Goal: Information Seeking & Learning: Check status

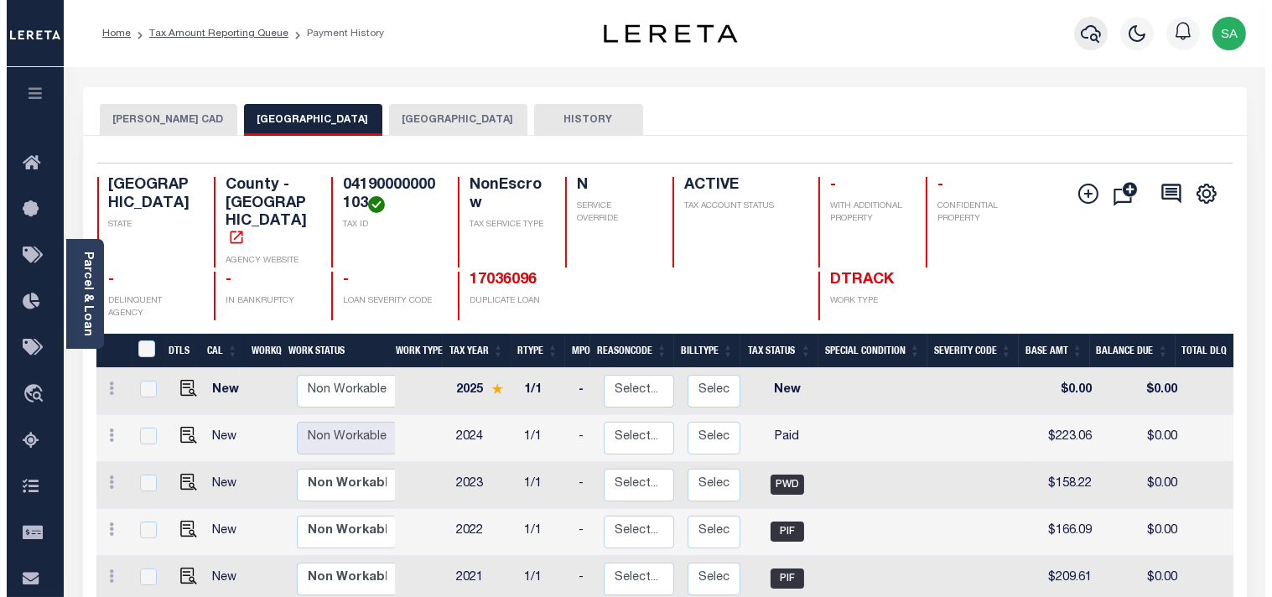
scroll to position [0, 484]
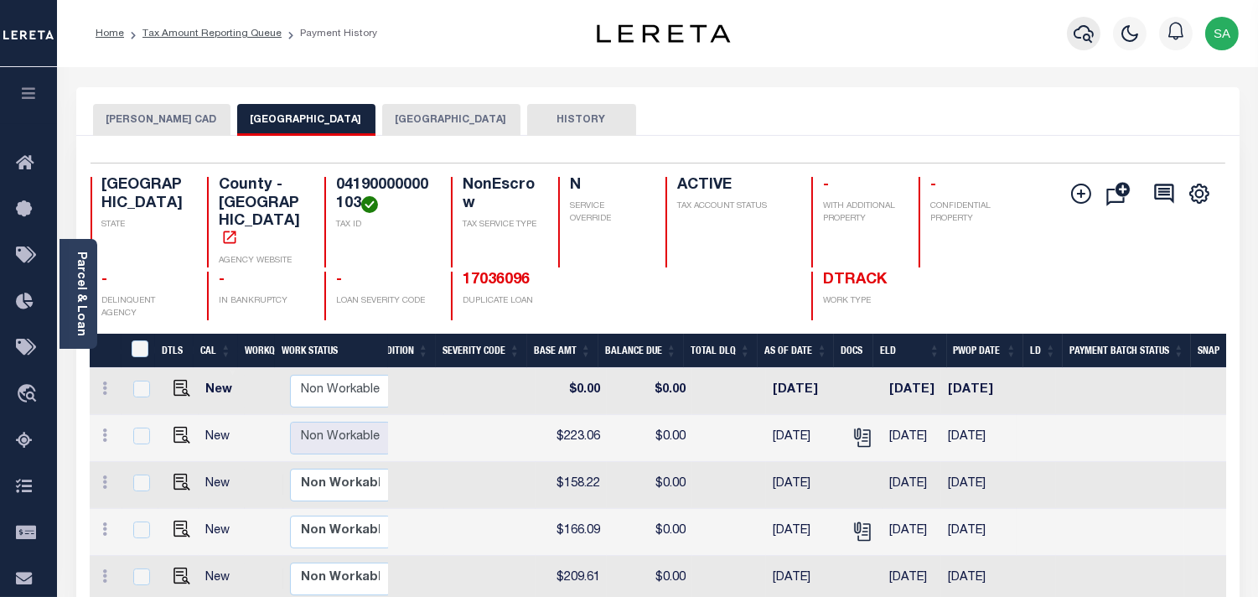
click at [1080, 37] on icon "button" at bounding box center [1084, 33] width 20 height 20
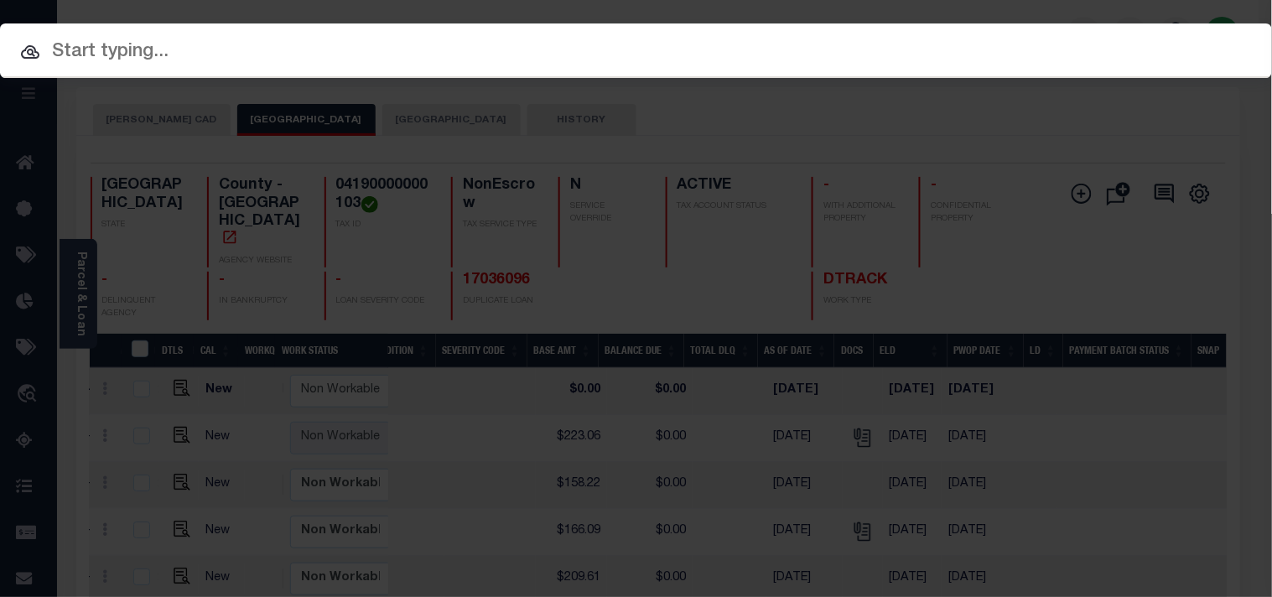
click at [992, 37] on div "Include Loans TBM Customers Borrowers Payments (Lender Non-Disb) Payments (Lend…" at bounding box center [636, 50] width 1272 height 54
paste input "5888925031"
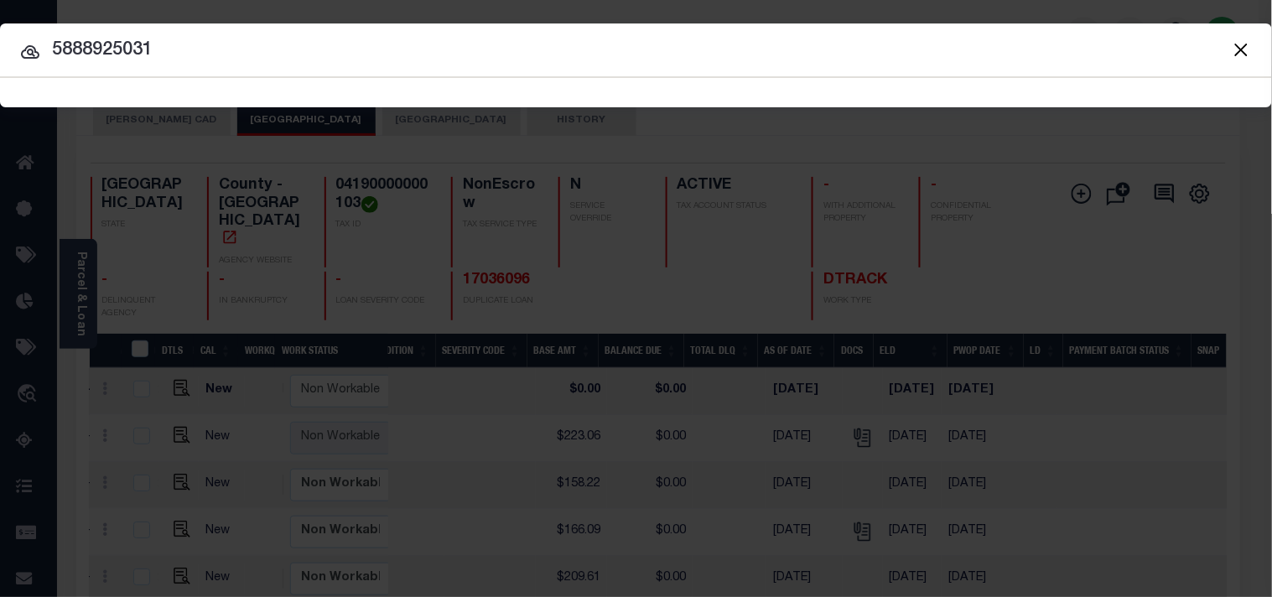
type input "5888925031"
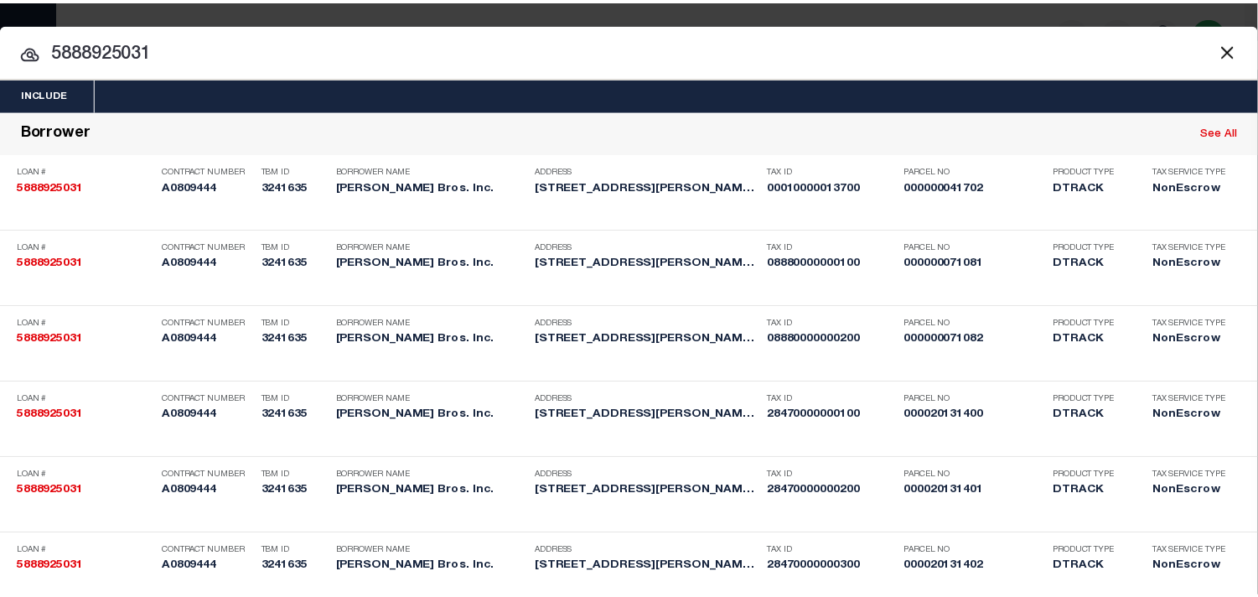
scroll to position [833, 0]
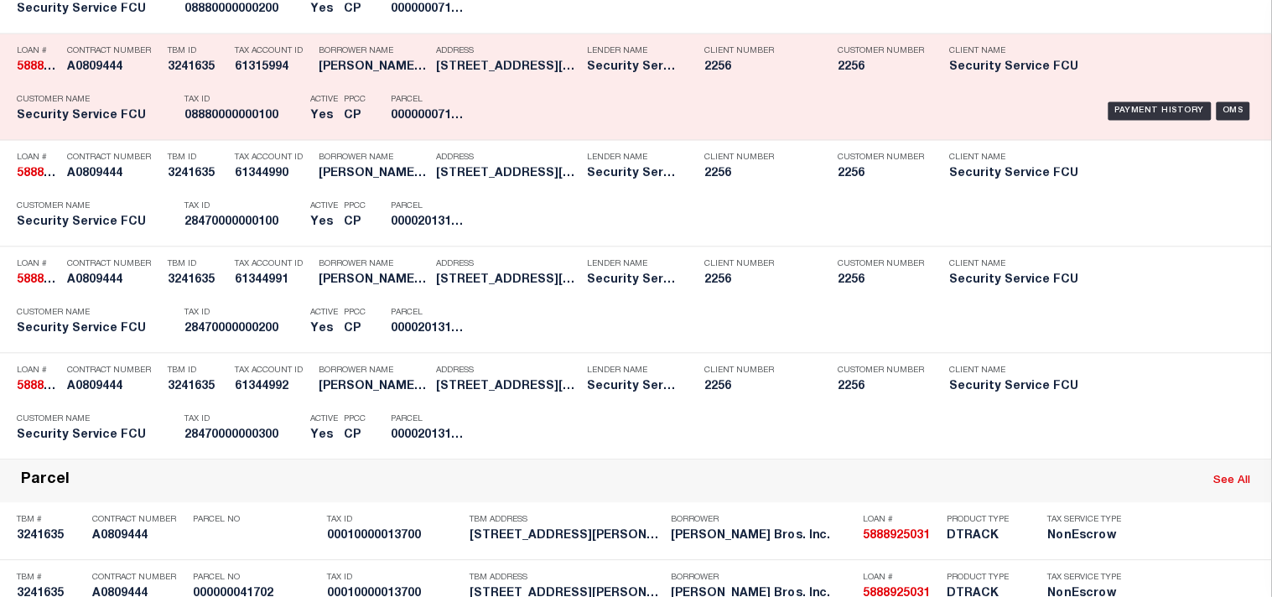
click at [282, 123] on h5 "08880000000100" at bounding box center [242, 116] width 117 height 14
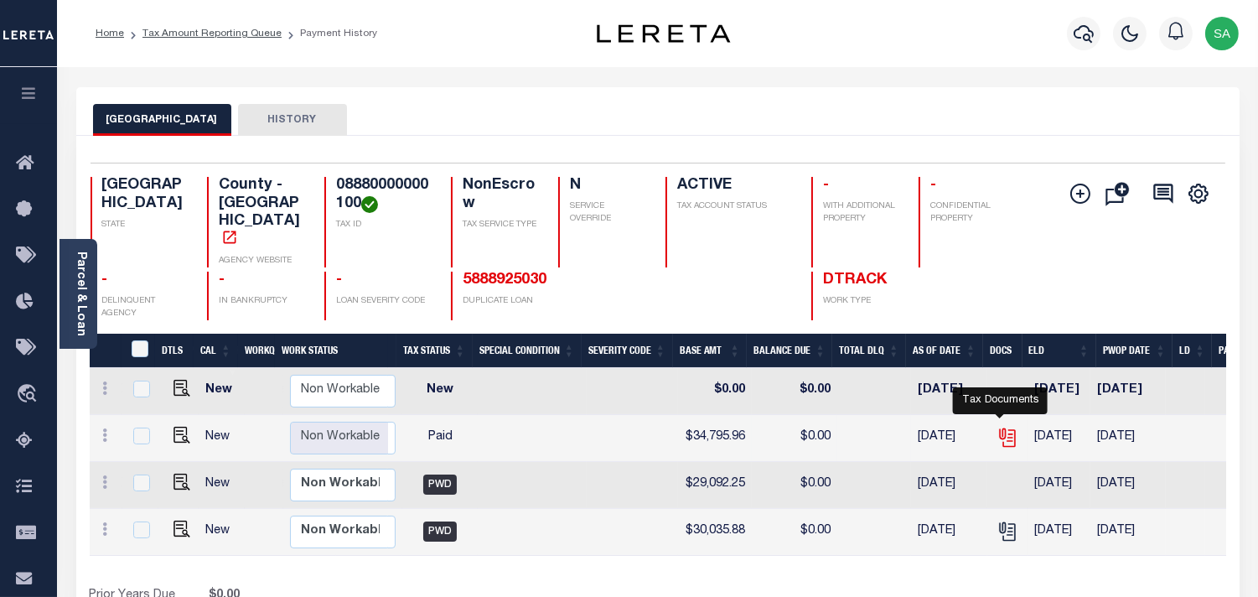
click at [999, 428] on icon "" at bounding box center [1005, 434] width 13 height 13
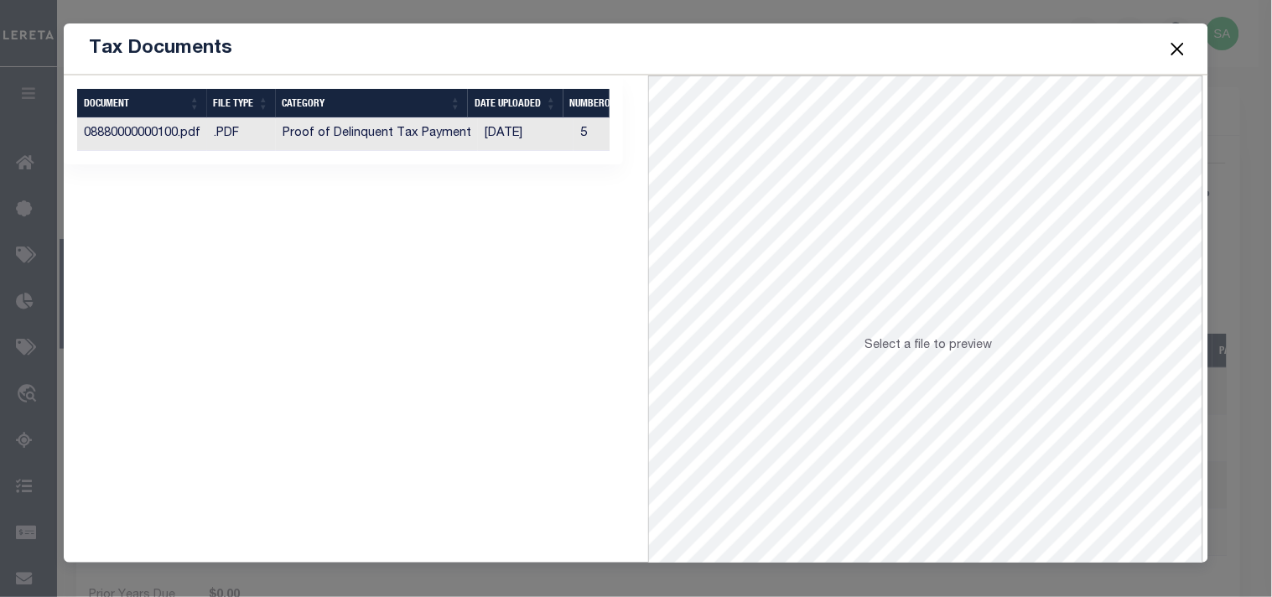
click at [520, 132] on td "[DATE]" at bounding box center [526, 134] width 96 height 33
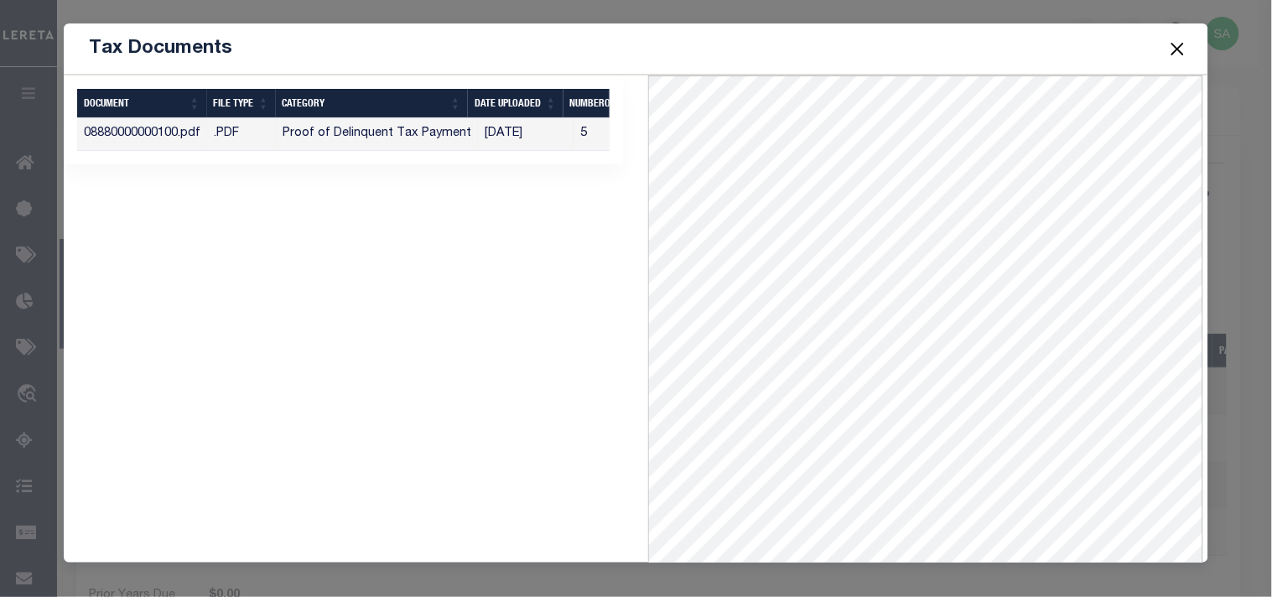
click at [1175, 48] on button "Close" at bounding box center [1177, 49] width 22 height 22
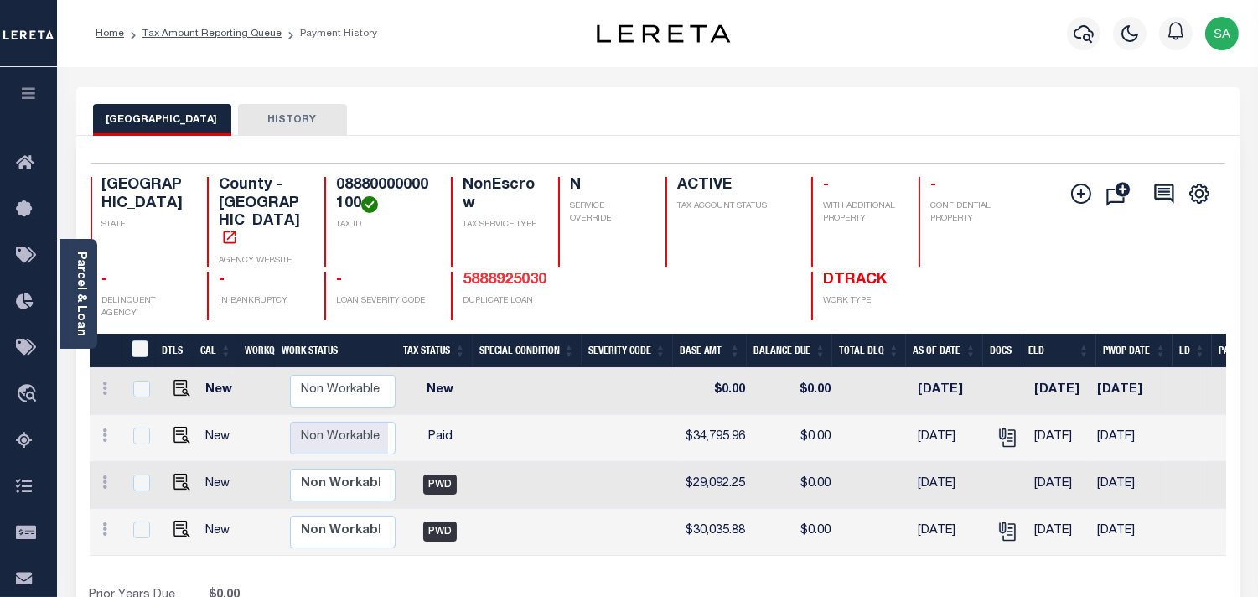
click at [463, 272] on link "5888925030" at bounding box center [505, 279] width 84 height 15
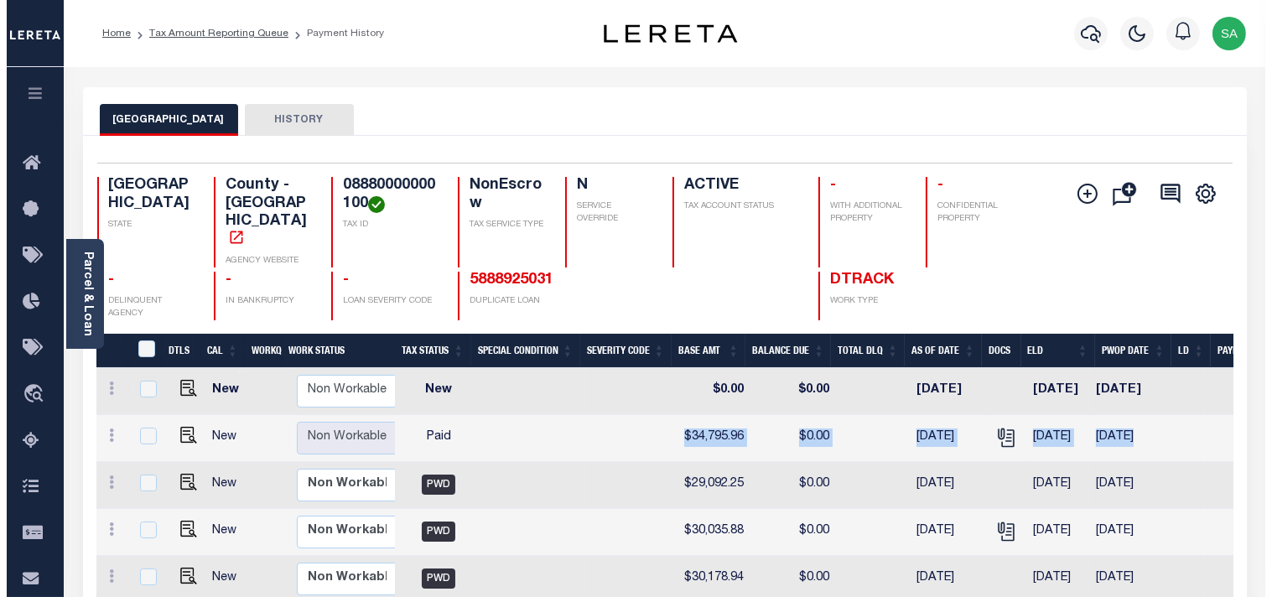
scroll to position [0, 501]
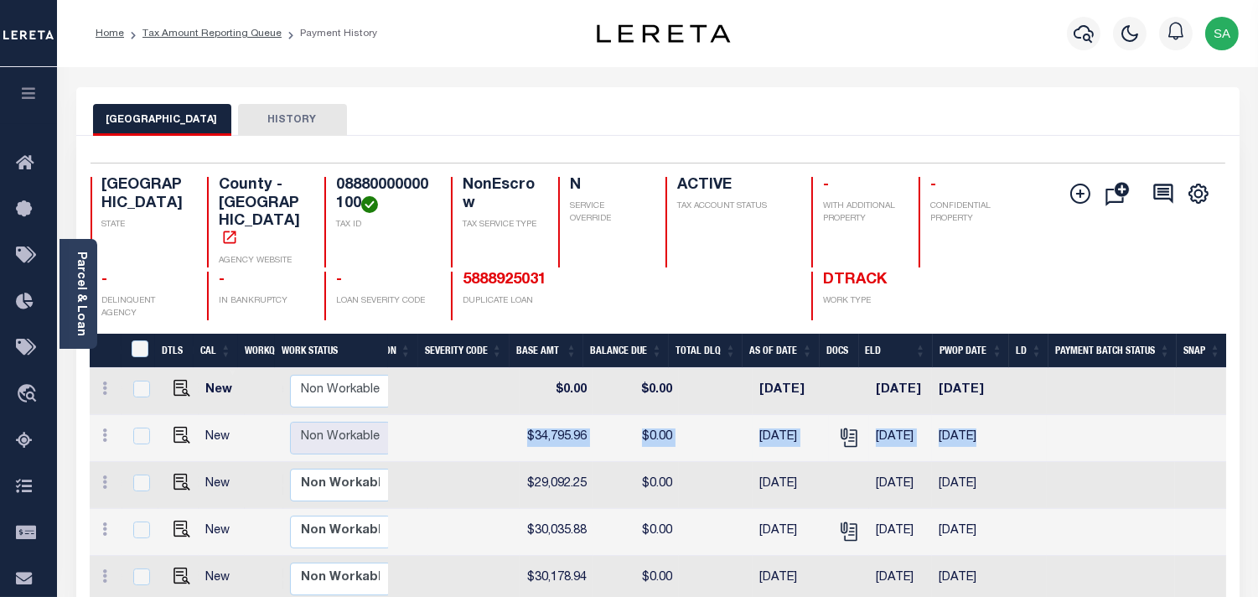
drag, startPoint x: 1011, startPoint y: 417, endPoint x: 910, endPoint y: 414, distance: 100.6
click at [910, 415] on tr "New Non Workable Workable 2024 1/1 - Select... Payment Reversal Taxable Value C…" at bounding box center [409, 438] width 1633 height 47
click at [838, 427] on icon "" at bounding box center [849, 438] width 22 height 22
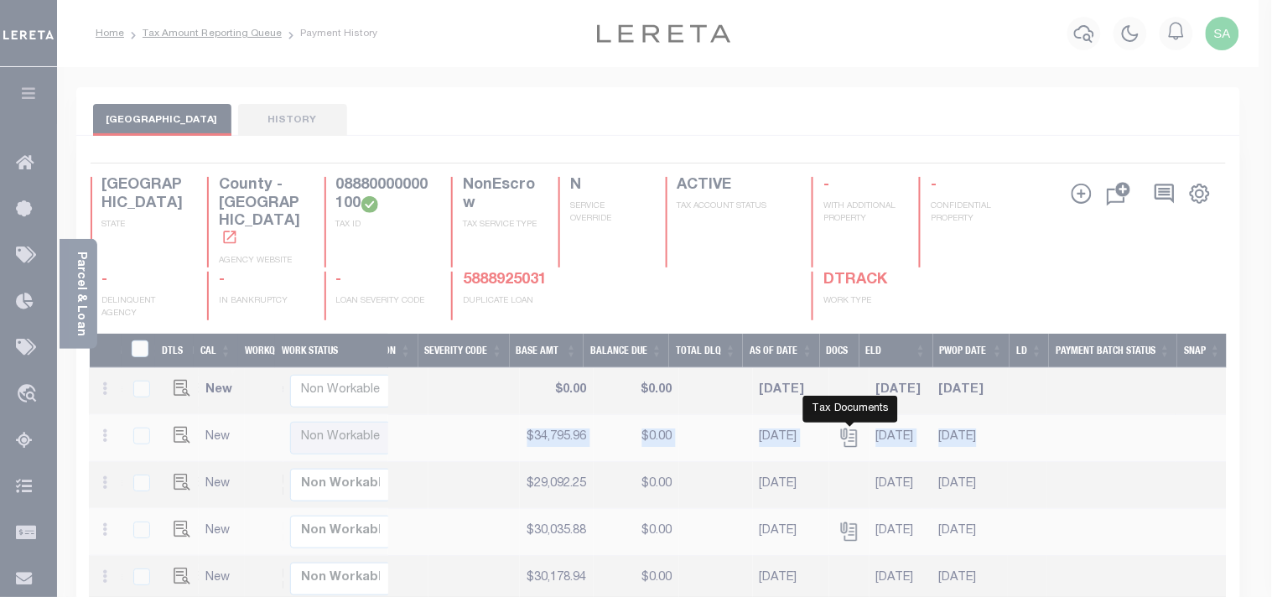
scroll to position [0, 488]
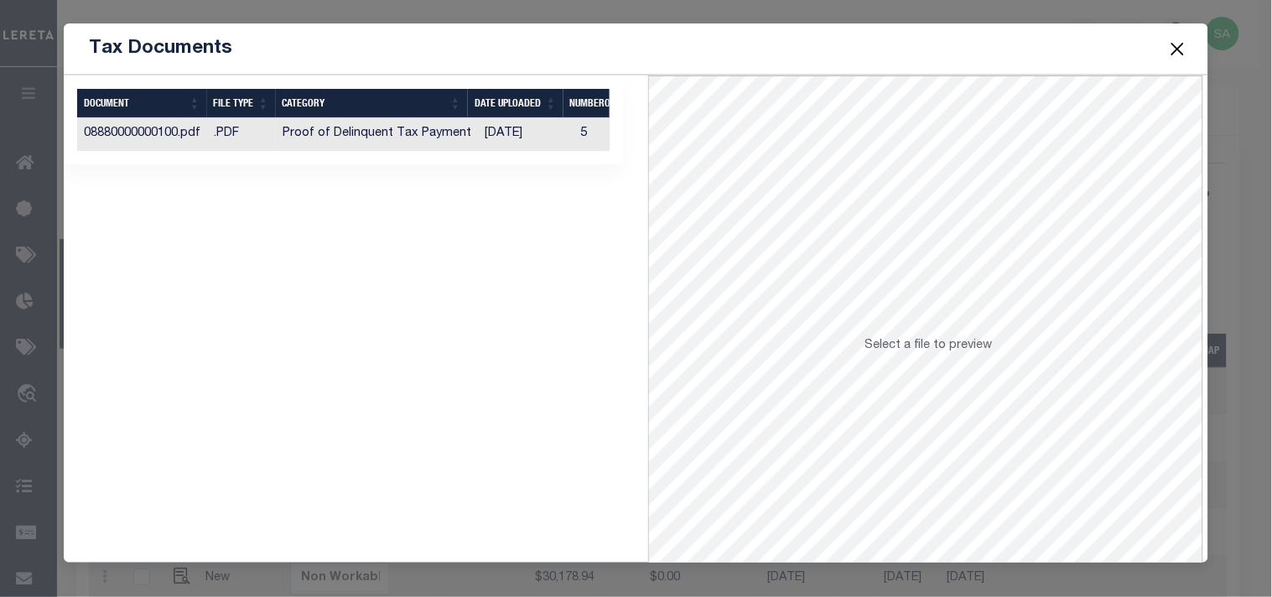
click at [530, 139] on td "[DATE]" at bounding box center [526, 134] width 96 height 33
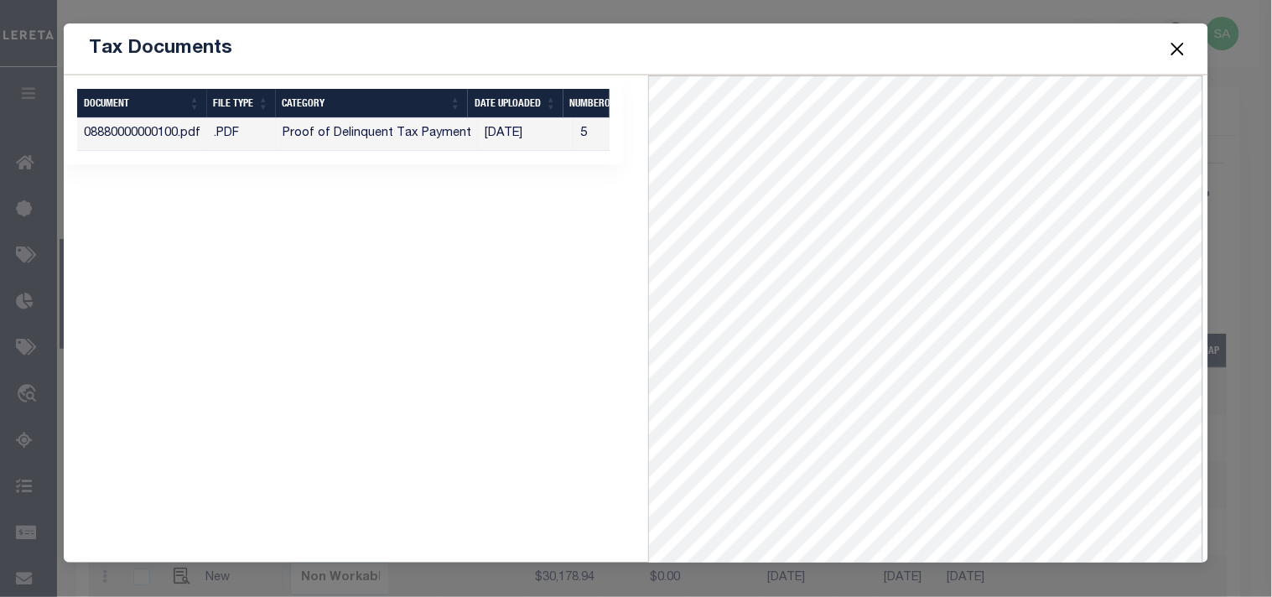
click at [1186, 47] on button "Close" at bounding box center [1177, 49] width 22 height 22
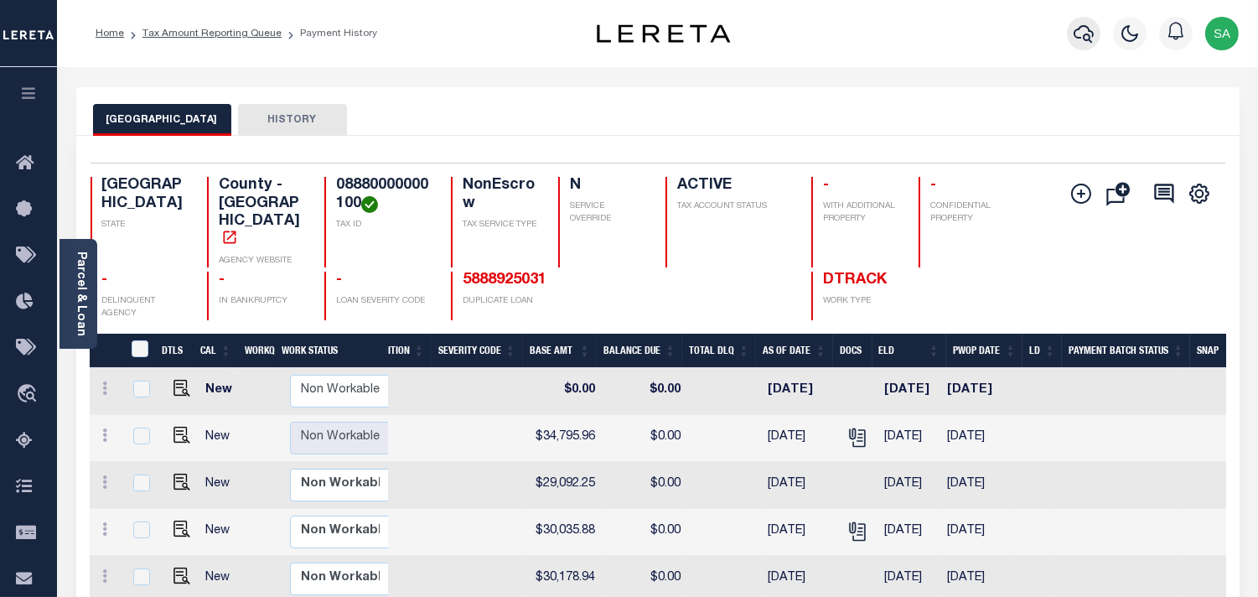
click at [1084, 39] on icon "button" at bounding box center [1084, 34] width 20 height 18
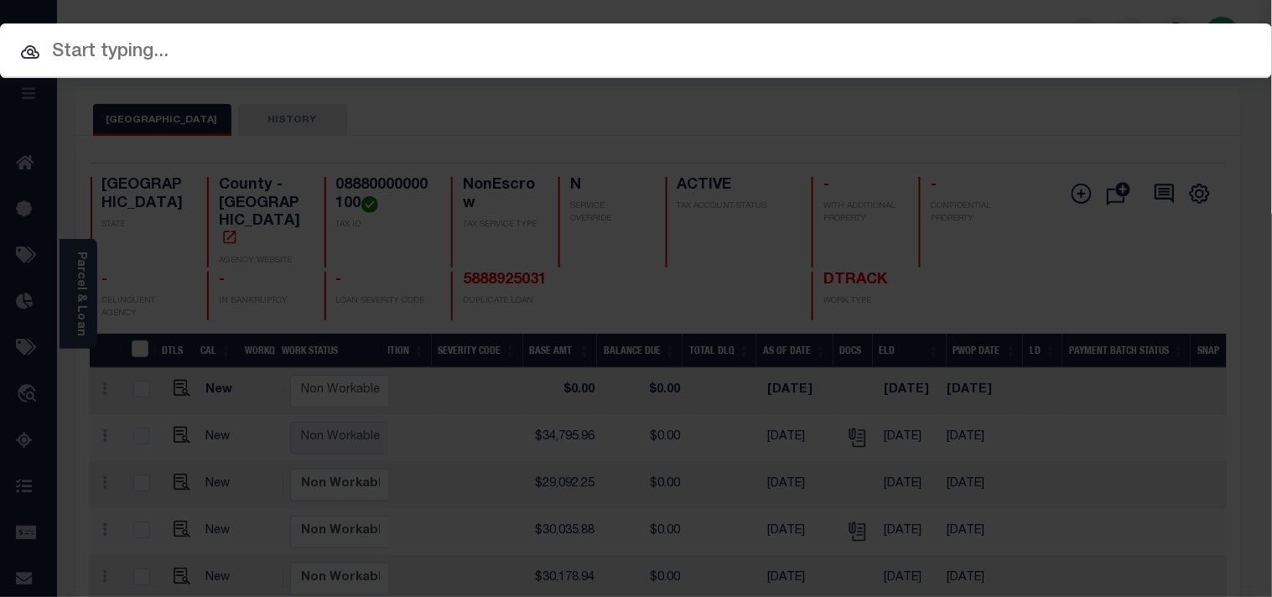
click at [964, 48] on div "Include Loans TBM Customers Borrowers Payments (Lender Non-Disb) Payments (Lend…" at bounding box center [636, 50] width 1272 height 54
paste input "10170413"
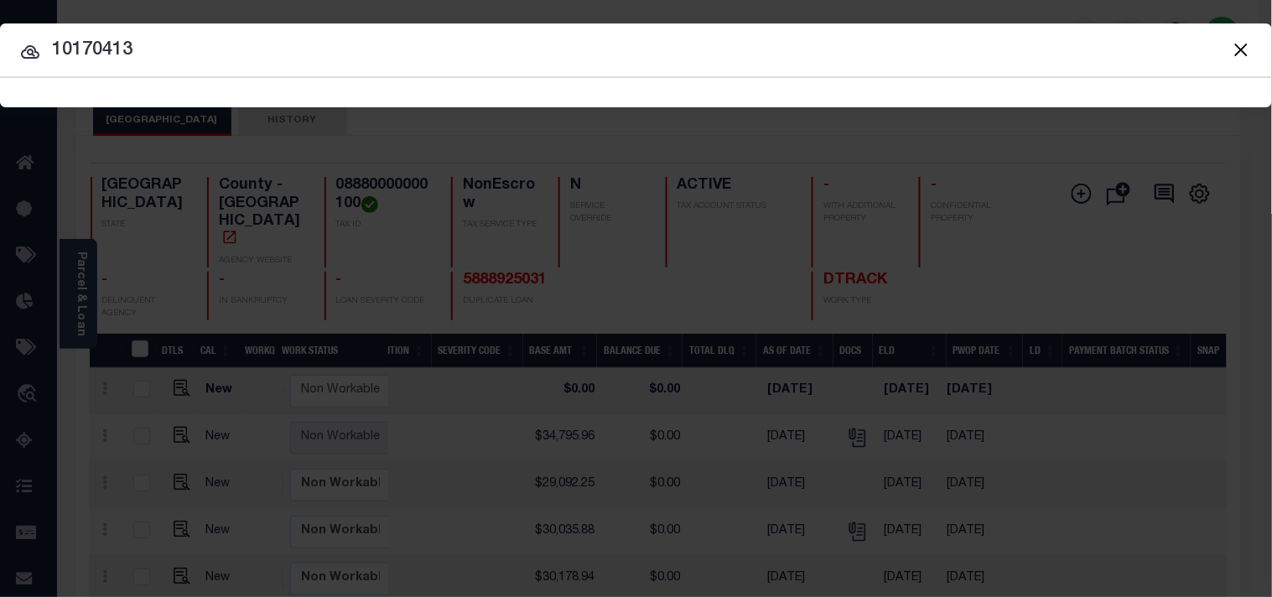
type input "10170413"
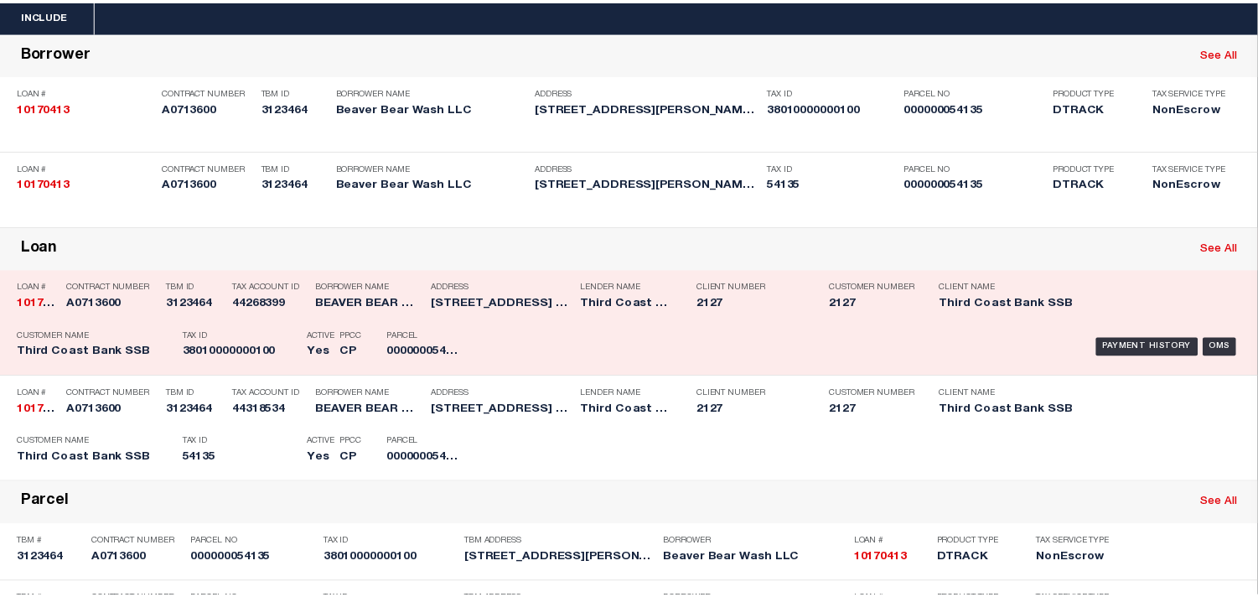
scroll to position [186, 0]
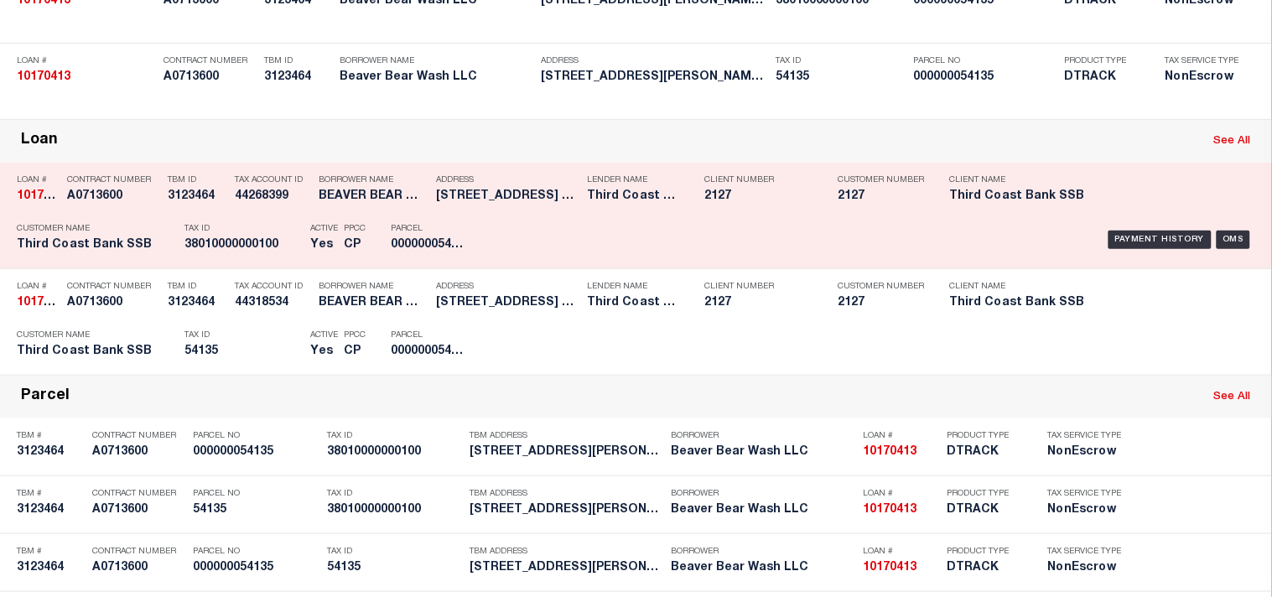
click at [313, 215] on div "Borrower Name BEAVER BEAR WASH LLC" at bounding box center [364, 191] width 117 height 49
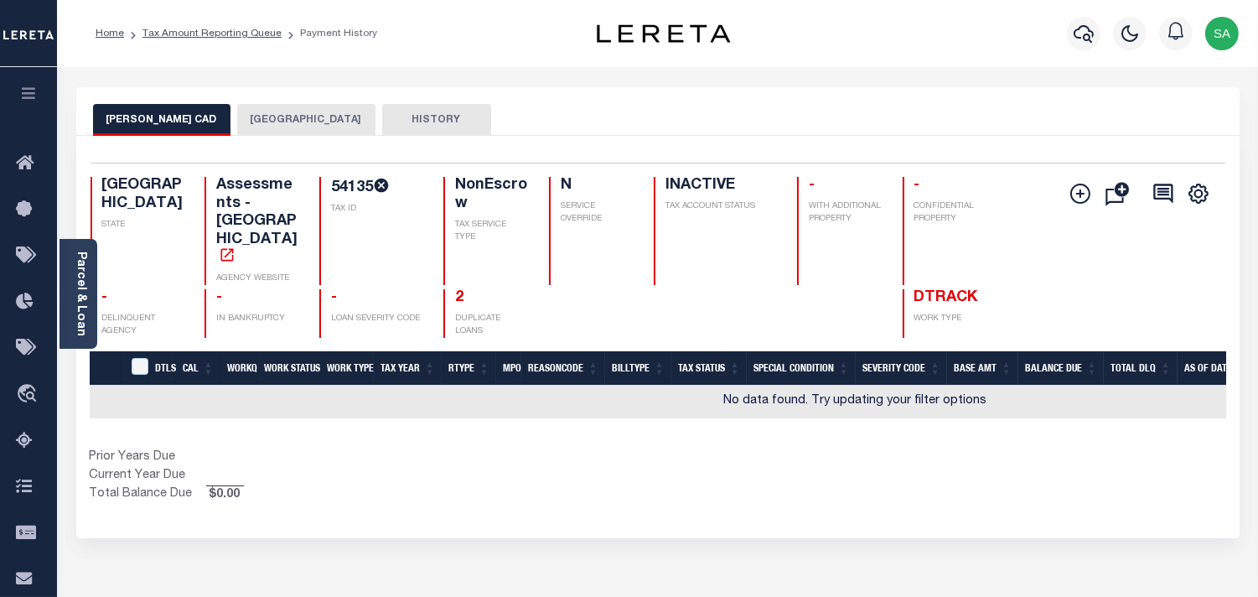
click at [304, 111] on button "[GEOGRAPHIC_DATA]" at bounding box center [306, 120] width 138 height 32
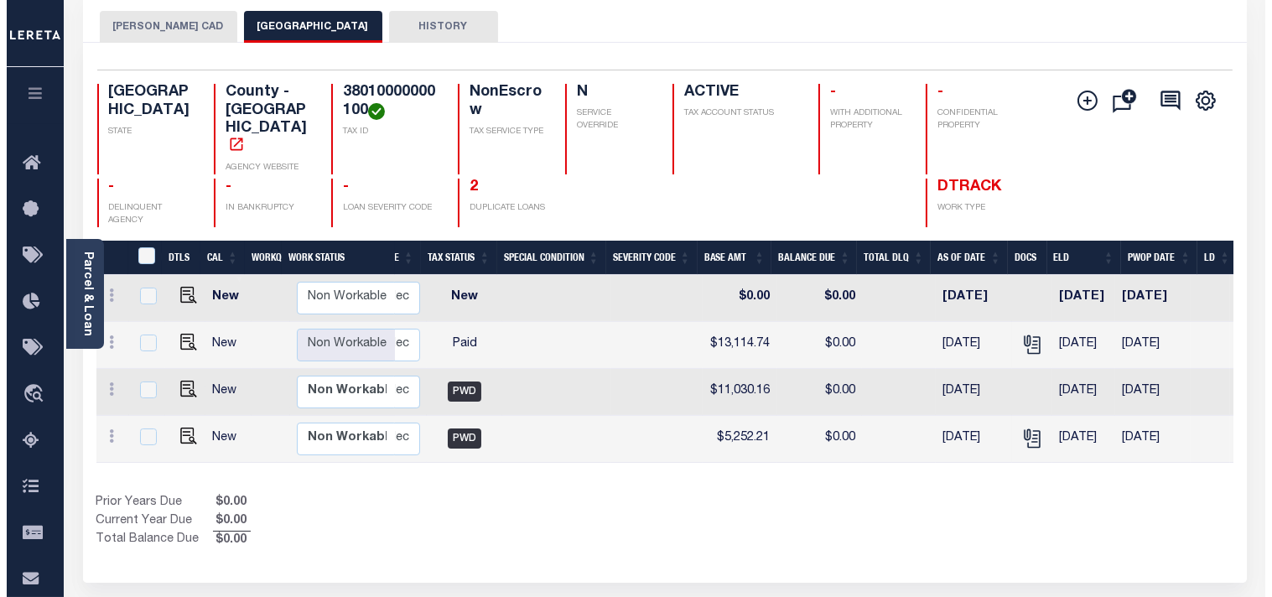
scroll to position [0, 377]
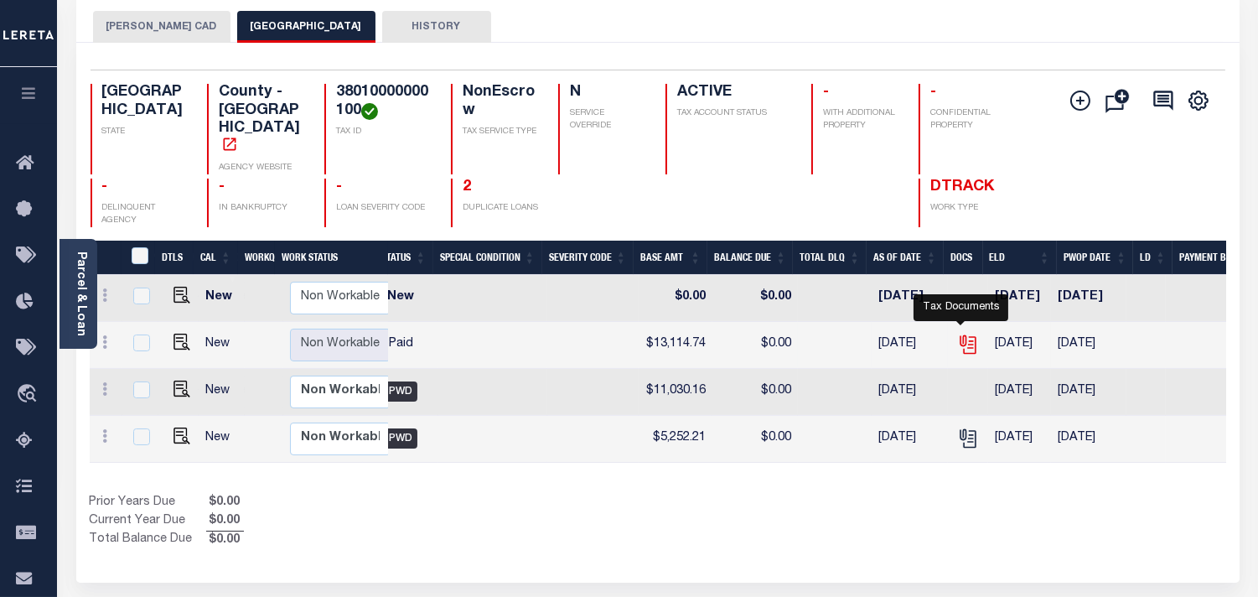
click at [962, 335] on icon "" at bounding box center [966, 341] width 13 height 13
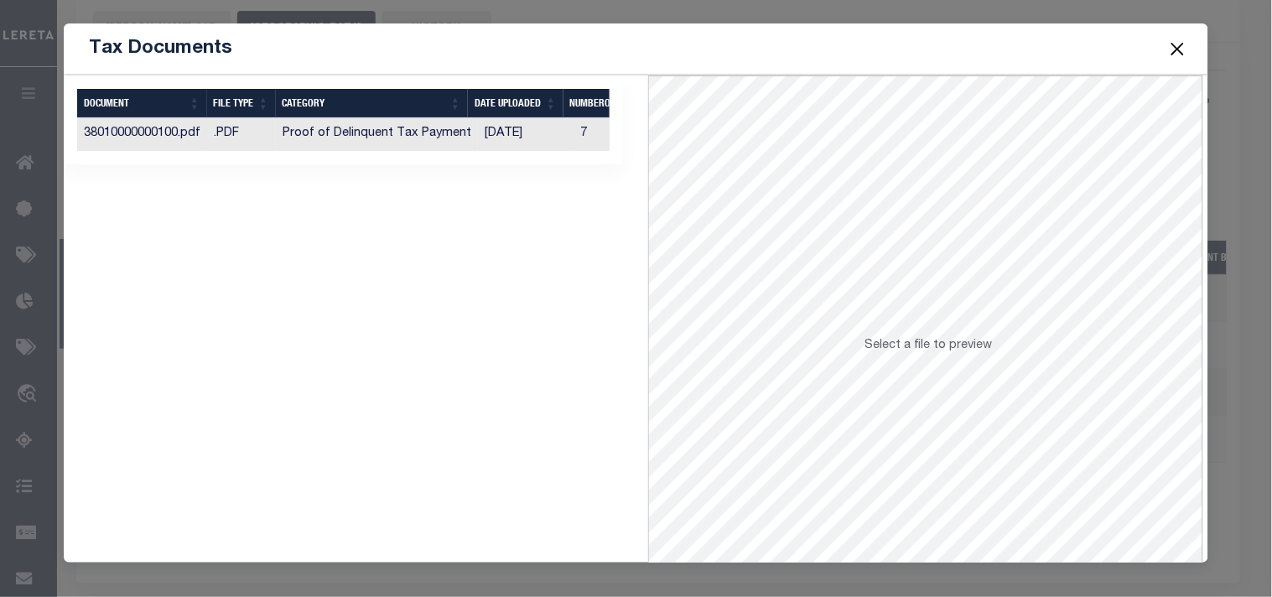
click at [500, 132] on td "[DATE]" at bounding box center [526, 134] width 96 height 33
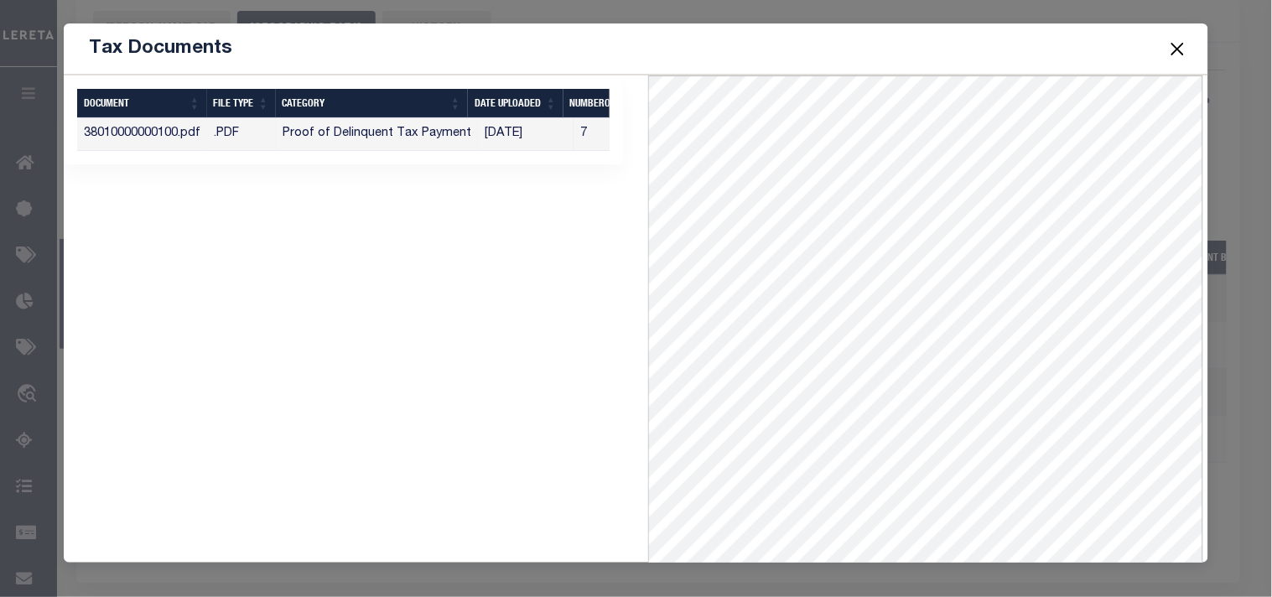
click at [1180, 46] on button "Close" at bounding box center [1177, 49] width 22 height 22
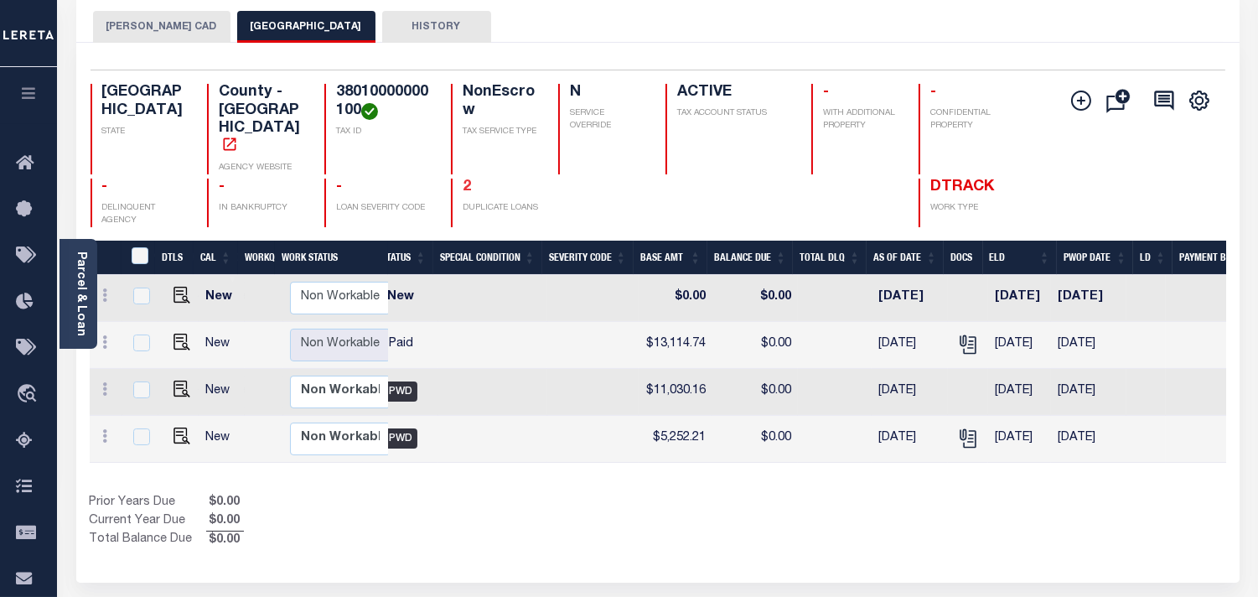
click at [463, 179] on link "2" at bounding box center [467, 186] width 8 height 15
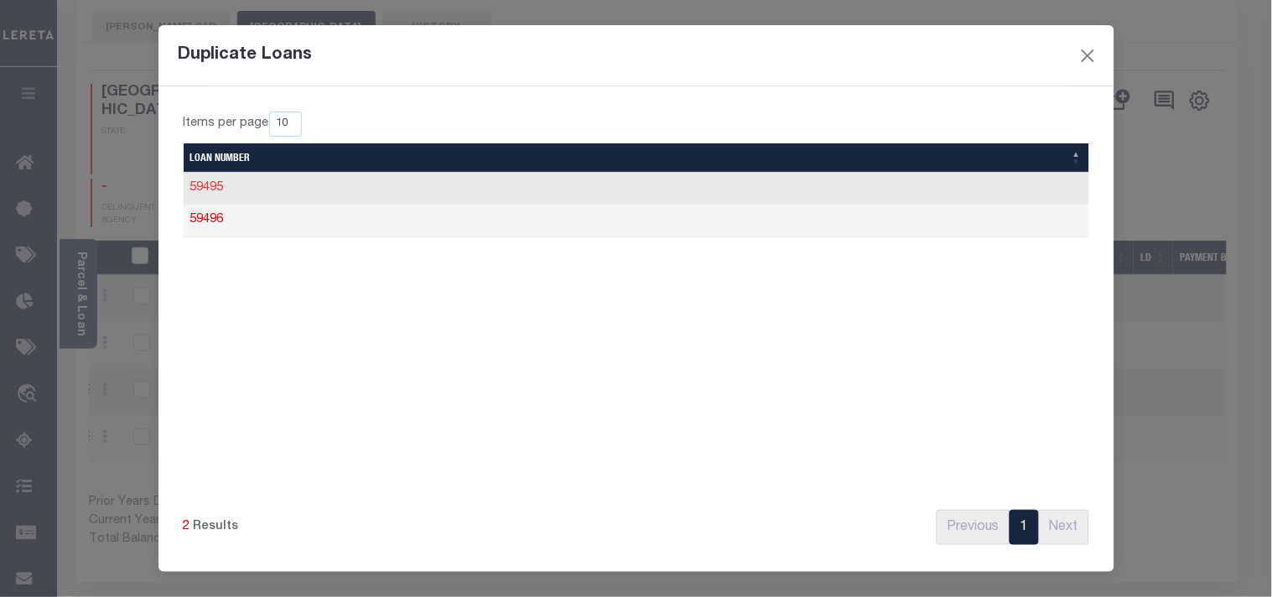
click at [216, 189] on link "59495" at bounding box center [207, 188] width 34 height 12
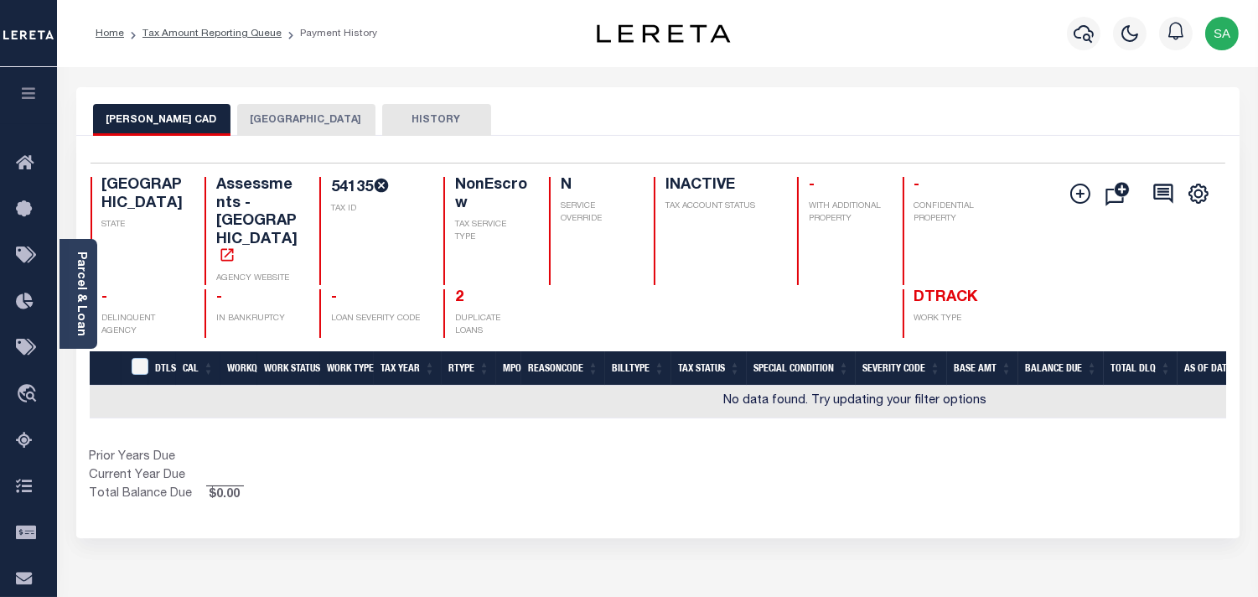
click at [272, 118] on button "WILSON COUNTY" at bounding box center [306, 120] width 138 height 32
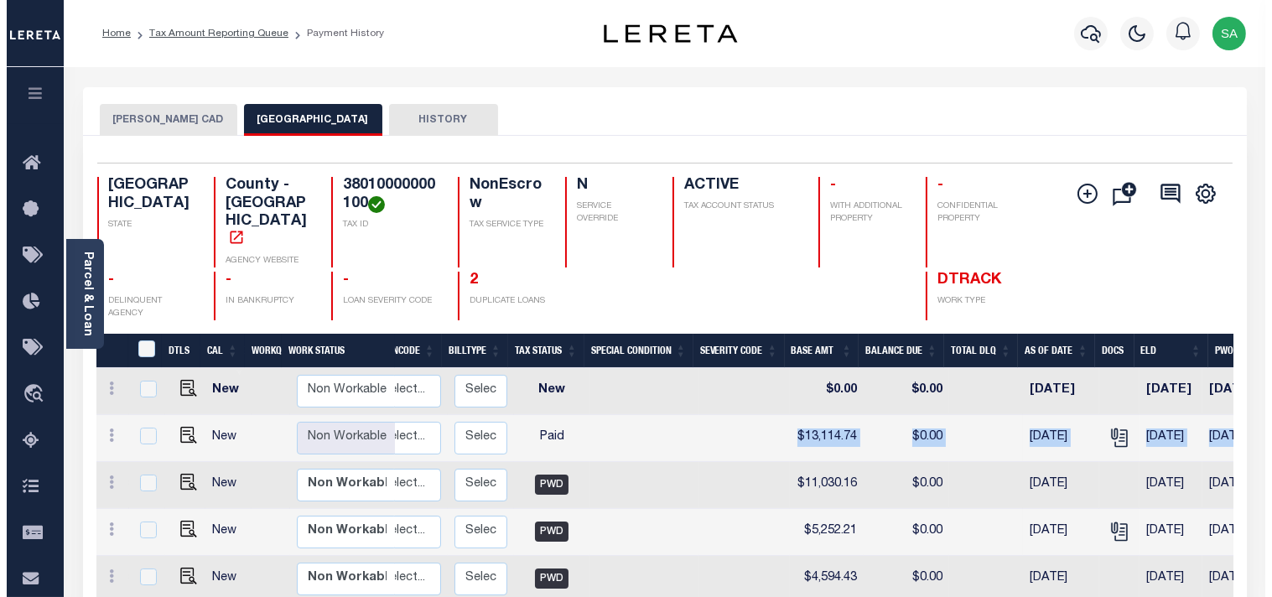
scroll to position [0, 501]
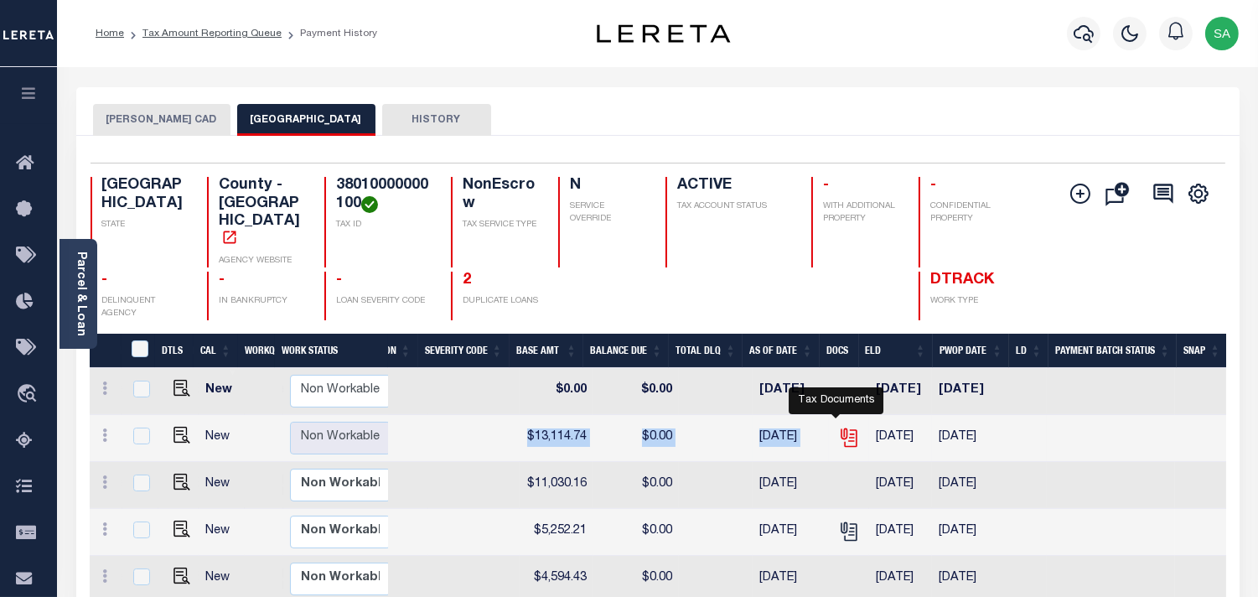
drag, startPoint x: 985, startPoint y: 409, endPoint x: 826, endPoint y: 419, distance: 158.7
click at [826, 419] on tr "New Non Workable Workable 2024 1/1 - Select... Payment Reversal Taxable Value C…" at bounding box center [409, 438] width 1633 height 47
click at [844, 430] on icon "" at bounding box center [850, 439] width 13 height 18
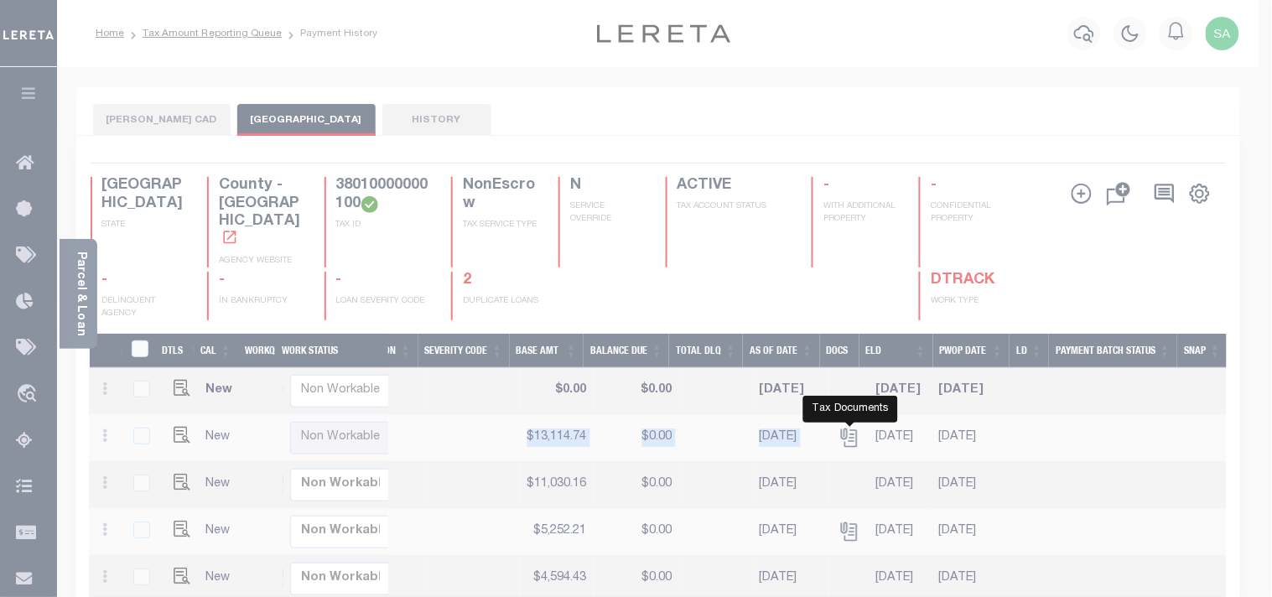
scroll to position [0, 488]
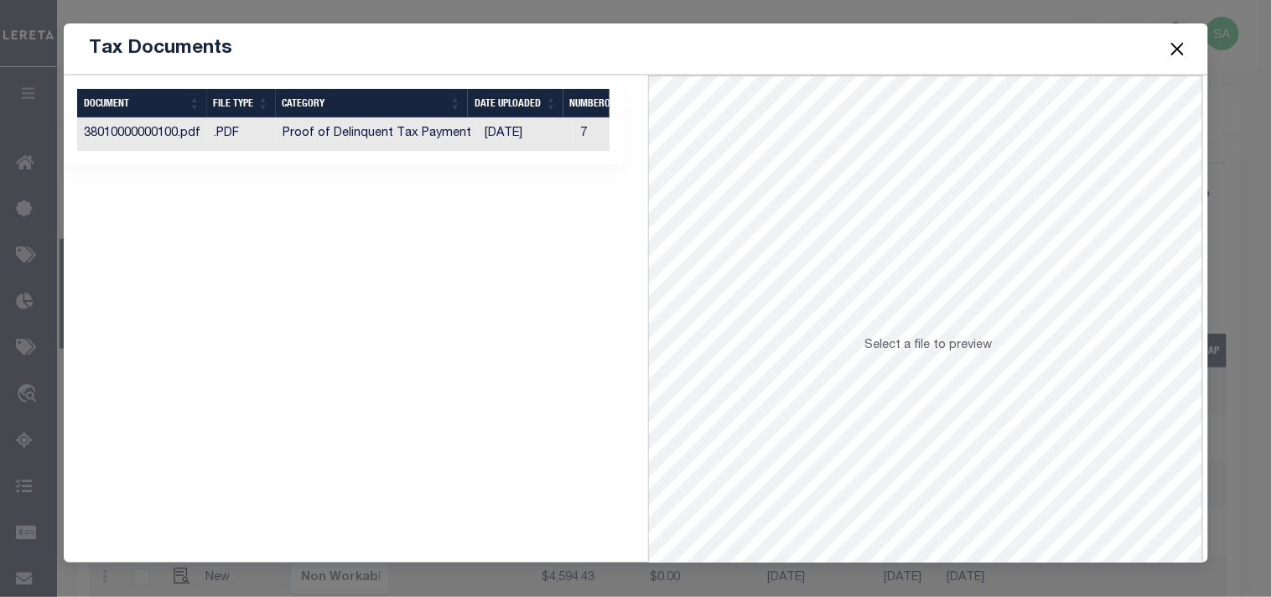
click at [1179, 49] on button "Close" at bounding box center [1177, 49] width 22 height 22
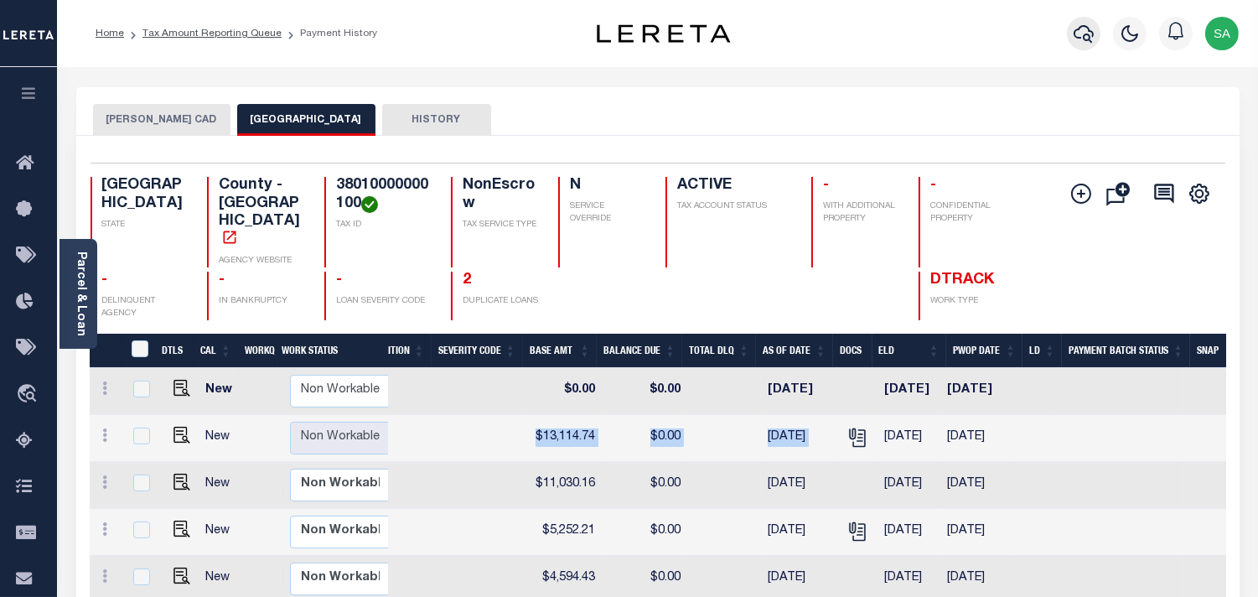
click at [1076, 38] on icon "button" at bounding box center [1084, 34] width 20 height 18
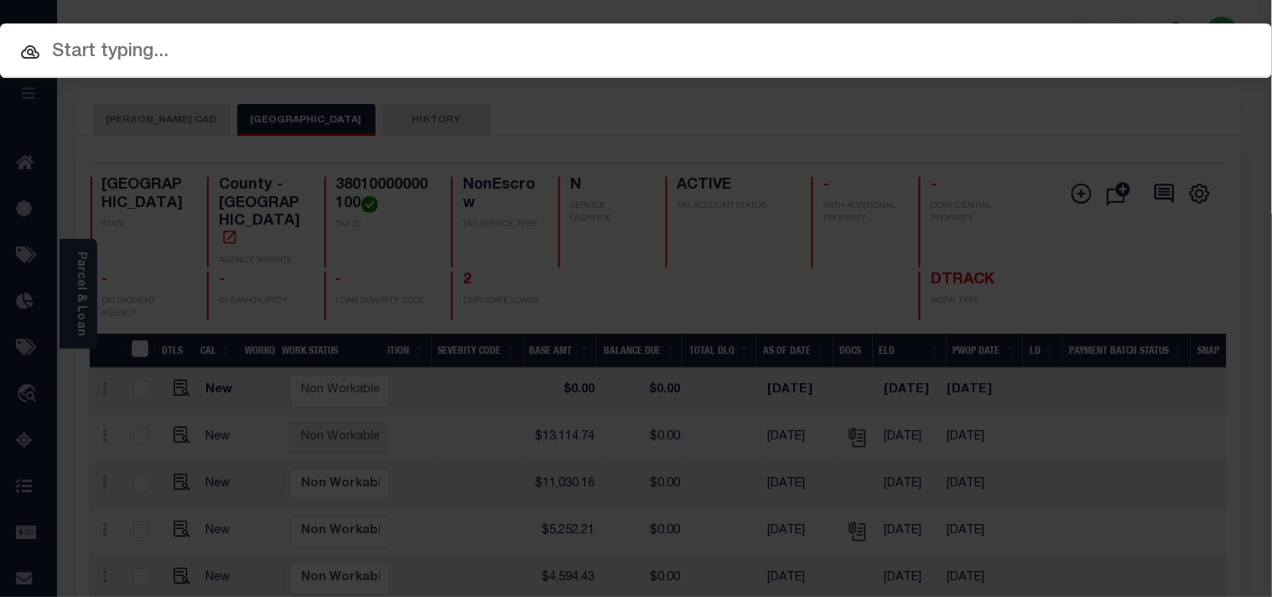
click at [1010, 44] on input "text" at bounding box center [636, 52] width 1272 height 29
paste input "101316536"
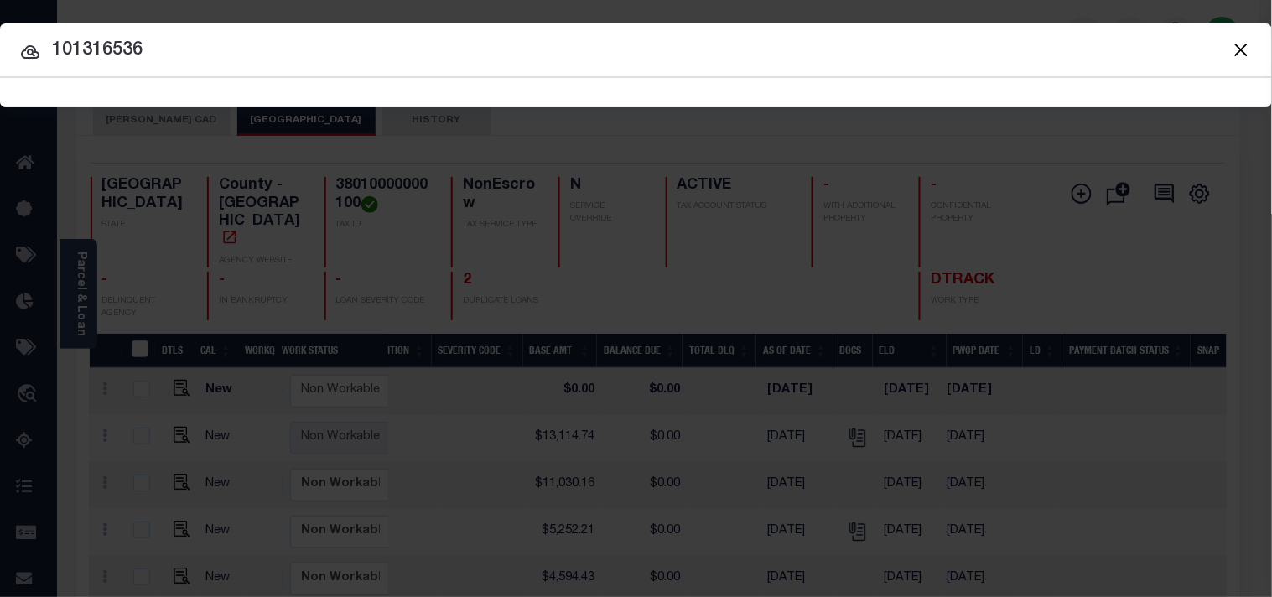
type input "101316536"
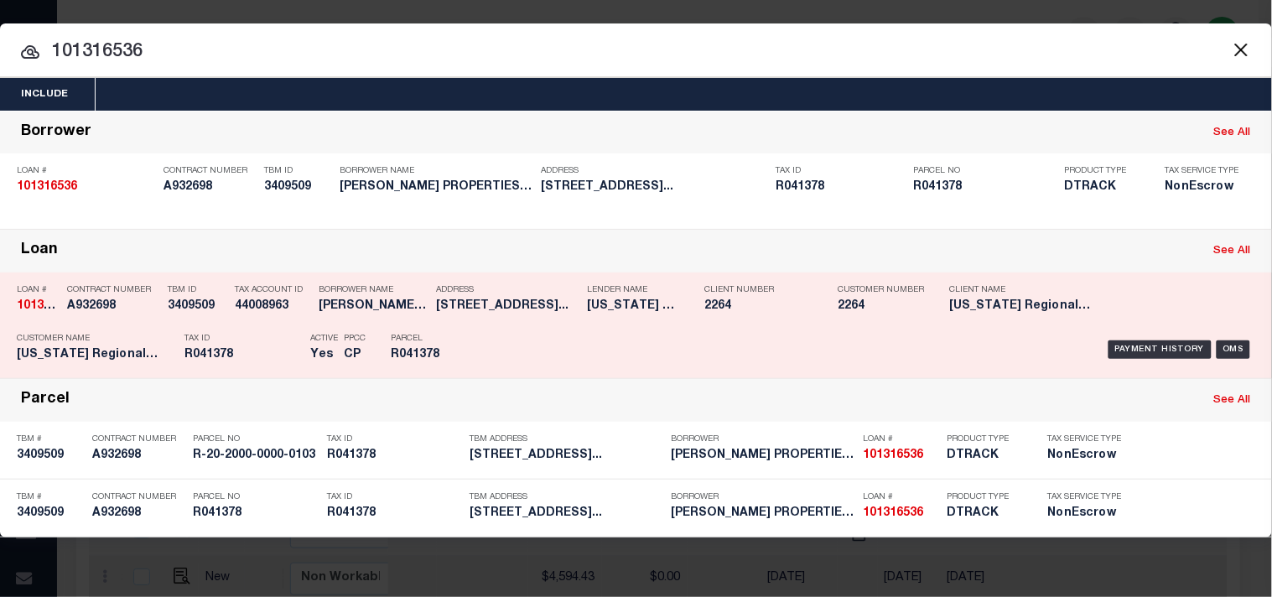
click at [298, 337] on div "Active Yes" at bounding box center [315, 349] width 34 height 49
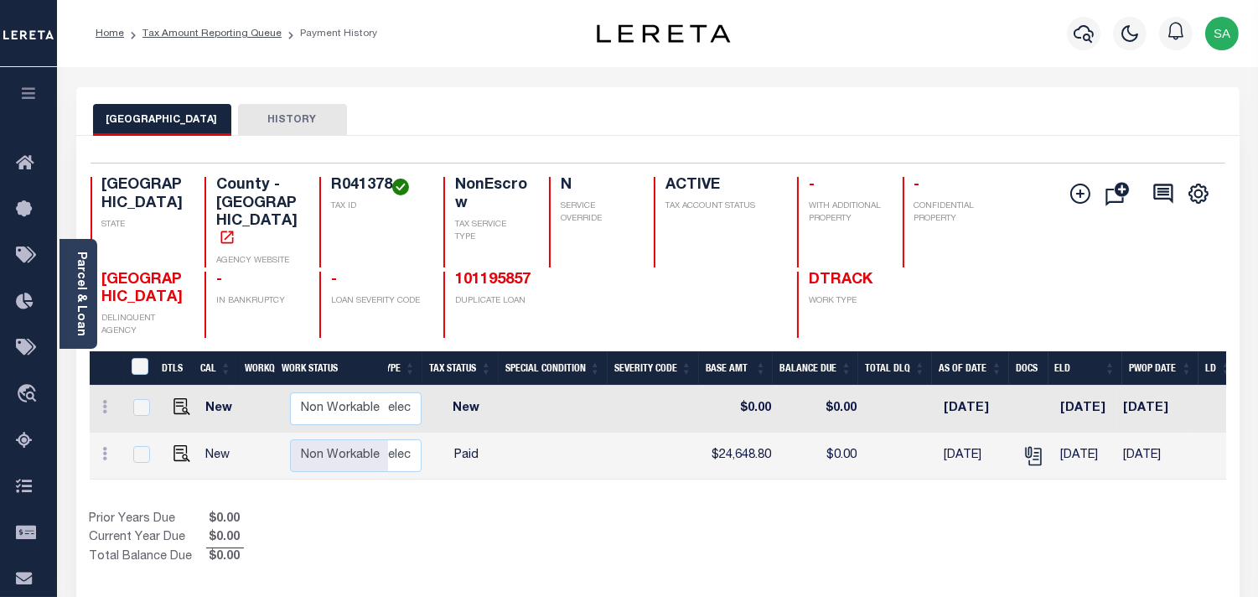
scroll to position [0, 353]
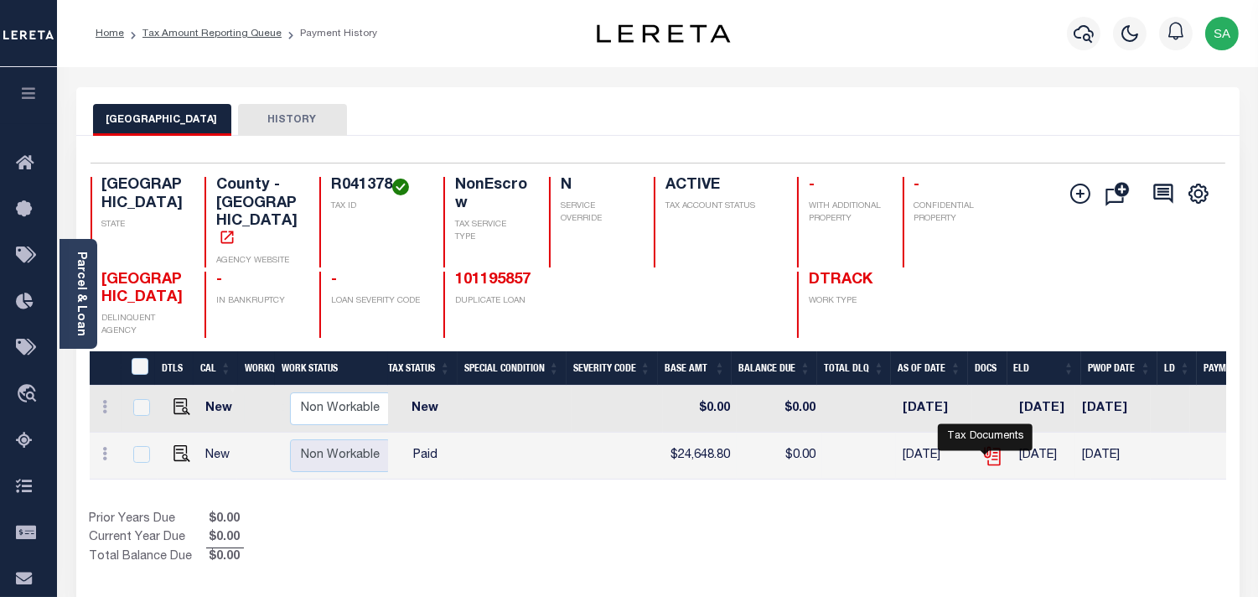
click at [986, 454] on icon "" at bounding box center [990, 452] width 13 height 13
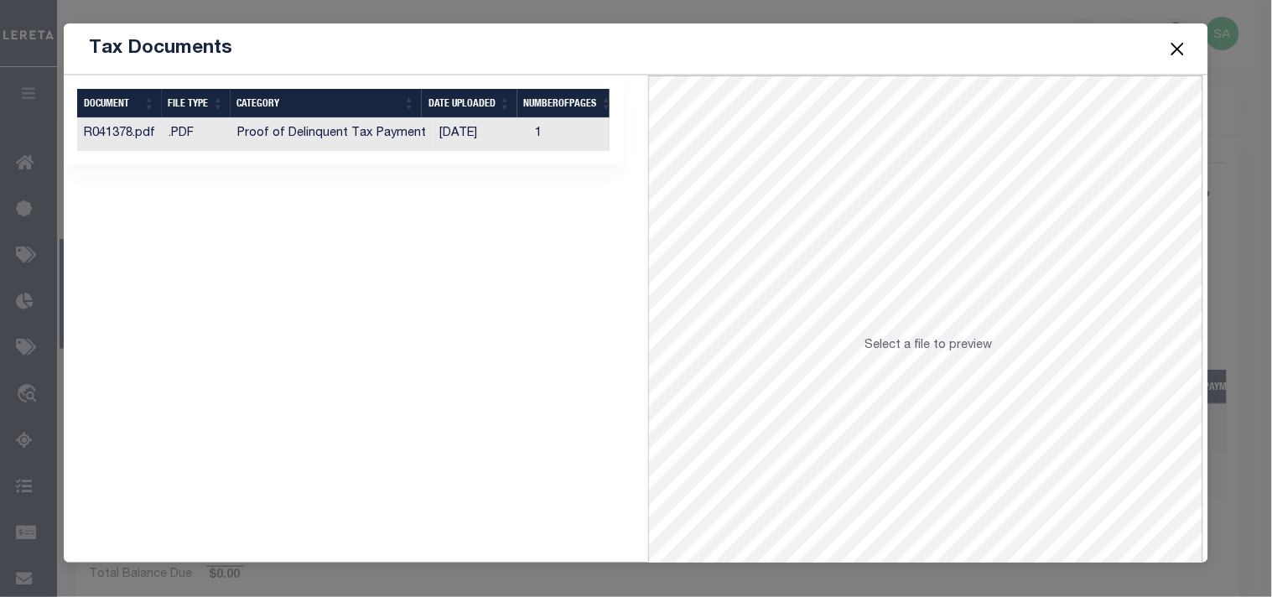
click at [539, 138] on td "1" at bounding box center [578, 134] width 101 height 33
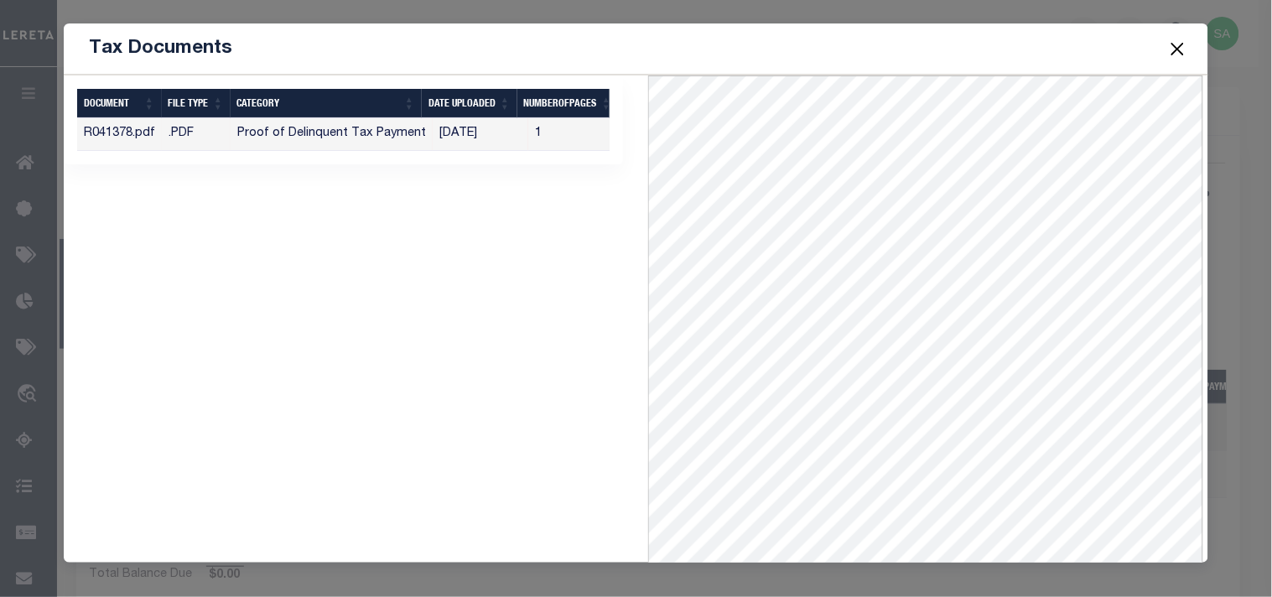
click at [1177, 47] on button "Close" at bounding box center [1177, 49] width 22 height 22
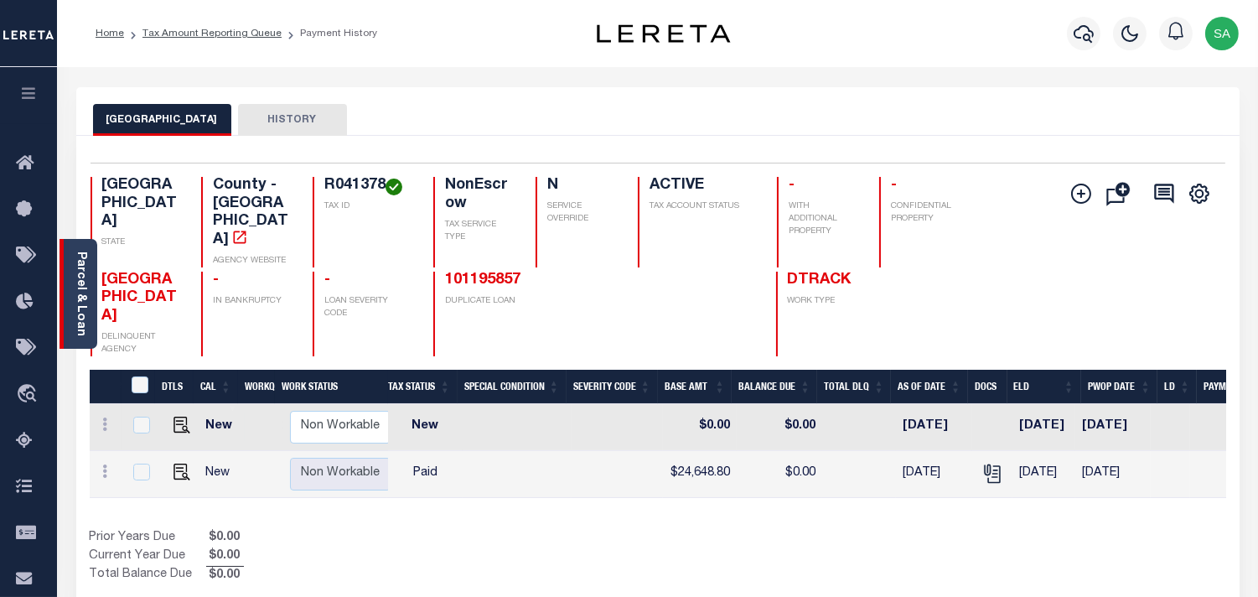
click at [77, 315] on link "Parcel & Loan" at bounding box center [81, 293] width 12 height 85
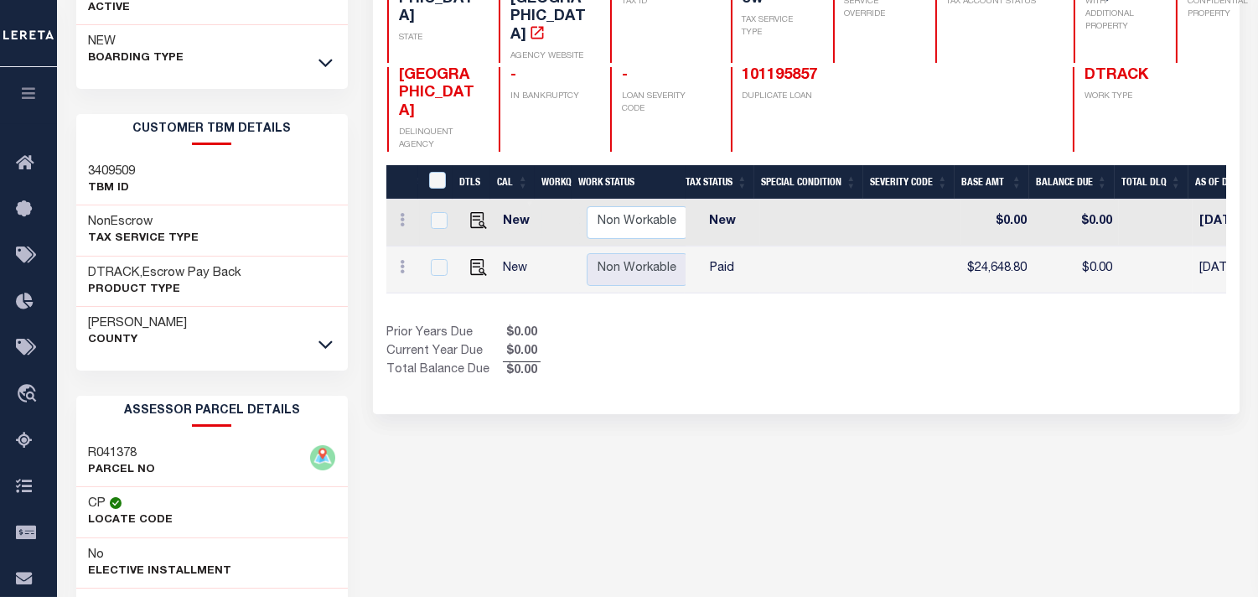
scroll to position [372, 0]
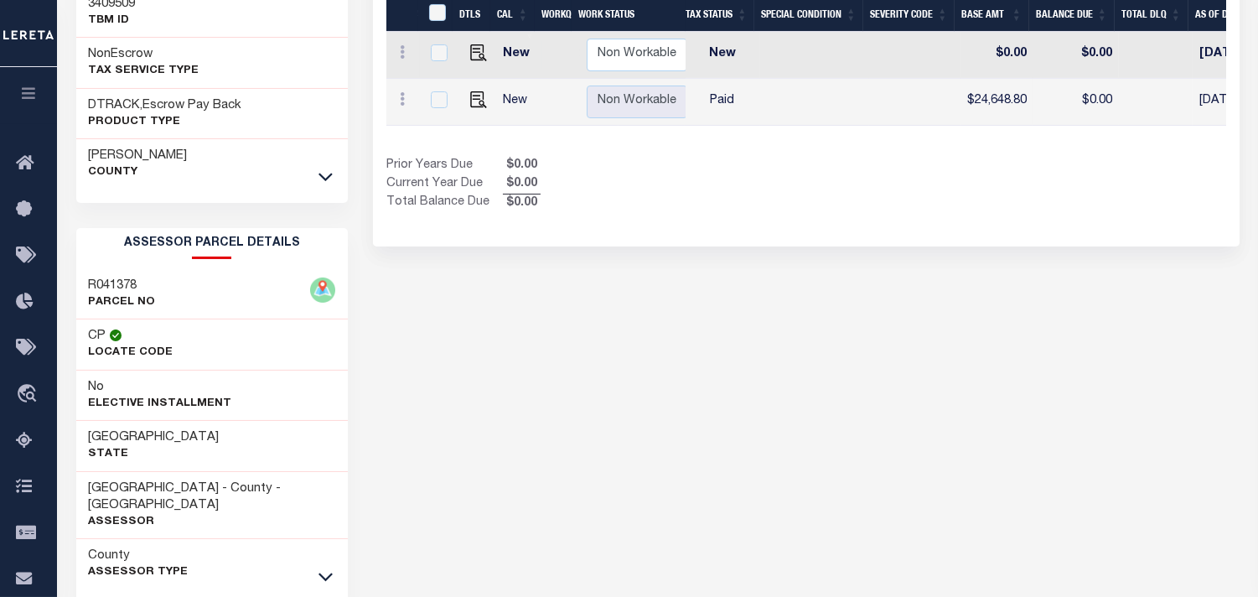
click at [317, 570] on link at bounding box center [325, 576] width 19 height 12
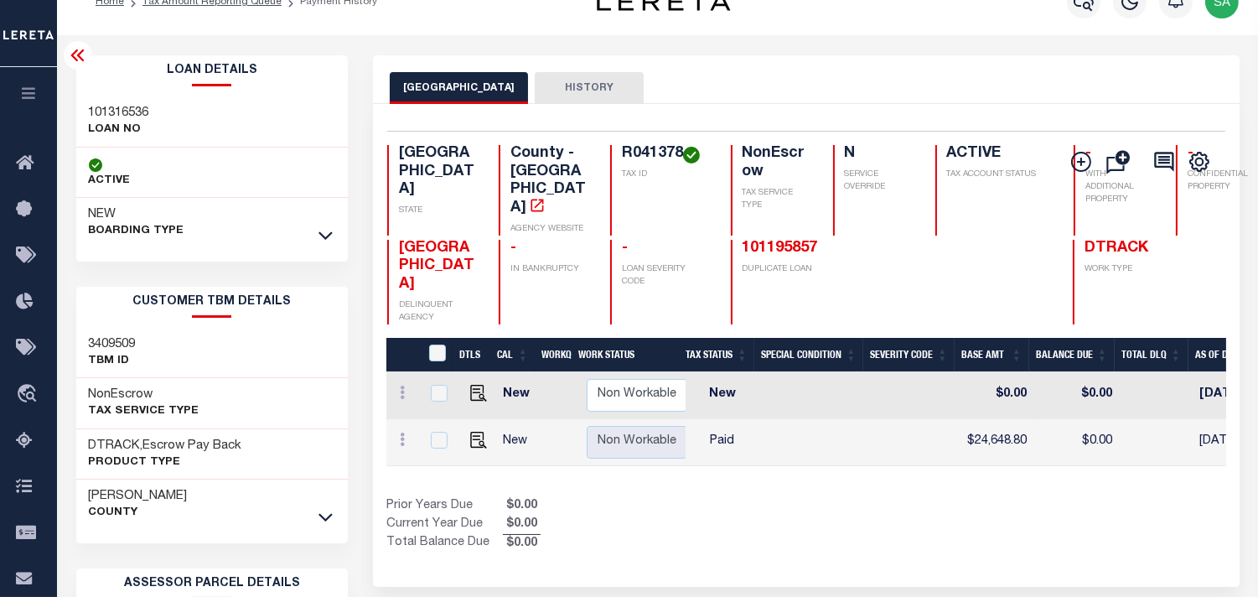
scroll to position [0, 0]
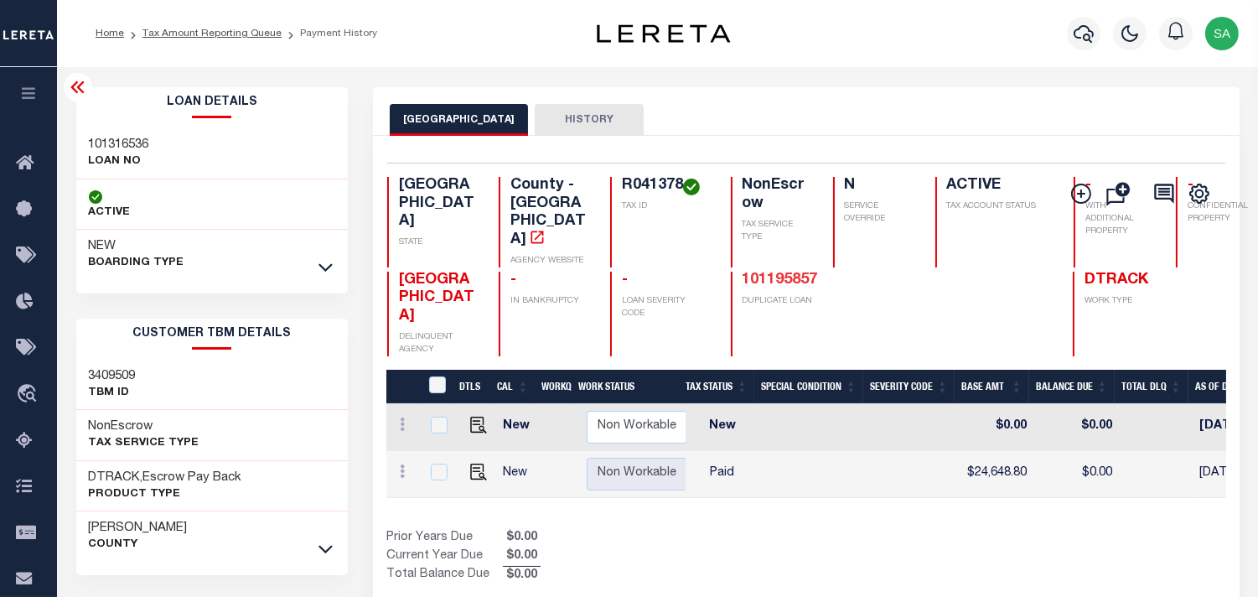
click at [743, 272] on link "101195857" at bounding box center [780, 279] width 75 height 15
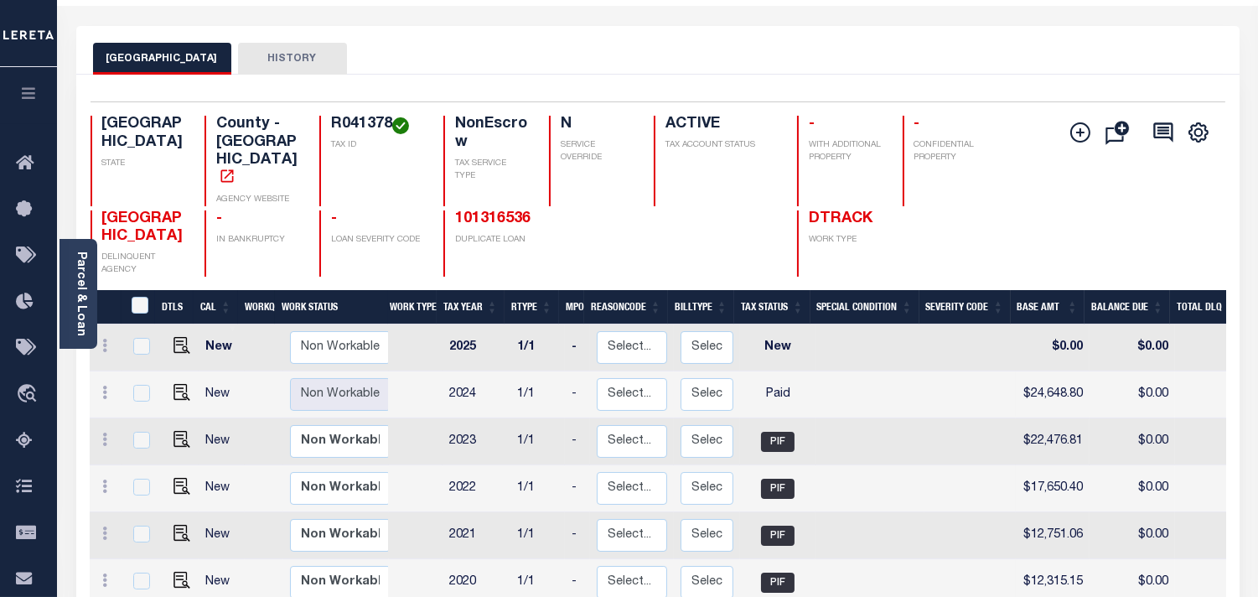
scroll to position [93, 0]
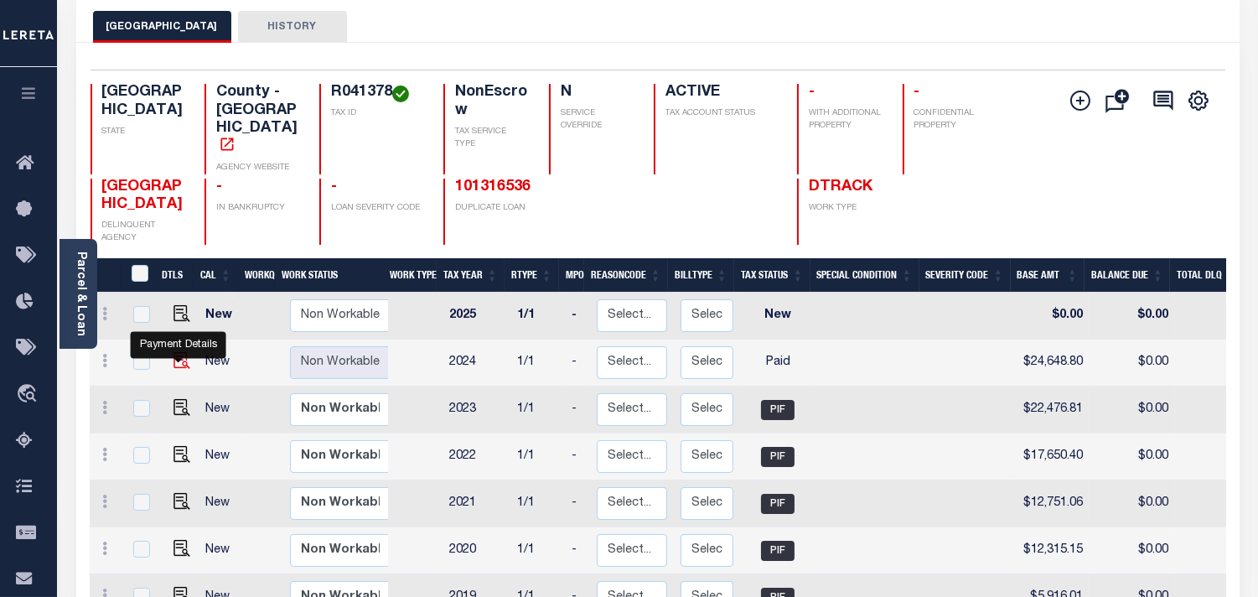
click at [179, 355] on img "" at bounding box center [182, 360] width 17 height 17
checkbox input "true"
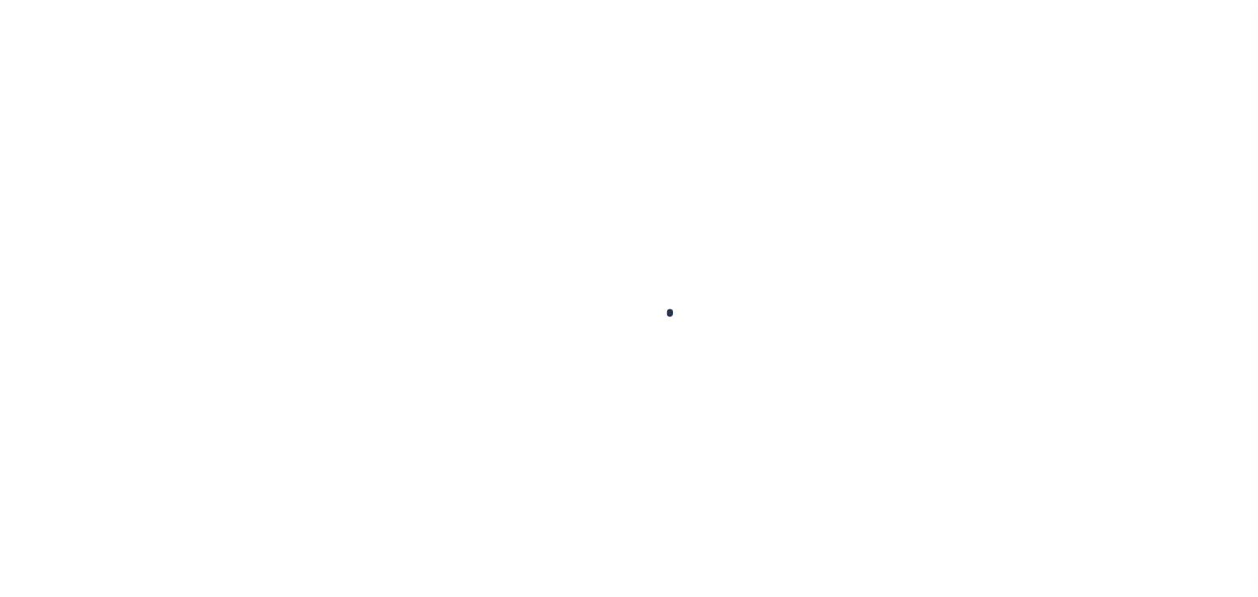
checkbox input "false"
type input "[DATE]"
select select "PYD"
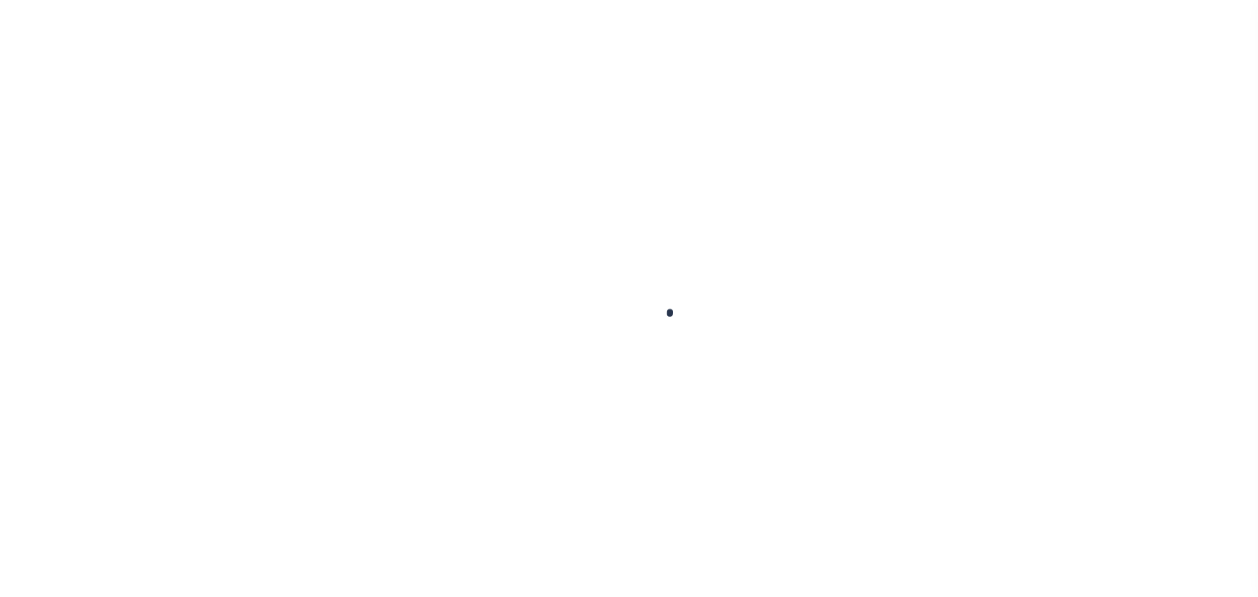
type input "$24,648.8"
type input "$0"
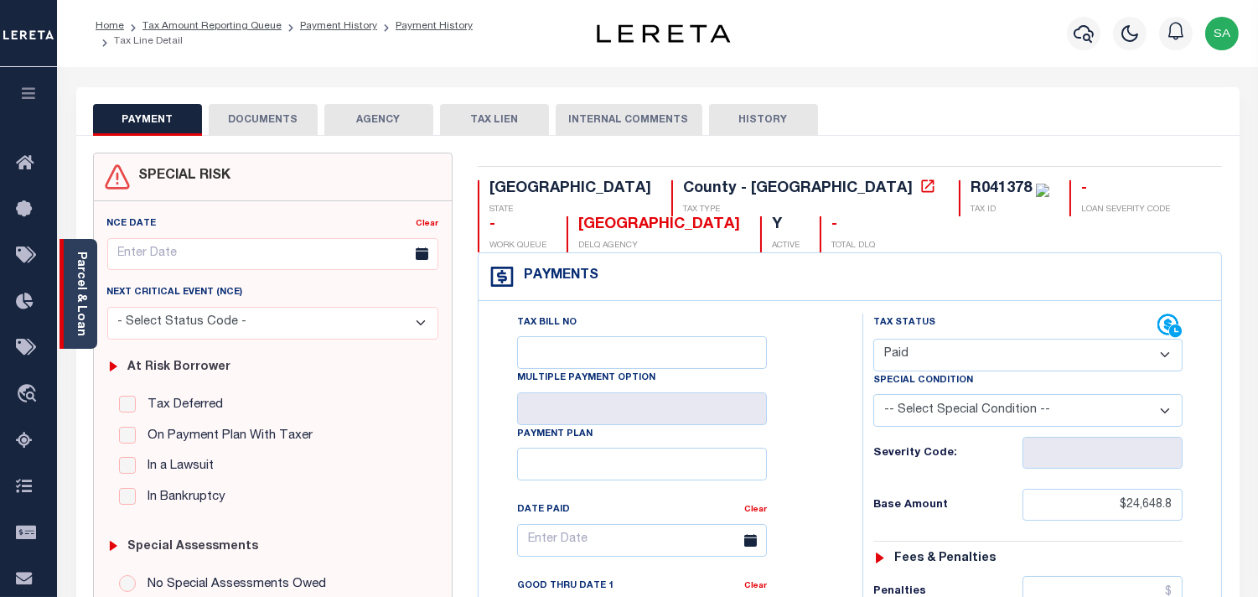
click at [84, 303] on link "Parcel & Loan" at bounding box center [81, 293] width 12 height 85
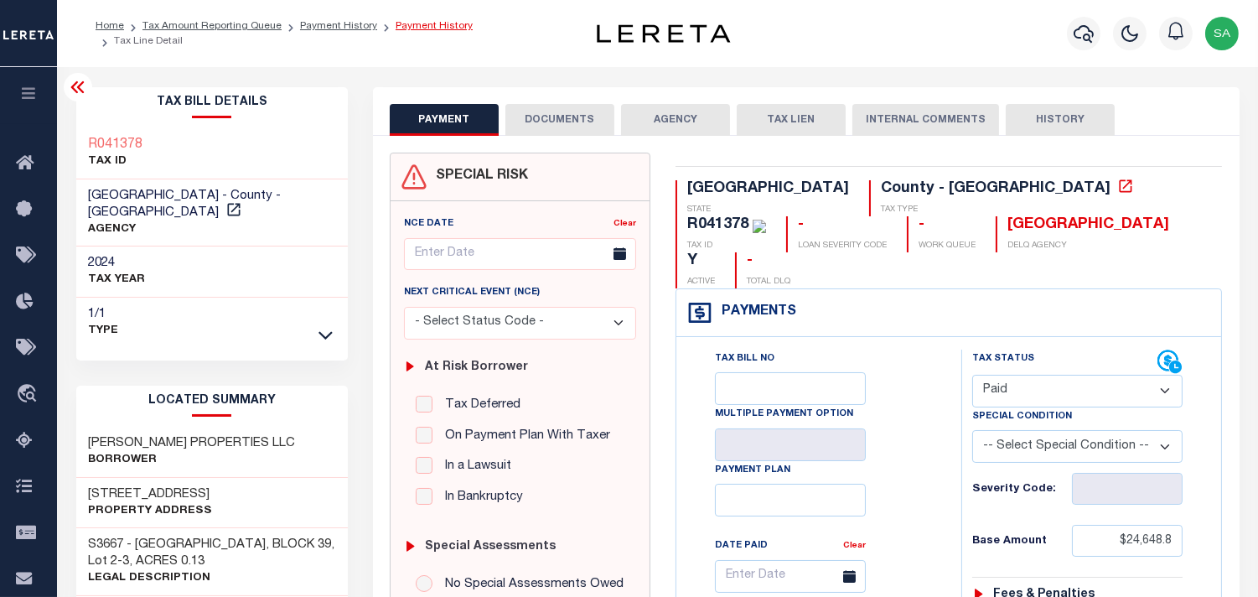
click at [426, 31] on link "Payment History" at bounding box center [434, 26] width 77 height 10
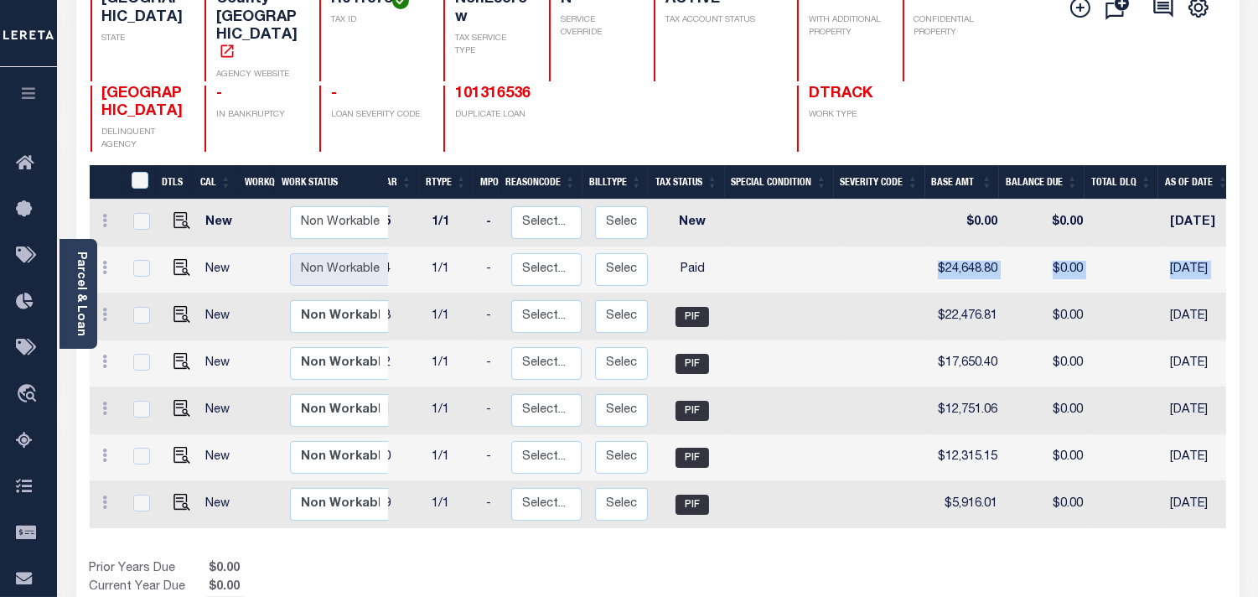
scroll to position [0, 177]
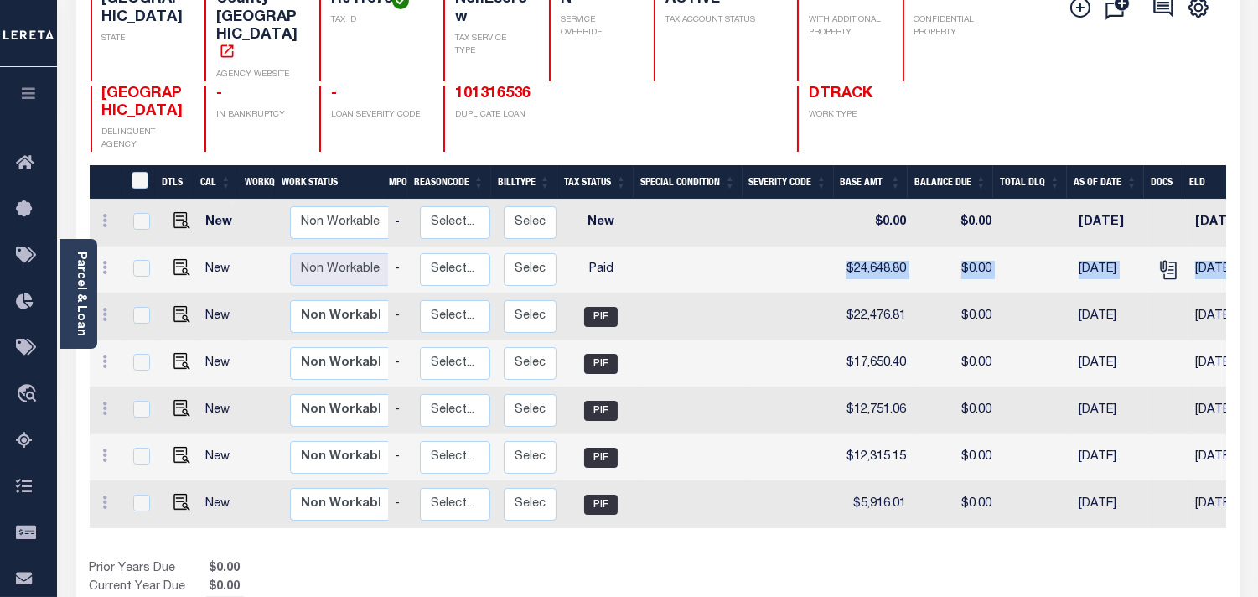
drag, startPoint x: 1019, startPoint y: 268, endPoint x: 1210, endPoint y: 265, distance: 191.1
click at [1218, 265] on tr "New Non Workable Workable 2024 1/1 - Select... Payment Reversal Taxable Value C…" at bounding box center [729, 269] width 1633 height 47
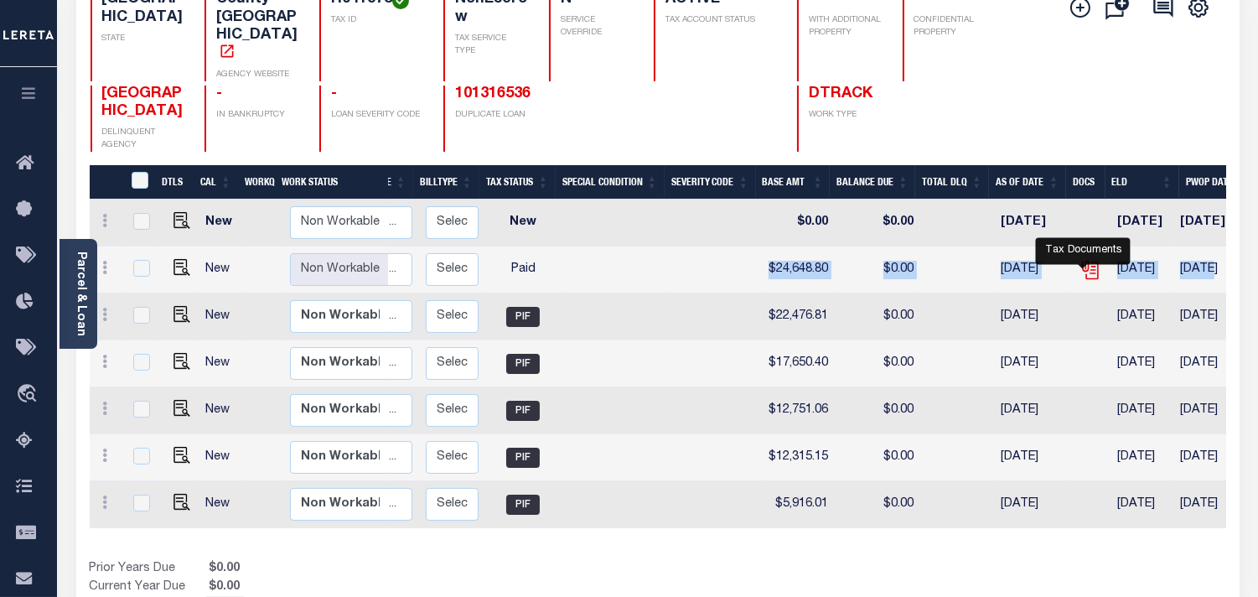
click at [1085, 262] on icon "" at bounding box center [1088, 266] width 13 height 13
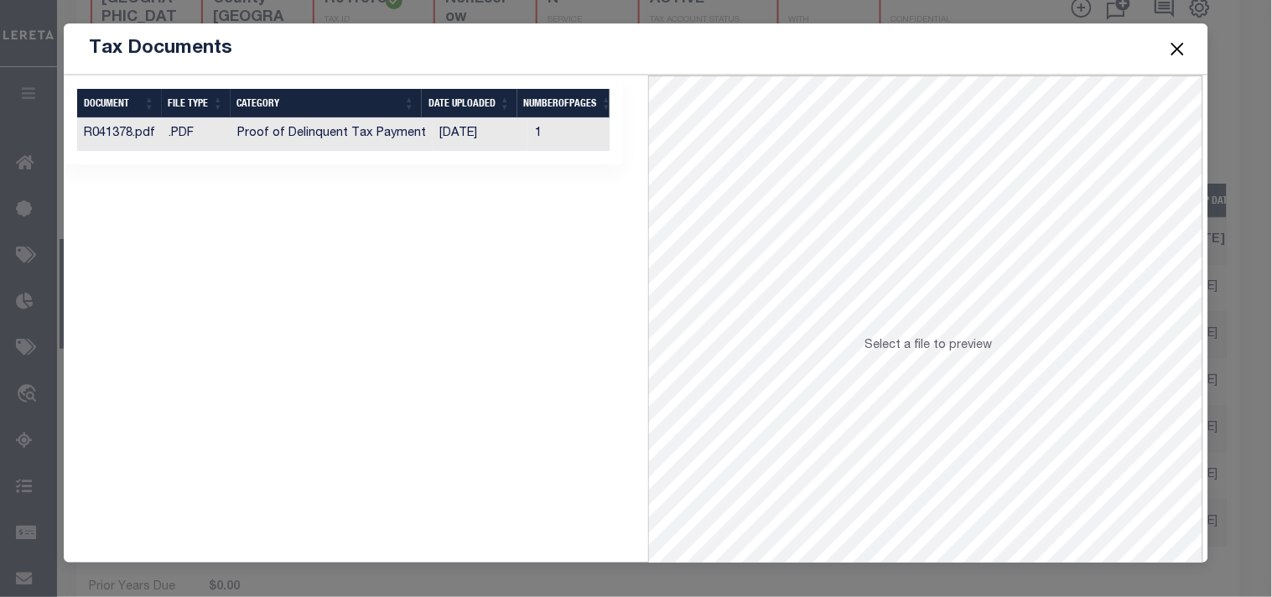
click at [489, 138] on td "[DATE]" at bounding box center [481, 134] width 96 height 33
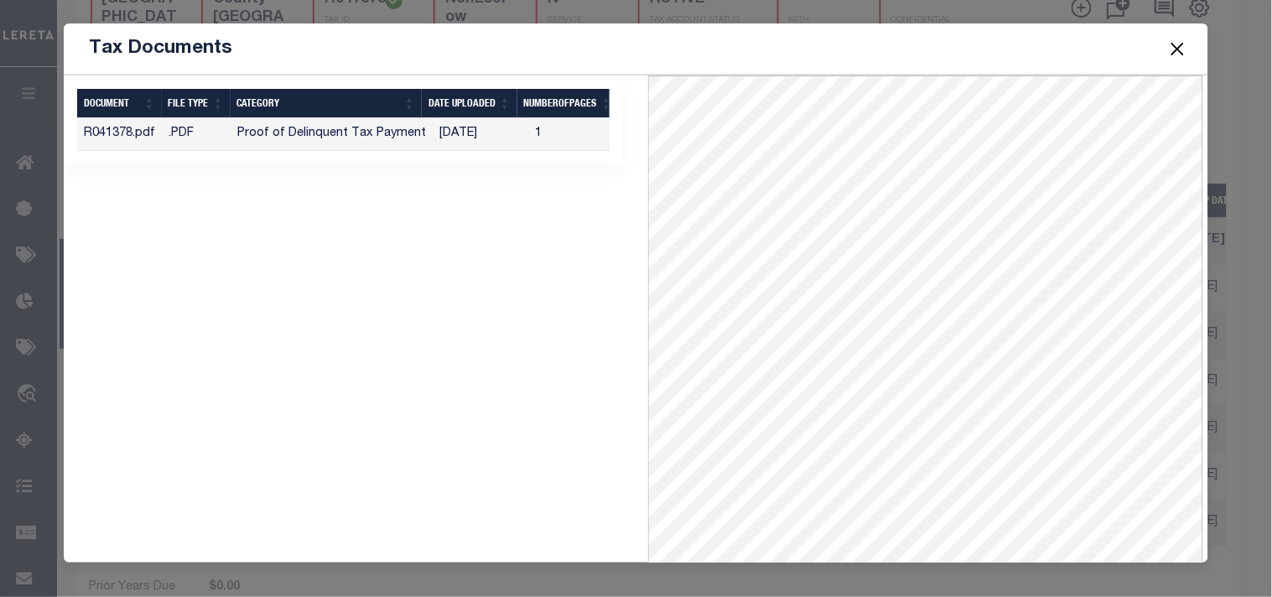
click at [1179, 51] on button "Close" at bounding box center [1177, 49] width 22 height 22
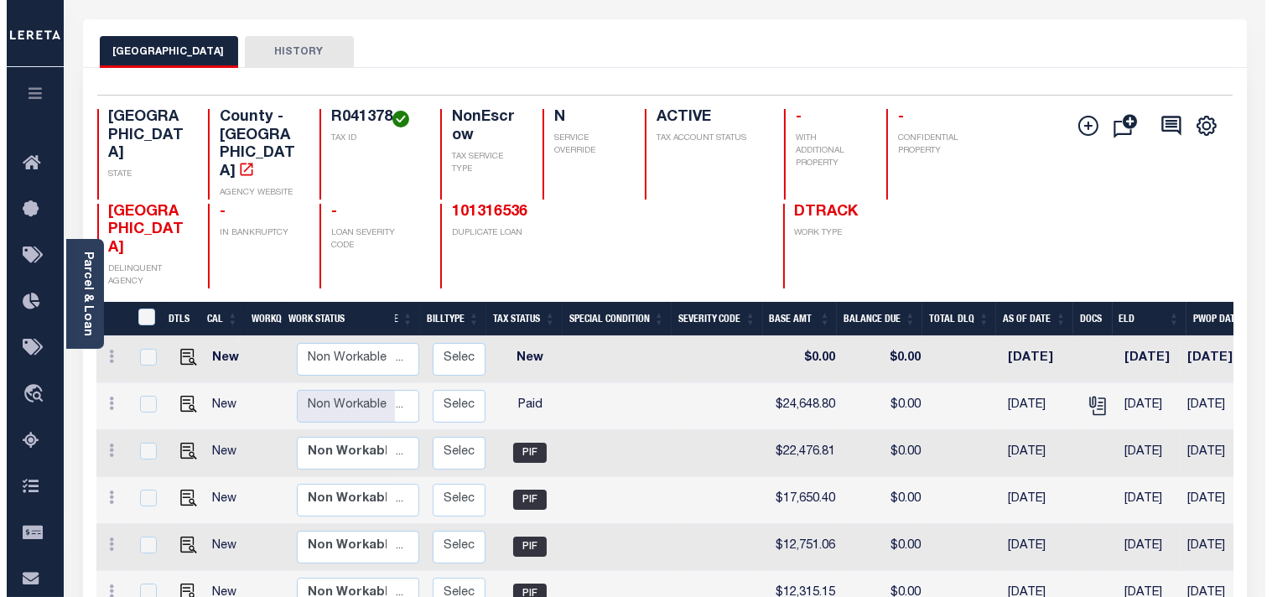
scroll to position [0, 0]
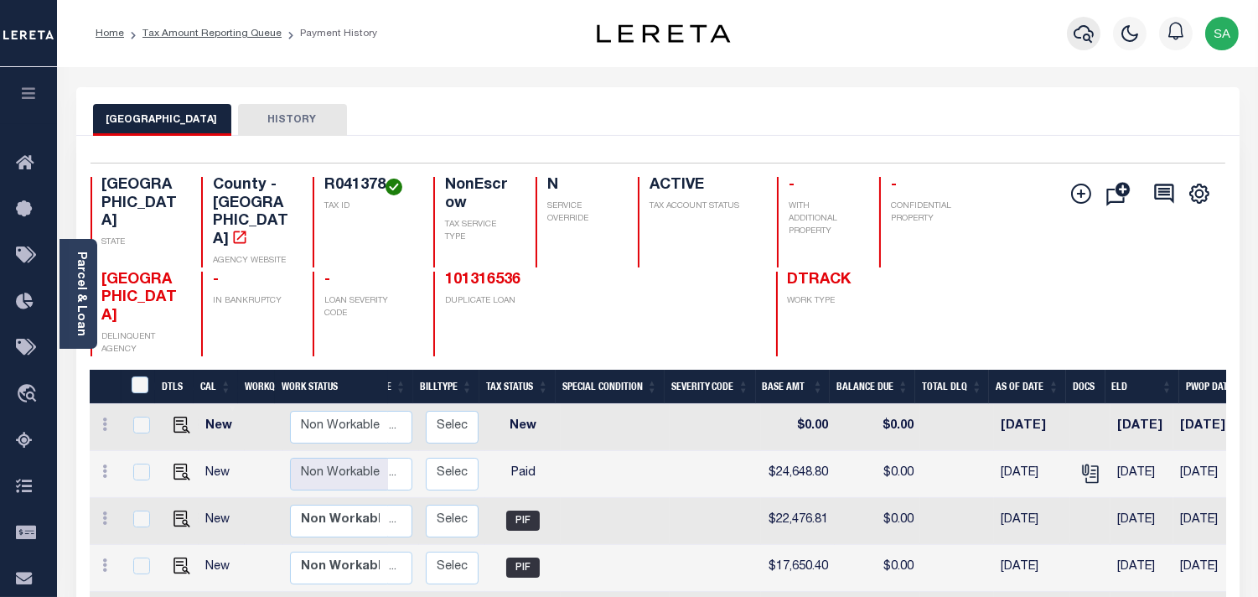
click at [1090, 30] on icon "button" at bounding box center [1084, 33] width 20 height 20
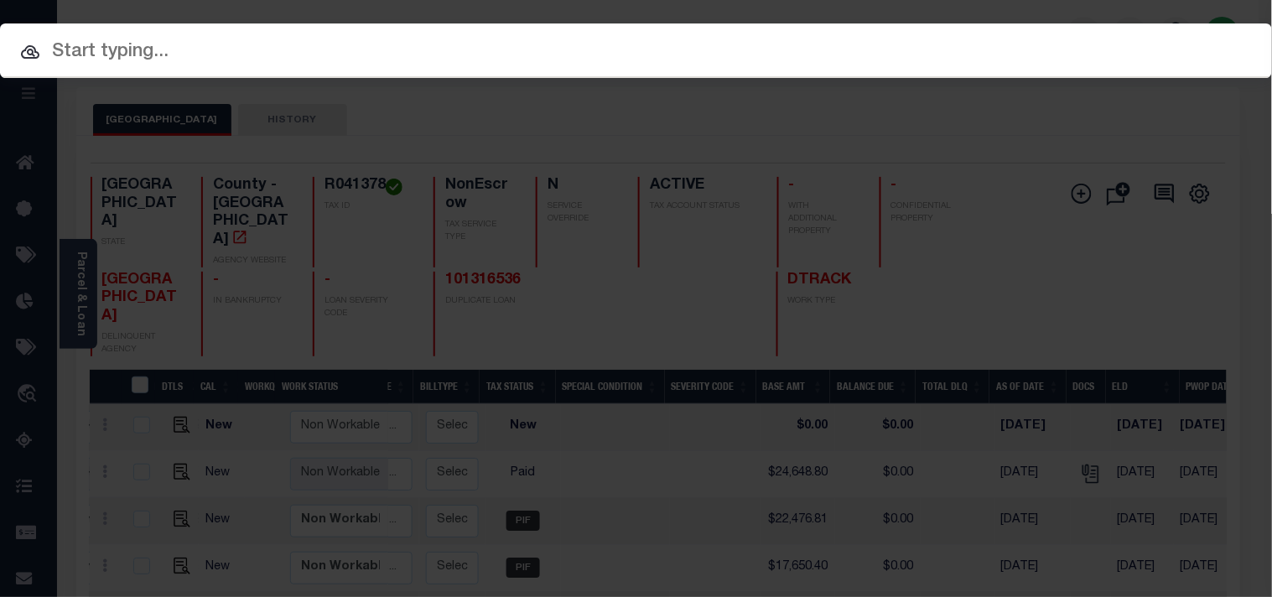
click at [862, 56] on input "text" at bounding box center [636, 52] width 1272 height 29
paste input "209-124784"
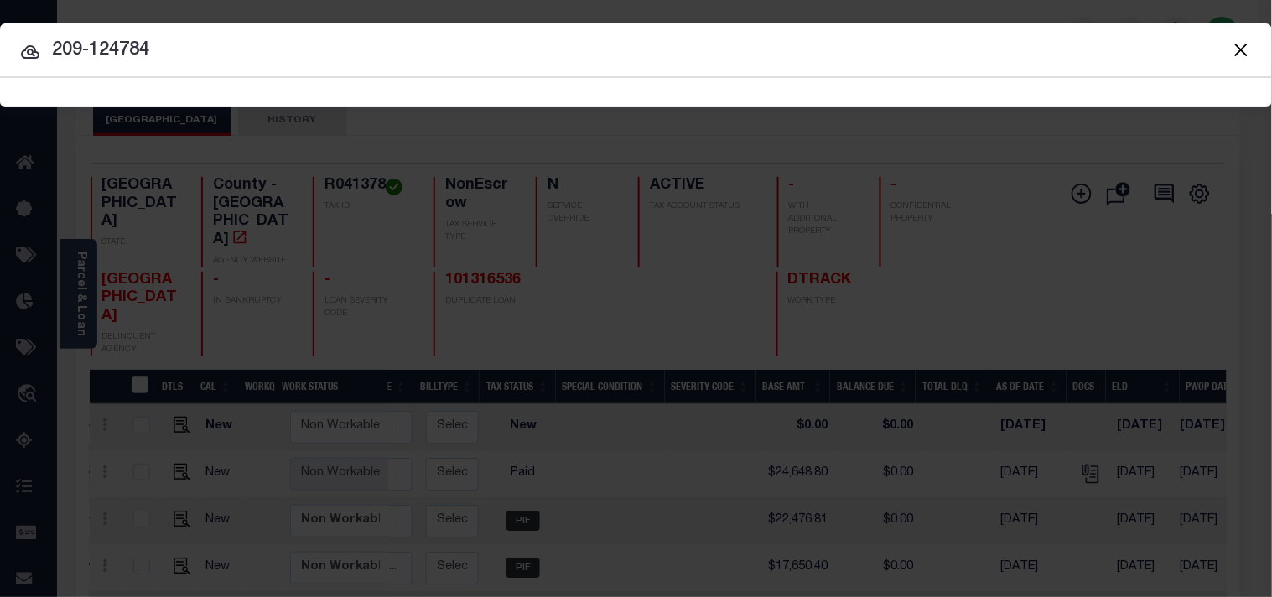
type input "209-124784"
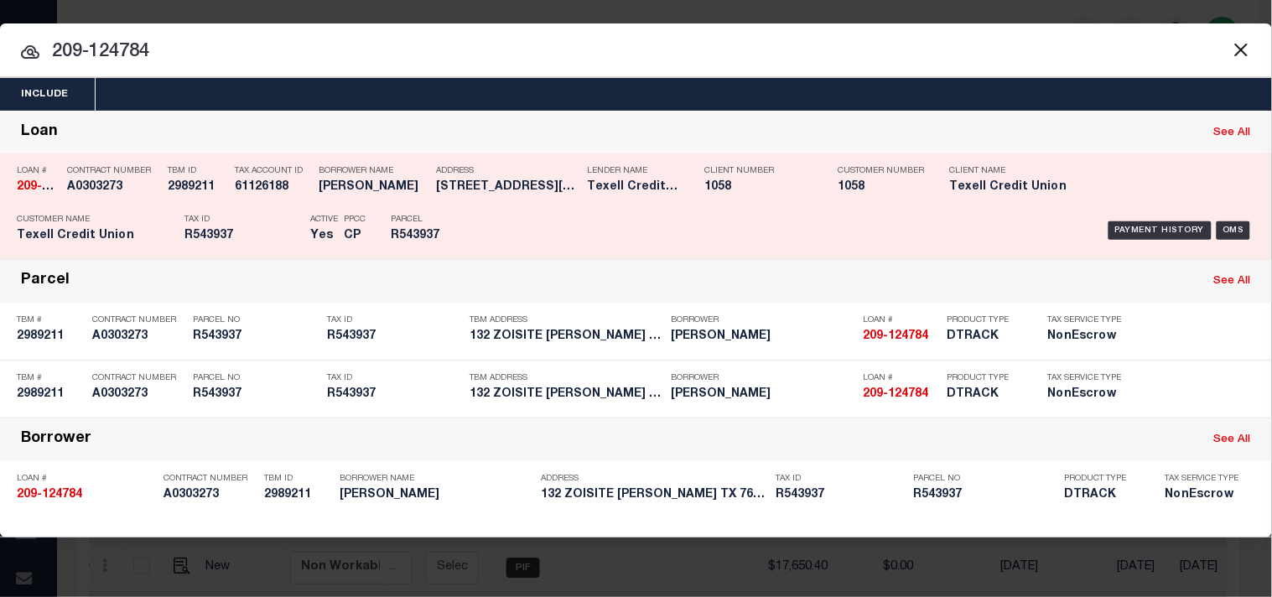
click at [620, 194] on h5 "Texell Credit Union" at bounding box center [633, 187] width 92 height 14
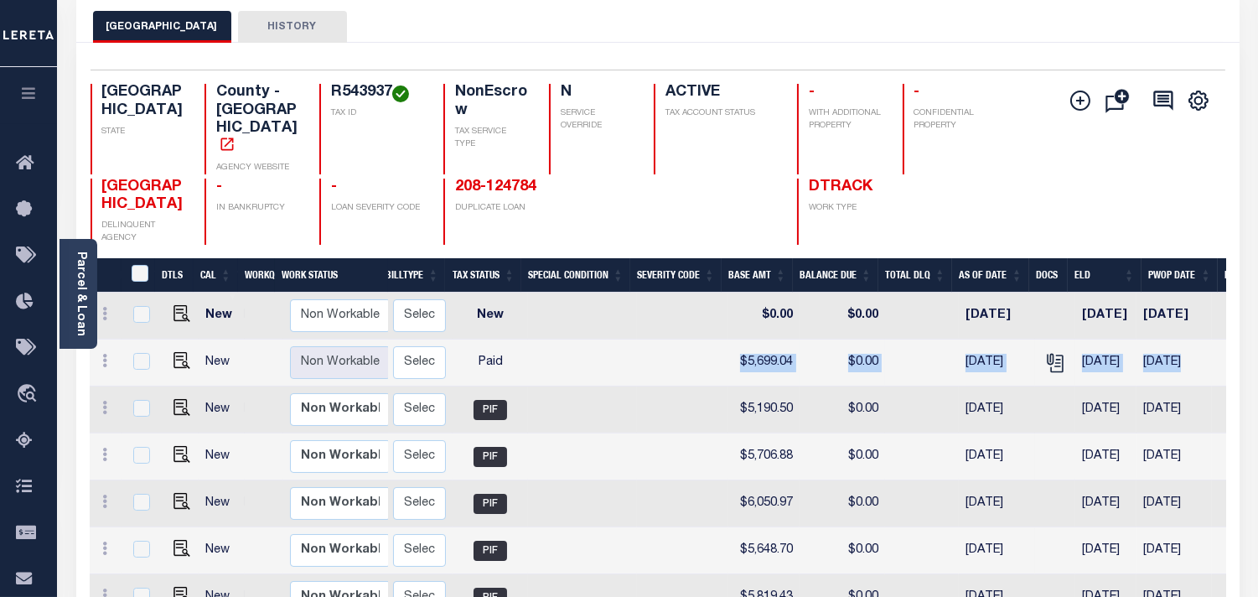
scroll to position [0, 366]
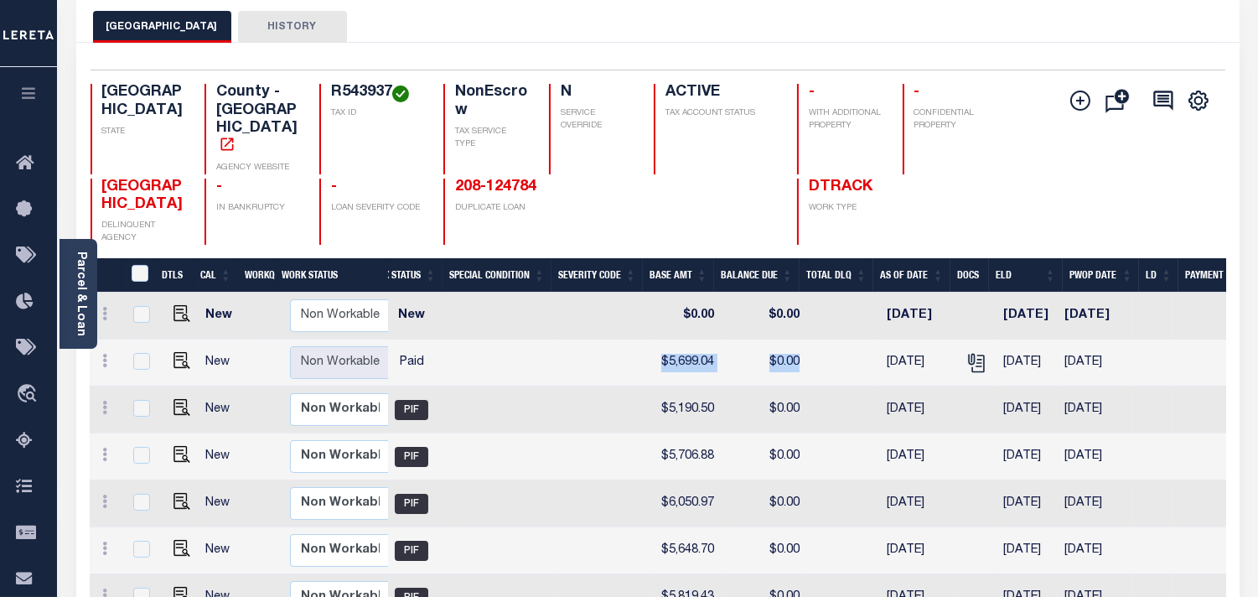
drag, startPoint x: 971, startPoint y: 360, endPoint x: 840, endPoint y: 358, distance: 130.8
click at [840, 358] on tr "New Non Workable Workable 2024 1/1 - Select... Payment Reversal Taxable Value C…" at bounding box center [537, 362] width 1629 height 47
click at [972, 356] on icon "" at bounding box center [977, 363] width 22 height 22
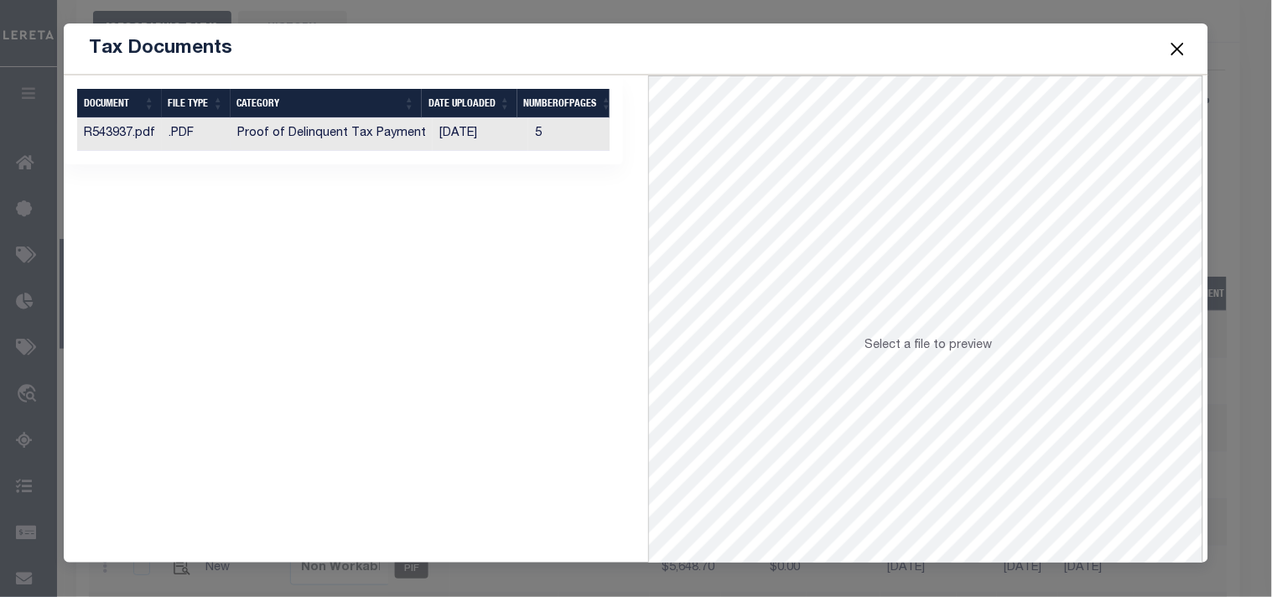
click at [455, 136] on td "[DATE]" at bounding box center [481, 134] width 96 height 33
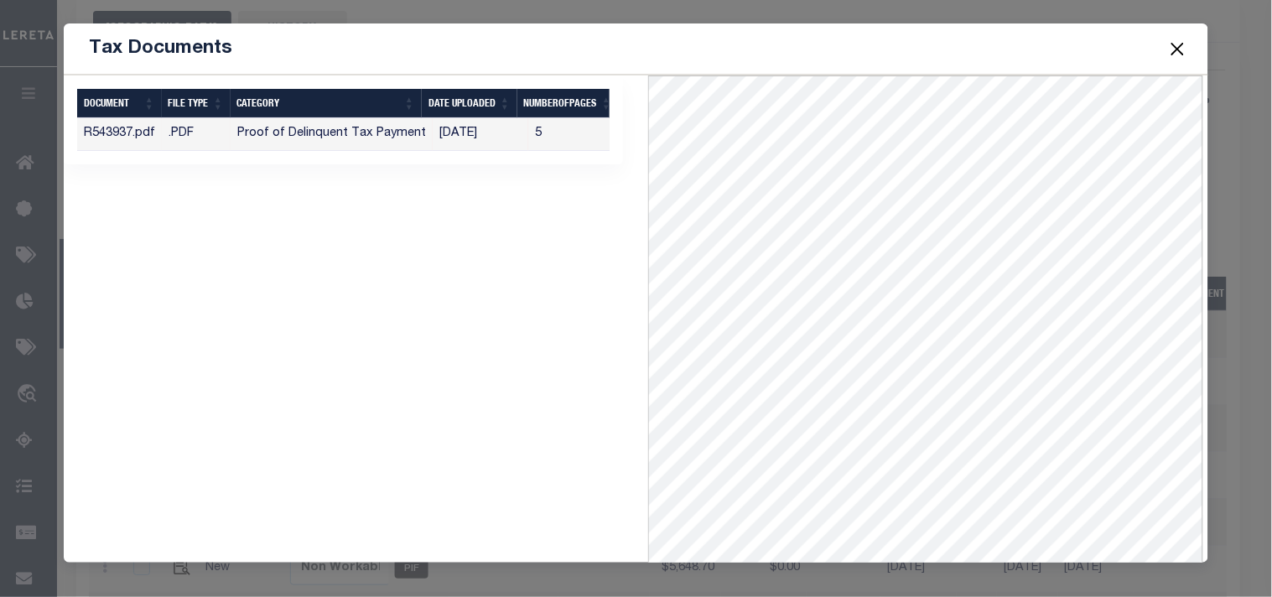
click at [1177, 40] on button "Close" at bounding box center [1177, 49] width 22 height 22
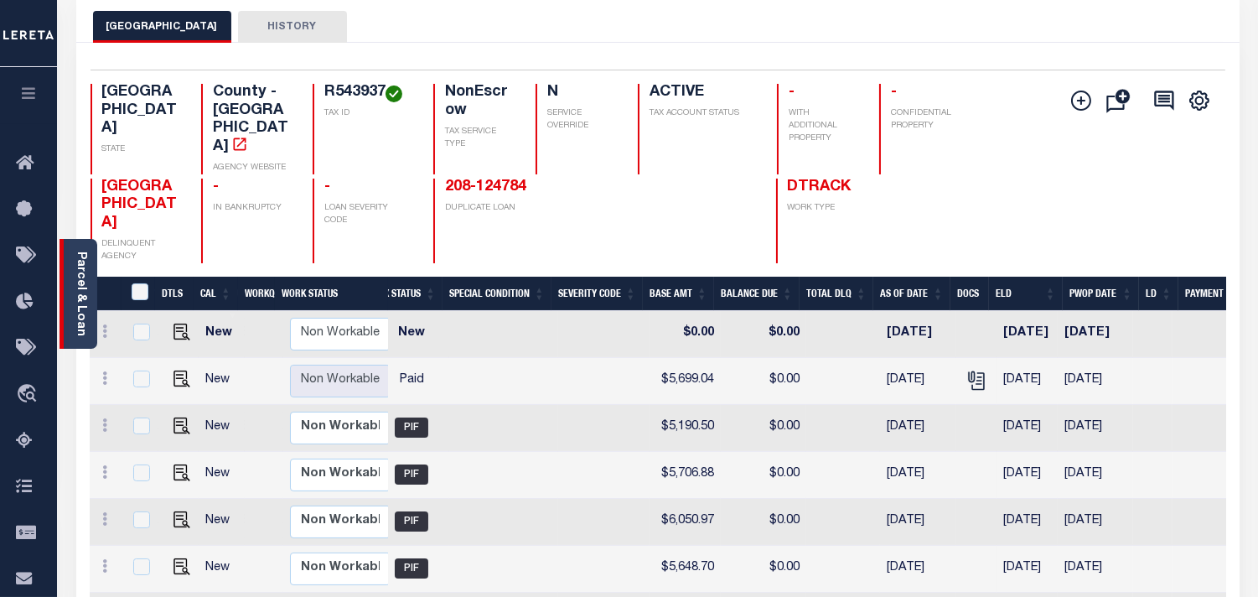
click at [80, 330] on div "Parcel & Loan" at bounding box center [79, 294] width 38 height 110
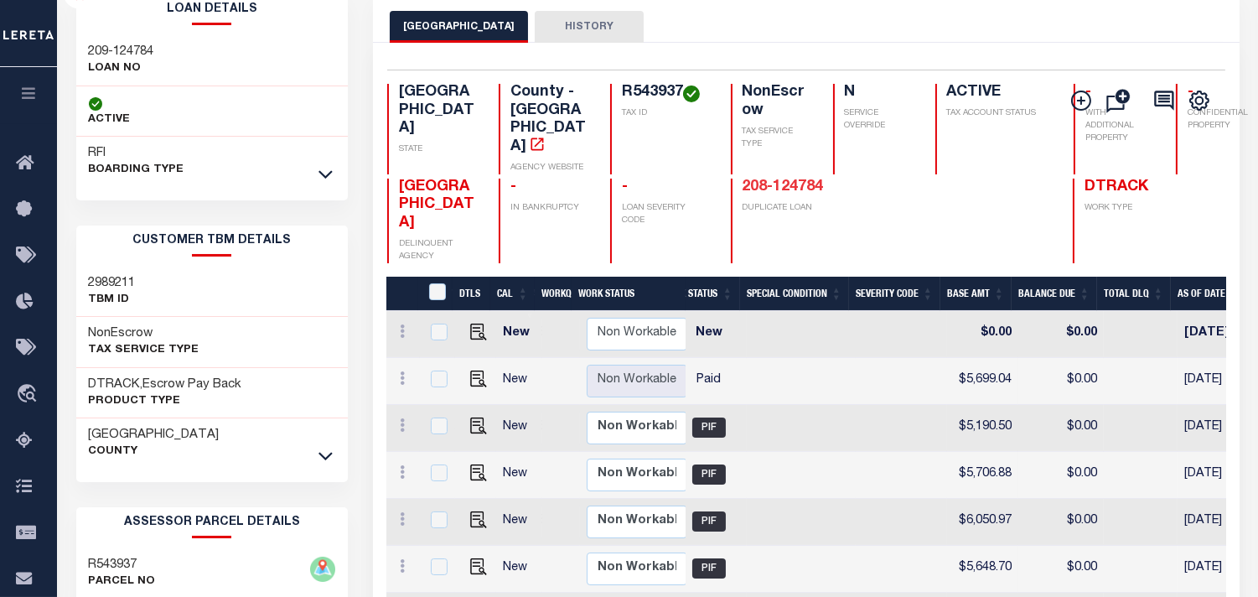
click at [743, 179] on link "208-124784" at bounding box center [783, 186] width 81 height 15
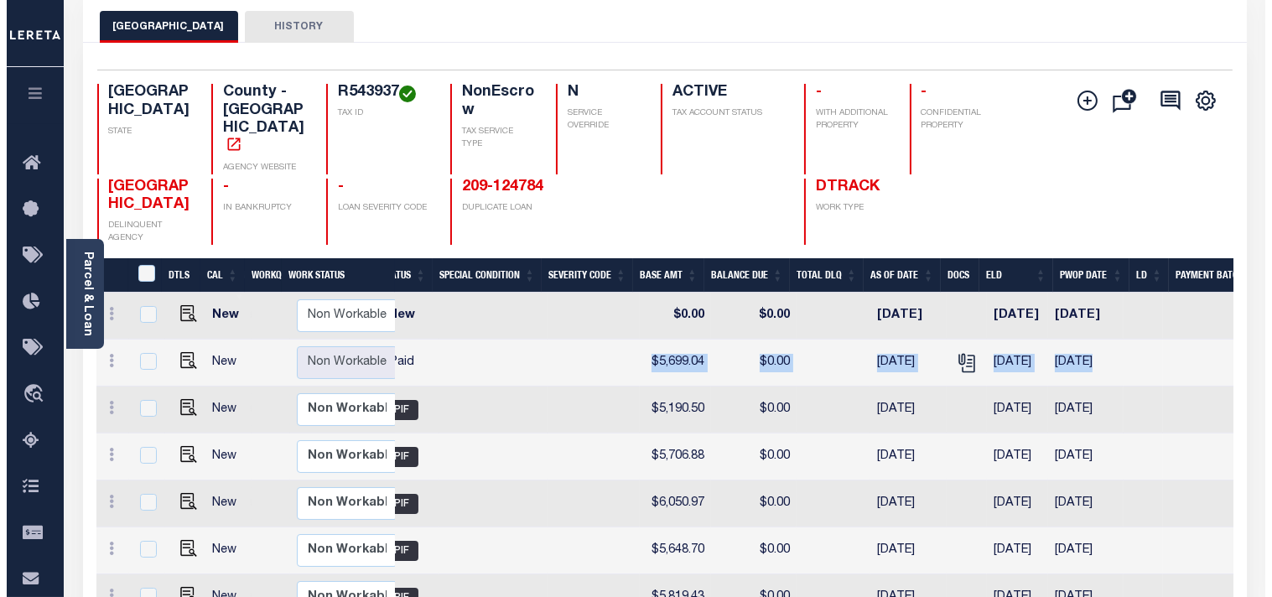
scroll to position [0, 497]
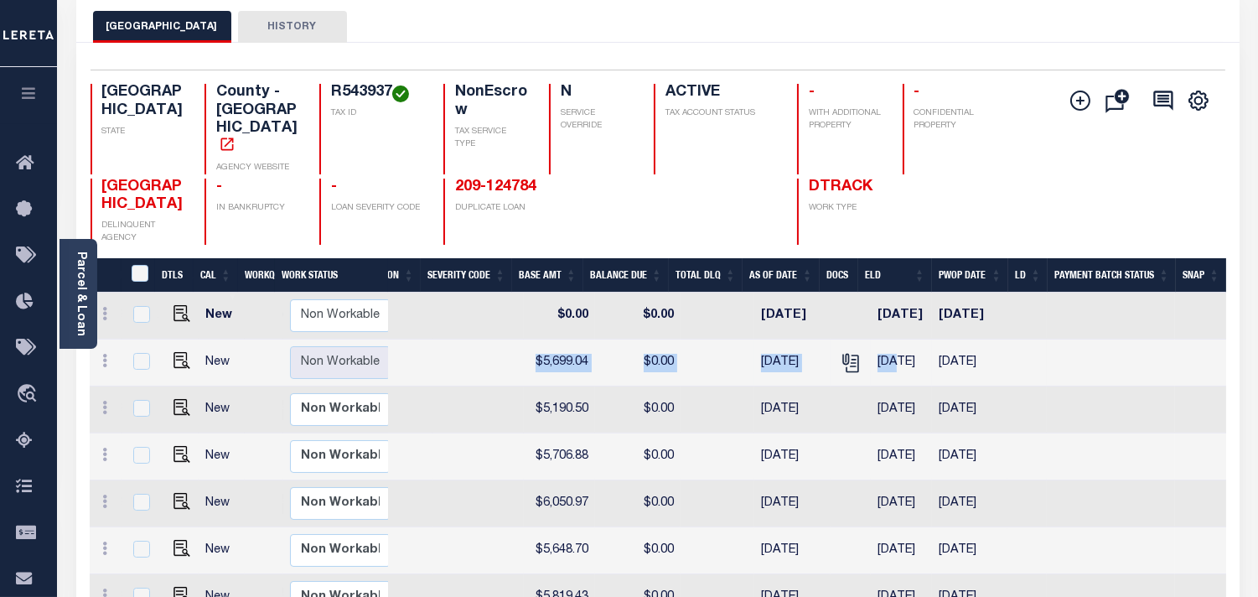
drag, startPoint x: 1004, startPoint y: 355, endPoint x: 882, endPoint y: 370, distance: 123.4
click at [882, 370] on tr "New Non Workable Workable 2024 1/1 - Select... Payment Reversal Taxable Value C…" at bounding box center [412, 362] width 1629 height 47
click at [840, 356] on icon "" at bounding box center [851, 363] width 22 height 22
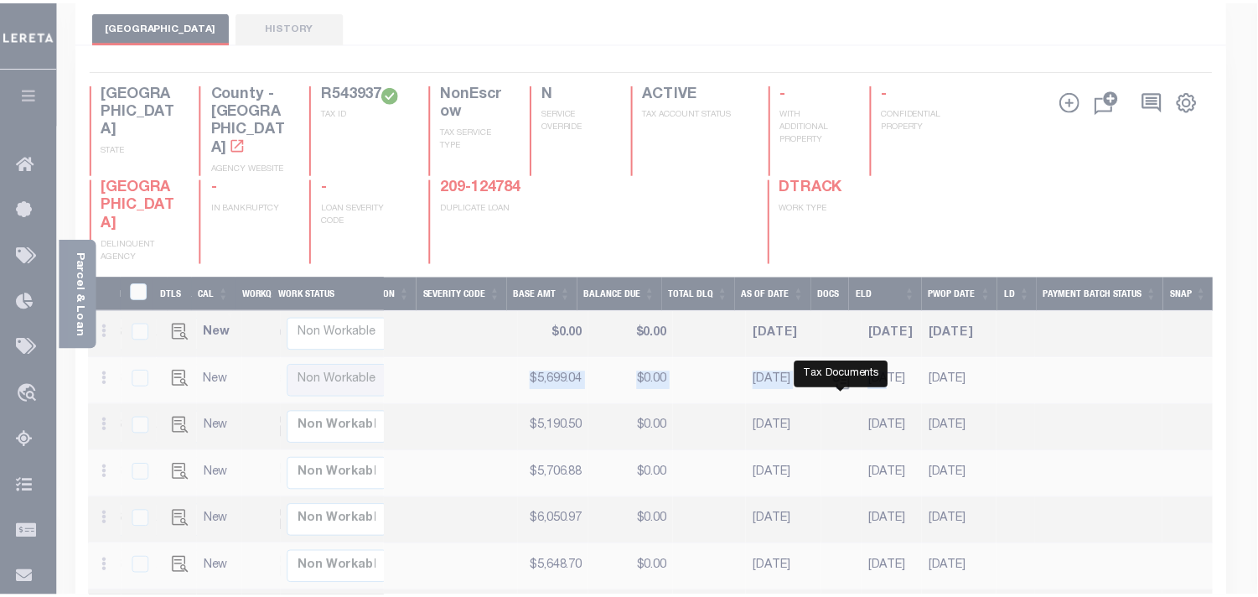
scroll to position [0, 483]
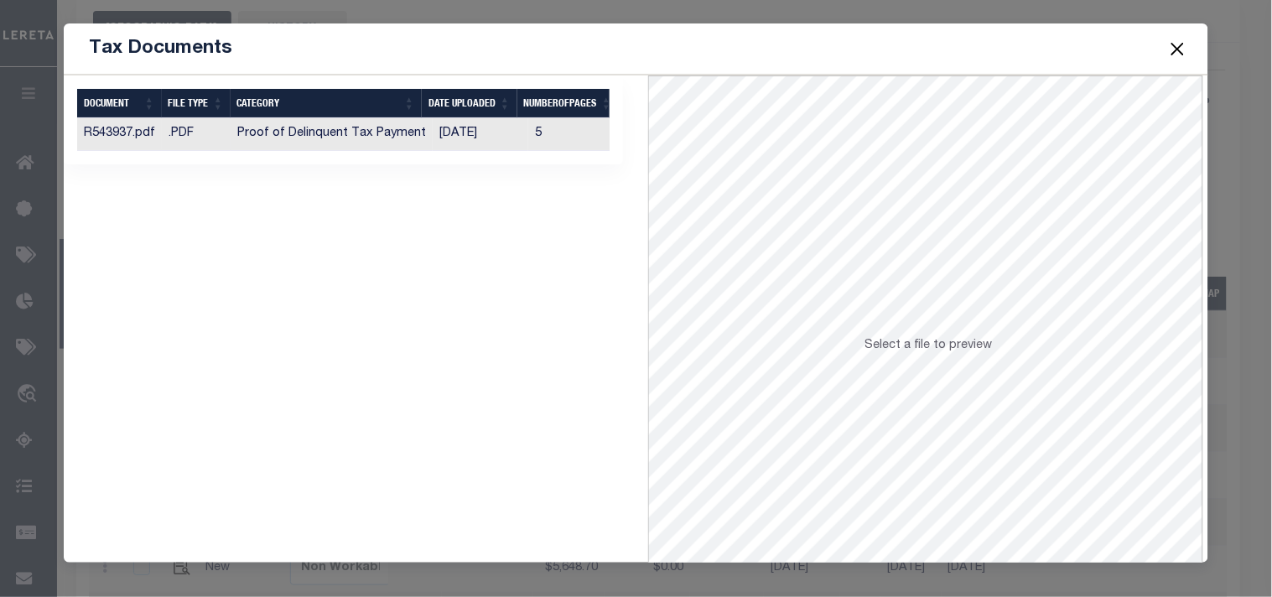
click at [470, 129] on td "[DATE]" at bounding box center [481, 134] width 96 height 33
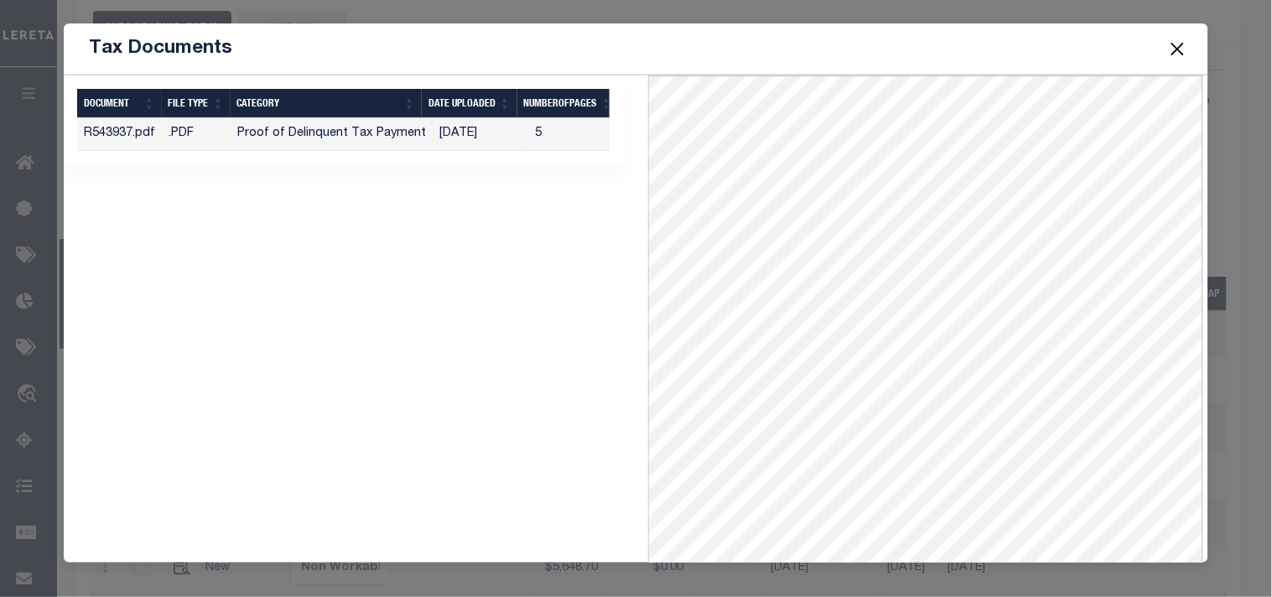
click at [1178, 50] on button "Close" at bounding box center [1177, 49] width 22 height 22
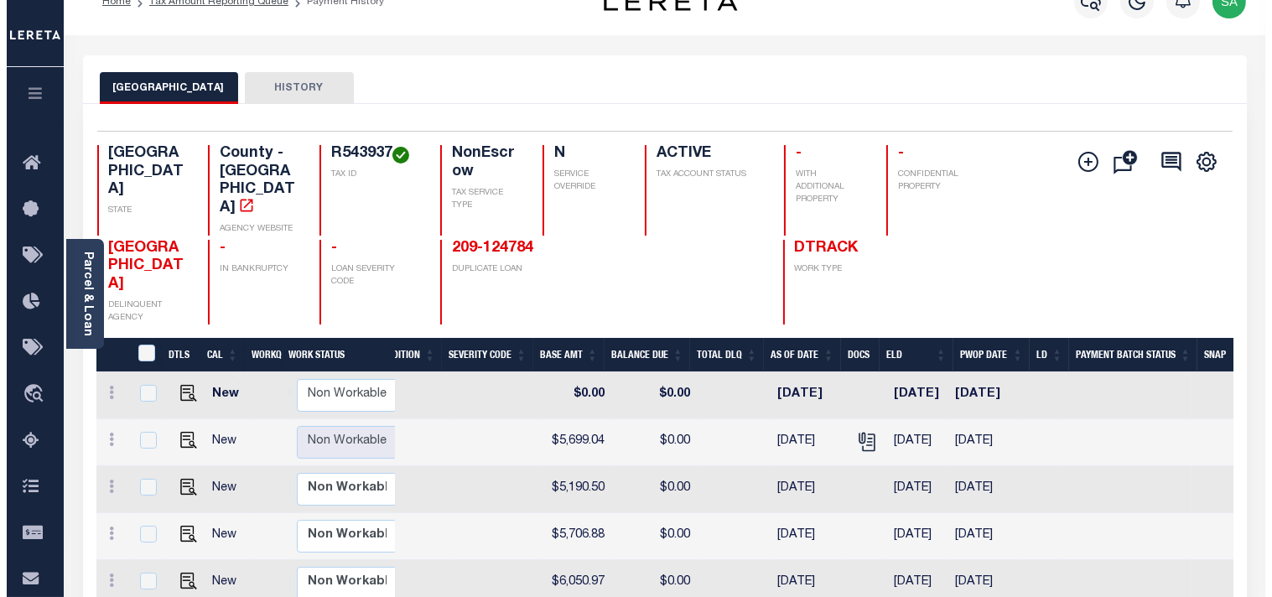
scroll to position [0, 0]
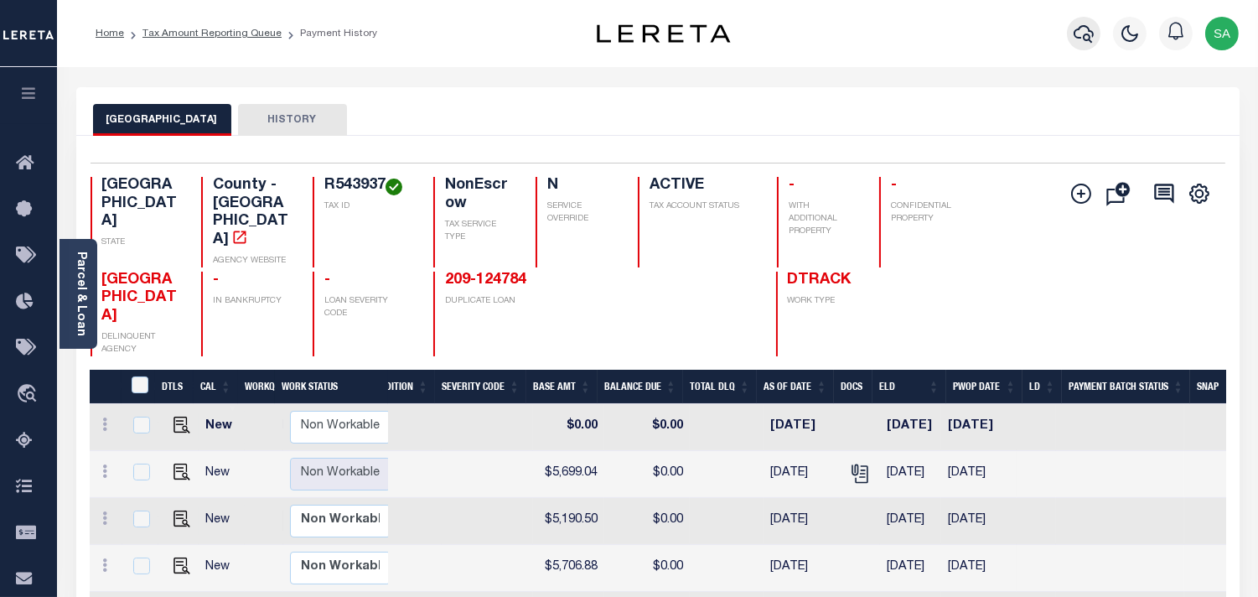
click at [1071, 39] on button "button" at bounding box center [1084, 34] width 34 height 34
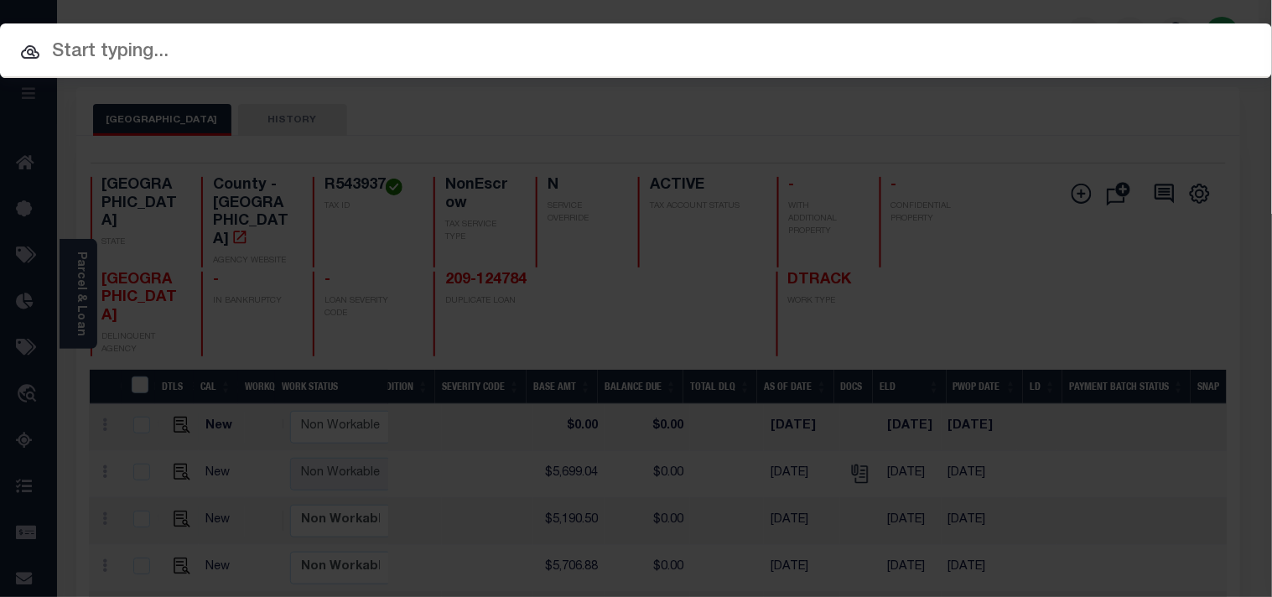
click at [919, 50] on input "text" at bounding box center [636, 52] width 1272 height 29
paste input "344573"
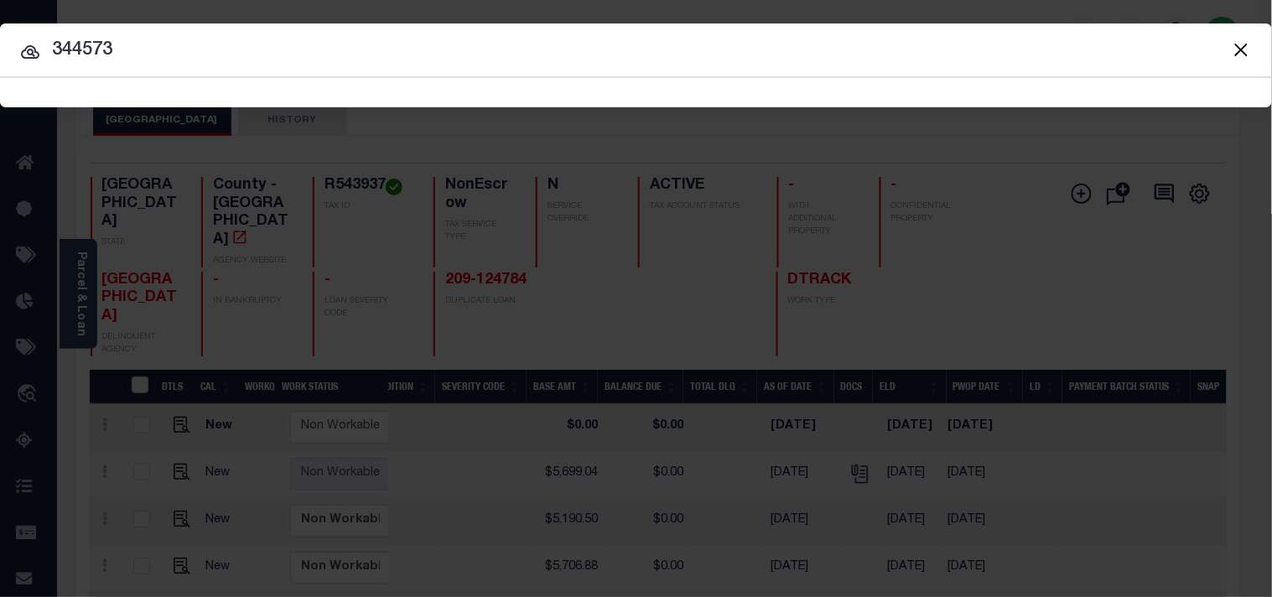
type input "344573"
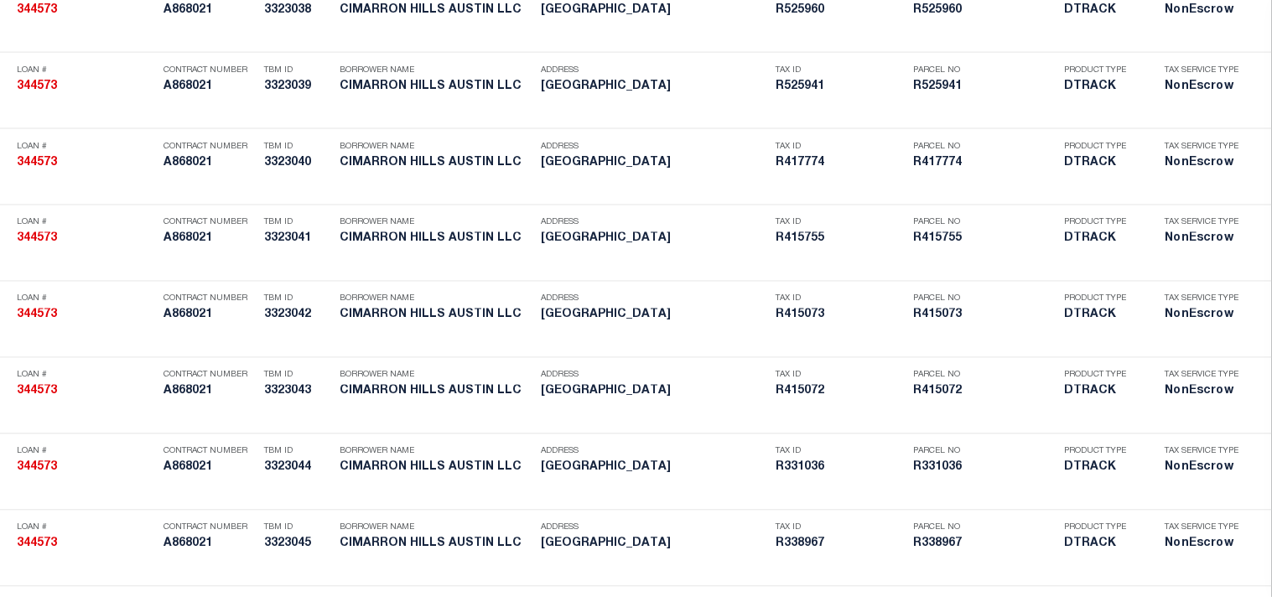
scroll to position [2324, 0]
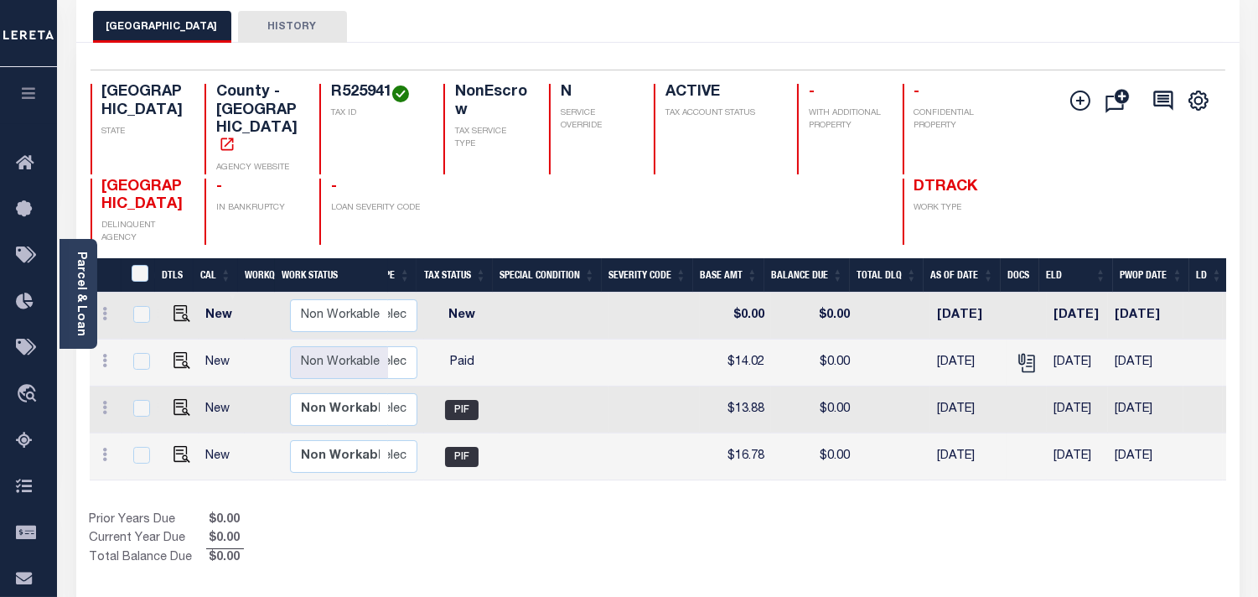
scroll to position [0, 340]
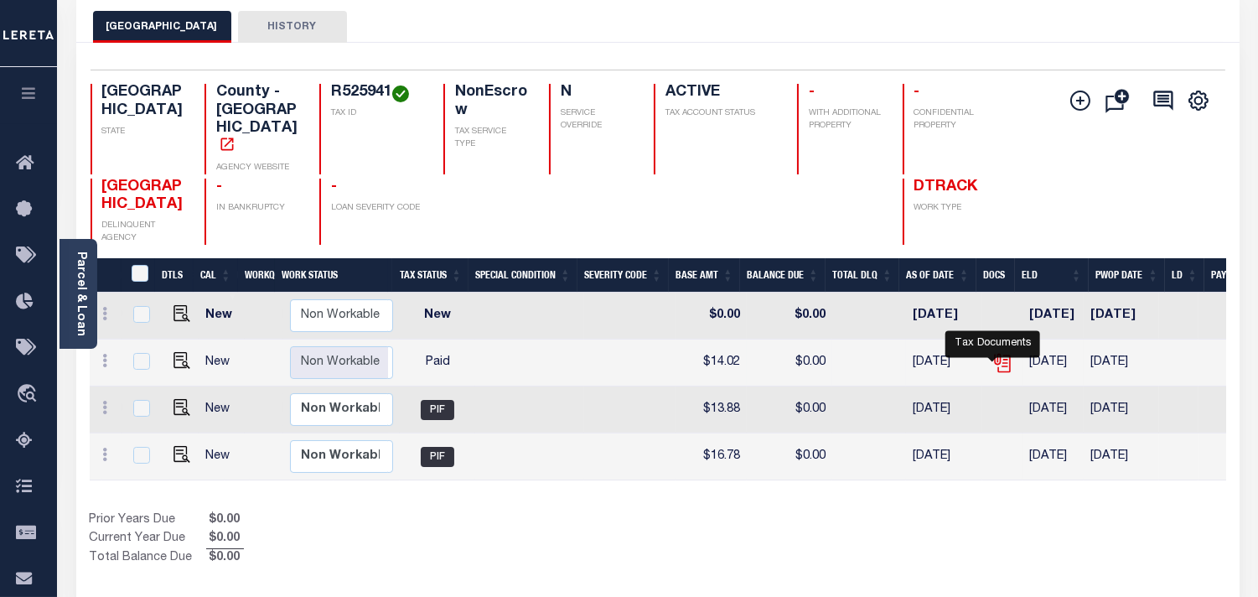
click at [996, 363] on icon "" at bounding box center [1003, 363] width 22 height 22
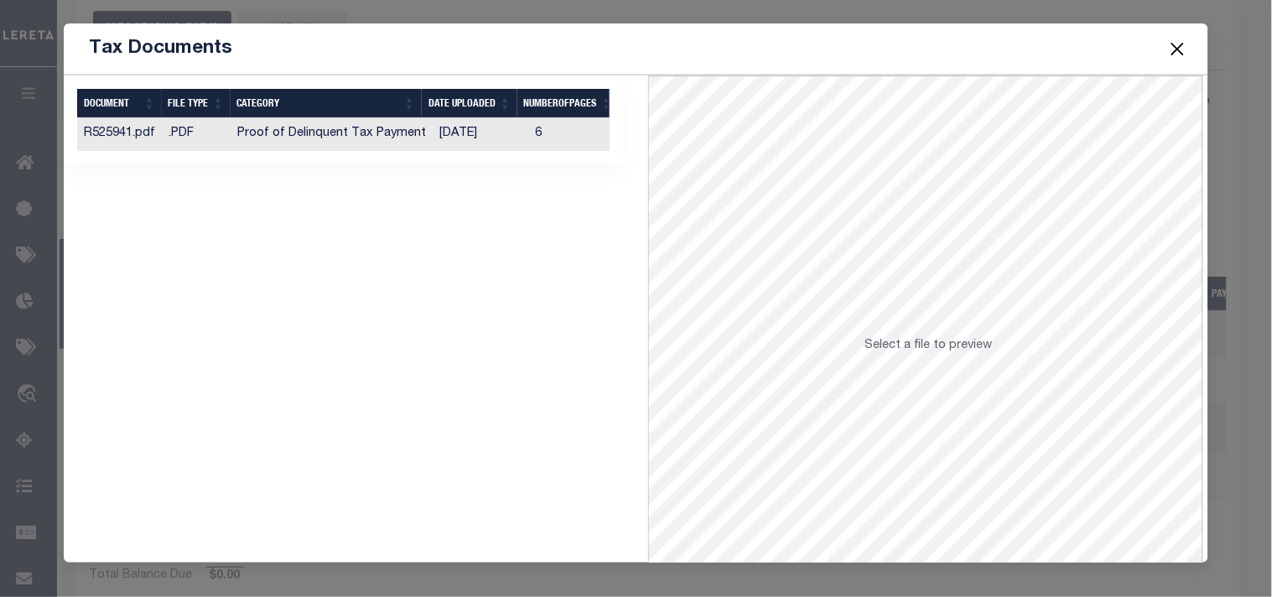
click at [489, 136] on td "[DATE]" at bounding box center [481, 134] width 96 height 33
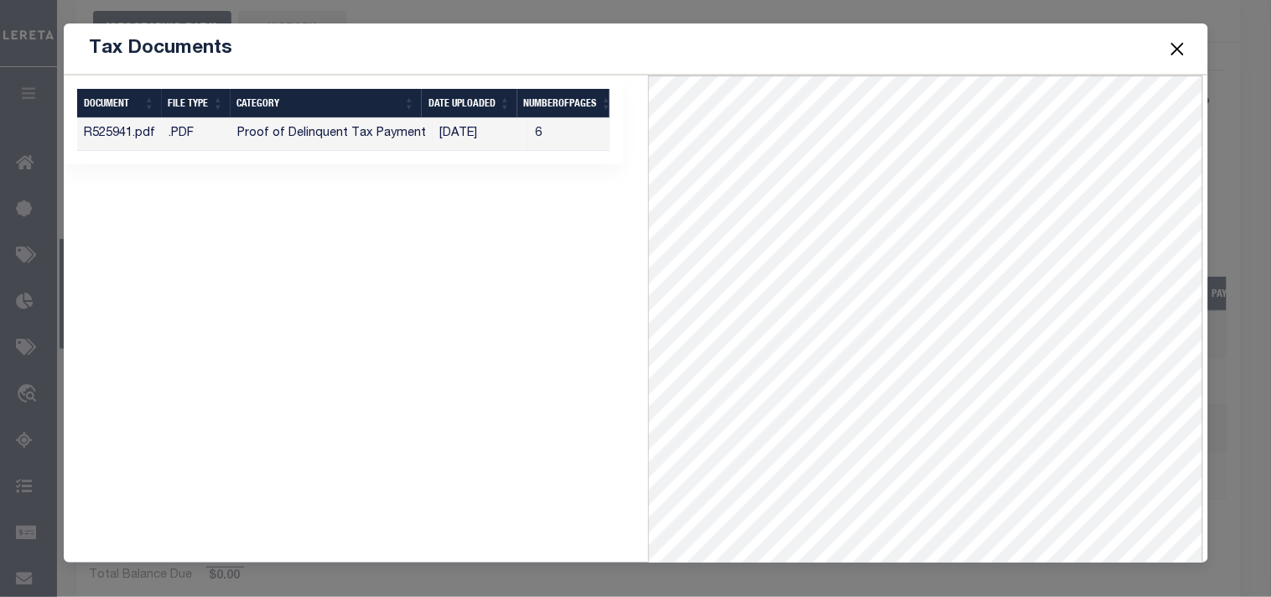
click at [1184, 52] on button "Close" at bounding box center [1177, 49] width 22 height 22
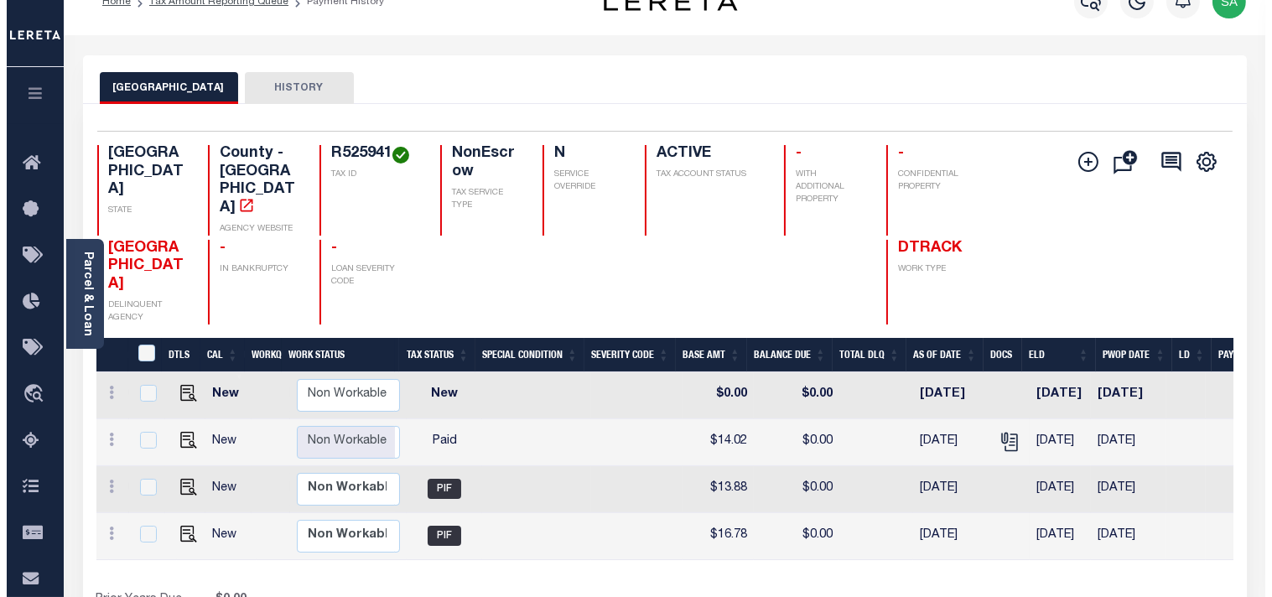
scroll to position [0, 0]
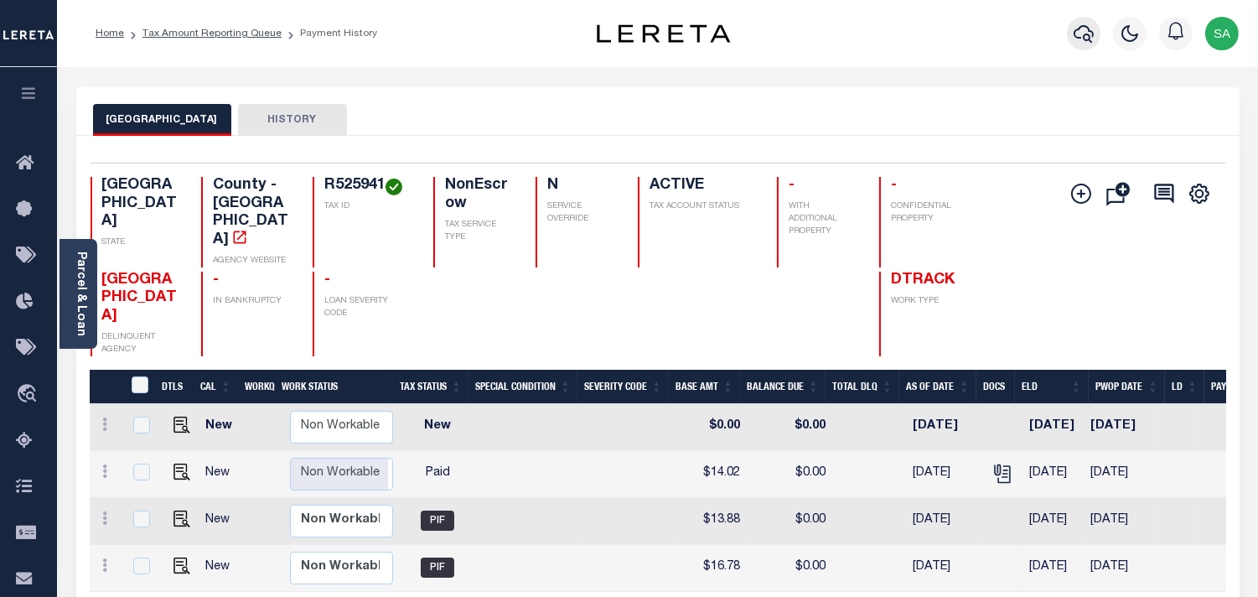
click at [1084, 45] on button "button" at bounding box center [1084, 34] width 34 height 34
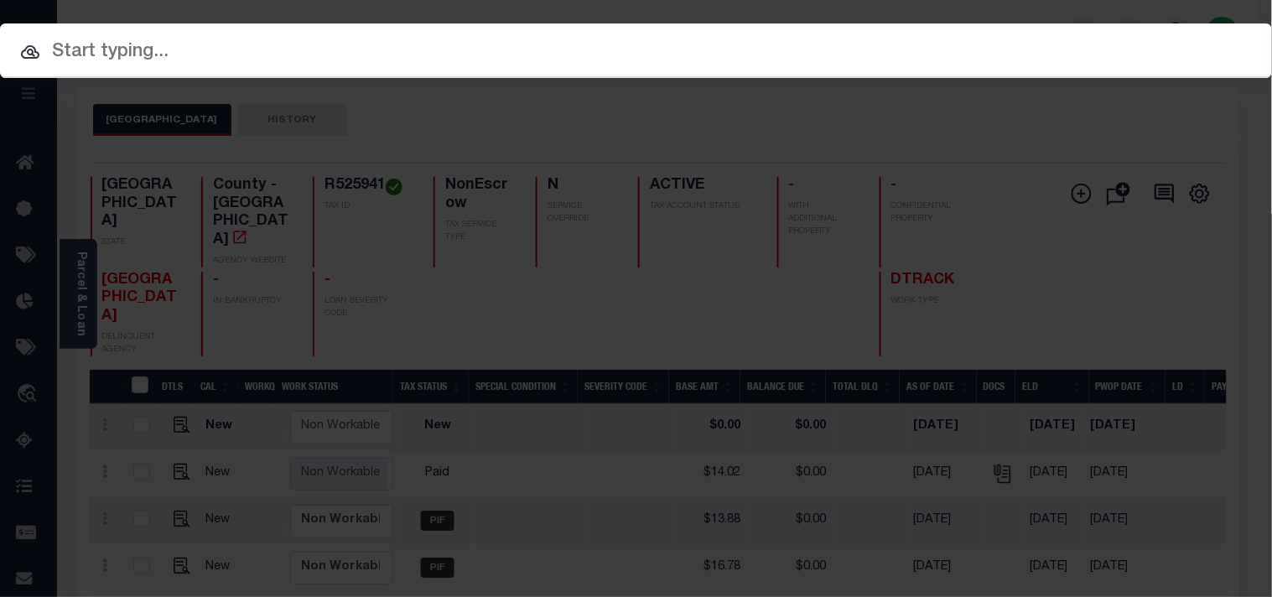
click at [992, 46] on input "text" at bounding box center [636, 52] width 1272 height 29
paste input "1110004232"
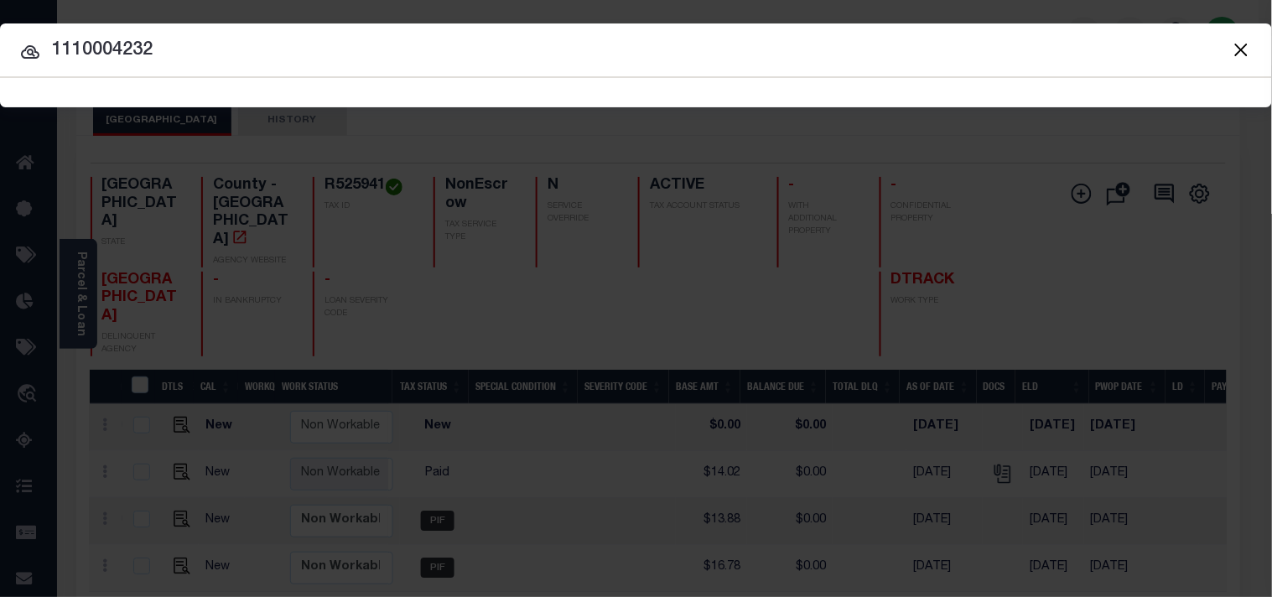
type input "1110004232"
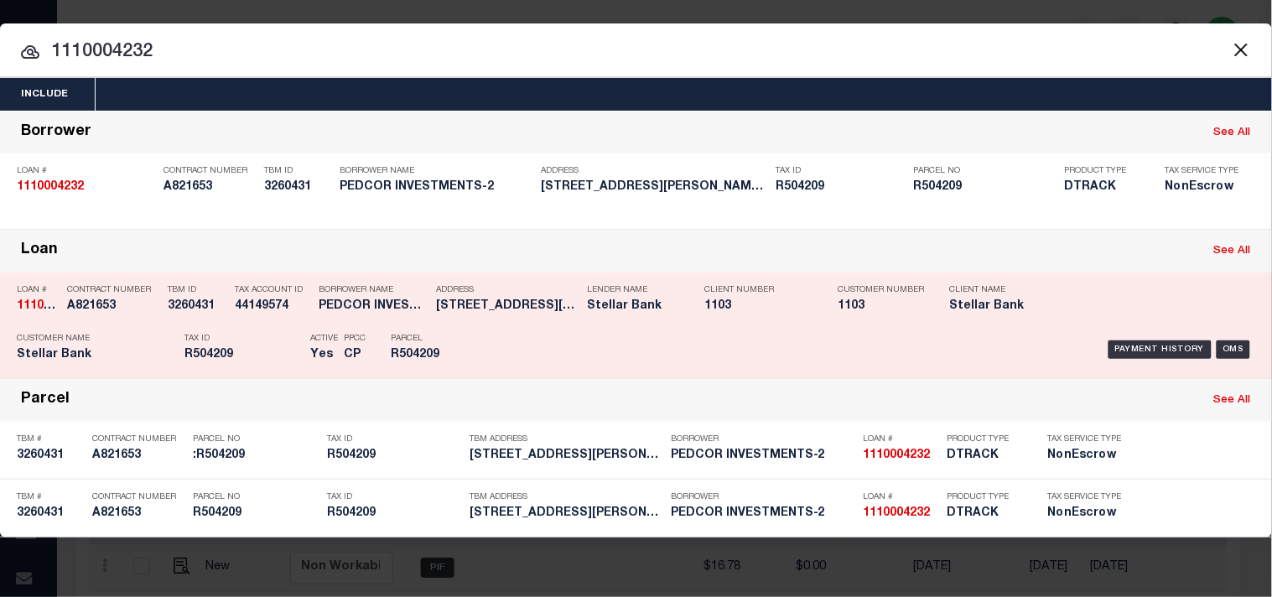
click at [551, 337] on div "Payment History OMS" at bounding box center [873, 349] width 764 height 49
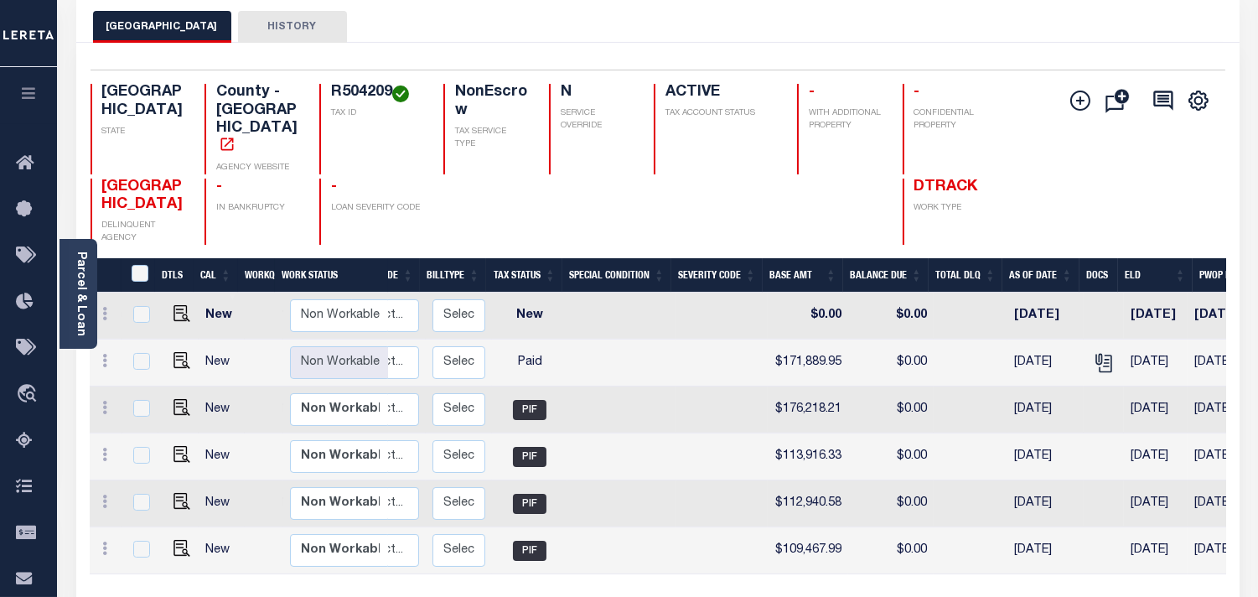
scroll to position [0, 269]
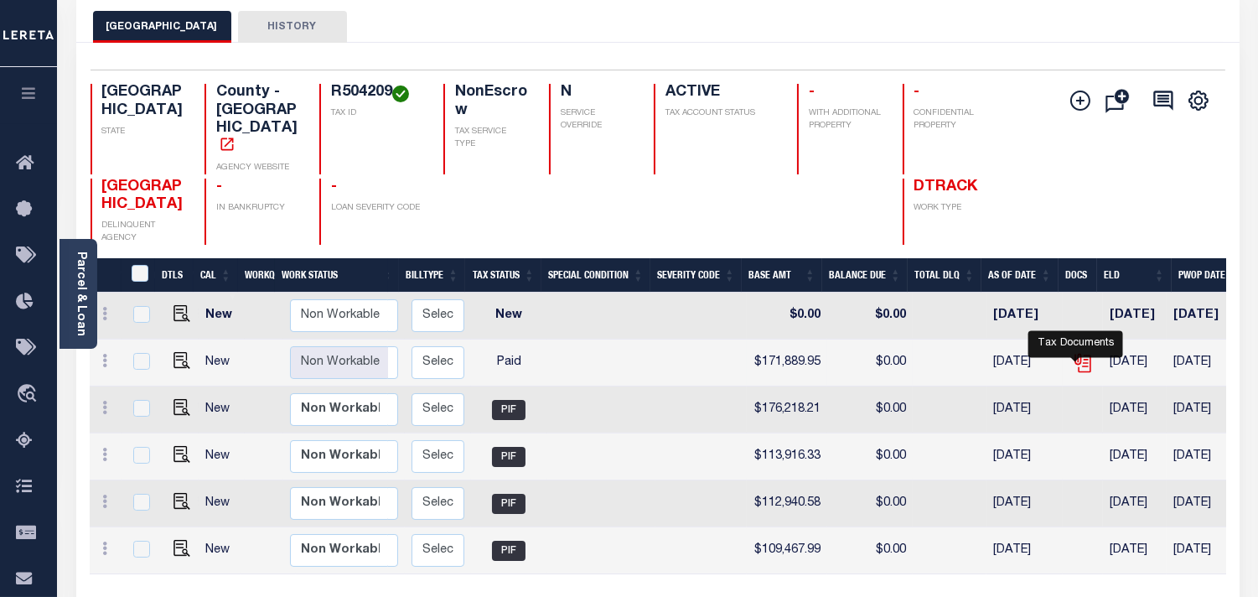
click at [1077, 357] on icon "" at bounding box center [1081, 359] width 13 height 13
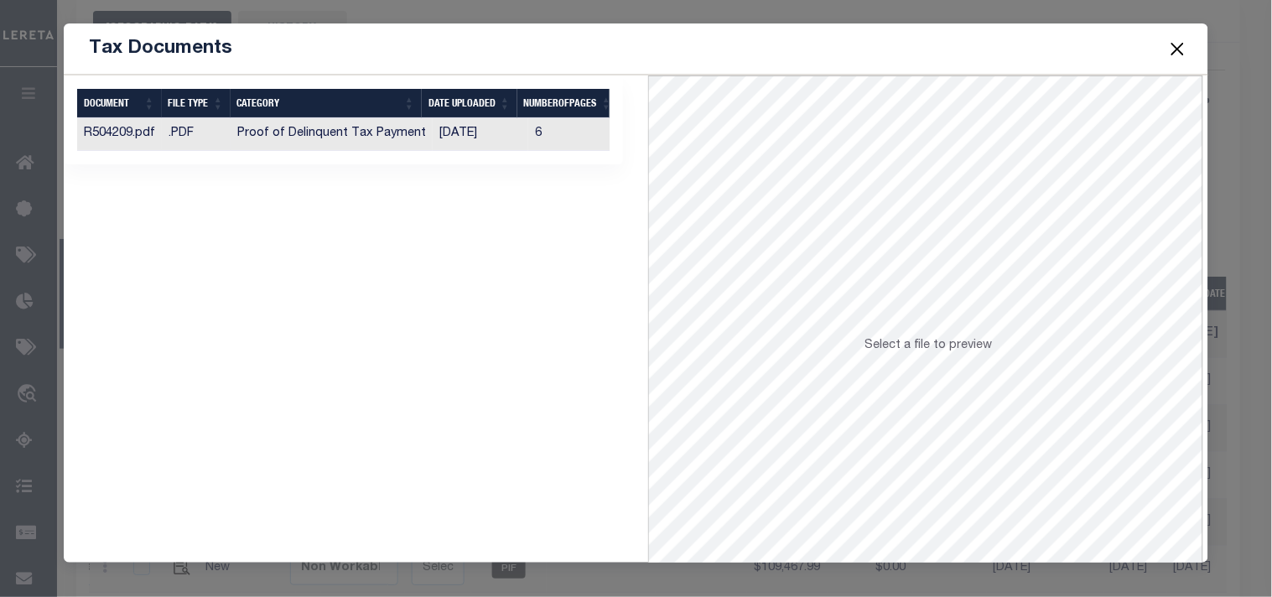
click at [479, 124] on td "[DATE]" at bounding box center [481, 134] width 96 height 33
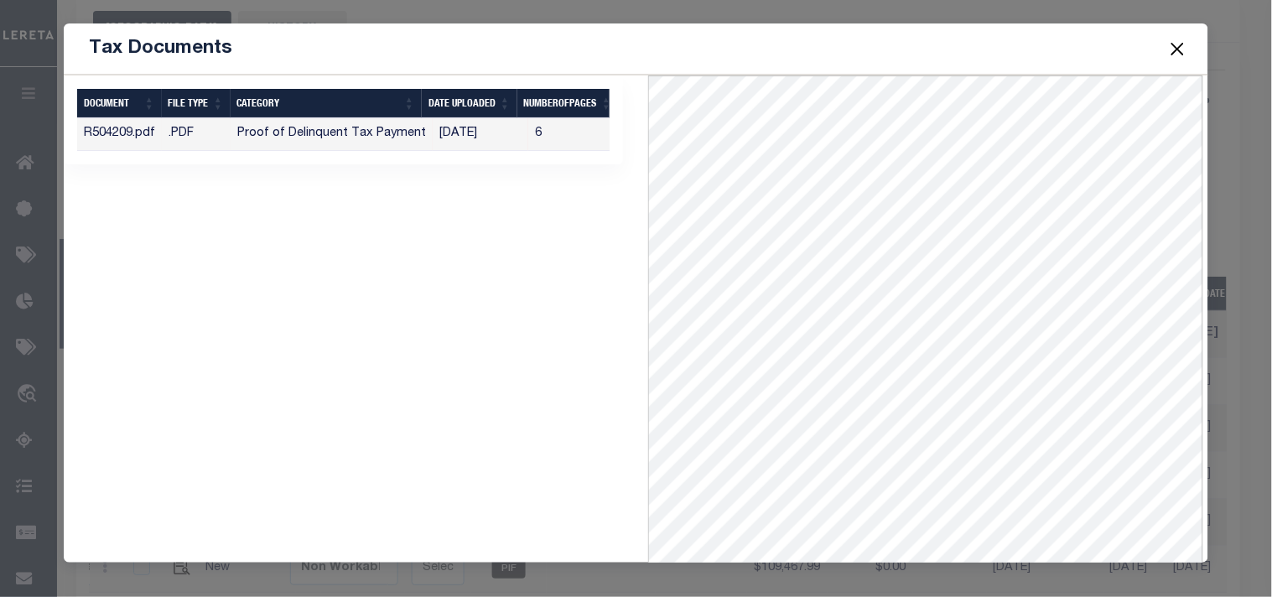
click at [1180, 51] on button "Close" at bounding box center [1177, 49] width 22 height 22
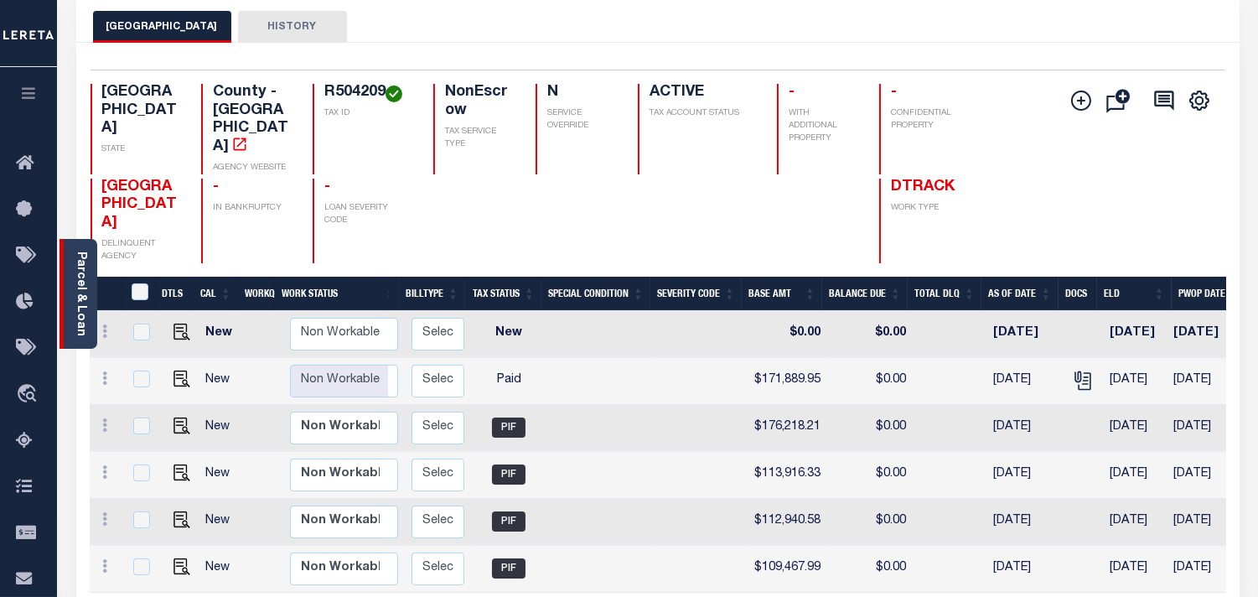
click at [75, 324] on link "Parcel & Loan" at bounding box center [81, 293] width 12 height 85
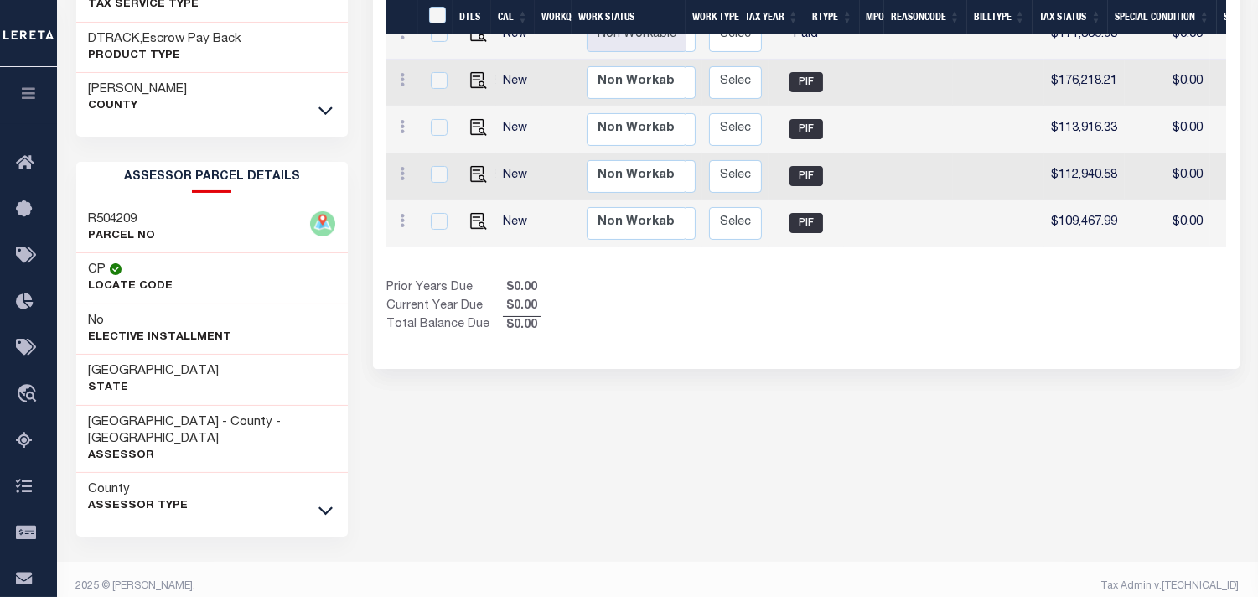
scroll to position [0, 269]
click at [324, 507] on icon at bounding box center [326, 511] width 14 height 8
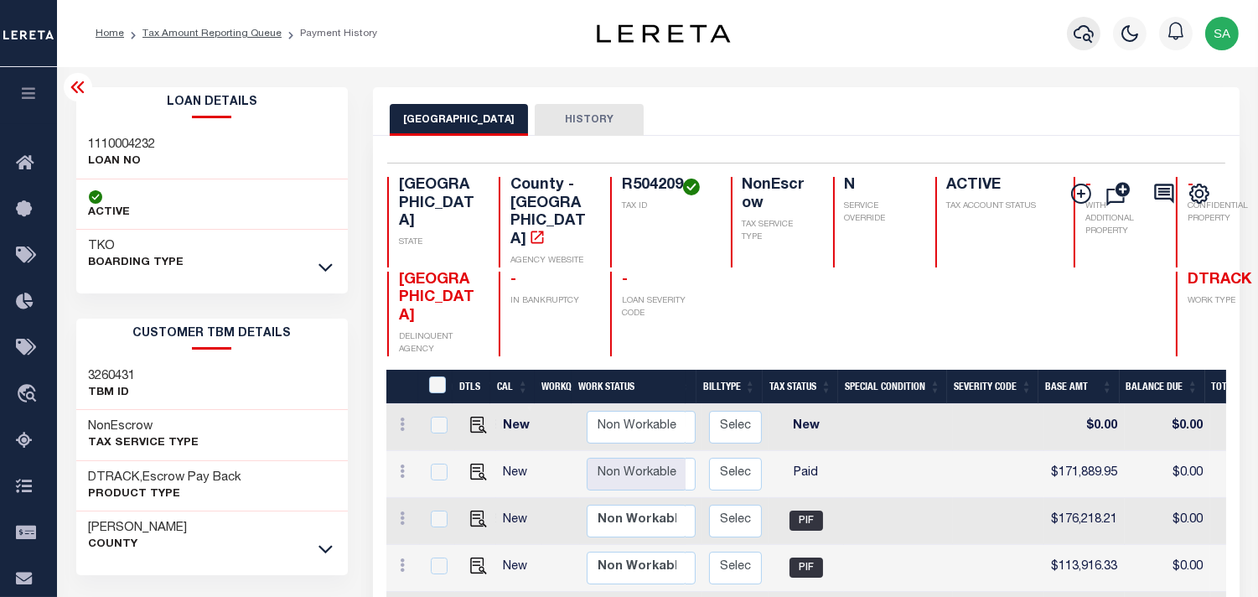
click at [1086, 36] on icon "button" at bounding box center [1084, 33] width 20 height 20
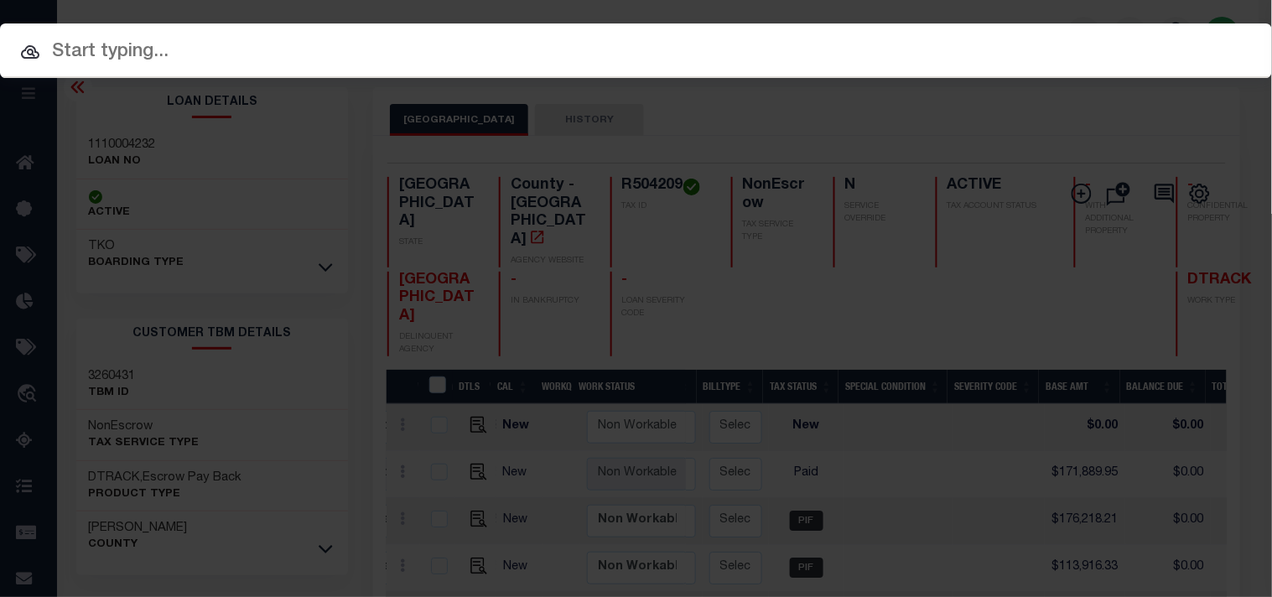
click at [932, 35] on div "Include Loans TBM Customers Borrowers Payments (Lender Non-Disb) Payments (Lend…" at bounding box center [636, 50] width 1272 height 54
paste input "973498"
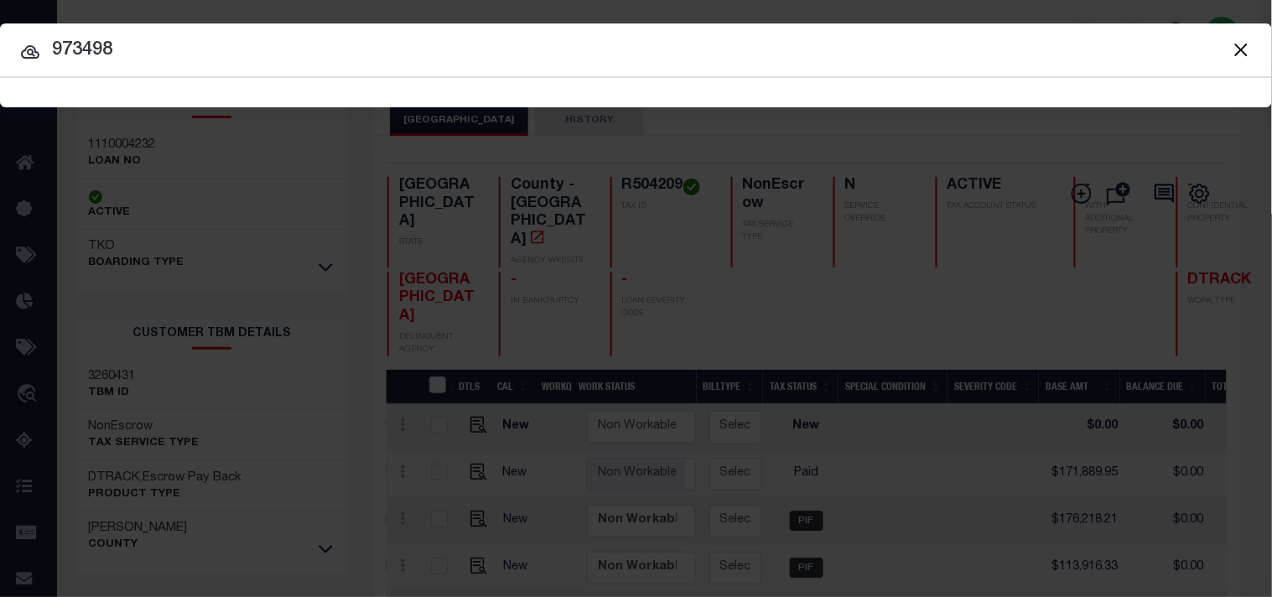
type input "973498"
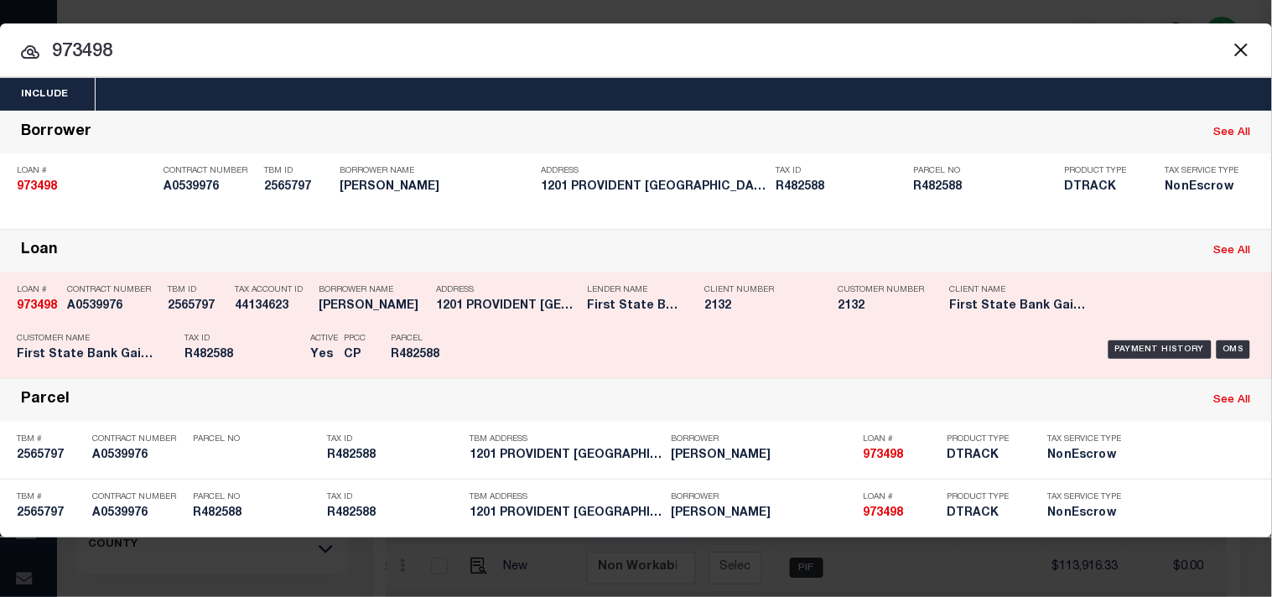
click at [521, 348] on div "Payment History OMS" at bounding box center [873, 349] width 764 height 49
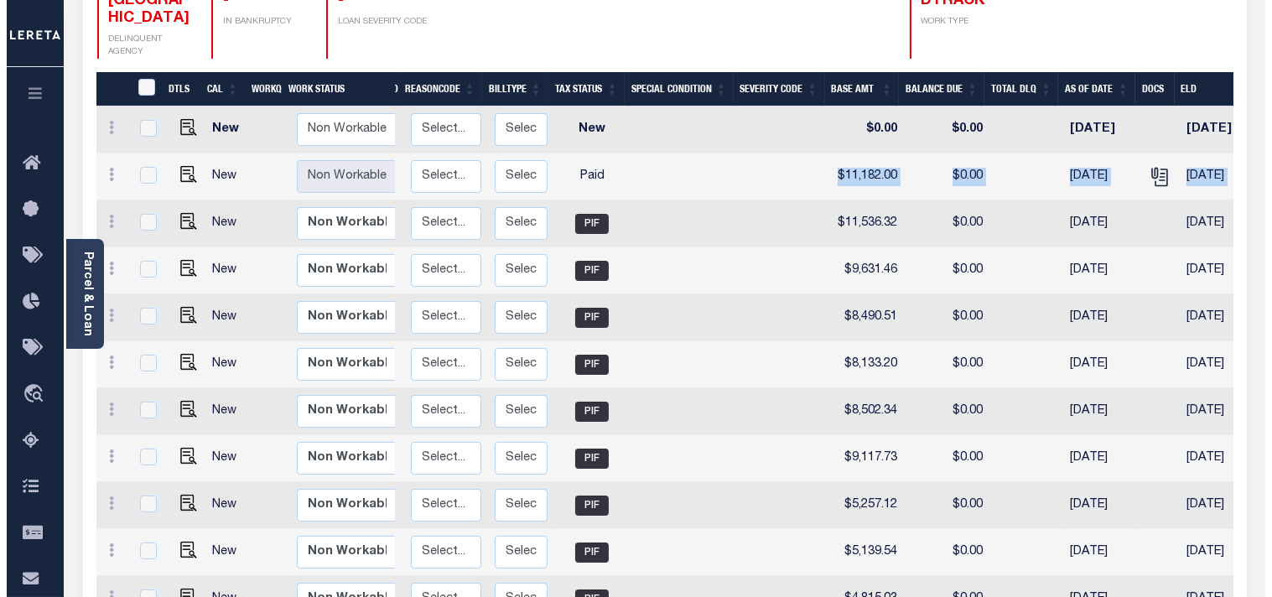
scroll to position [0, 501]
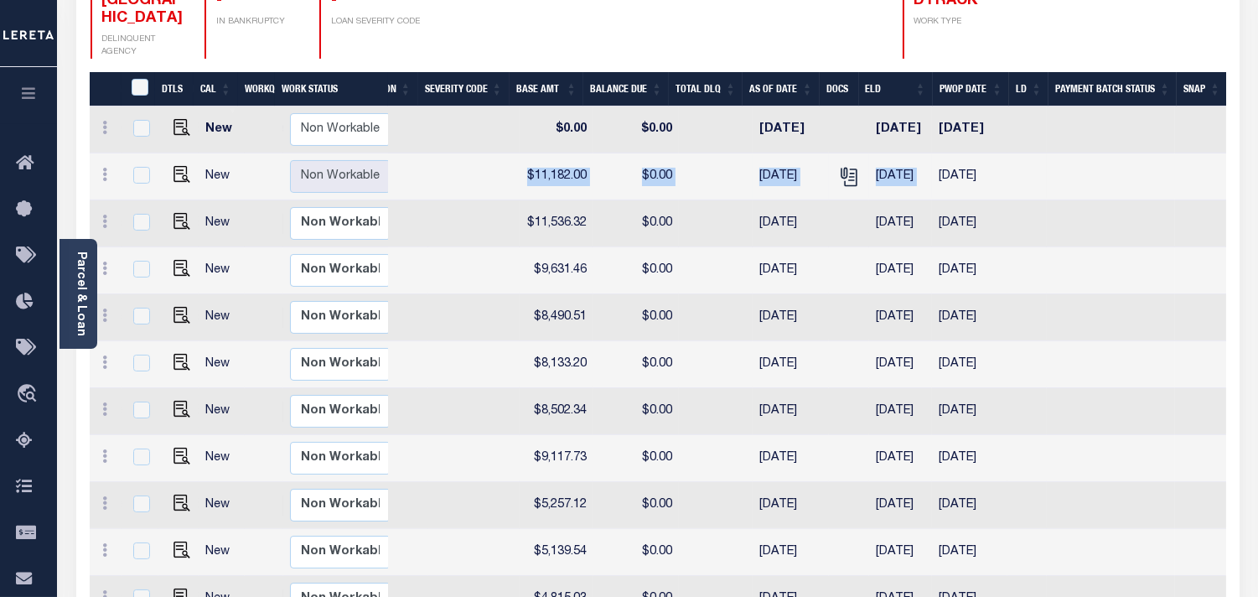
drag, startPoint x: 986, startPoint y: 179, endPoint x: 940, endPoint y: 186, distance: 46.6
click at [940, 186] on tr "New Non Workable Workable 2024 1/1 - Select... Payment Reversal Taxable Value C…" at bounding box center [409, 176] width 1633 height 47
click at [844, 173] on icon "" at bounding box center [850, 177] width 13 height 18
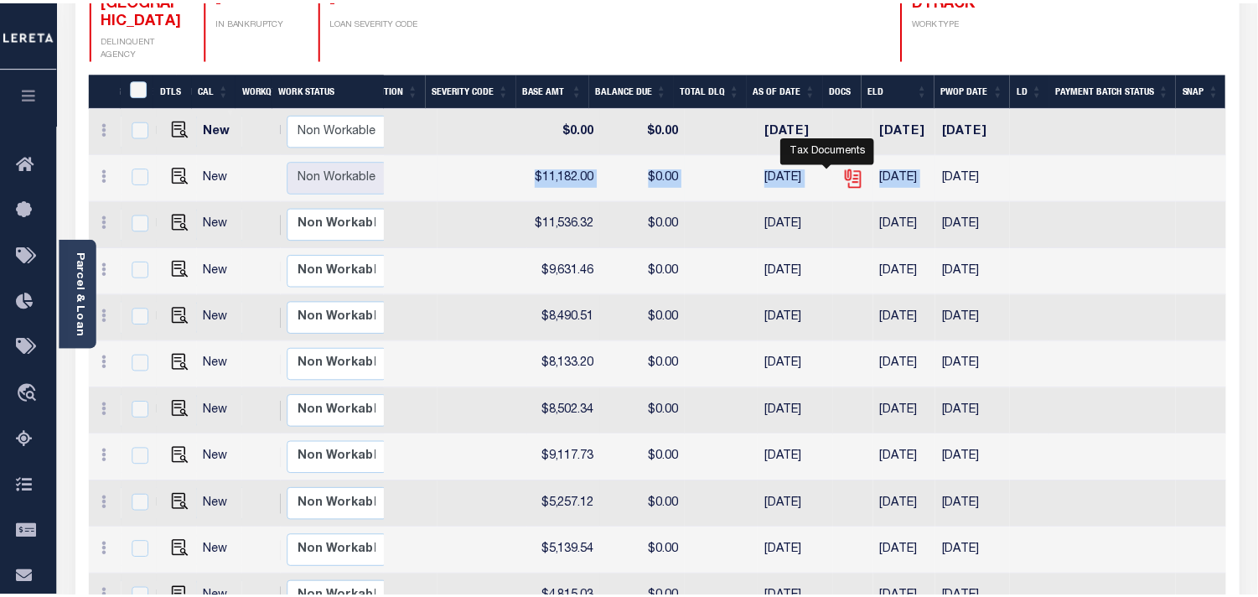
scroll to position [0, 488]
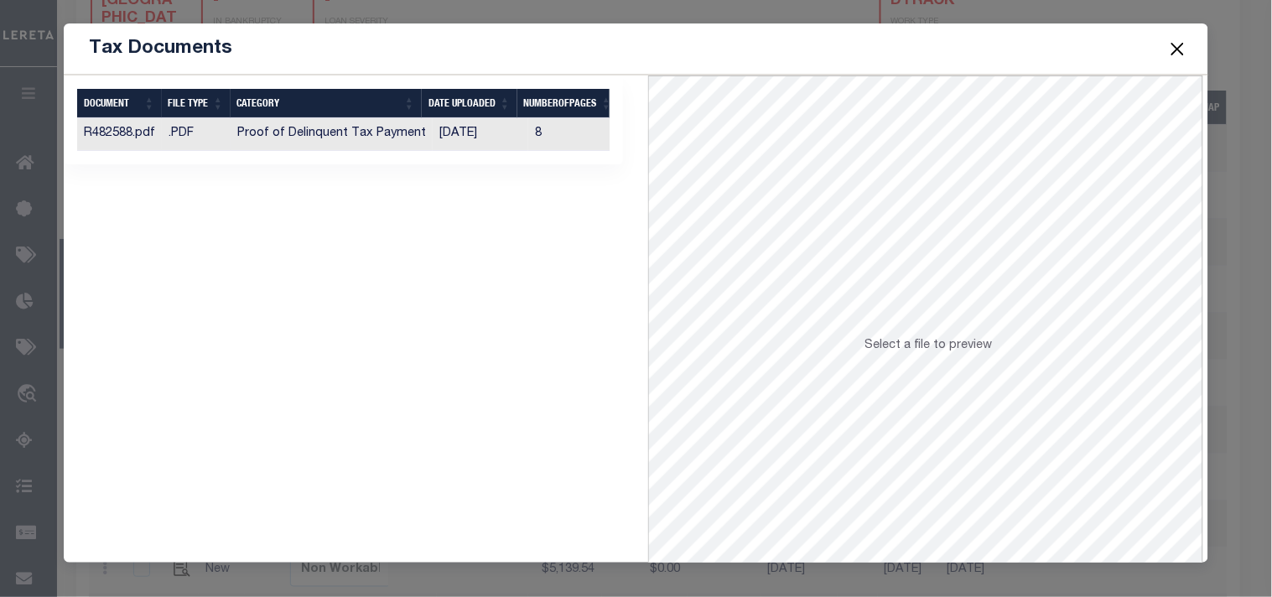
click at [451, 136] on td "[DATE]" at bounding box center [481, 134] width 96 height 33
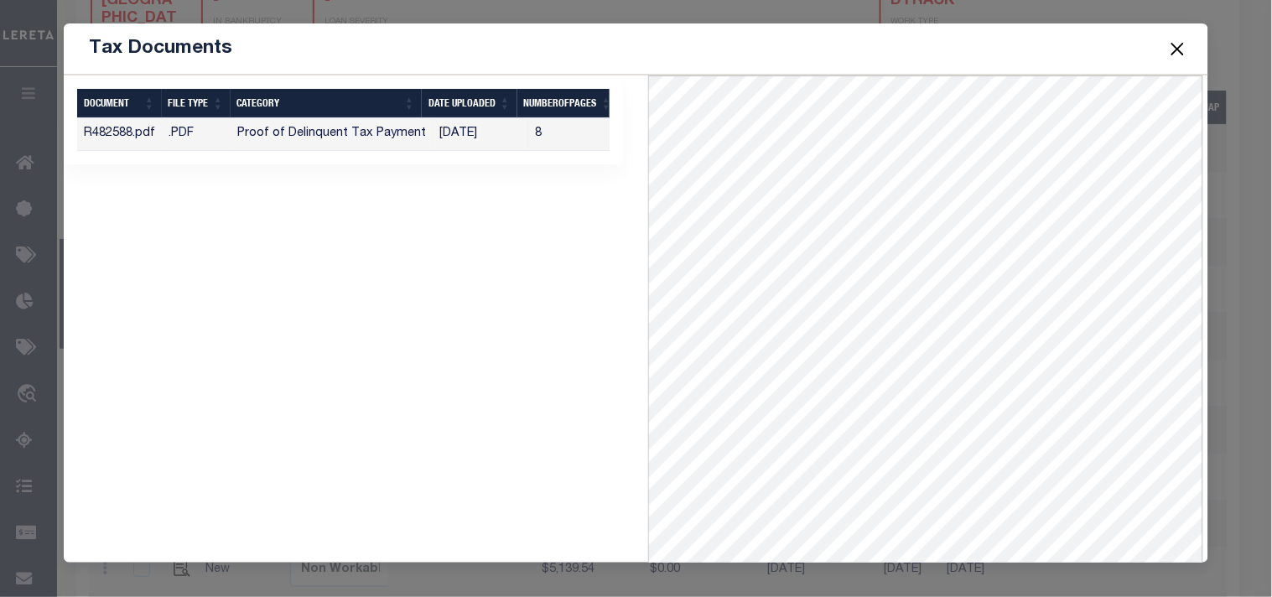
click at [1173, 45] on button "Close" at bounding box center [1177, 49] width 22 height 22
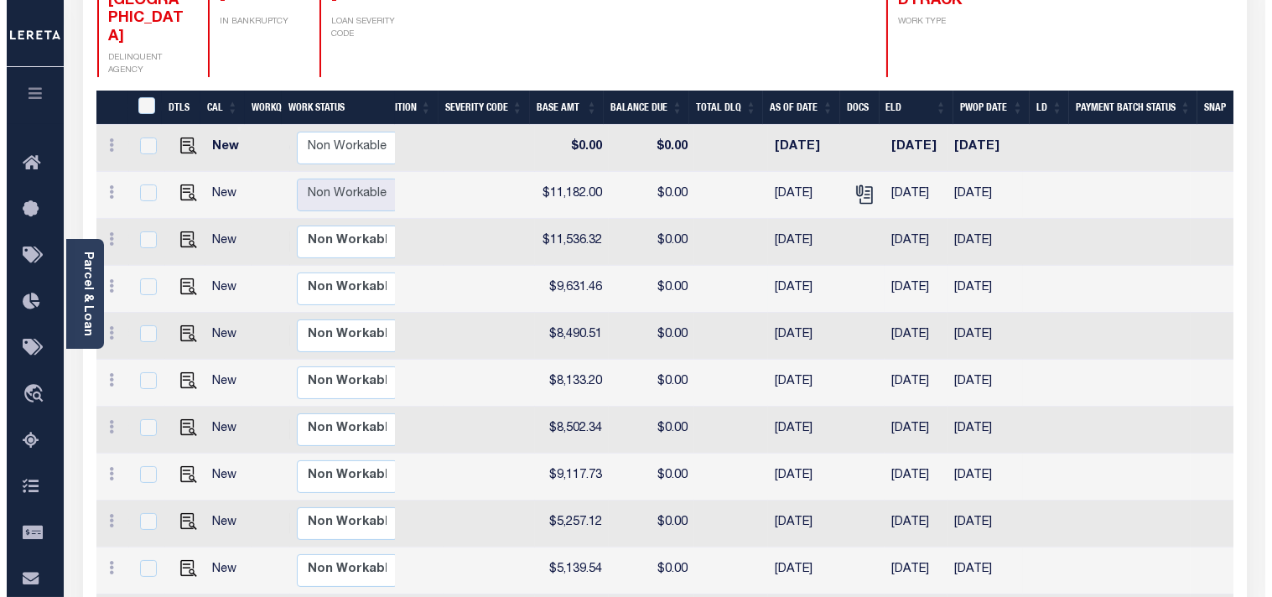
scroll to position [0, 0]
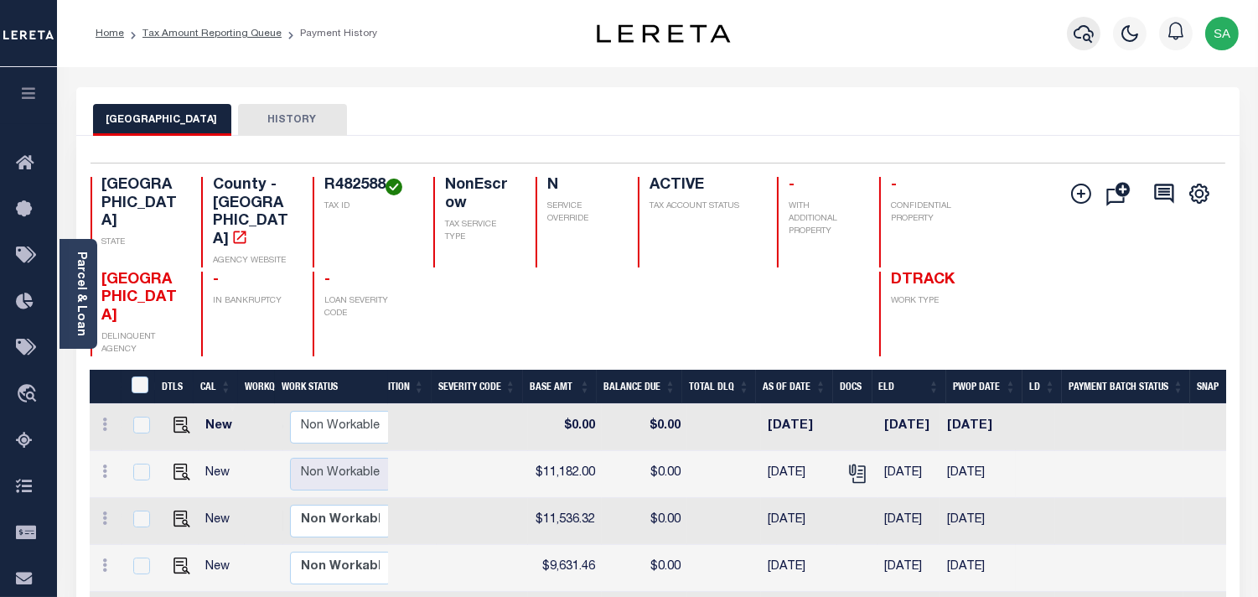
click at [1085, 38] on icon "button" at bounding box center [1084, 34] width 20 height 18
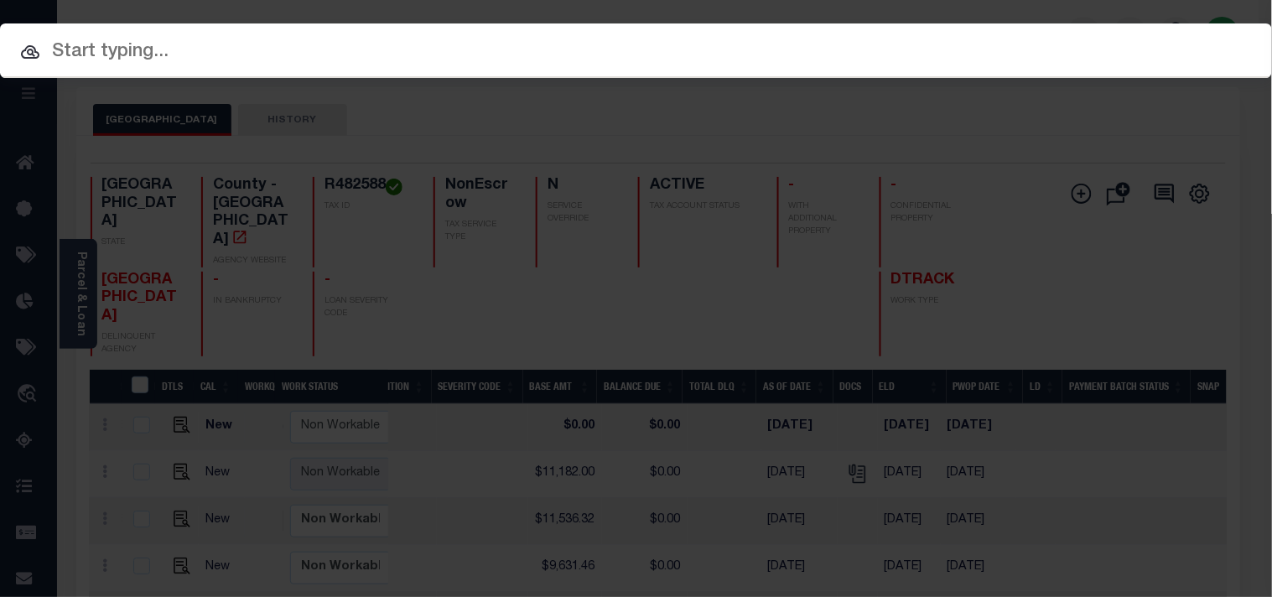
click at [994, 52] on input "text" at bounding box center [636, 52] width 1272 height 29
paste input "8001070282"
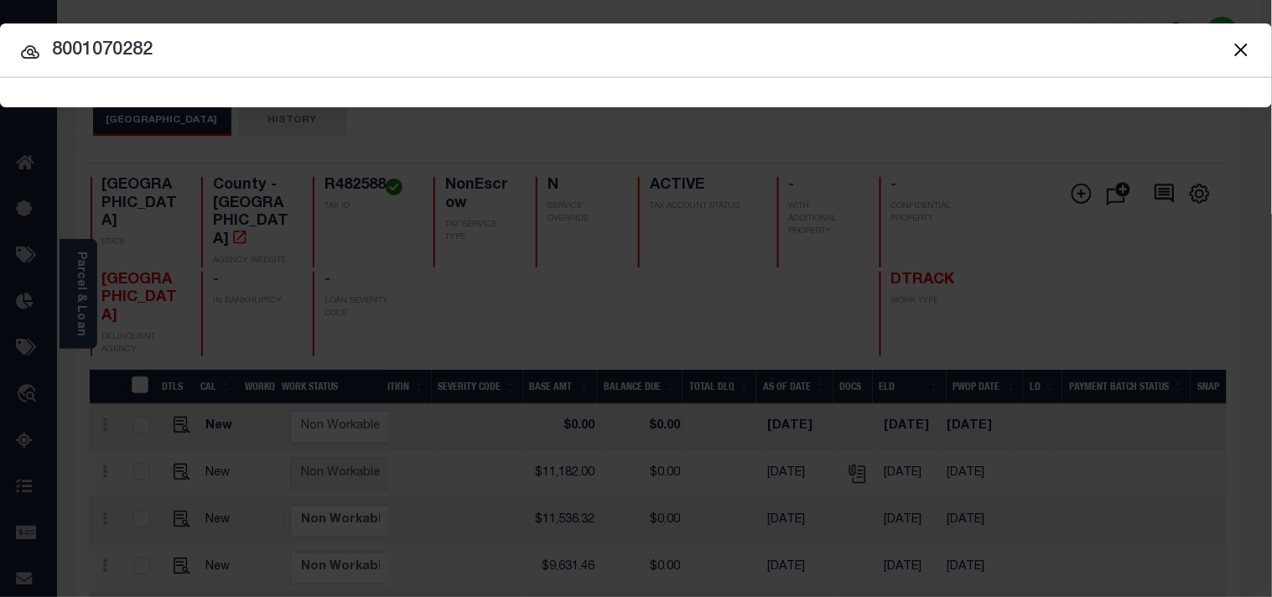
type input "8001070282"
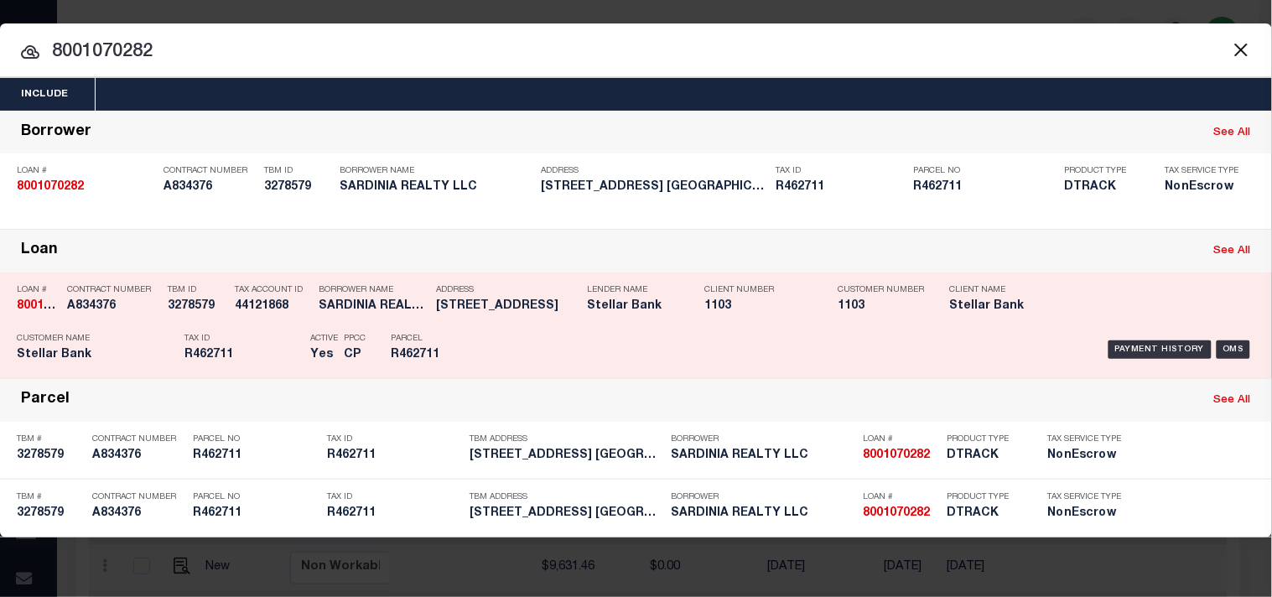
click at [438, 336] on p "Parcel" at bounding box center [428, 339] width 75 height 10
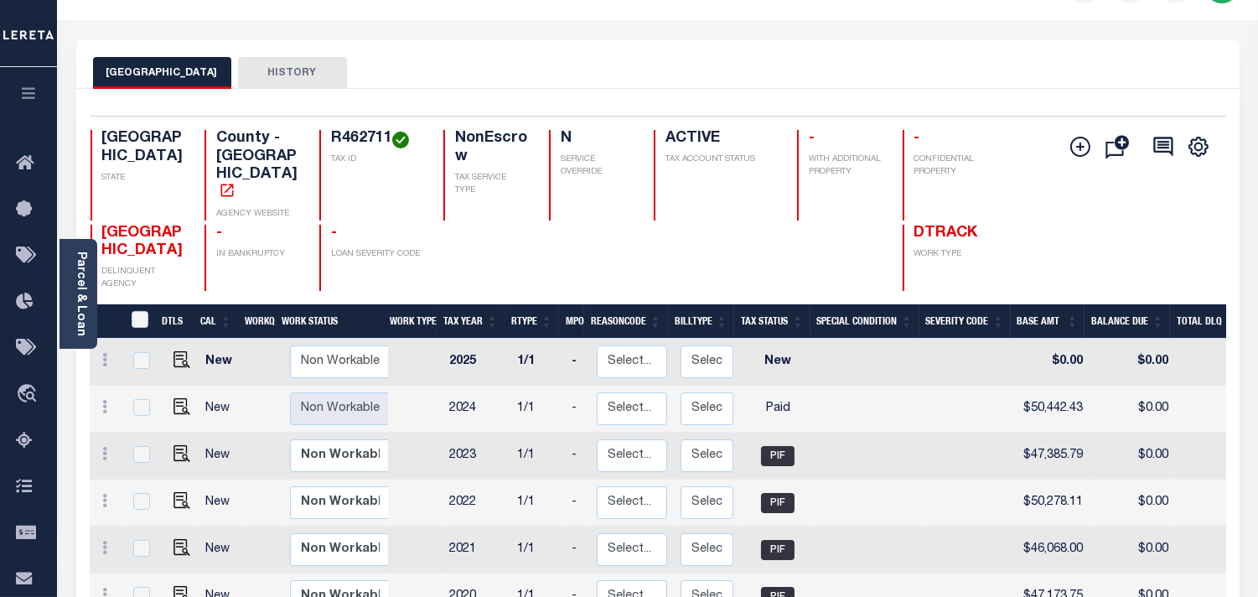
scroll to position [93, 0]
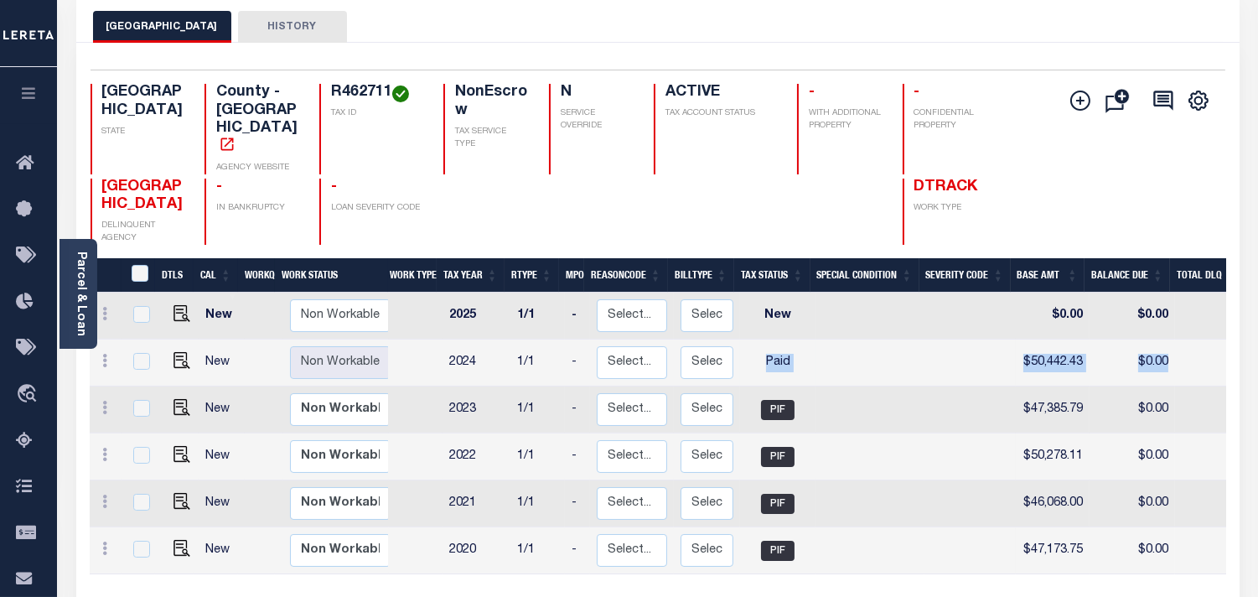
drag, startPoint x: 863, startPoint y: 360, endPoint x: 1182, endPoint y: 362, distance: 318.5
click at [1182, 362] on tr "New Non Workable Workable 2024 1/1 - Select... Payment Reversal Taxable Value C…" at bounding box center [906, 362] width 1633 height 47
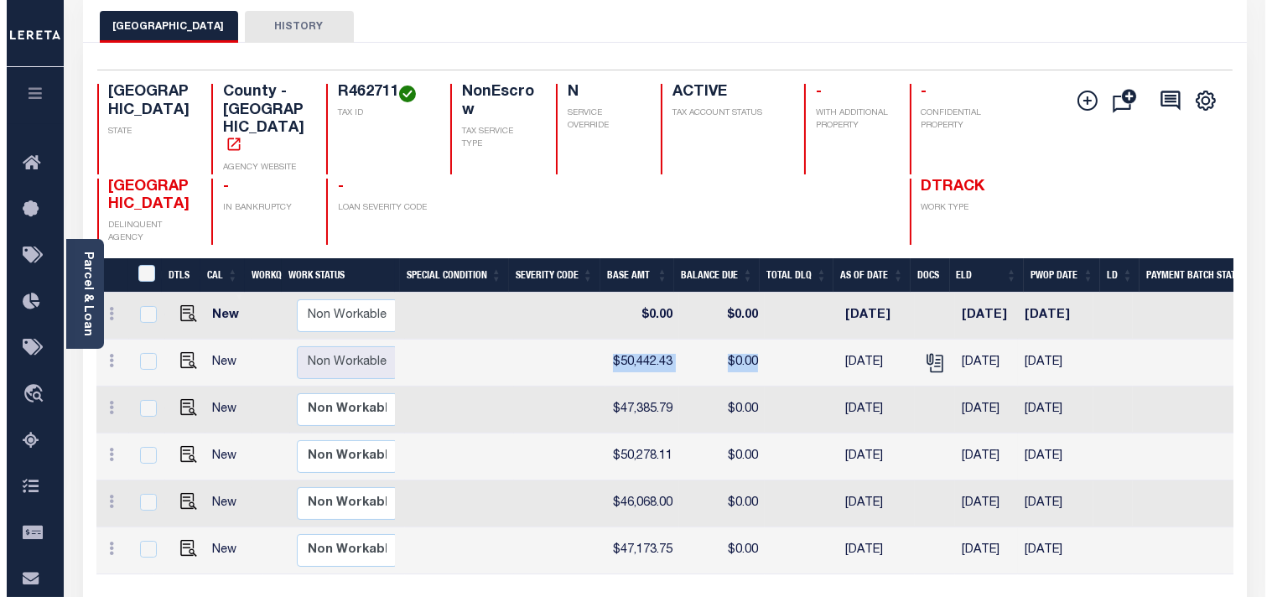
scroll to position [0, 422]
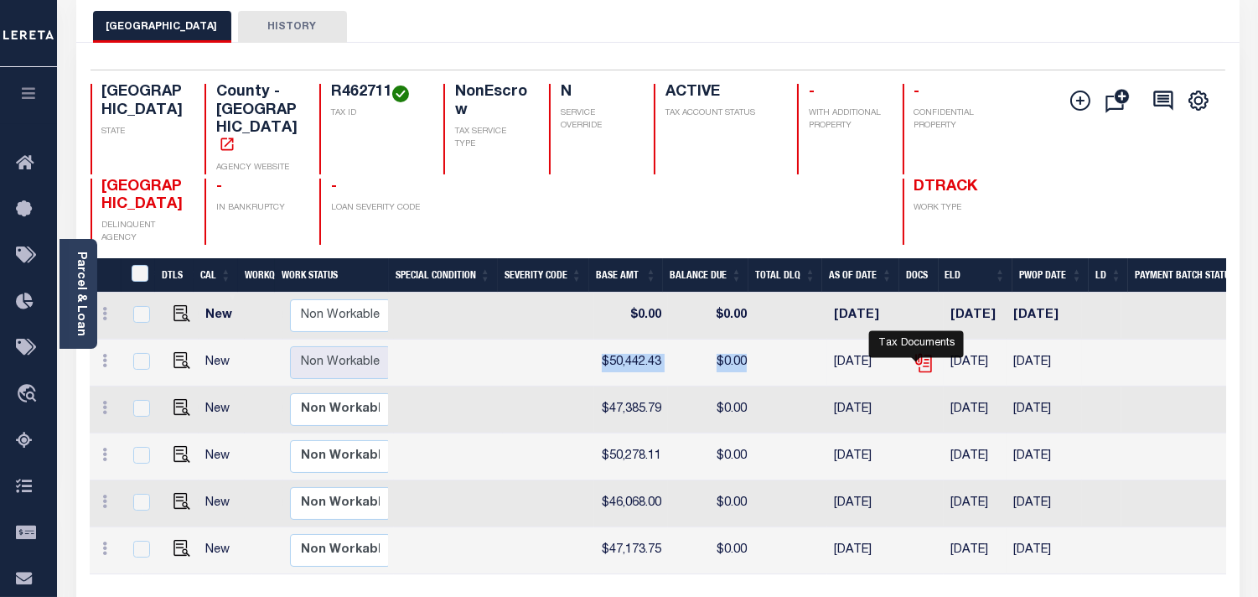
click at [915, 358] on icon "" at bounding box center [921, 359] width 13 height 13
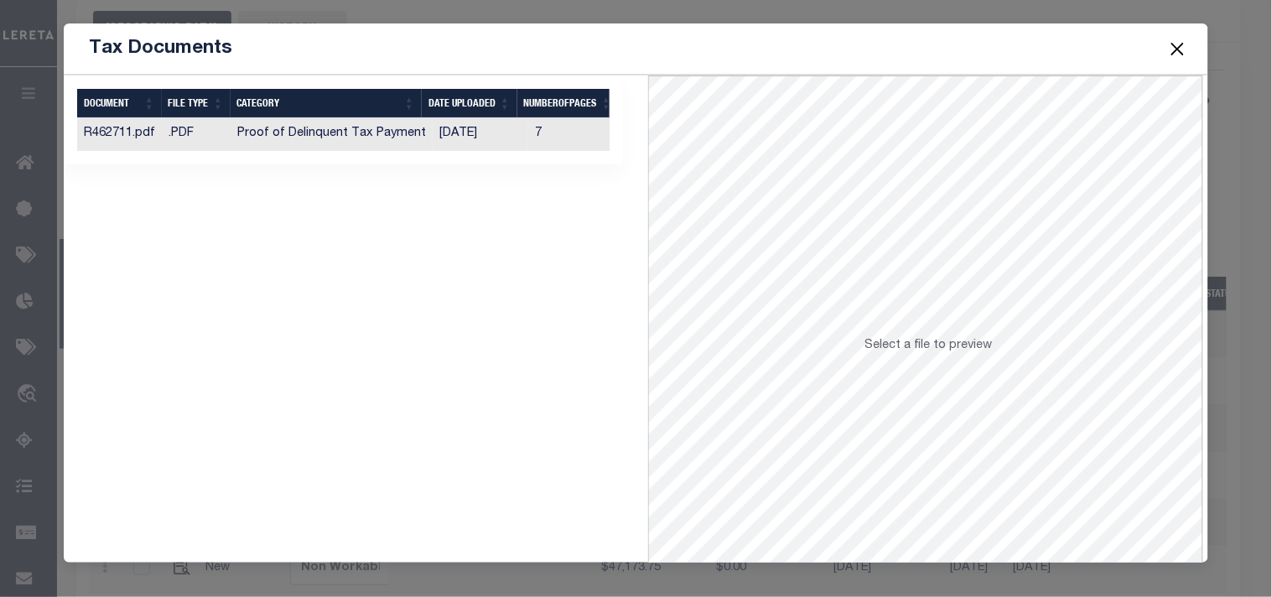
click at [476, 141] on td "[DATE]" at bounding box center [481, 134] width 96 height 33
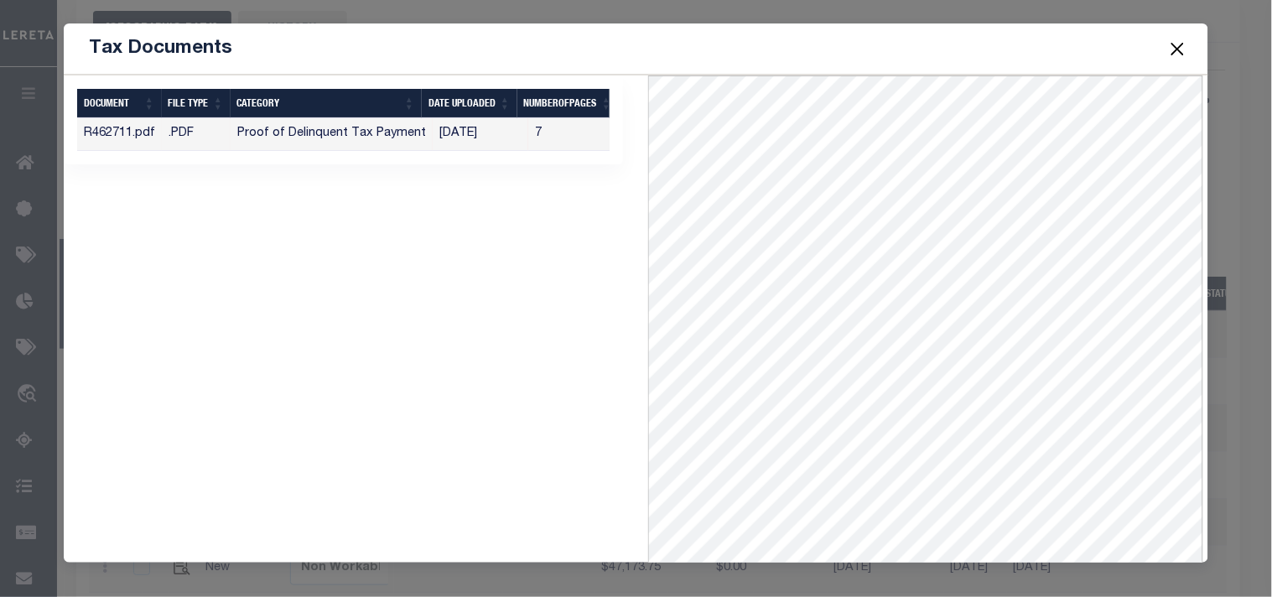
click at [1178, 51] on button "Close" at bounding box center [1177, 49] width 22 height 22
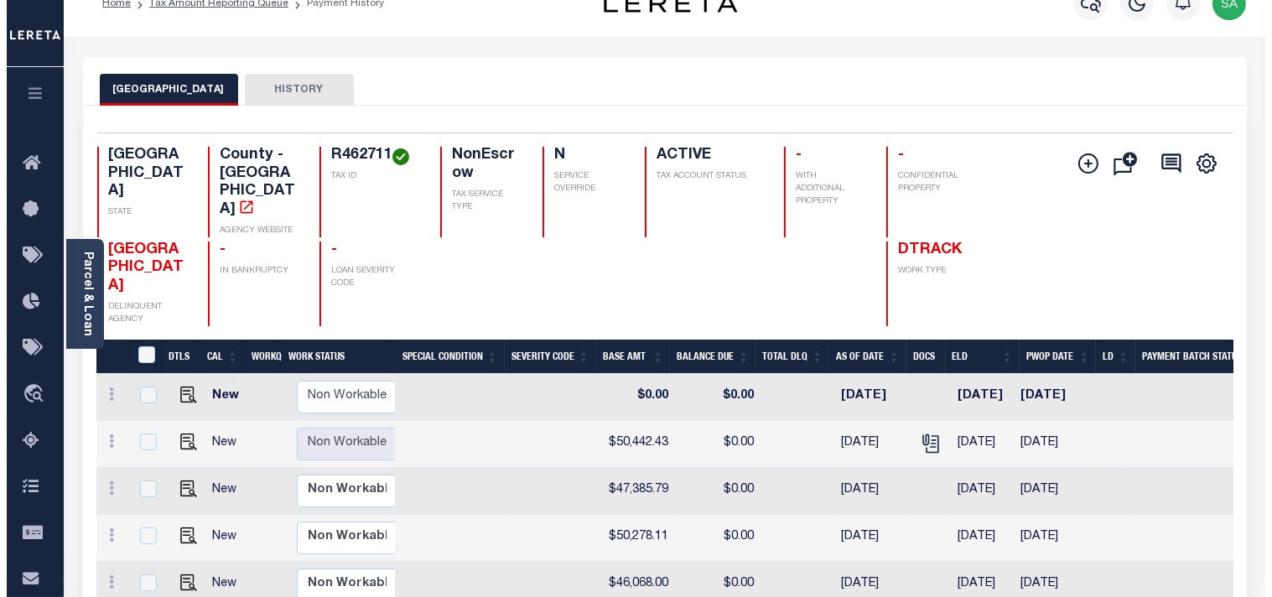
scroll to position [0, 0]
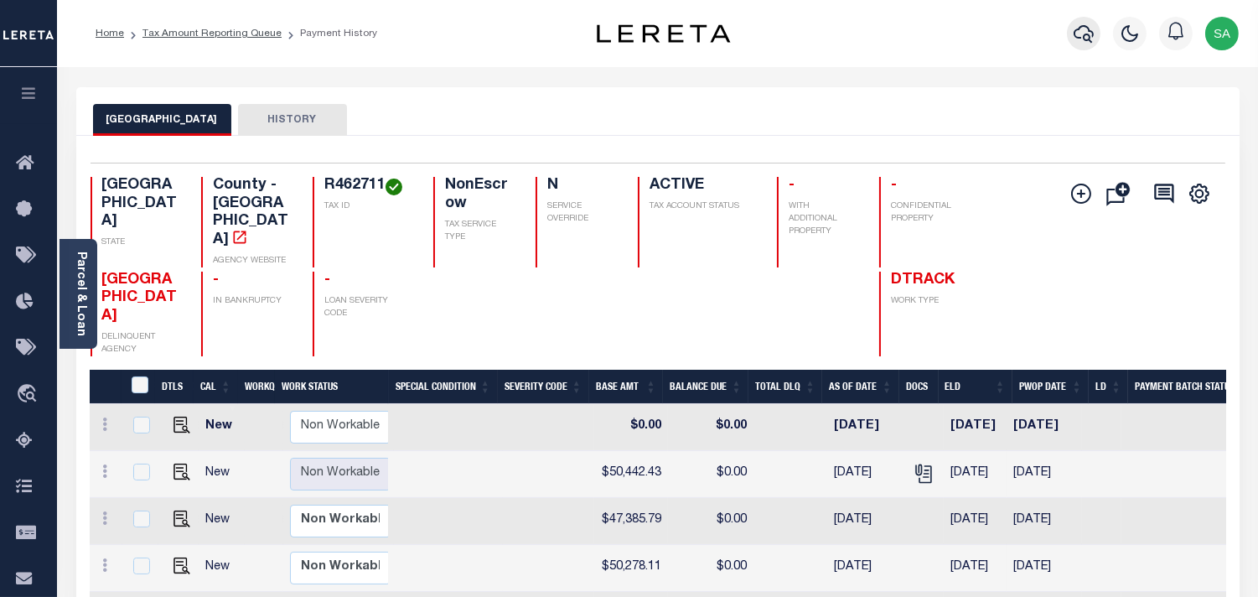
click at [1088, 32] on icon "button" at bounding box center [1084, 33] width 20 height 20
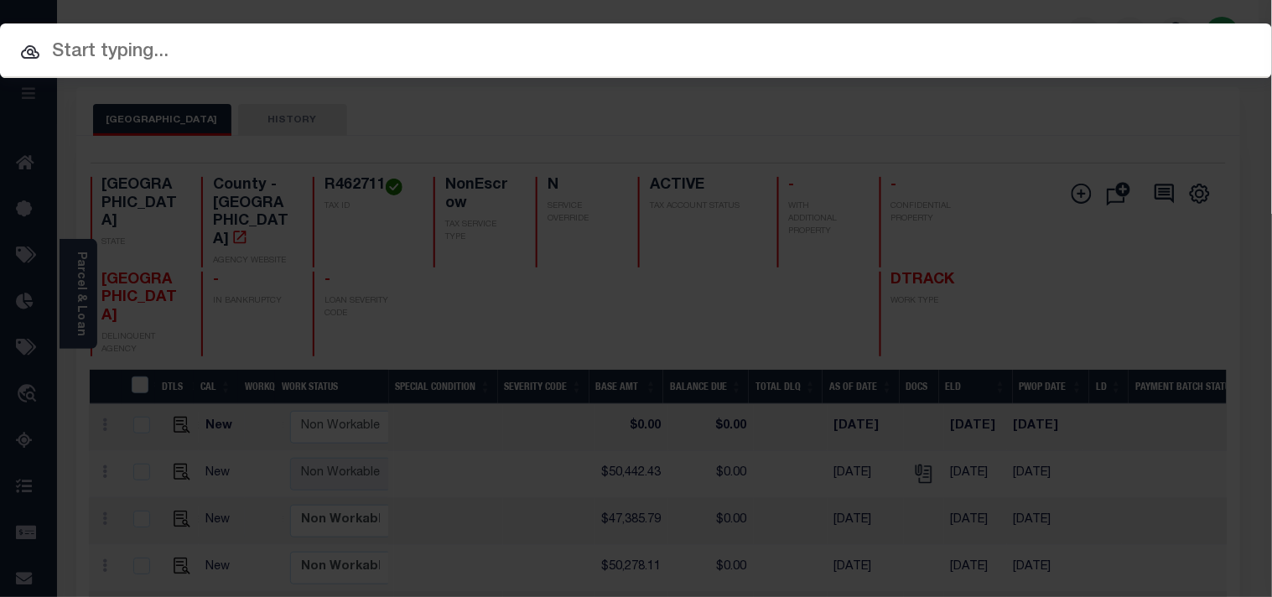
click at [932, 51] on input "text" at bounding box center [636, 52] width 1272 height 29
paste input "191210"
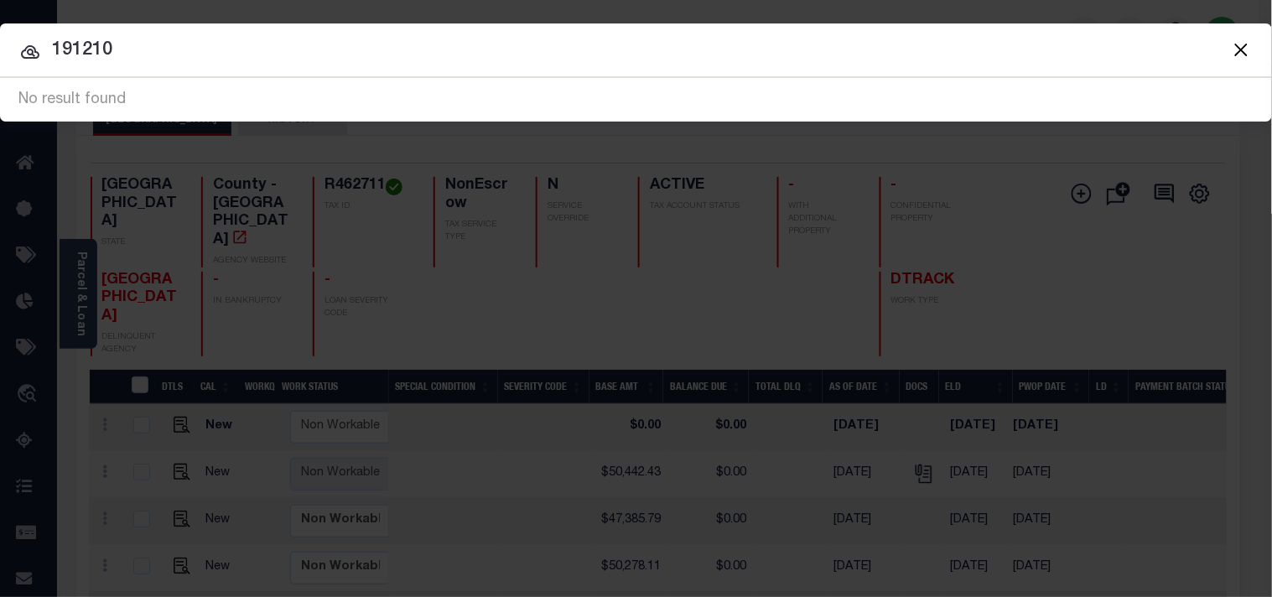
drag, startPoint x: 166, startPoint y: 47, endPoint x: 0, endPoint y: 49, distance: 166.0
click at [0, 49] on input "191210" at bounding box center [636, 50] width 1272 height 29
paste input "344573"
type input "344573"
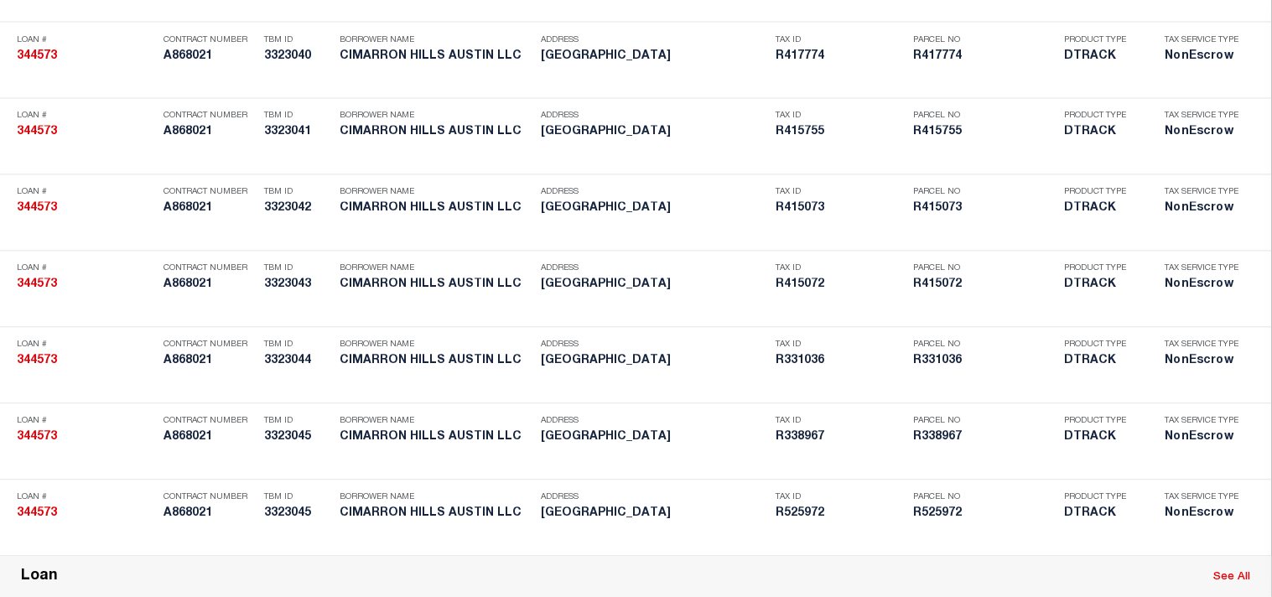
scroll to position [2431, 0]
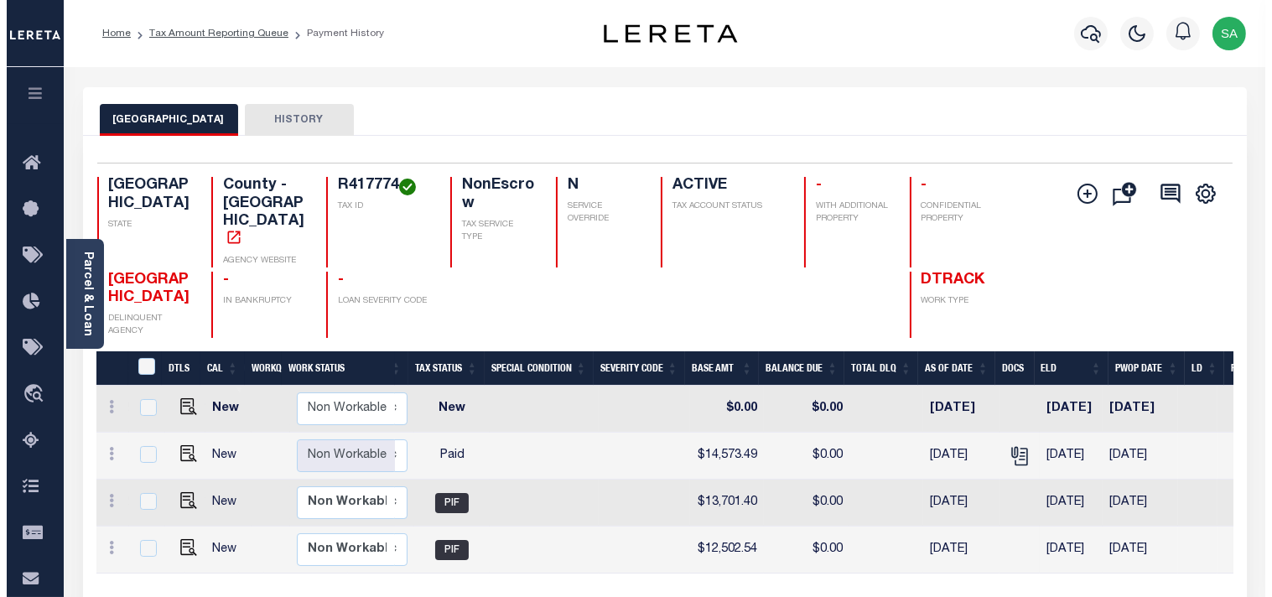
scroll to position [0, 355]
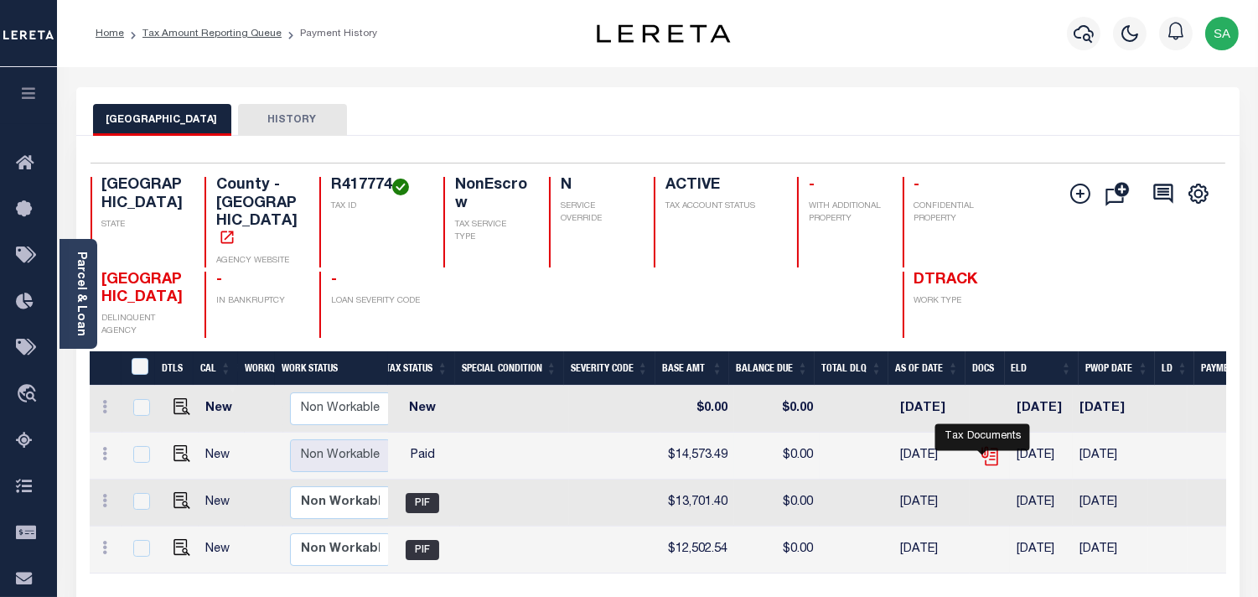
click at [982, 448] on icon "" at bounding box center [990, 456] width 22 height 22
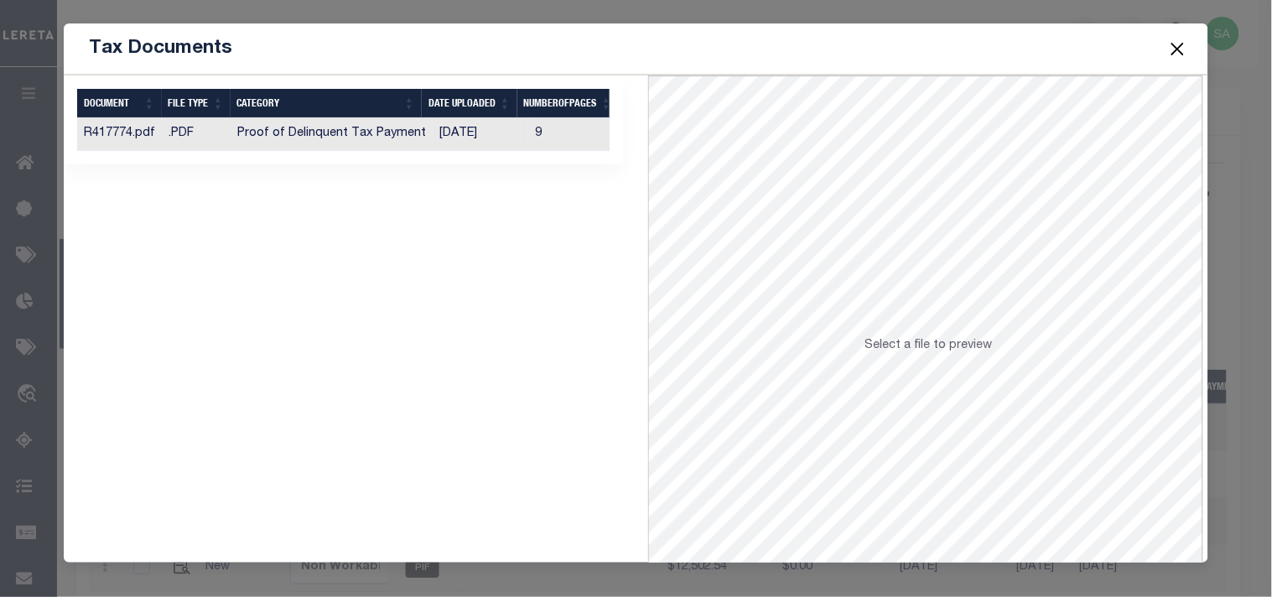
click at [443, 136] on td "[DATE]" at bounding box center [481, 134] width 96 height 33
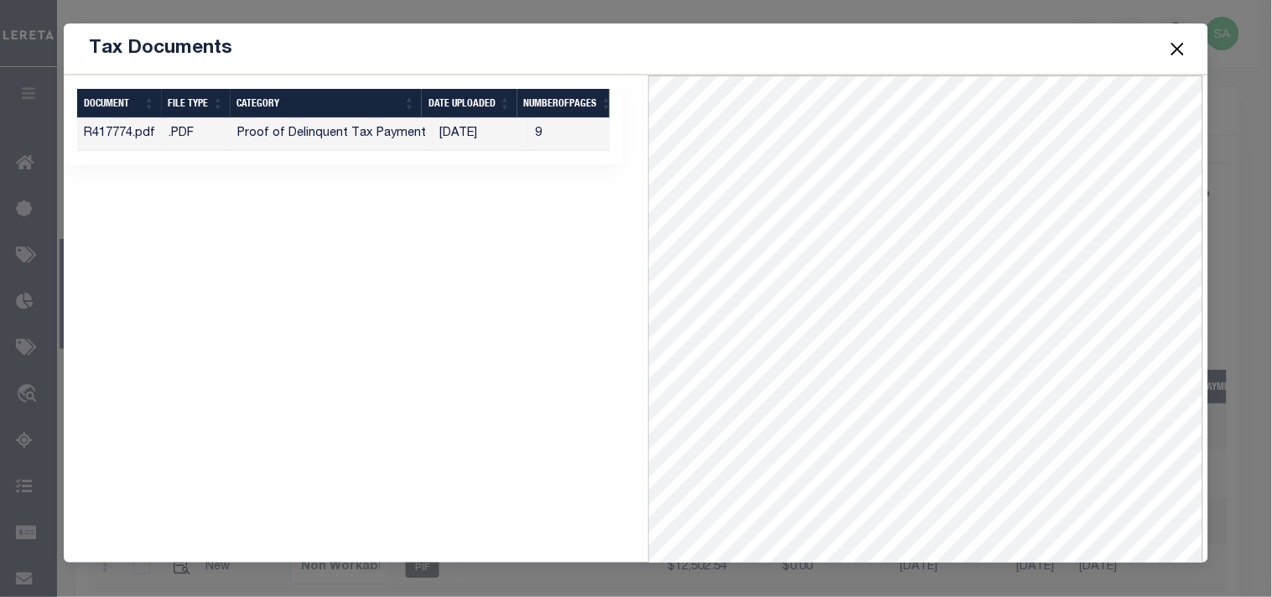
click at [1165, 49] on span at bounding box center [1176, 48] width 64 height 47
click at [1179, 53] on button "Close" at bounding box center [1177, 49] width 22 height 22
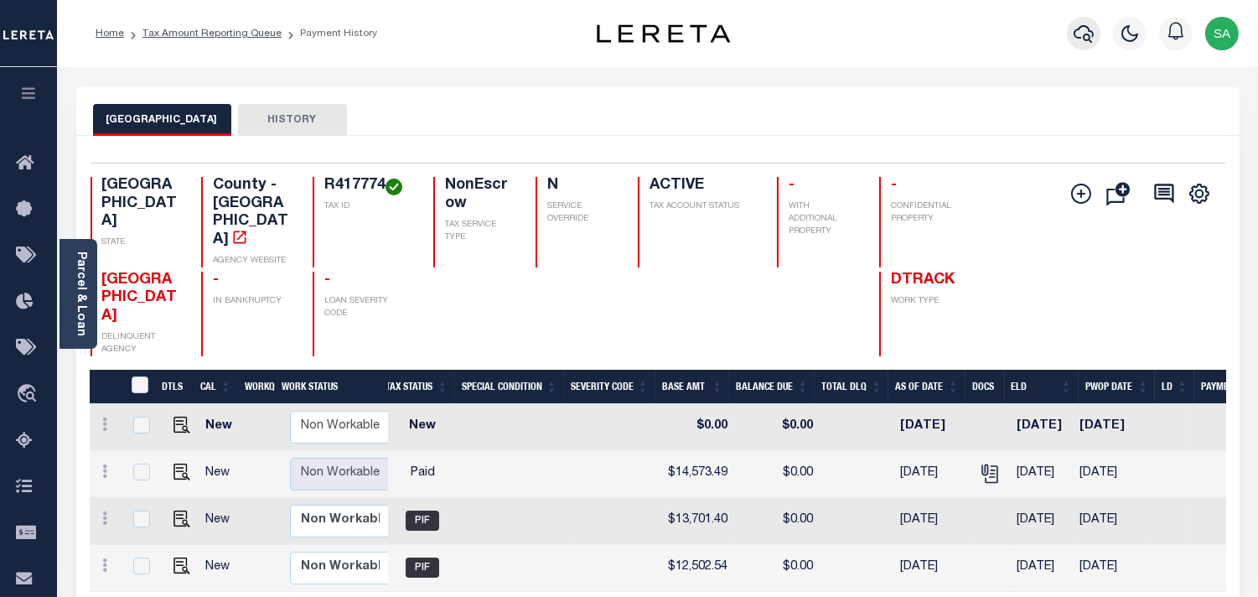
click at [1099, 36] on button "button" at bounding box center [1084, 34] width 34 height 34
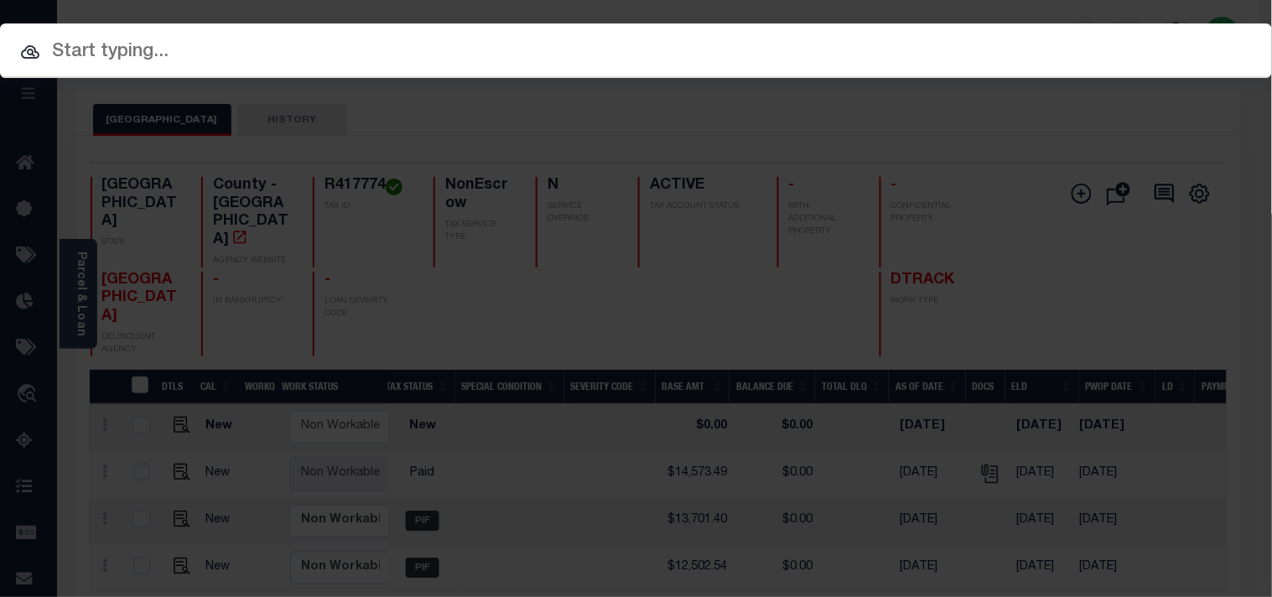
click at [948, 55] on input "text" at bounding box center [636, 52] width 1272 height 29
paste input "5001025834"
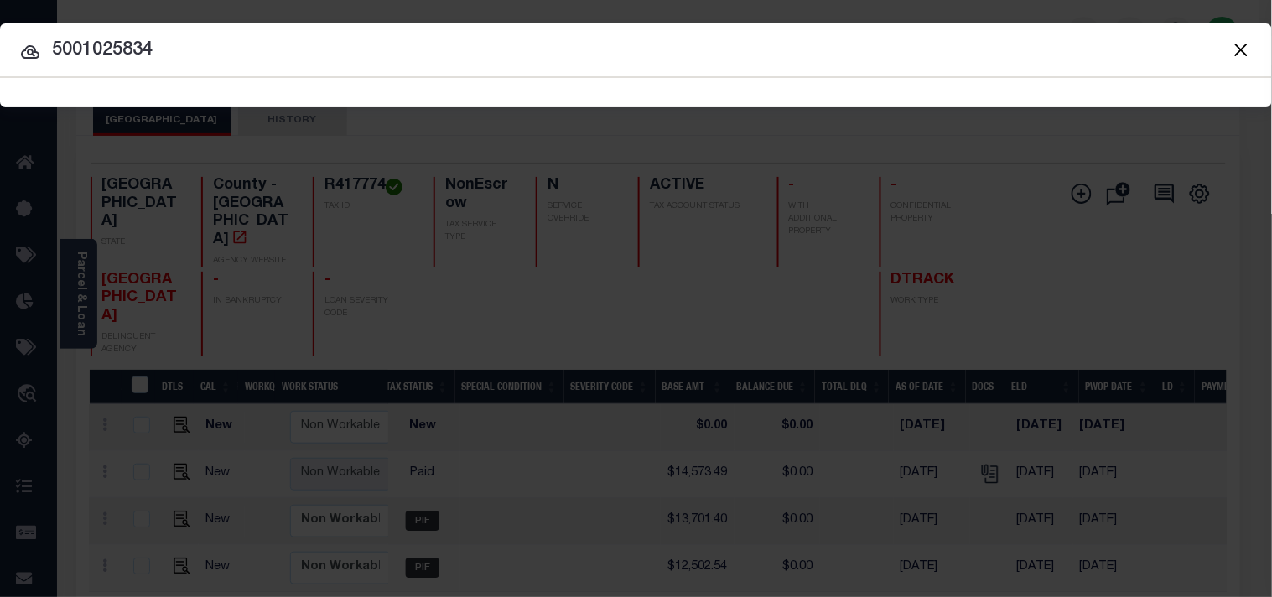
type input "5001025834"
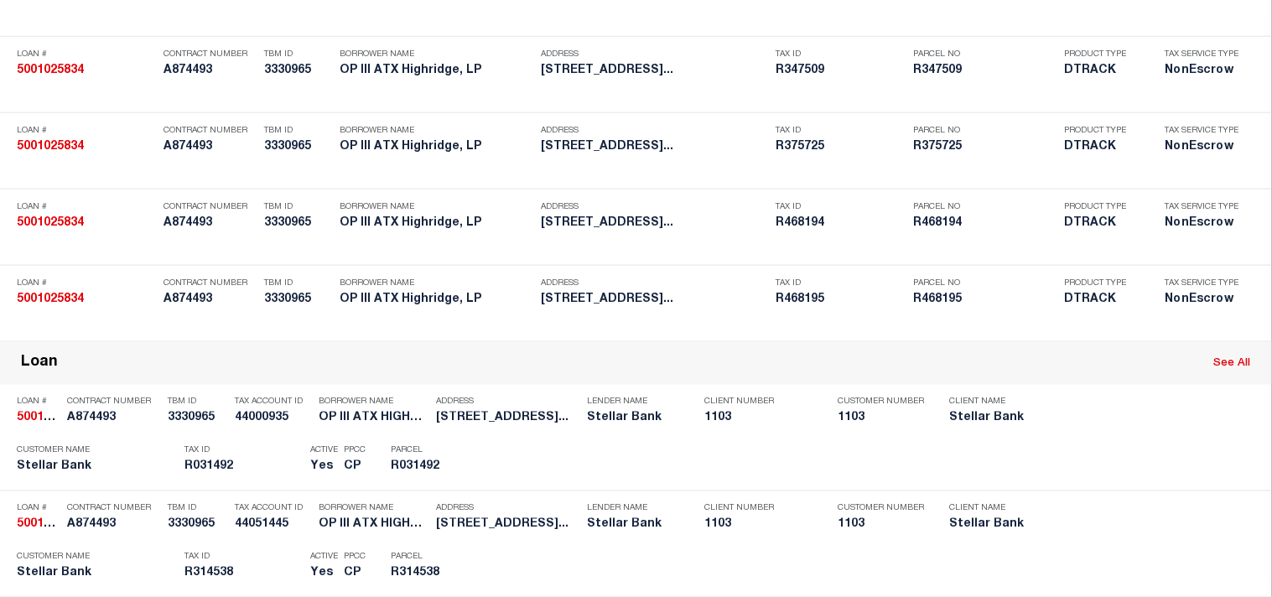
scroll to position [1365, 0]
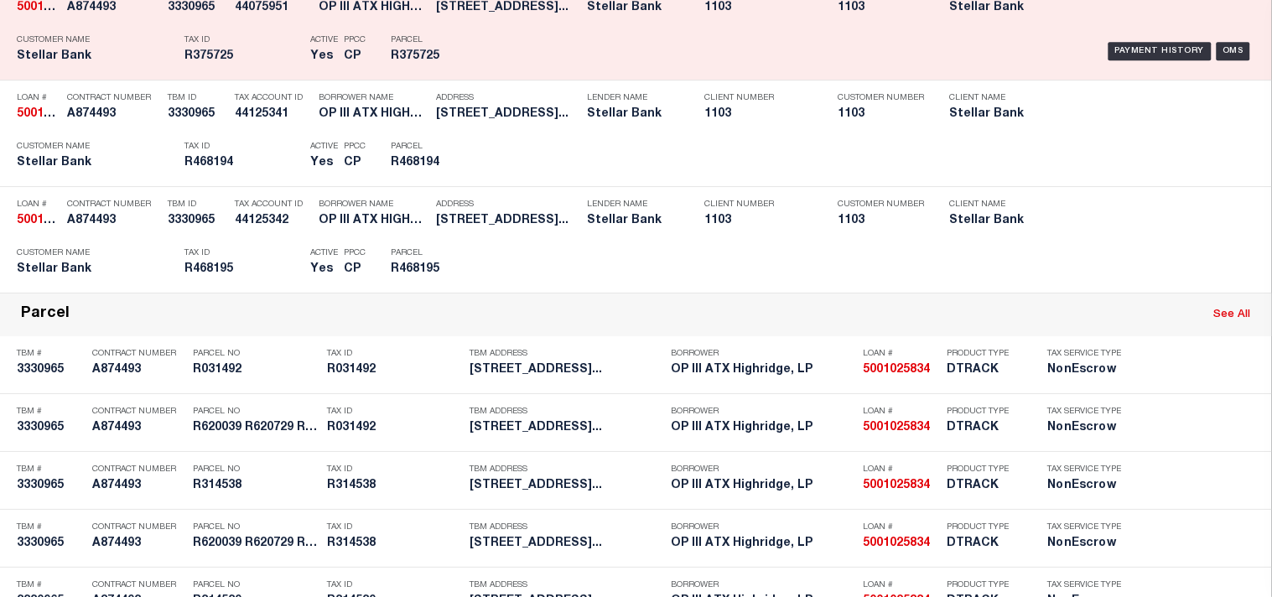
click at [528, 75] on div "Payment History OMS" at bounding box center [873, 51] width 764 height 49
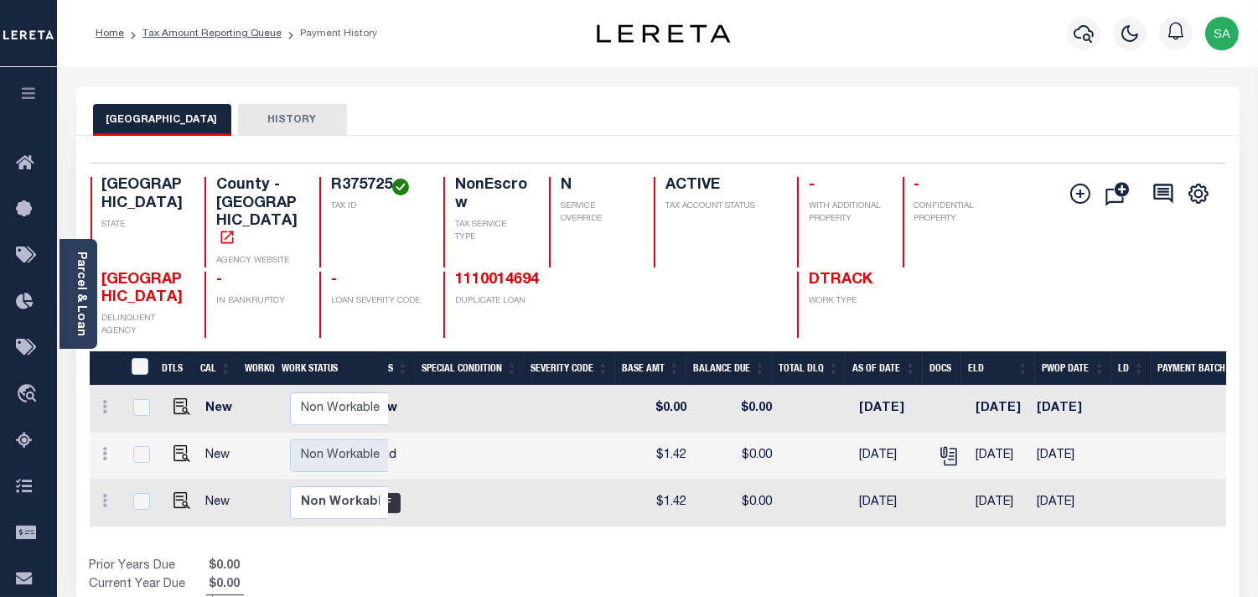
scroll to position [0, 408]
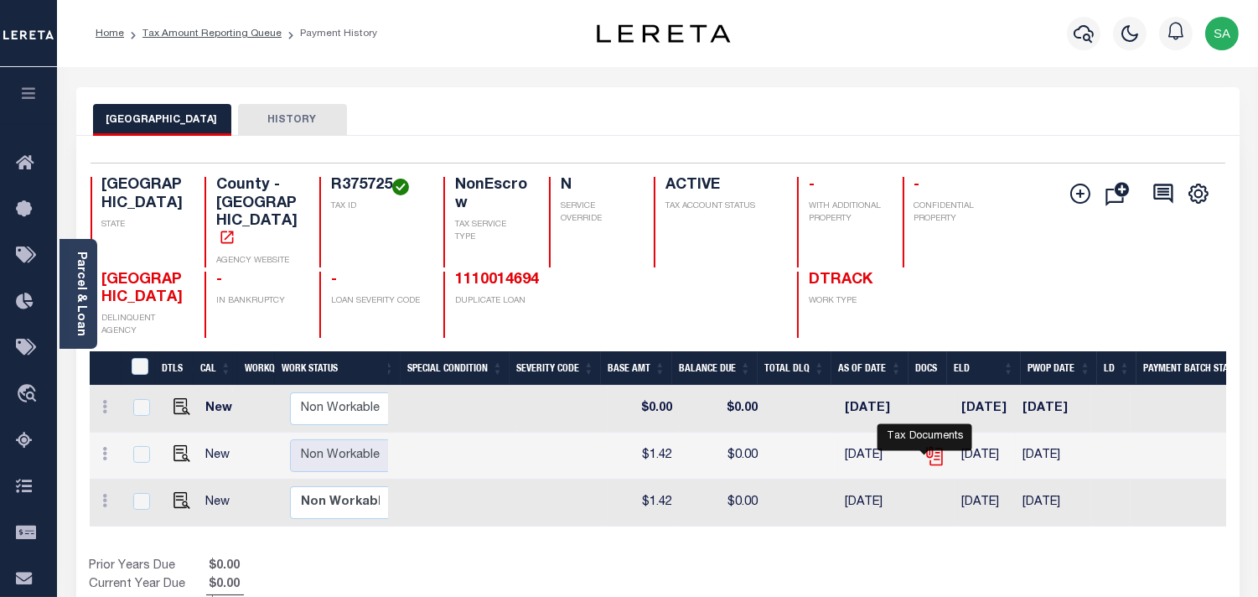
click at [925, 453] on icon "" at bounding box center [935, 456] width 22 height 22
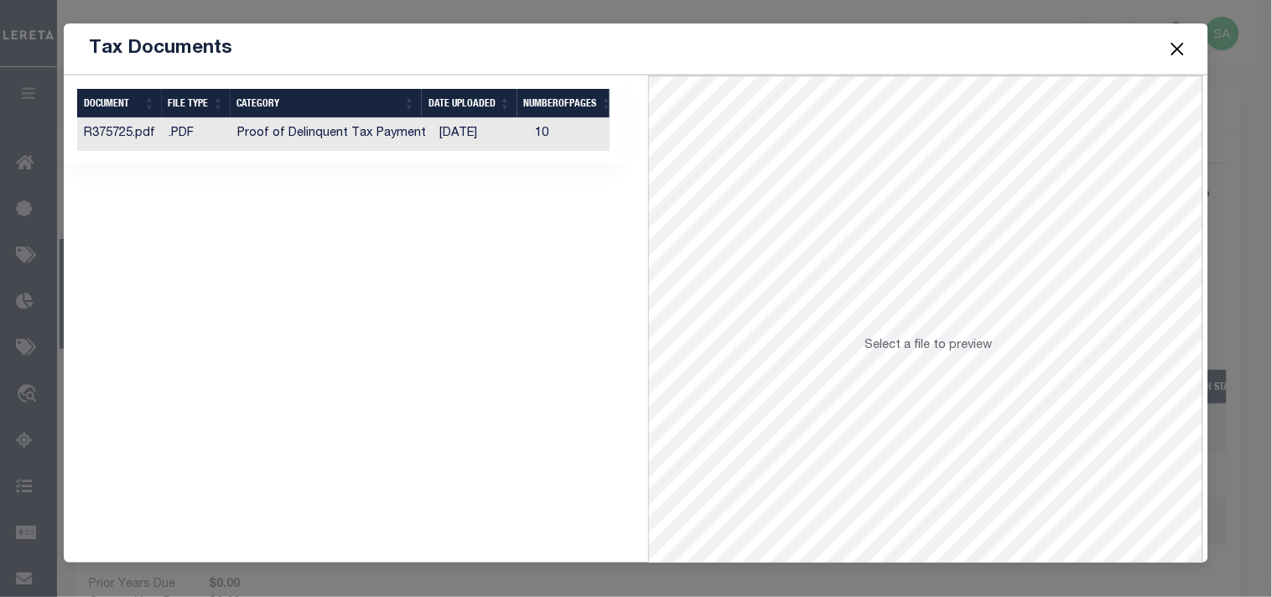
click at [416, 143] on td "Proof of Delinquent Tax Payment" at bounding box center [332, 134] width 202 height 33
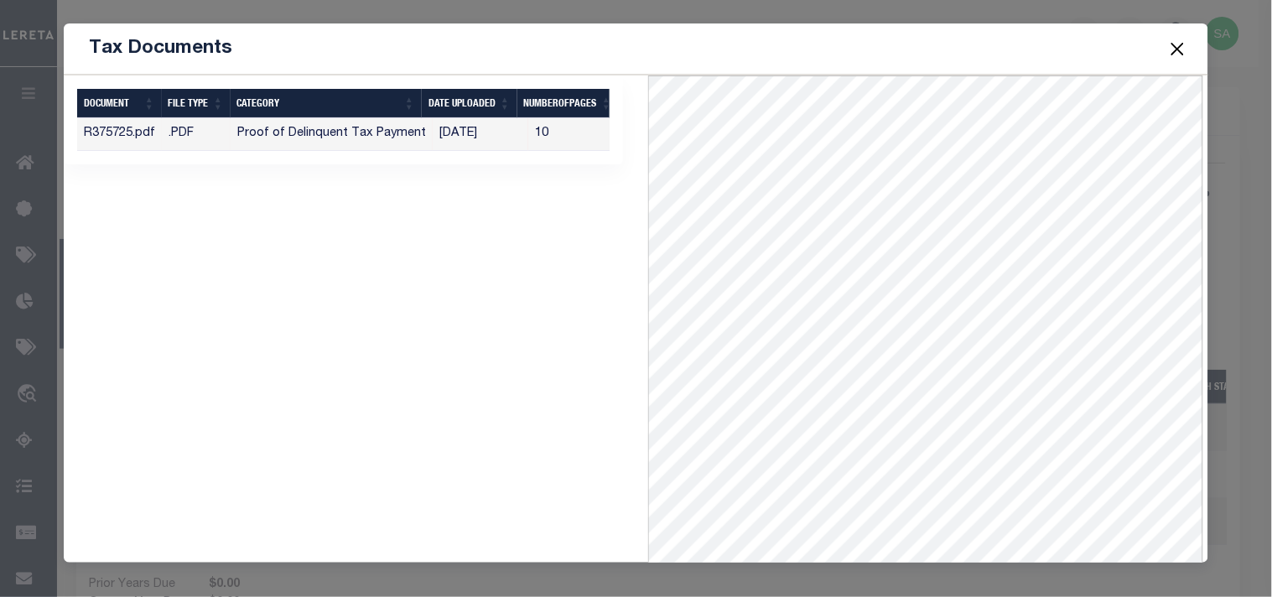
click at [1183, 42] on button "Close" at bounding box center [1177, 49] width 22 height 22
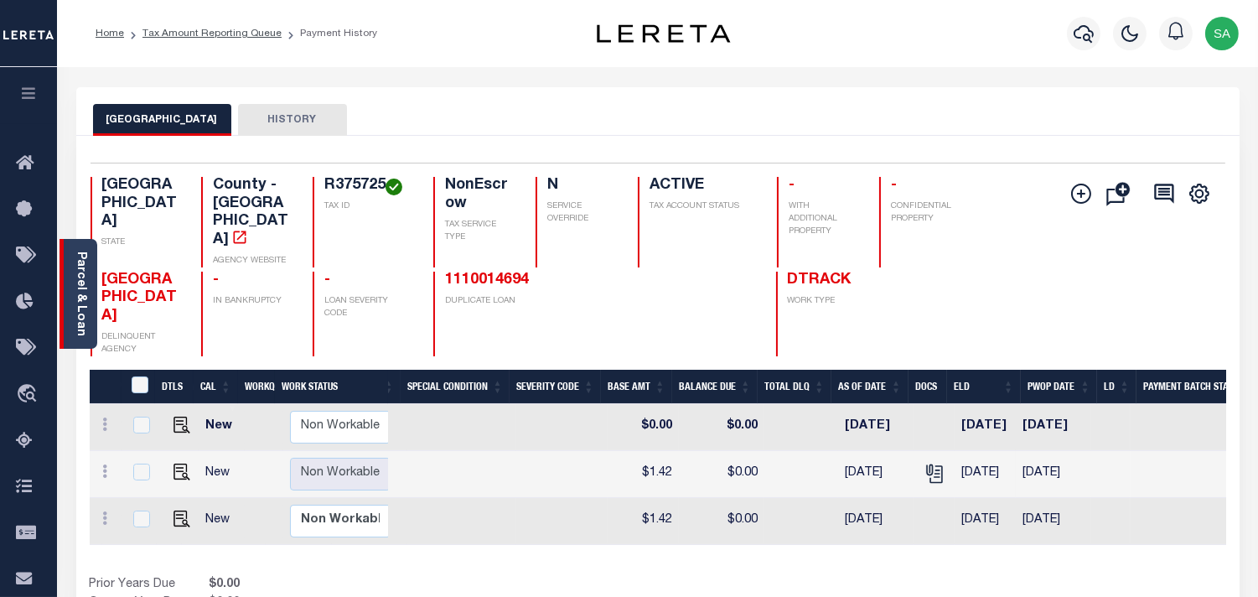
click at [82, 308] on link "Parcel & Loan" at bounding box center [81, 293] width 12 height 85
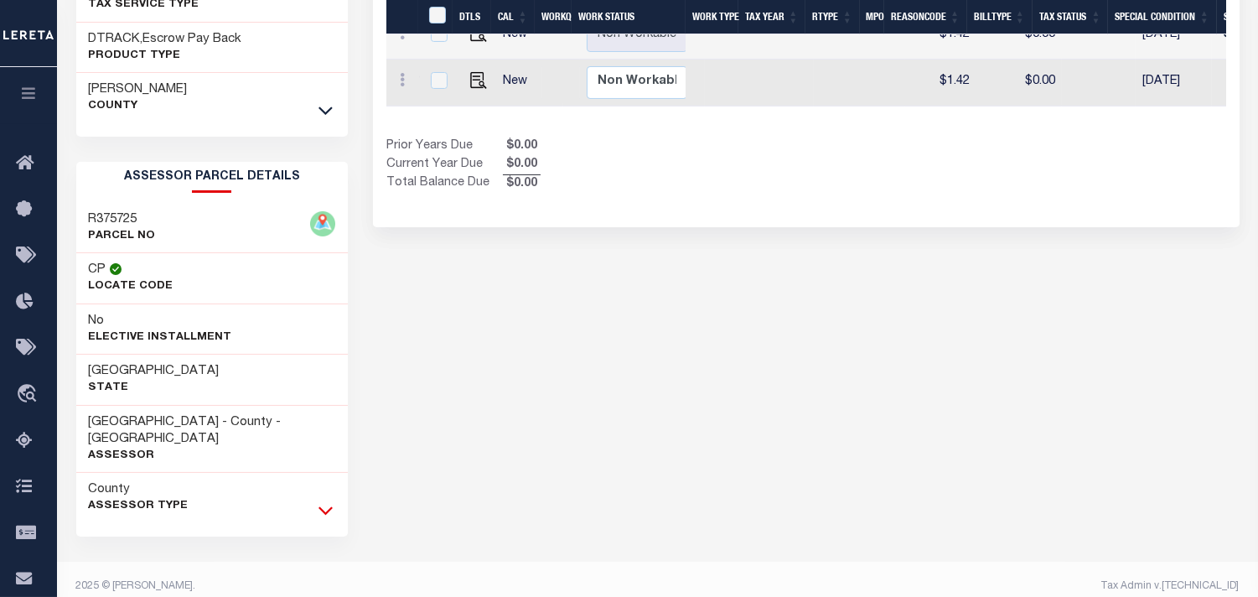
scroll to position [0, 408]
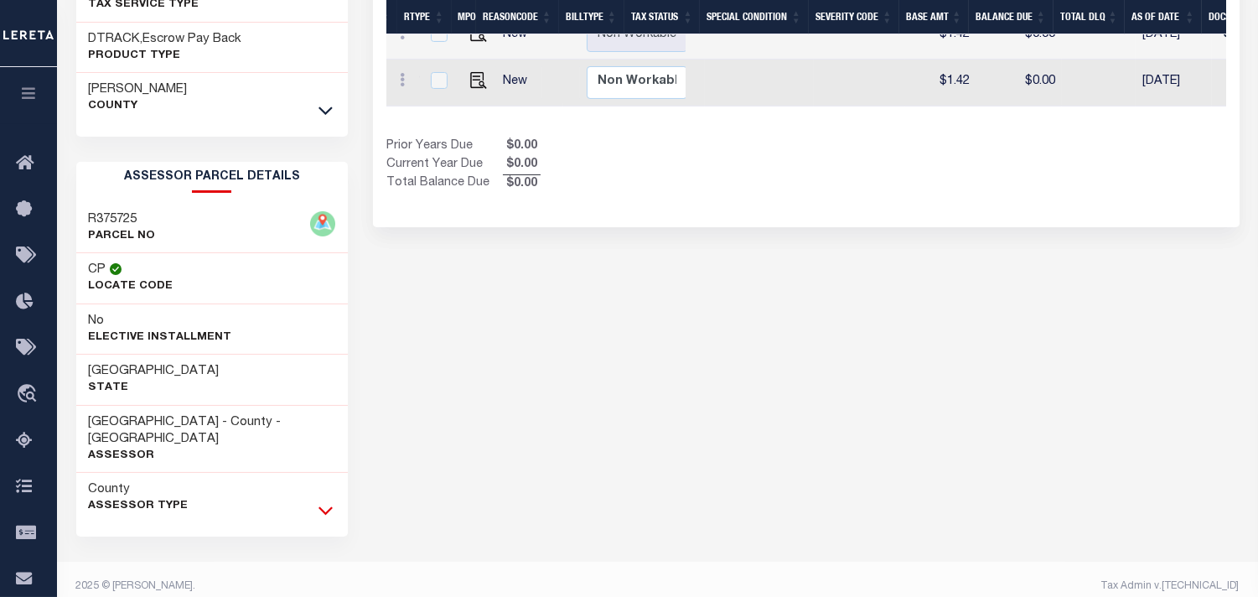
click at [329, 507] on icon at bounding box center [326, 511] width 14 height 8
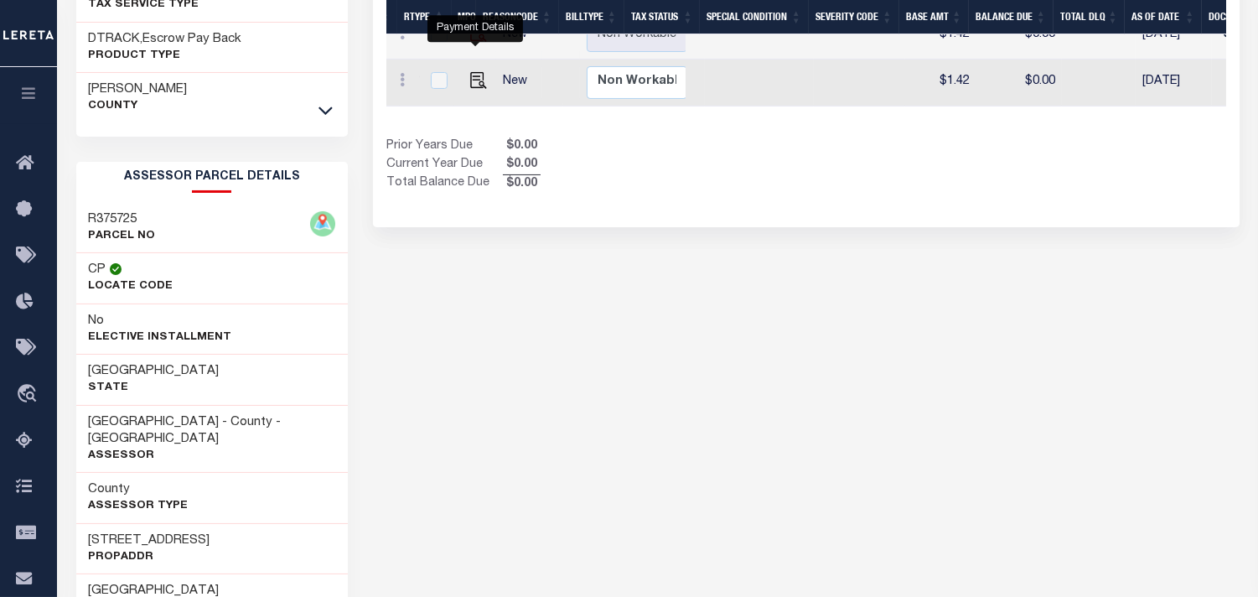
click at [479, 42] on img "" at bounding box center [478, 33] width 17 height 17
checkbox input "true"
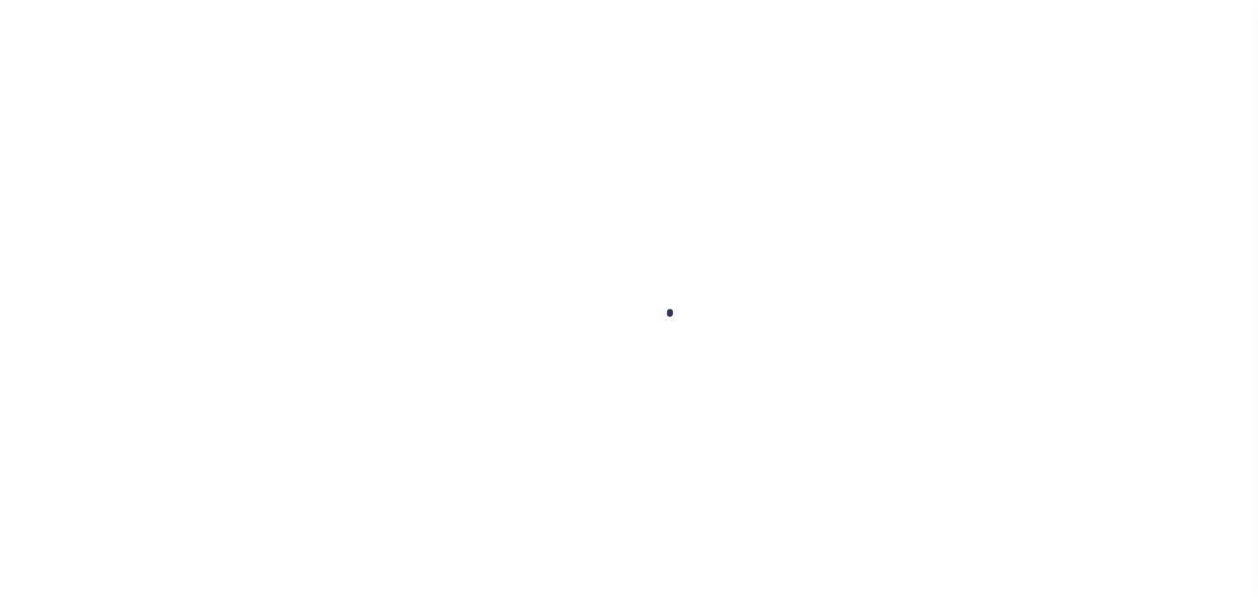
checkbox input "false"
type input "[DATE]"
select select "PYD"
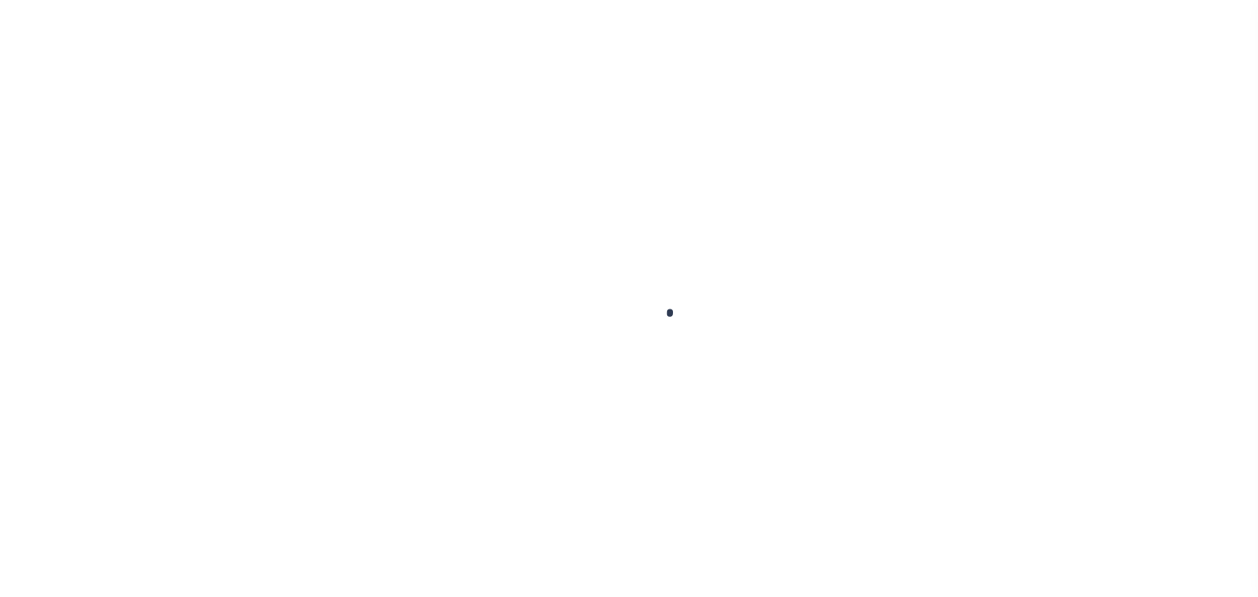
type input "$1.42"
type input "$0"
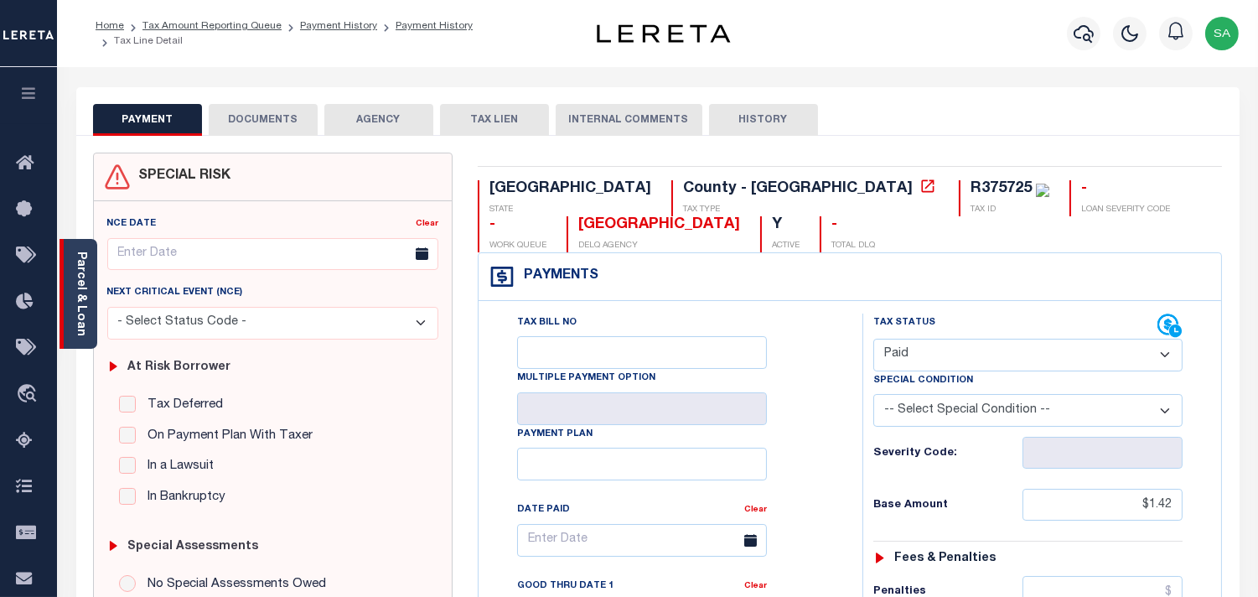
click at [80, 303] on link "Parcel & Loan" at bounding box center [81, 293] width 12 height 85
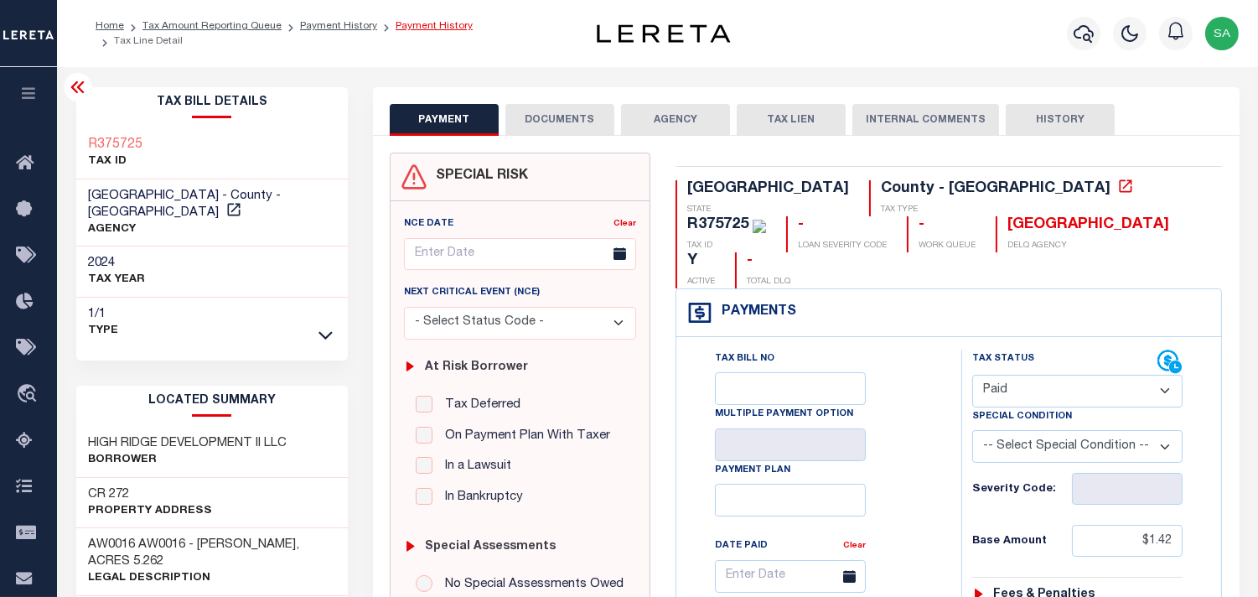
click at [403, 31] on link "Payment History" at bounding box center [434, 26] width 77 height 10
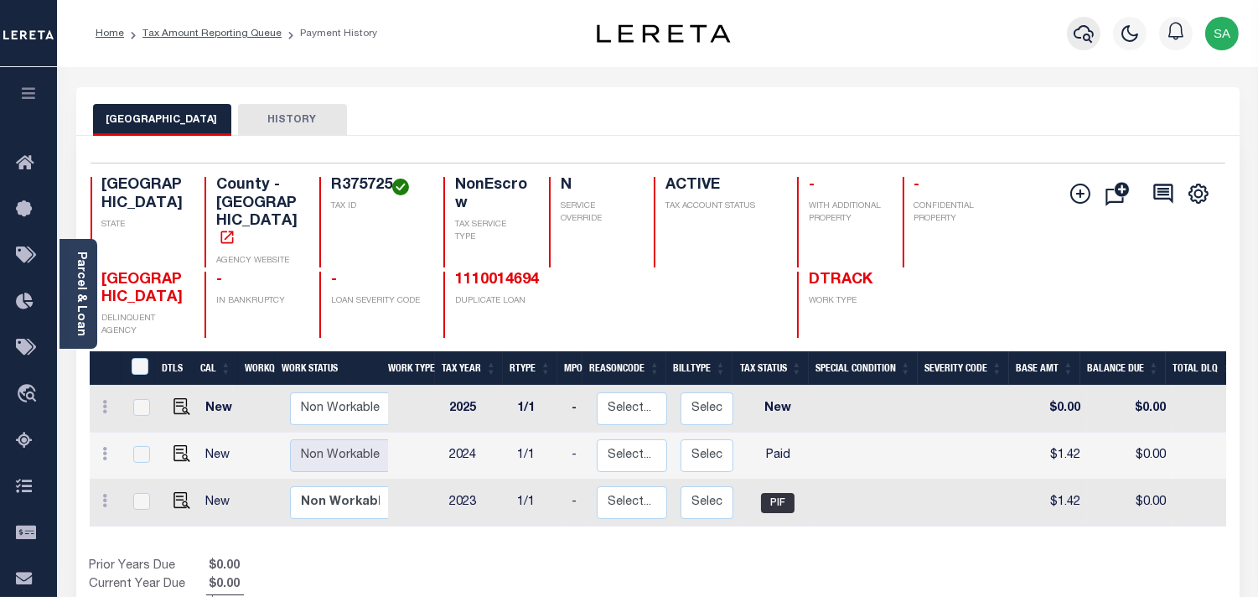
click at [1095, 29] on button "button" at bounding box center [1084, 34] width 34 height 34
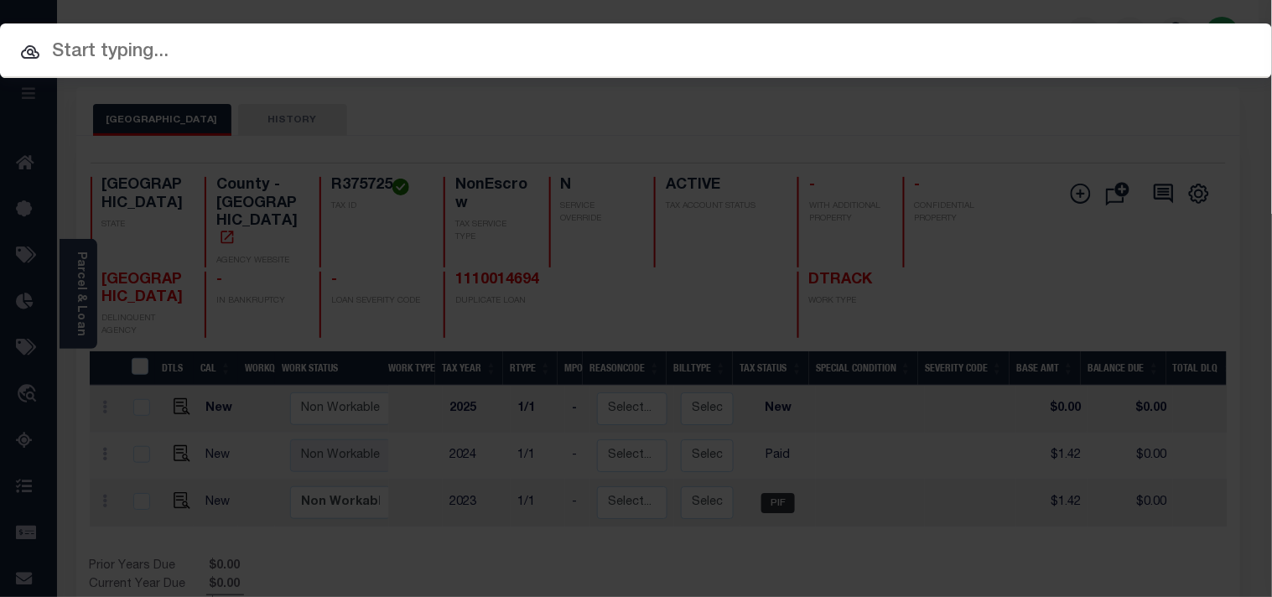
click at [1013, 39] on input "text" at bounding box center [636, 52] width 1272 height 29
paste input "5888925031"
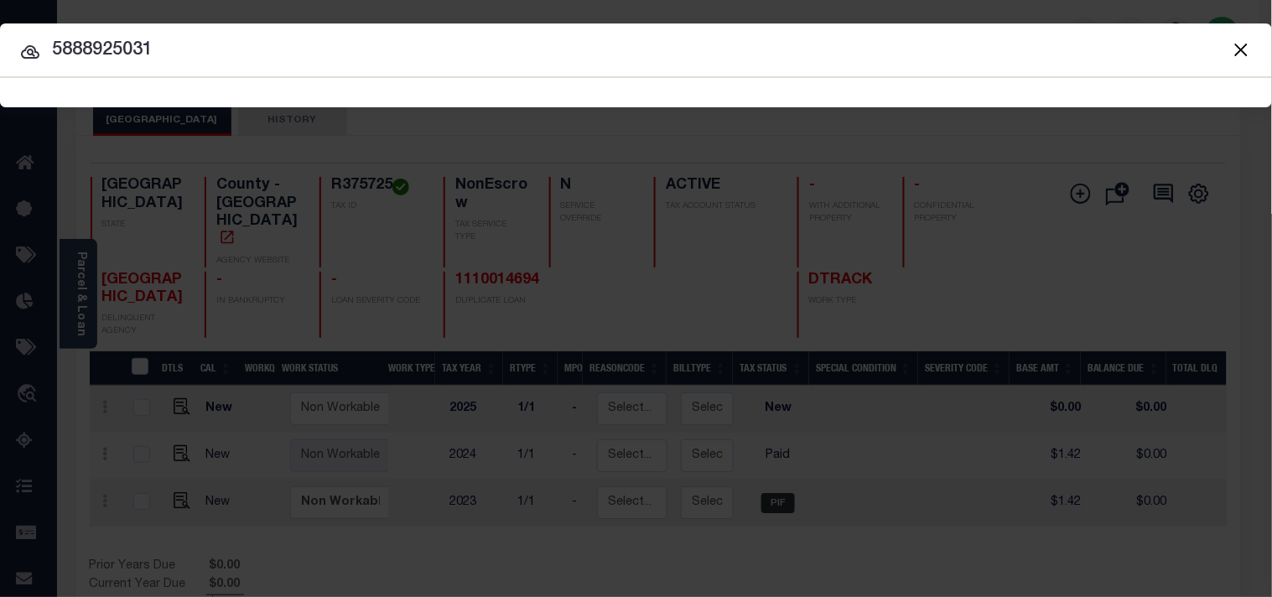
type input "5888925031"
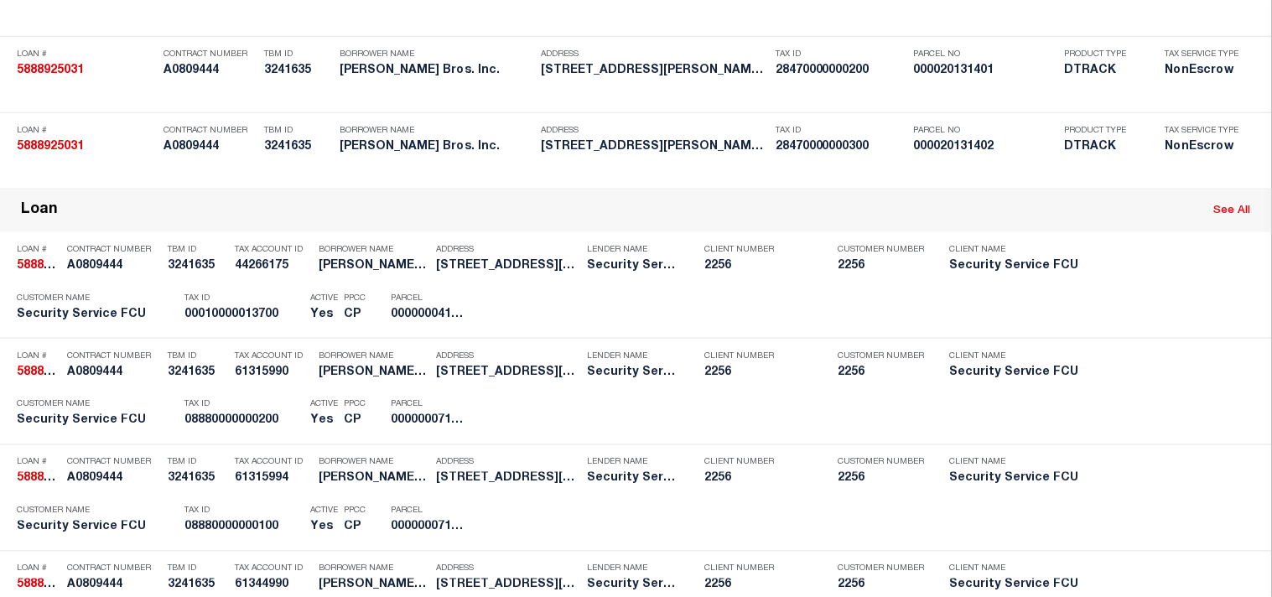
scroll to position [1153, 0]
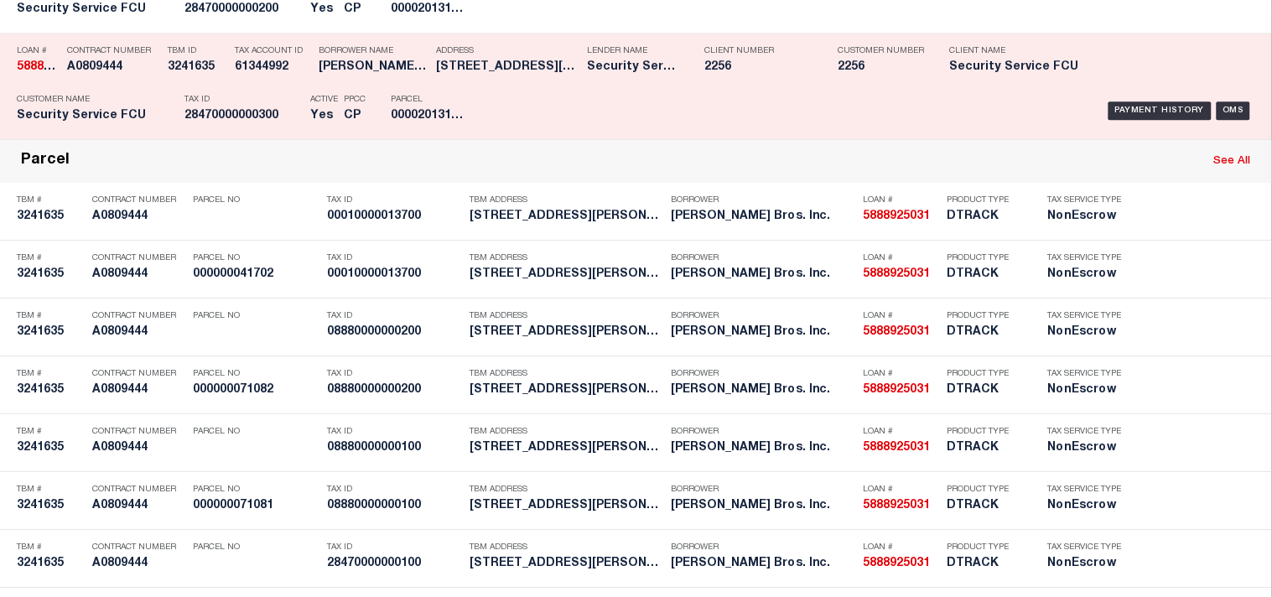
click at [536, 135] on div "Payment History OMS" at bounding box center [873, 110] width 764 height 49
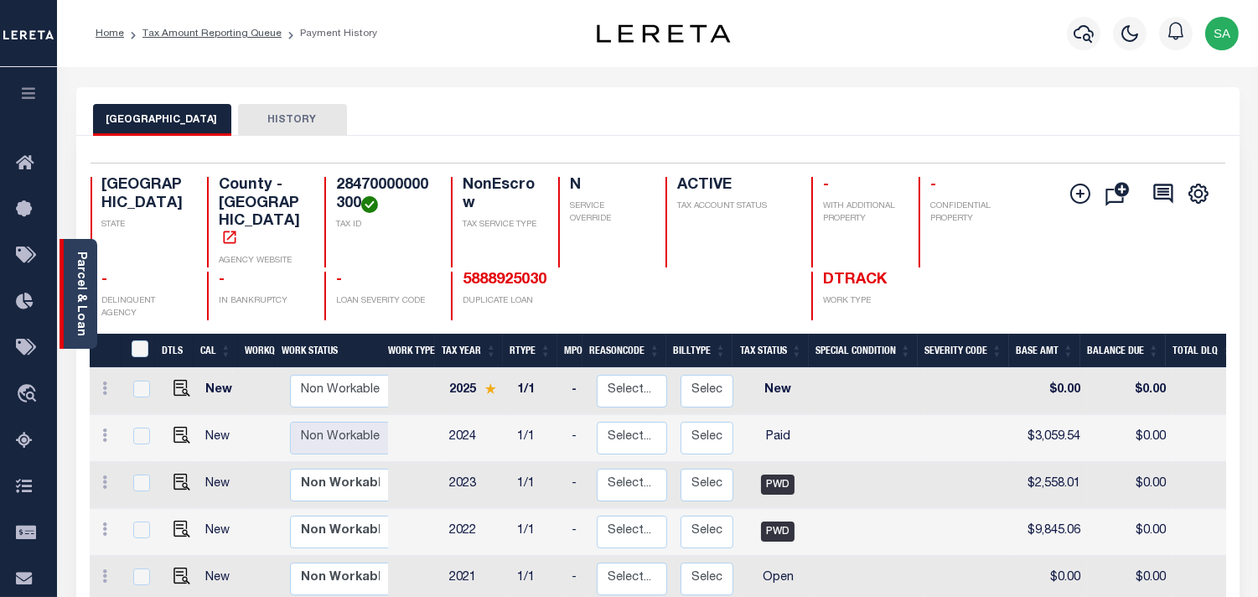
click at [84, 319] on link "Parcel & Loan" at bounding box center [81, 293] width 12 height 85
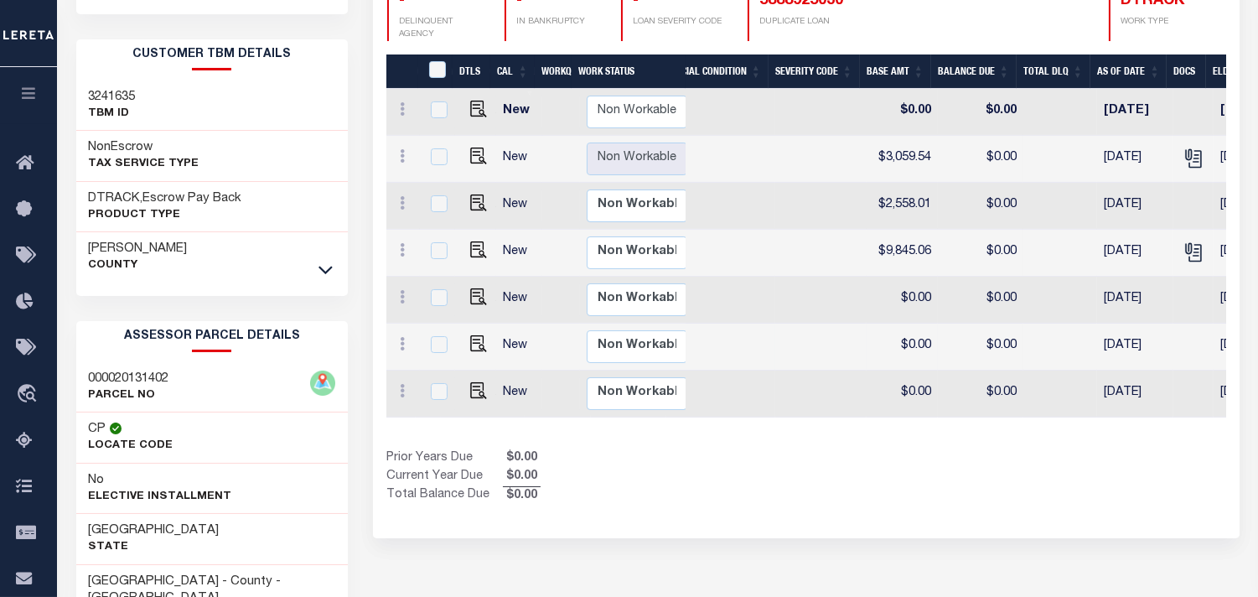
scroll to position [186, 0]
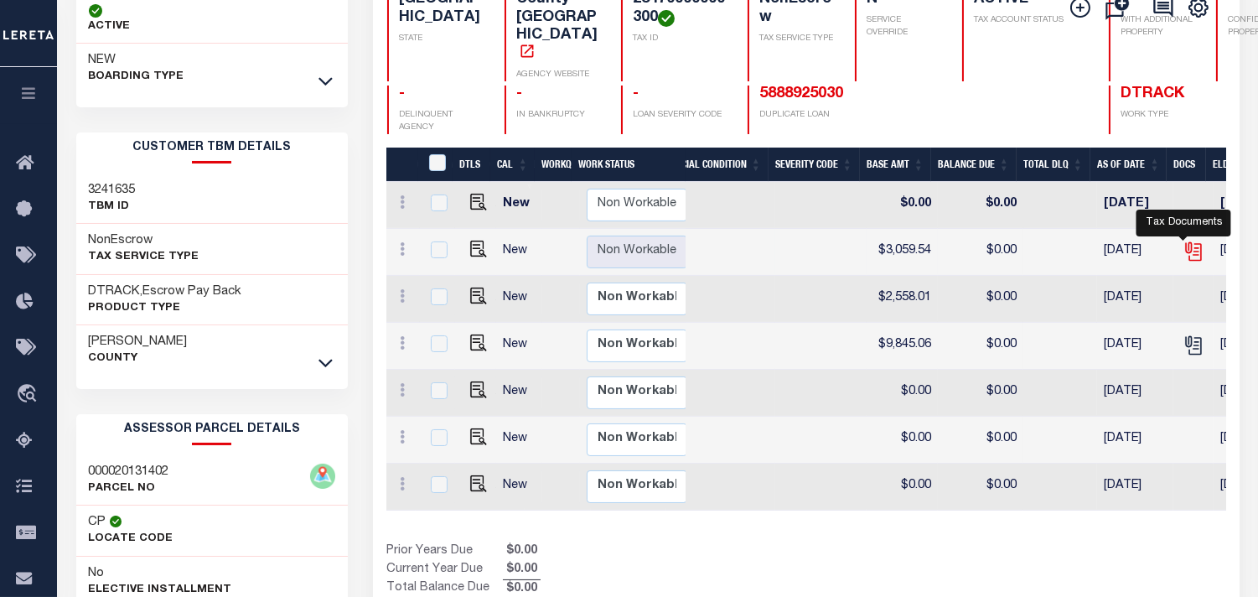
click at [1186, 243] on icon "" at bounding box center [1194, 252] width 22 height 22
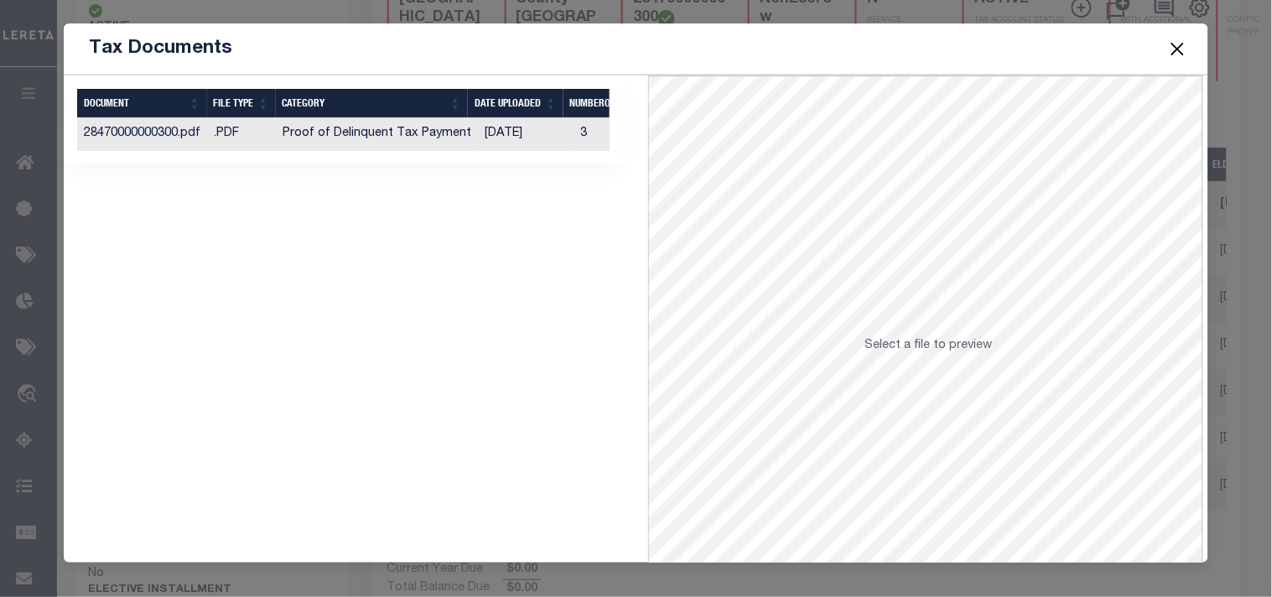
click at [506, 135] on td "[DATE]" at bounding box center [526, 134] width 96 height 33
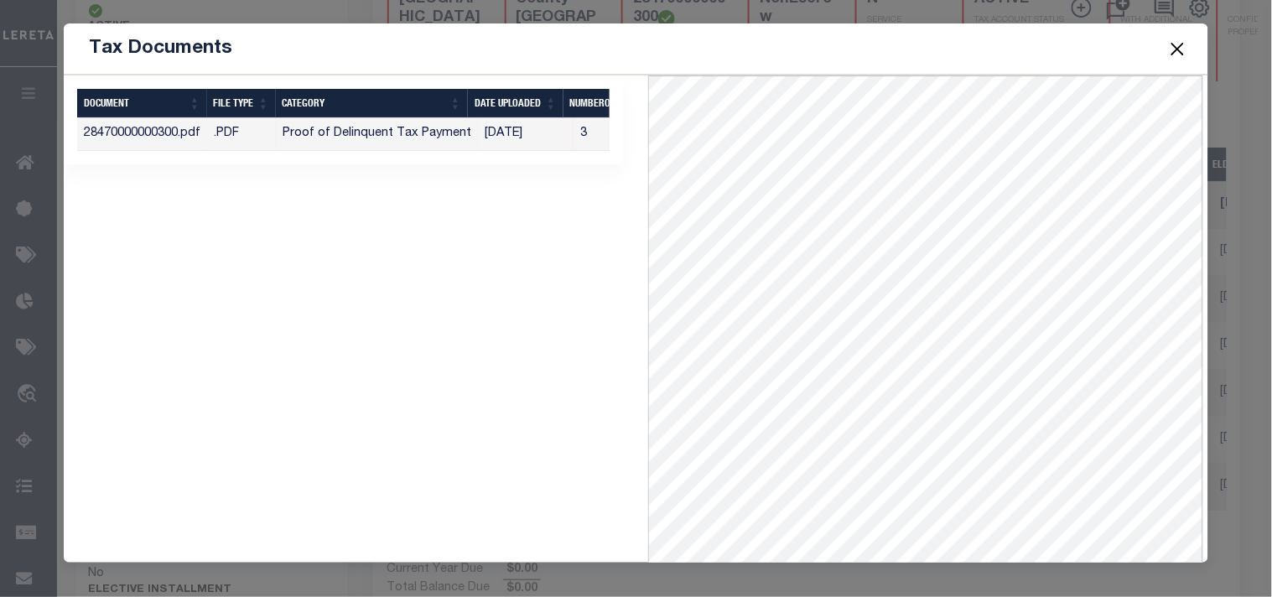
click at [1179, 46] on button "Close" at bounding box center [1177, 49] width 22 height 22
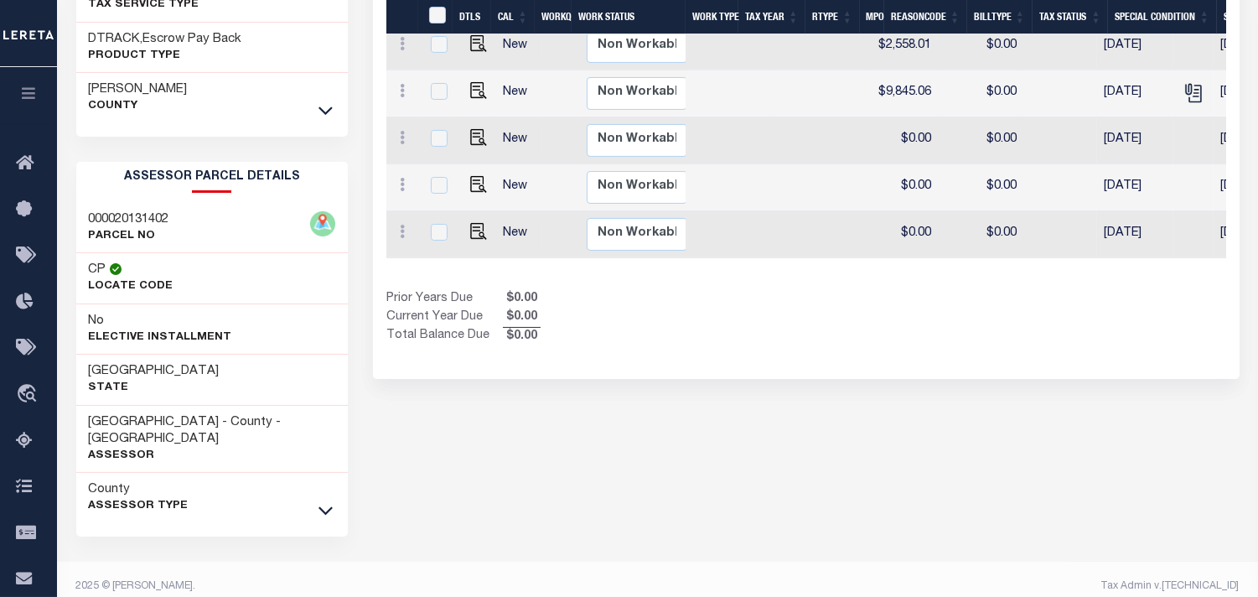
scroll to position [0, 447]
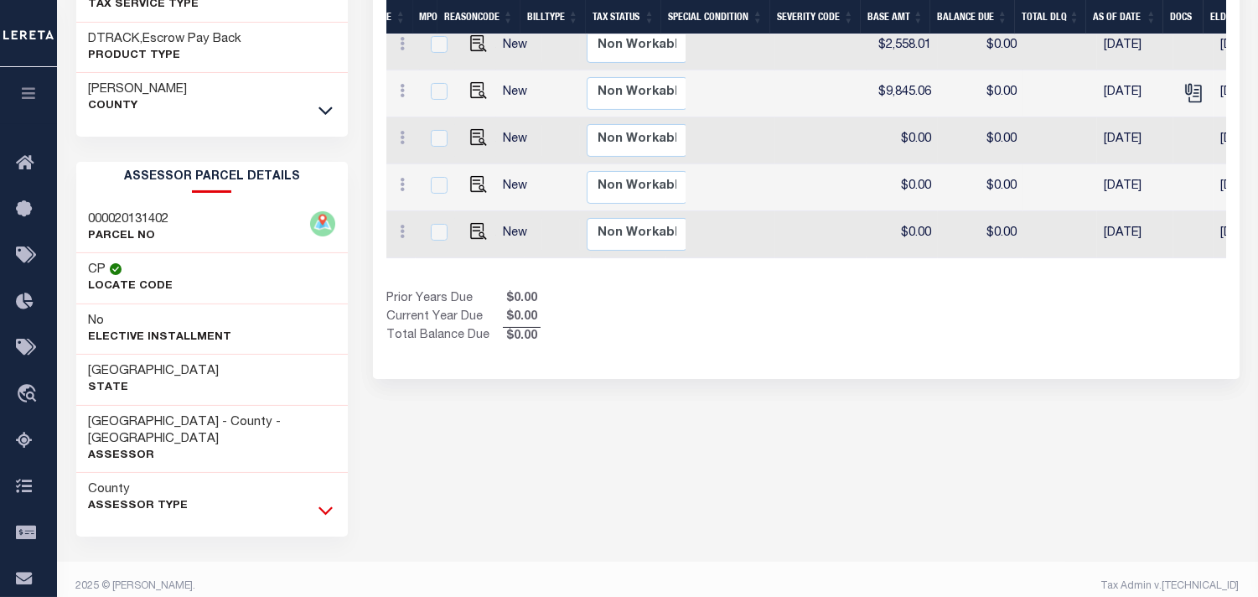
click at [330, 507] on icon at bounding box center [326, 511] width 14 height 8
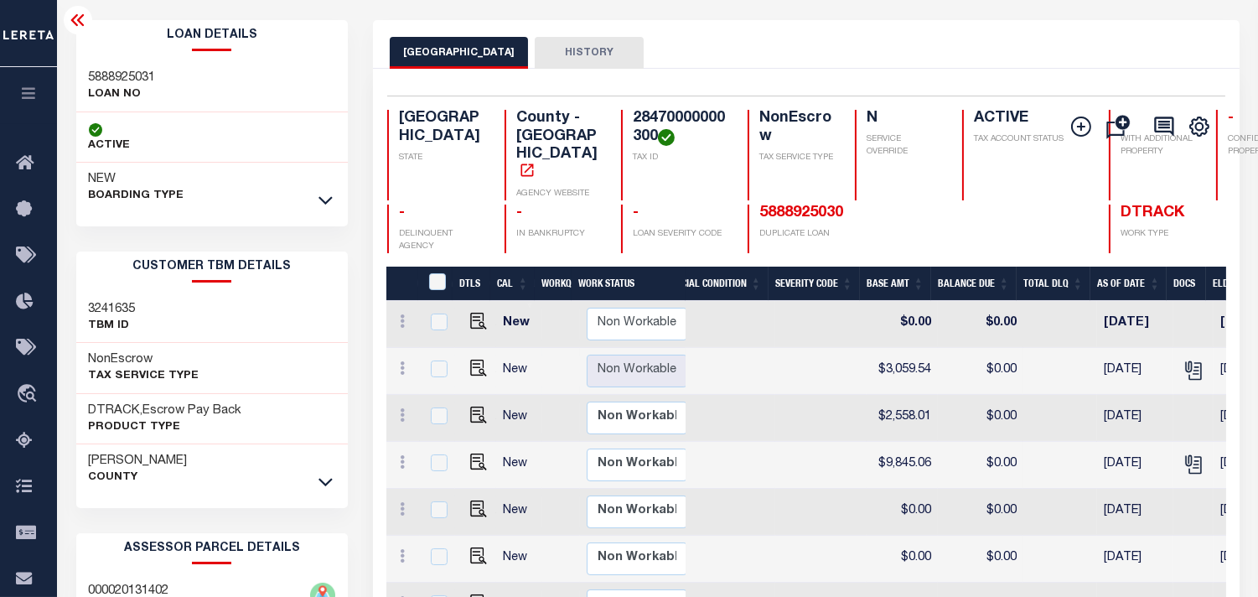
scroll to position [65, 0]
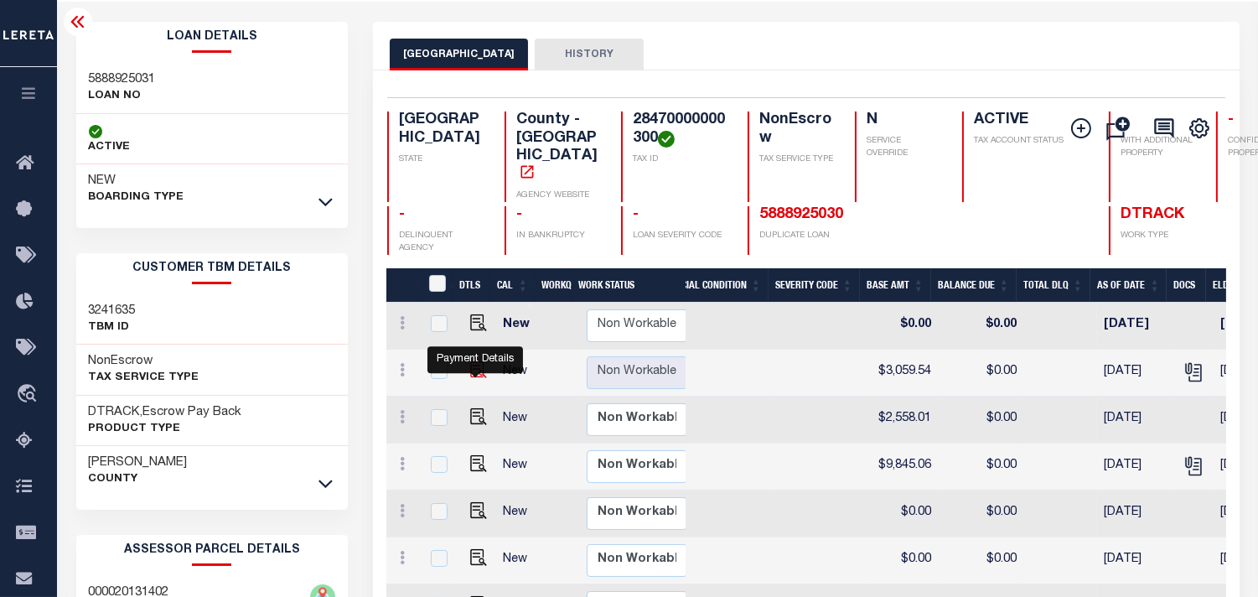
click at [475, 361] on img "" at bounding box center [478, 369] width 17 height 17
checkbox input "true"
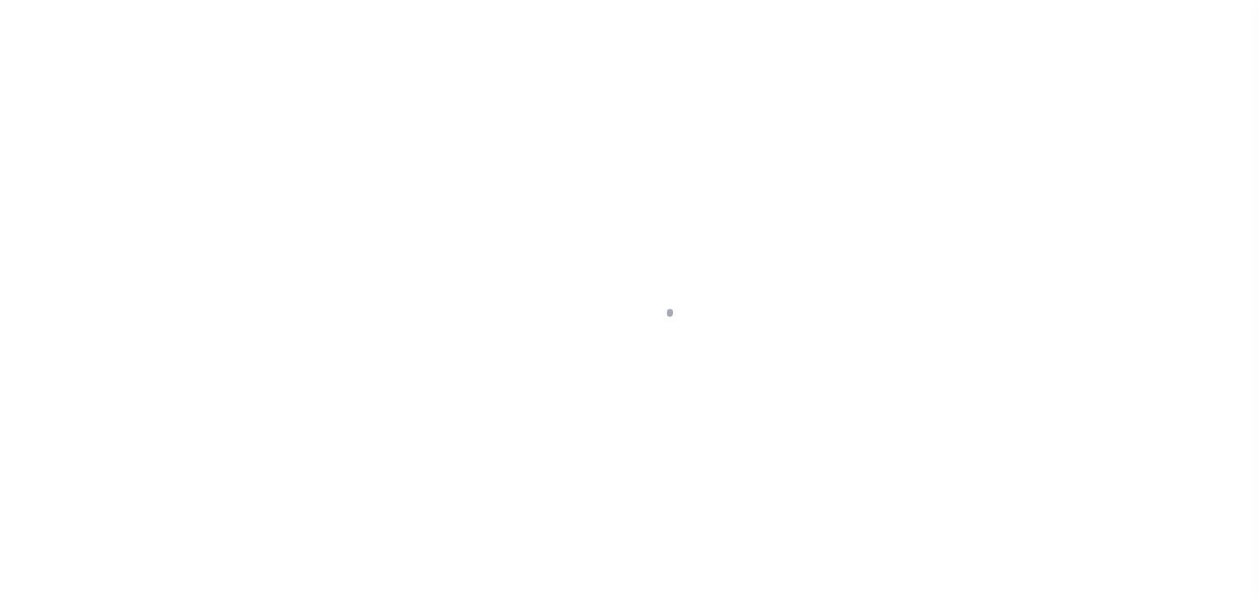
select select "PYD"
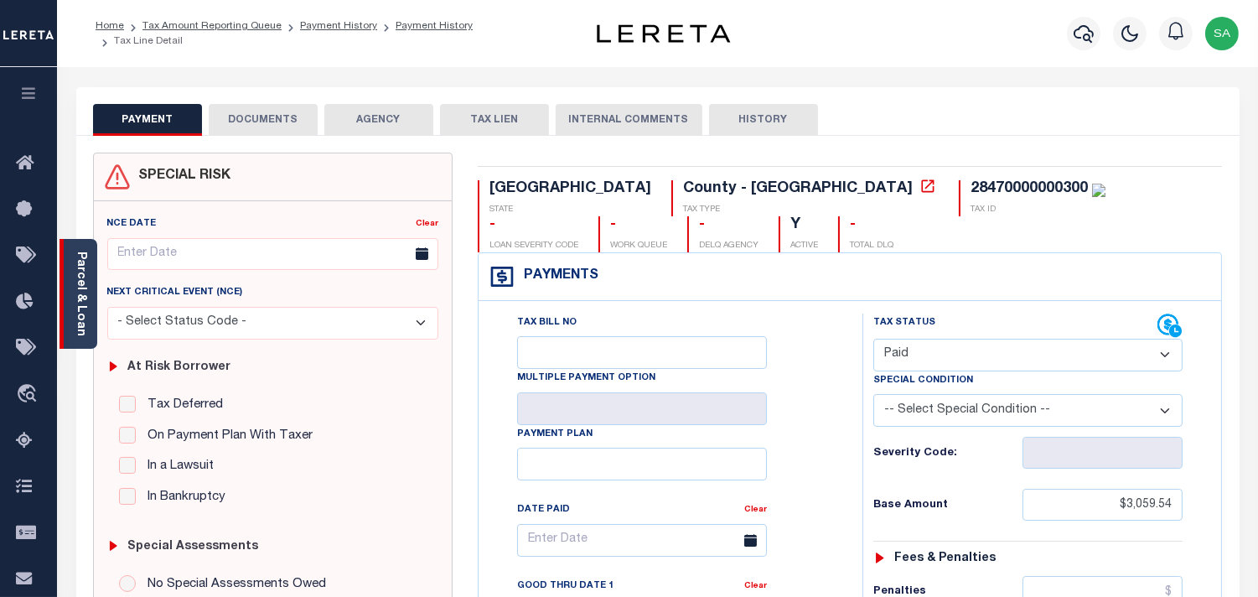
click at [75, 305] on link "Parcel & Loan" at bounding box center [81, 293] width 12 height 85
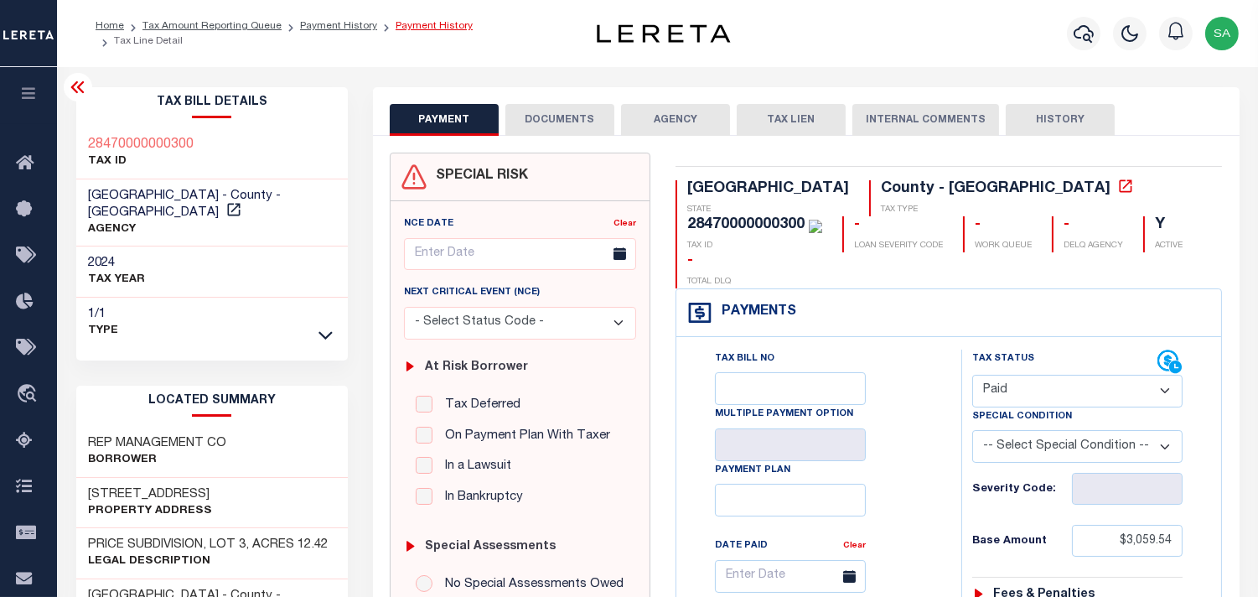
click at [420, 31] on link "Payment History" at bounding box center [434, 26] width 77 height 10
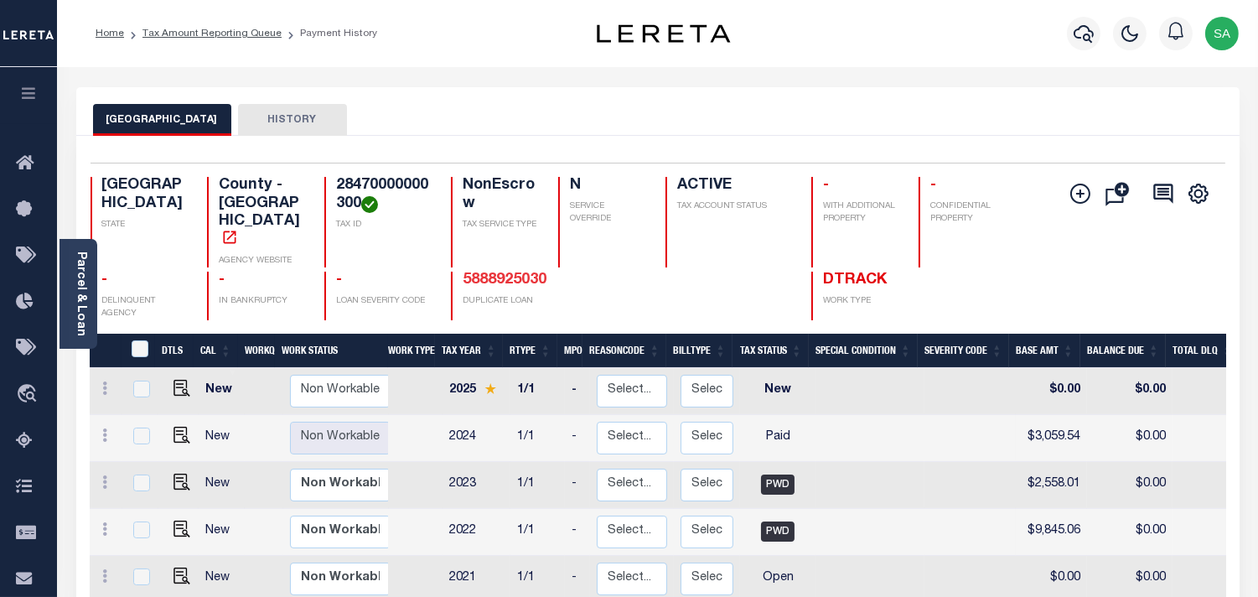
click at [491, 272] on link "5888925030" at bounding box center [505, 279] width 84 height 15
click at [1090, 32] on icon "button" at bounding box center [1084, 33] width 20 height 20
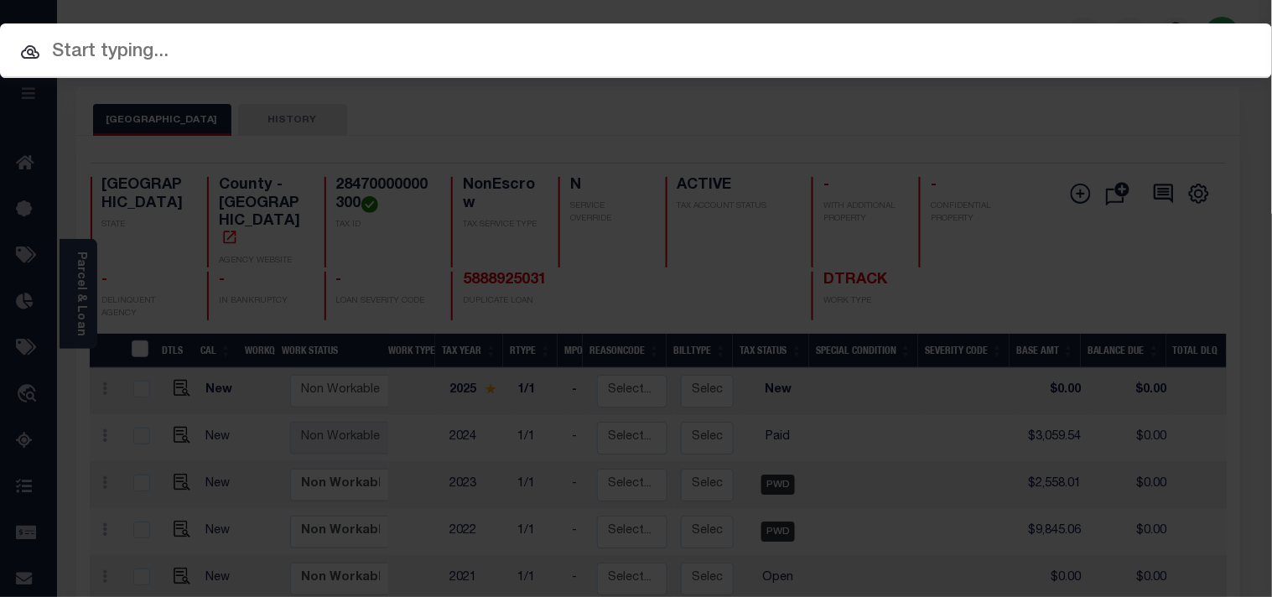
click at [873, 53] on input "text" at bounding box center [636, 52] width 1272 height 29
paste input "72704"
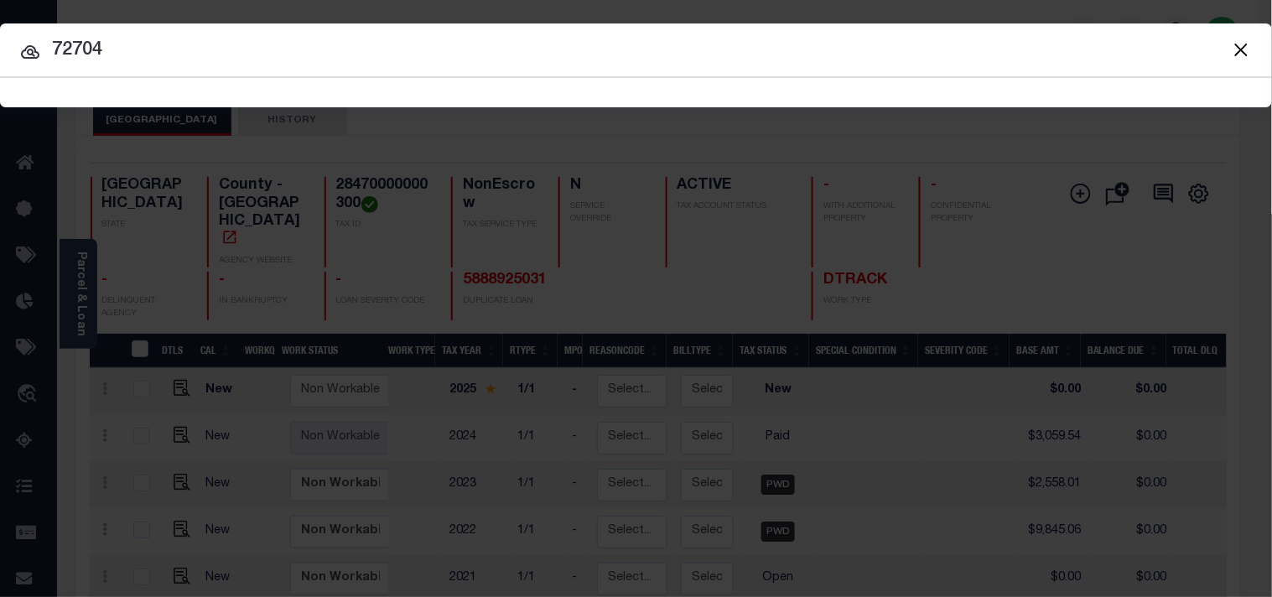
type input "72704"
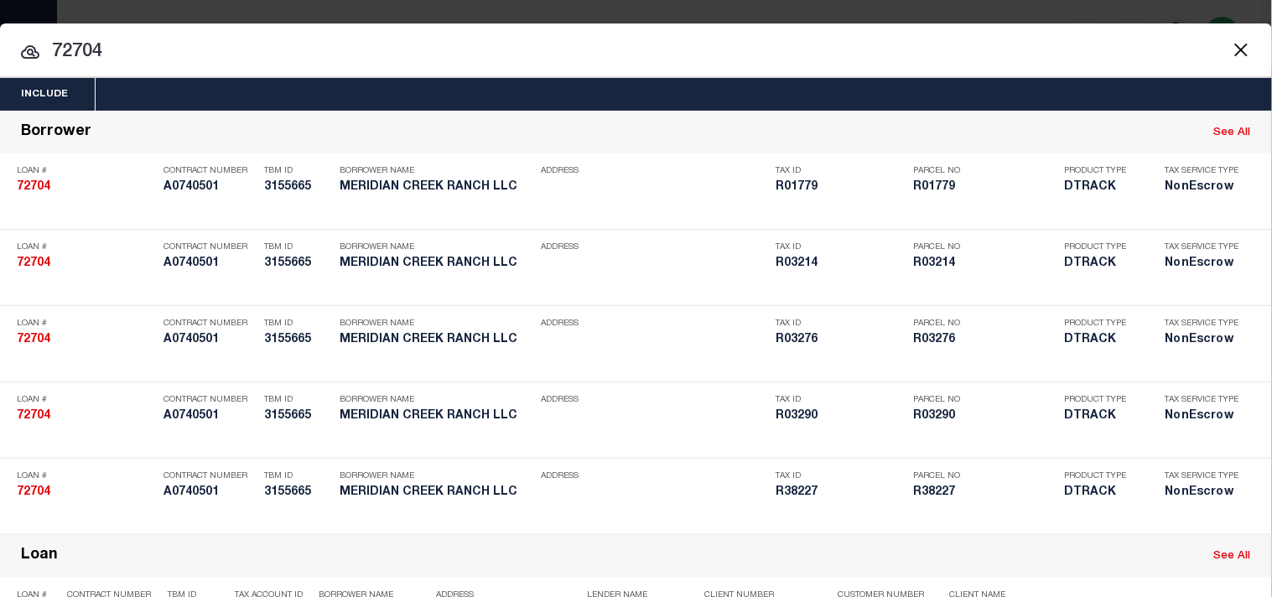
scroll to position [833, 0]
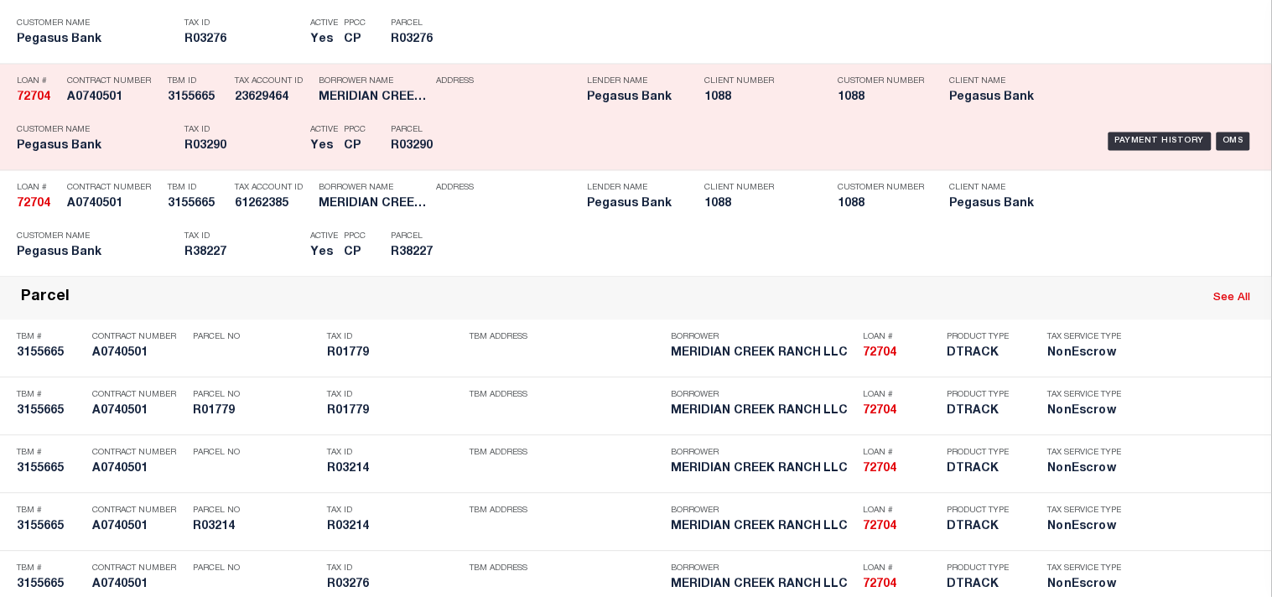
click at [480, 165] on div "Payment History OMS" at bounding box center [873, 141] width 789 height 49
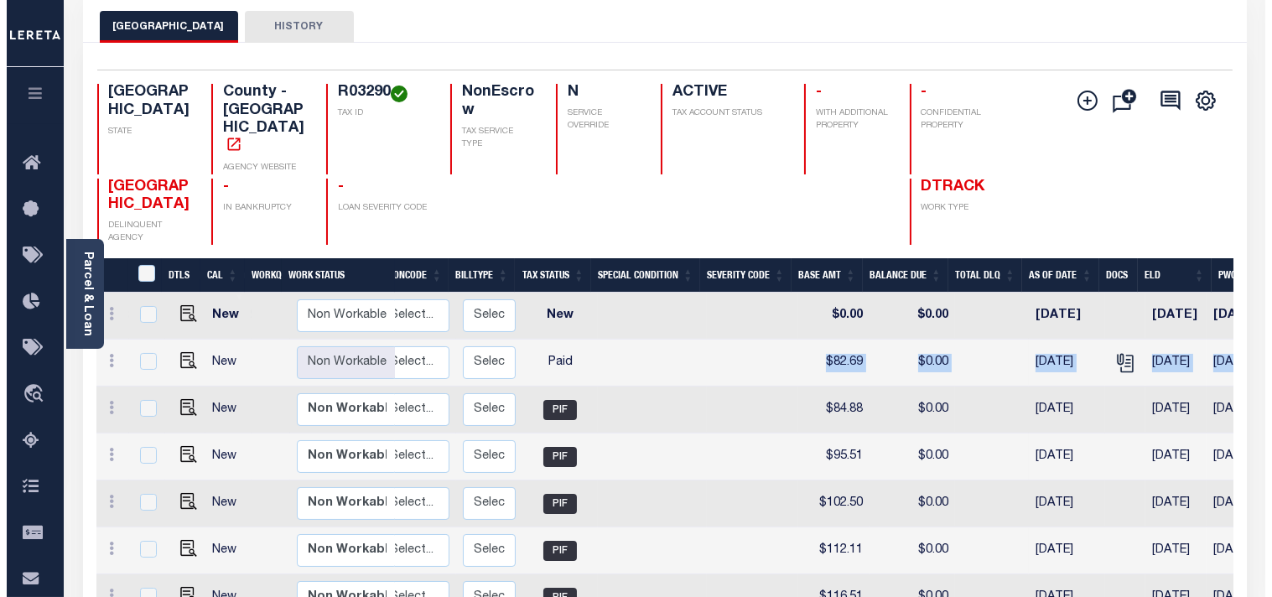
scroll to position [0, 497]
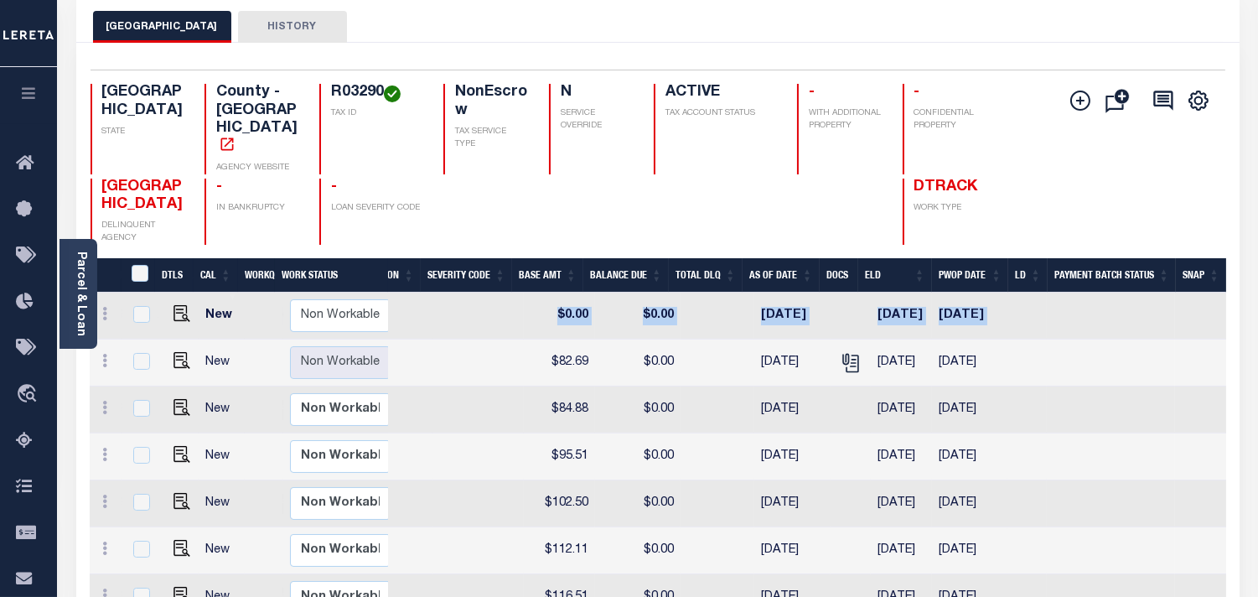
drag, startPoint x: 1027, startPoint y: 341, endPoint x: 1284, endPoint y: 342, distance: 257.3
click at [1257, 342] on html "Home Tax Amount Reporting Queue Payment History" at bounding box center [629, 432] width 1258 height 1050
click at [840, 352] on icon "" at bounding box center [851, 363] width 22 height 22
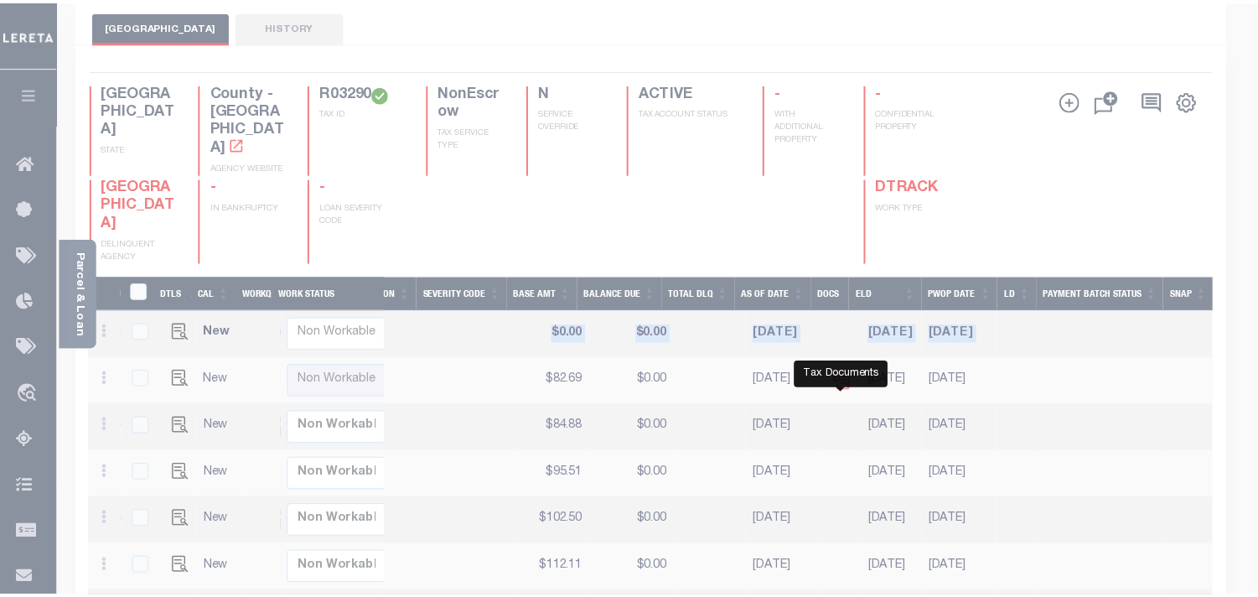
scroll to position [0, 483]
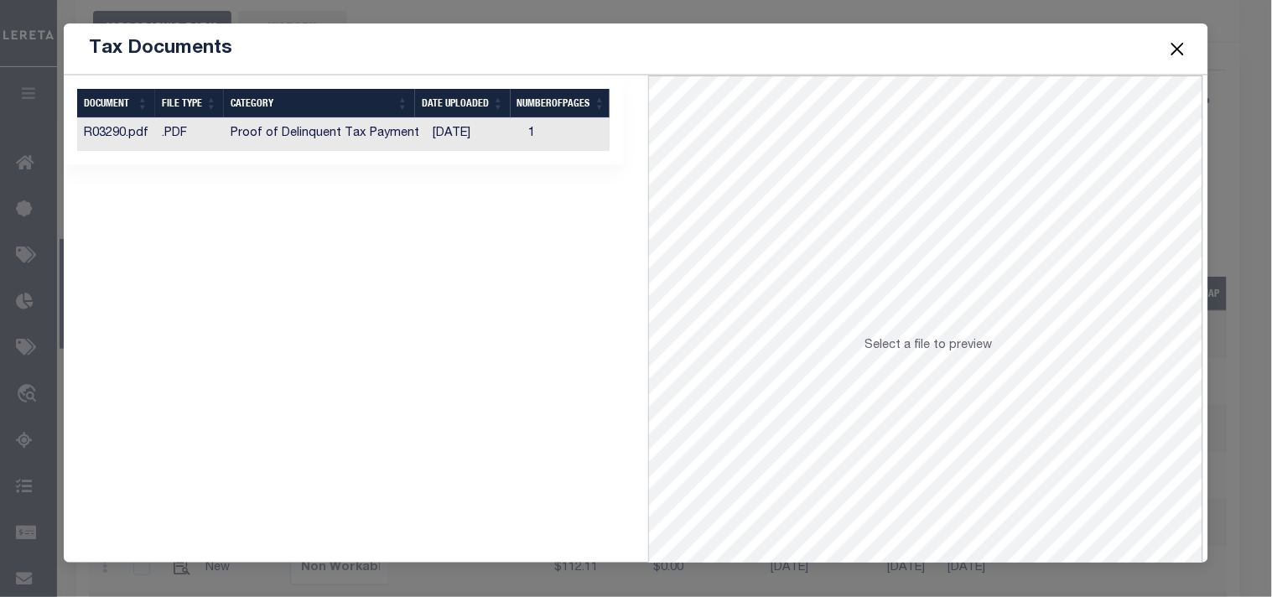
click at [466, 143] on td "[DATE]" at bounding box center [474, 134] width 96 height 33
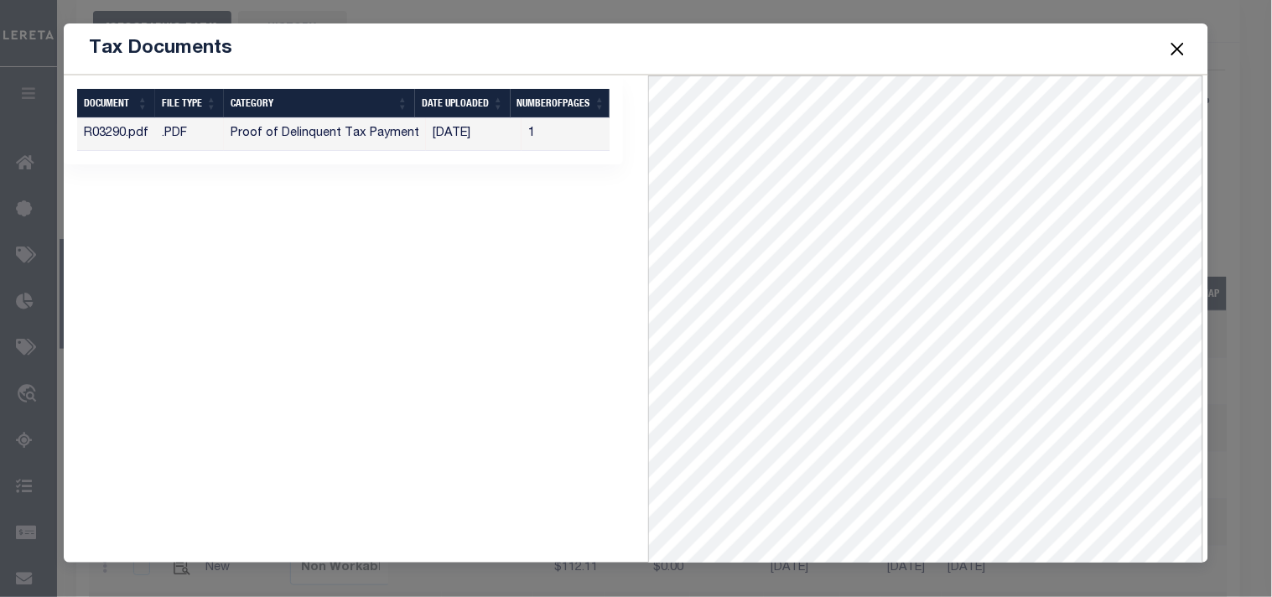
click at [1169, 54] on button "Close" at bounding box center [1177, 49] width 22 height 22
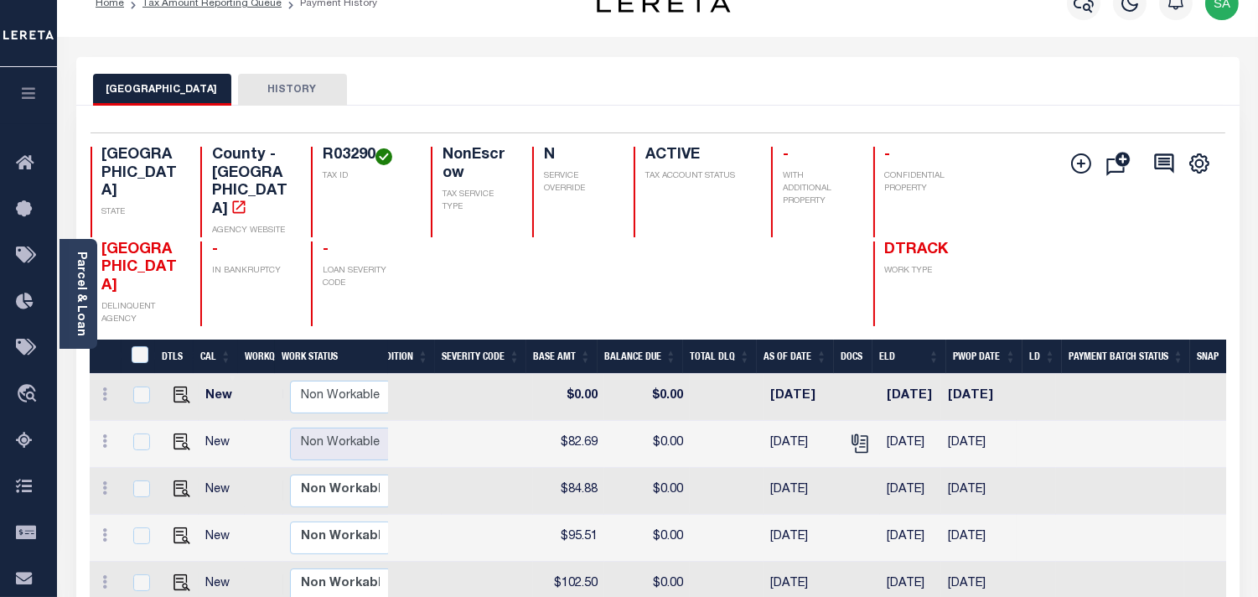
scroll to position [0, 0]
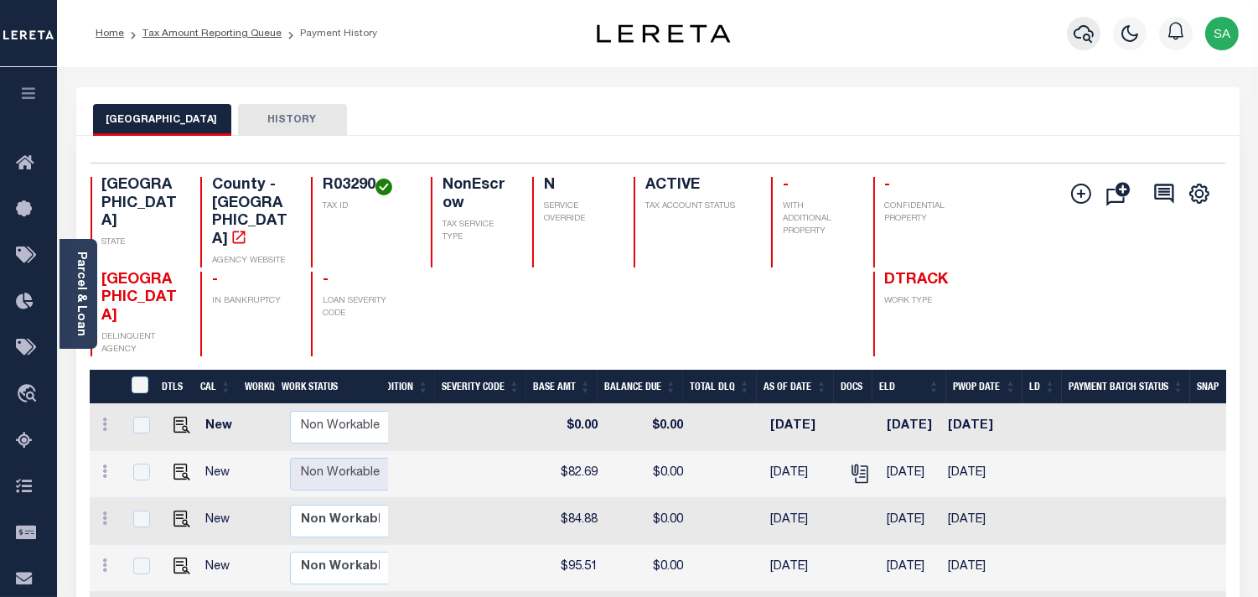
click at [1083, 39] on icon "button" at bounding box center [1084, 33] width 20 height 20
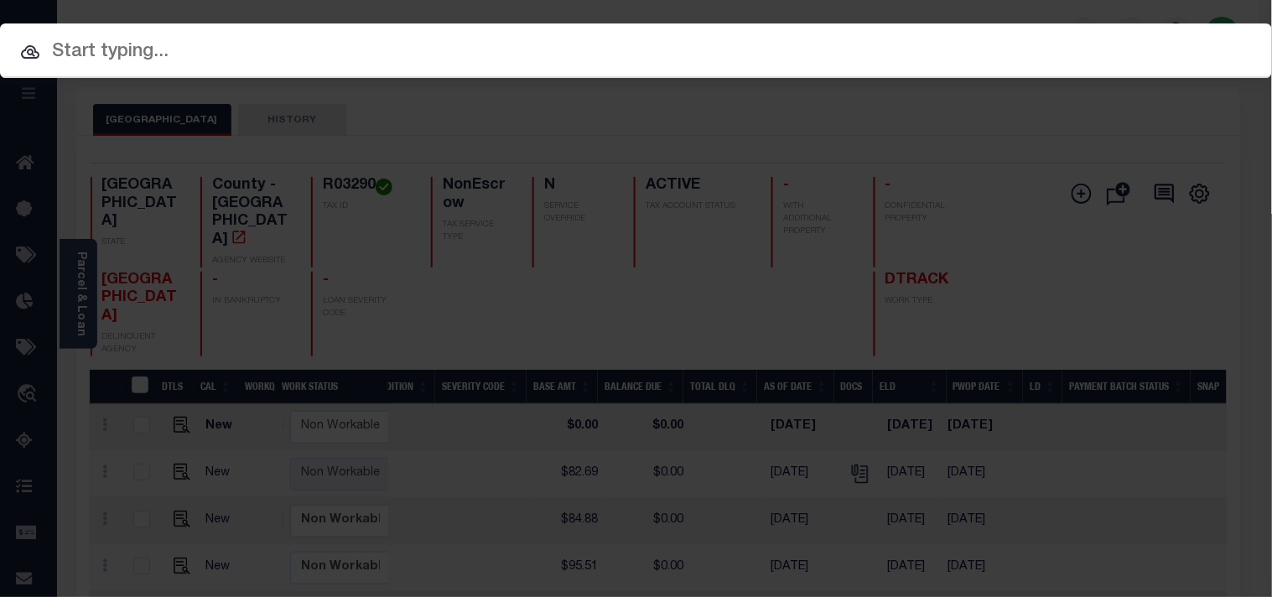
click at [984, 61] on input "text" at bounding box center [636, 52] width 1272 height 29
paste input "8005494"
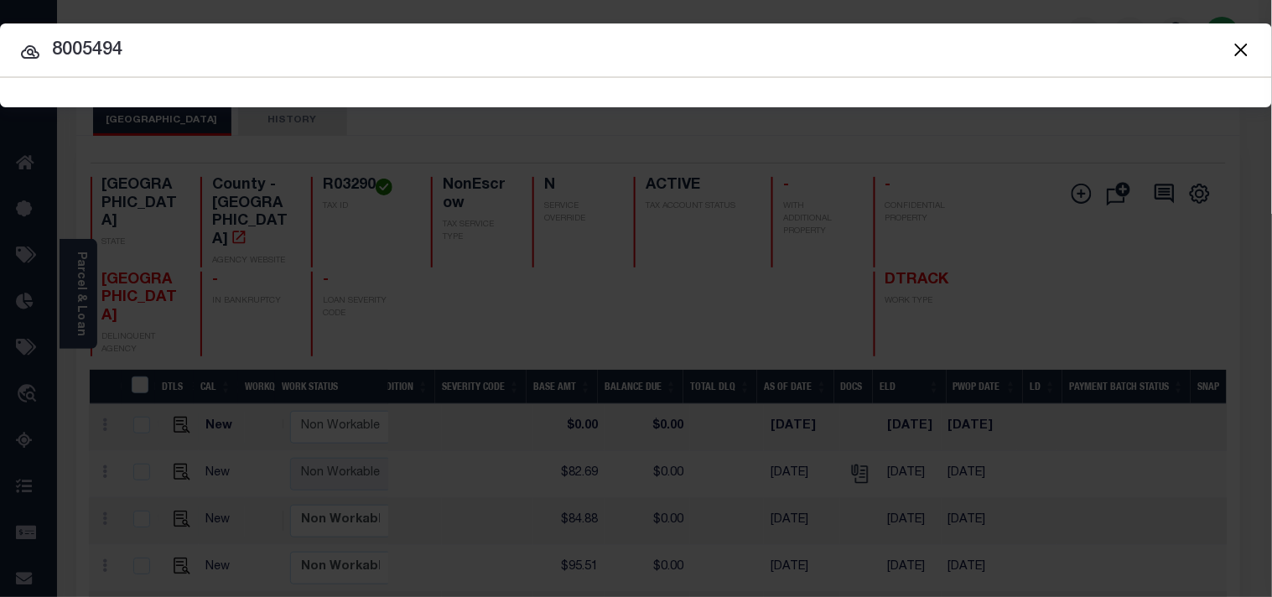
type input "8005494"
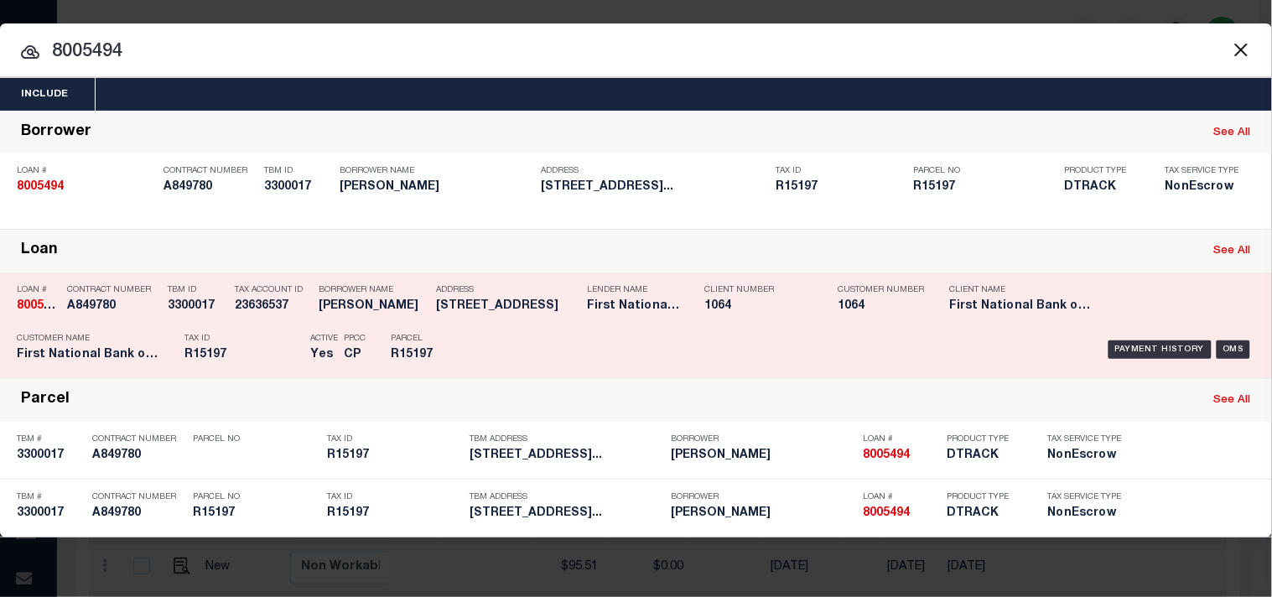
click at [505, 332] on div "Payment History OMS" at bounding box center [873, 349] width 764 height 49
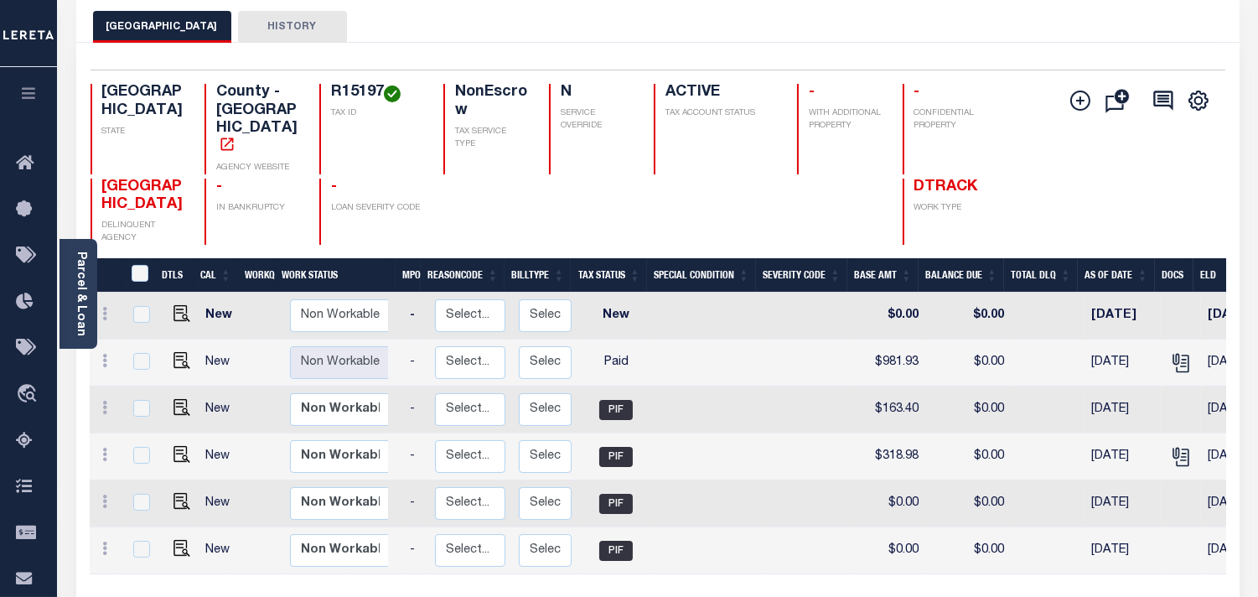
scroll to position [0, 344]
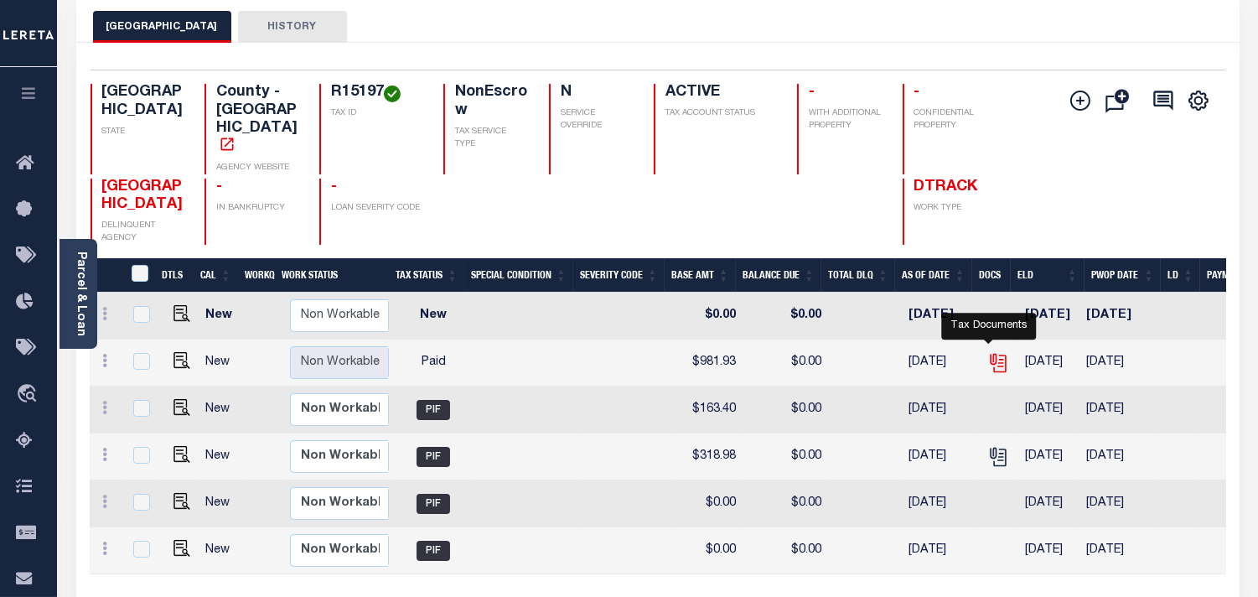
click at [990, 352] on icon "" at bounding box center [998, 363] width 22 height 22
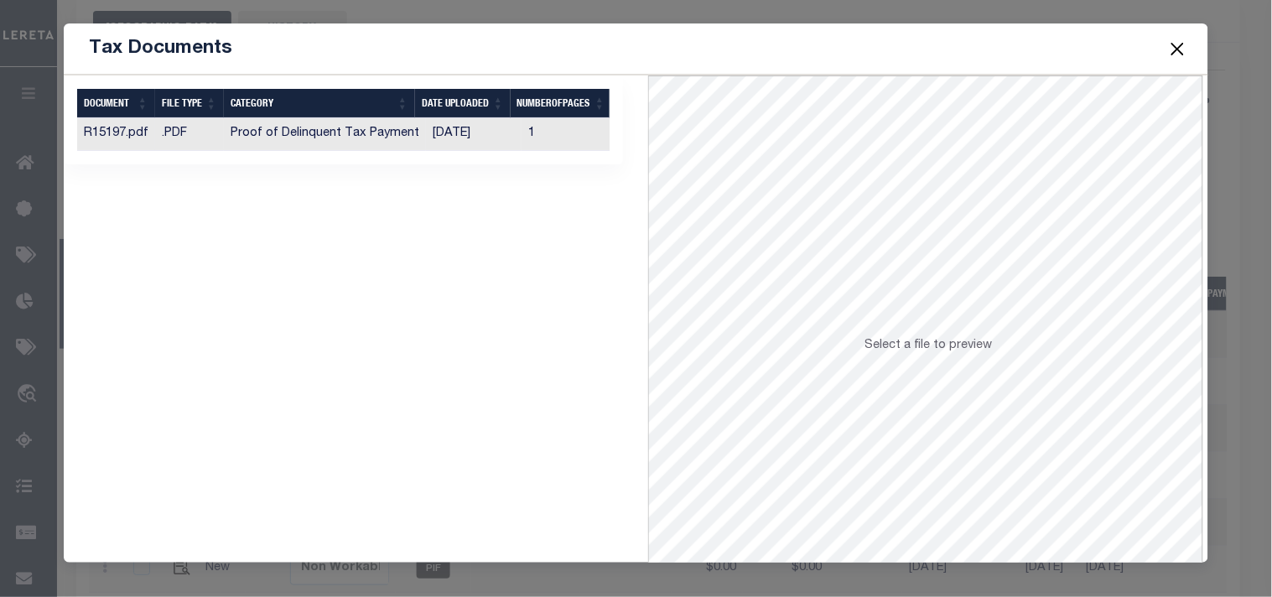
click at [525, 137] on td "1" at bounding box center [571, 134] width 101 height 33
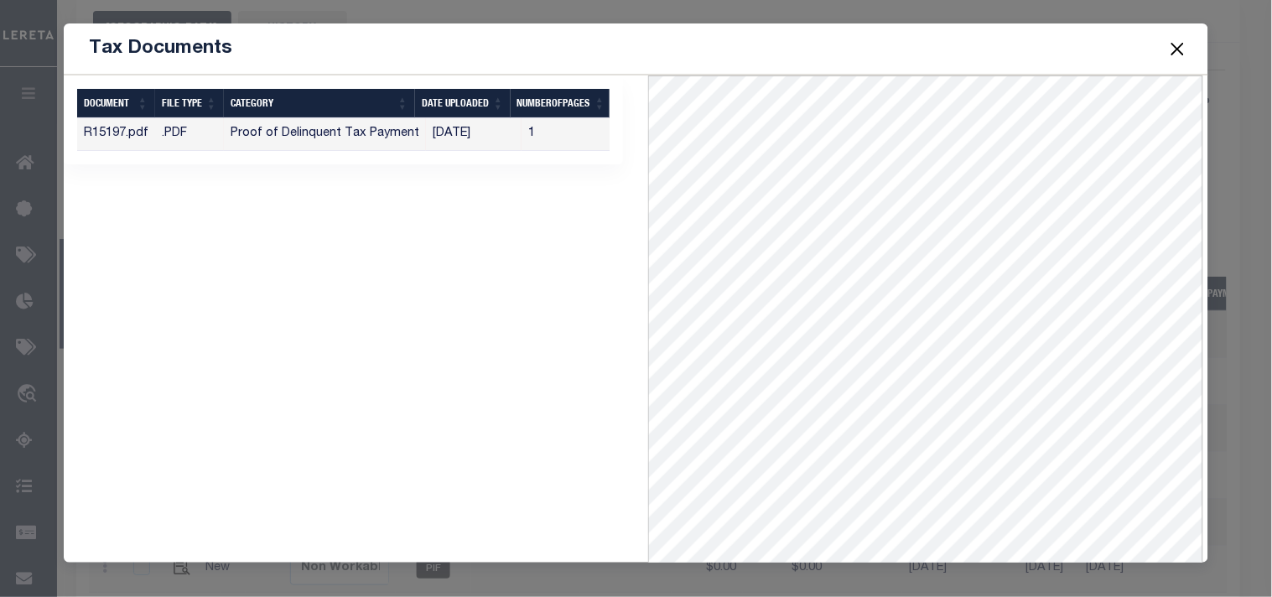
click at [1179, 49] on button "Close" at bounding box center [1177, 49] width 22 height 22
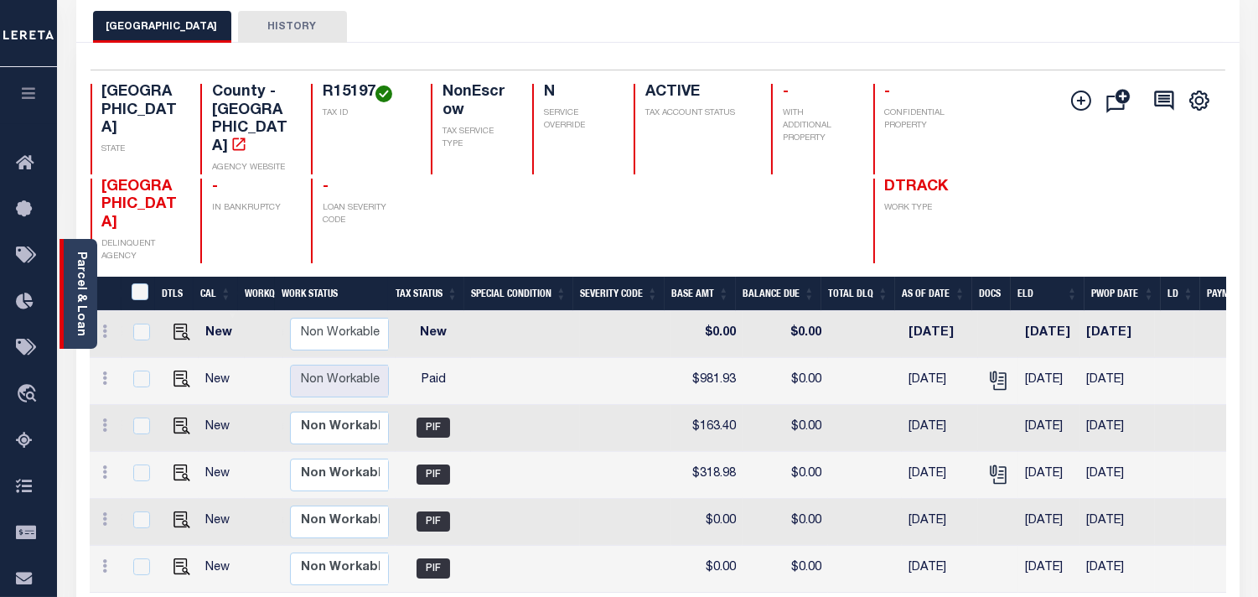
click at [88, 319] on div "Parcel & Loan" at bounding box center [79, 294] width 38 height 110
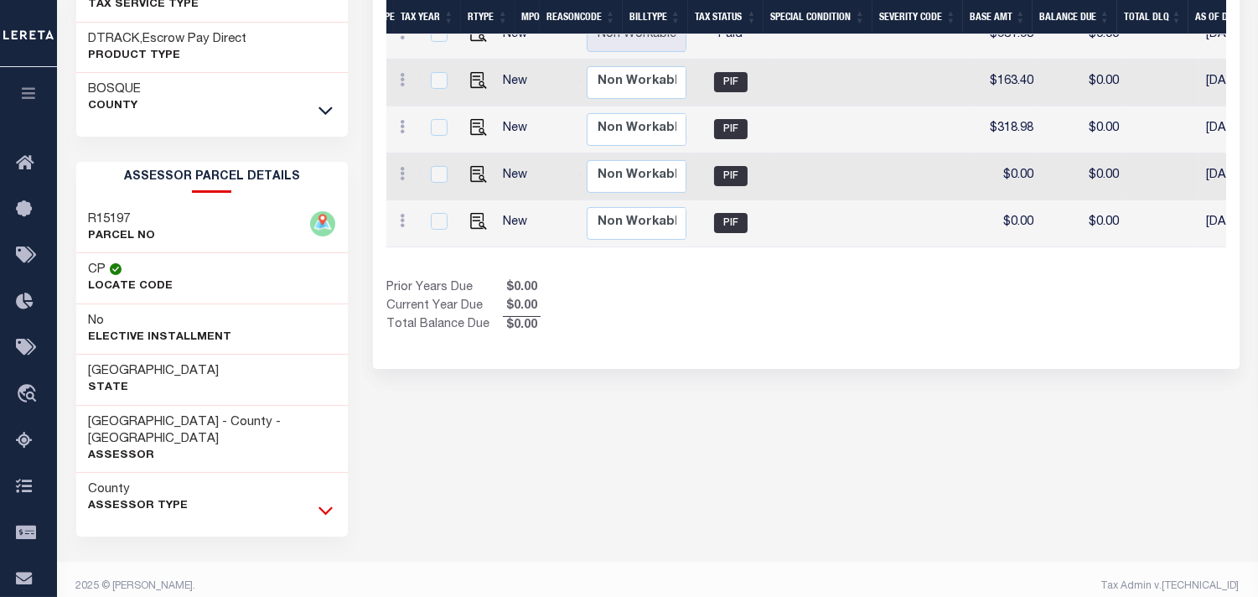
click at [324, 501] on icon at bounding box center [326, 510] width 14 height 18
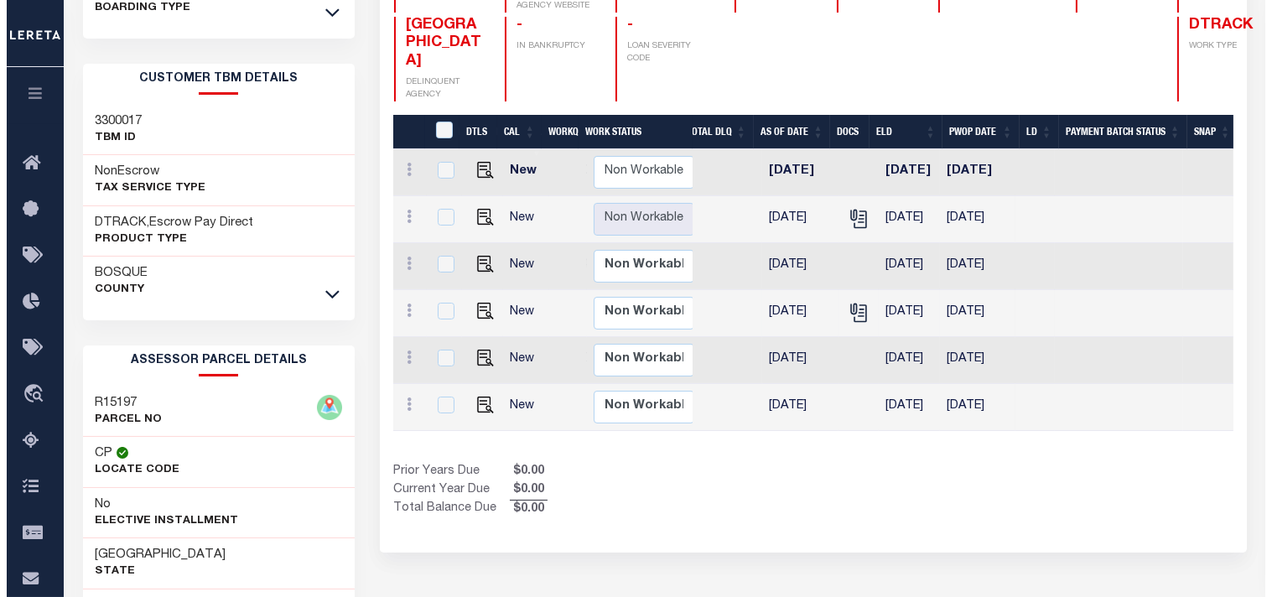
scroll to position [252, 0]
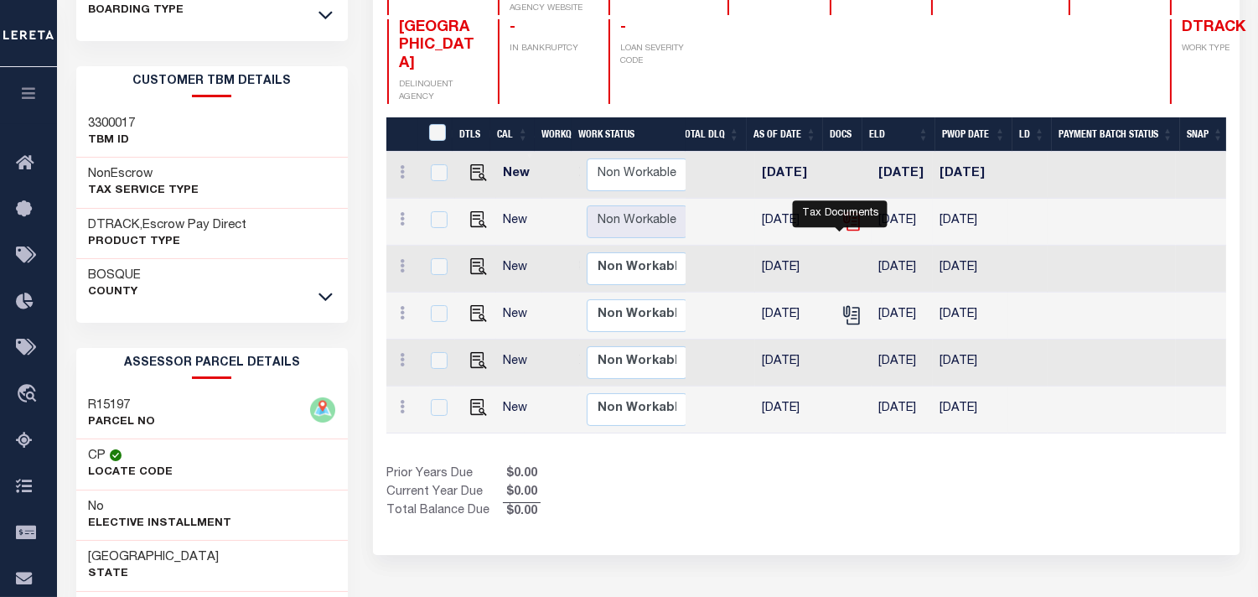
click at [841, 231] on icon "" at bounding box center [852, 221] width 22 height 22
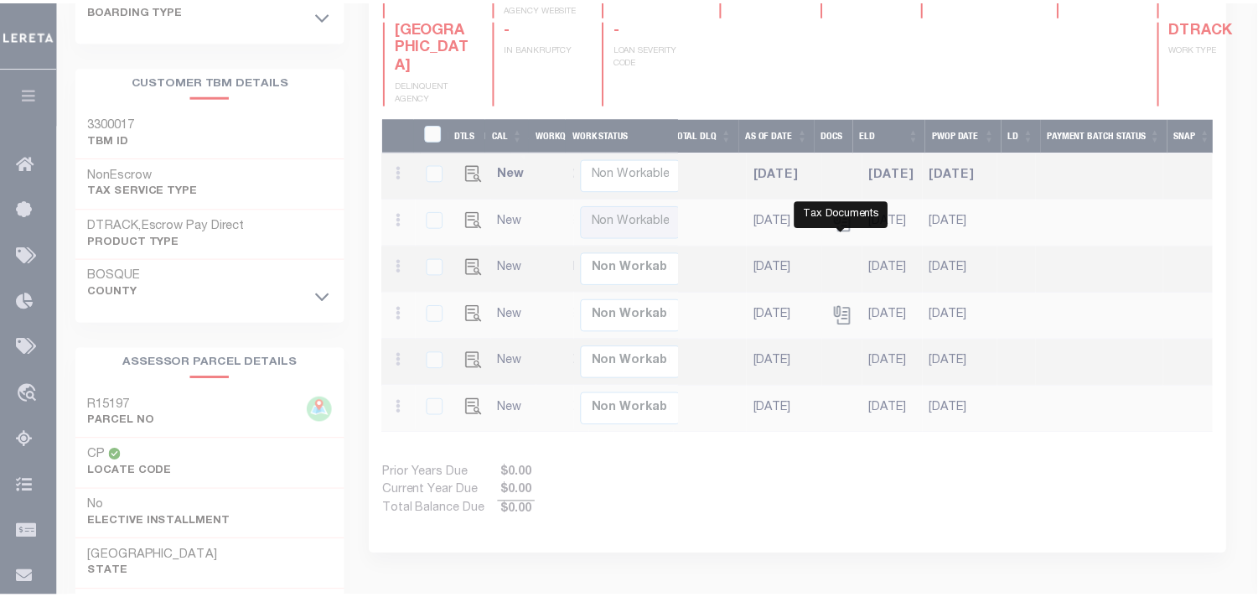
scroll to position [0, 784]
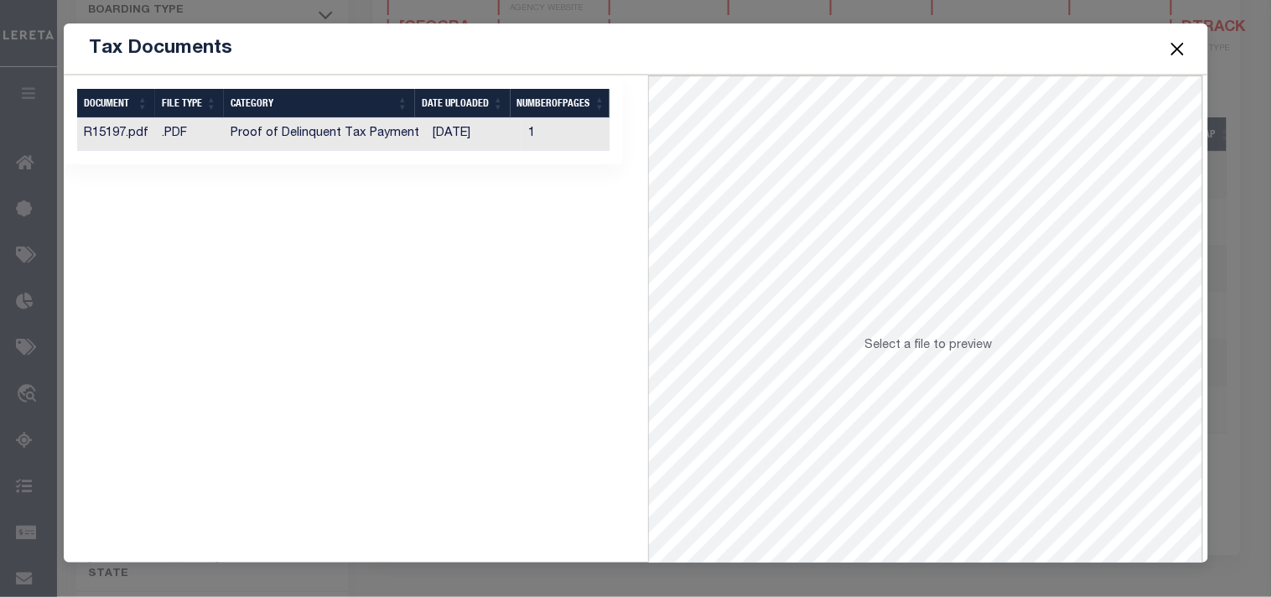
click at [499, 137] on td "[DATE]" at bounding box center [474, 134] width 96 height 33
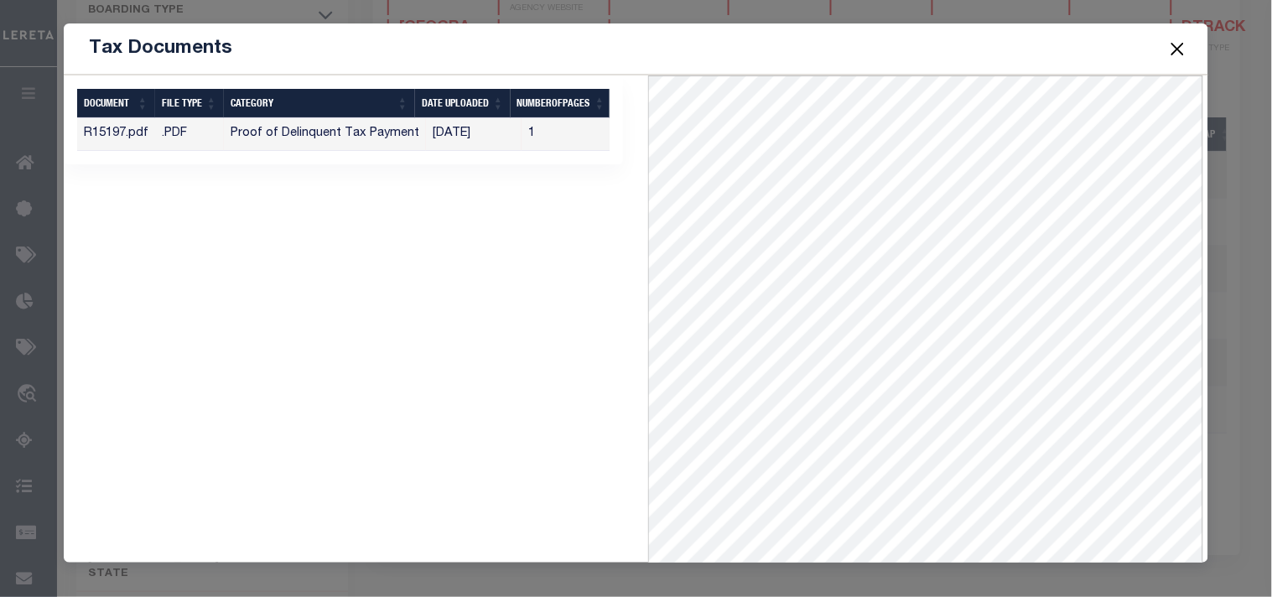
click at [1175, 47] on button "Close" at bounding box center [1177, 49] width 22 height 22
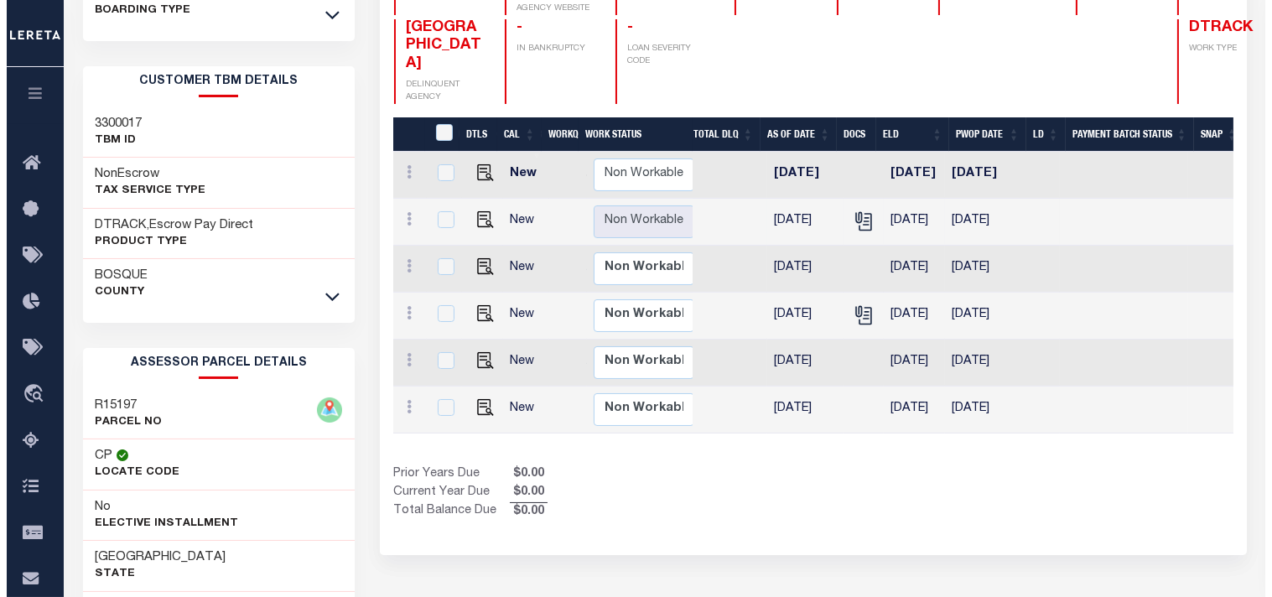
scroll to position [0, 0]
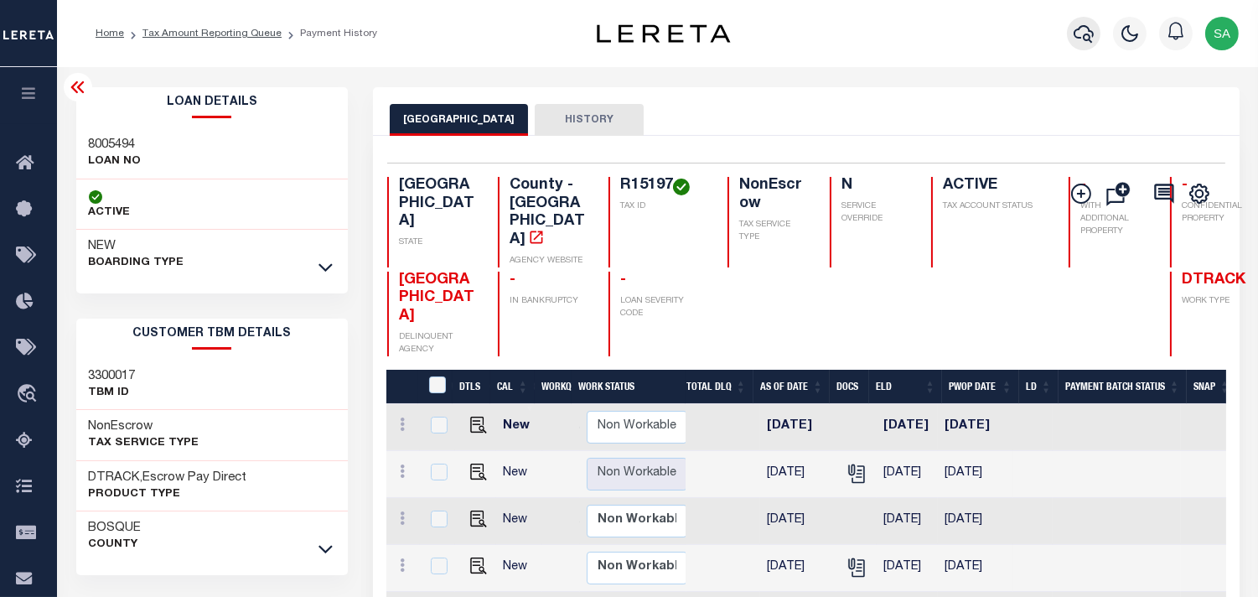
click at [1079, 31] on icon "button" at bounding box center [1084, 33] width 20 height 20
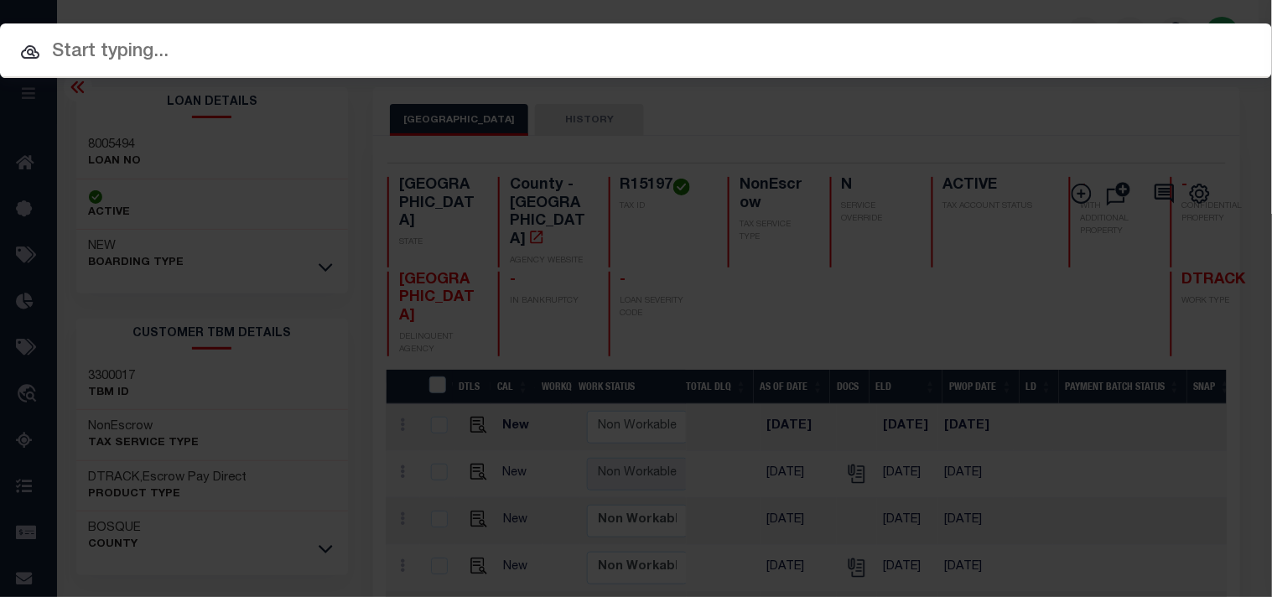
click at [1013, 50] on input "text" at bounding box center [636, 52] width 1272 height 29
paste input "8000813"
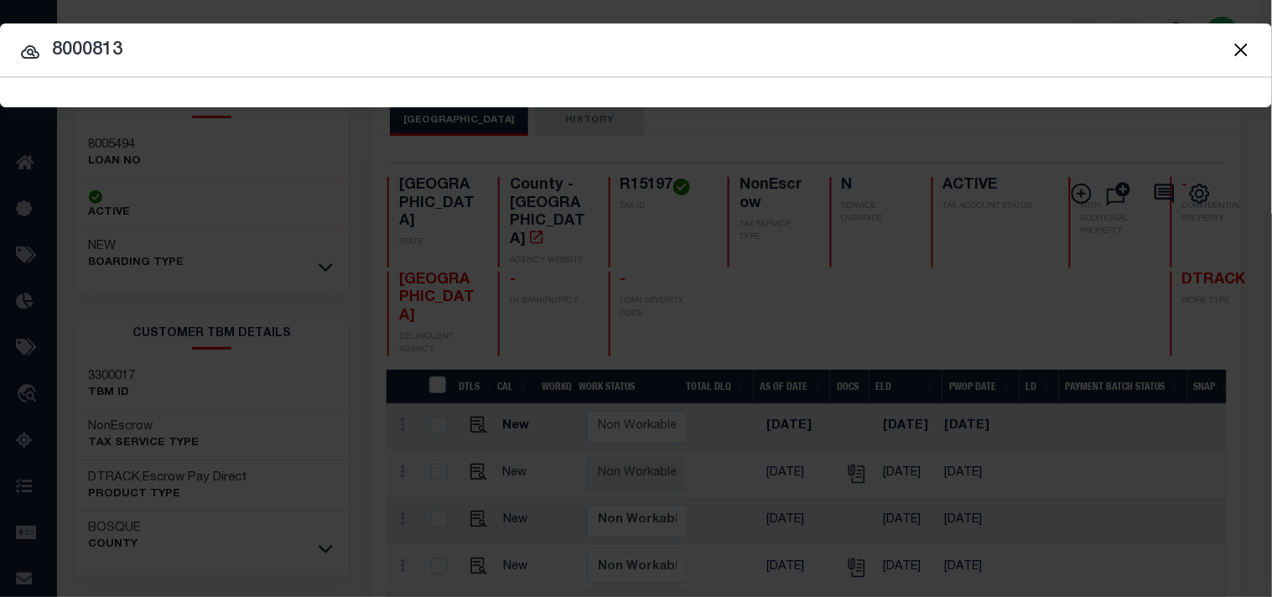
type input "8000813"
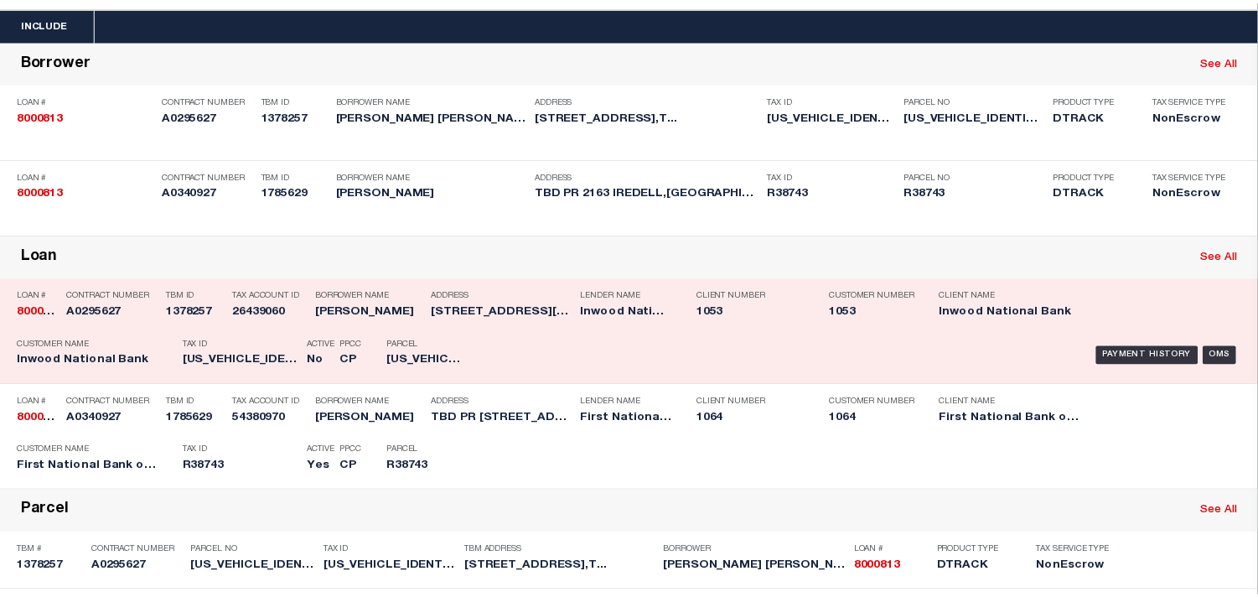
scroll to position [186, 0]
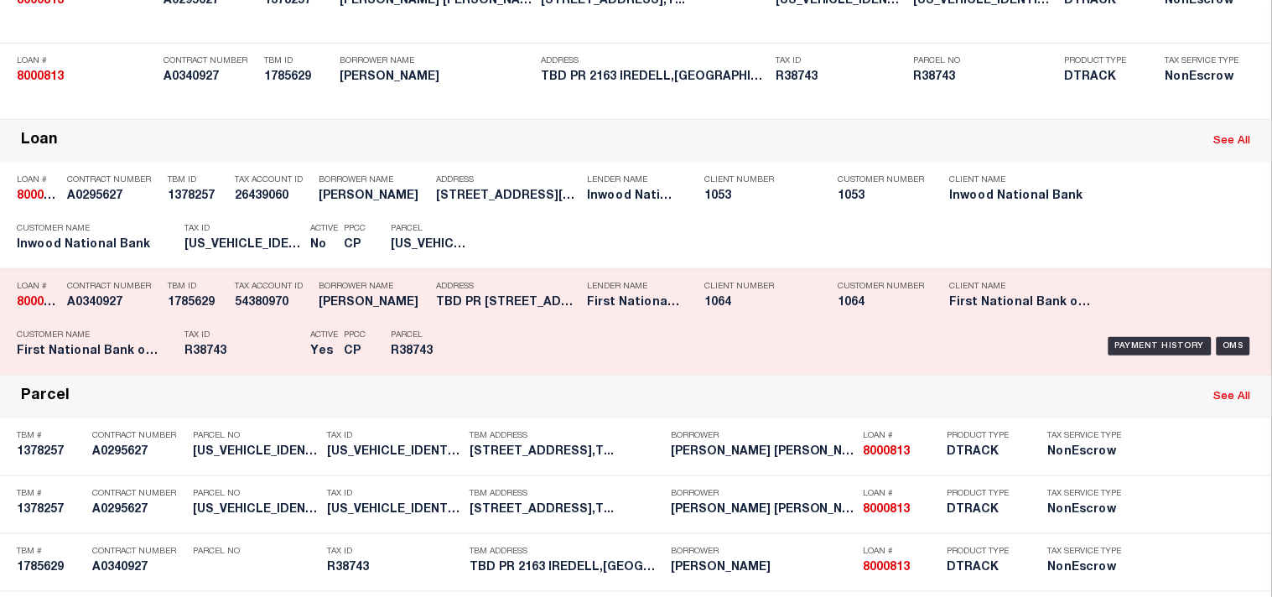
click at [565, 370] on div "Payment History OMS" at bounding box center [873, 346] width 764 height 49
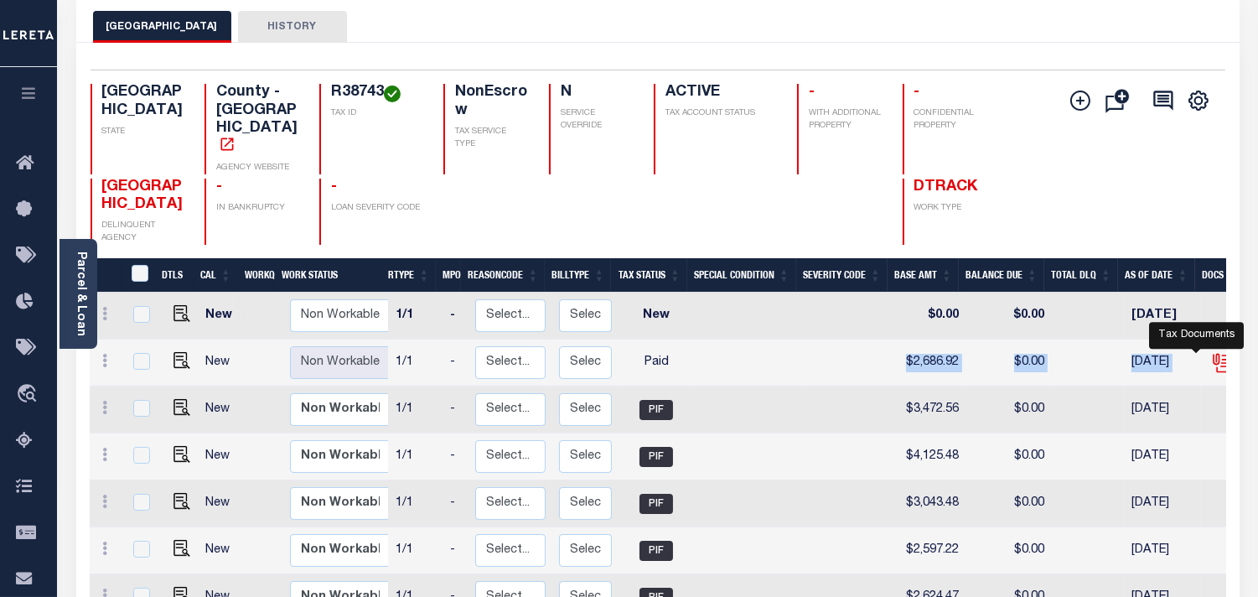
scroll to position [0, 148]
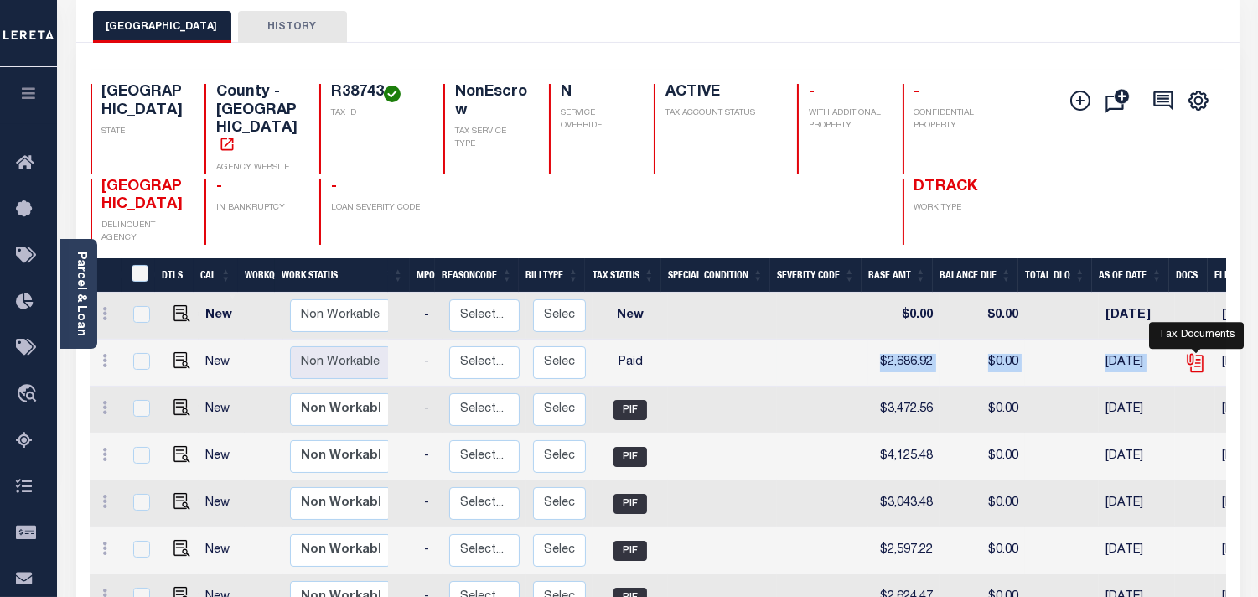
drag, startPoint x: 1018, startPoint y: 336, endPoint x: 1210, endPoint y: 331, distance: 192.0
click at [1210, 339] on tr "New Non Workable Workable 2024 1/1 - Select... Payment Reversal Taxable Value C…" at bounding box center [756, 362] width 1629 height 47
click at [1184, 352] on icon "" at bounding box center [1195, 363] width 22 height 22
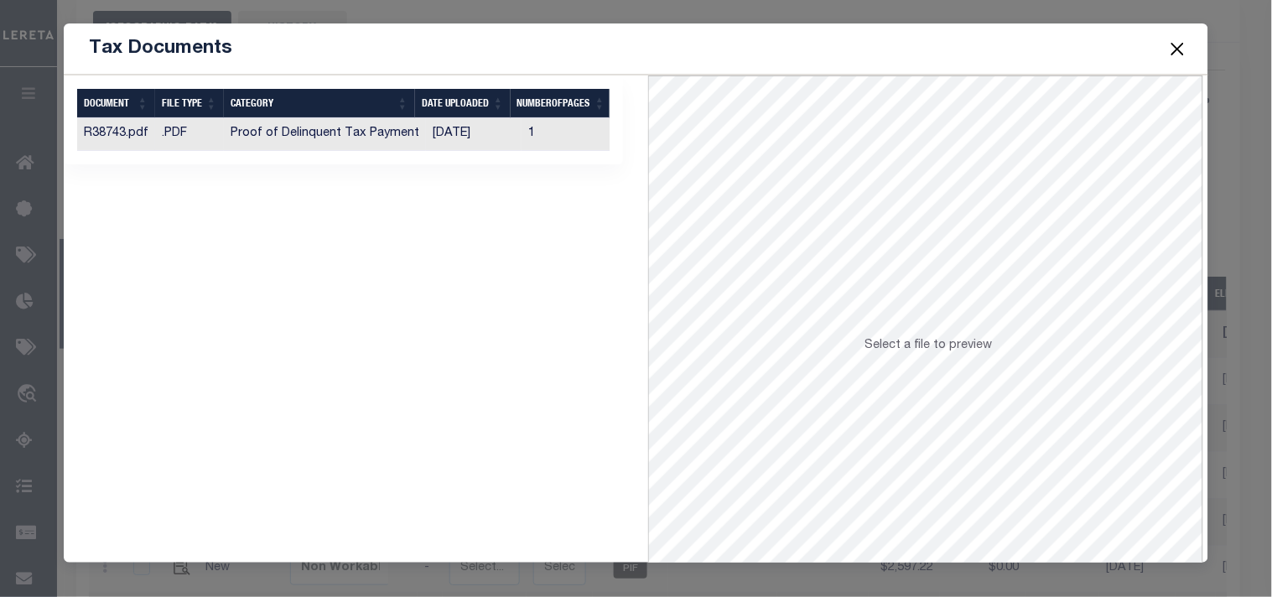
click at [540, 129] on td "1" at bounding box center [571, 134] width 101 height 33
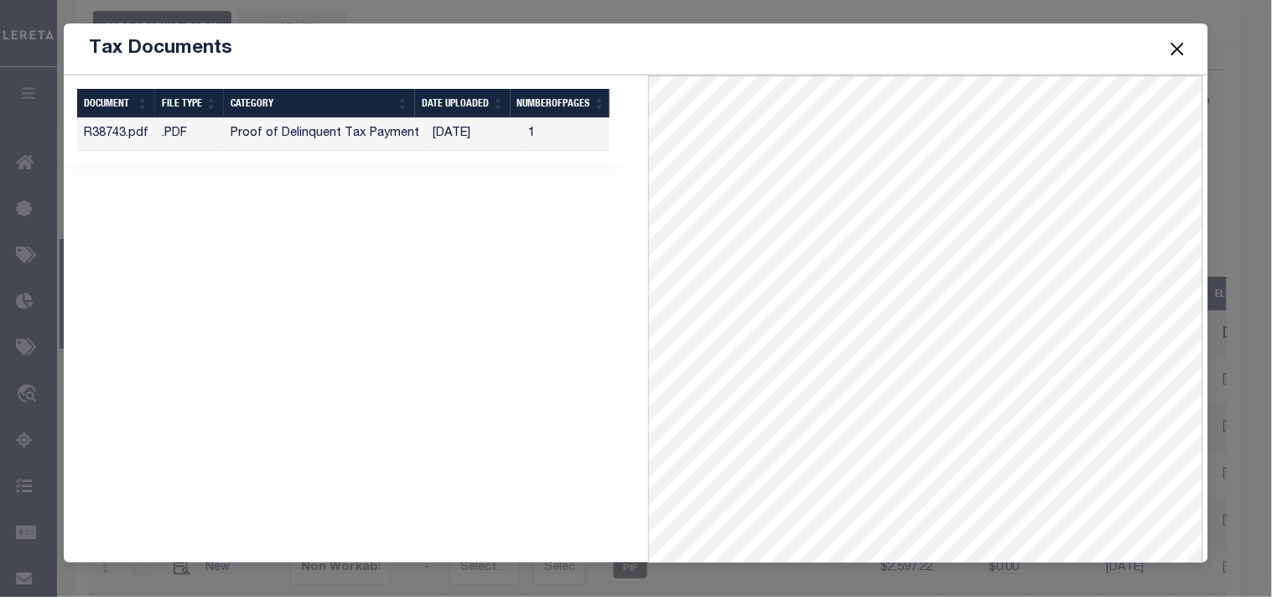
click at [1173, 51] on button "Close" at bounding box center [1177, 49] width 22 height 22
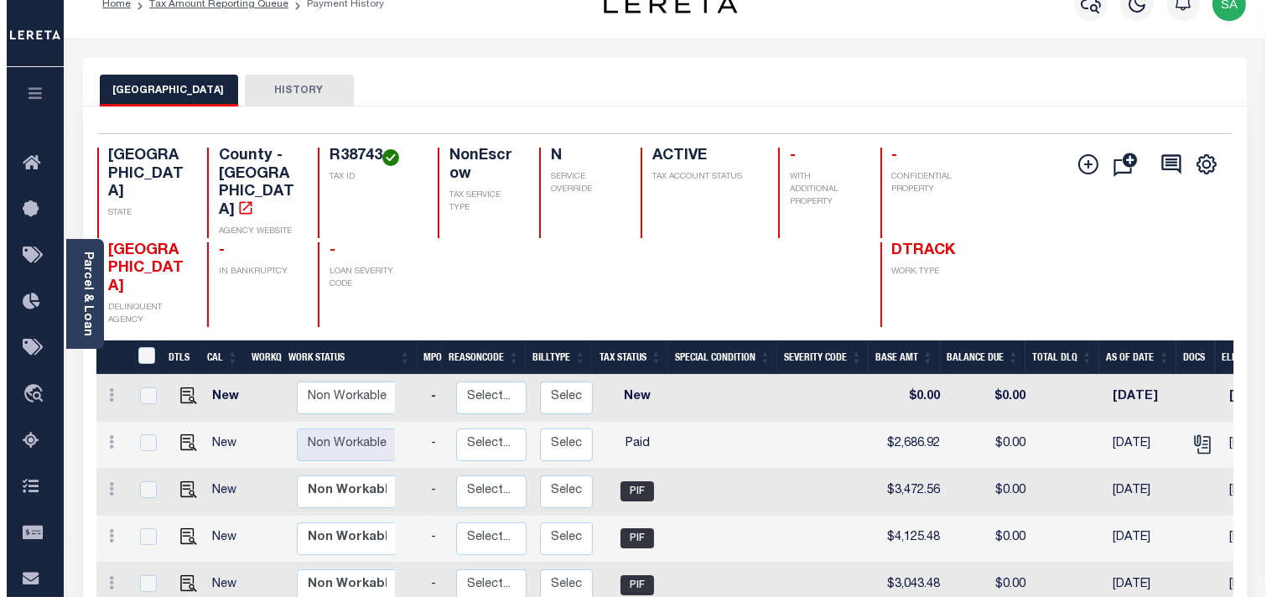
scroll to position [0, 0]
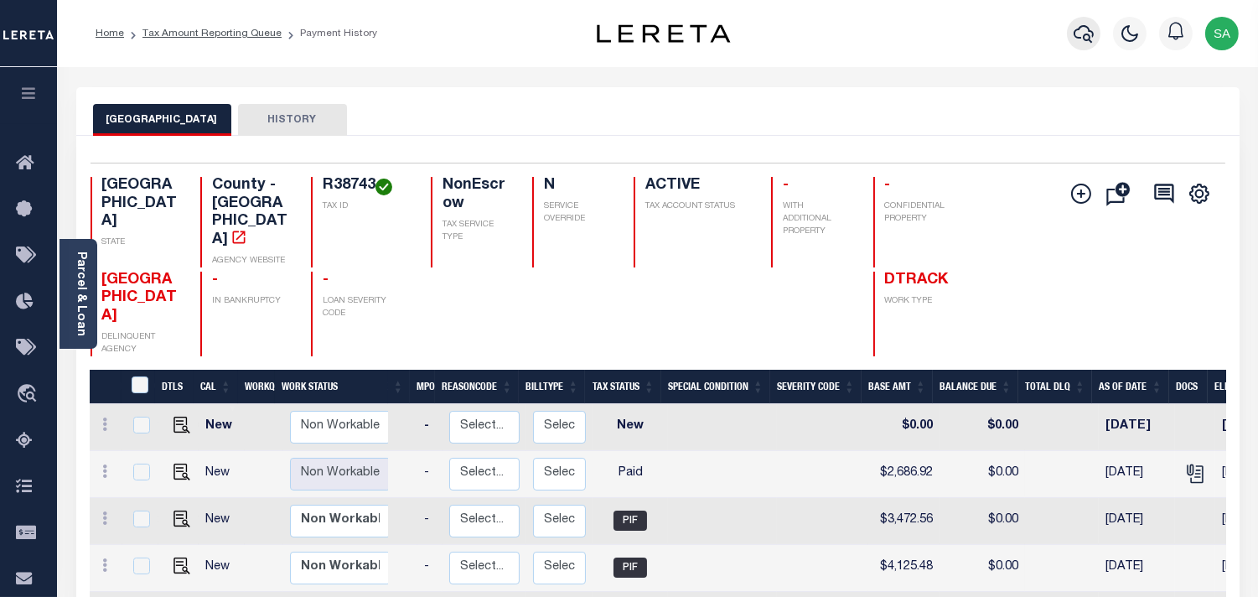
click at [1088, 31] on icon "button" at bounding box center [1084, 33] width 20 height 20
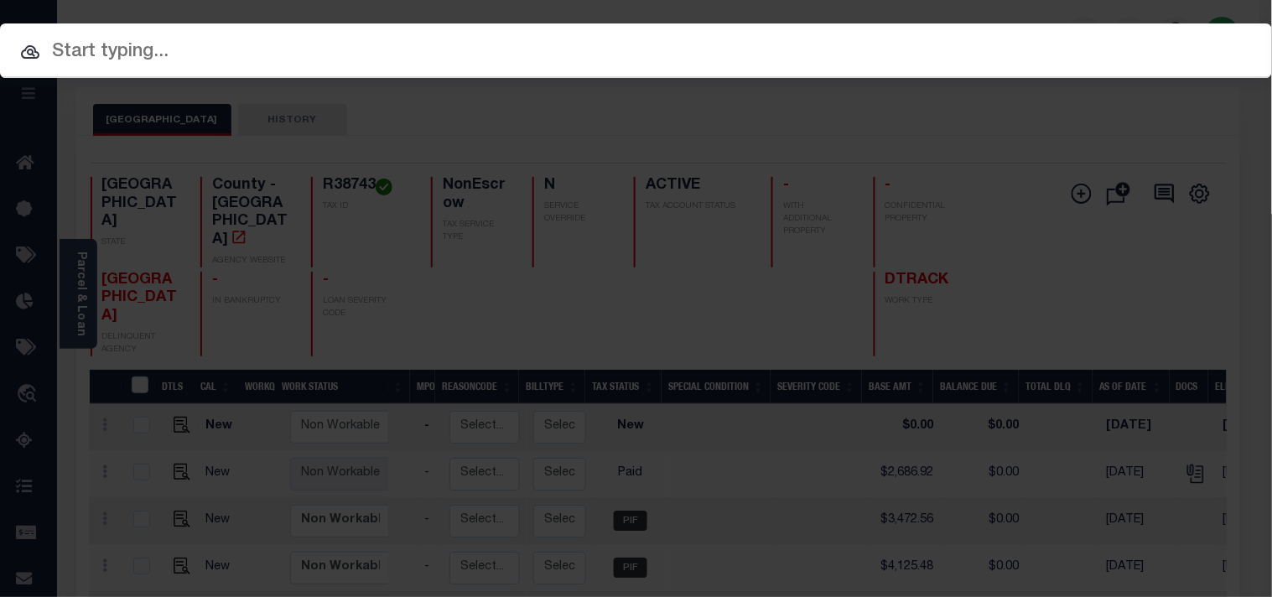
click at [970, 45] on input "text" at bounding box center [636, 52] width 1272 height 29
paste input "8001023"
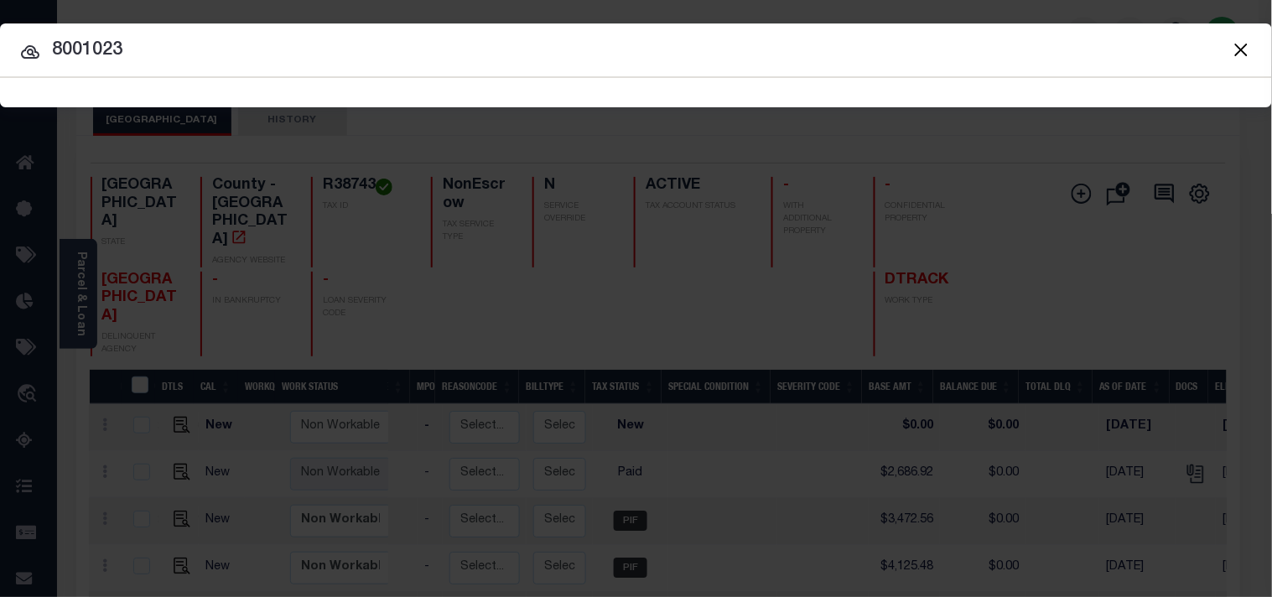
type input "8001023"
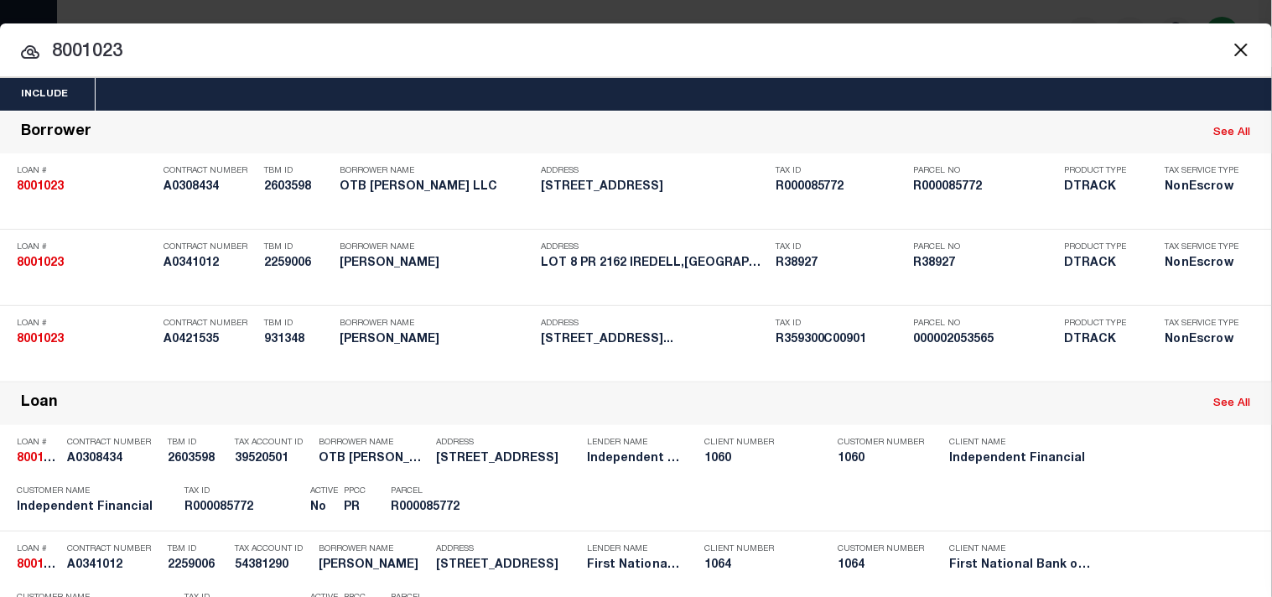
scroll to position [407, 0]
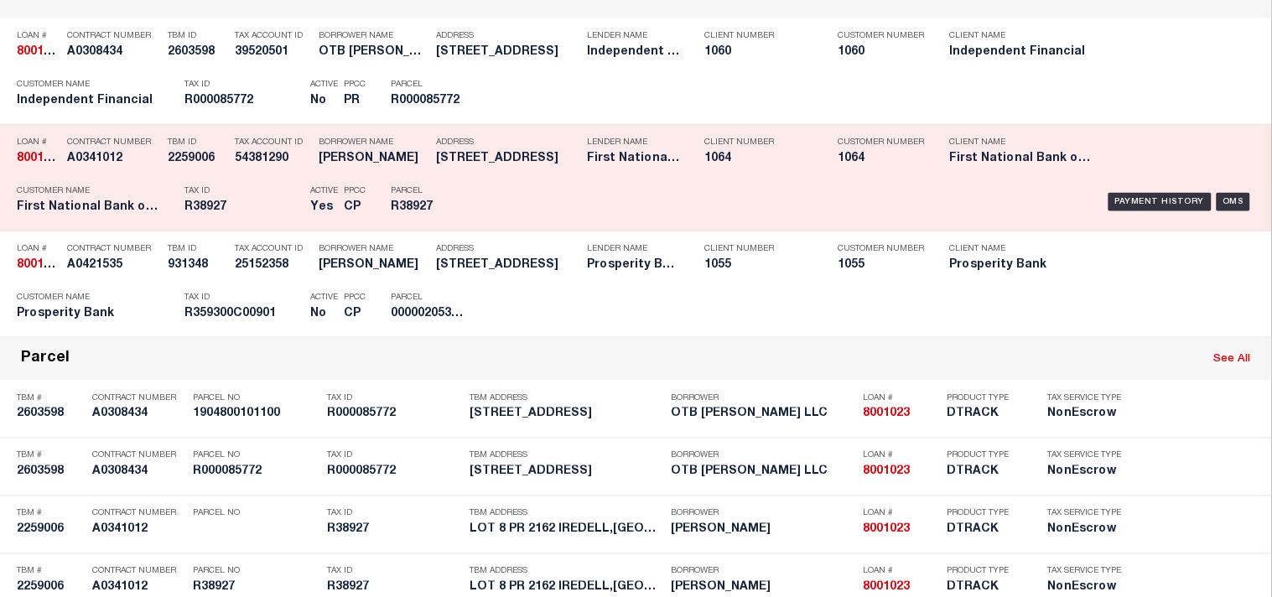
click at [475, 226] on div "Parcel R38927" at bounding box center [428, 202] width 101 height 49
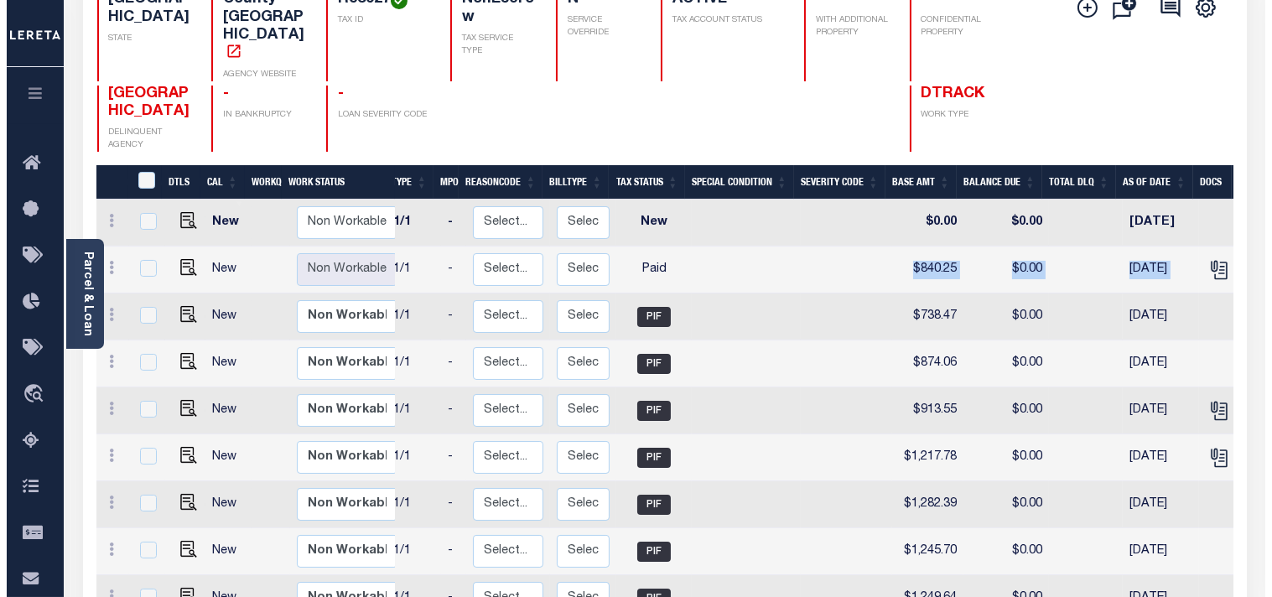
scroll to position [0, 497]
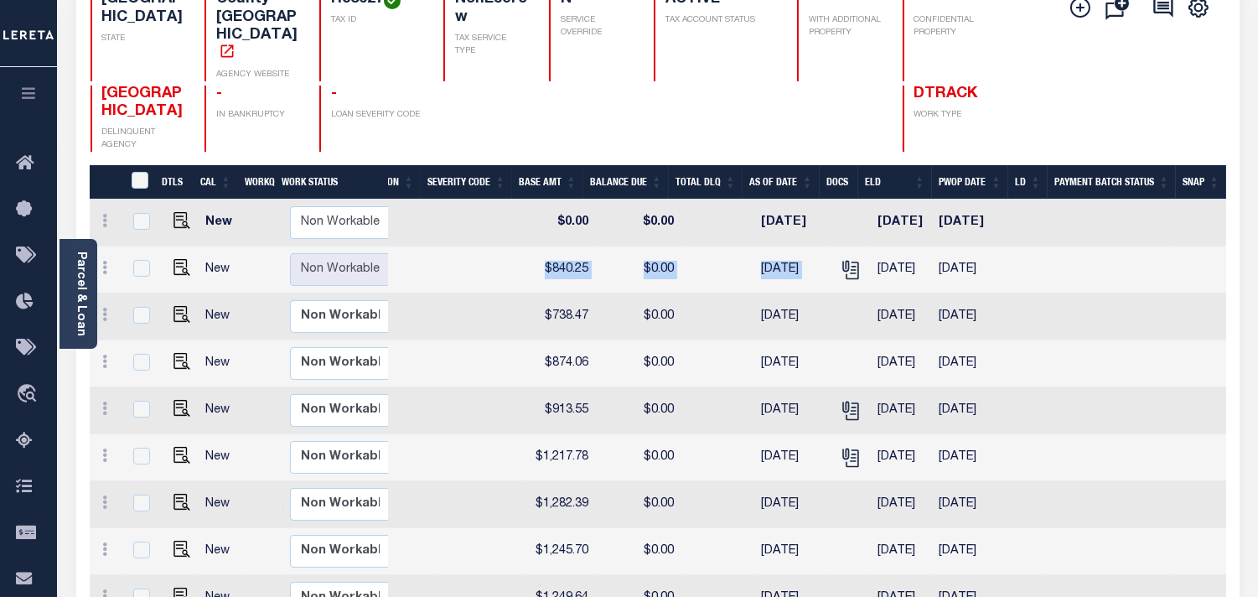
drag, startPoint x: 1020, startPoint y: 250, endPoint x: 842, endPoint y: 260, distance: 178.8
click at [842, 260] on tr "New Non Workable Workable 2024 1/1 - Select... Payment Reversal Taxable Value C…" at bounding box center [412, 269] width 1629 height 47
click at [840, 259] on icon "" at bounding box center [851, 270] width 22 height 22
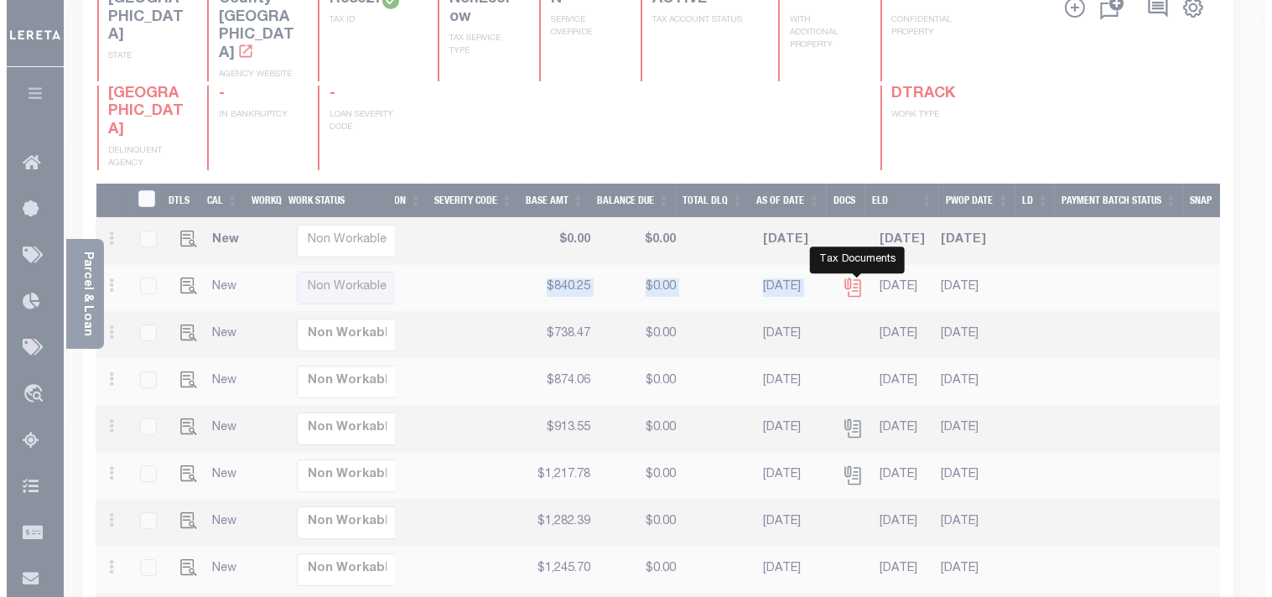
scroll to position [0, 483]
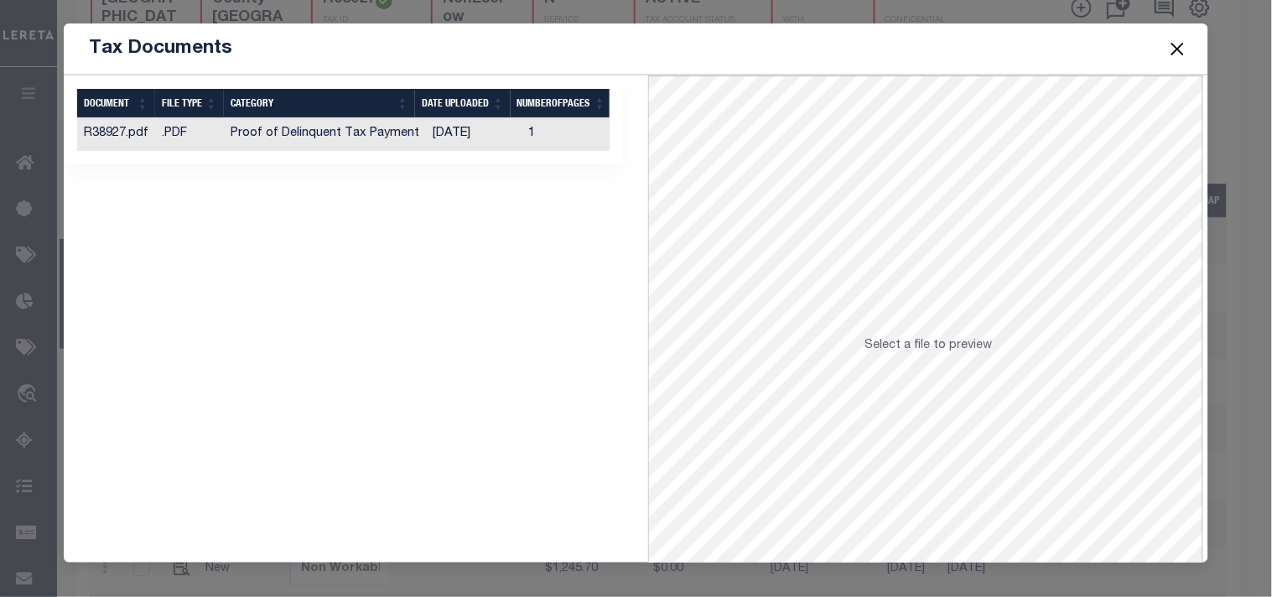
click at [439, 132] on td "[DATE]" at bounding box center [474, 134] width 96 height 33
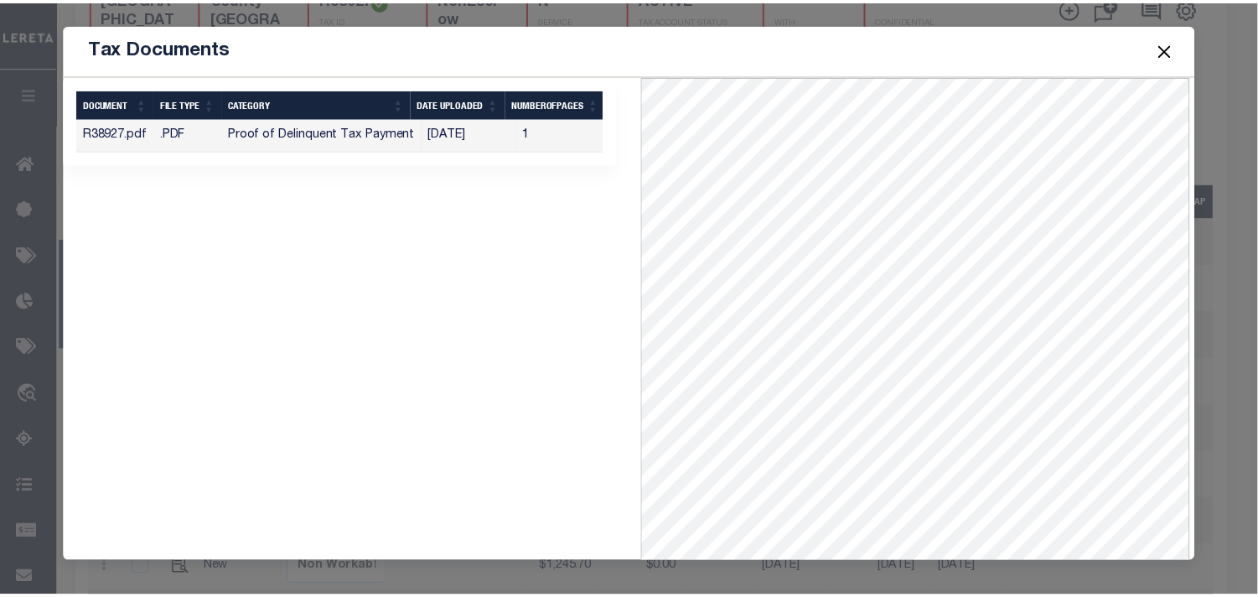
scroll to position [73, 0]
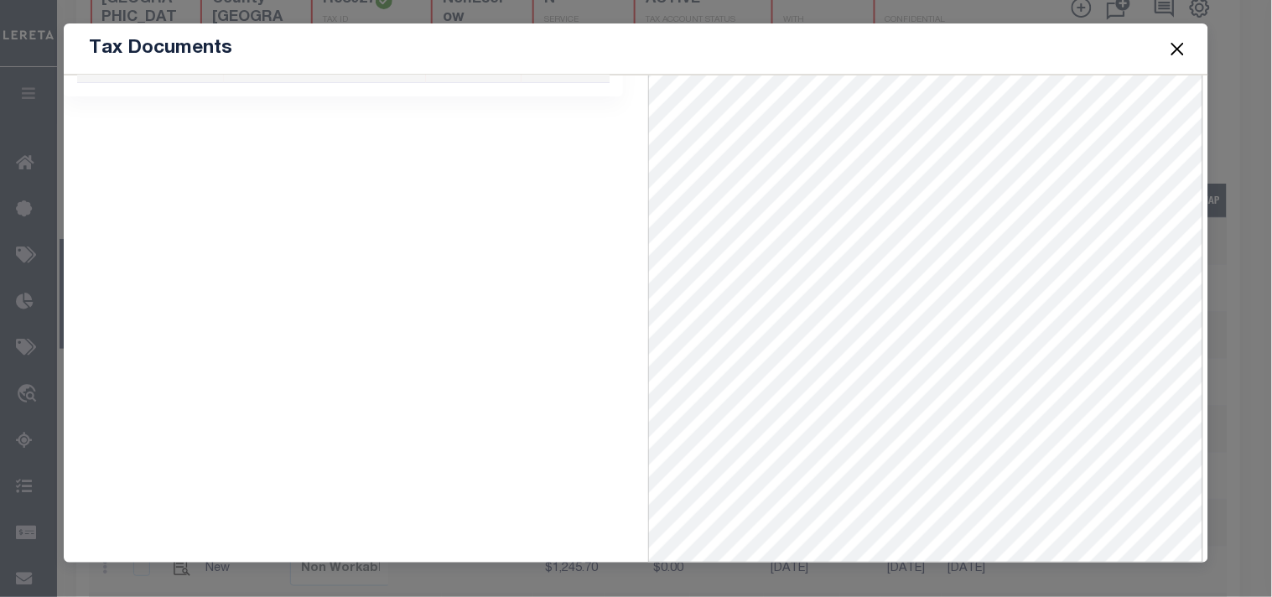
click at [1184, 48] on button "Close" at bounding box center [1177, 49] width 22 height 22
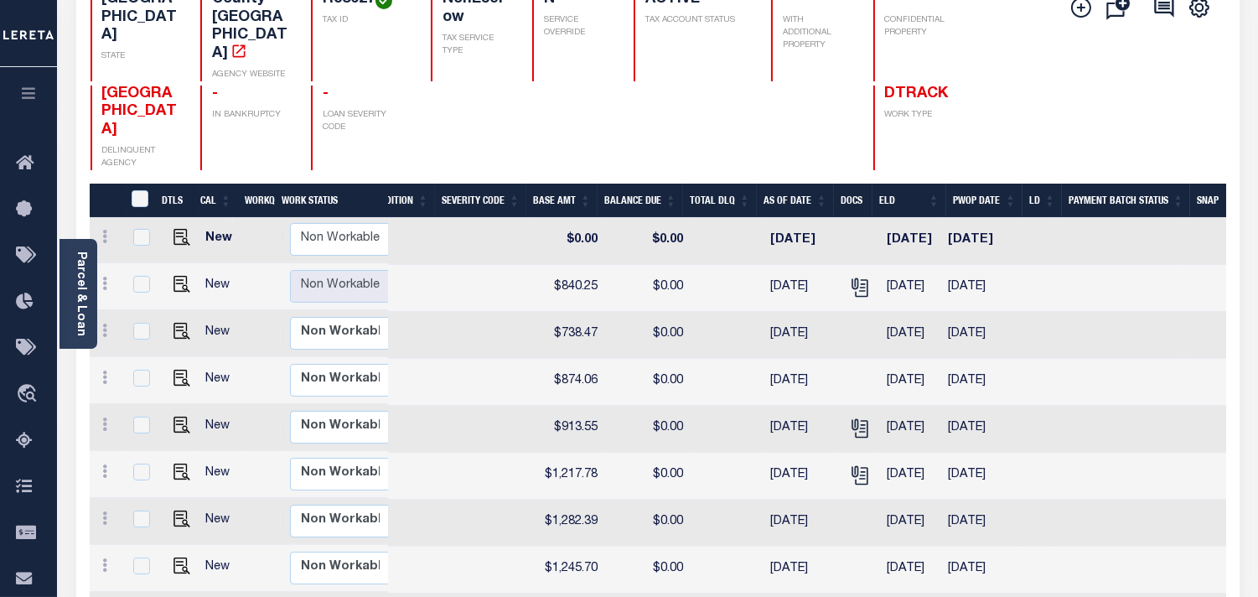
scroll to position [3, 0]
click at [79, 298] on link "Parcel & Loan" at bounding box center [81, 293] width 12 height 85
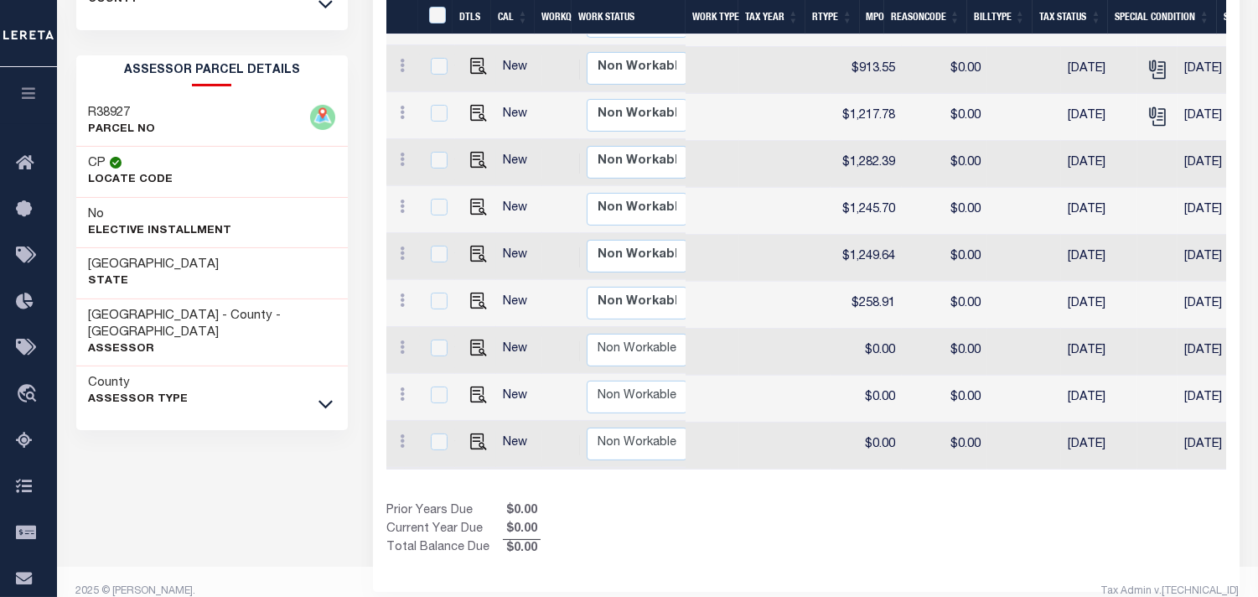
scroll to position [558, 0]
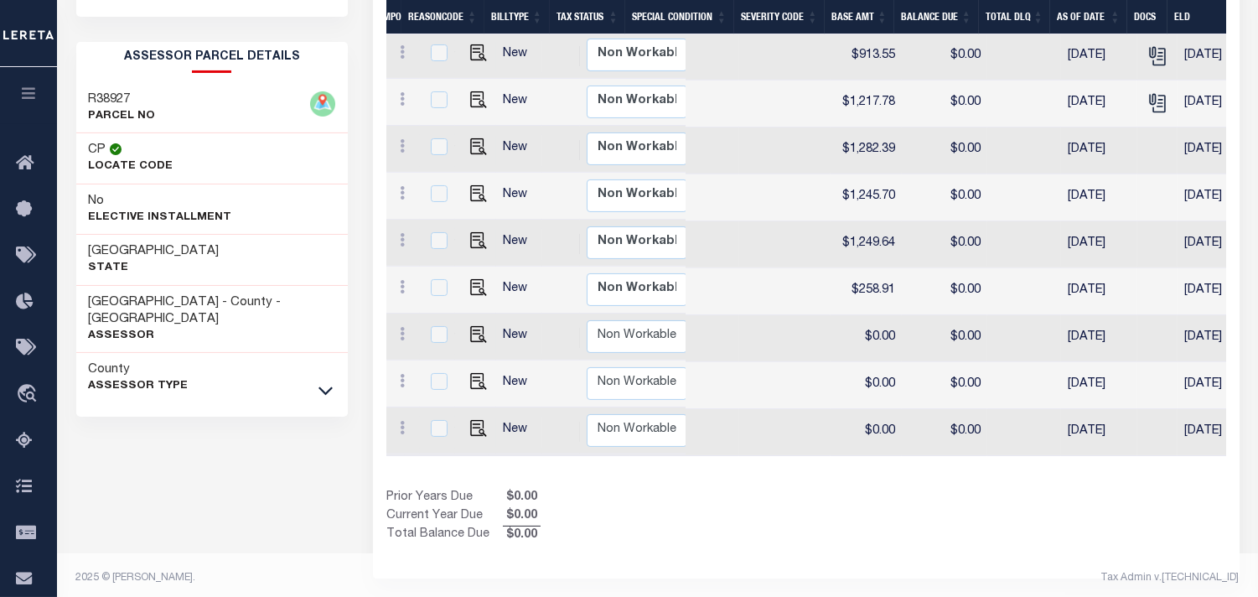
click at [317, 384] on link at bounding box center [325, 390] width 19 height 12
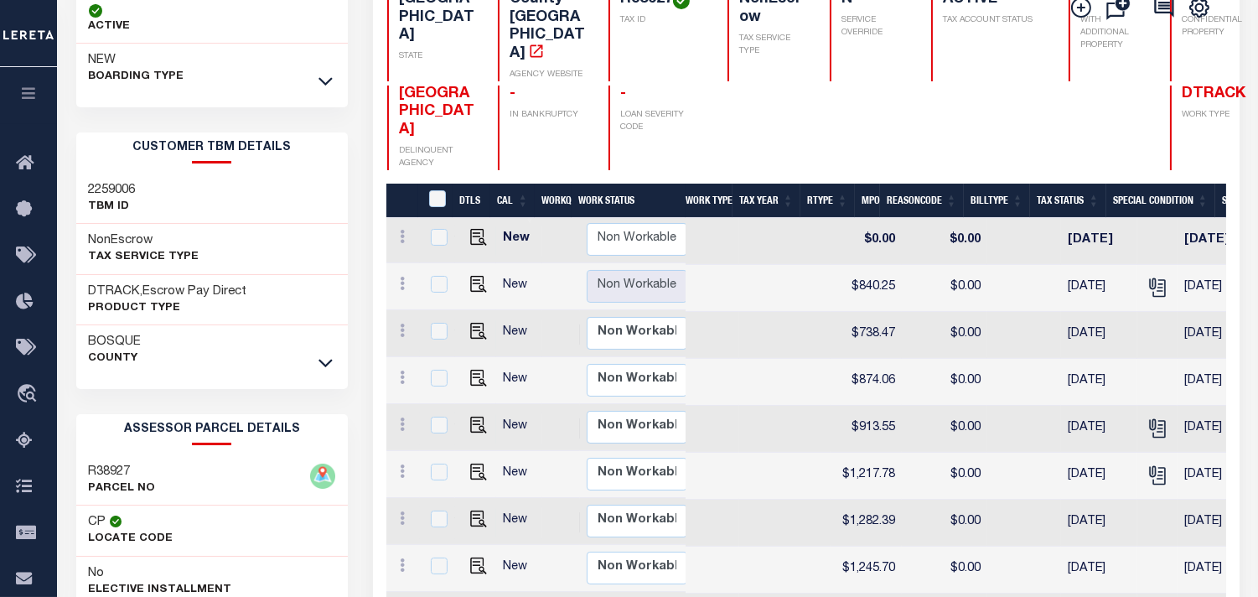
scroll to position [0, 483]
click at [473, 293] on img "" at bounding box center [478, 284] width 17 height 17
checkbox input "true"
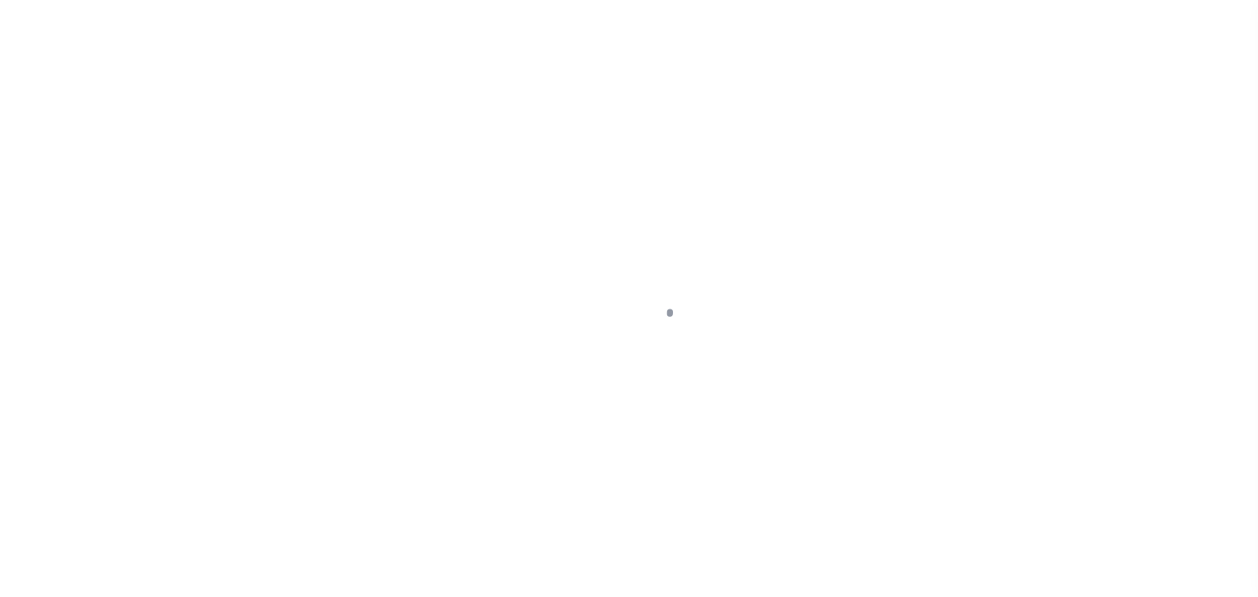
select select "PYD"
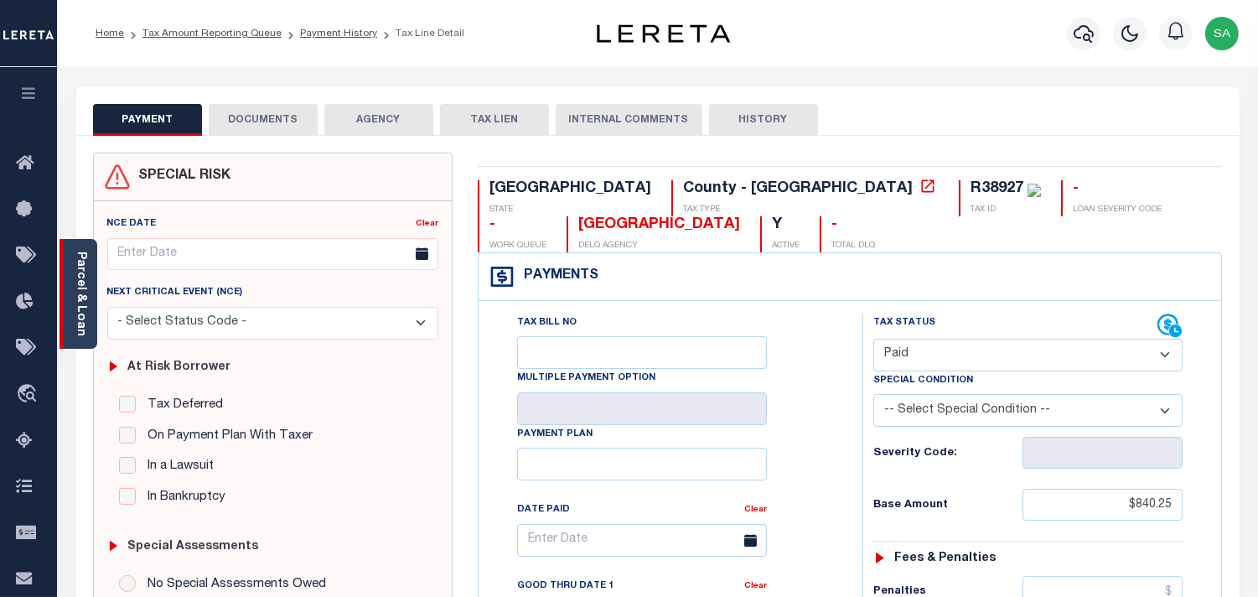
click at [92, 297] on div "Parcel & Loan" at bounding box center [79, 294] width 38 height 110
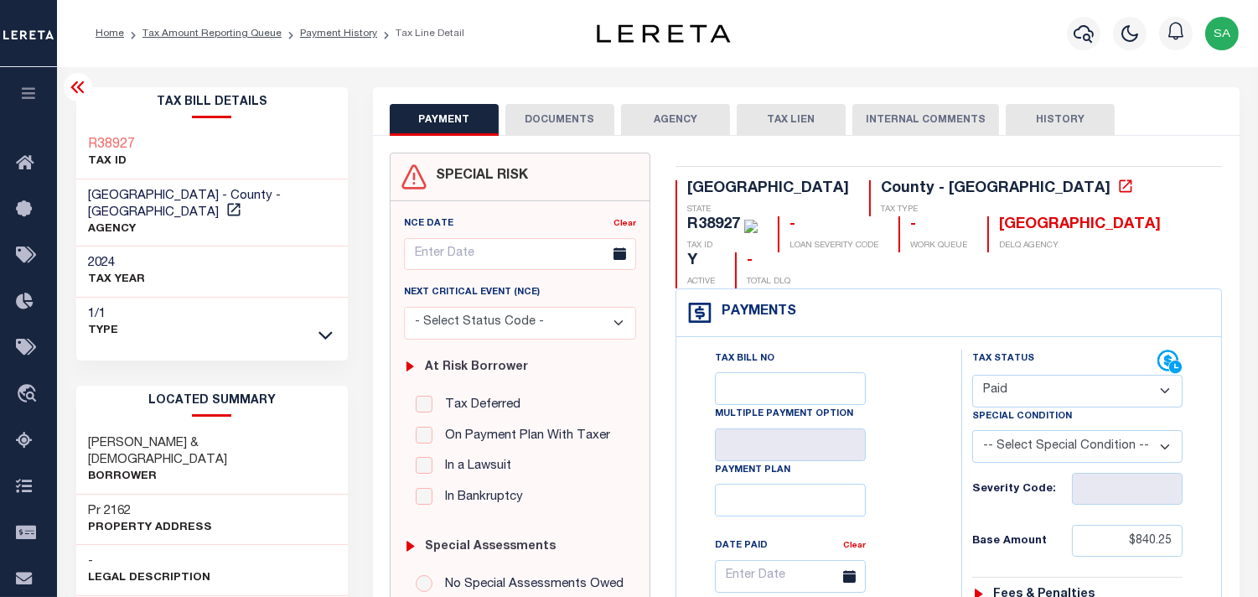
click at [560, 114] on button "DOCUMENTS" at bounding box center [559, 120] width 109 height 32
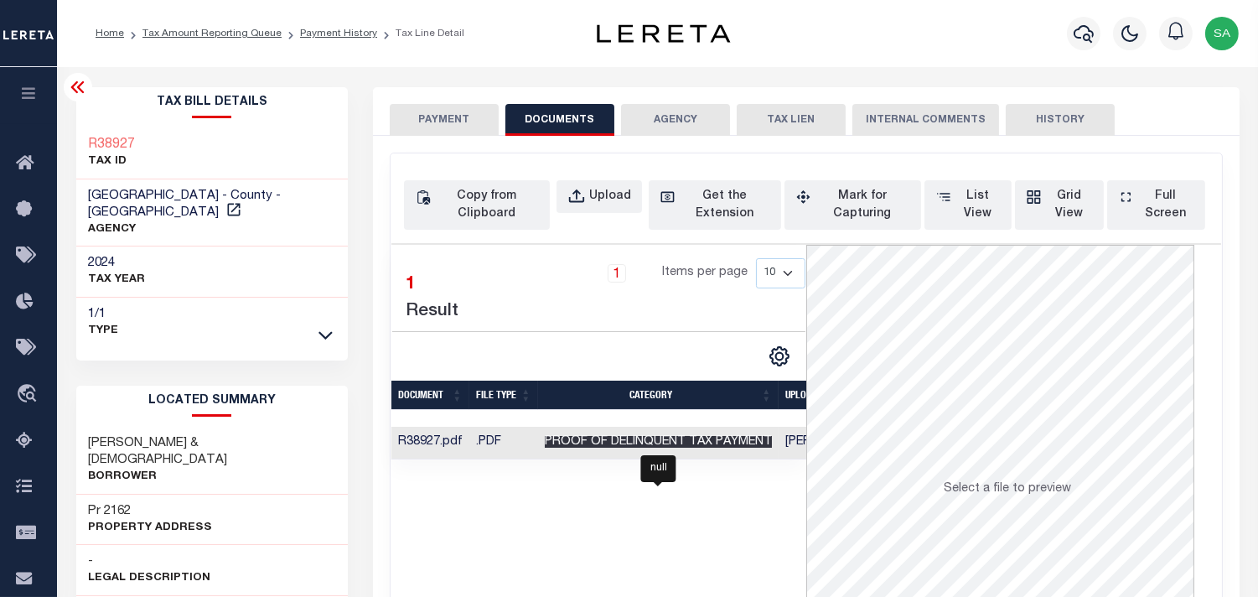
click at [735, 438] on span "Proof of Delinquent Tax Payment" at bounding box center [658, 442] width 227 height 12
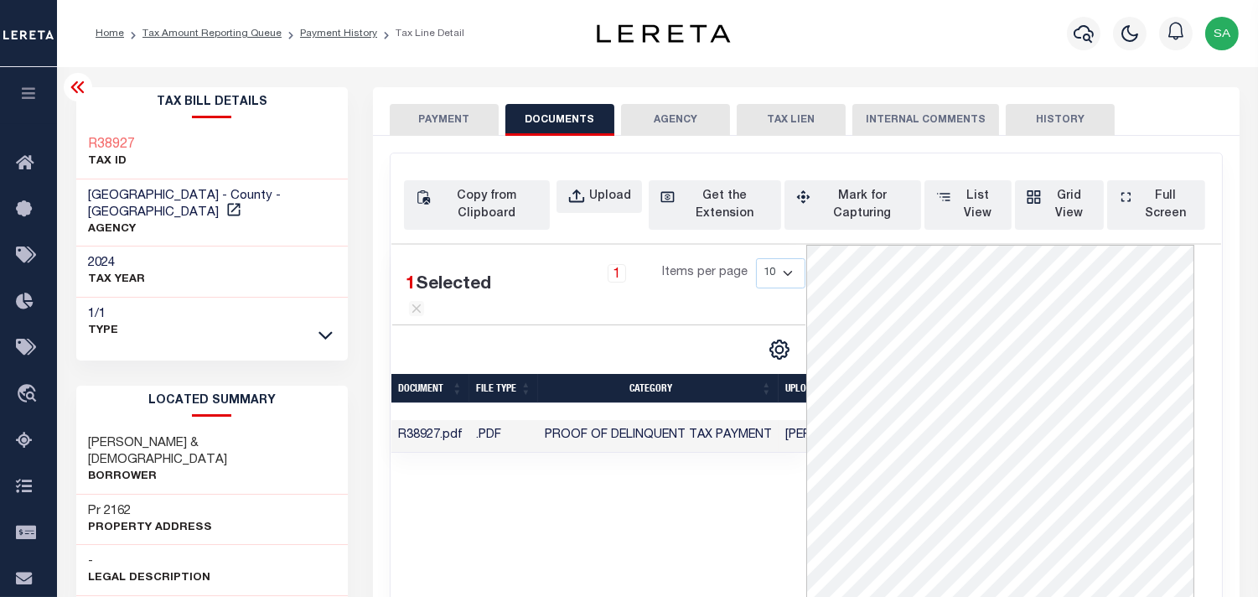
click at [479, 113] on button "PAYMENT" at bounding box center [444, 120] width 109 height 32
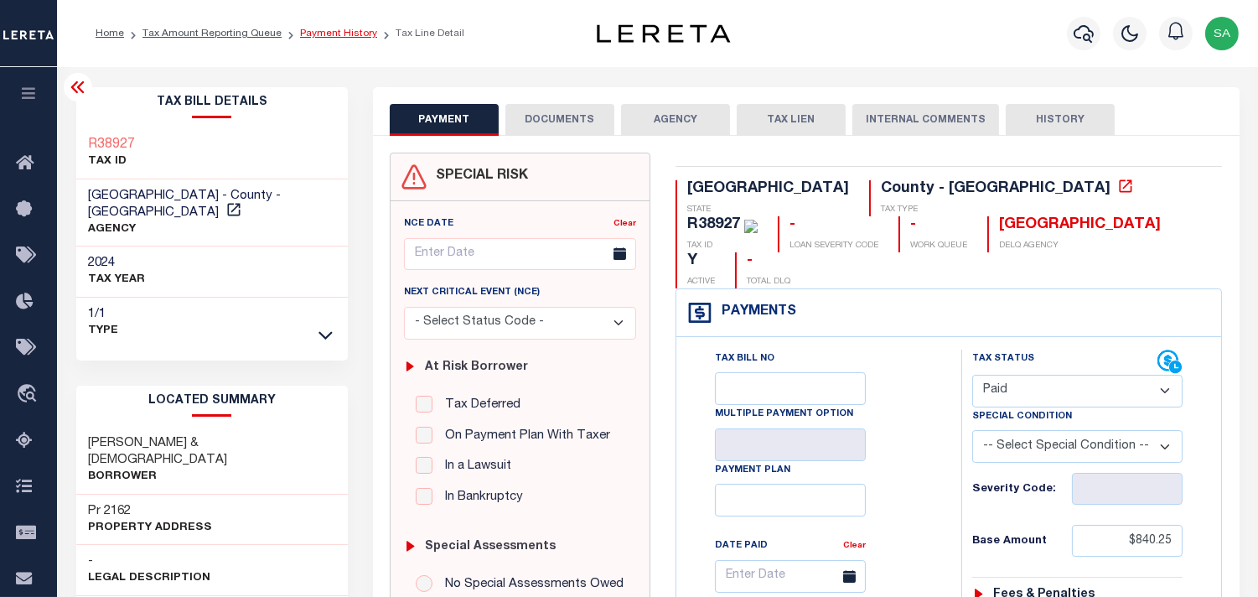
click at [322, 32] on link "Payment History" at bounding box center [338, 33] width 77 height 10
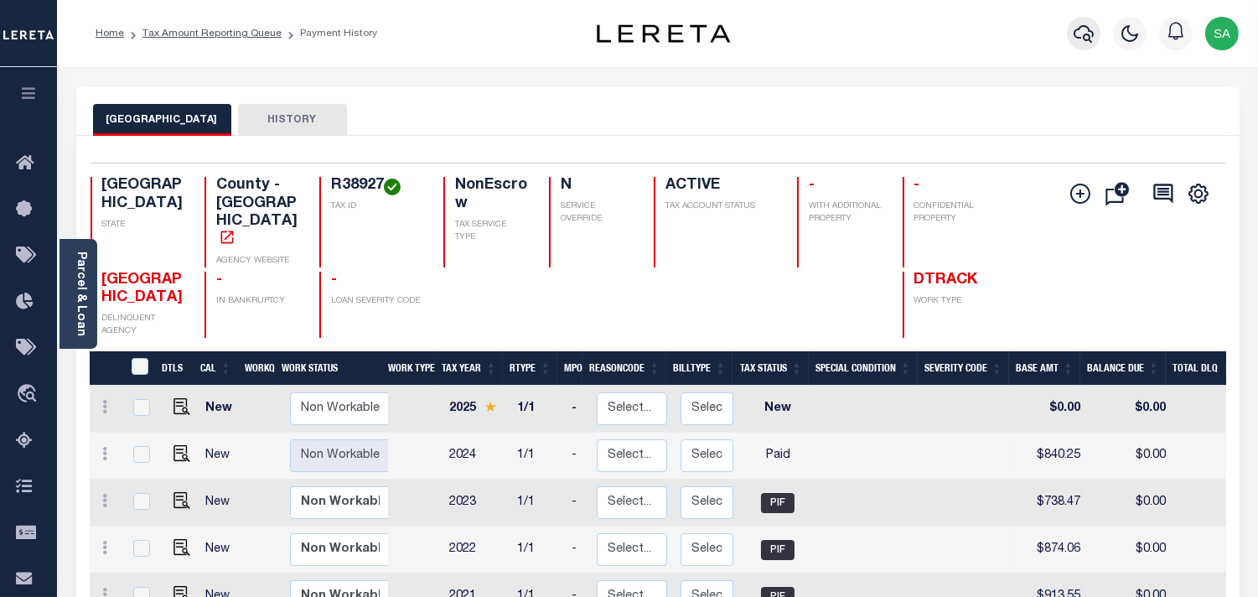
click at [1088, 39] on icon "button" at bounding box center [1084, 33] width 20 height 20
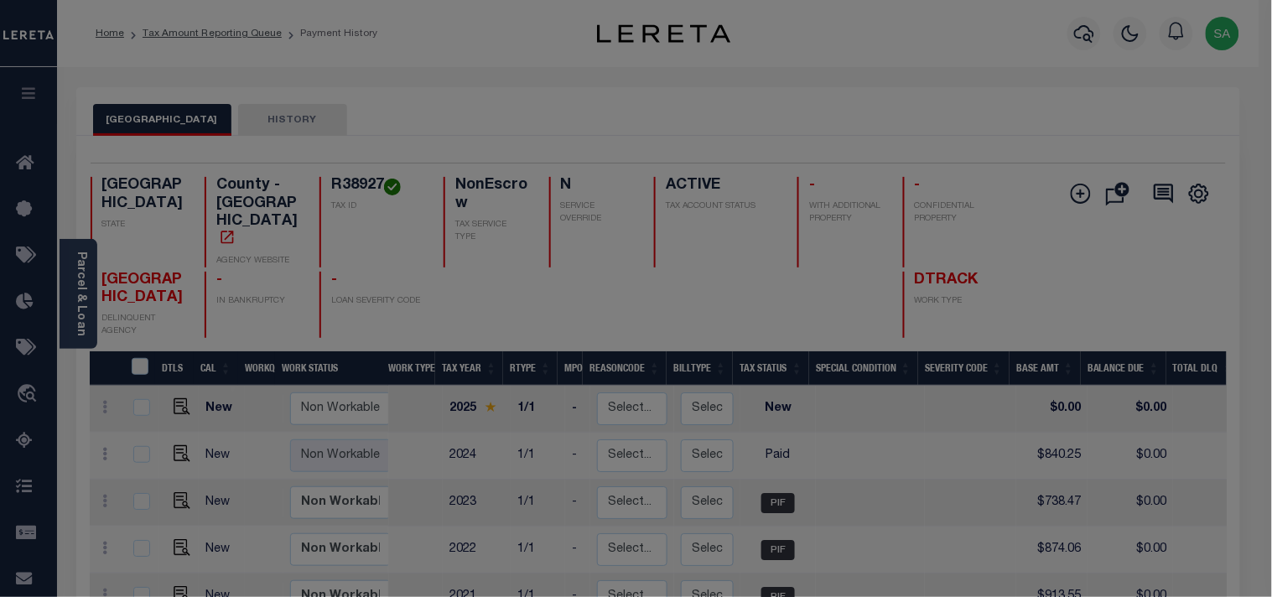
click at [0, 0] on input "text" at bounding box center [0, 0] width 0 height 0
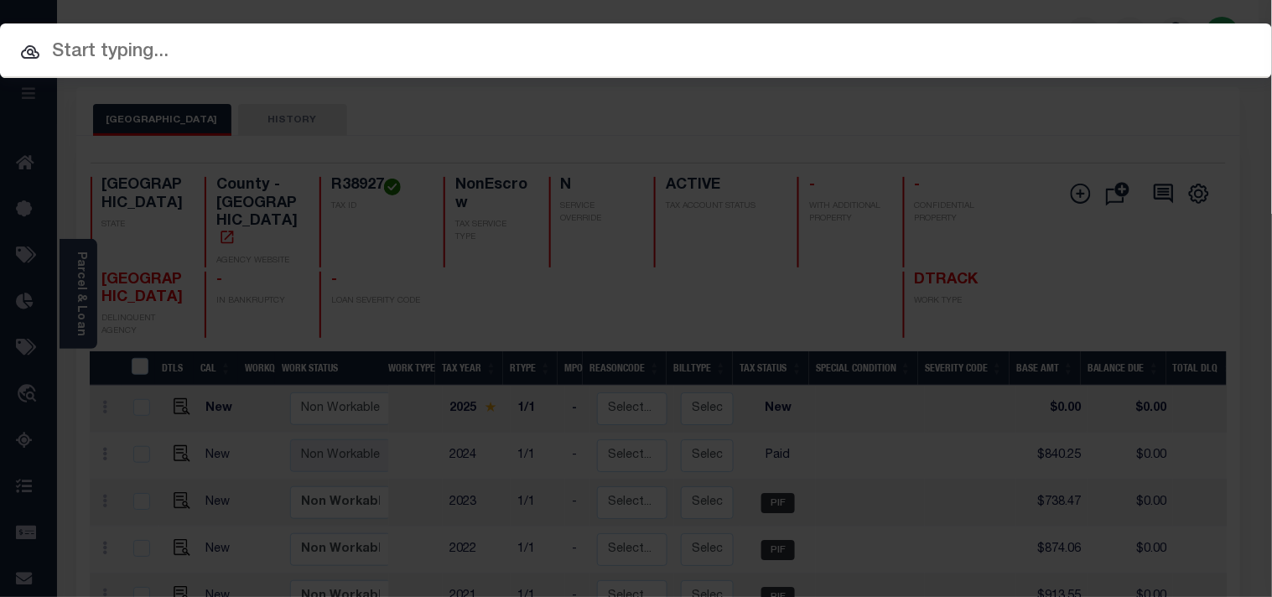
paste input "8004563"
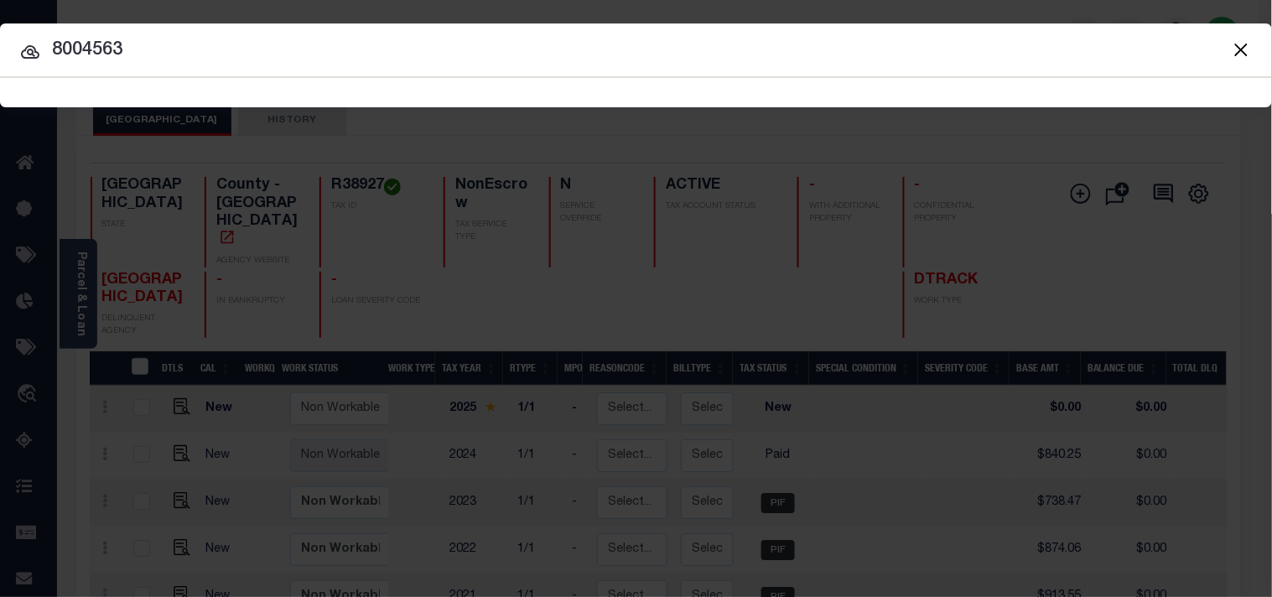
type input "8004563"
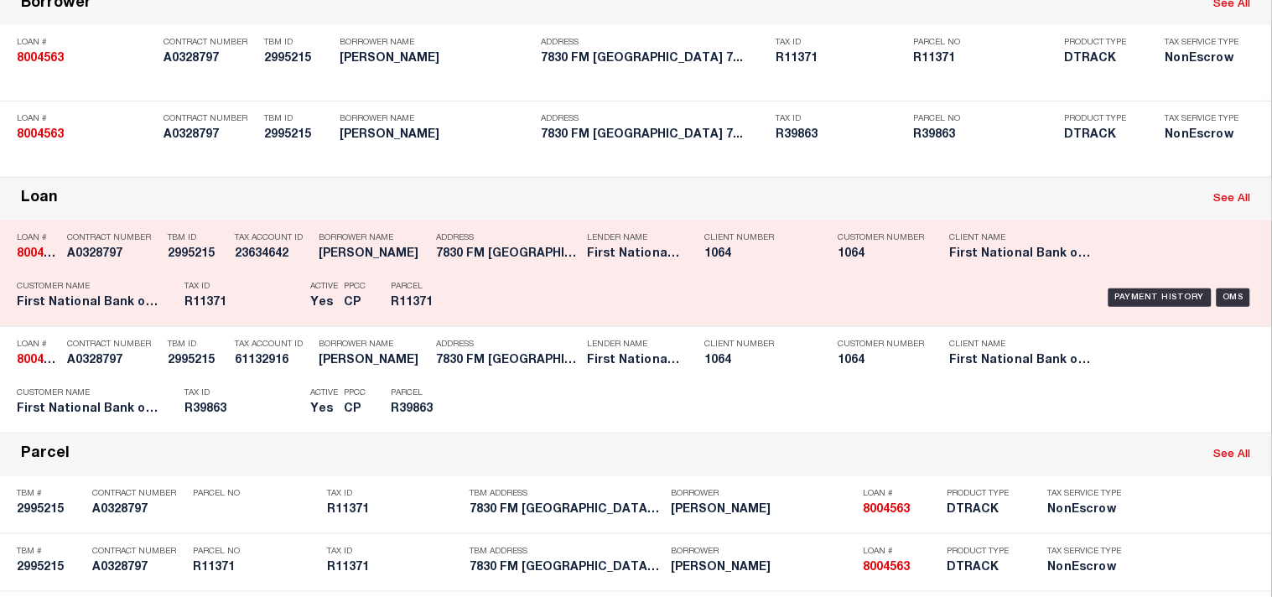
scroll to position [195, 0]
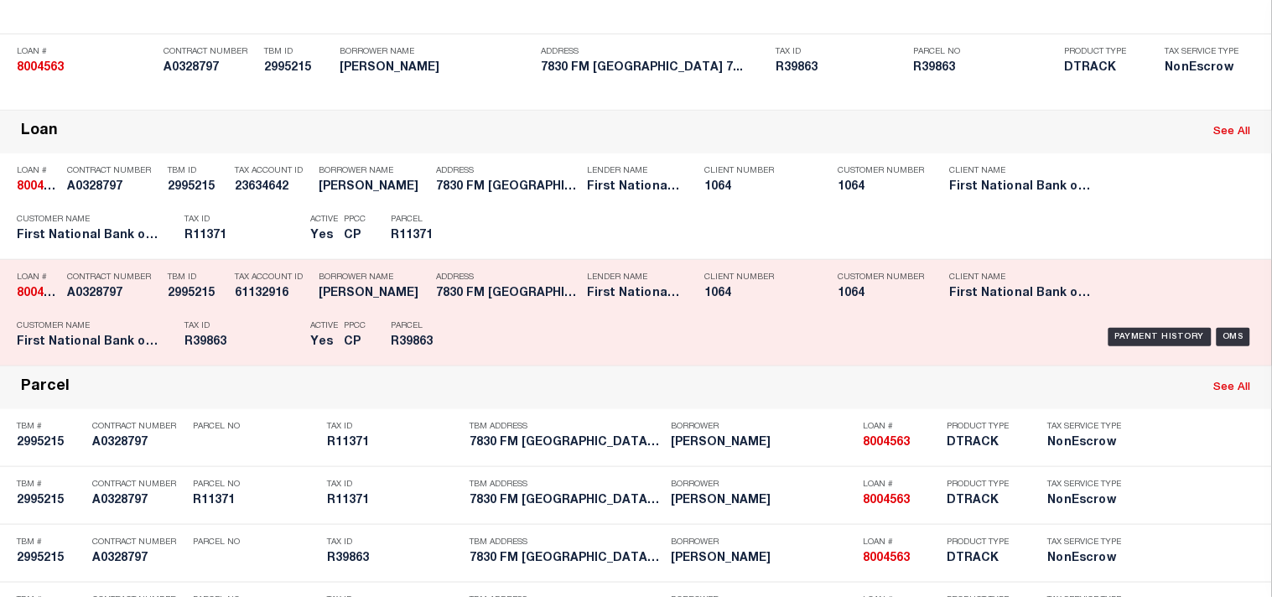
click at [449, 361] on div "Parcel R39863" at bounding box center [428, 337] width 75 height 49
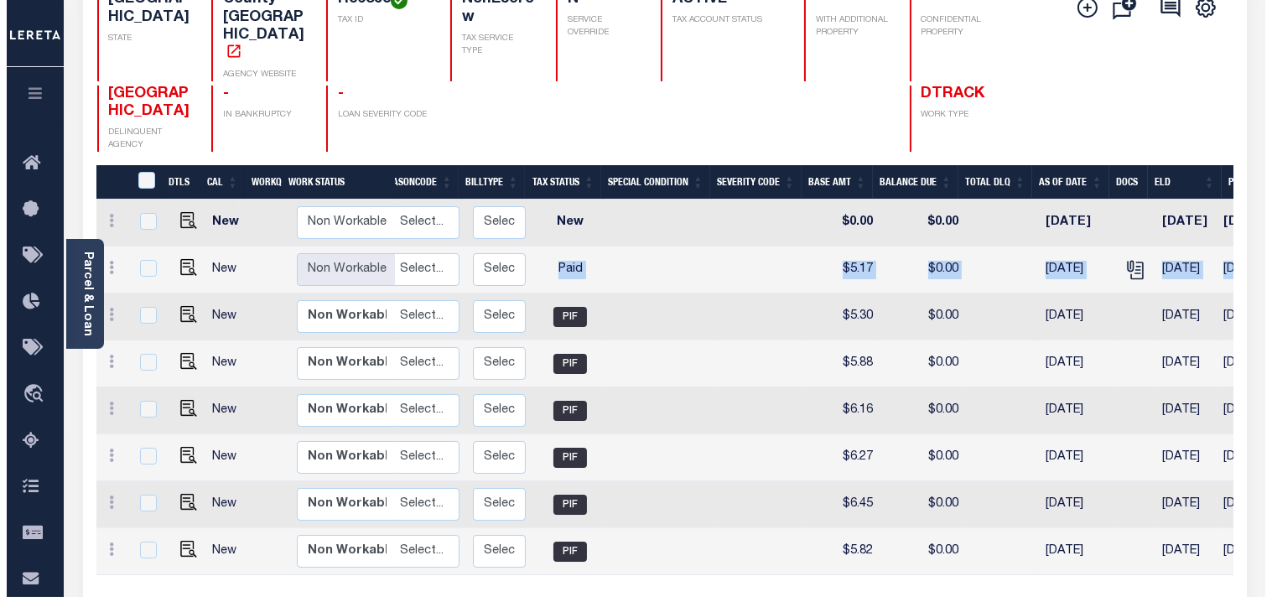
scroll to position [0, 497]
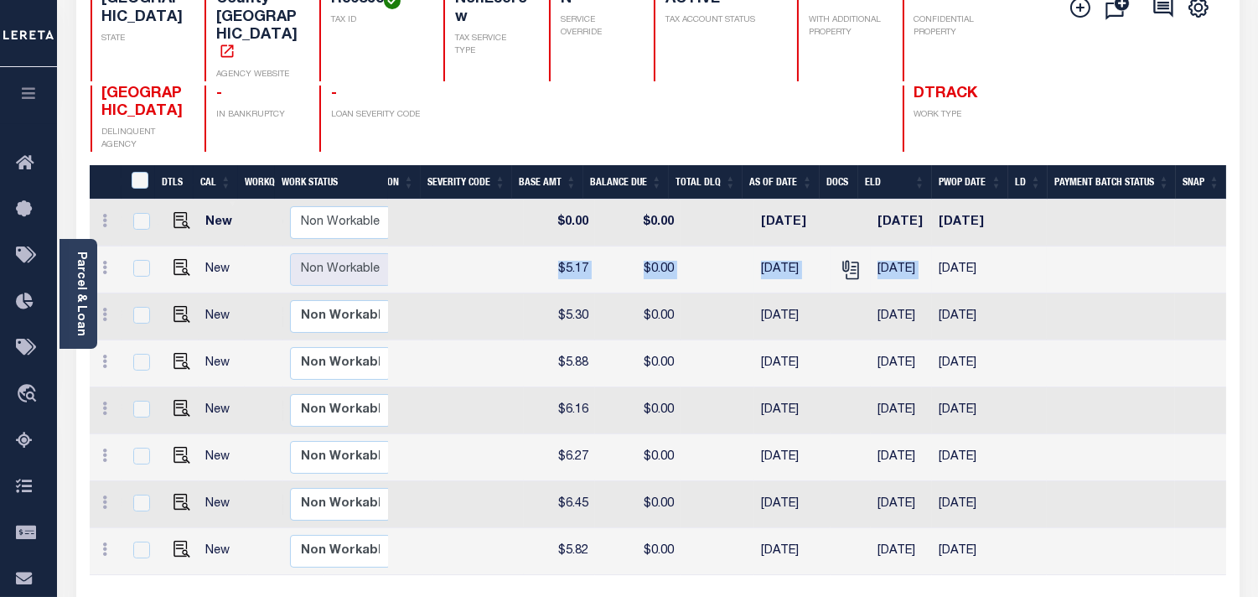
drag, startPoint x: 761, startPoint y: 243, endPoint x: 940, endPoint y: 253, distance: 179.7
click at [940, 253] on tr "New Non Workable Workable 2024 1/1 - Select... Payment Reversal Taxable Value C…" at bounding box center [412, 269] width 1629 height 47
click at [842, 259] on icon "" at bounding box center [851, 270] width 22 height 22
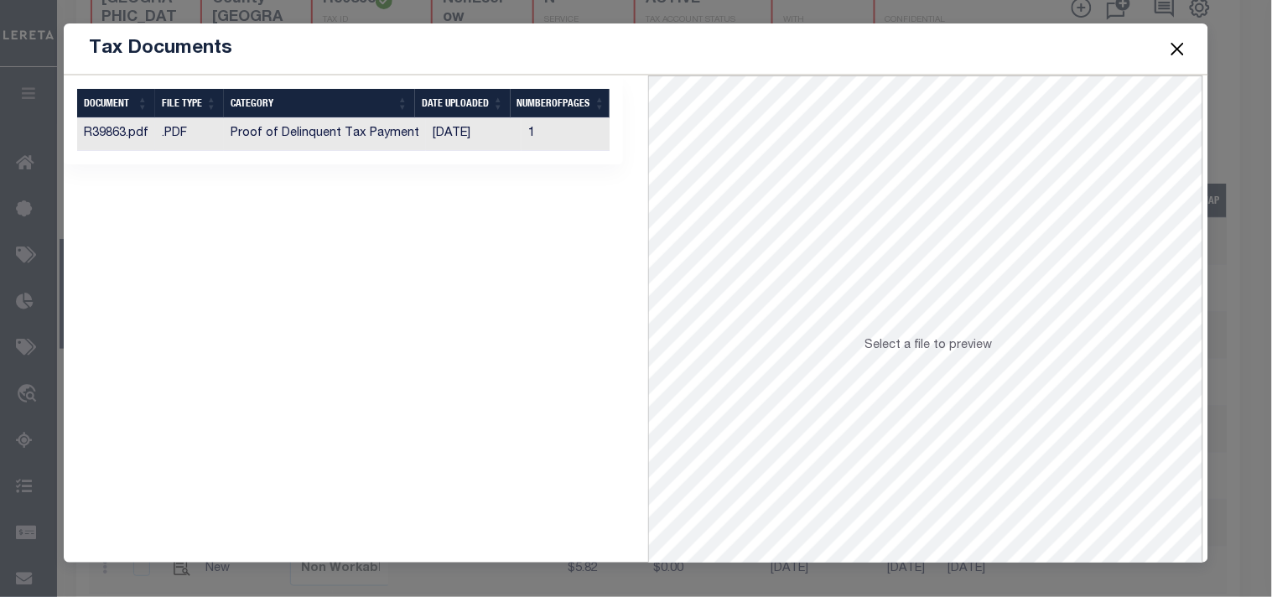
click at [471, 137] on td "[DATE]" at bounding box center [474, 134] width 96 height 33
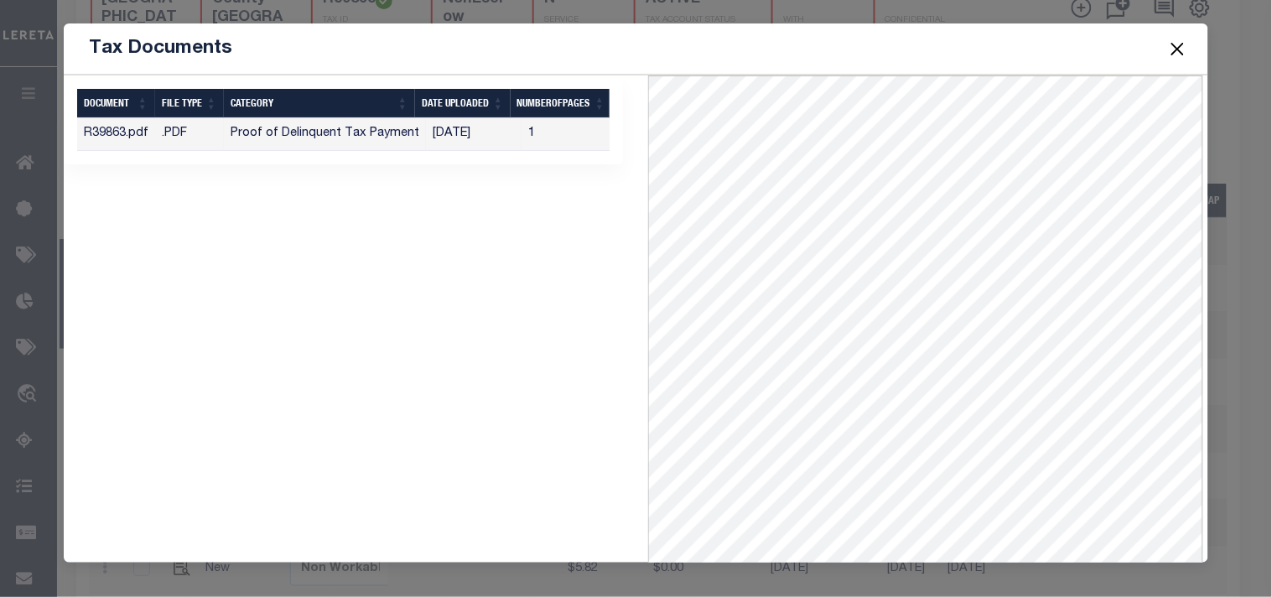
click at [1168, 48] on button "Close" at bounding box center [1177, 49] width 22 height 22
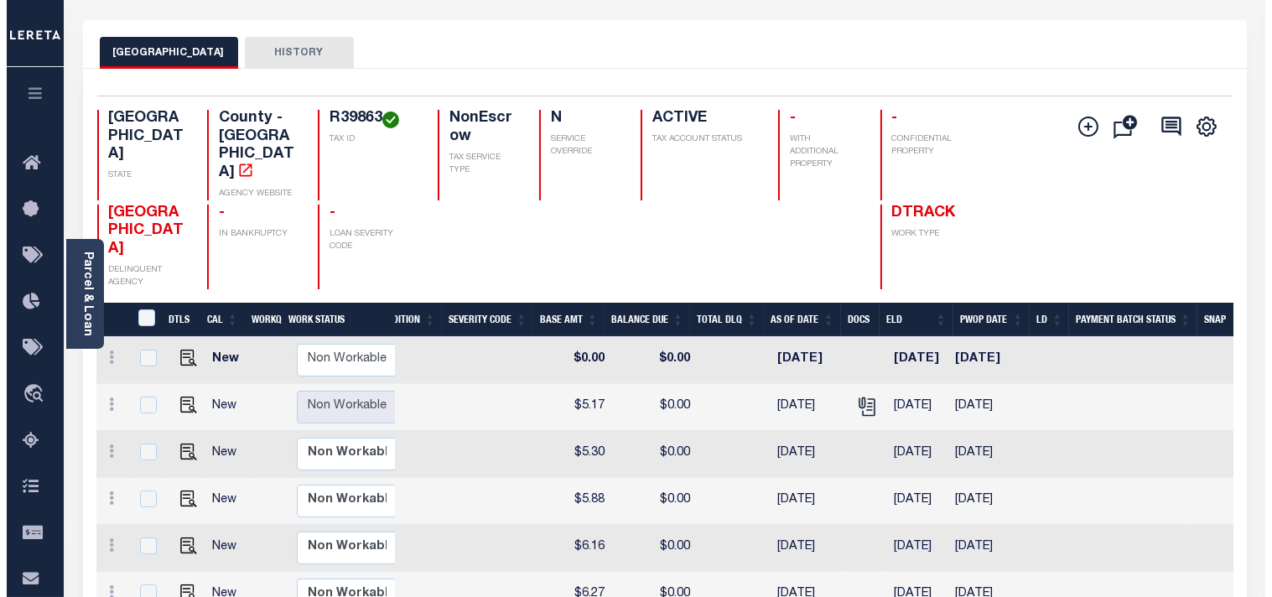
scroll to position [0, 0]
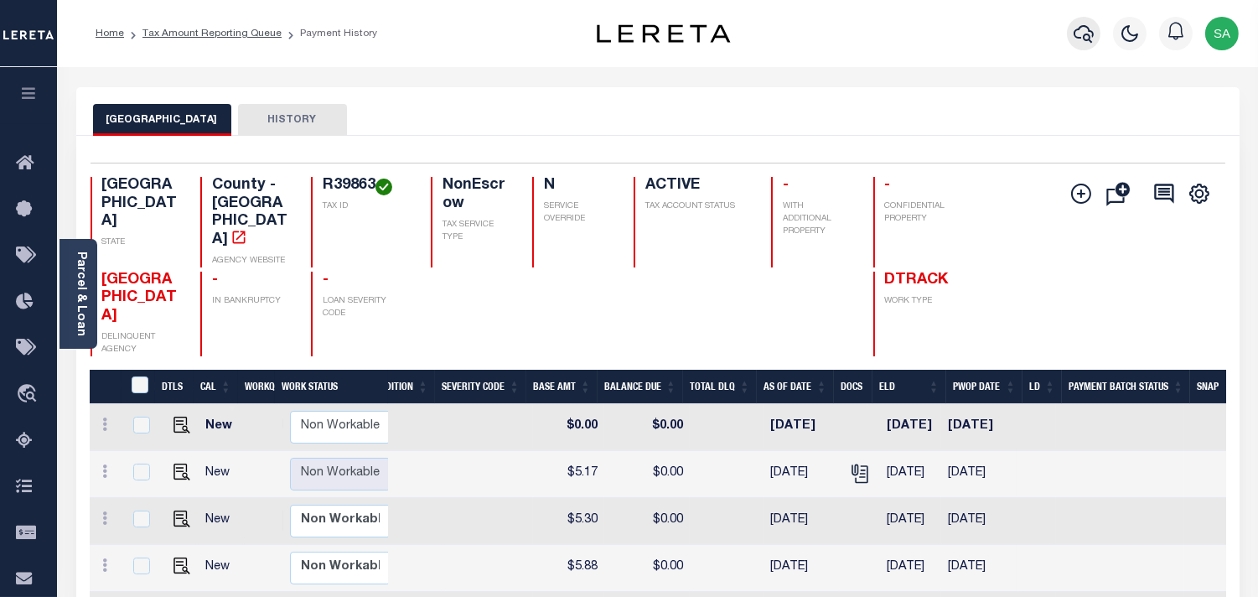
click at [1083, 37] on icon "button" at bounding box center [1084, 33] width 20 height 20
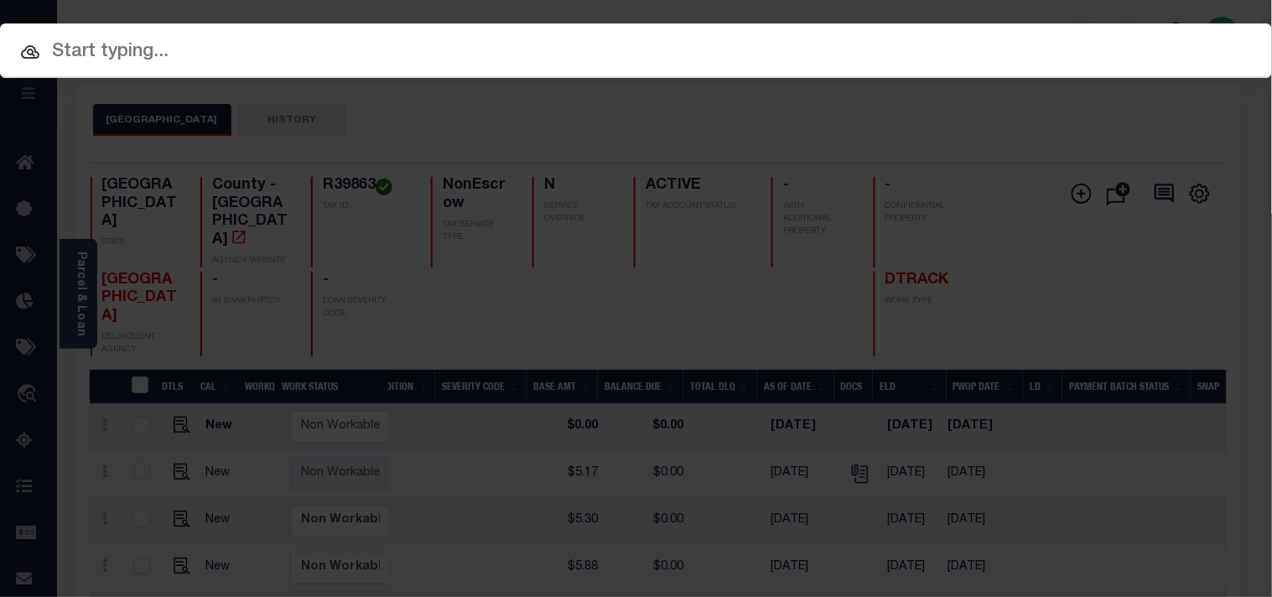
click at [749, 43] on input "text" at bounding box center [636, 52] width 1272 height 29
paste input "8004755"
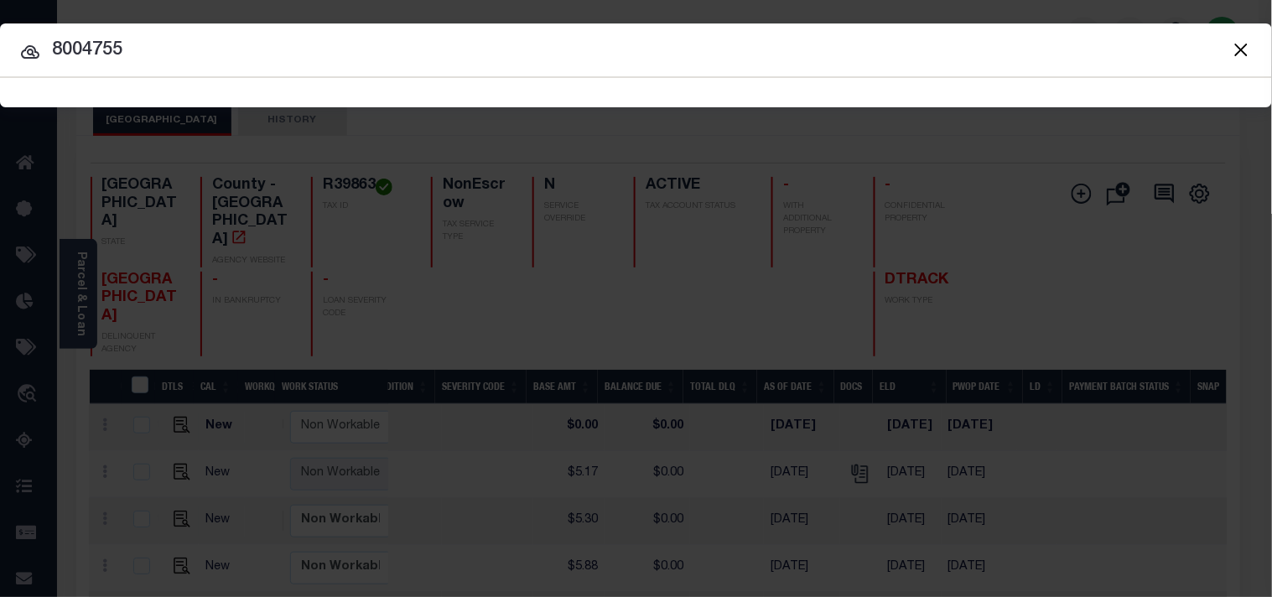
type input "8004755"
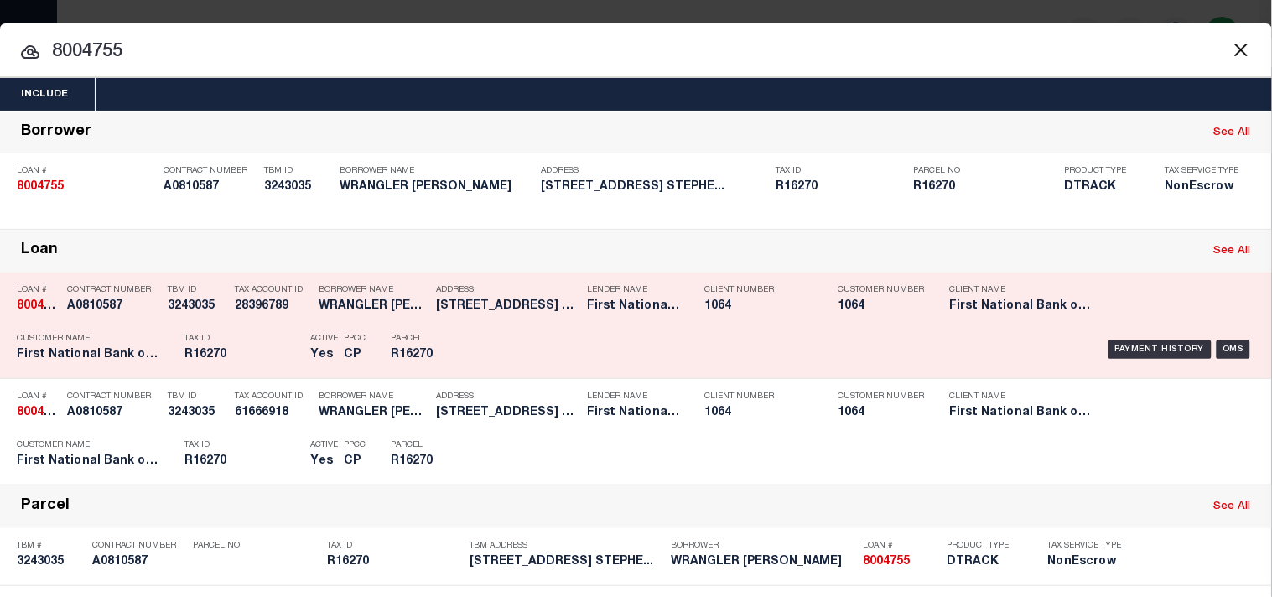
click at [467, 374] on div "Parcel R16270" at bounding box center [428, 349] width 101 height 49
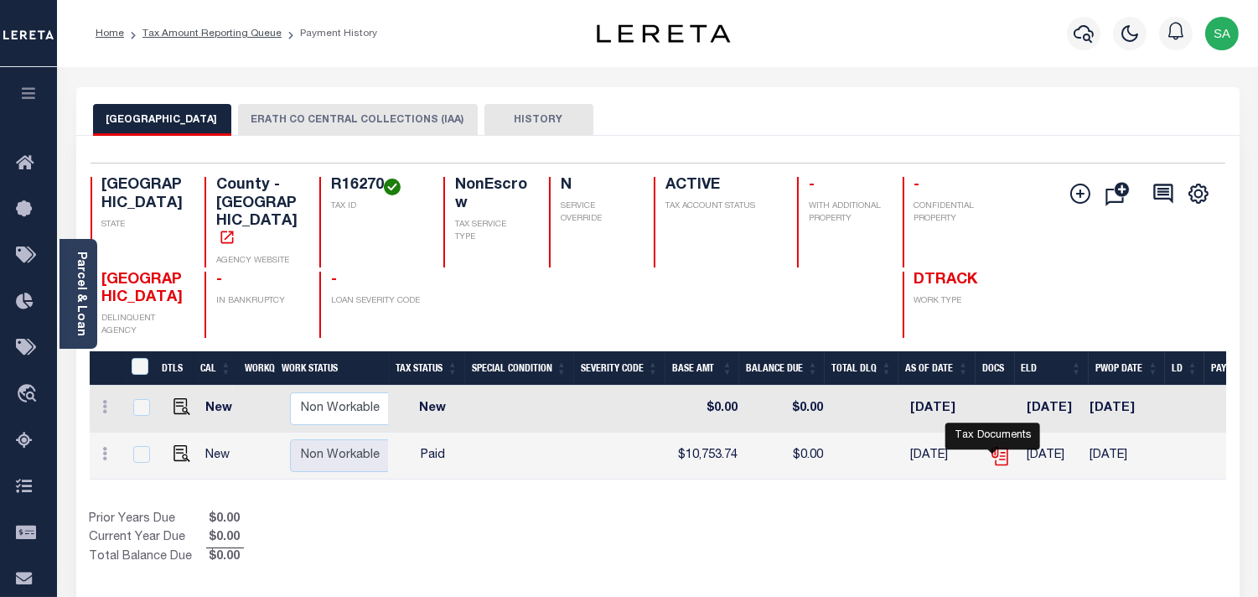
click at [996, 445] on icon "" at bounding box center [1000, 456] width 22 height 22
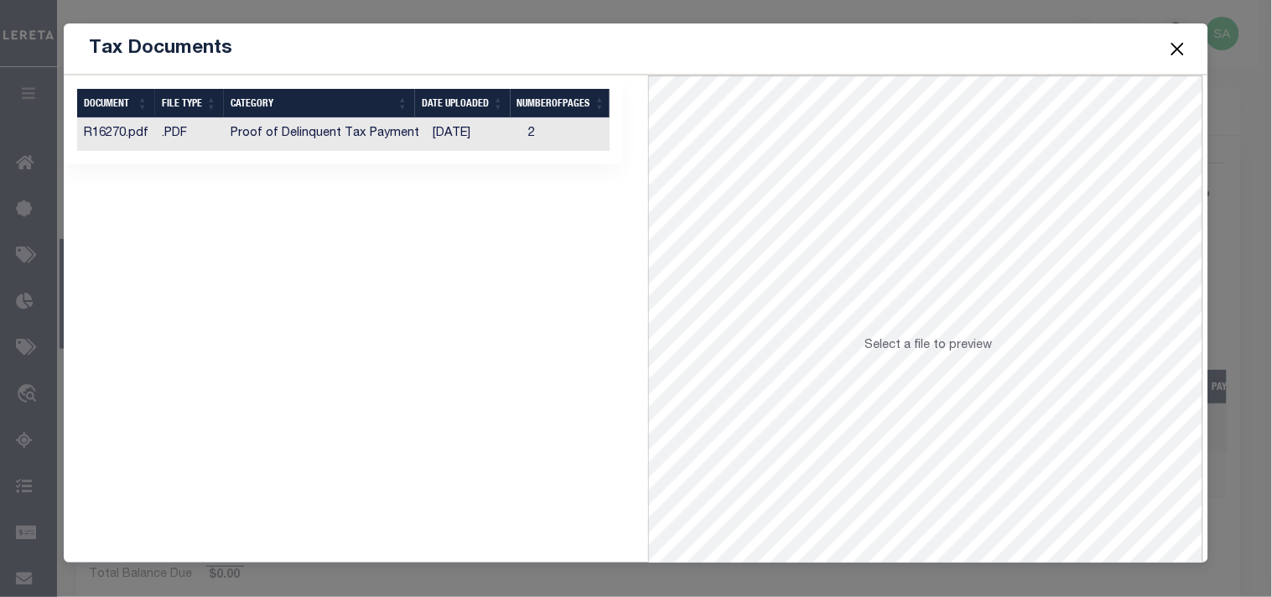
click at [505, 145] on td "[DATE]" at bounding box center [474, 134] width 96 height 33
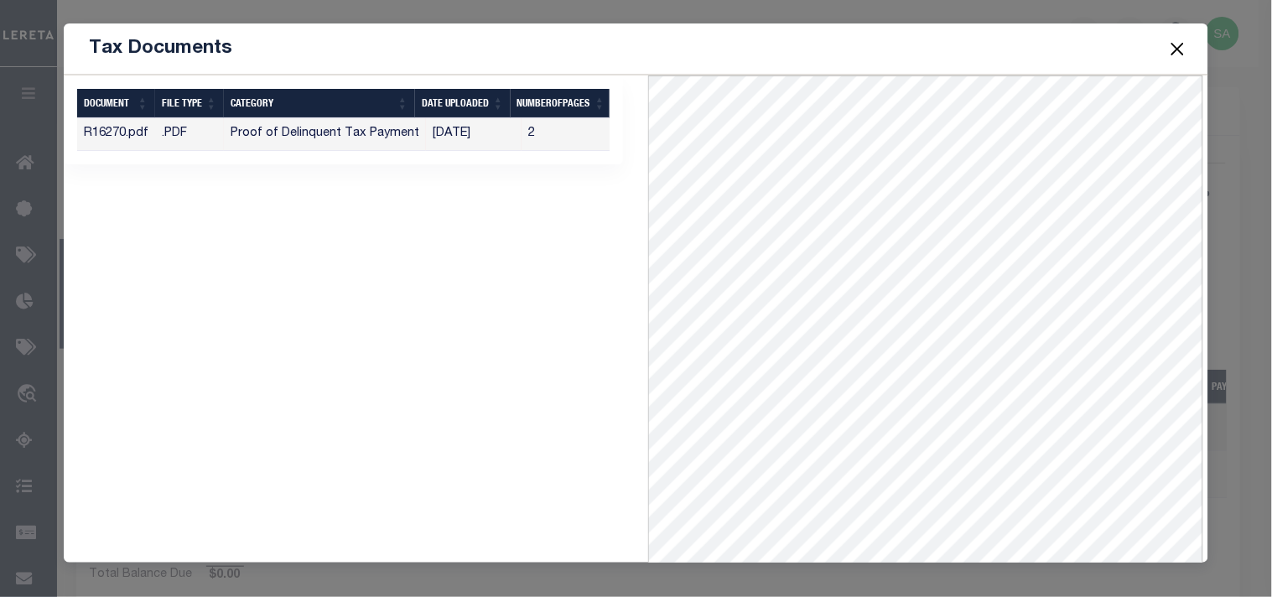
click at [1178, 53] on button "Close" at bounding box center [1177, 49] width 22 height 22
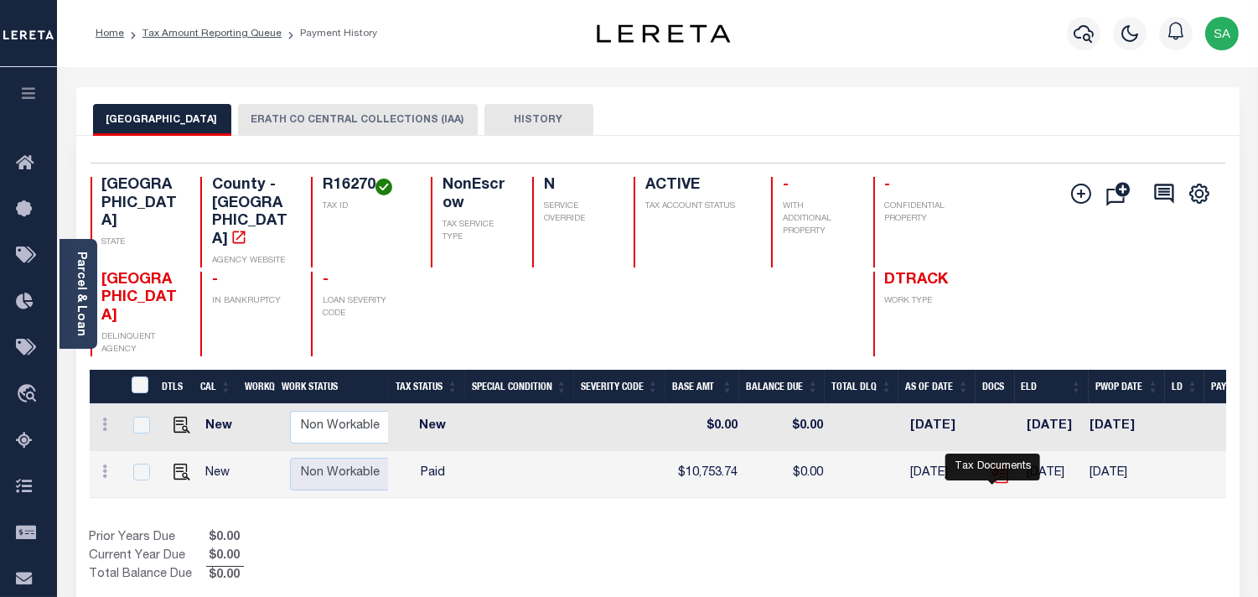
click at [996, 463] on icon "" at bounding box center [1000, 474] width 22 height 22
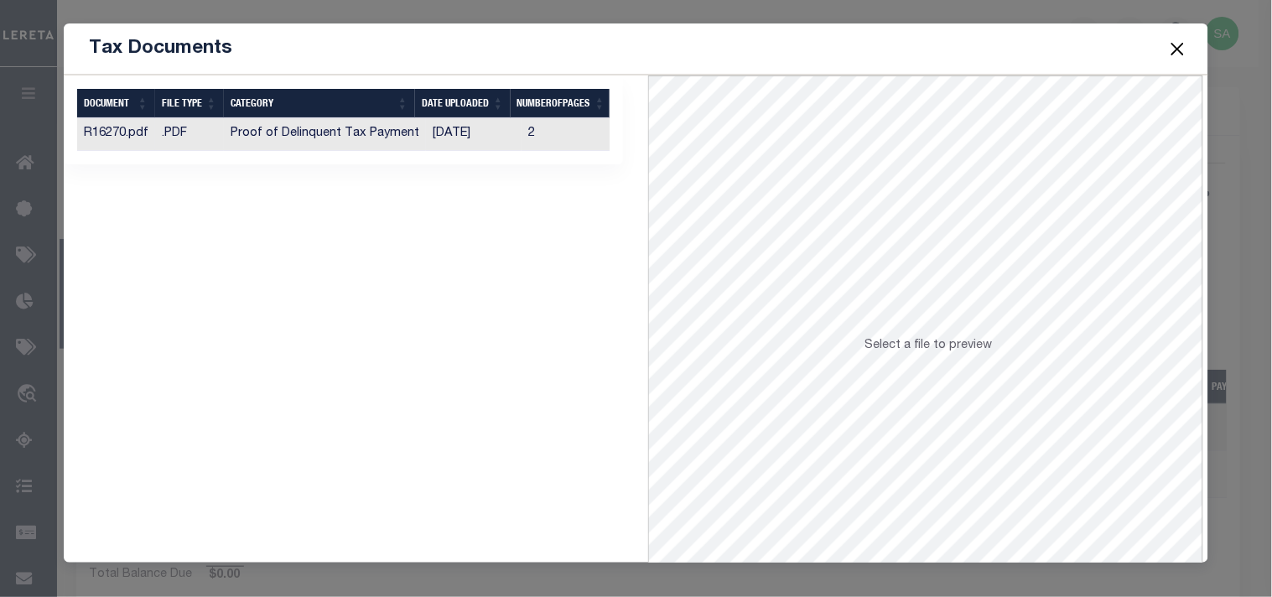
click at [524, 138] on td "2" at bounding box center [571, 134] width 101 height 33
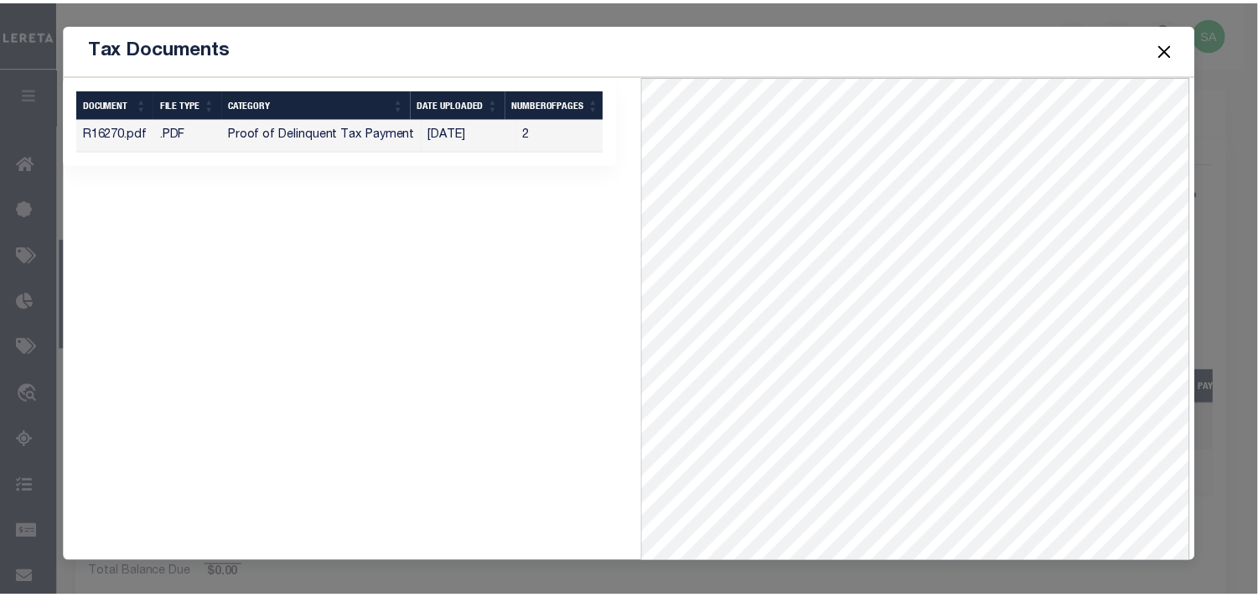
scroll to position [73, 0]
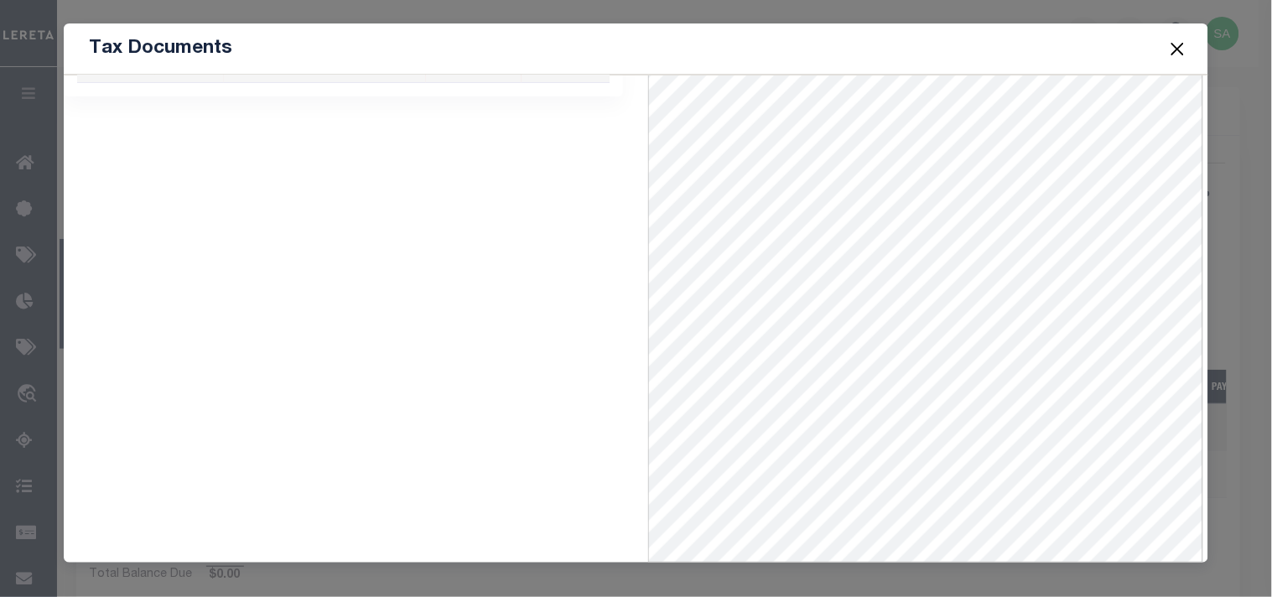
click at [1179, 48] on button "Close" at bounding box center [1177, 49] width 22 height 22
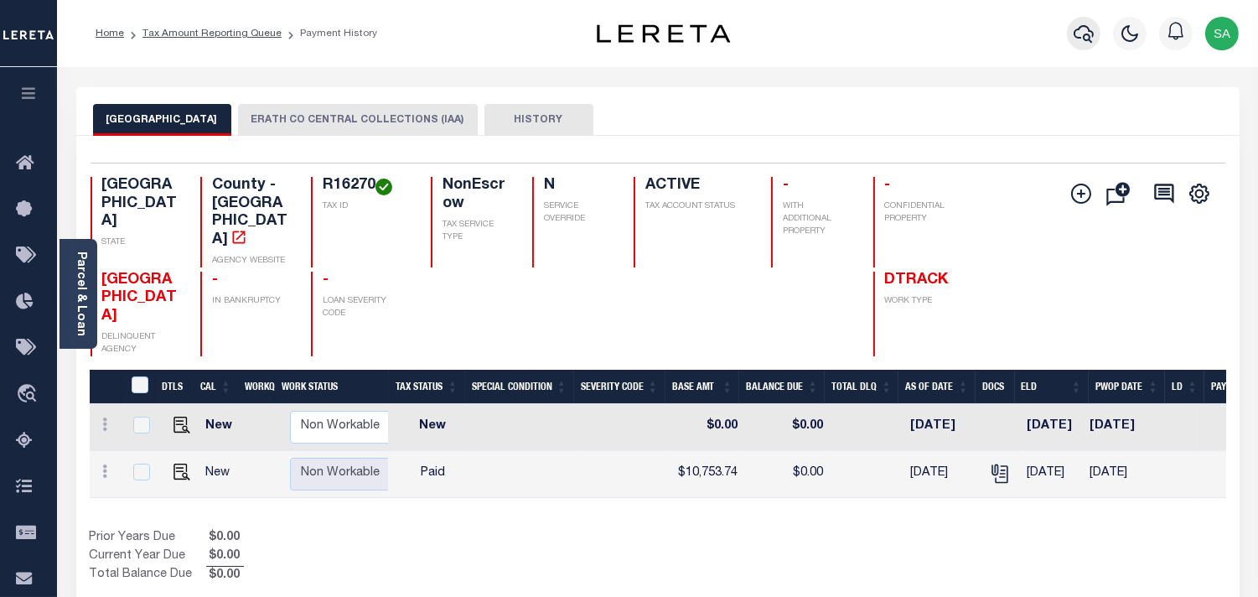
click at [1096, 35] on button "button" at bounding box center [1084, 34] width 34 height 34
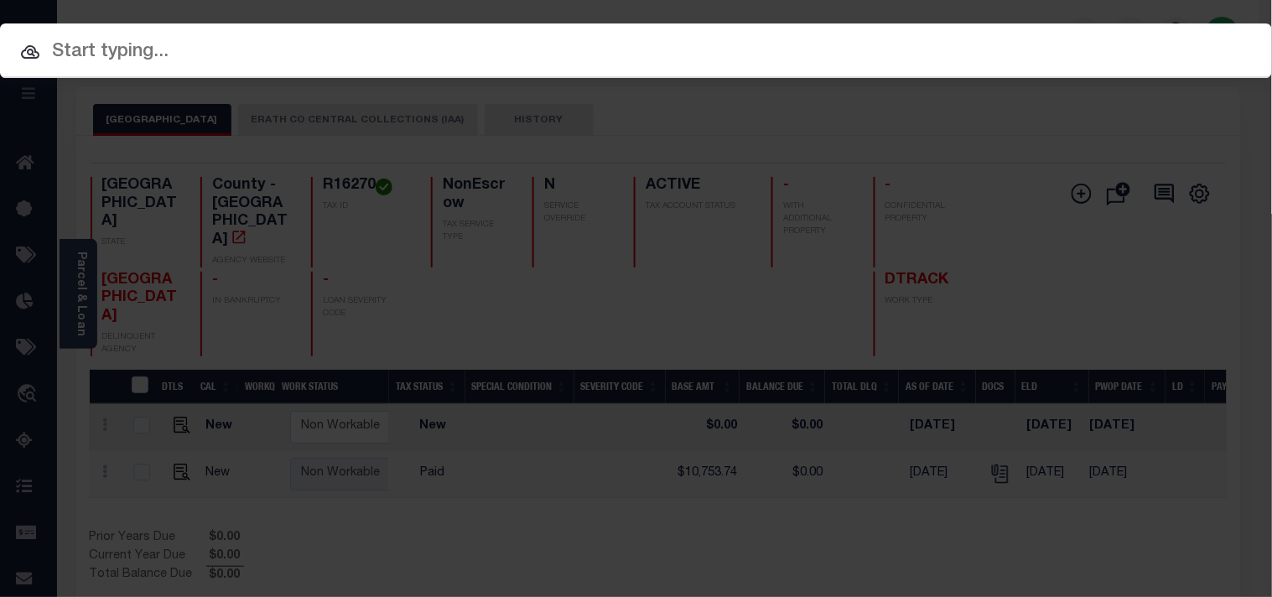
click at [951, 48] on input "text" at bounding box center [636, 52] width 1272 height 29
paste input "8000296"
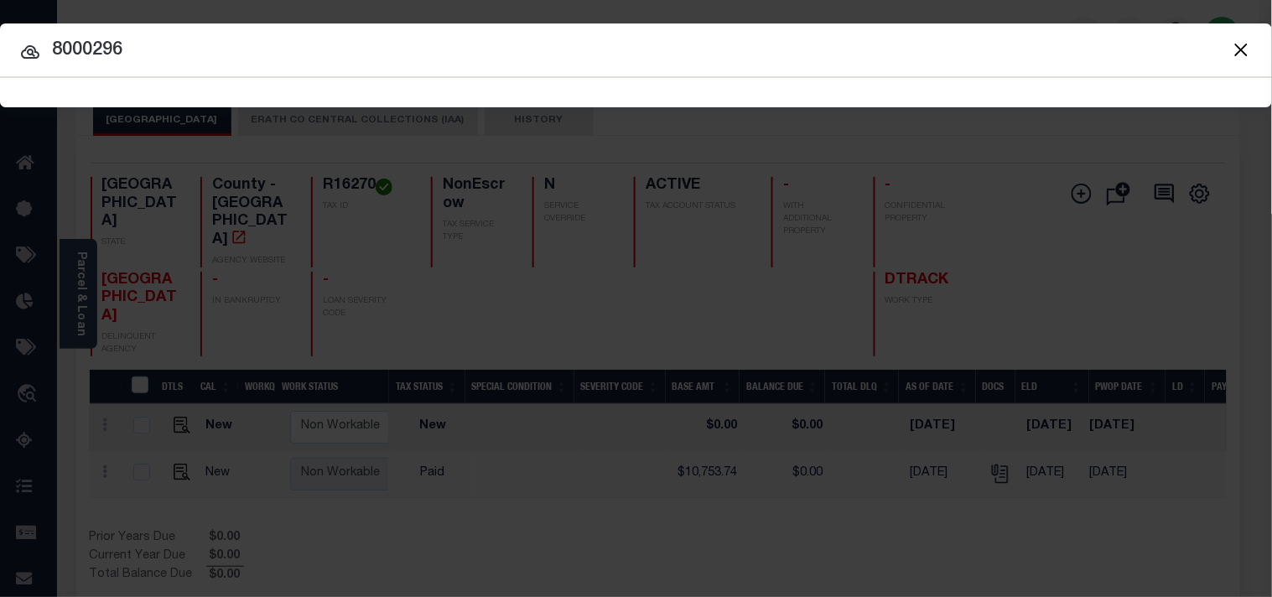
type input "8000296"
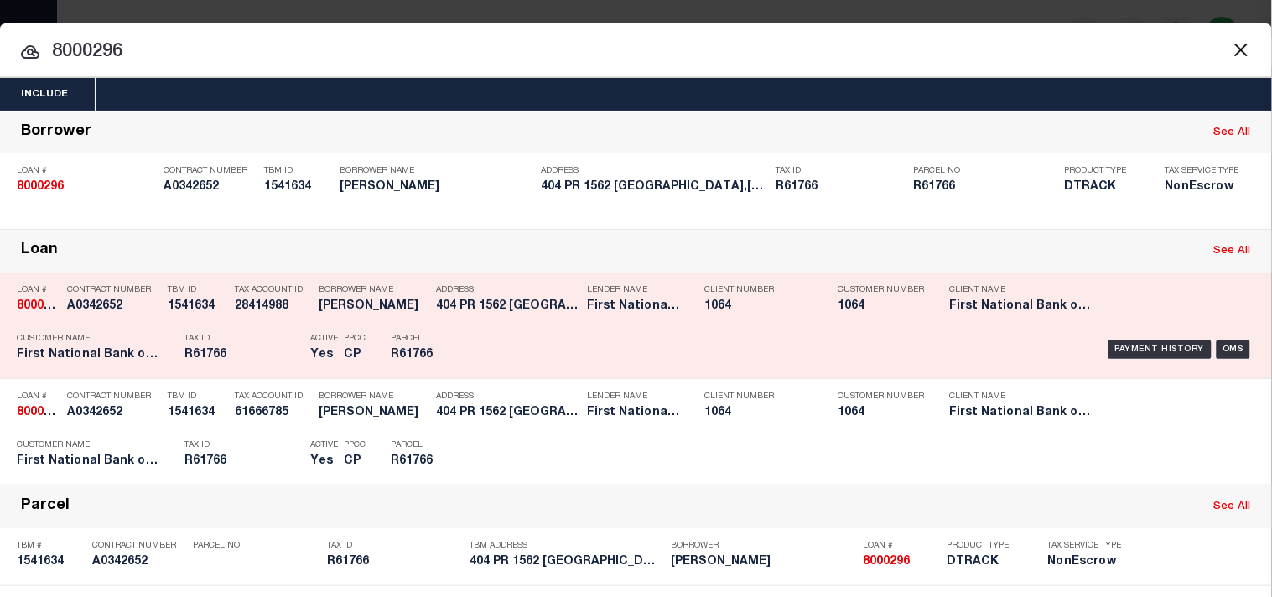
click at [464, 355] on div "Parcel R61766" at bounding box center [428, 349] width 75 height 49
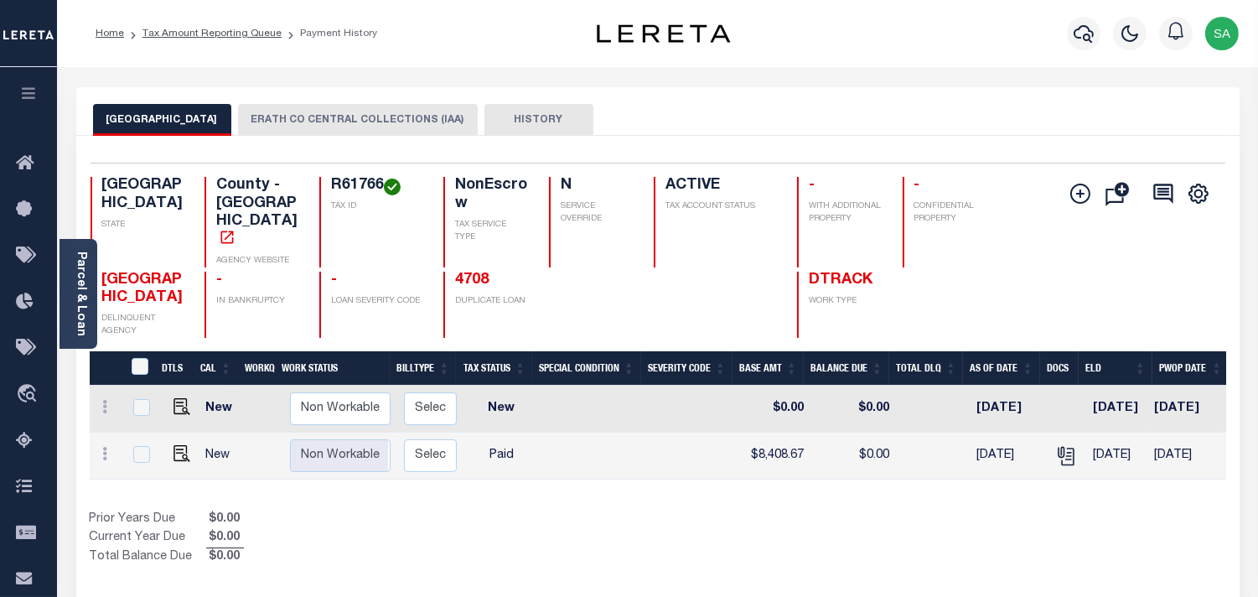
scroll to position [0, 344]
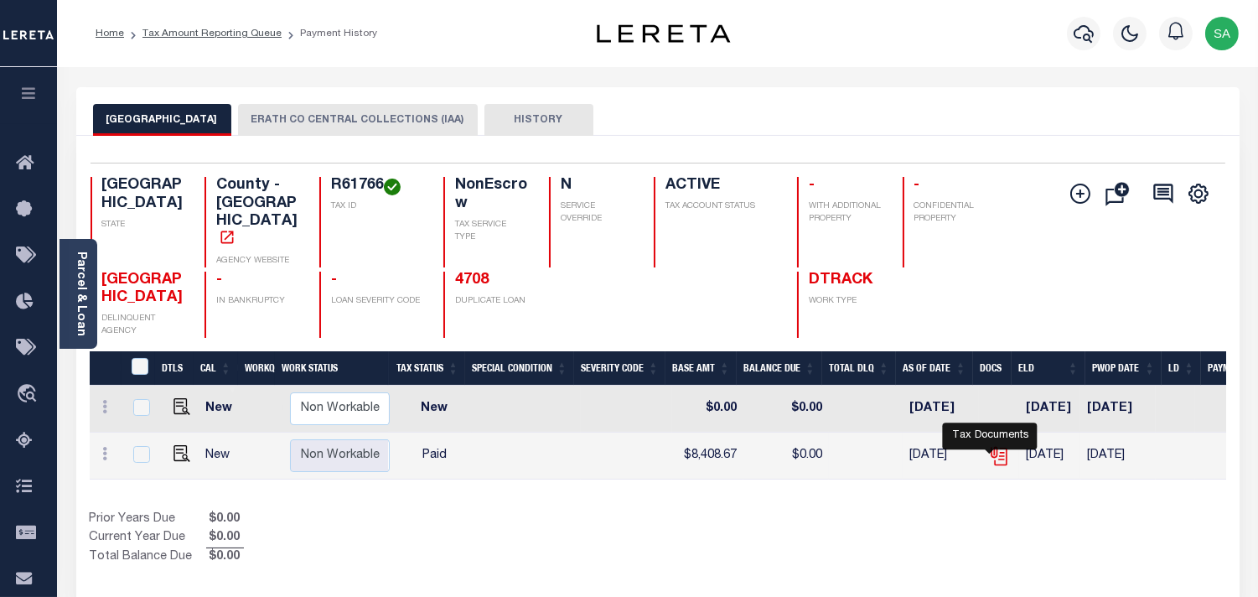
click at [996, 448] on icon "" at bounding box center [1001, 457] width 13 height 18
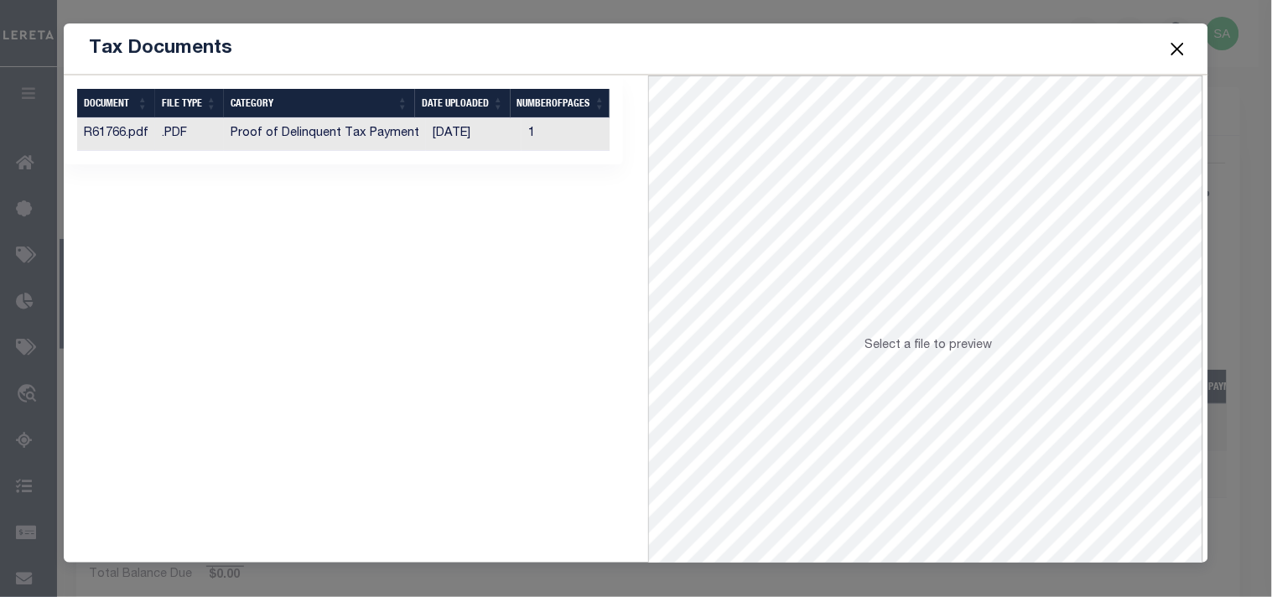
click at [459, 132] on td "[DATE]" at bounding box center [474, 134] width 96 height 33
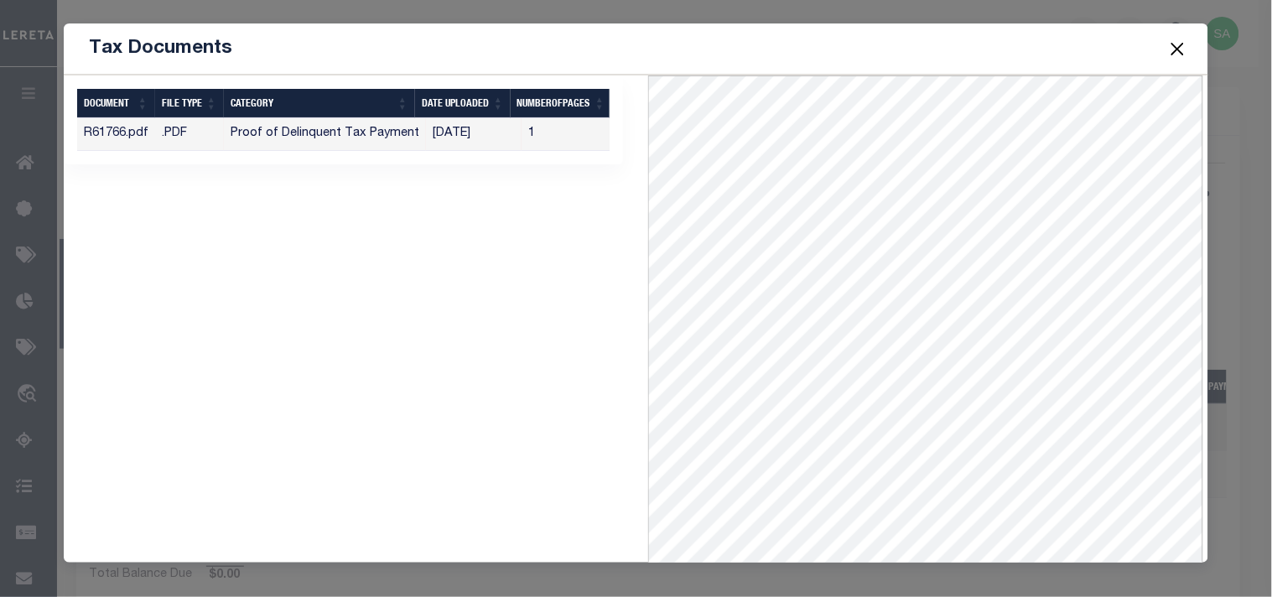
drag, startPoint x: 1173, startPoint y: 54, endPoint x: 1167, endPoint y: 60, distance: 9.5
click at [1173, 54] on button "Close" at bounding box center [1177, 49] width 22 height 22
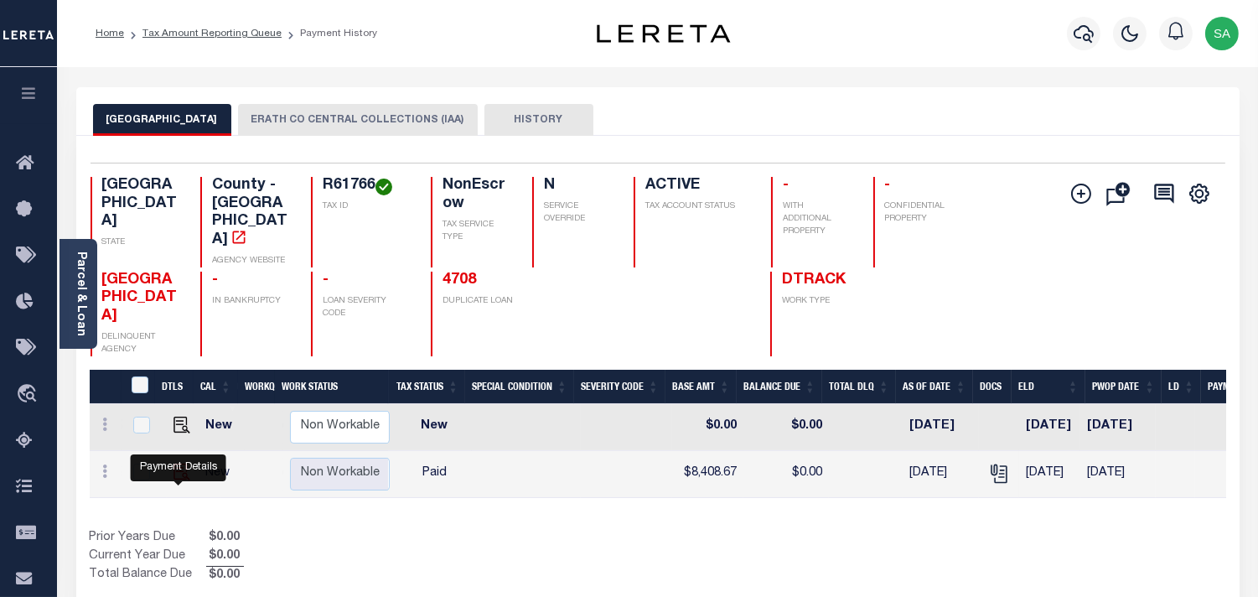
click at [180, 464] on img "" at bounding box center [182, 472] width 17 height 17
checkbox input "true"
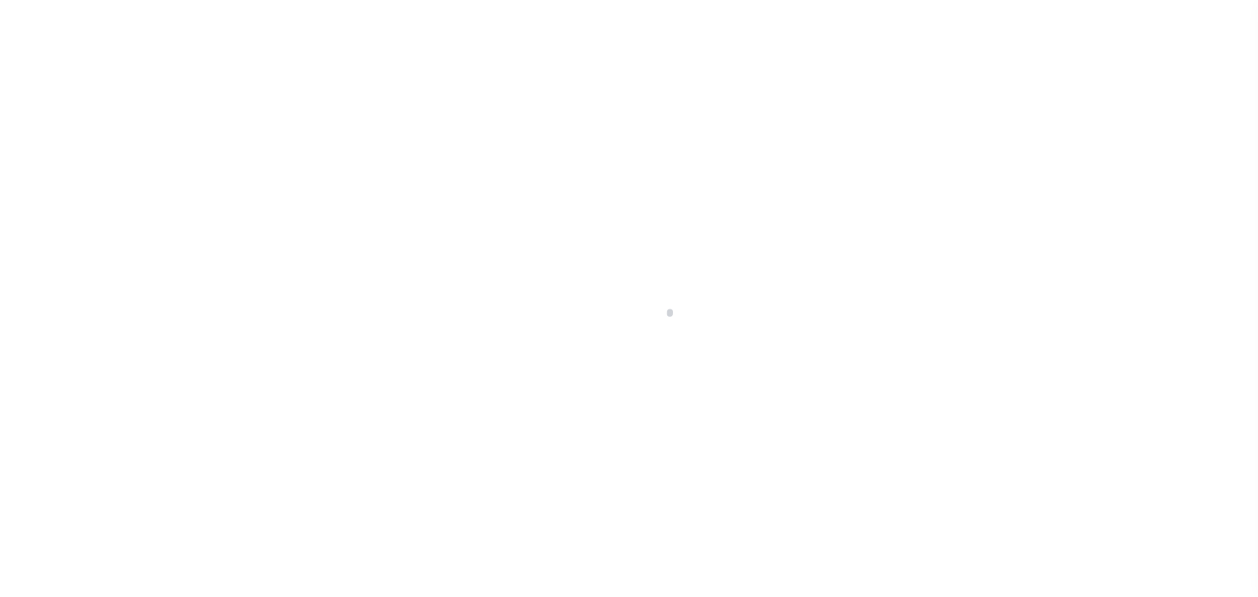
select select "PYD"
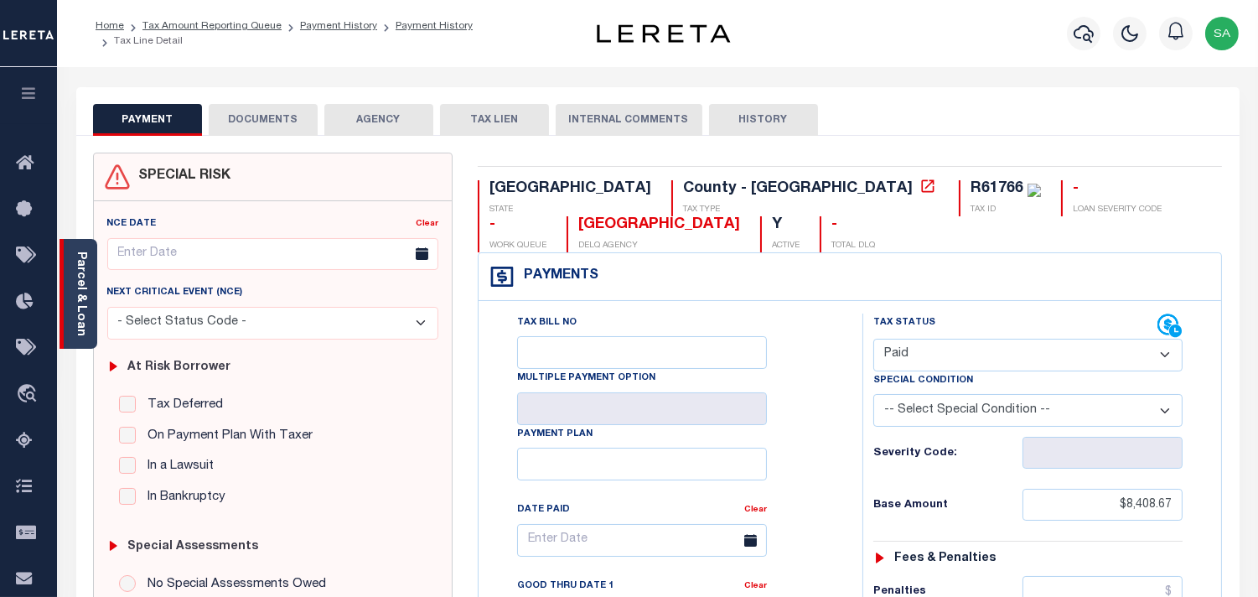
click at [85, 268] on link "Parcel & Loan" at bounding box center [81, 293] width 12 height 85
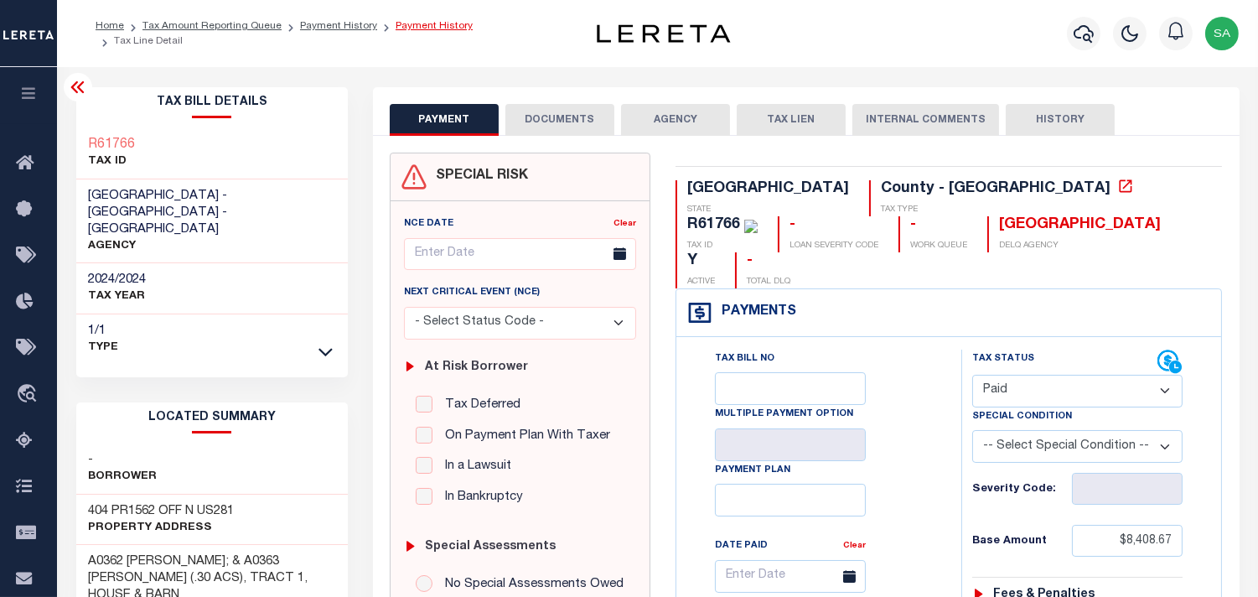
click at [437, 31] on link "Payment History" at bounding box center [434, 26] width 77 height 10
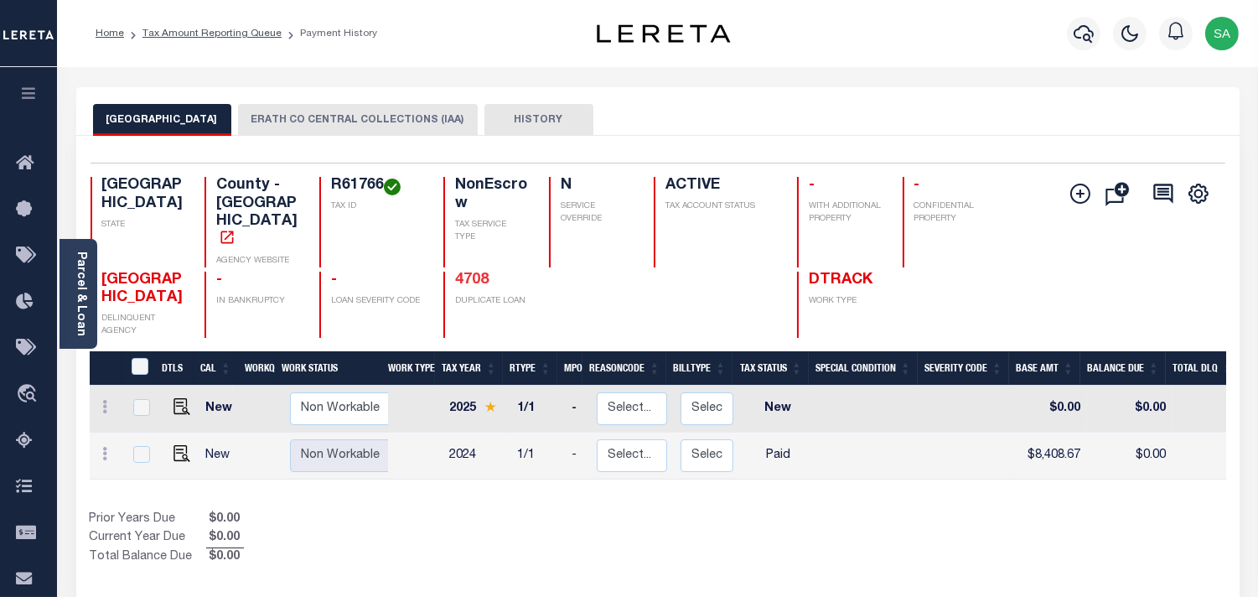
click at [476, 272] on link "4708" at bounding box center [472, 279] width 34 height 15
click at [1087, 32] on icon "button" at bounding box center [1084, 33] width 20 height 20
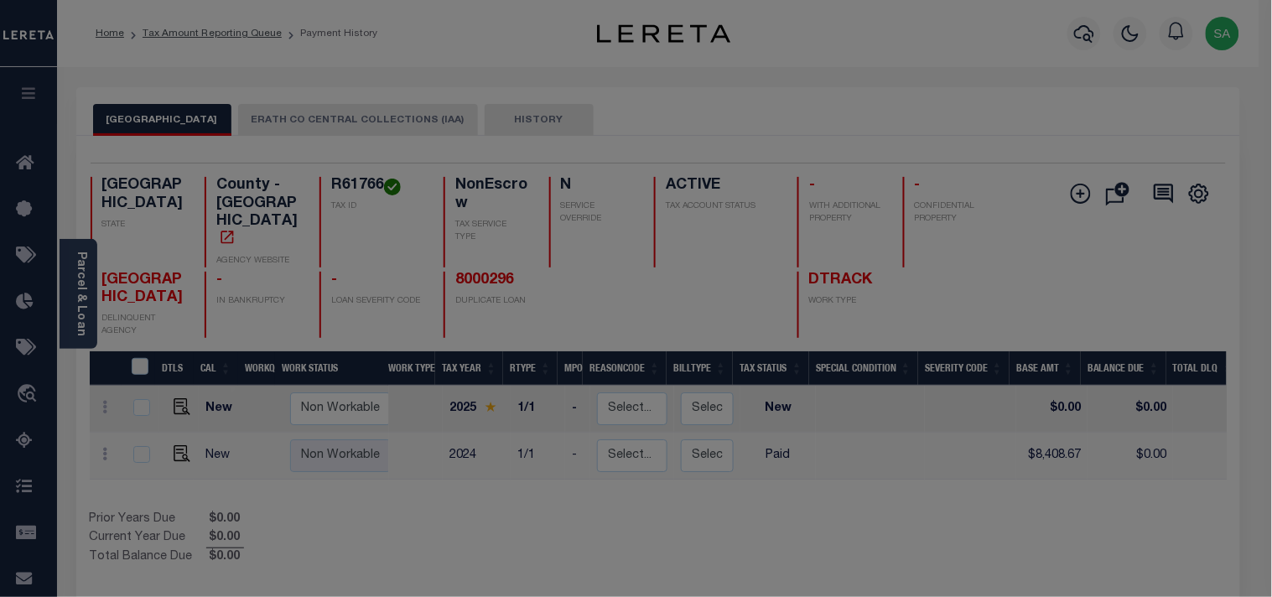
click at [0, 0] on div "Include Loans TBM Customers Borrowers Payments (Lender Non-Disb) Payments (Lend…" at bounding box center [0, 0] width 0 height 0
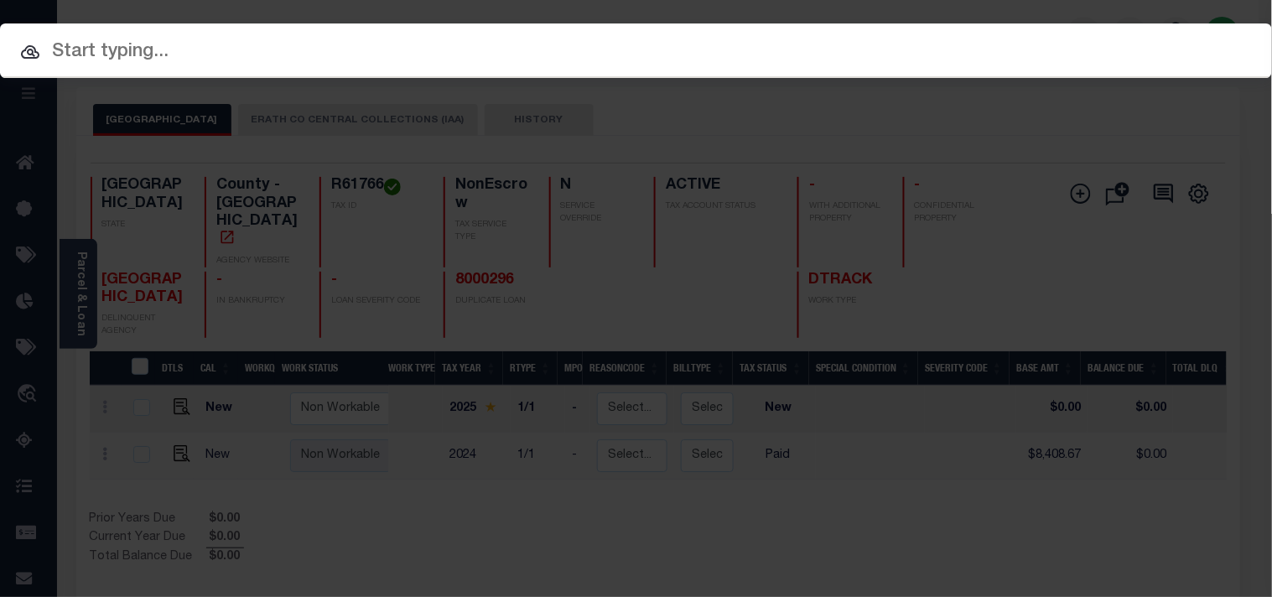
paste input "6078854"
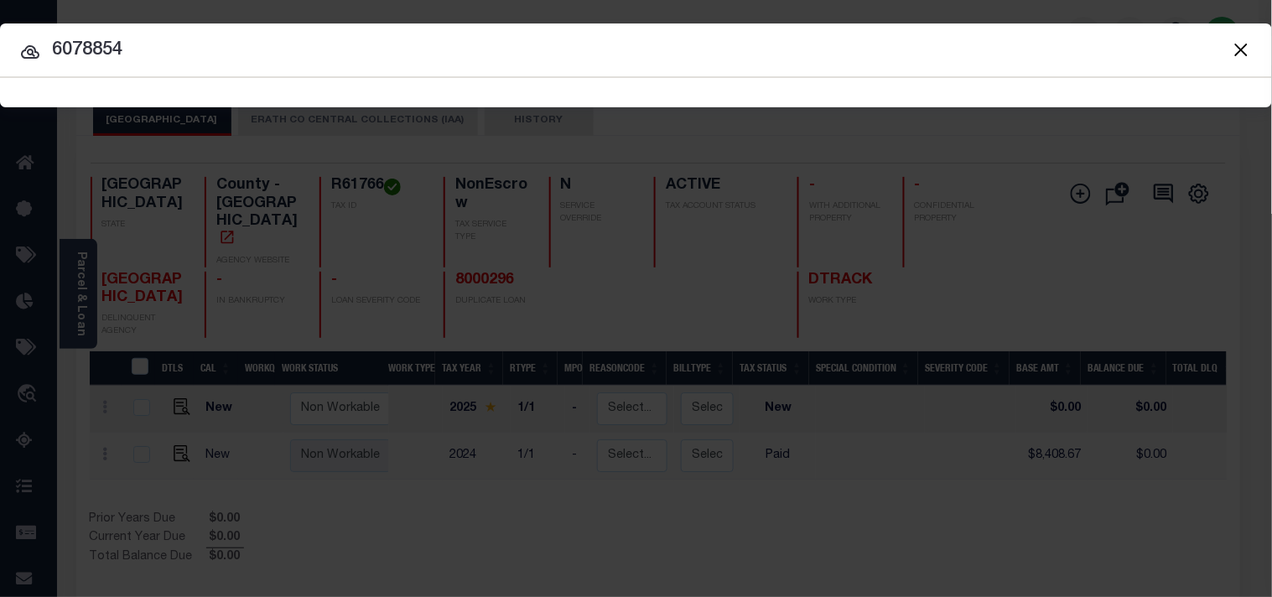
type input "6078854"
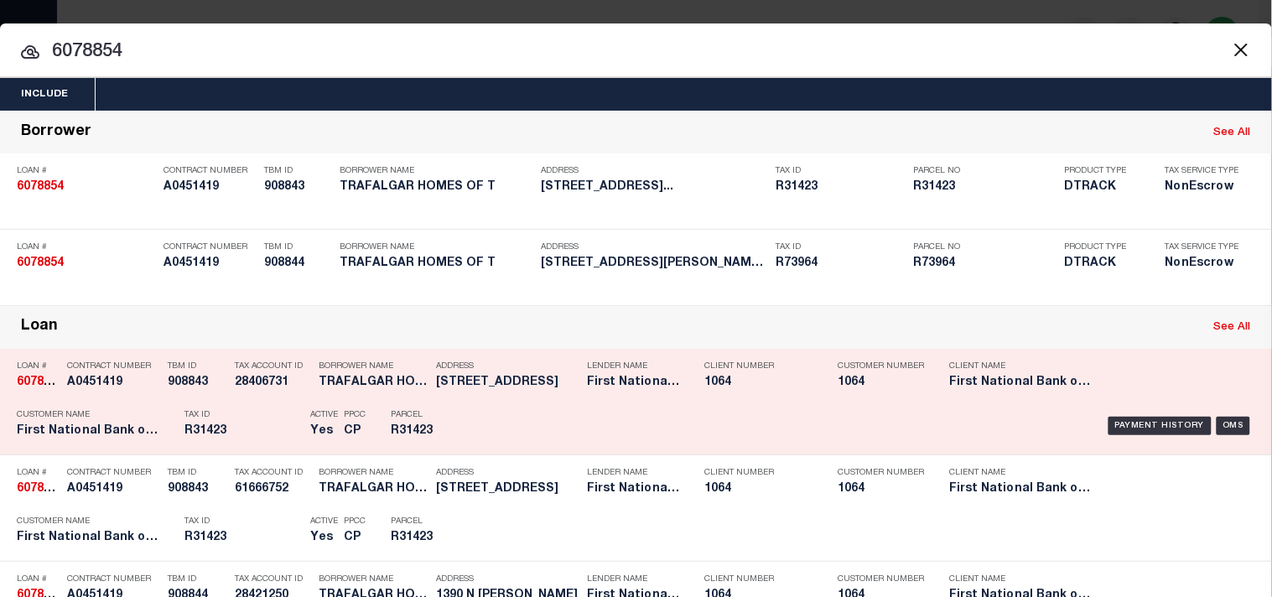
click at [483, 450] on div "Payment History OMS" at bounding box center [873, 425] width 789 height 49
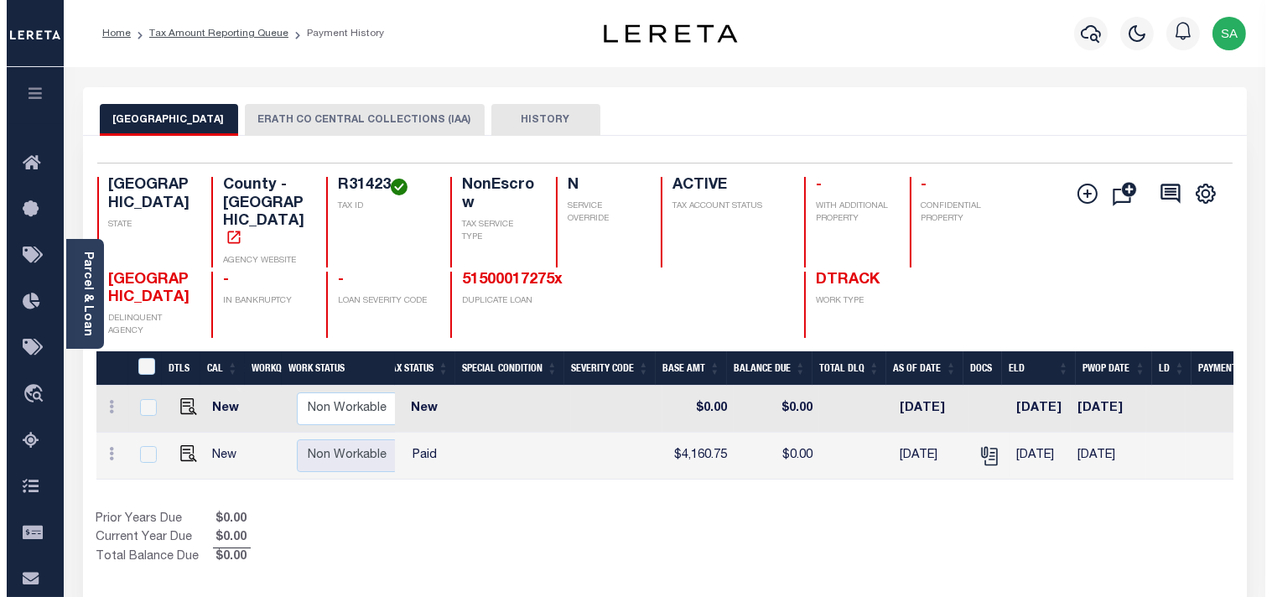
scroll to position [0, 362]
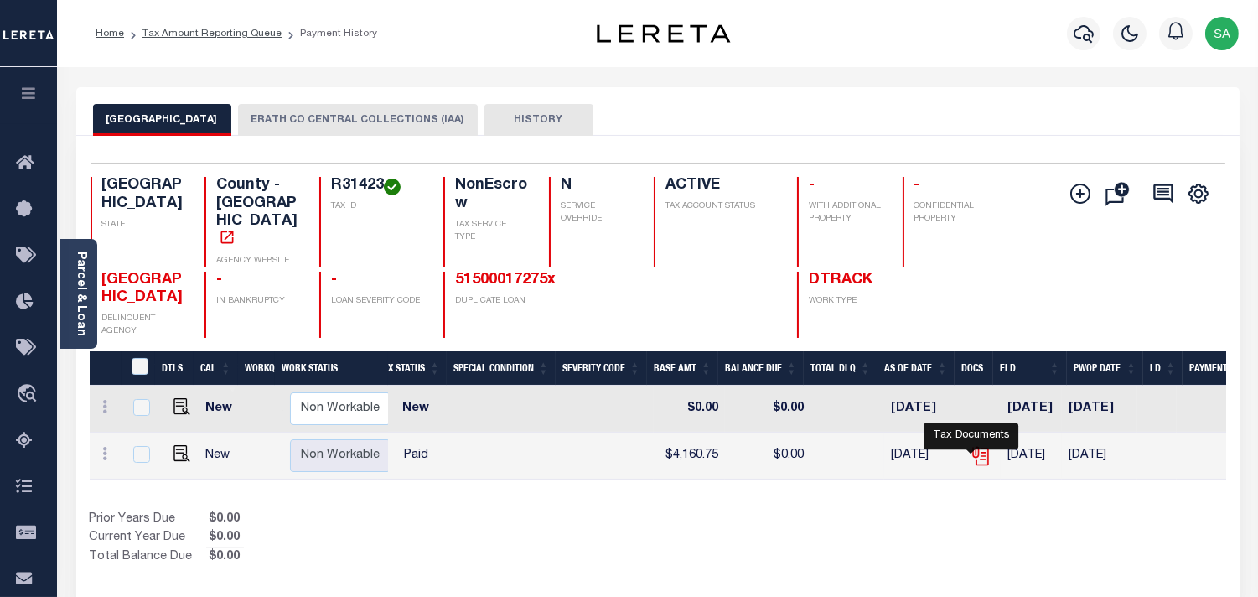
click at [970, 445] on icon "" at bounding box center [981, 456] width 22 height 22
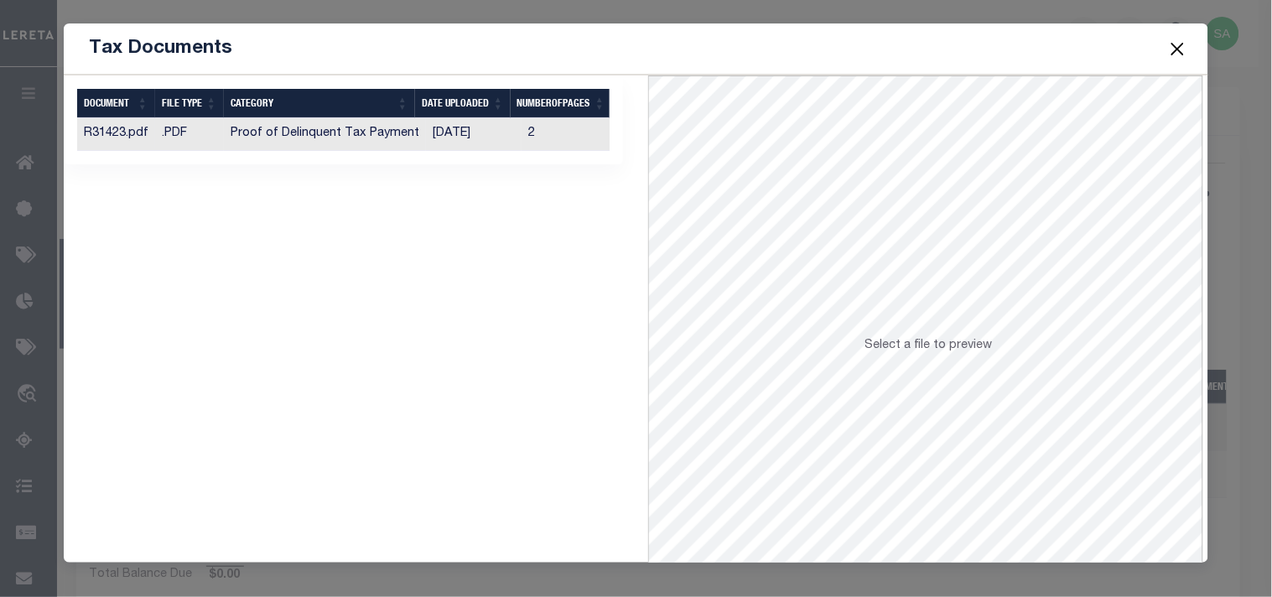
click at [449, 140] on td "[DATE]" at bounding box center [474, 134] width 96 height 33
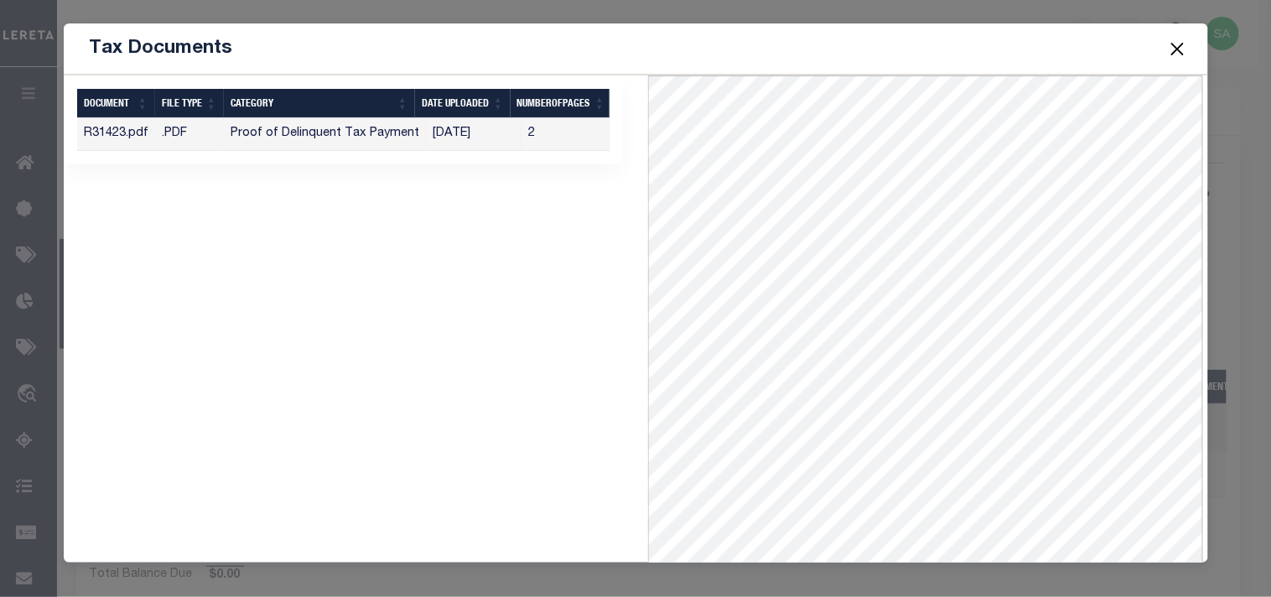
click at [1177, 50] on button "Close" at bounding box center [1177, 49] width 22 height 22
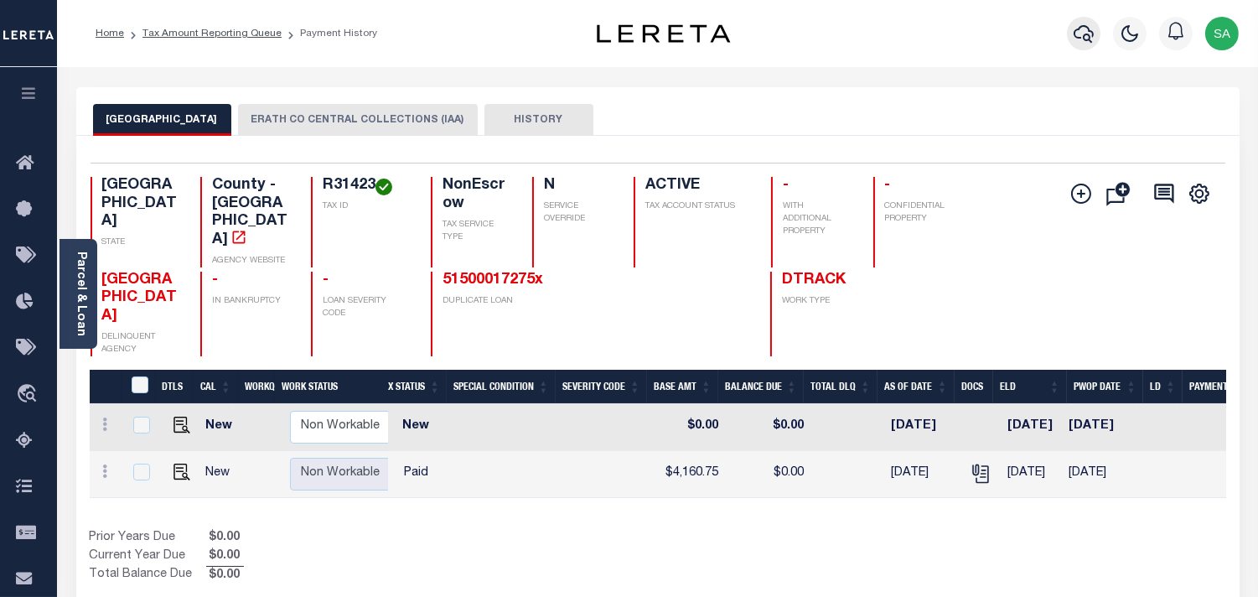
click at [1090, 34] on icon "button" at bounding box center [1084, 33] width 20 height 20
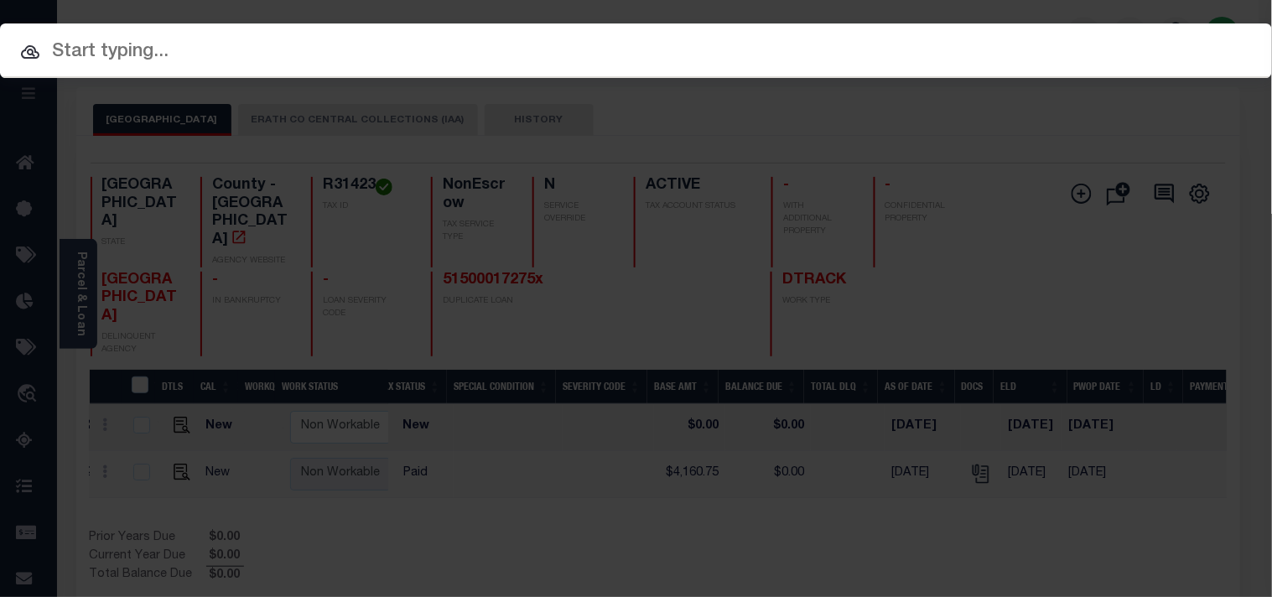
click at [969, 50] on input "text" at bounding box center [636, 52] width 1272 height 29
paste input "104408625"
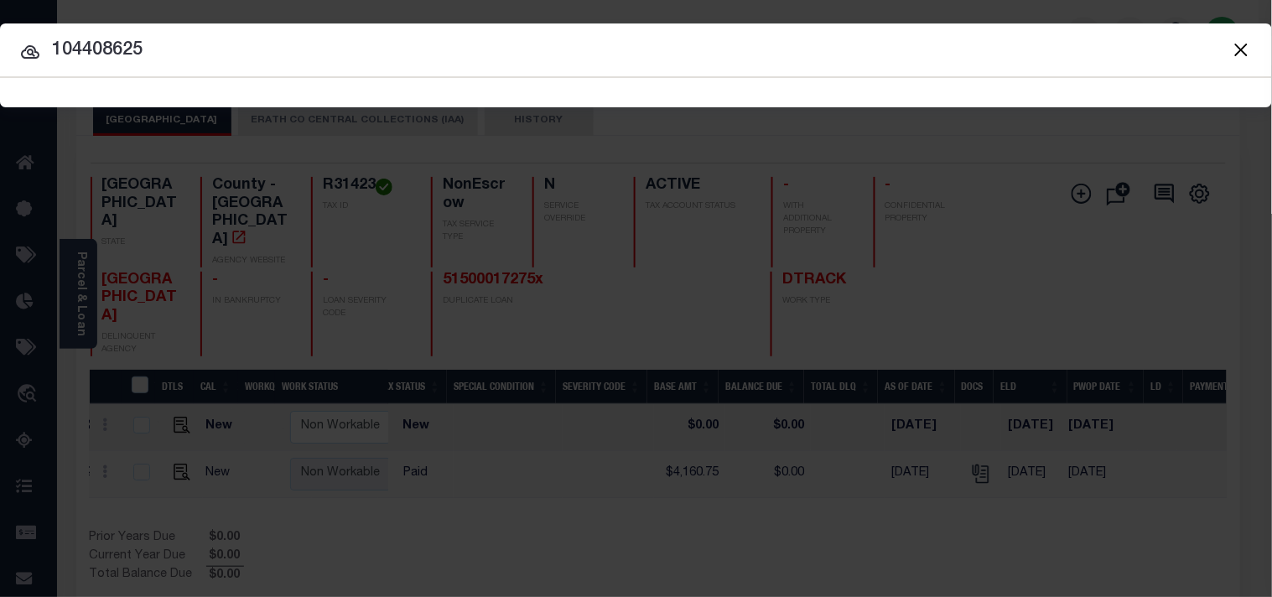
type input "104408625"
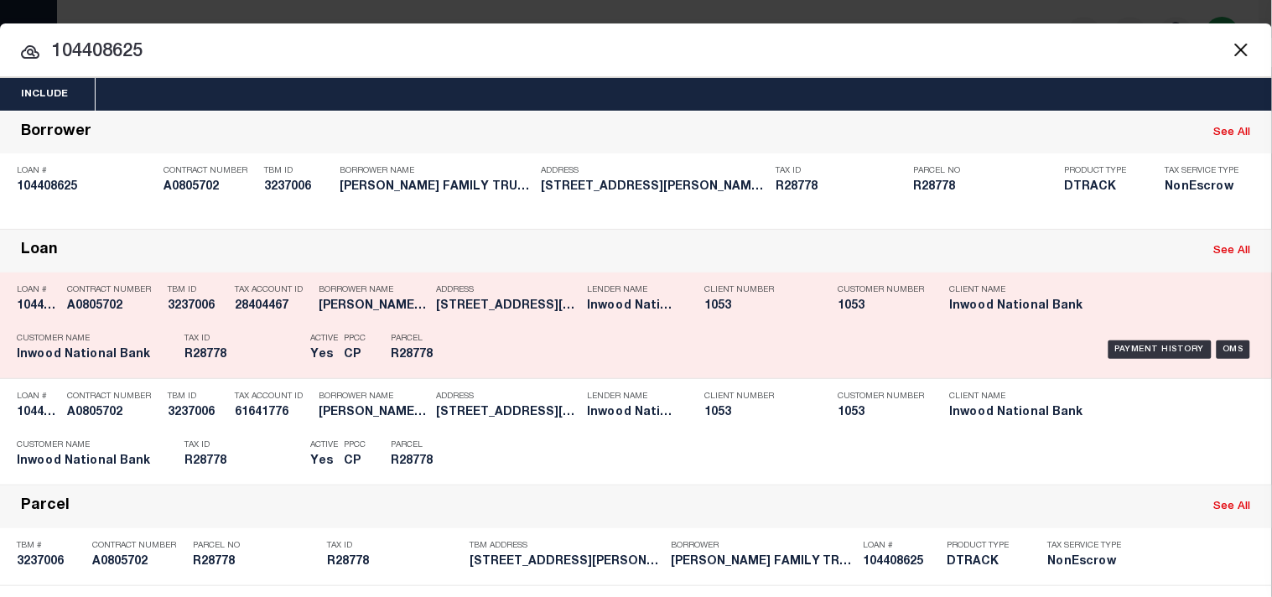
click at [482, 374] on div "Payment History OMS" at bounding box center [873, 349] width 789 height 49
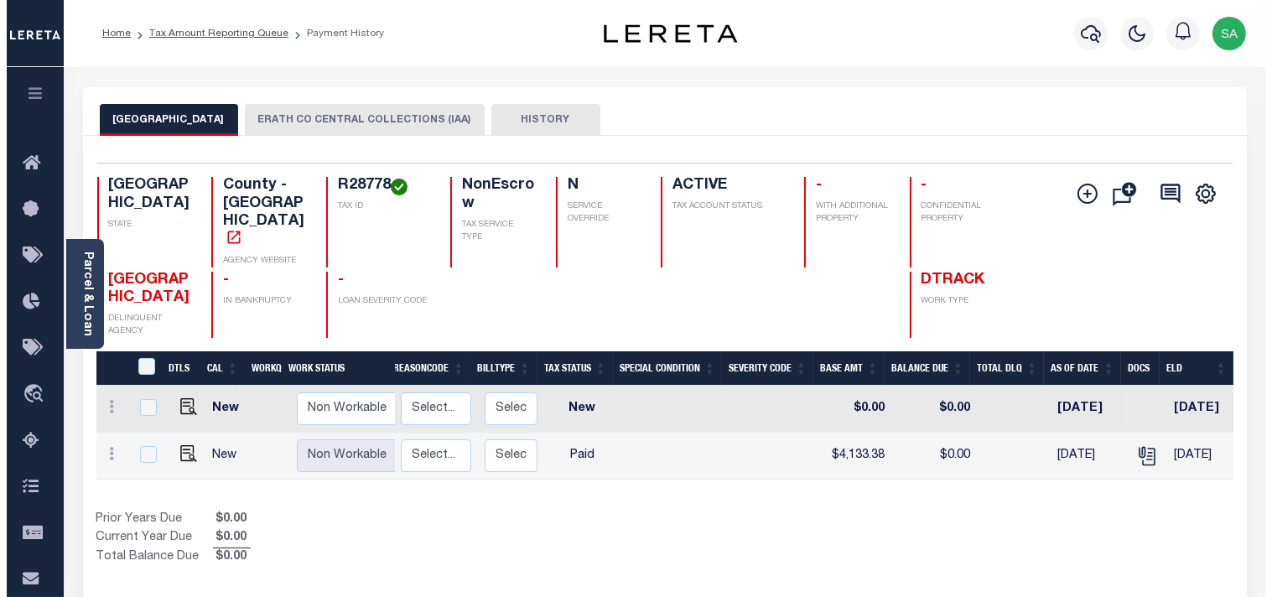
scroll to position [0, 267]
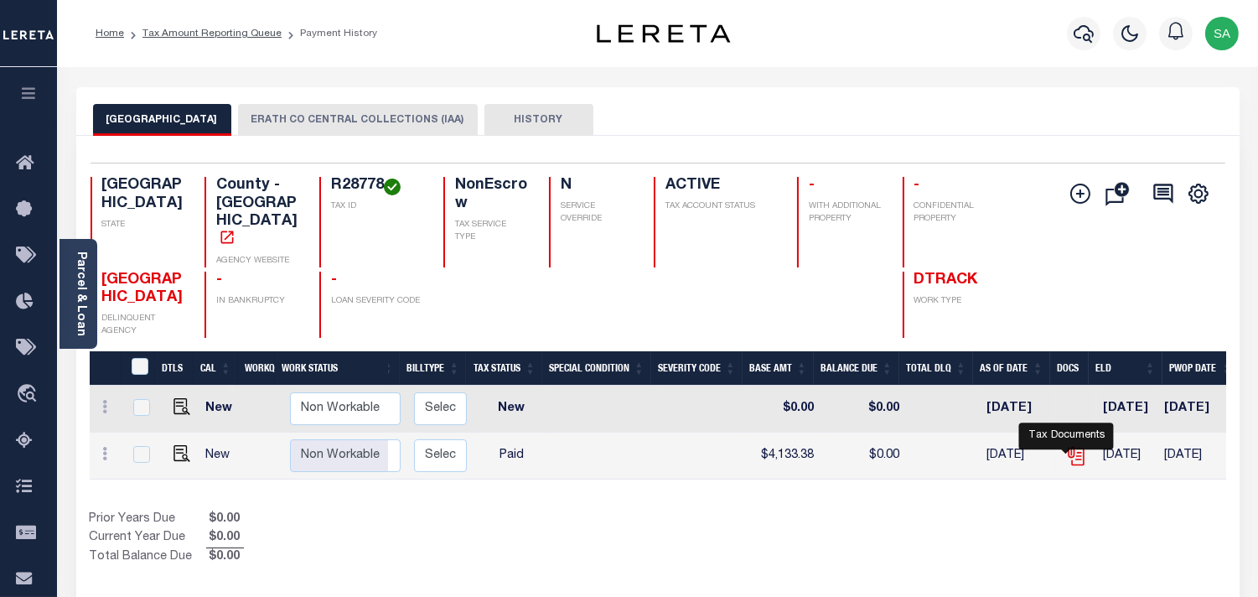
click at [1066, 445] on icon "" at bounding box center [1076, 456] width 22 height 22
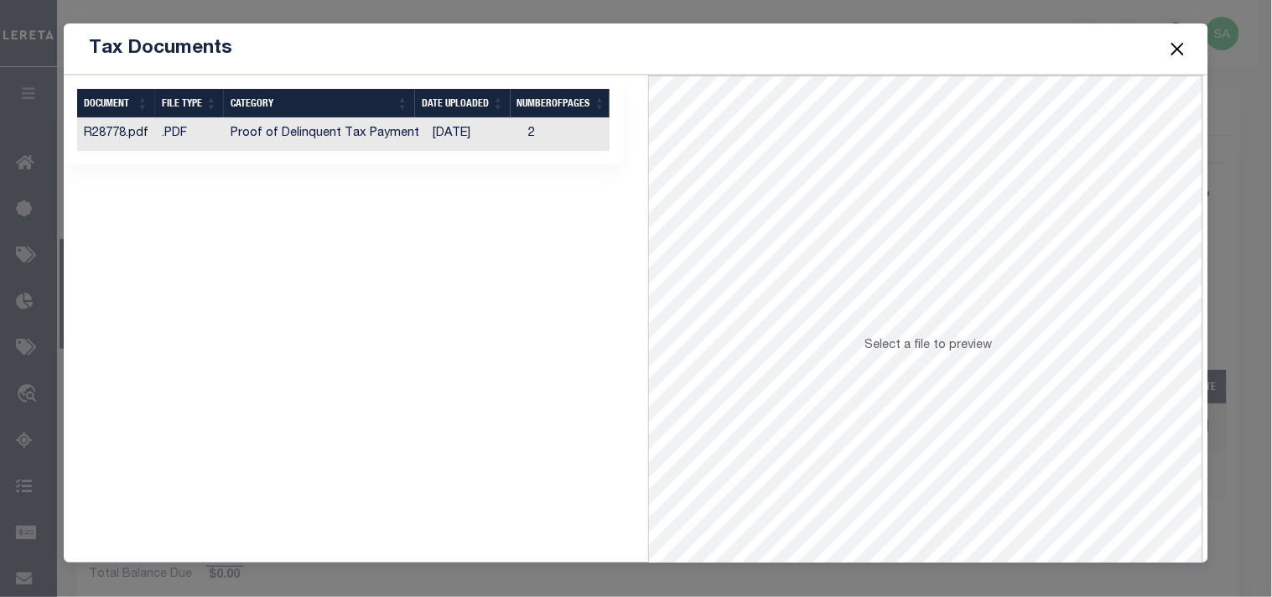
click at [521, 139] on td "2" at bounding box center [571, 134] width 101 height 33
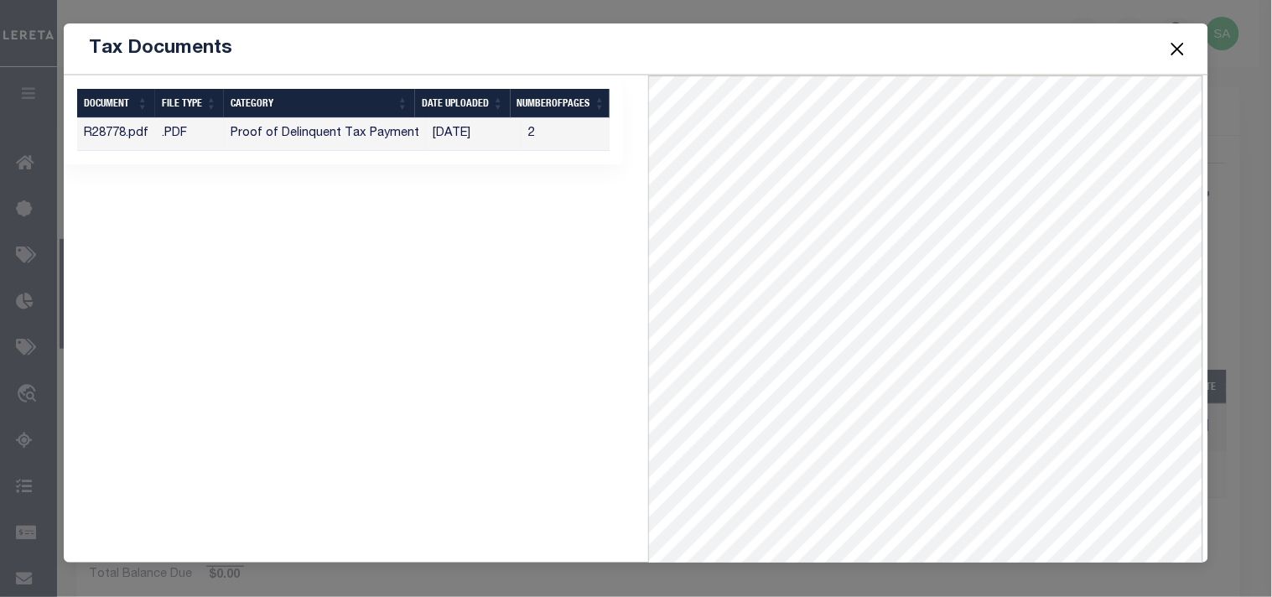
click at [1178, 45] on button "Close" at bounding box center [1177, 49] width 22 height 22
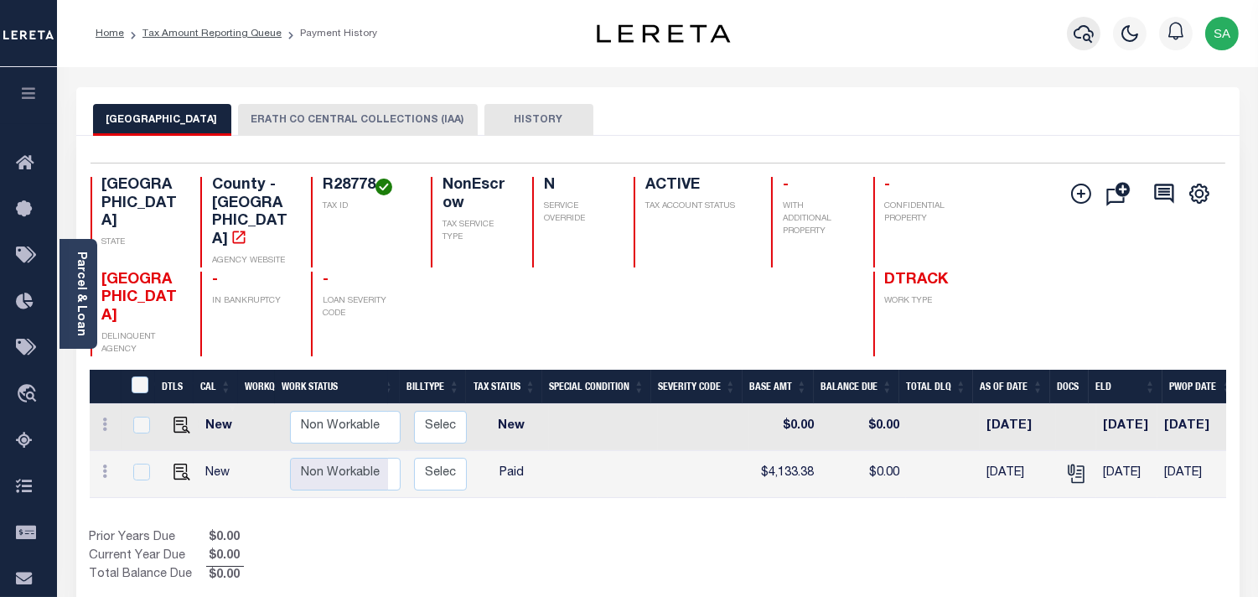
click at [1084, 35] on icon "button" at bounding box center [1084, 33] width 20 height 20
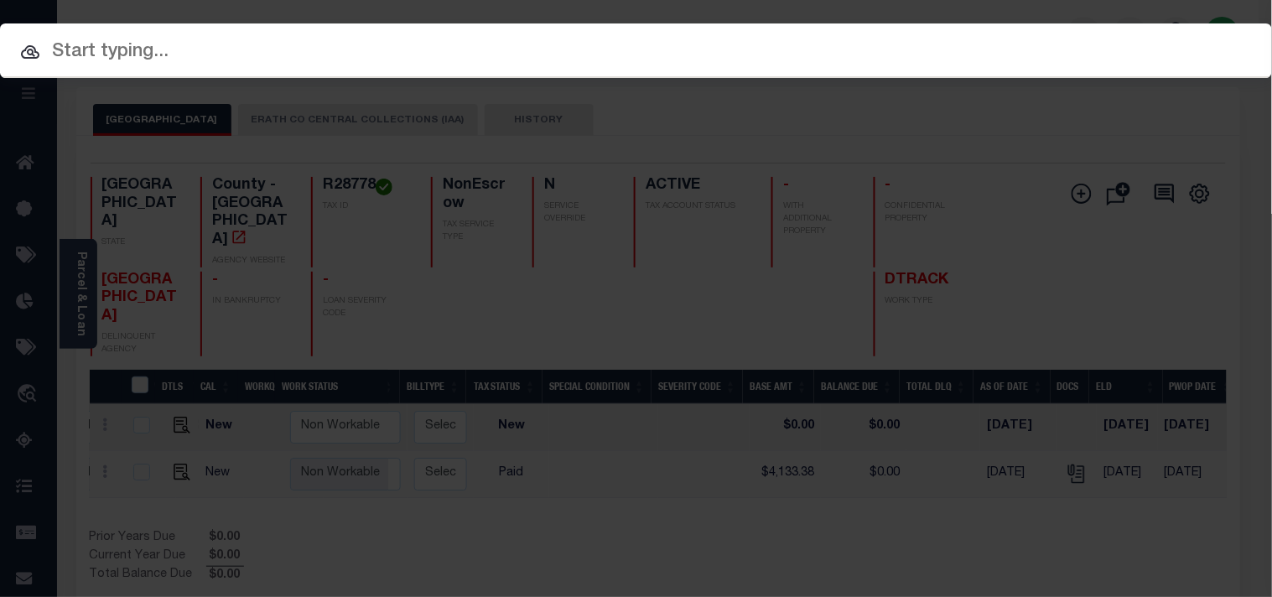
click at [959, 45] on input "text" at bounding box center [636, 52] width 1272 height 29
paste input "8004164"
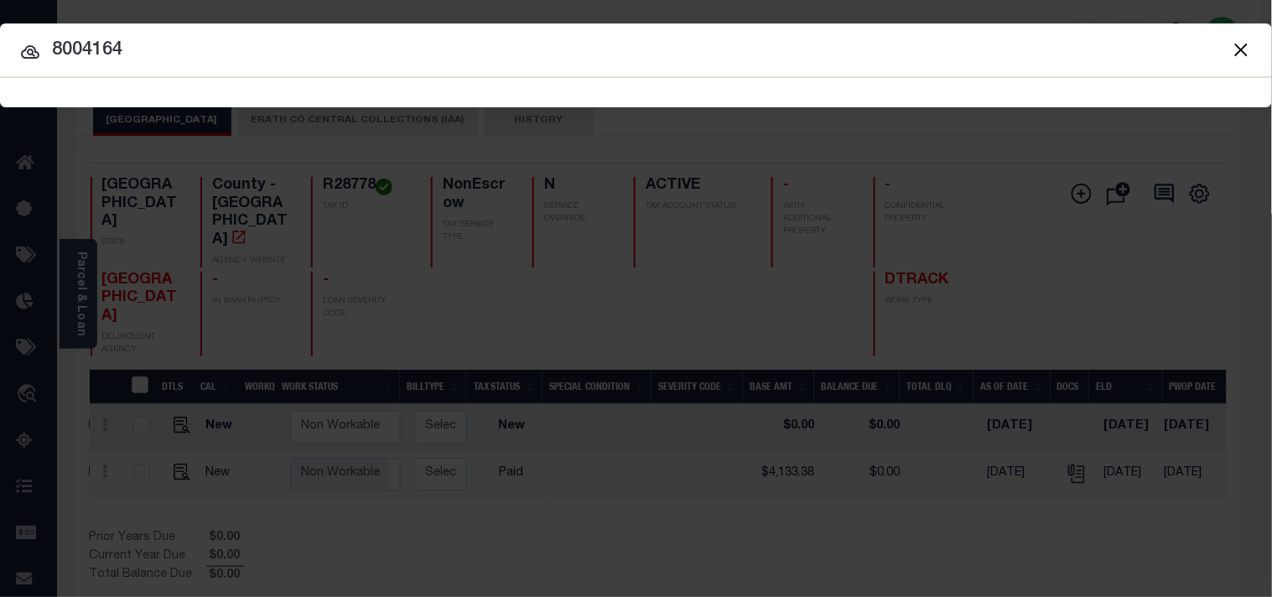
type input "8004164"
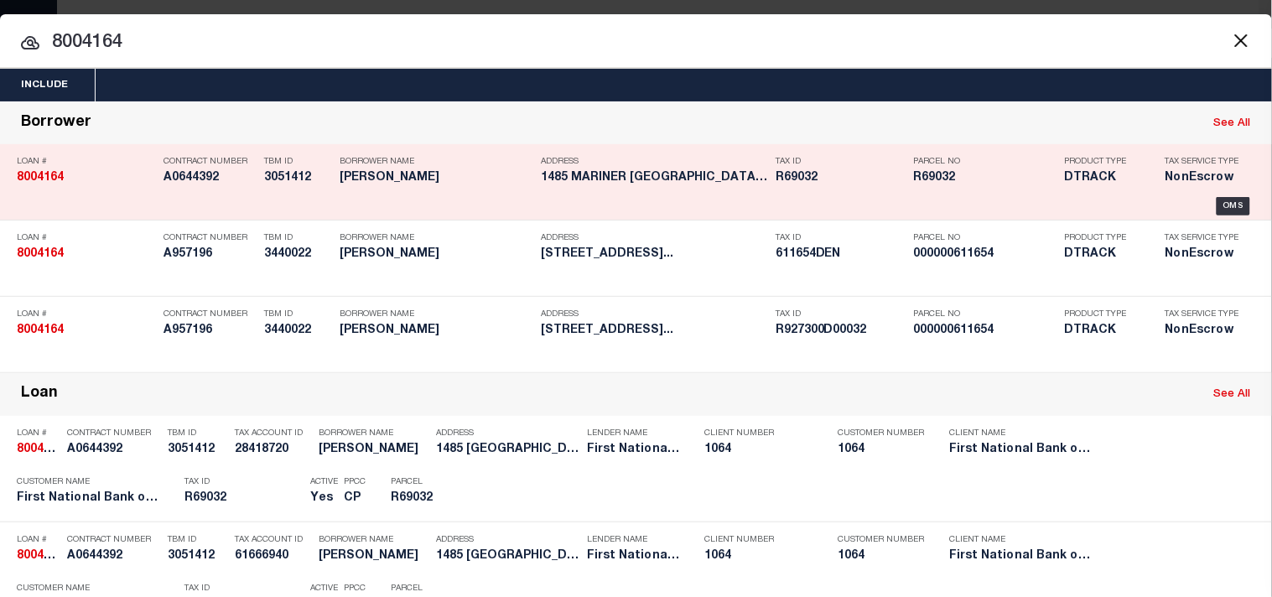
scroll to position [102, 0]
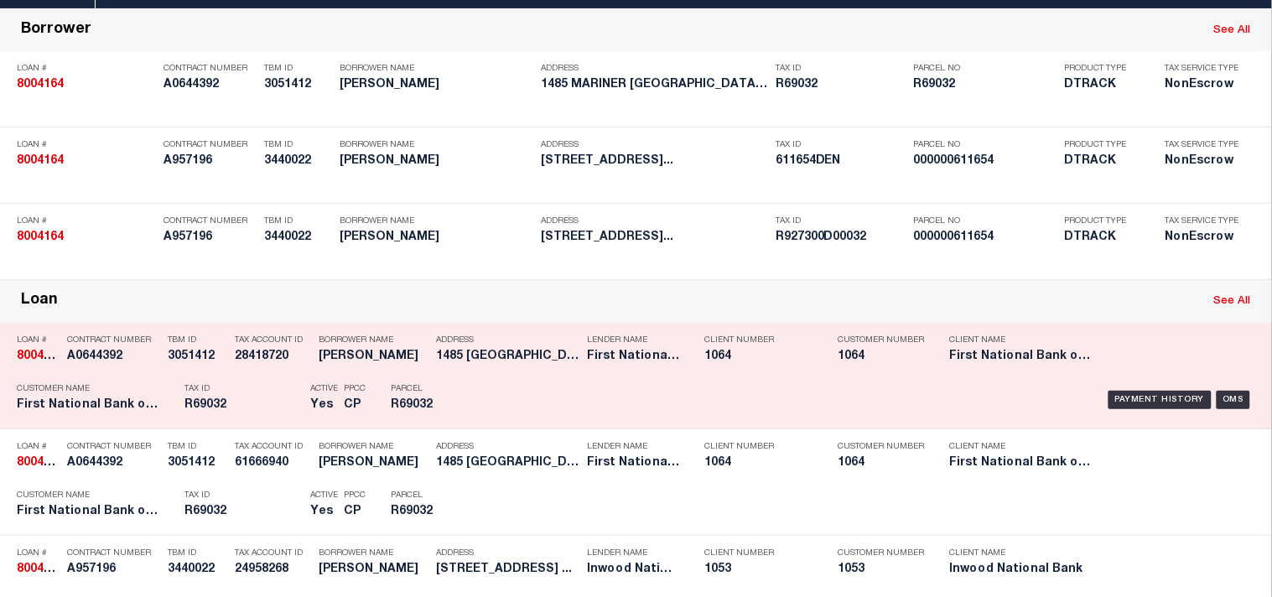
click at [493, 424] on div "Payment History OMS" at bounding box center [873, 400] width 764 height 49
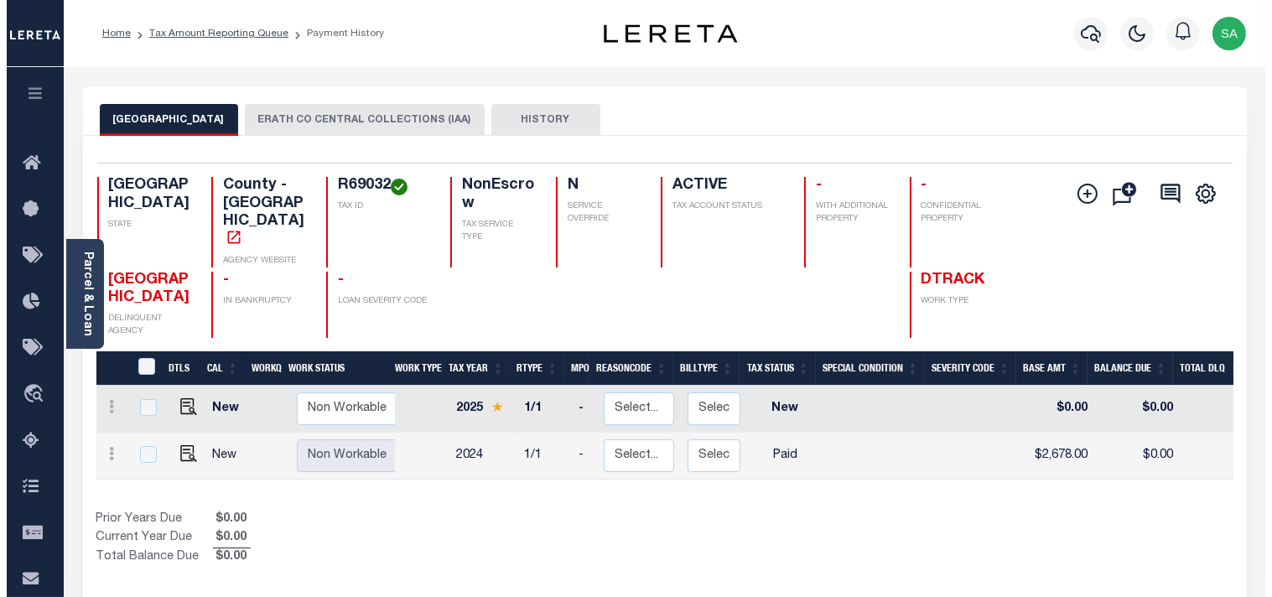
scroll to position [0, 497]
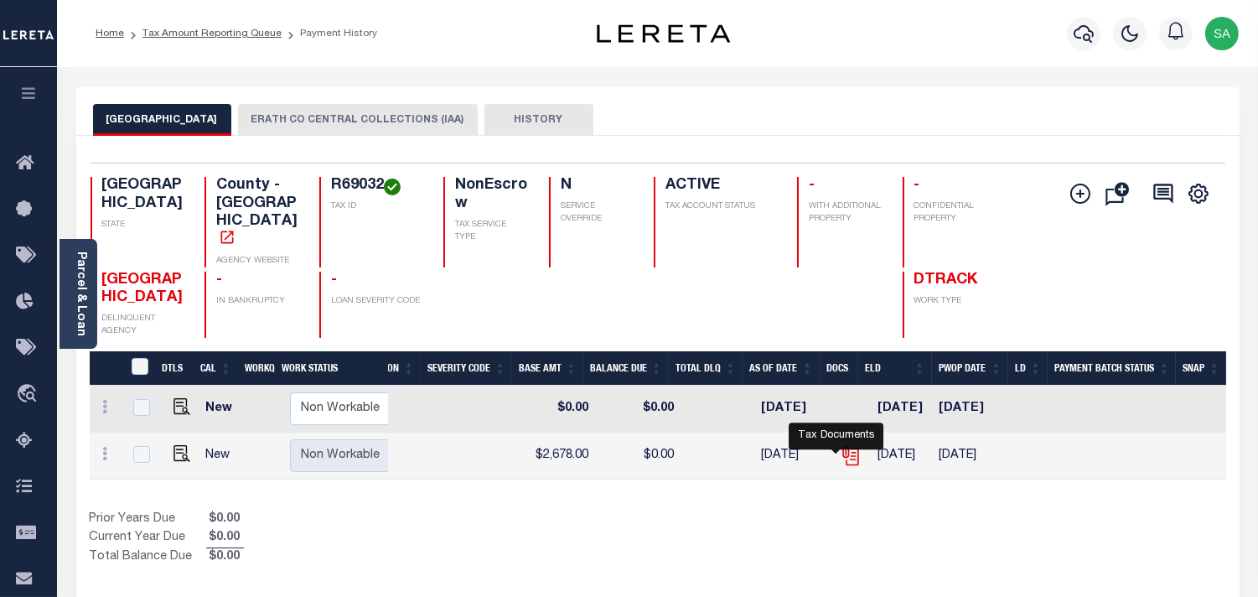
click at [840, 445] on icon "" at bounding box center [851, 456] width 22 height 22
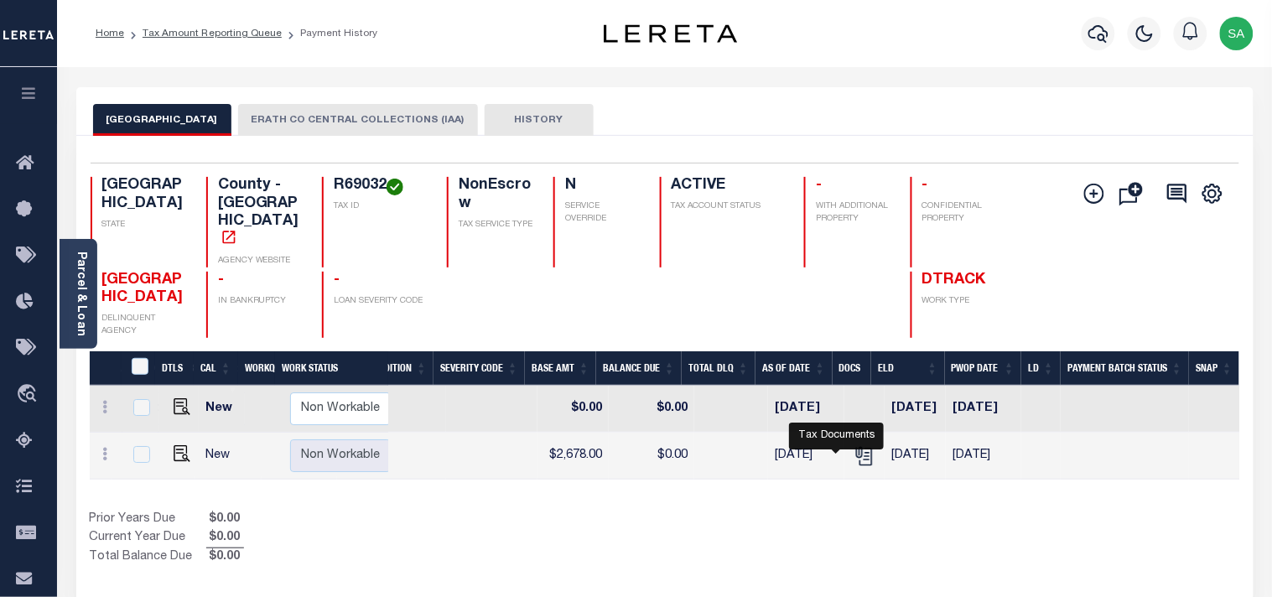
scroll to position [0, 483]
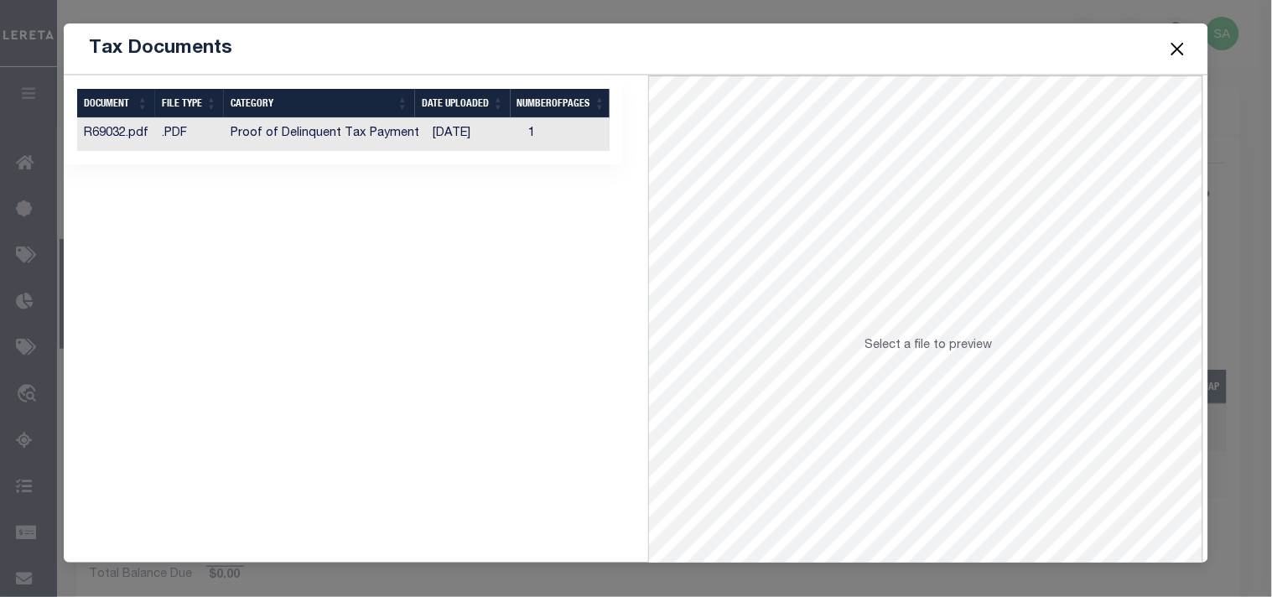
click at [461, 141] on td "[DATE]" at bounding box center [474, 134] width 96 height 33
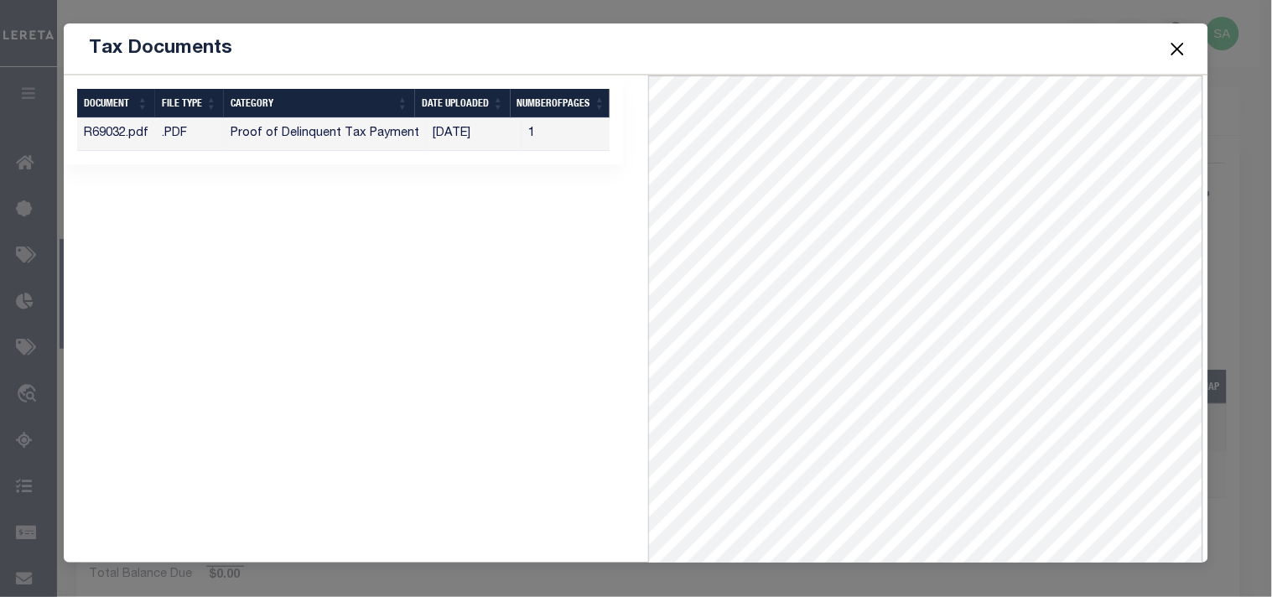
click at [1178, 50] on button "Close" at bounding box center [1177, 49] width 22 height 22
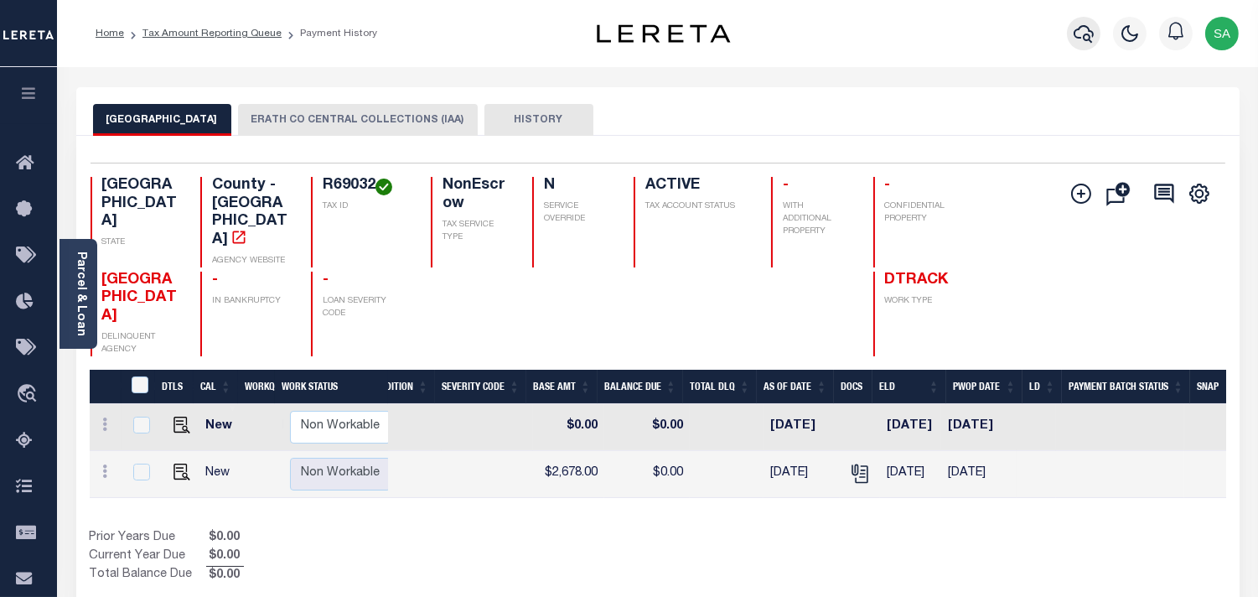
click at [1071, 34] on button "button" at bounding box center [1084, 34] width 34 height 34
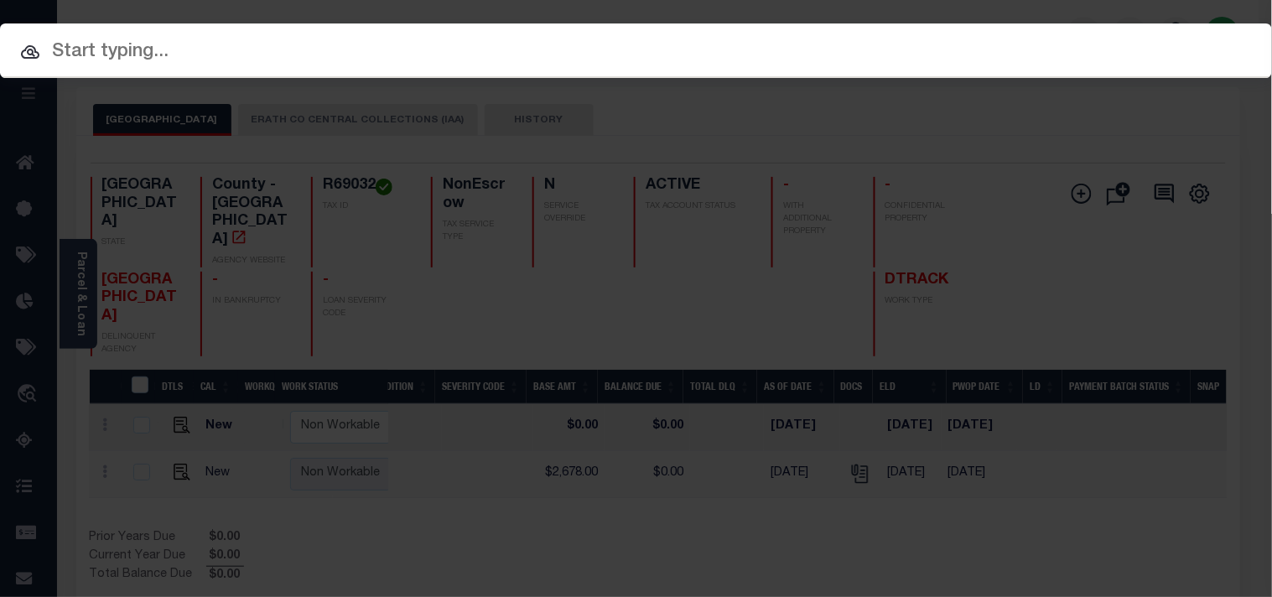
click at [935, 54] on input "text" at bounding box center [636, 52] width 1272 height 29
paste input "6147990"
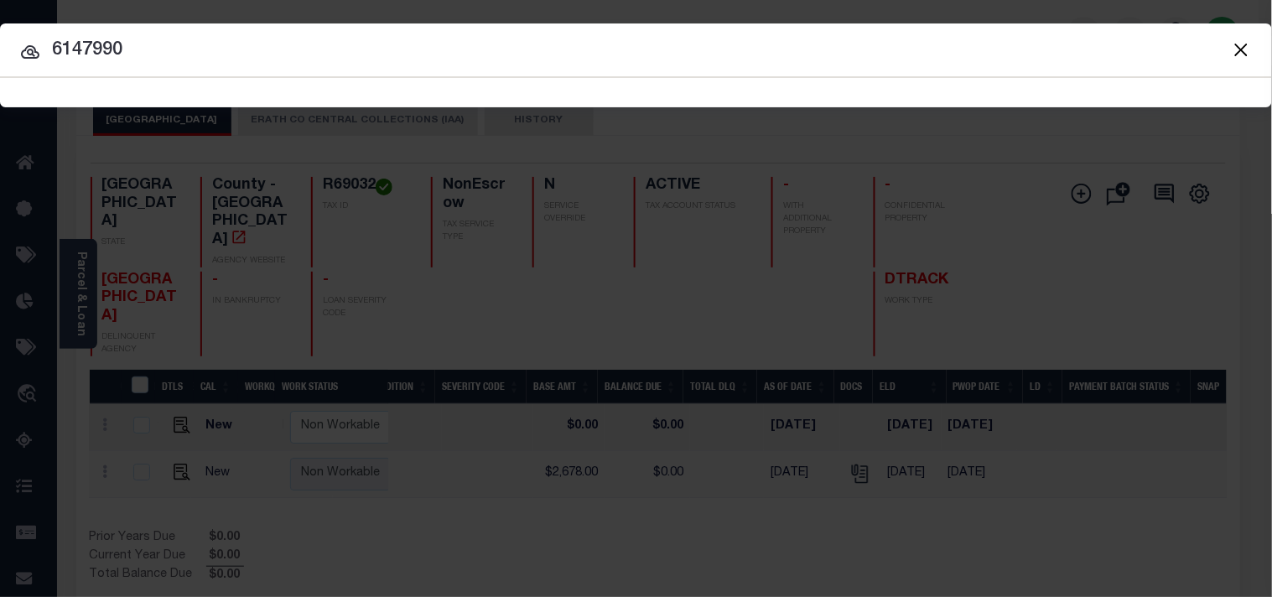
type input "6147990"
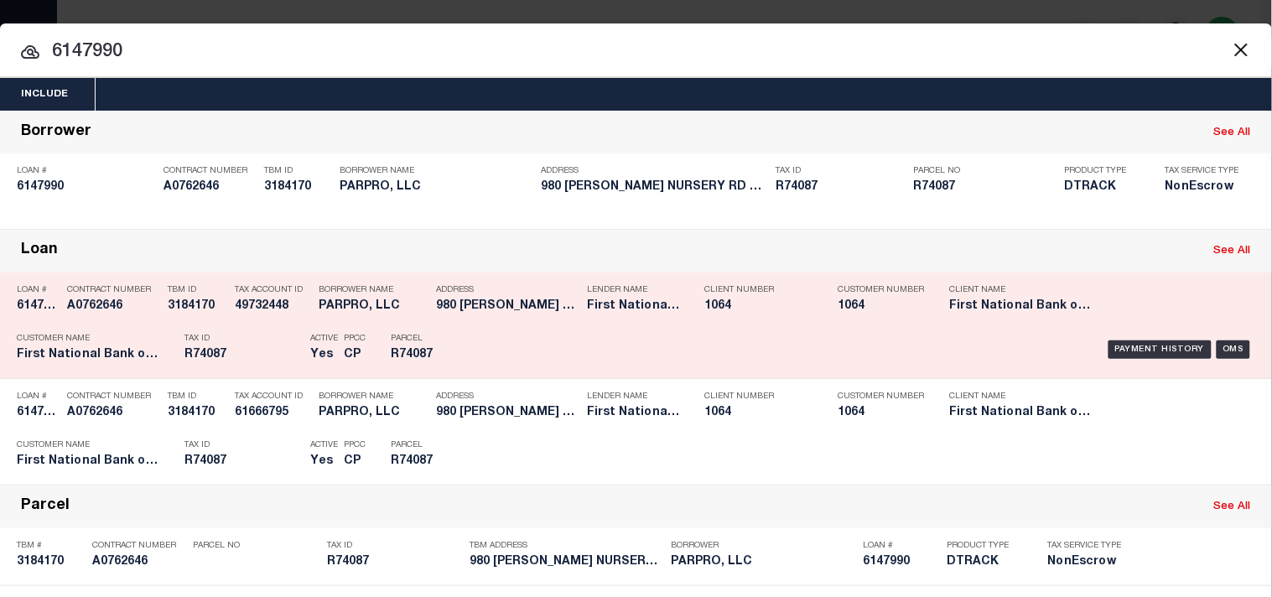
click at [474, 374] on div "Parcel R74087" at bounding box center [428, 349] width 101 height 49
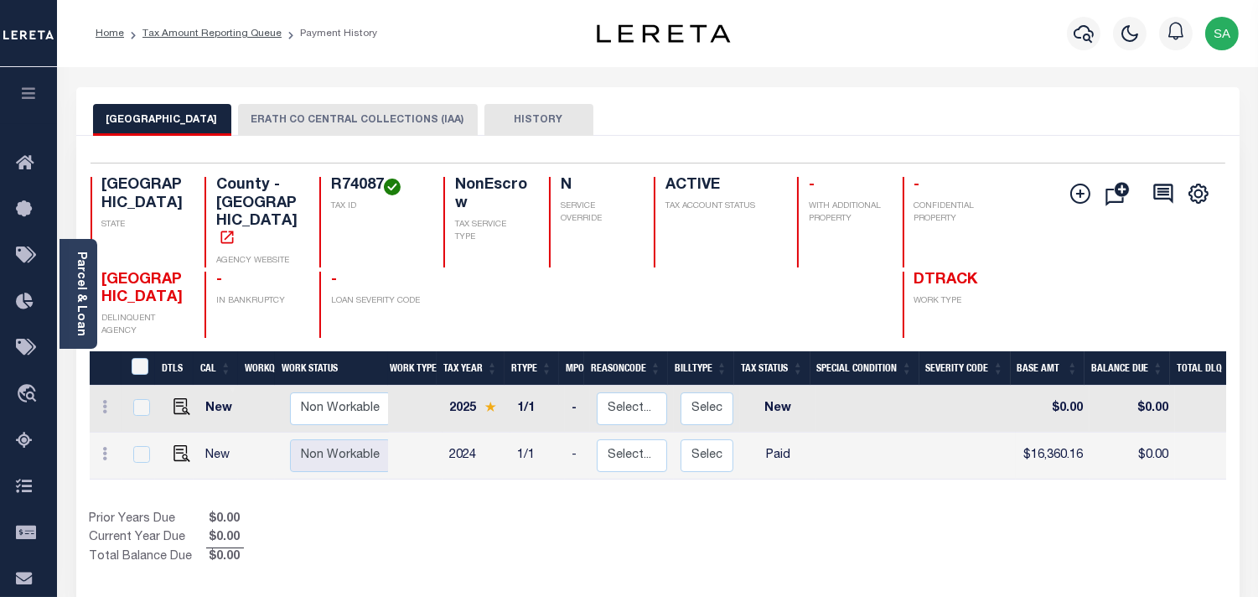
click at [285, 126] on button "ERATH CO CENTRAL COLLECTIONS (IAA)" at bounding box center [358, 120] width 240 height 32
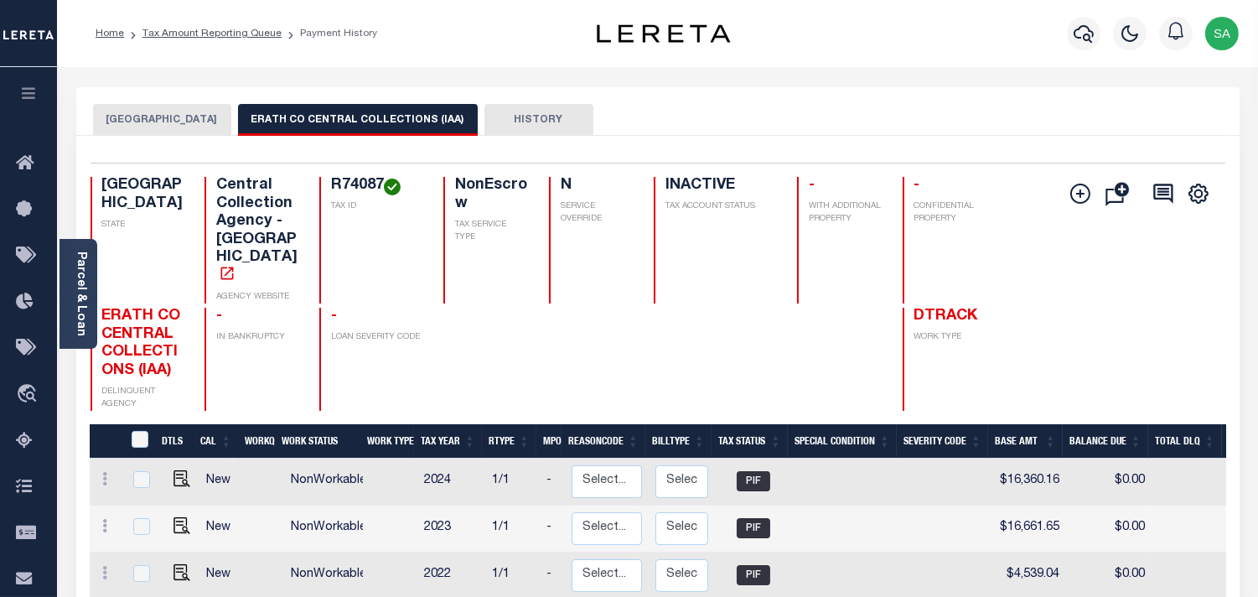
click at [177, 122] on button "ERATH COUNTY" at bounding box center [162, 120] width 138 height 32
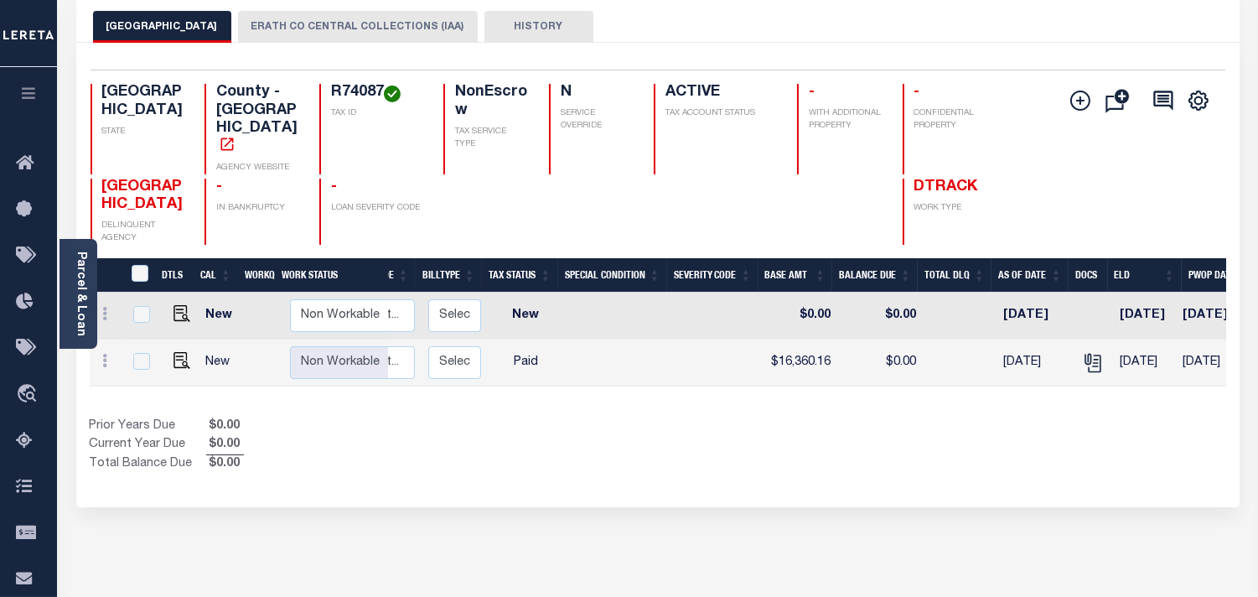
scroll to position [0, 328]
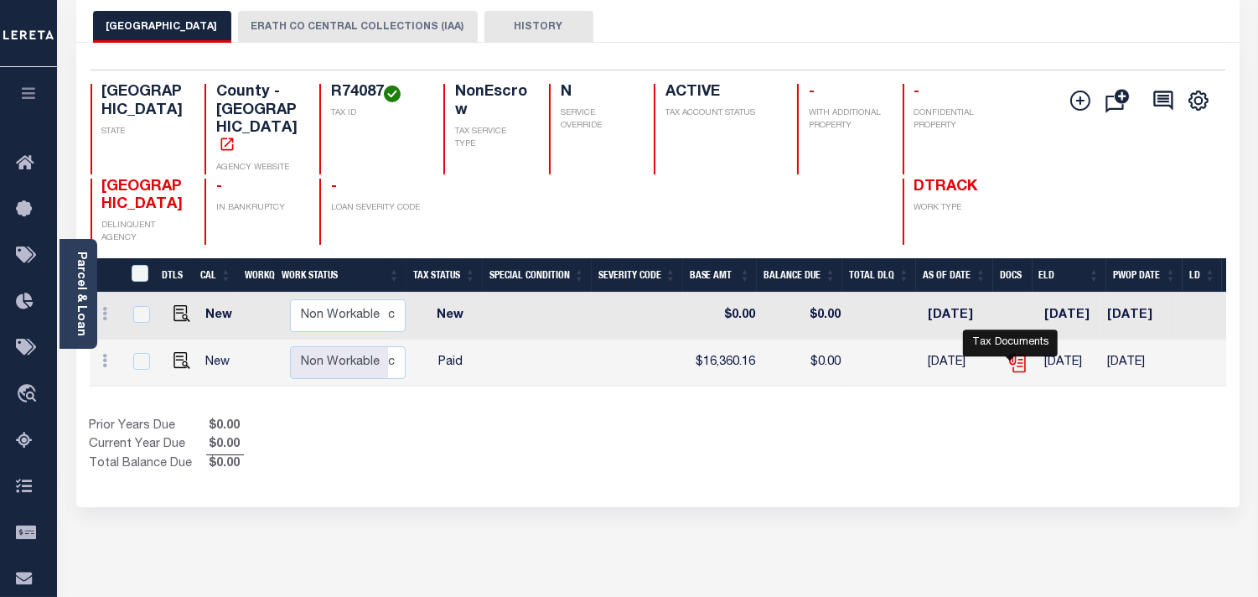
click at [1009, 353] on icon "" at bounding box center [1015, 359] width 13 height 13
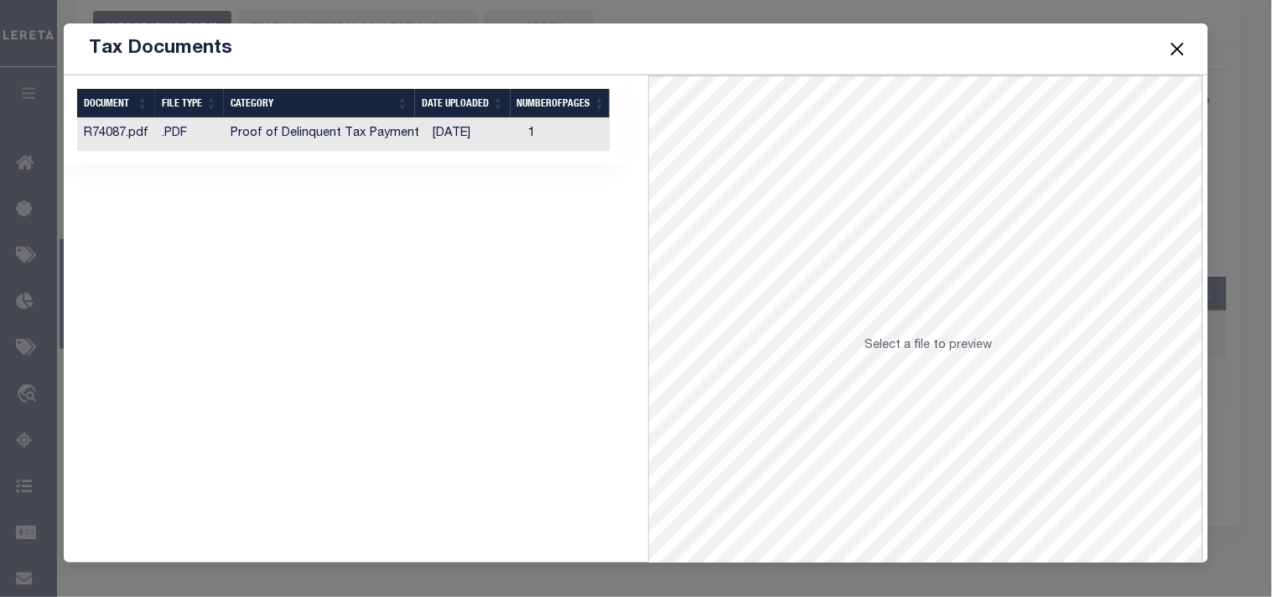
click at [509, 139] on td "[DATE]" at bounding box center [474, 134] width 96 height 33
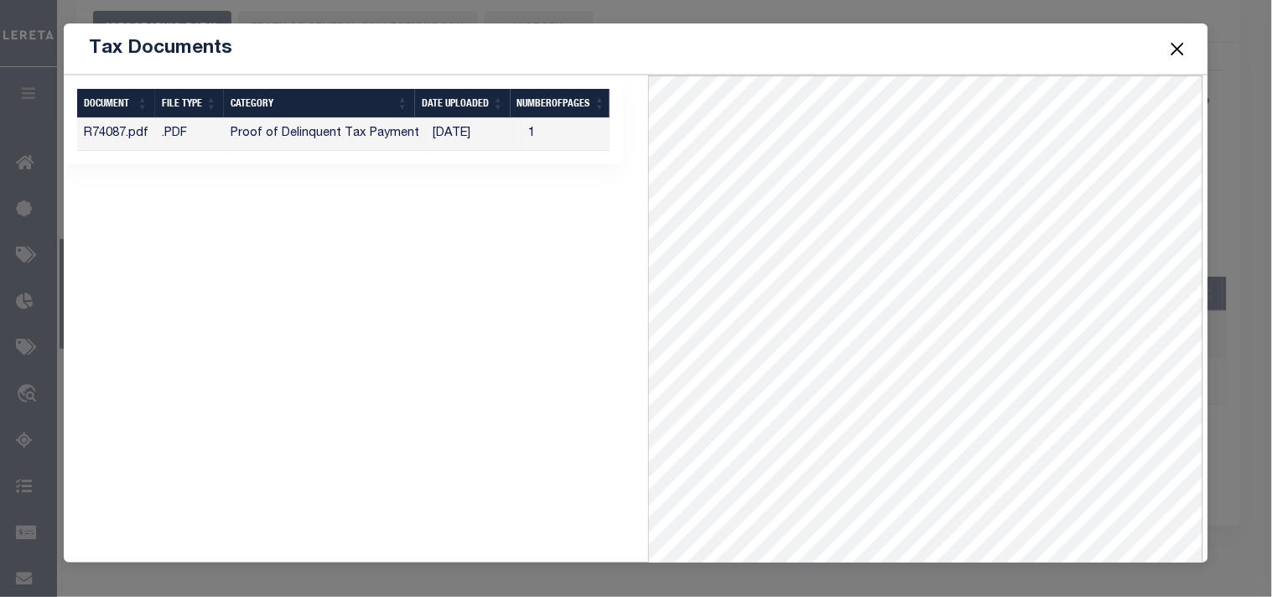
click at [1171, 55] on button "Close" at bounding box center [1177, 49] width 22 height 22
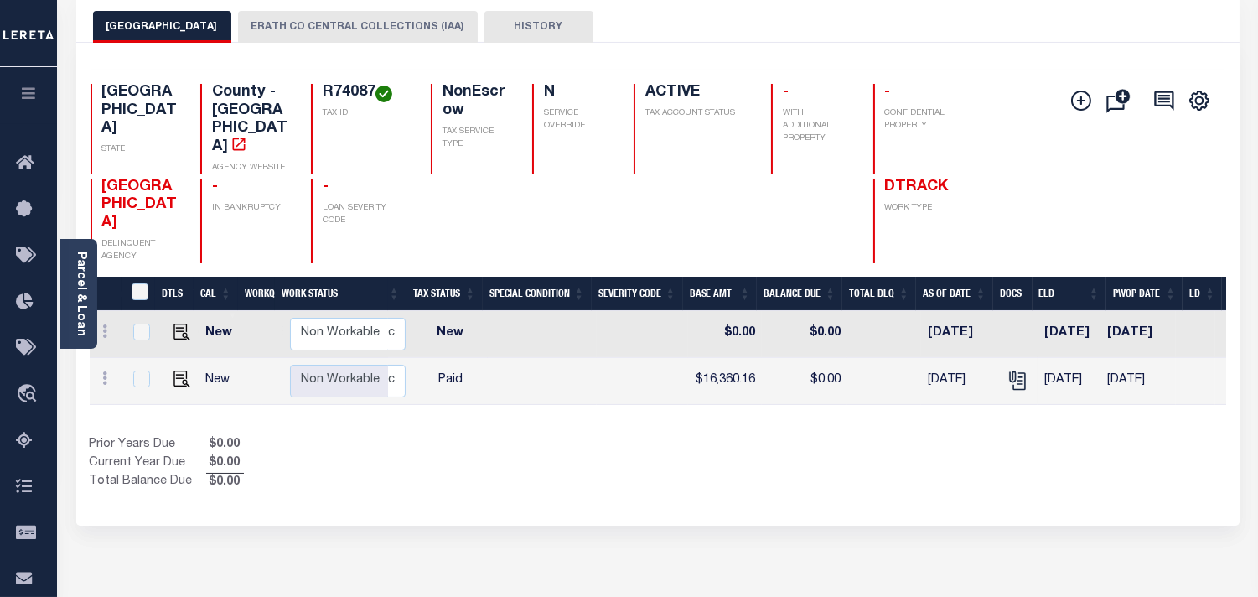
scroll to position [0, 0]
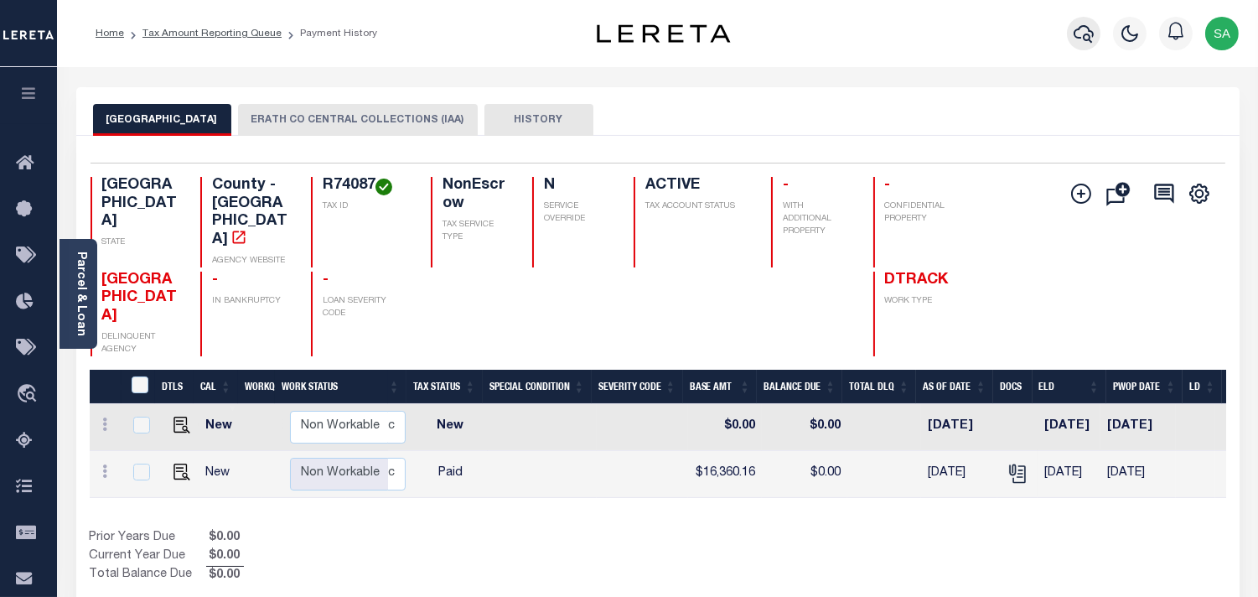
click at [1085, 37] on icon "button" at bounding box center [1084, 34] width 20 height 18
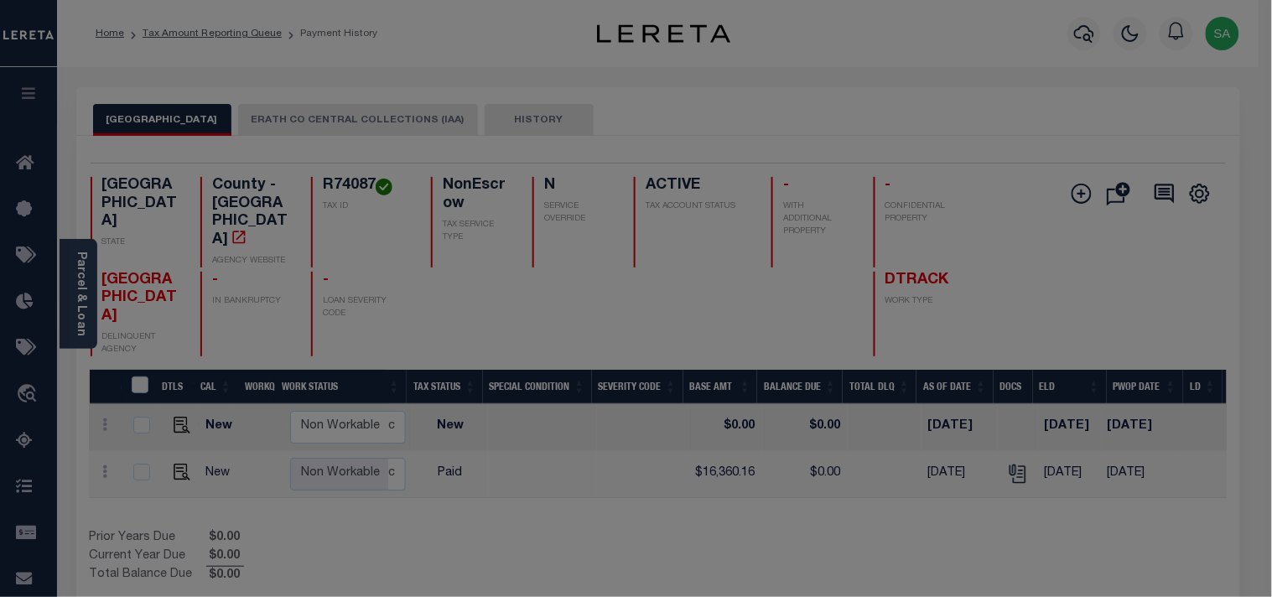
click at [0, 0] on div "Include Loans TBM Customers Borrowers Payments (Lender Non-Disb) Payments (Lend…" at bounding box center [0, 0] width 0 height 0
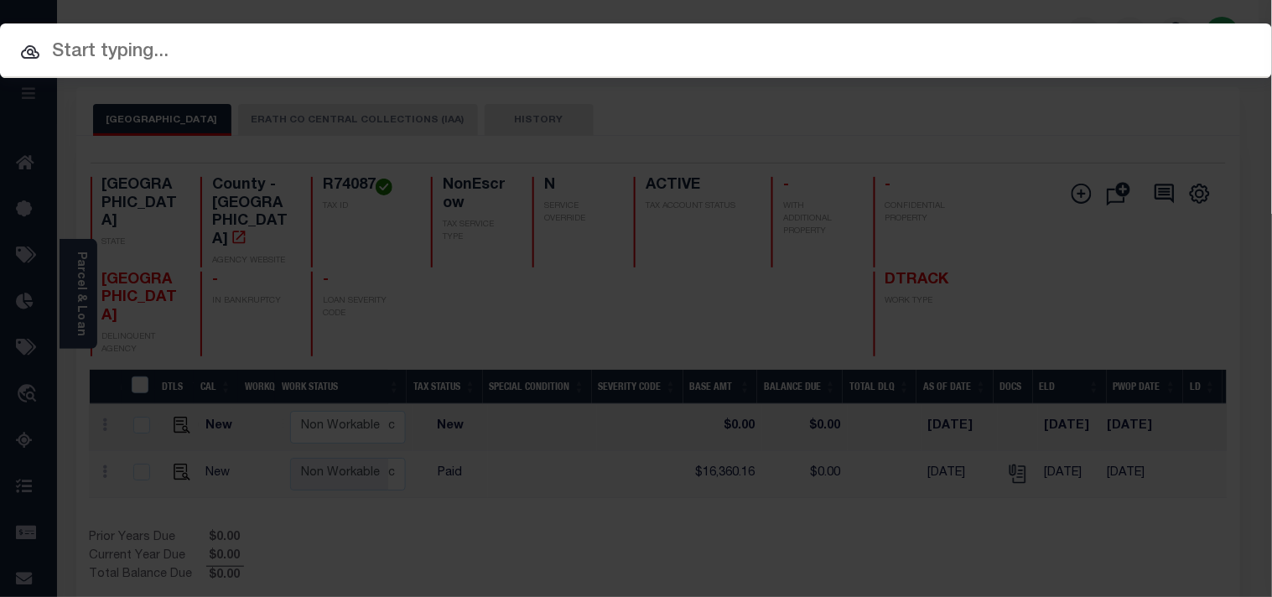
paste input "8003874"
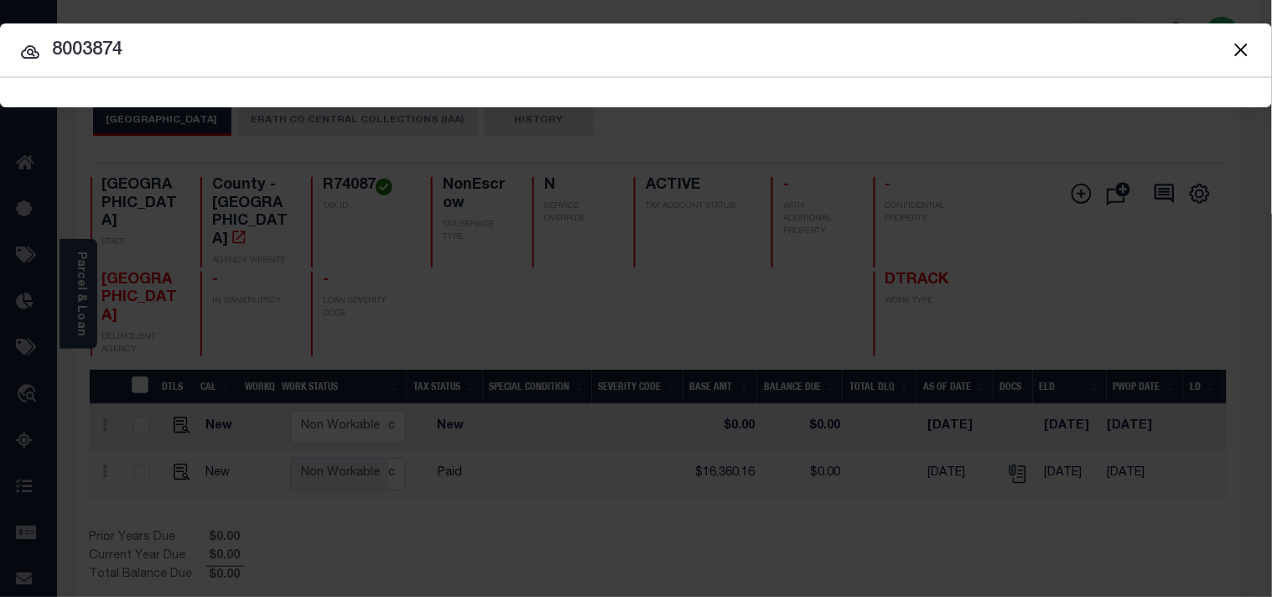
type input "8003874"
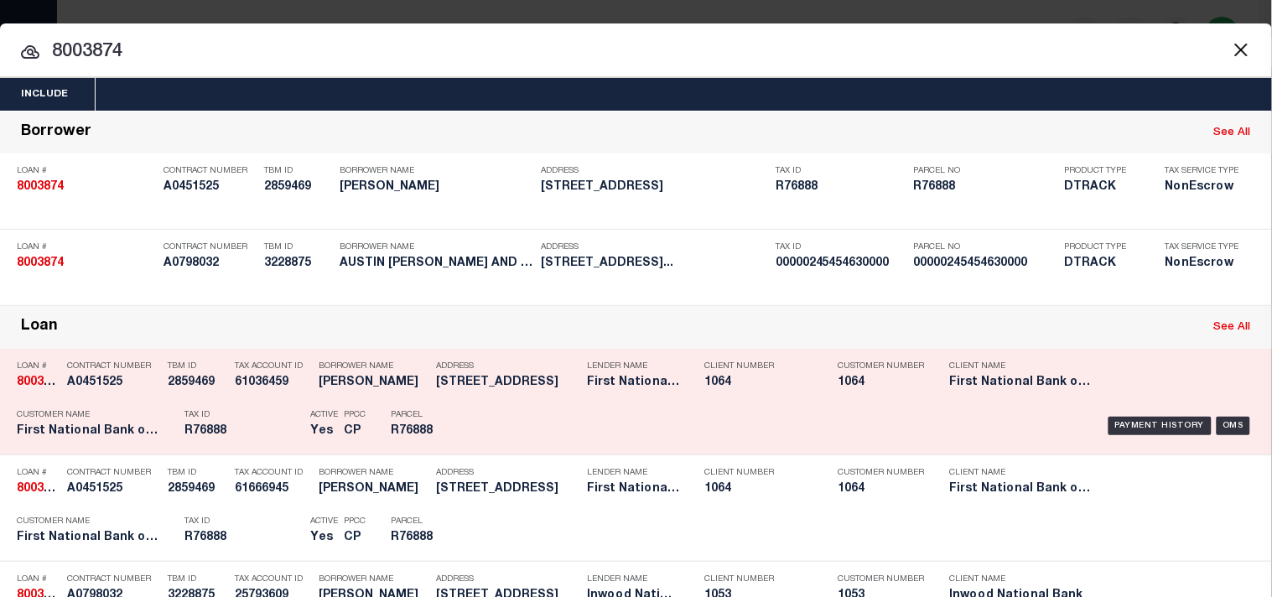
click at [484, 450] on div "Payment History OMS" at bounding box center [873, 425] width 789 height 49
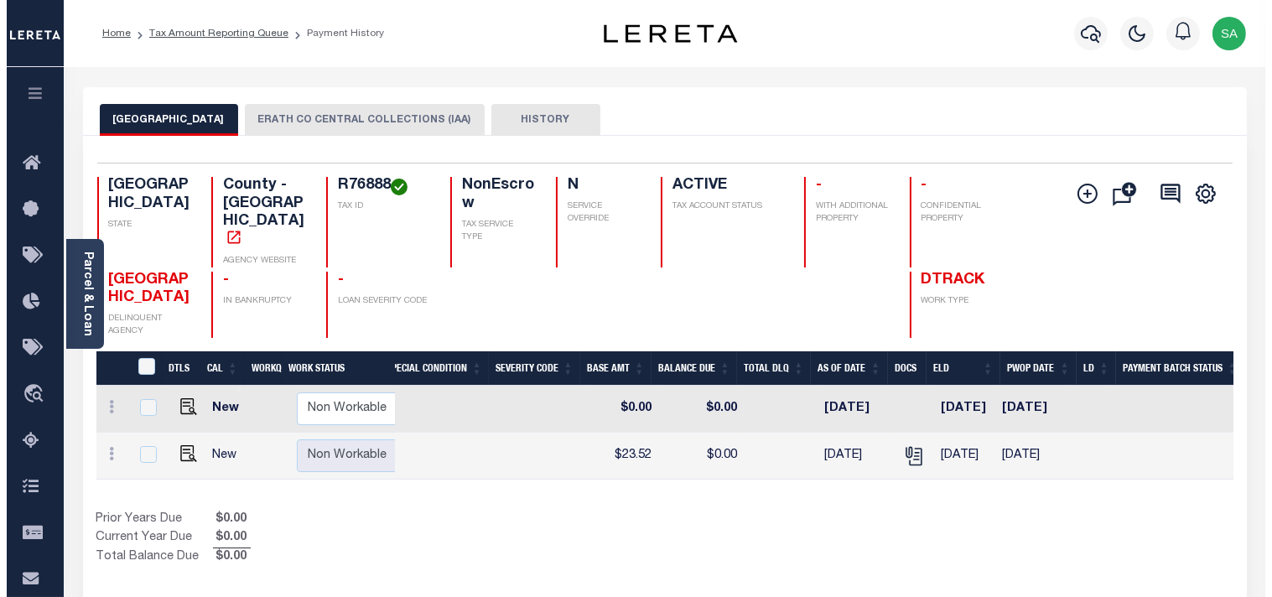
scroll to position [0, 497]
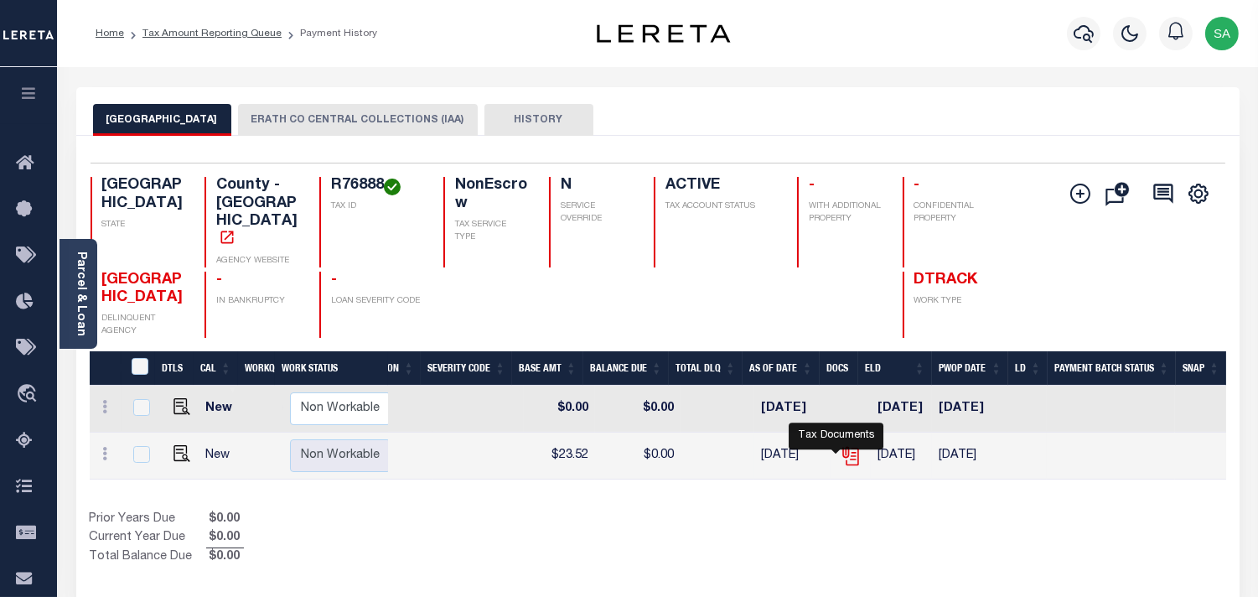
click at [840, 445] on icon "" at bounding box center [851, 456] width 22 height 22
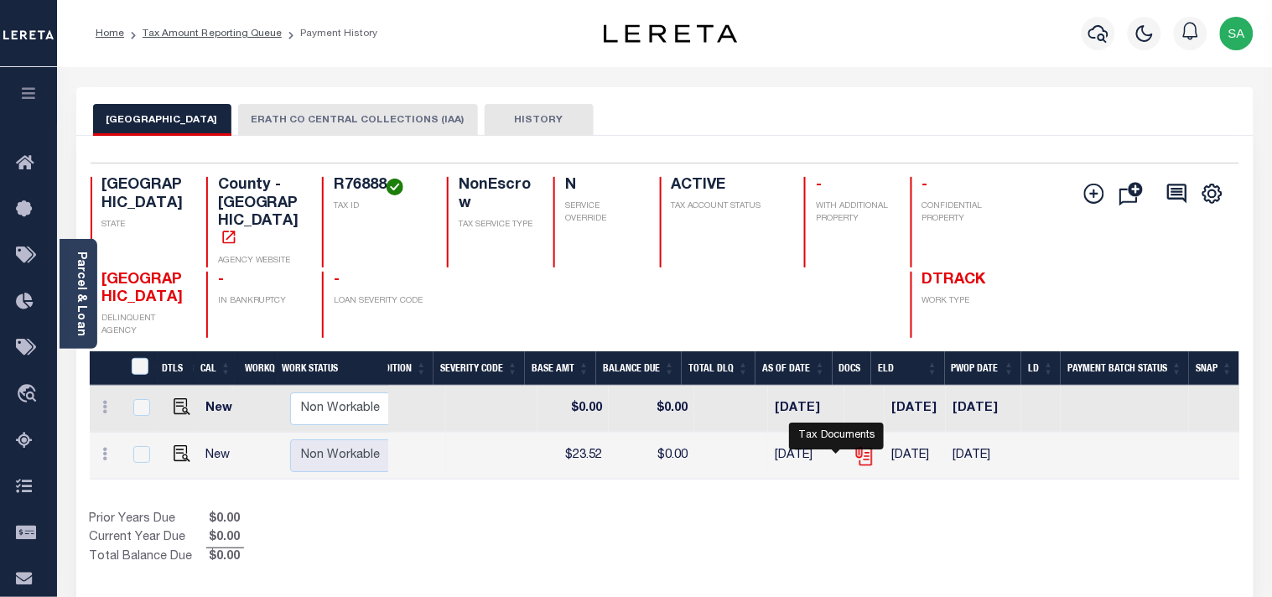
scroll to position [0, 483]
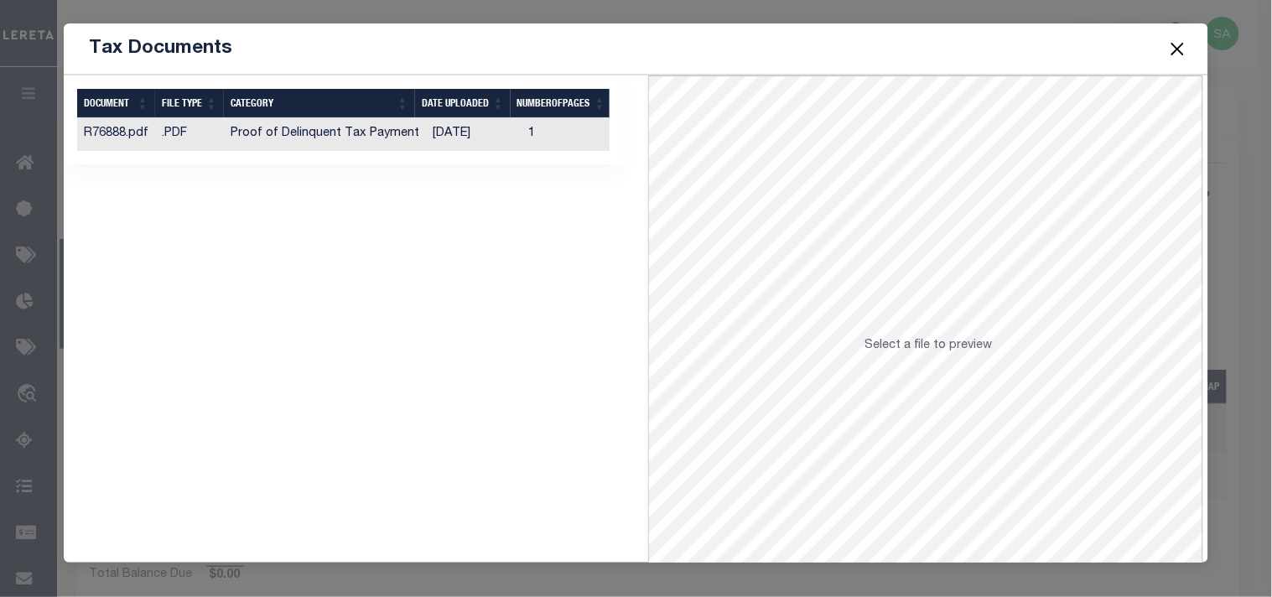
click at [453, 135] on td "[DATE]" at bounding box center [474, 134] width 96 height 33
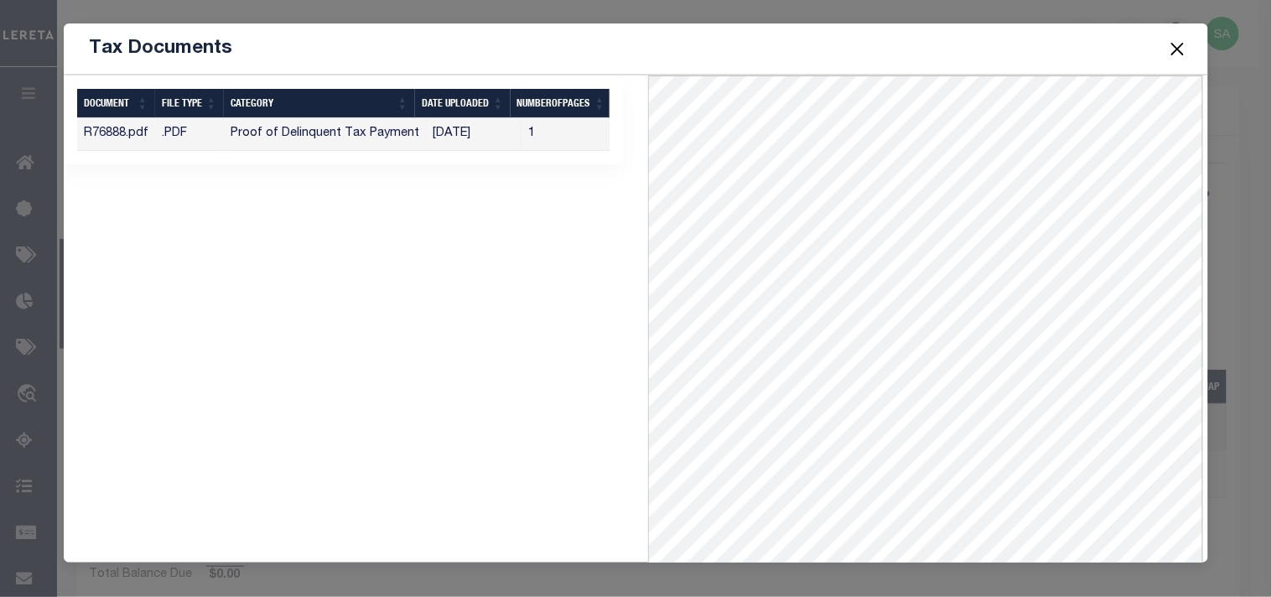
click at [1172, 45] on button "Close" at bounding box center [1177, 49] width 22 height 22
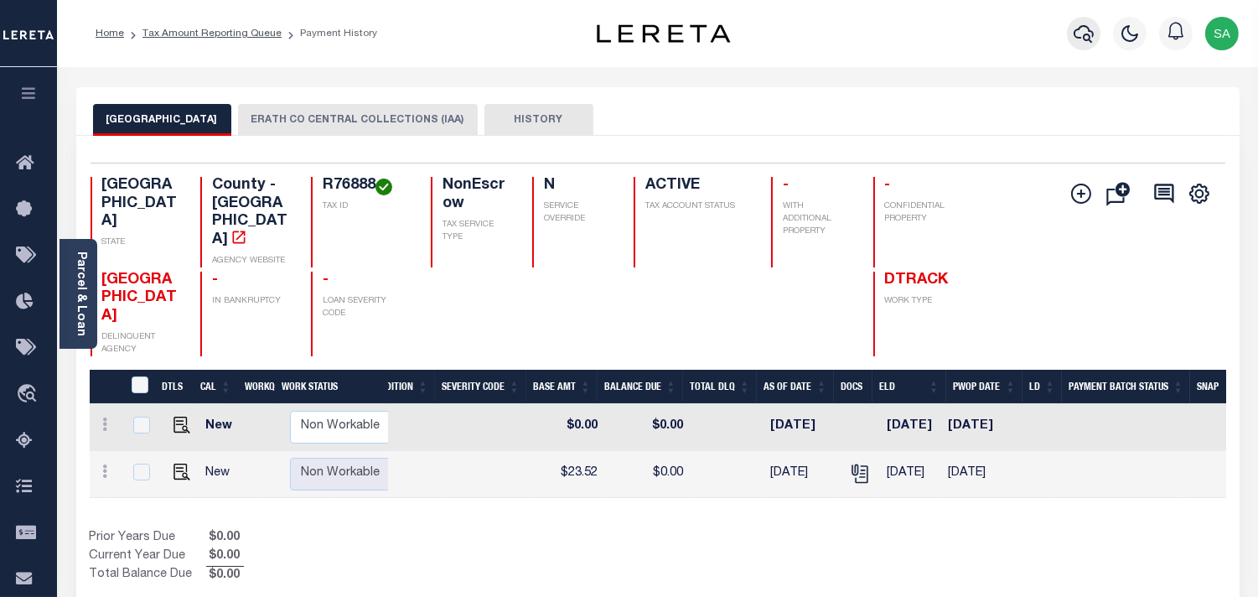
click at [1094, 36] on icon "button" at bounding box center [1084, 33] width 20 height 20
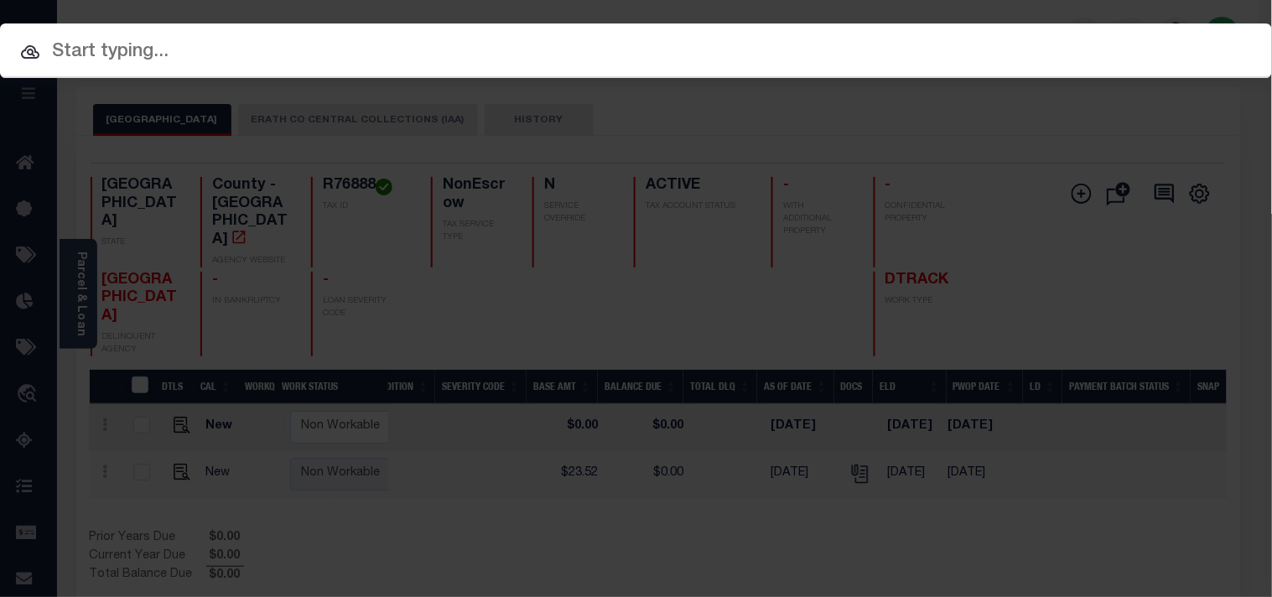
click at [943, 38] on input "text" at bounding box center [636, 52] width 1272 height 29
paste input "1110017960"
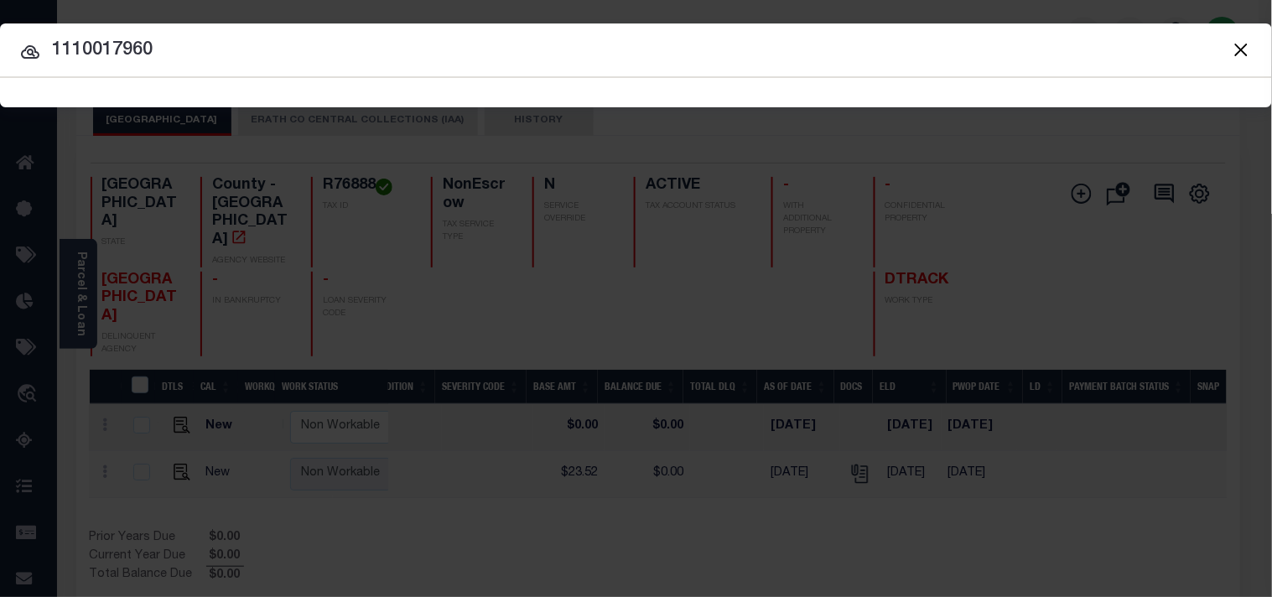
type input "1110017960"
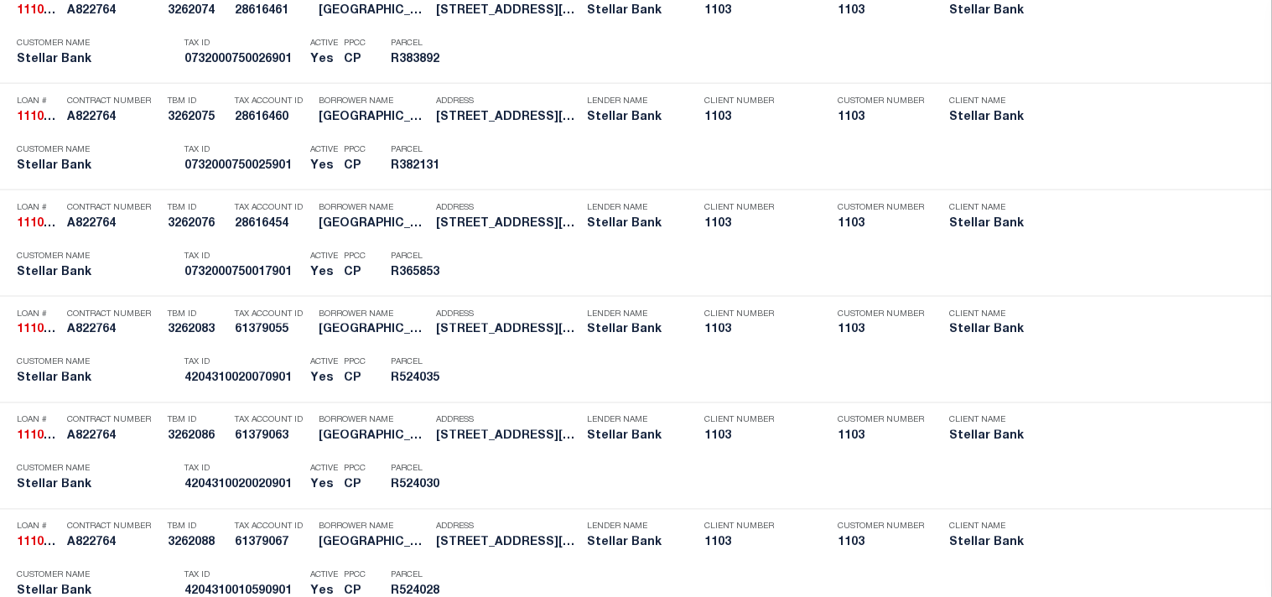
scroll to position [4667, 0]
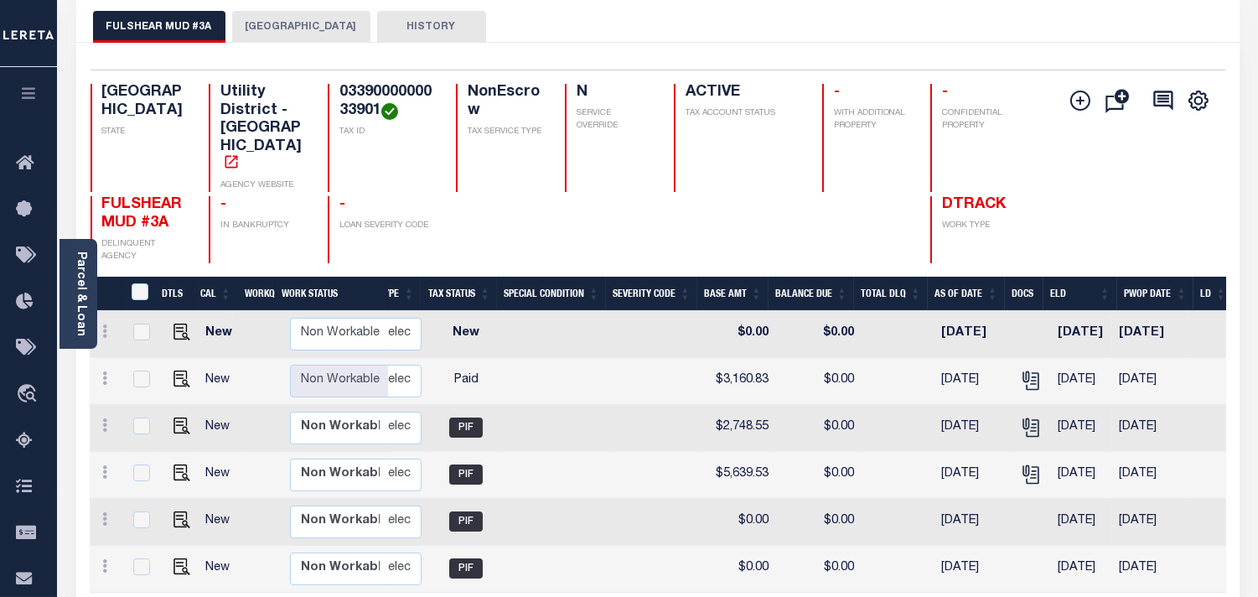
scroll to position [0, 320]
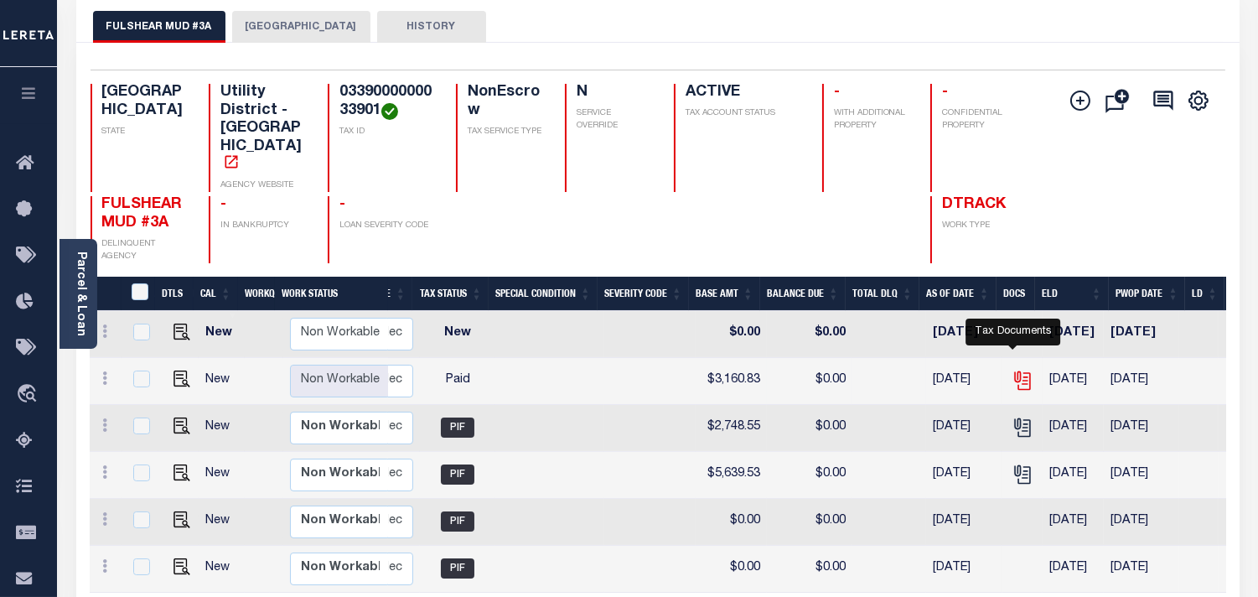
click at [1017, 370] on icon "" at bounding box center [1023, 381] width 22 height 22
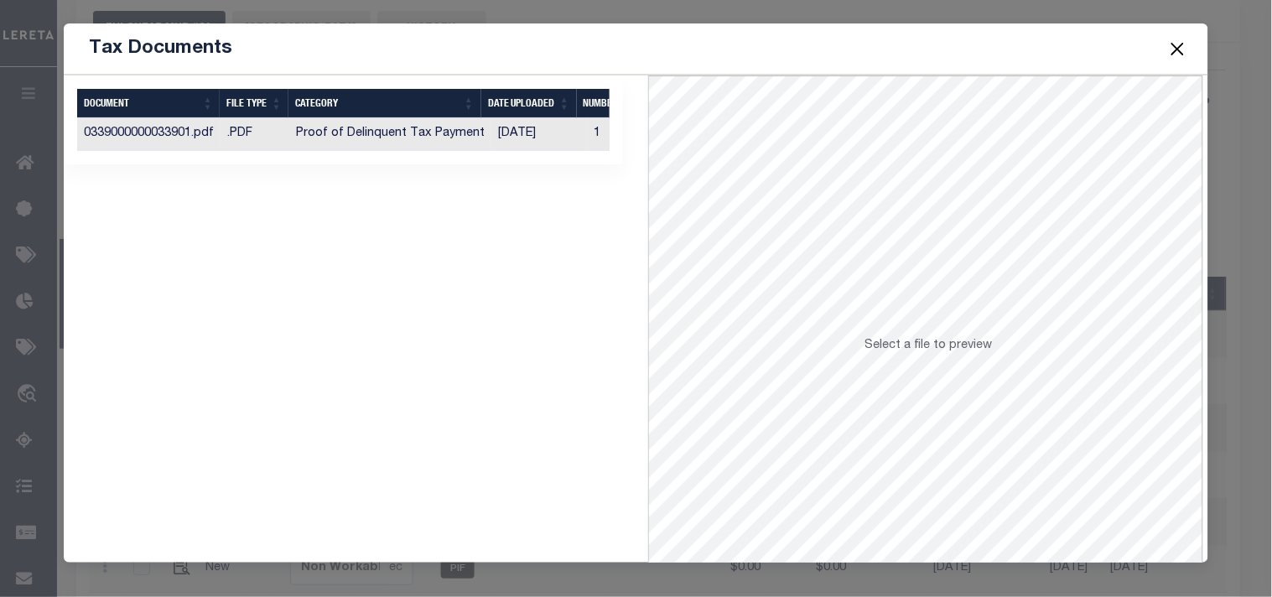
click at [491, 132] on td "[DATE]" at bounding box center [539, 134] width 96 height 33
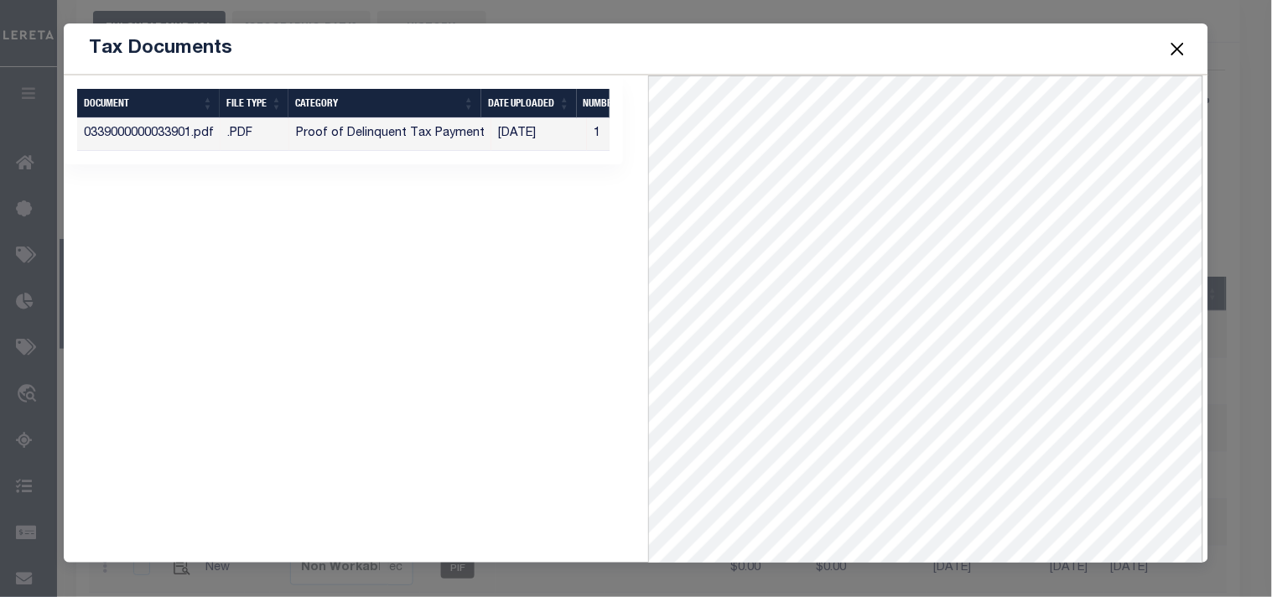
click at [1184, 50] on button "Close" at bounding box center [1177, 49] width 22 height 22
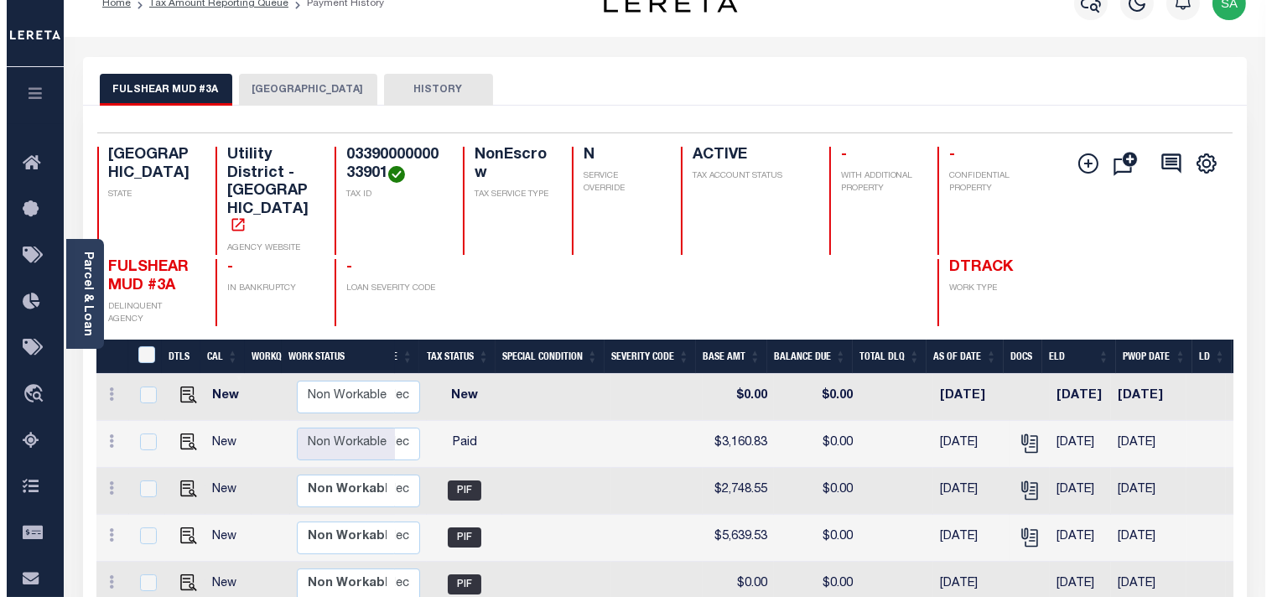
scroll to position [0, 0]
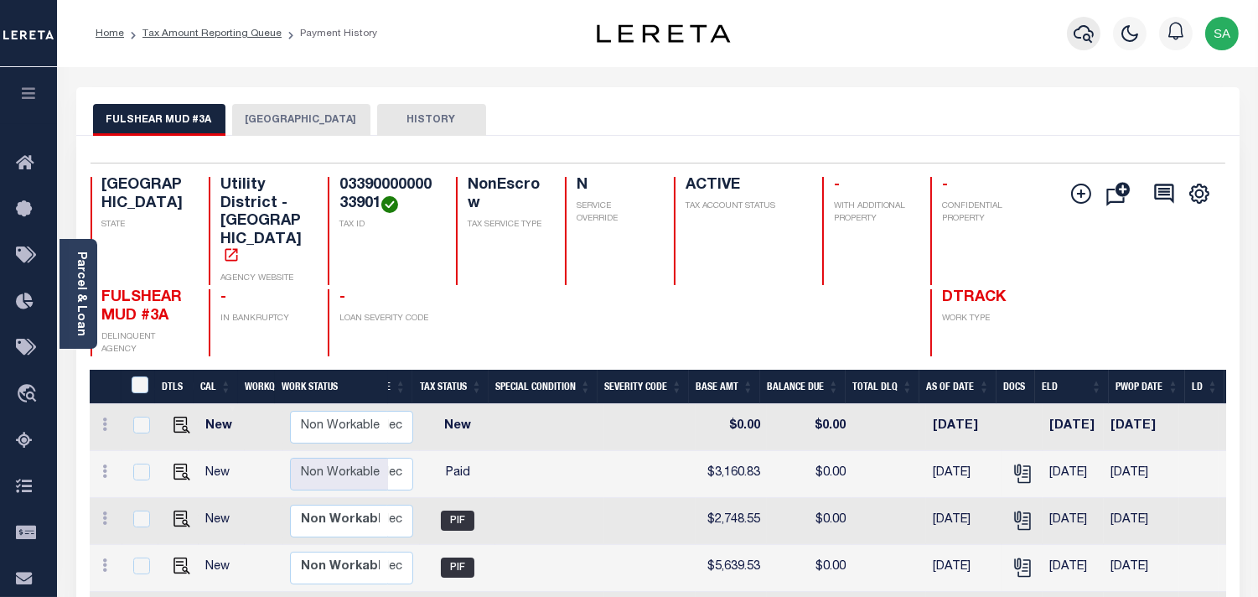
click at [1093, 34] on icon "button" at bounding box center [1084, 34] width 20 height 18
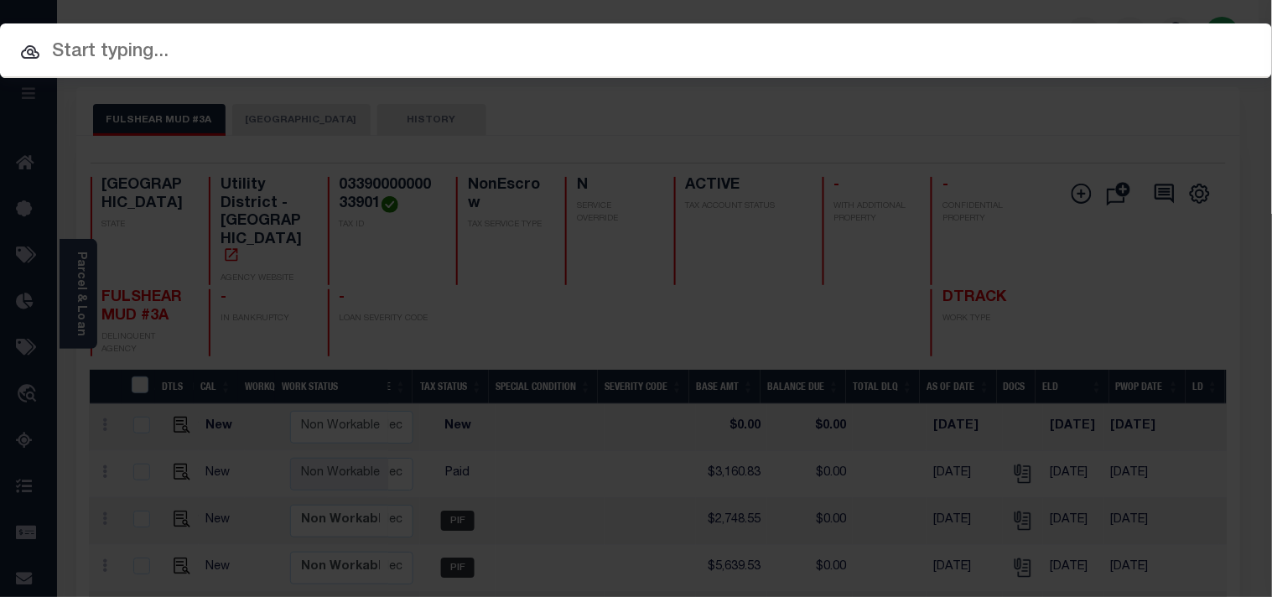
click at [1023, 40] on input "text" at bounding box center [636, 52] width 1272 height 29
paste input "1110017960"
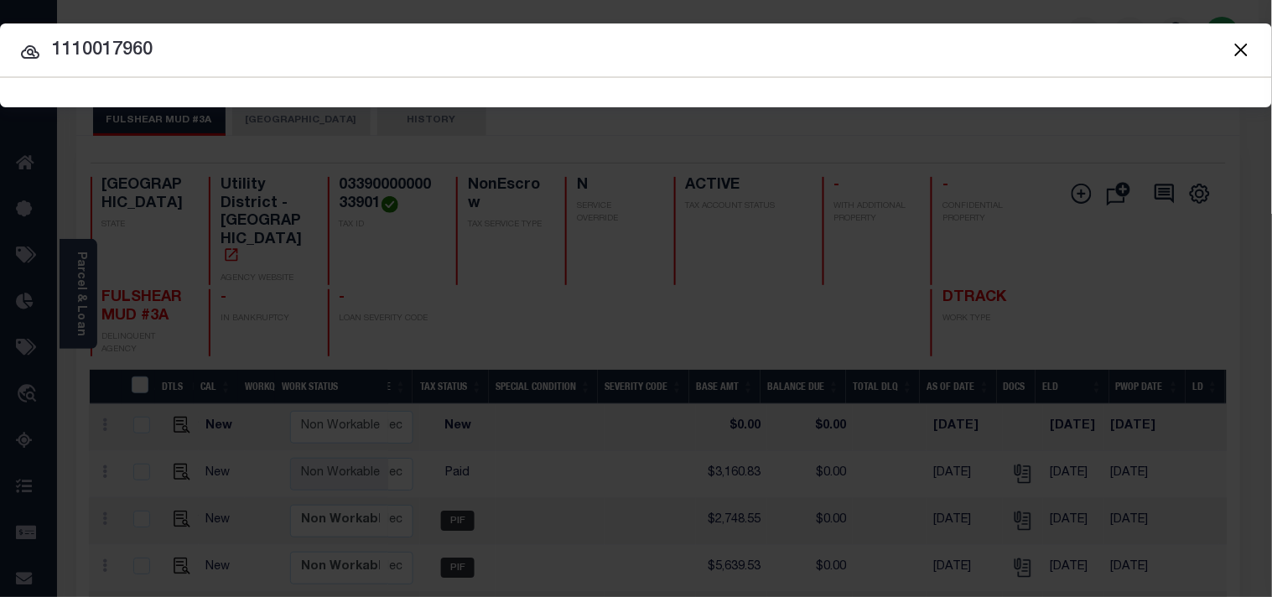
type input "1110017960"
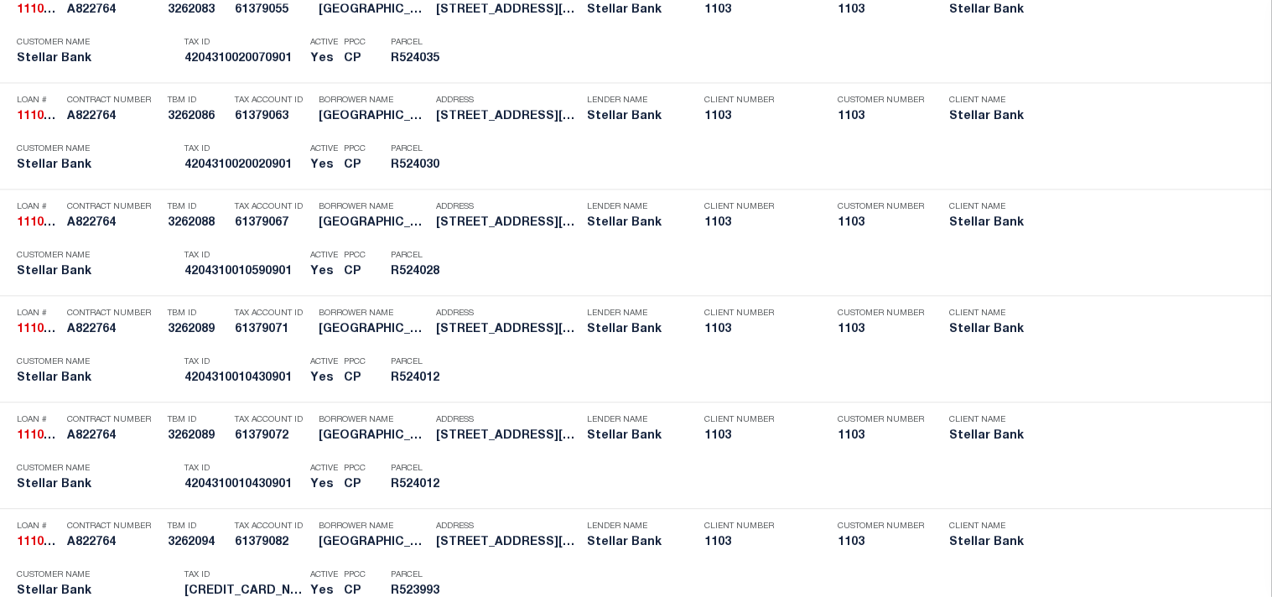
scroll to position [5094, 0]
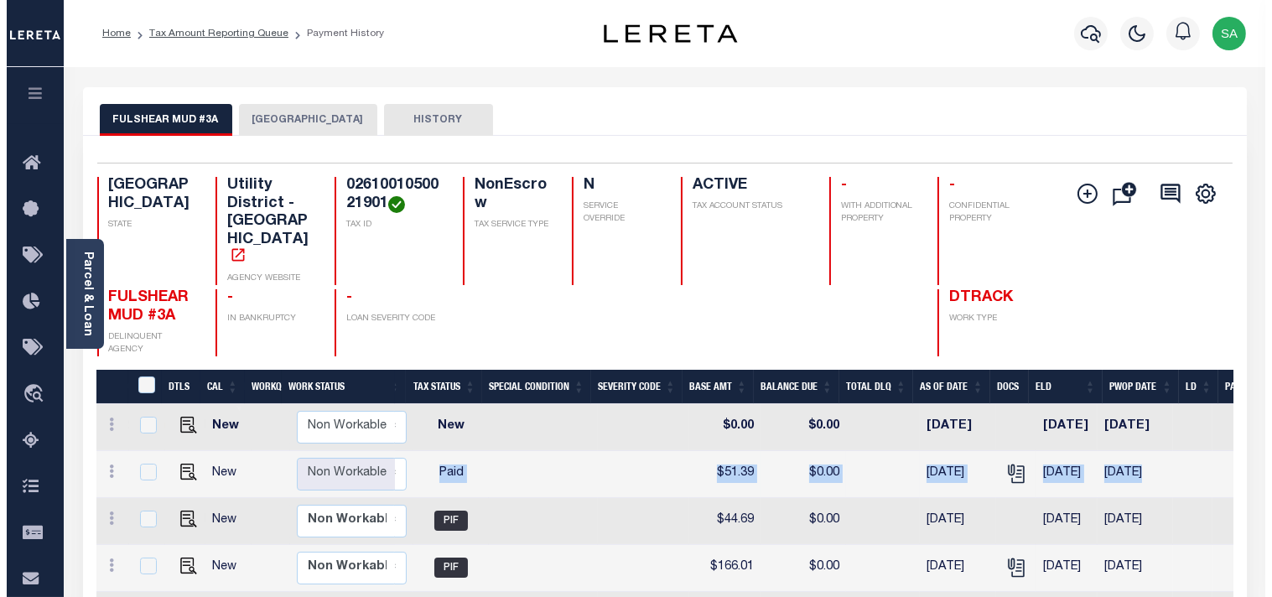
scroll to position [0, 497]
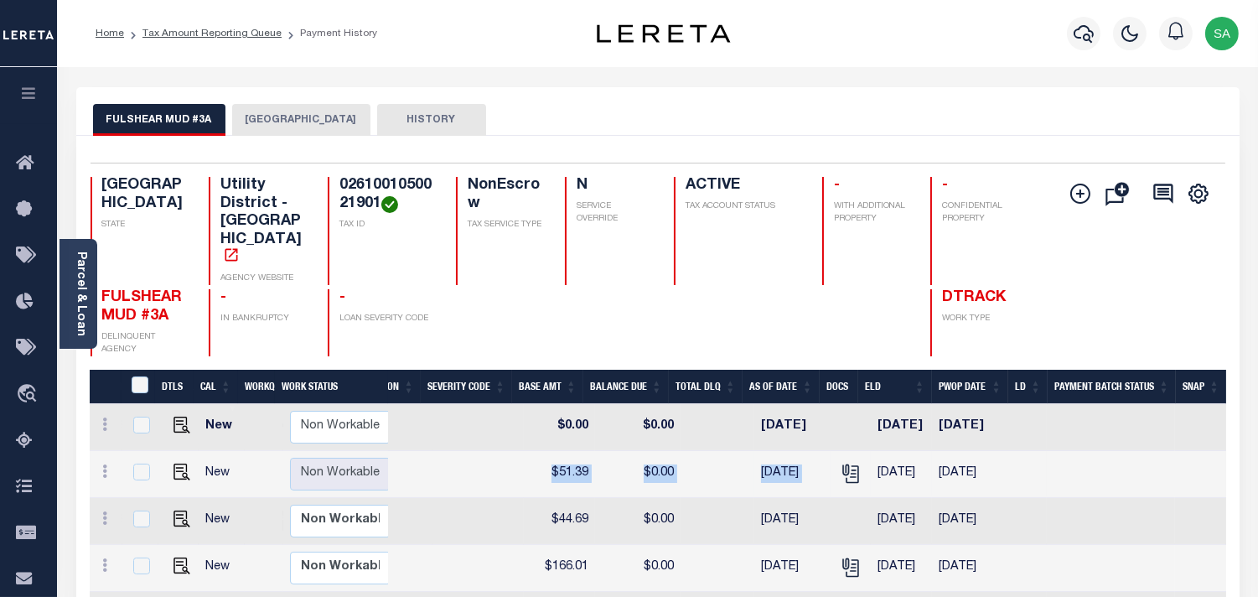
drag, startPoint x: 759, startPoint y: 438, endPoint x: 865, endPoint y: 442, distance: 105.7
click at [865, 451] on tr "New Non Workable Workable 2024 1/1 - Select... Payment Reversal Taxable Value C…" at bounding box center [412, 474] width 1629 height 47
click at [840, 463] on icon "" at bounding box center [851, 474] width 22 height 22
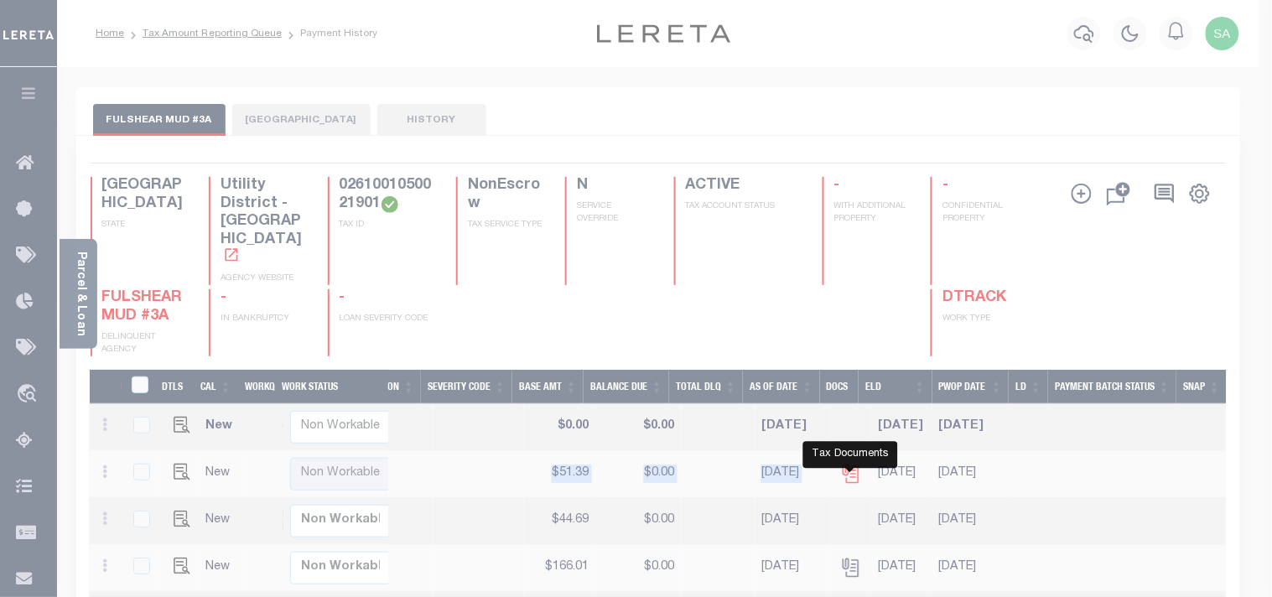
scroll to position [0, 483]
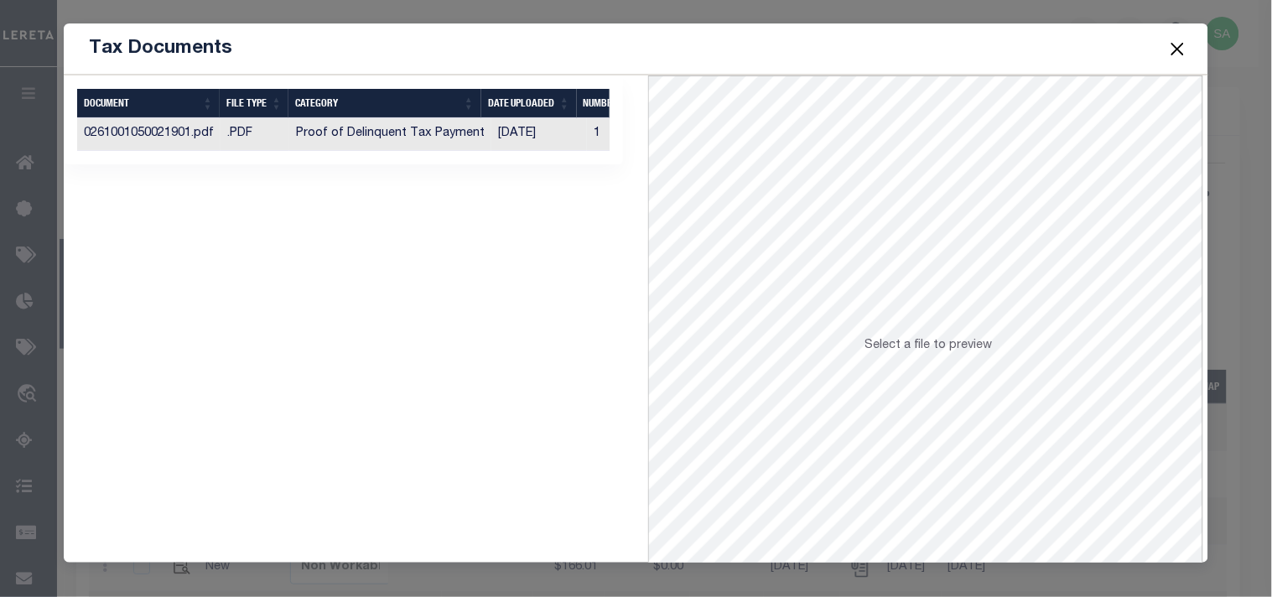
click at [547, 135] on td "[DATE]" at bounding box center [539, 134] width 96 height 33
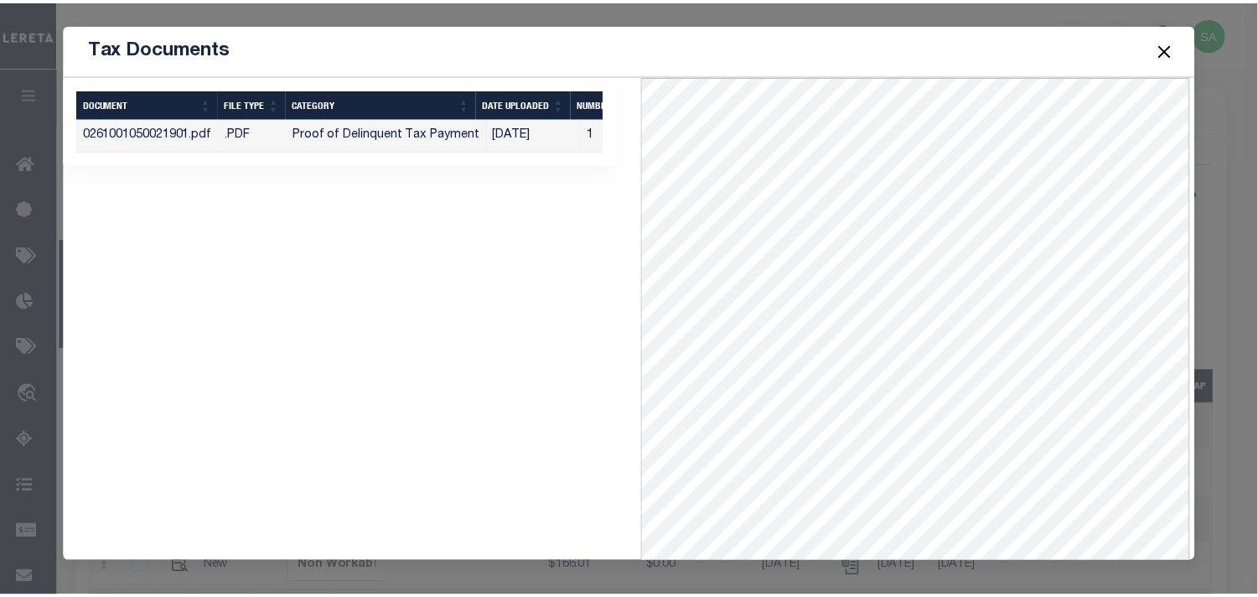
scroll to position [73, 0]
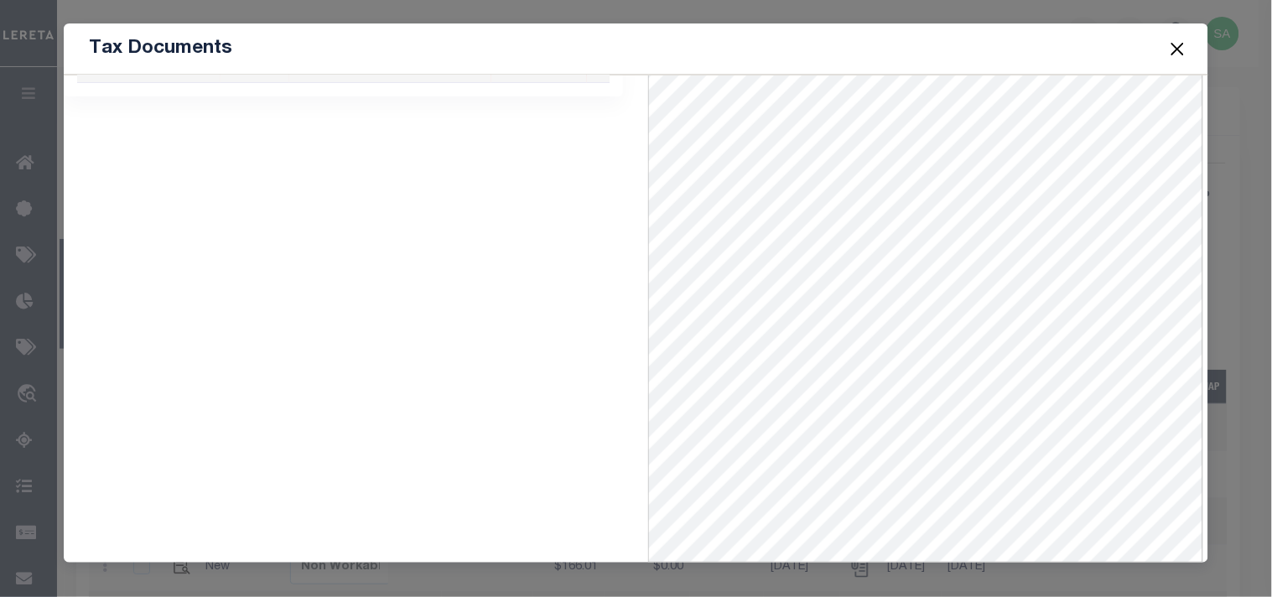
click at [1170, 50] on button "Close" at bounding box center [1177, 49] width 22 height 22
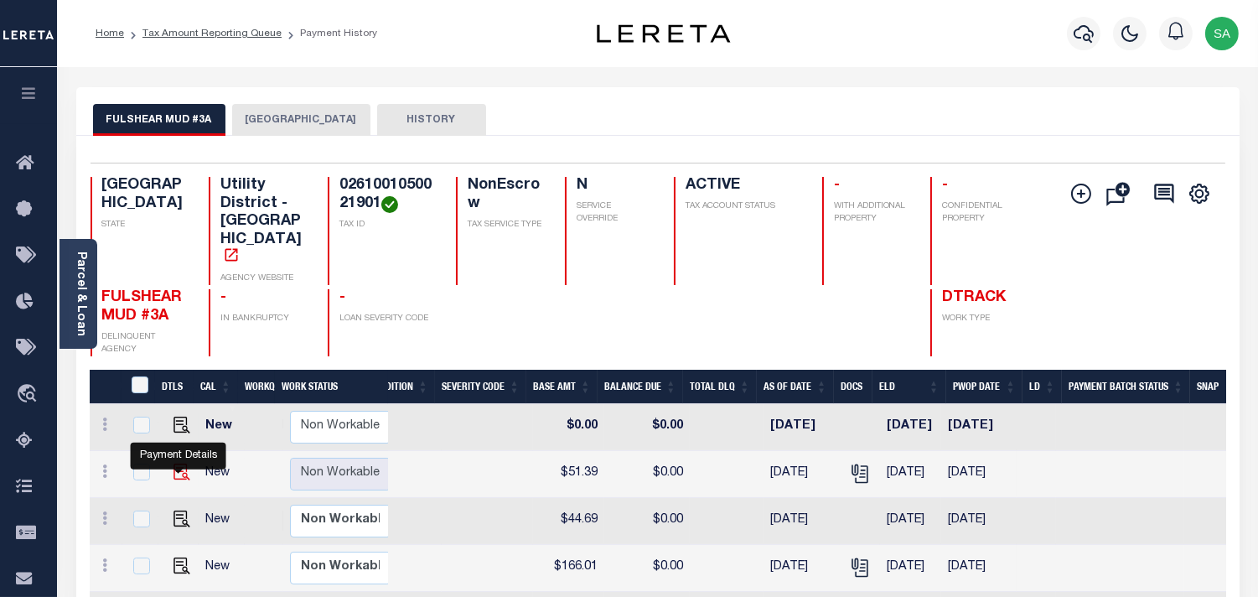
click at [178, 467] on img "" at bounding box center [182, 472] width 17 height 17
checkbox input "true"
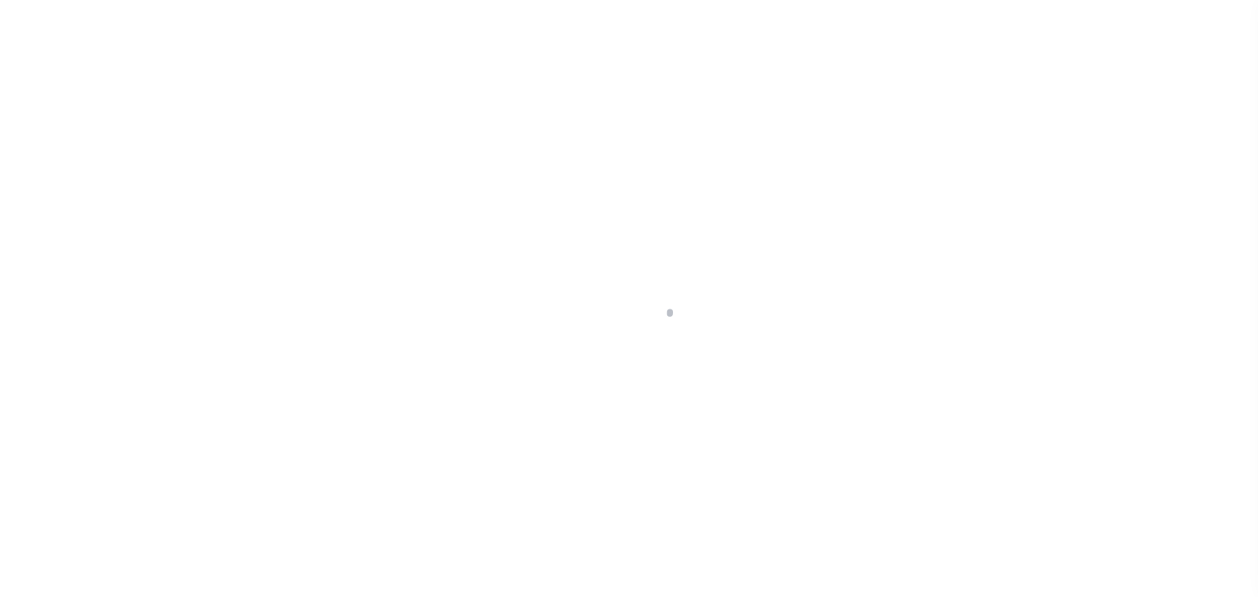
select select "PYD"
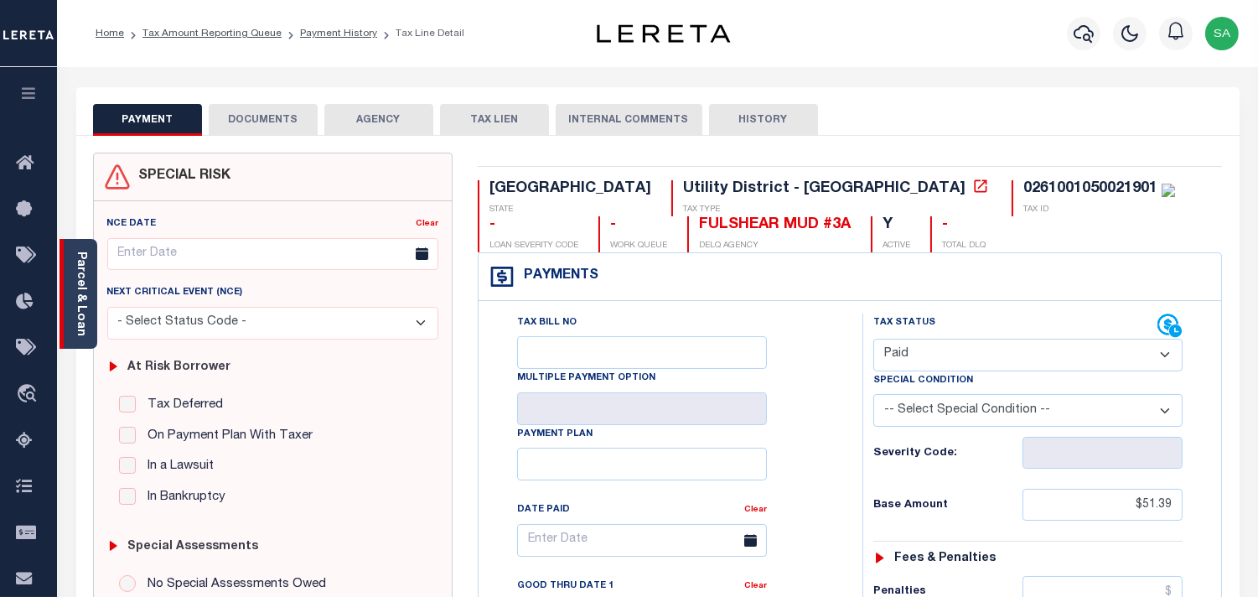
click at [85, 316] on link "Parcel & Loan" at bounding box center [81, 293] width 12 height 85
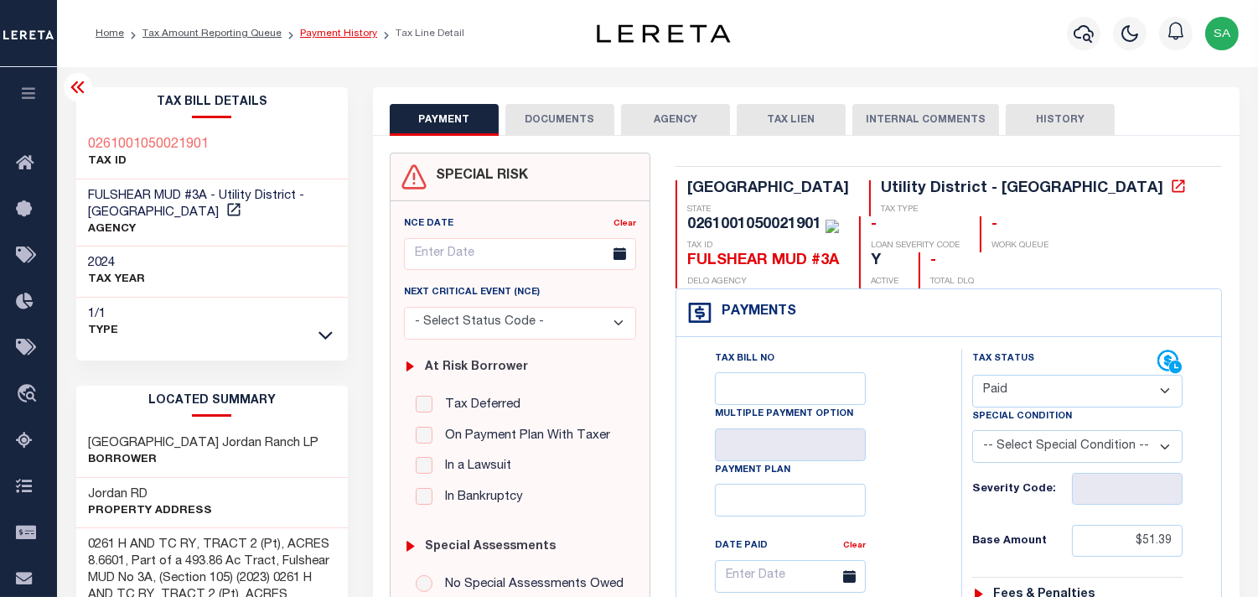
click at [325, 30] on link "Payment History" at bounding box center [338, 33] width 77 height 10
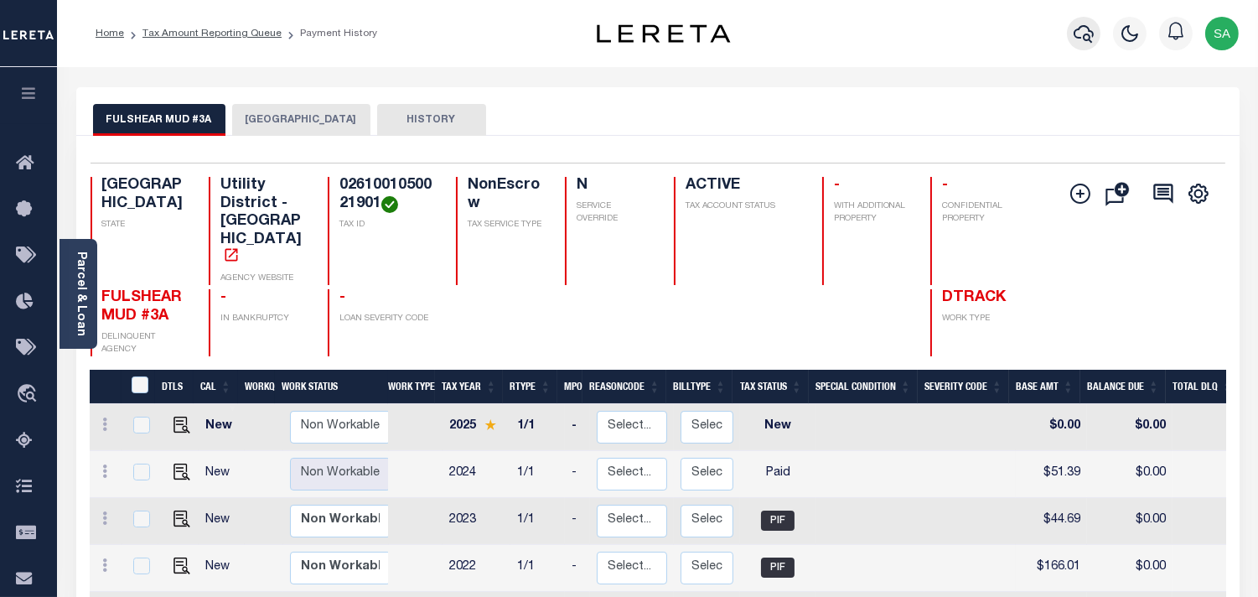
click at [1093, 38] on icon "button" at bounding box center [1084, 33] width 20 height 20
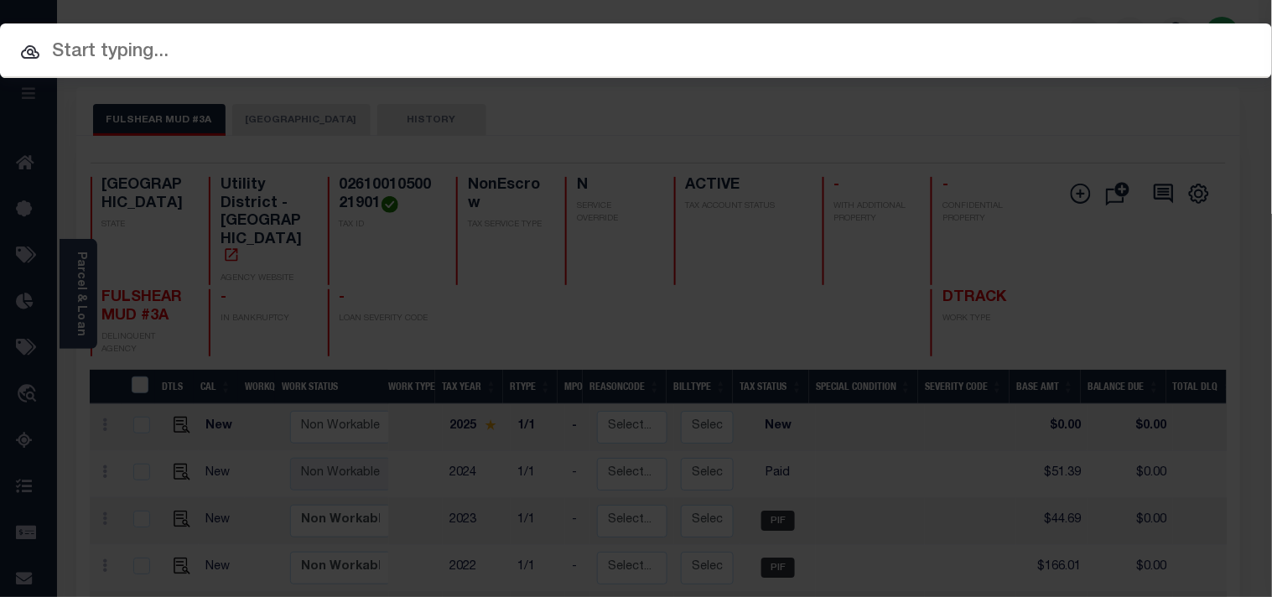
click at [978, 46] on input "text" at bounding box center [636, 52] width 1272 height 29
paste input "81077"
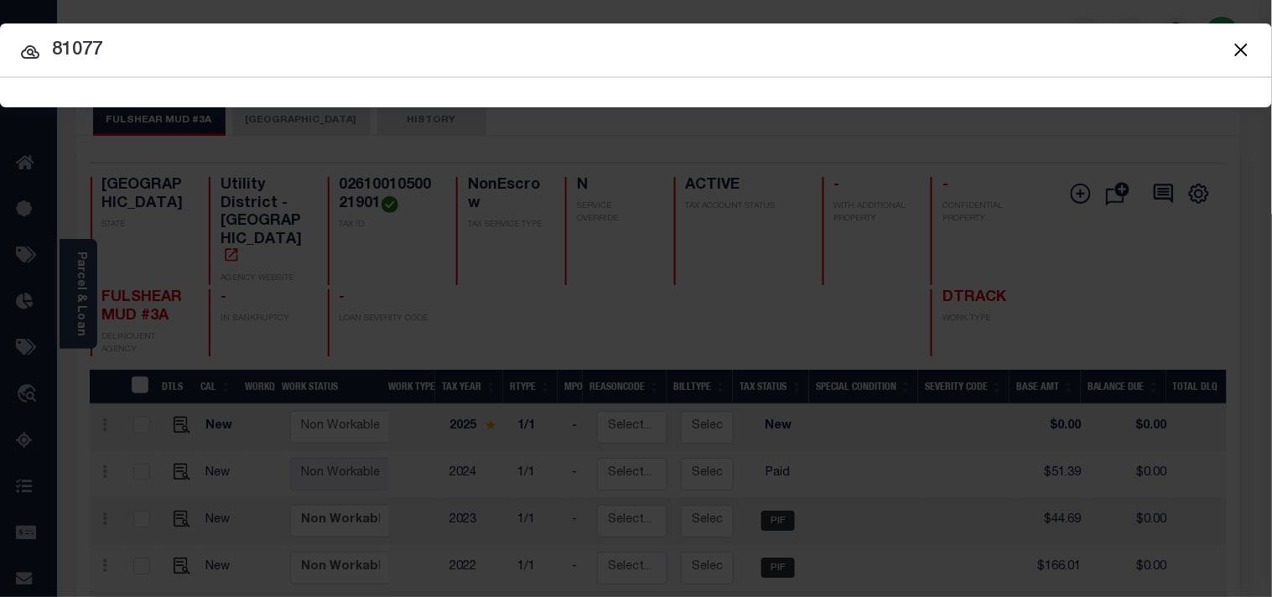
type input "81077"
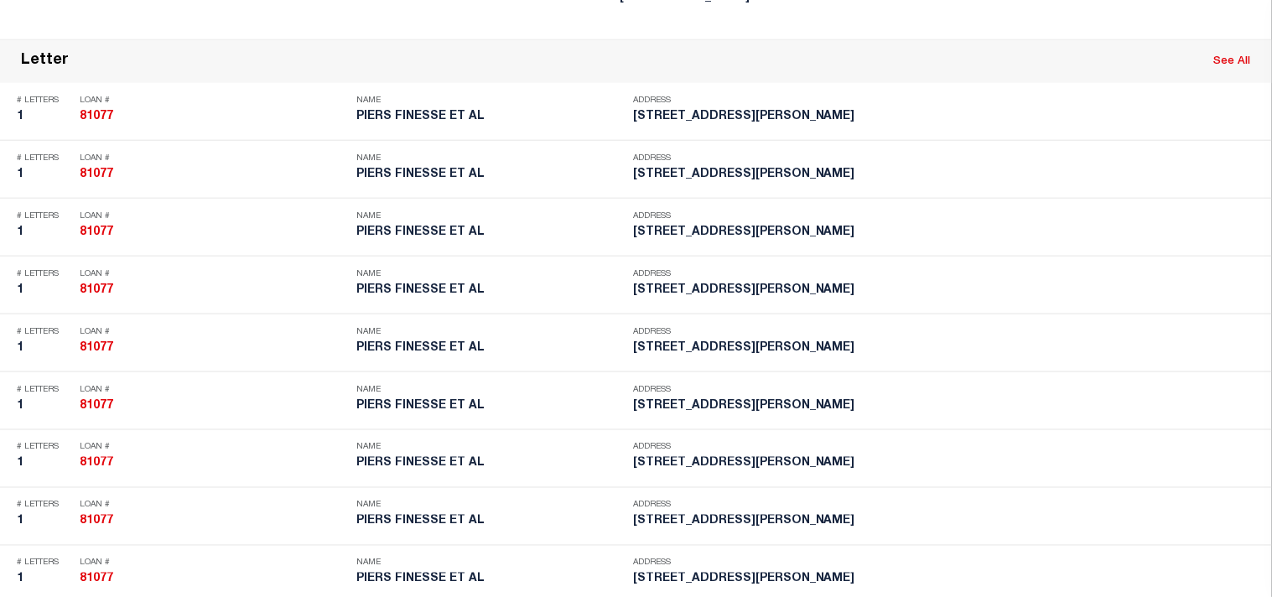
scroll to position [5945, 0]
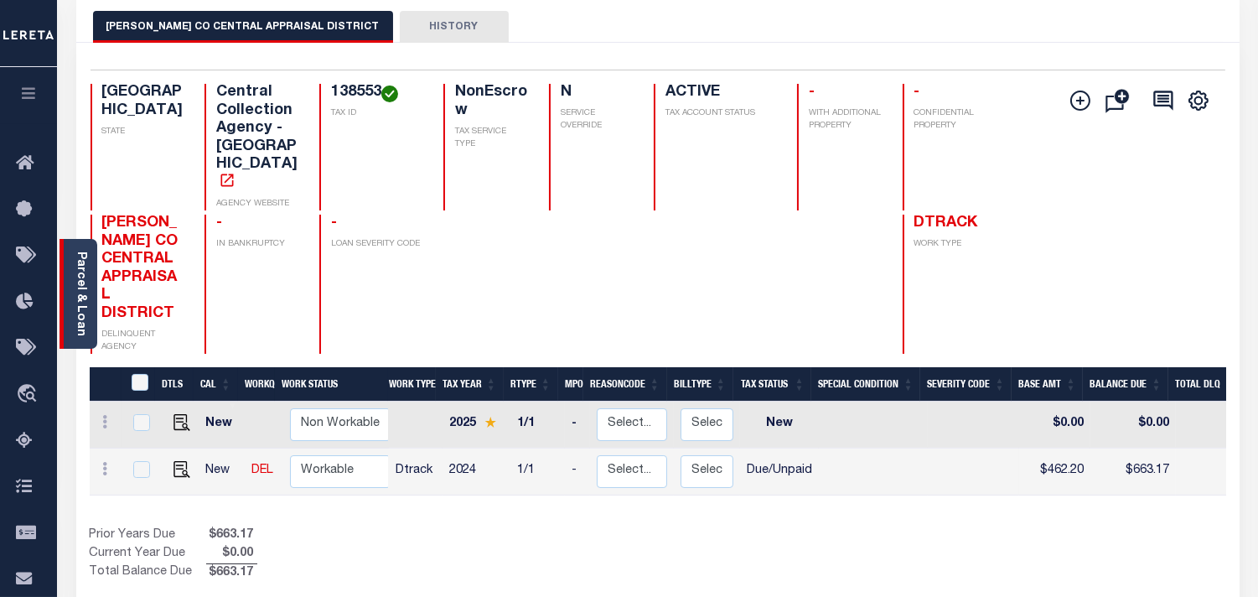
click at [76, 291] on link "Parcel & Loan" at bounding box center [81, 293] width 12 height 85
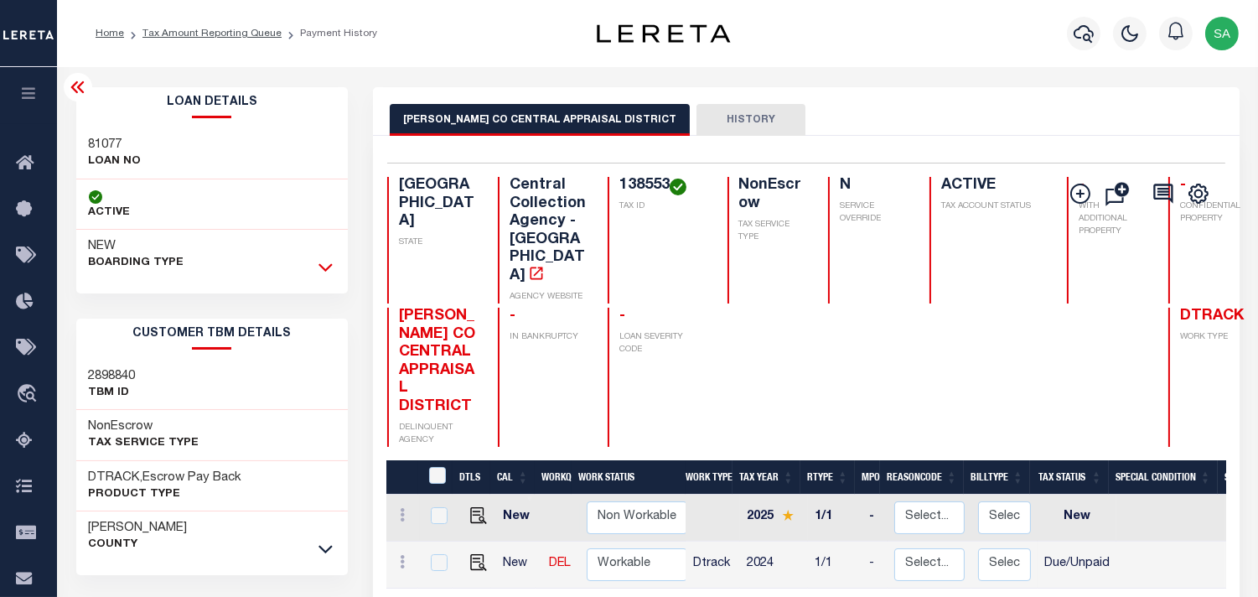
click at [319, 268] on icon at bounding box center [326, 267] width 14 height 18
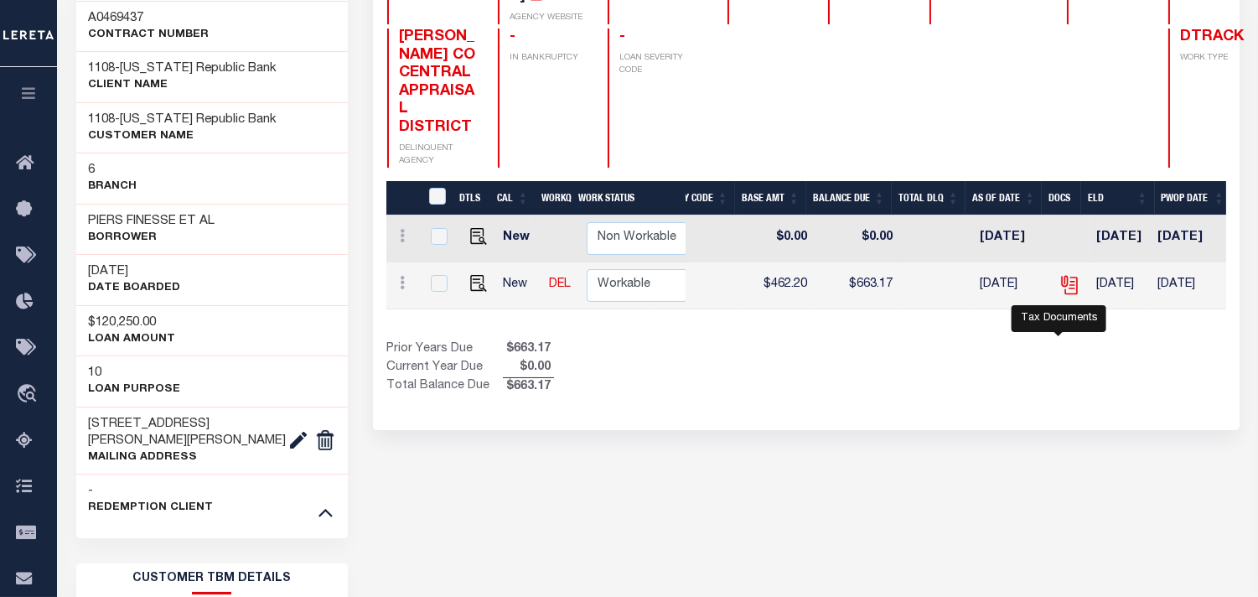
click at [1063, 296] on icon "" at bounding box center [1070, 285] width 22 height 22
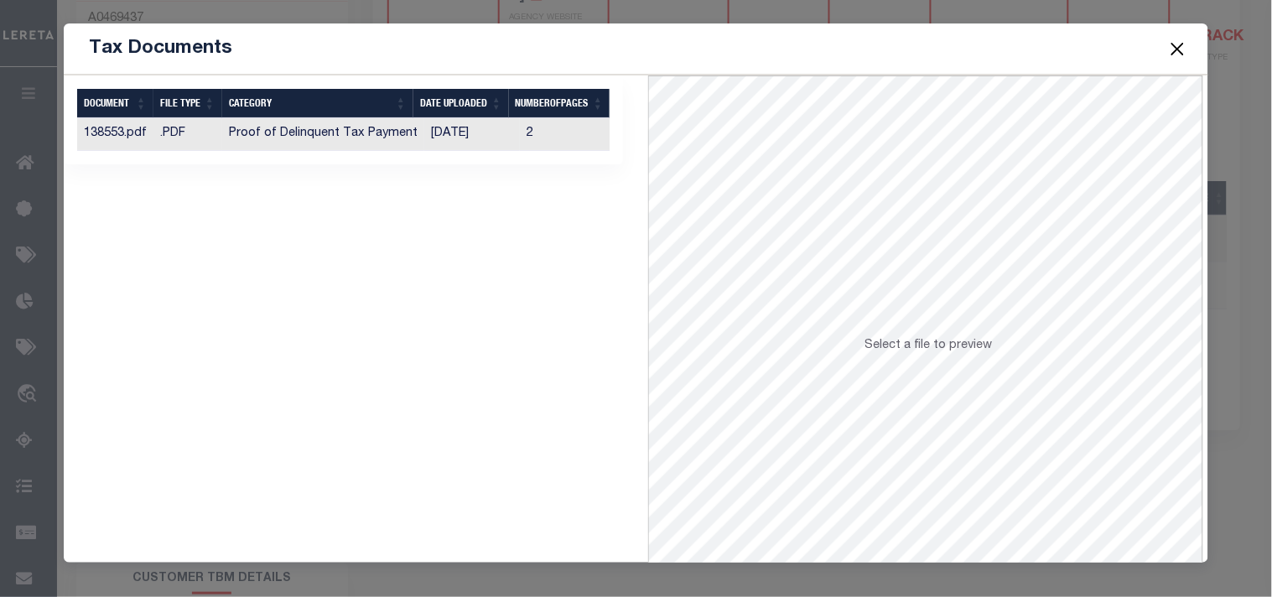
click at [433, 136] on td "[DATE]" at bounding box center [472, 134] width 96 height 33
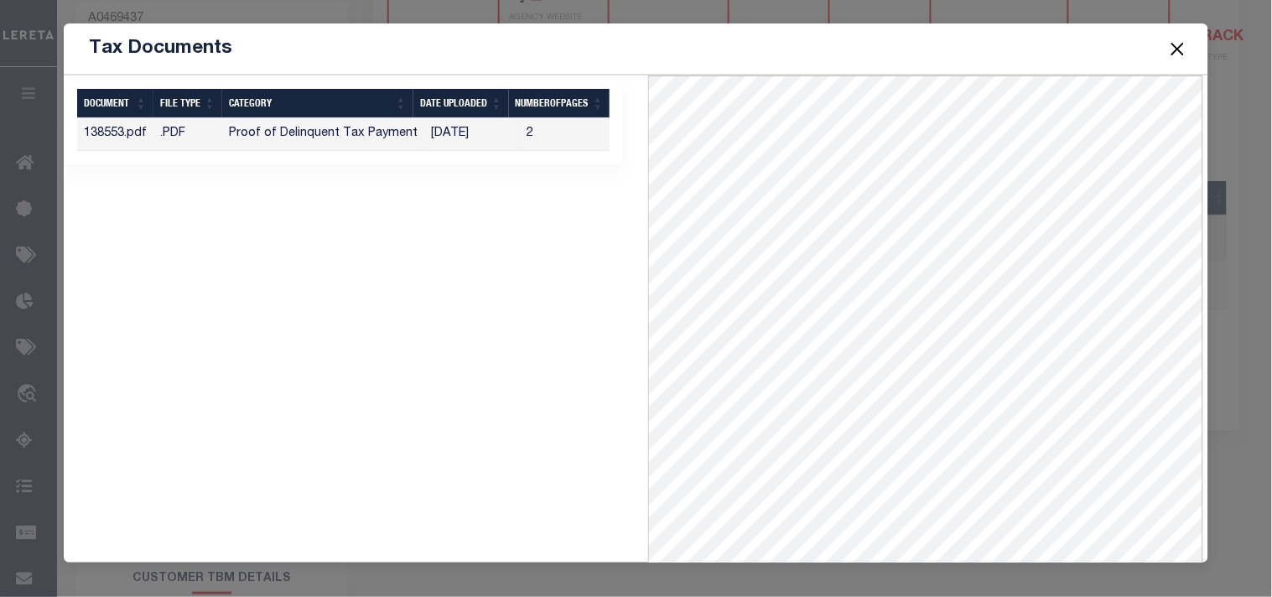
click at [1182, 53] on button "Close" at bounding box center [1177, 49] width 22 height 22
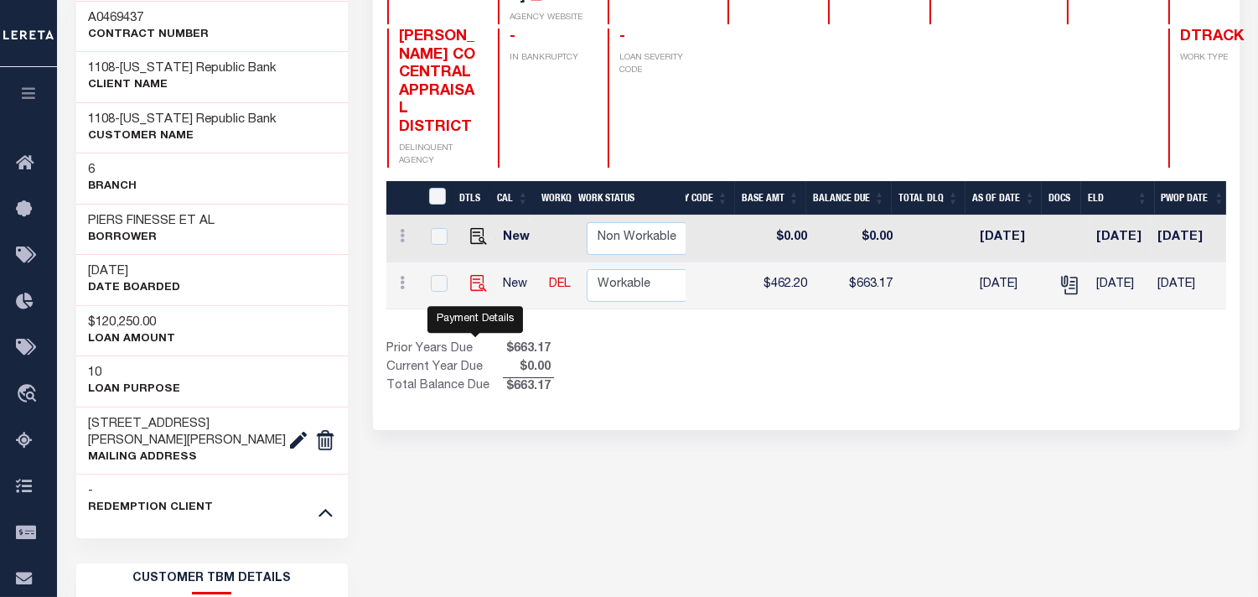
click at [470, 292] on img "" at bounding box center [478, 283] width 17 height 17
checkbox input "true"
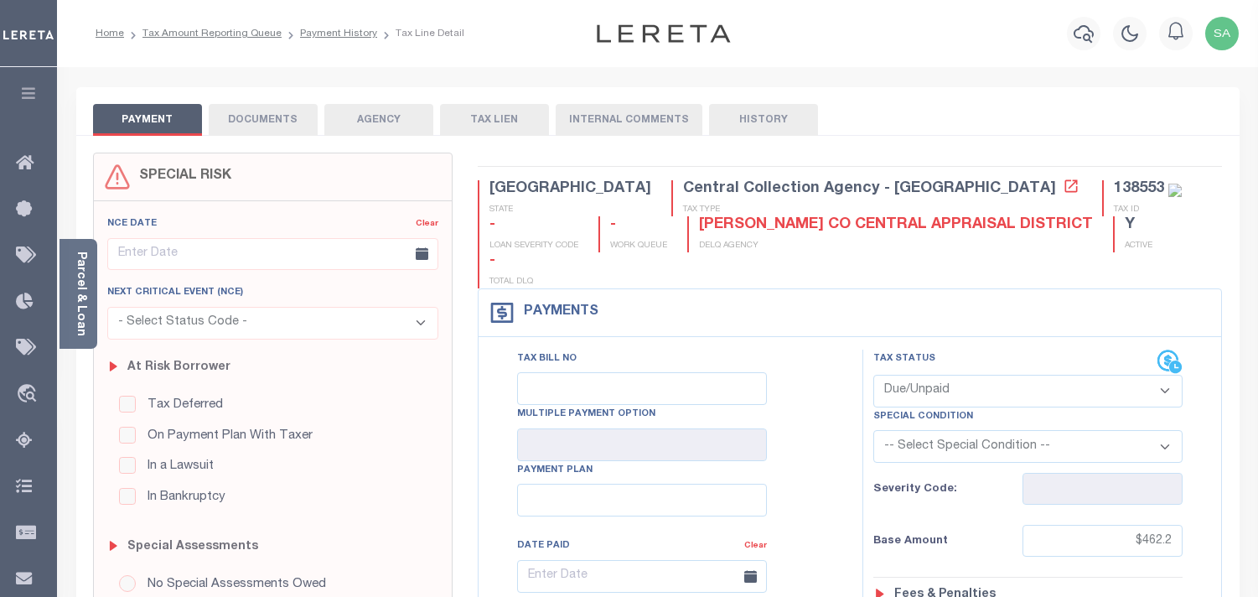
select select "DUE"
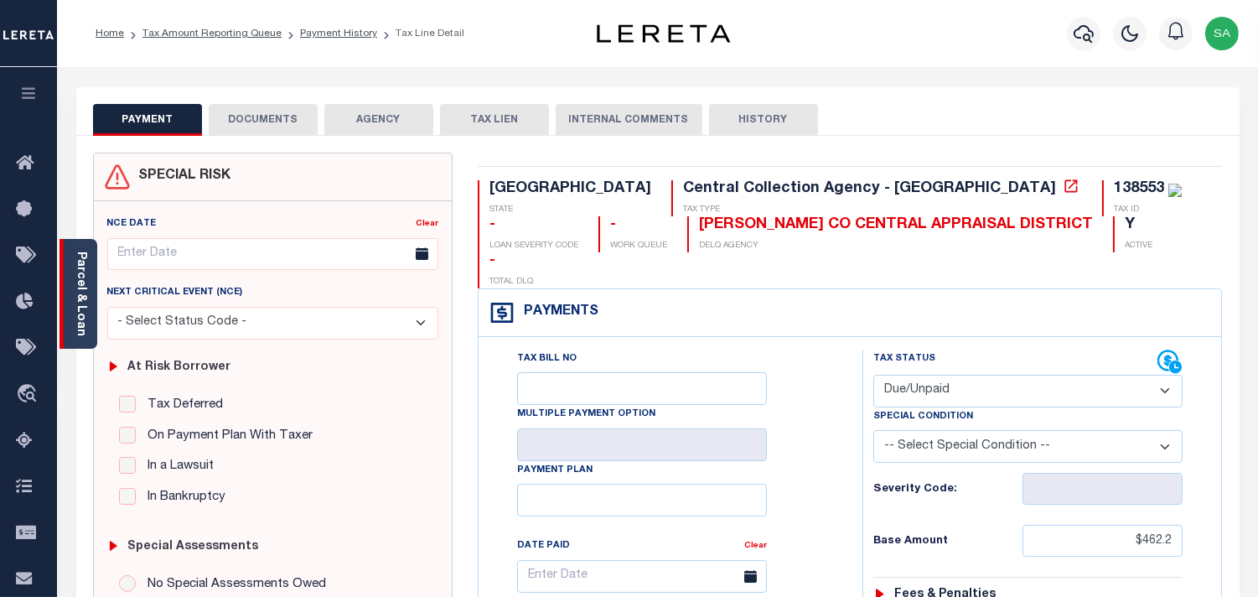
click at [86, 297] on link "Parcel & Loan" at bounding box center [81, 293] width 12 height 85
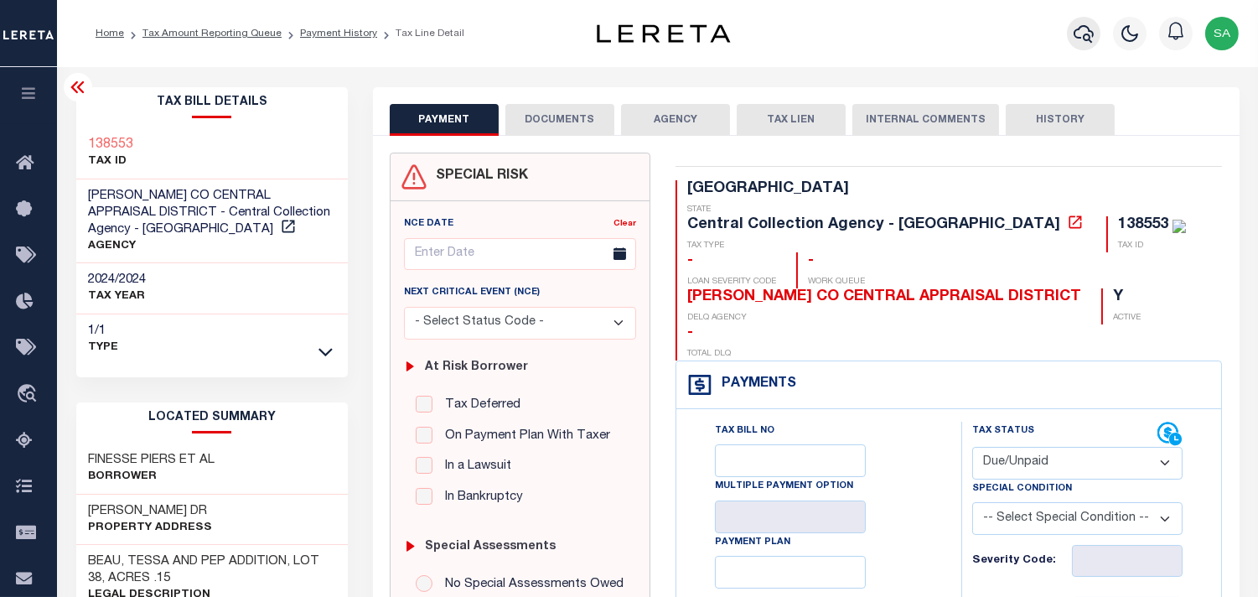
click at [1096, 27] on button "button" at bounding box center [1084, 34] width 34 height 34
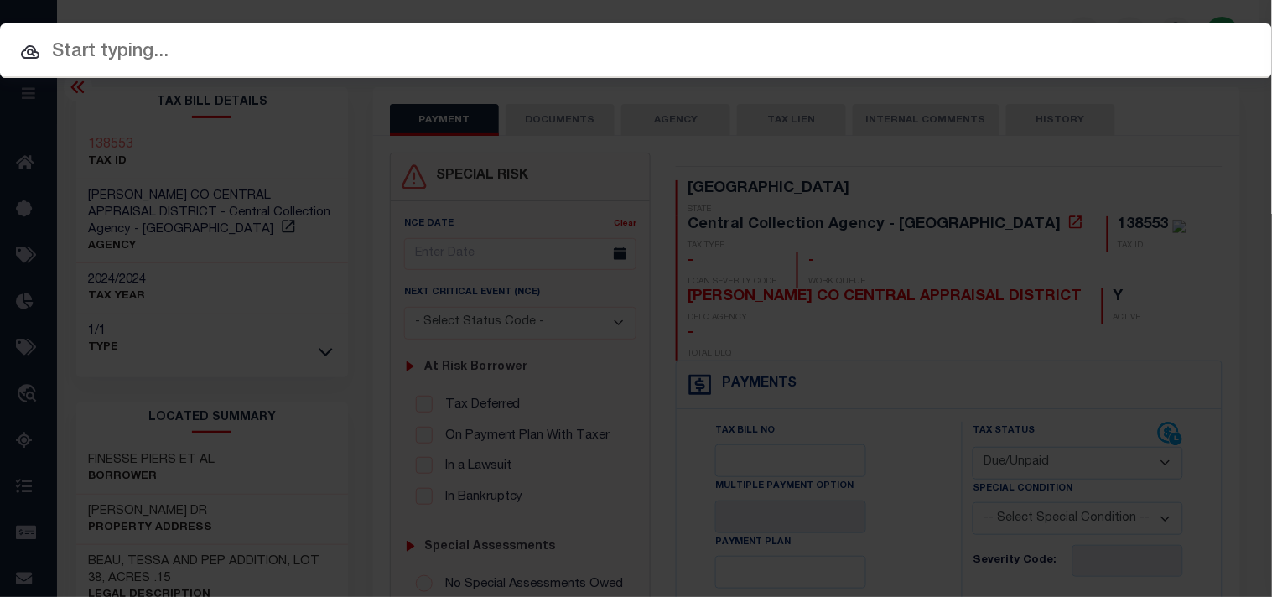
click at [999, 50] on input "text" at bounding box center [636, 52] width 1272 height 29
paste input "2041460-150"
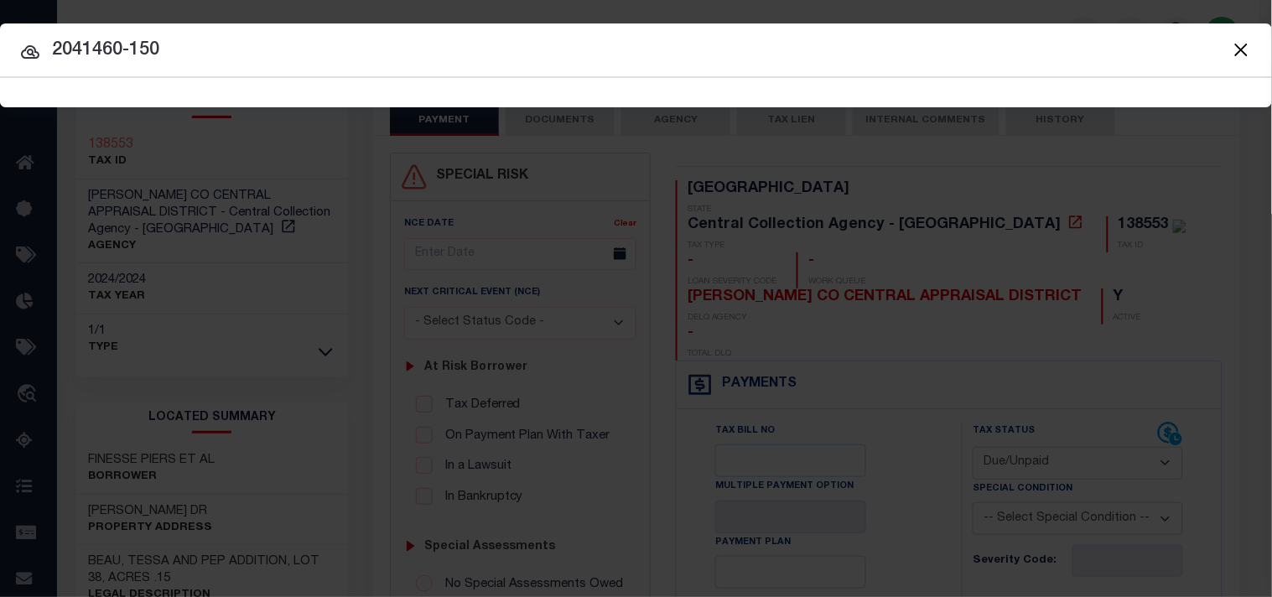
type input "2041460-150"
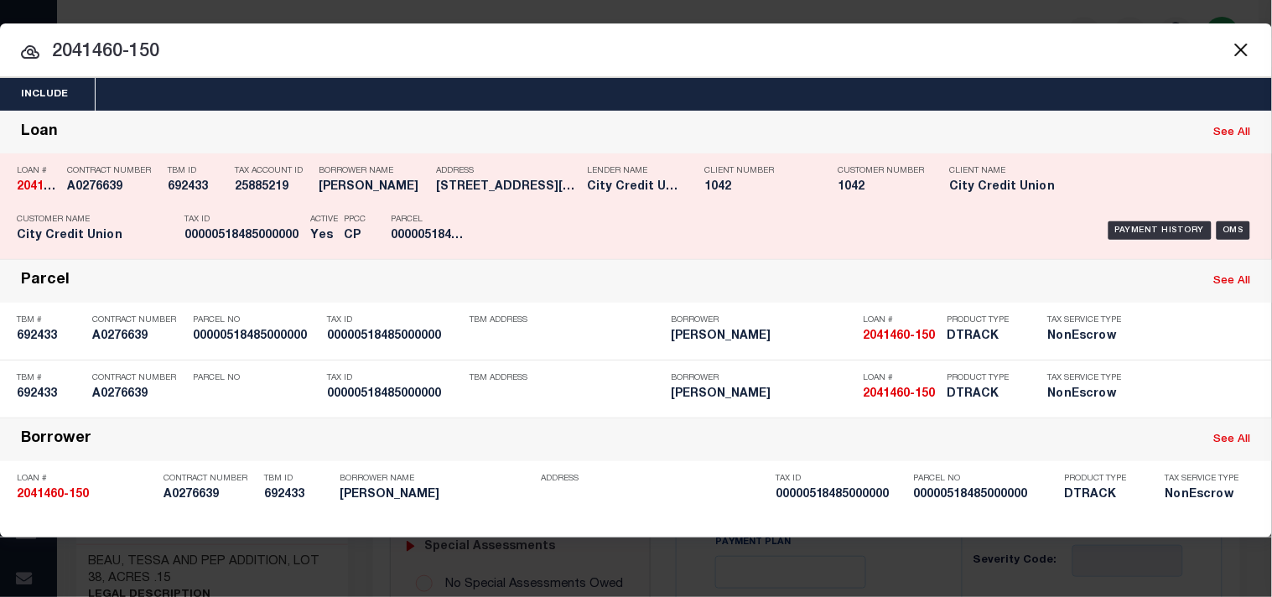
click at [503, 216] on div "Payment History OMS" at bounding box center [873, 230] width 764 height 49
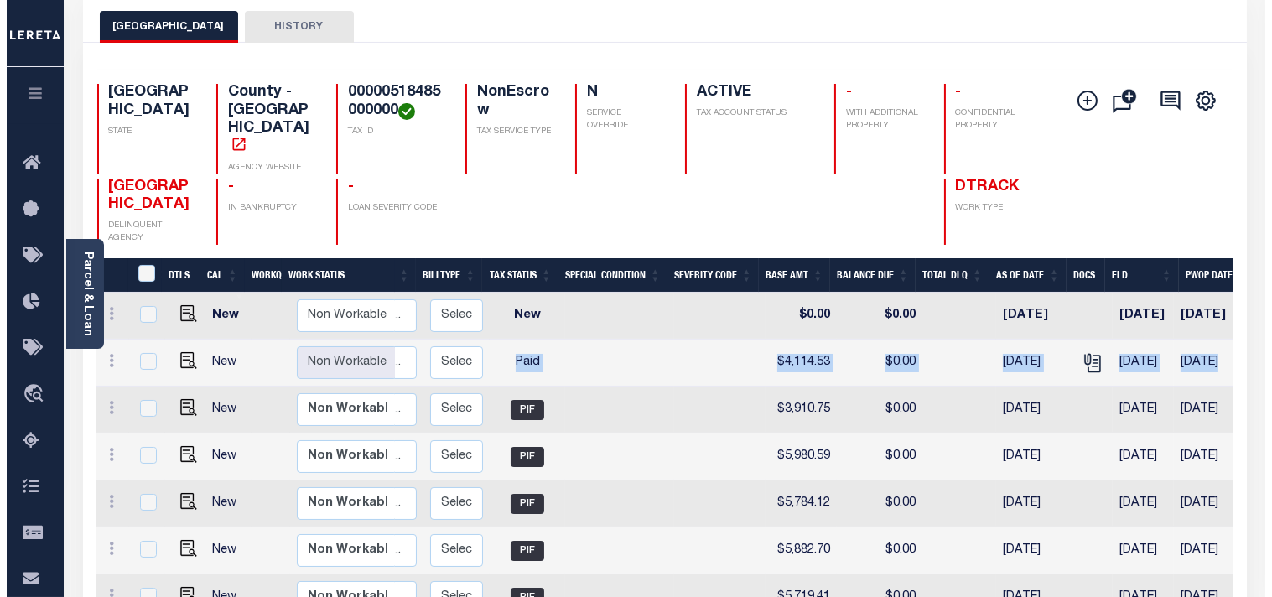
scroll to position [0, 497]
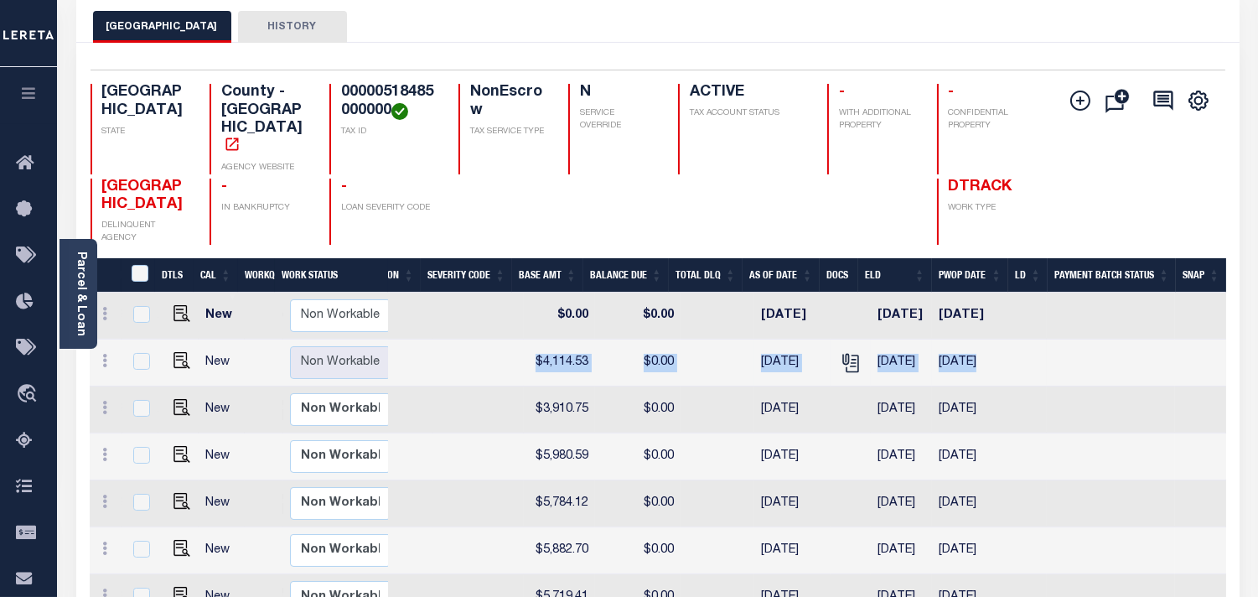
drag, startPoint x: 760, startPoint y: 339, endPoint x: 805, endPoint y: 341, distance: 44.5
click at [805, 341] on tr "New Non Workable Workable 2024 1/1 - Select... Payment Reversal Taxable Value C…" at bounding box center [412, 362] width 1629 height 47
click at [840, 352] on icon "" at bounding box center [851, 363] width 22 height 22
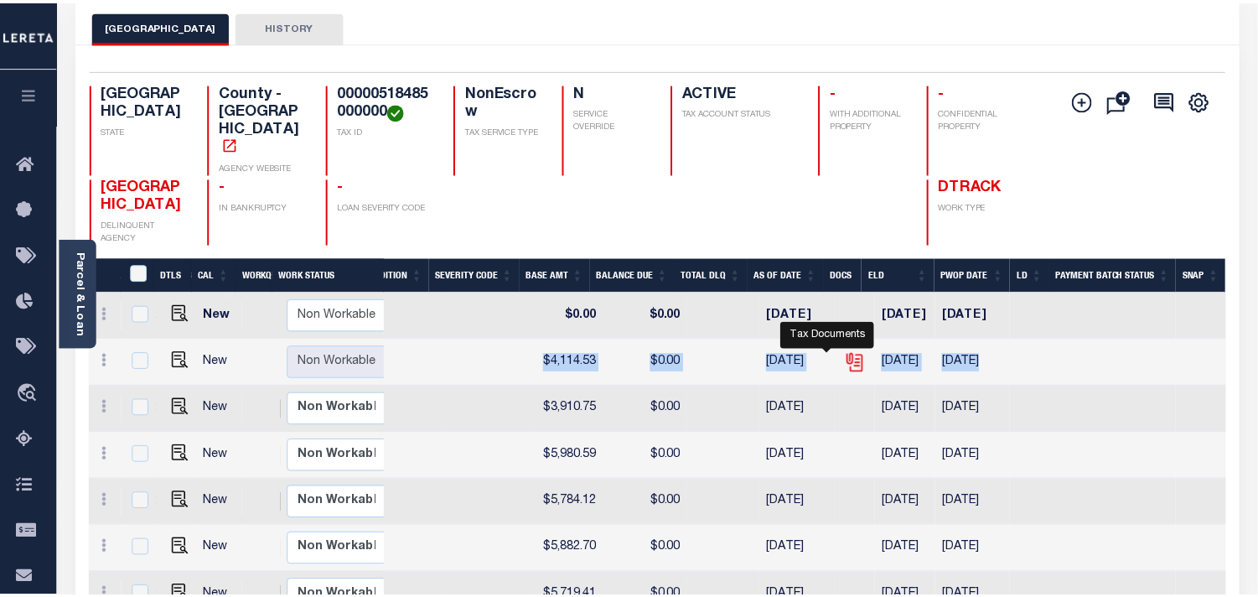
scroll to position [0, 483]
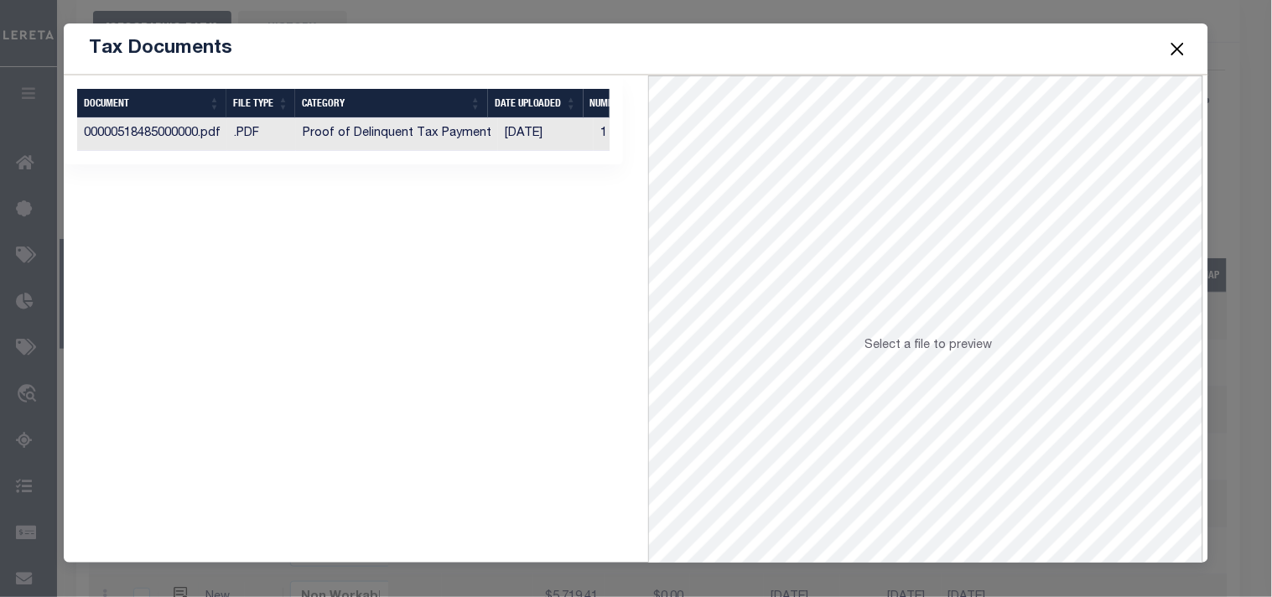
click at [472, 132] on td "Proof of Delinquent Tax Payment" at bounding box center [397, 134] width 202 height 33
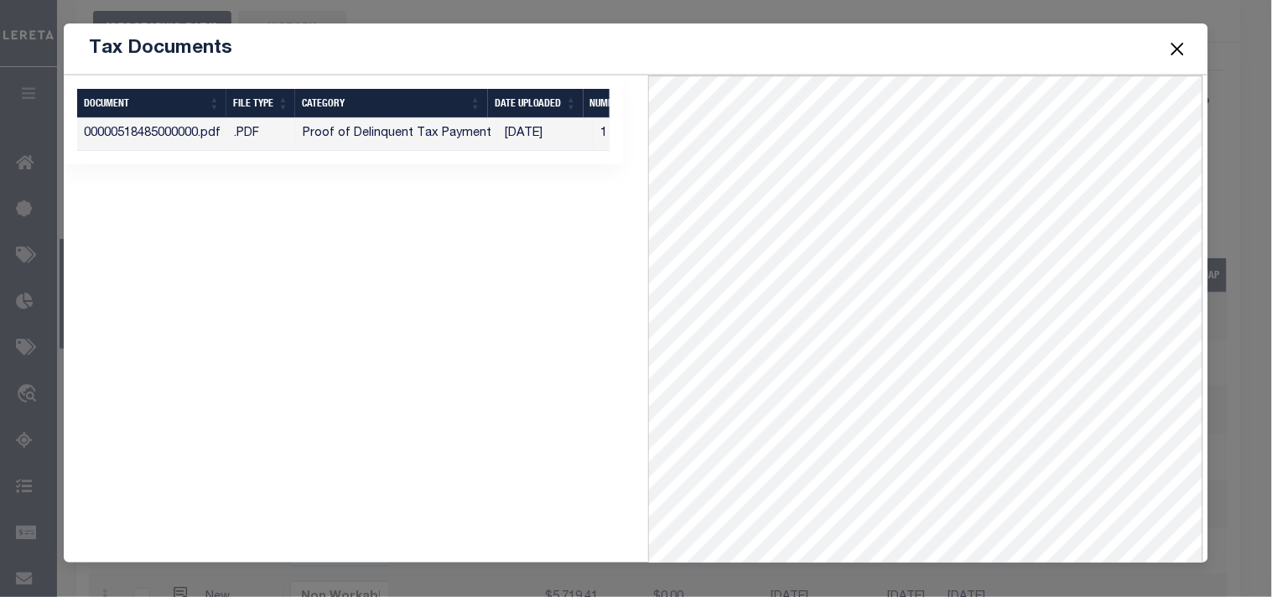
click at [1176, 51] on button "Close" at bounding box center [1177, 49] width 22 height 22
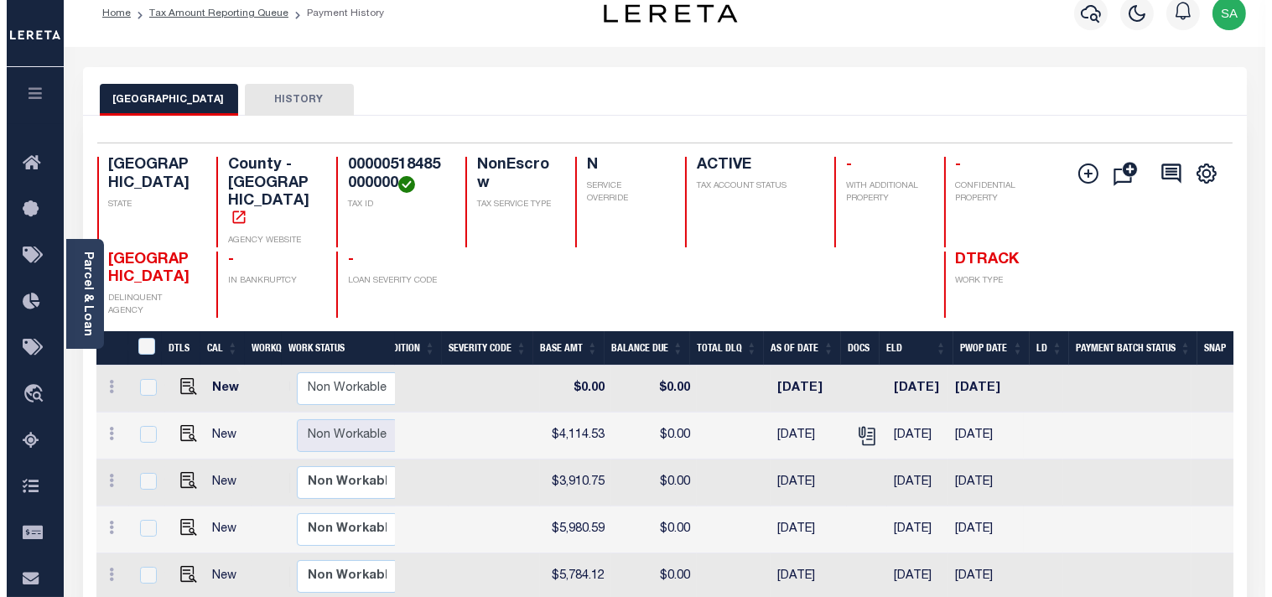
scroll to position [0, 0]
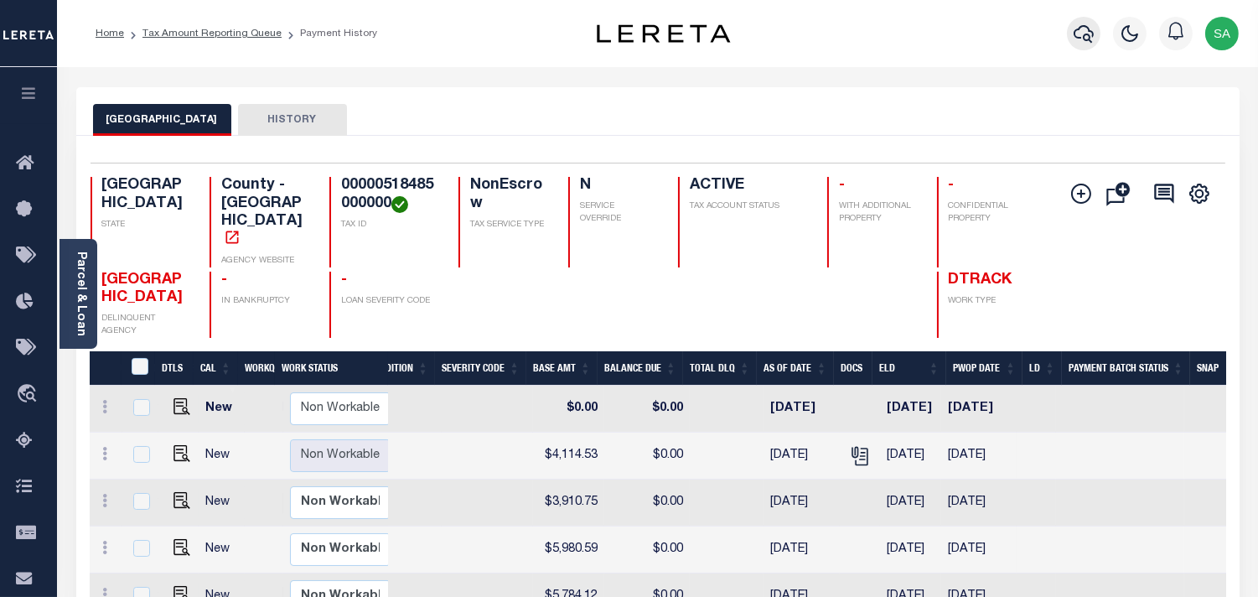
click at [1093, 34] on icon "button" at bounding box center [1084, 34] width 20 height 18
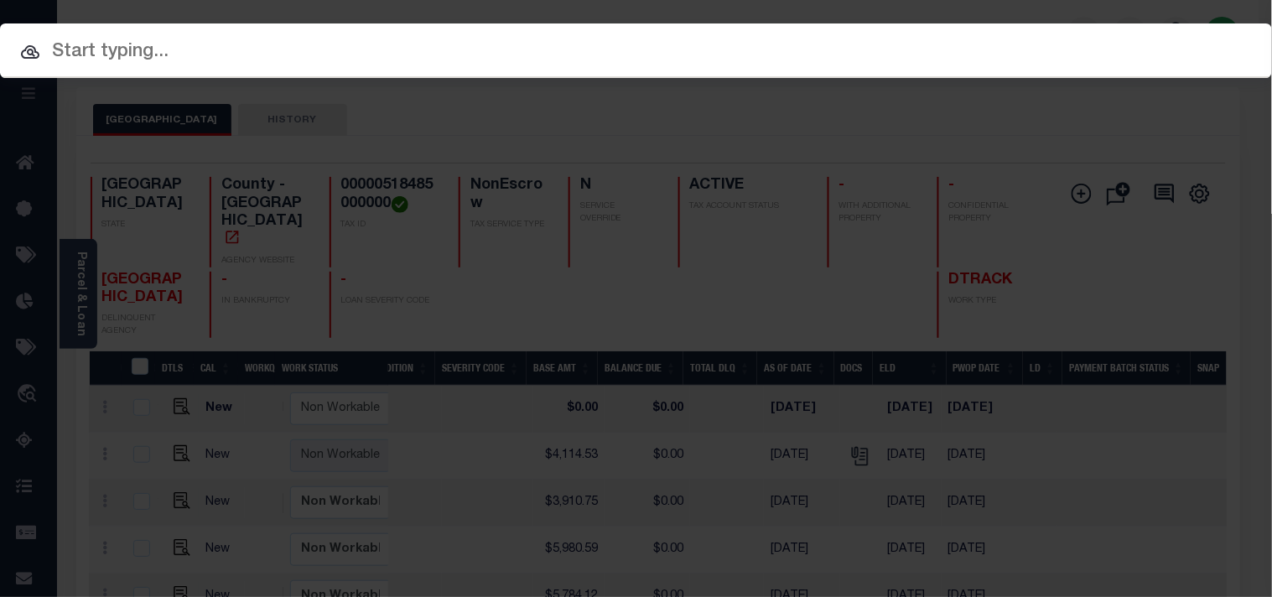
click at [961, 38] on input "text" at bounding box center [636, 52] width 1272 height 29
paste input "162360"
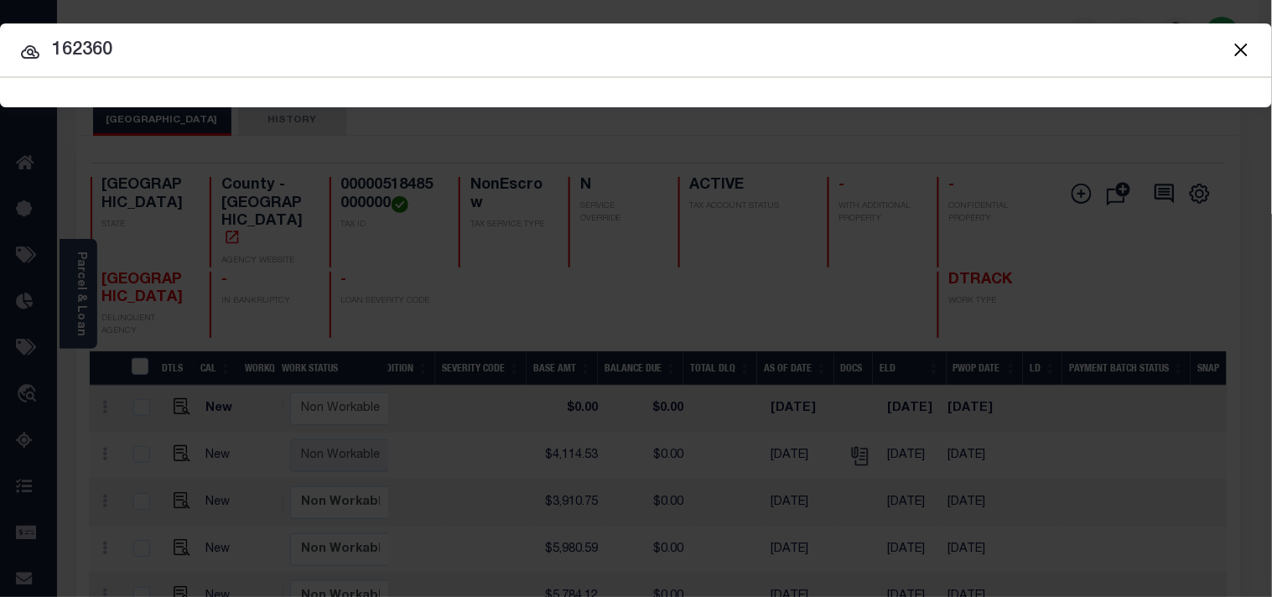
type input "162360"
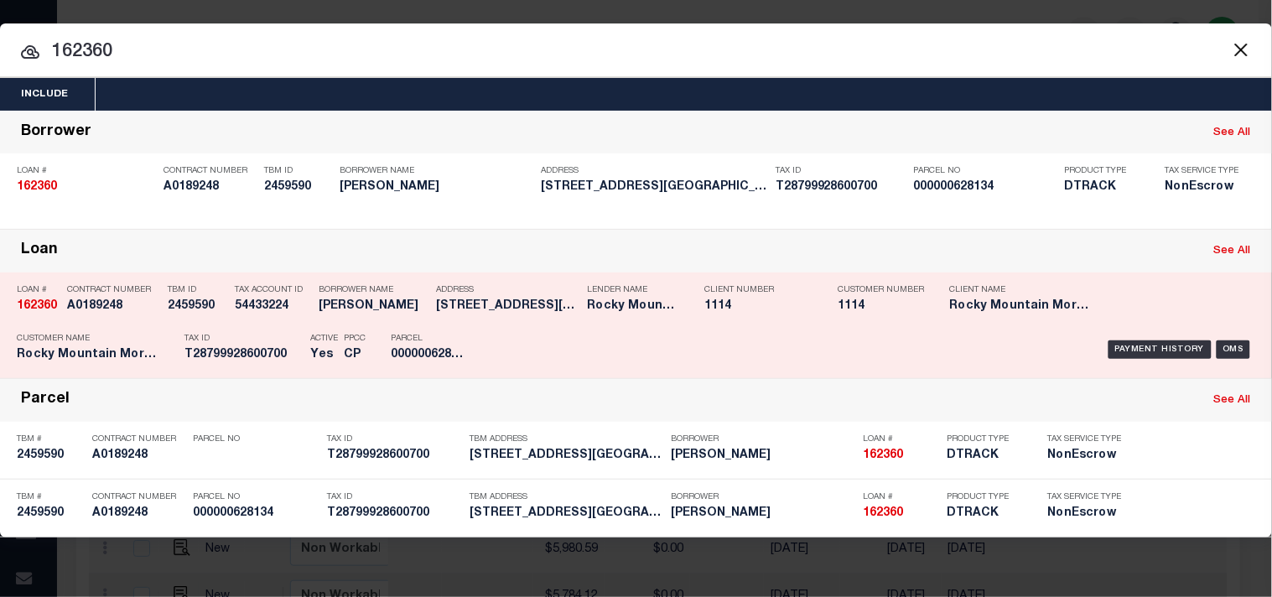
click at [509, 345] on div "Payment History OMS" at bounding box center [873, 349] width 764 height 49
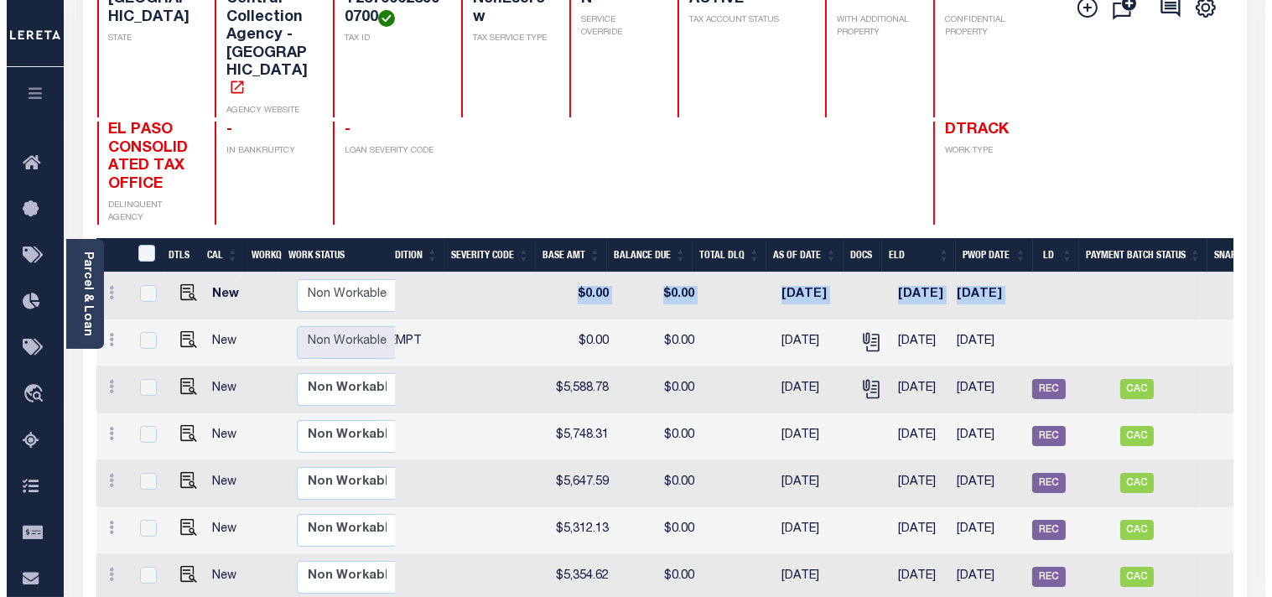
scroll to position [0, 506]
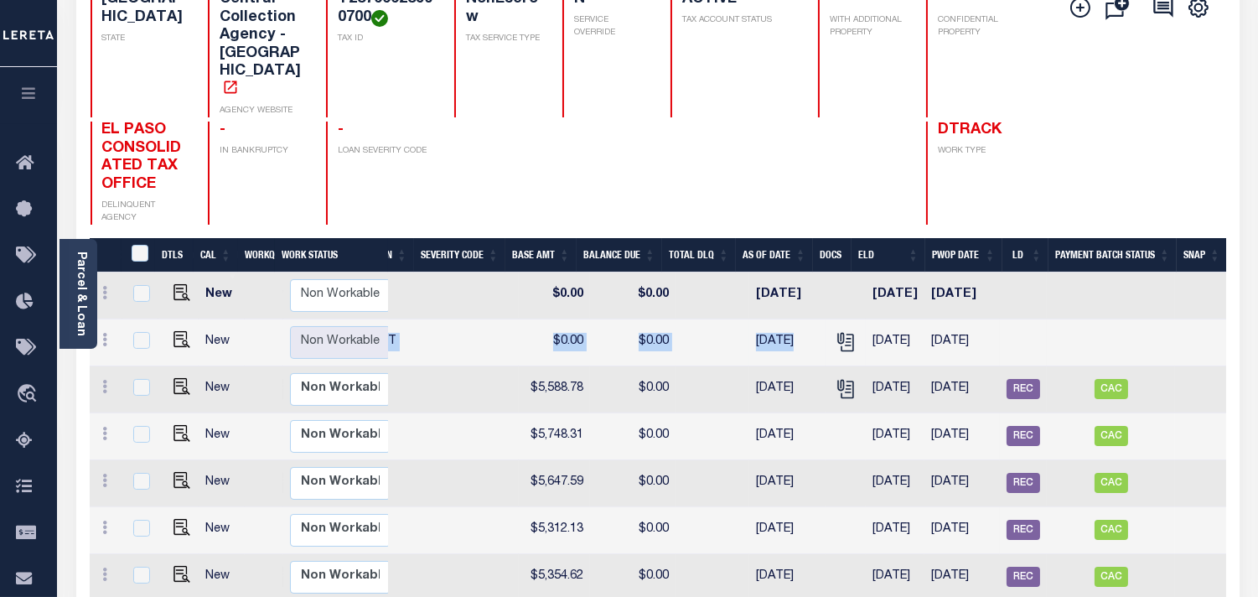
drag, startPoint x: 739, startPoint y: 307, endPoint x: 772, endPoint y: 304, distance: 32.8
click at [772, 319] on tr "New Non Workable Workable 2024 1/1 - Select... Payment Reversal Taxable Value C…" at bounding box center [407, 342] width 1638 height 47
click at [838, 333] on icon "" at bounding box center [844, 339] width 13 height 13
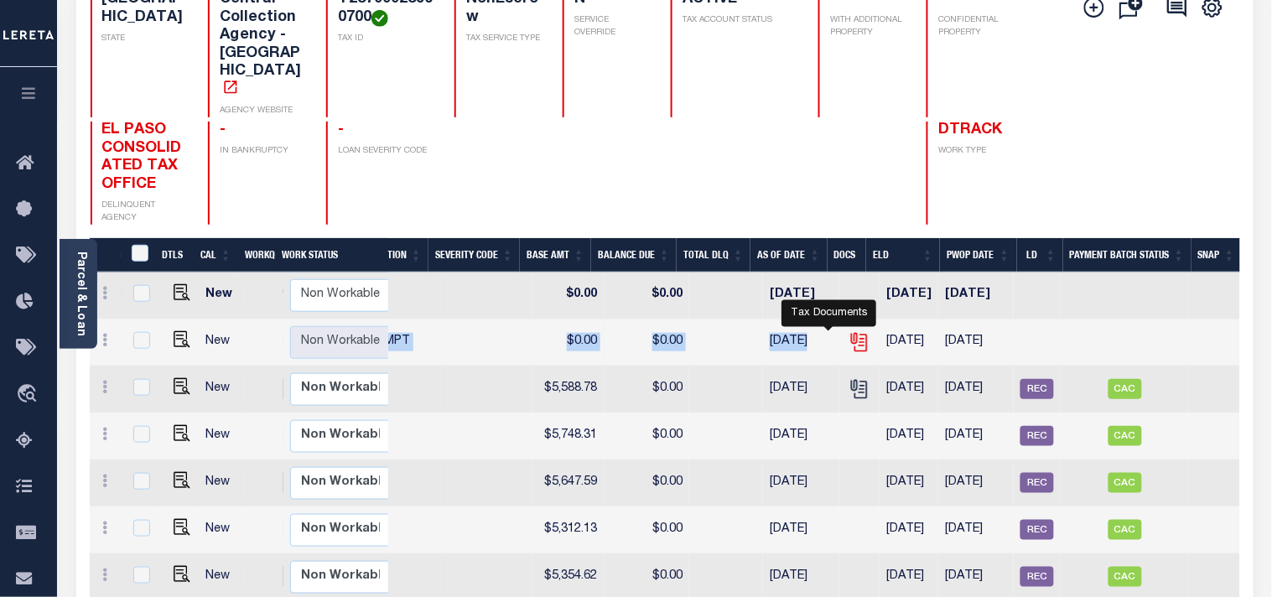
scroll to position [0, 492]
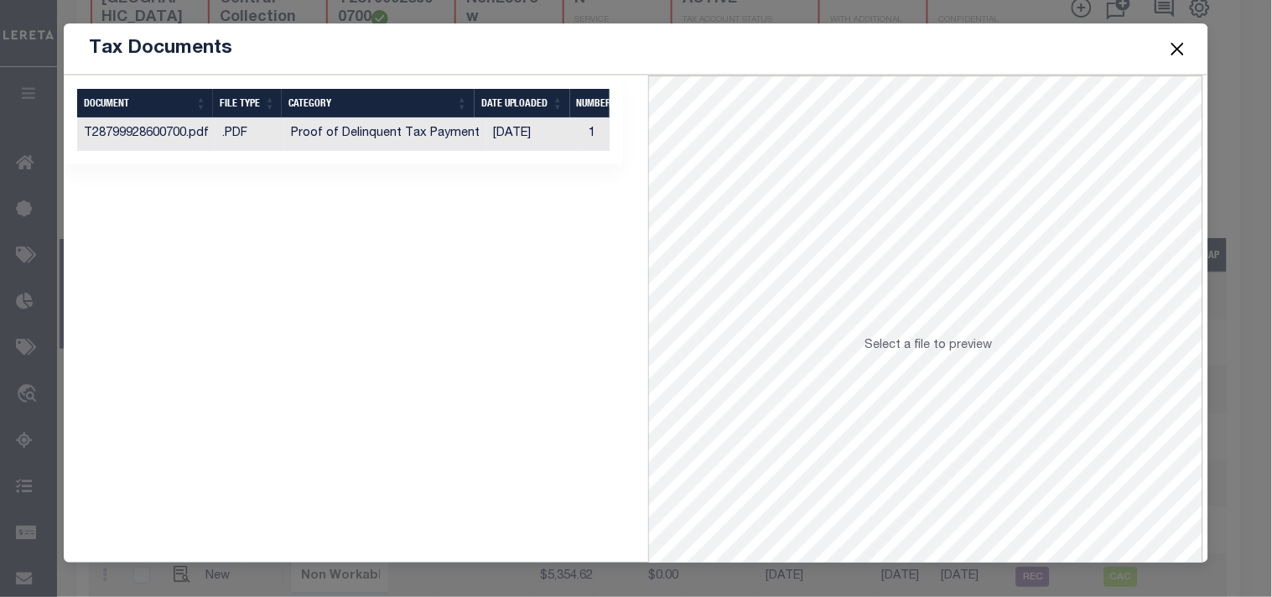
click at [500, 134] on td "[DATE]" at bounding box center [534, 134] width 96 height 33
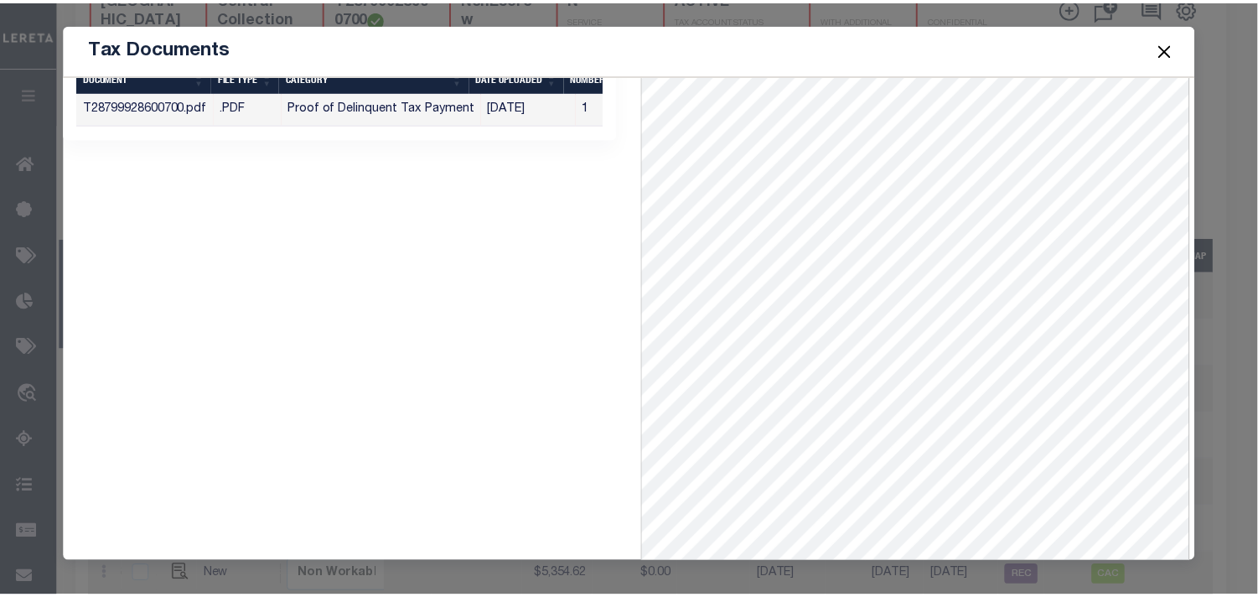
scroll to position [0, 0]
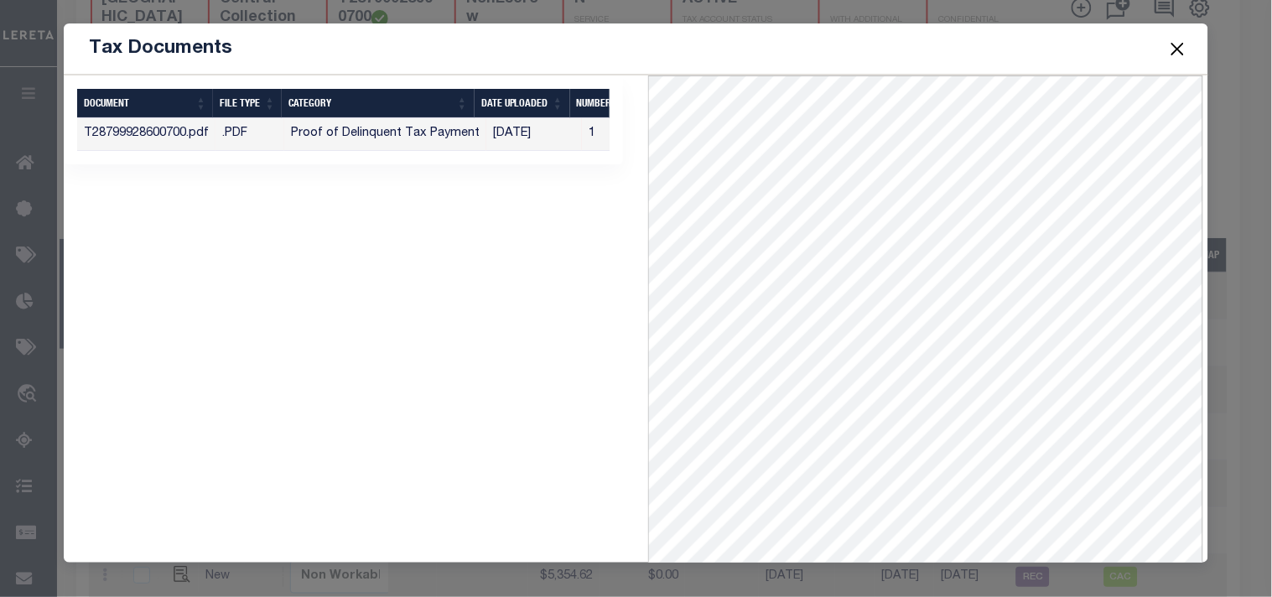
click at [1180, 50] on button "Close" at bounding box center [1177, 49] width 22 height 22
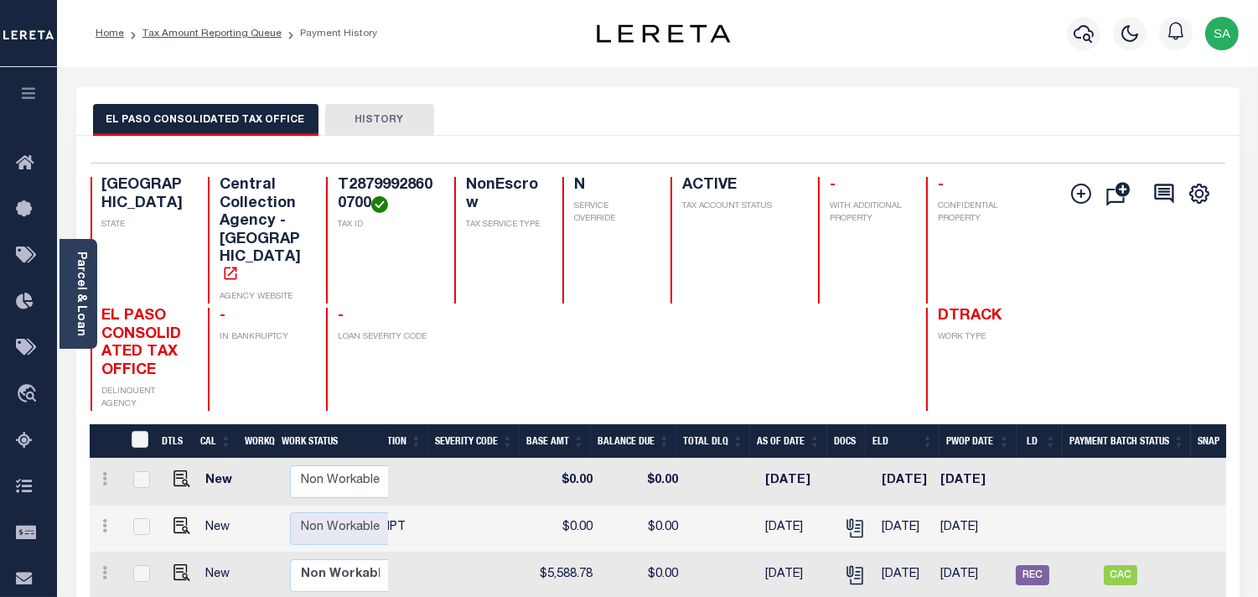
click at [1101, 42] on div at bounding box center [1084, 33] width 46 height 59
click at [1088, 36] on icon "button" at bounding box center [1084, 34] width 20 height 18
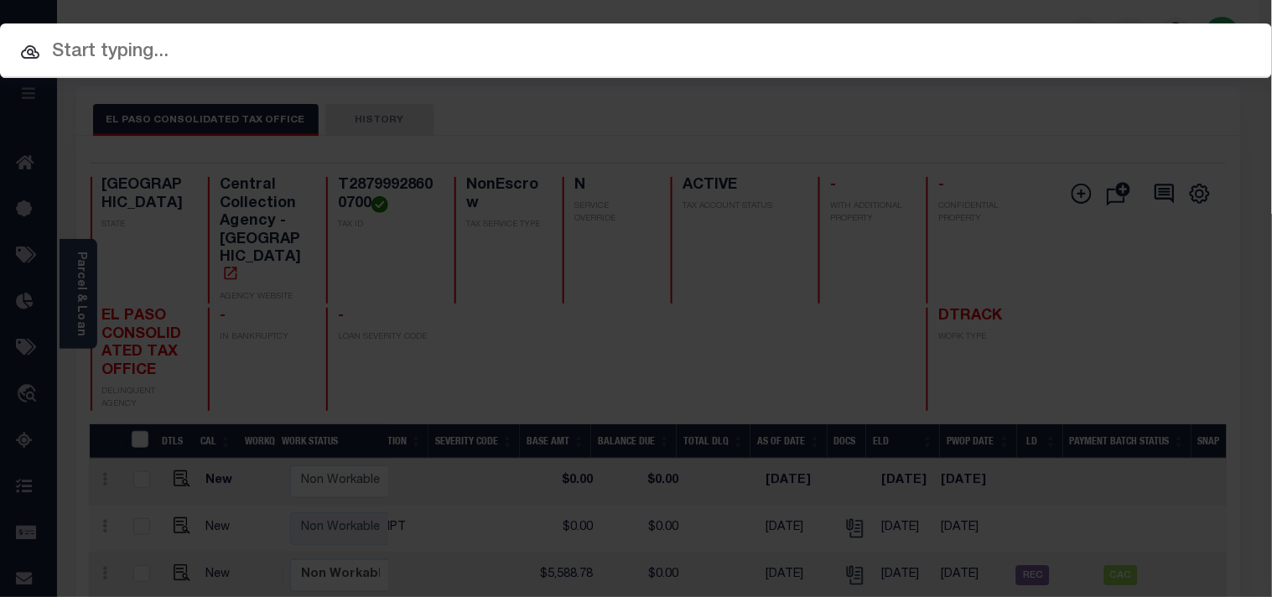
click at [996, 51] on input "text" at bounding box center [636, 52] width 1272 height 29
paste input "219536"
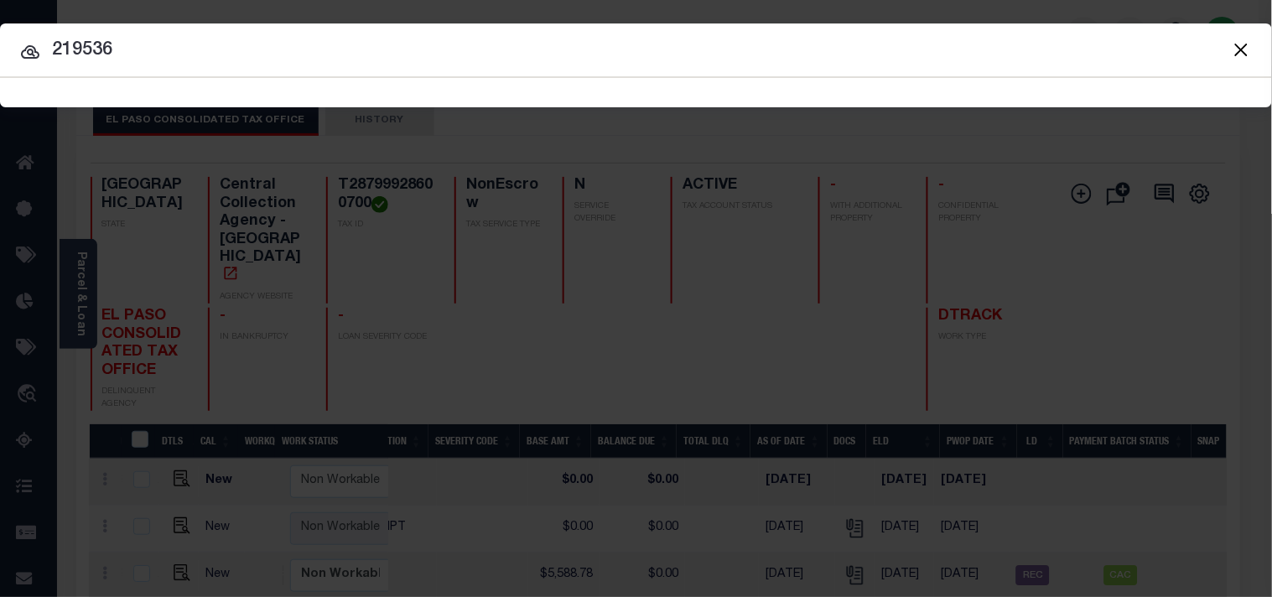
type input "219536"
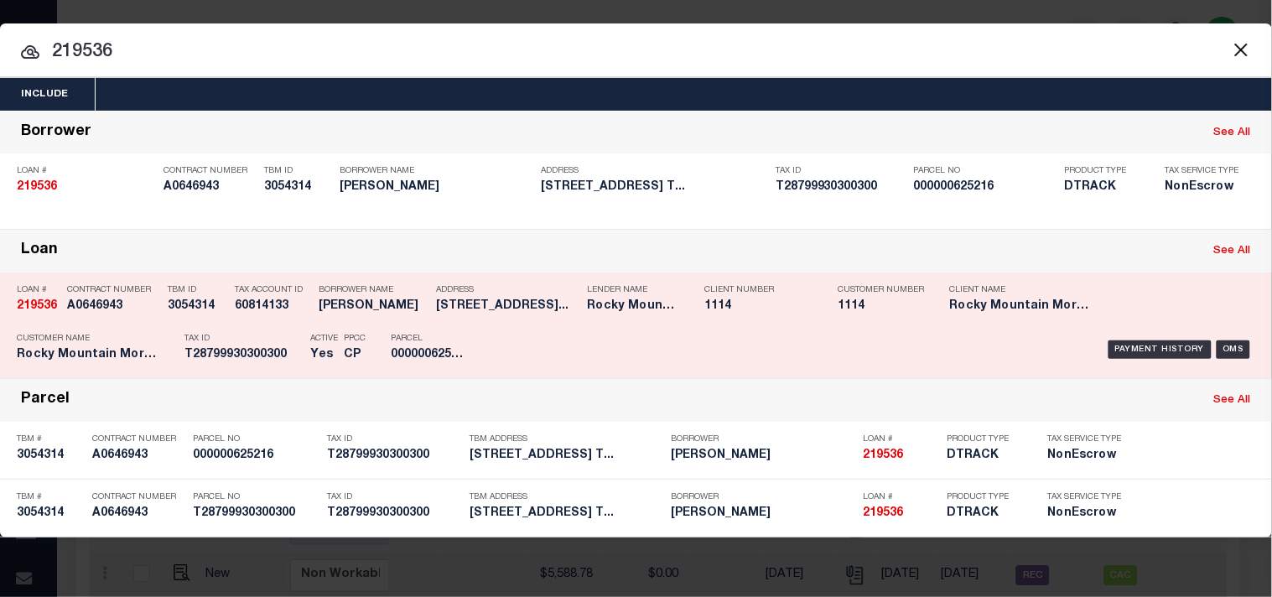
click at [474, 319] on div "Address [STREET_ADDRESS]..." at bounding box center [507, 301] width 142 height 49
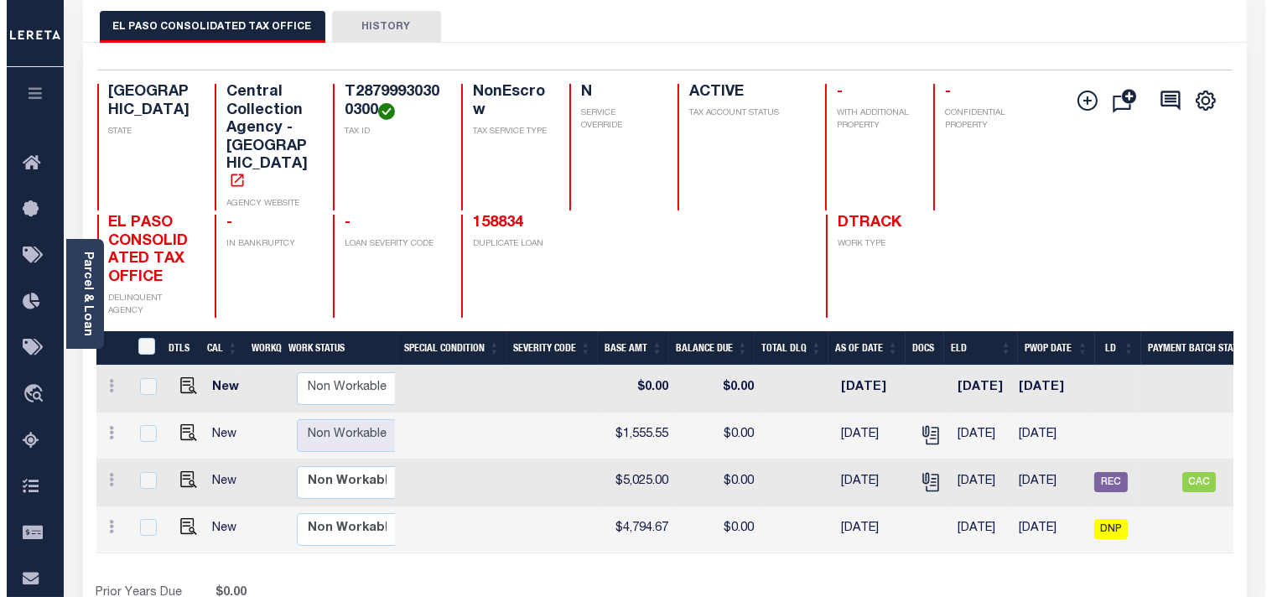
scroll to position [0, 421]
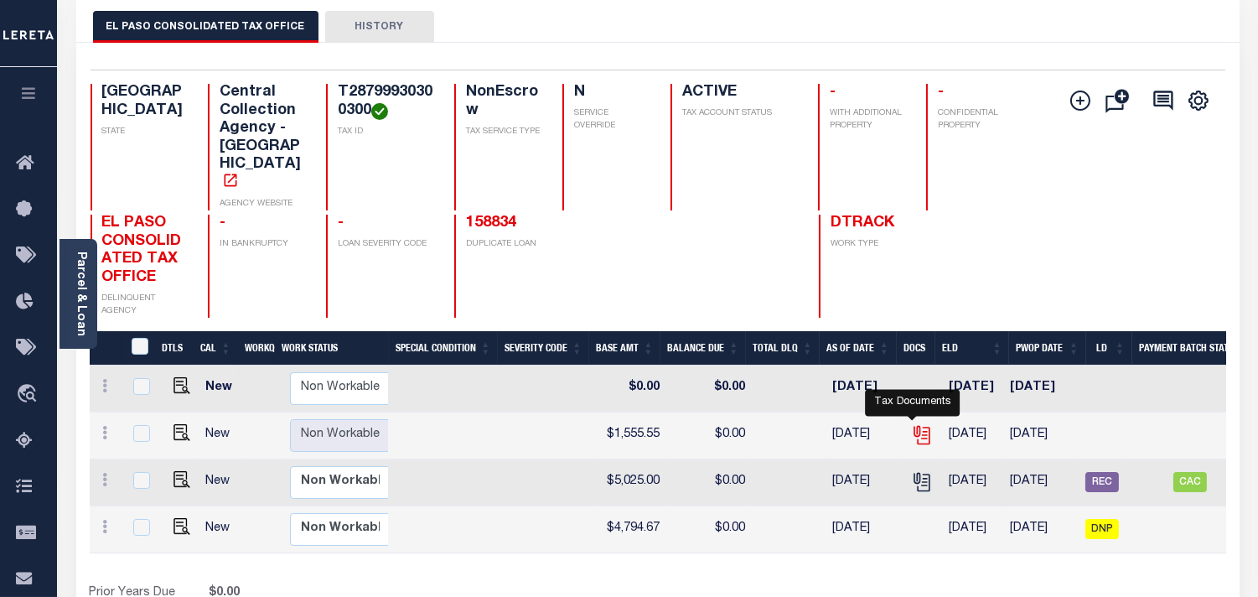
click at [912, 424] on icon "" at bounding box center [922, 435] width 22 height 22
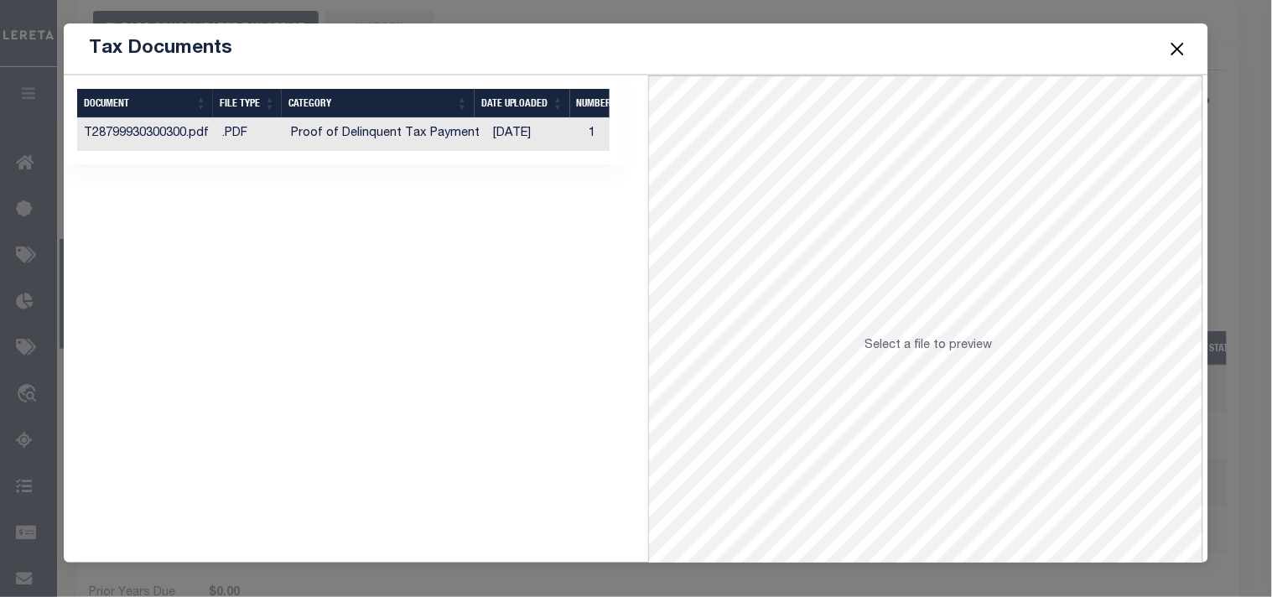
click at [506, 136] on td "[DATE]" at bounding box center [534, 134] width 96 height 33
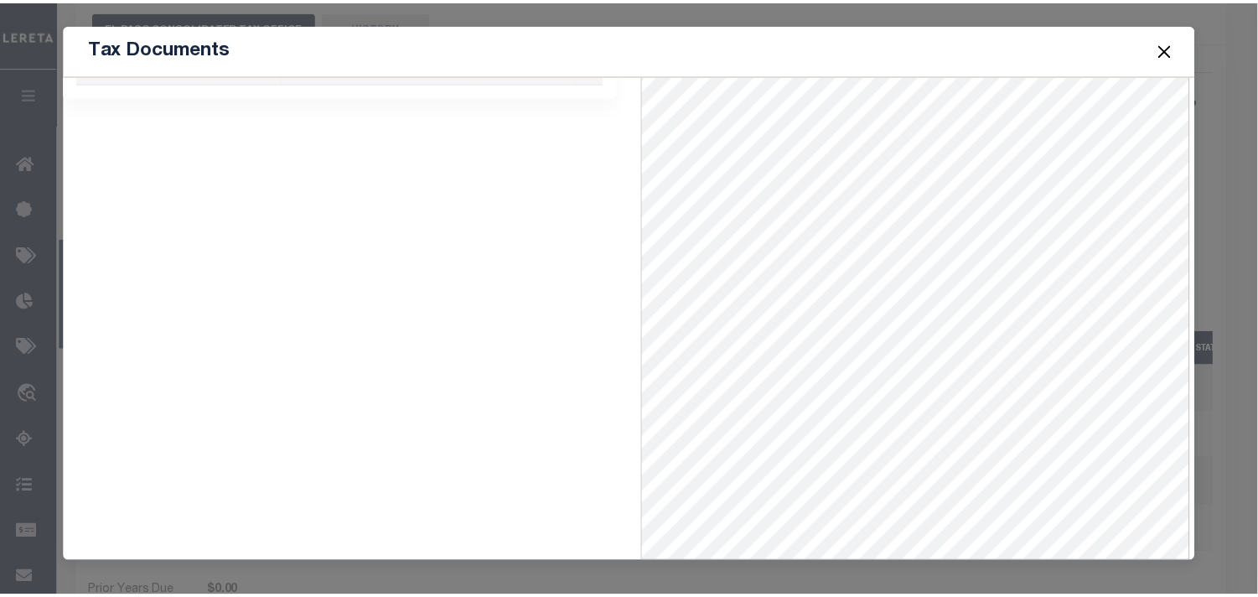
scroll to position [0, 0]
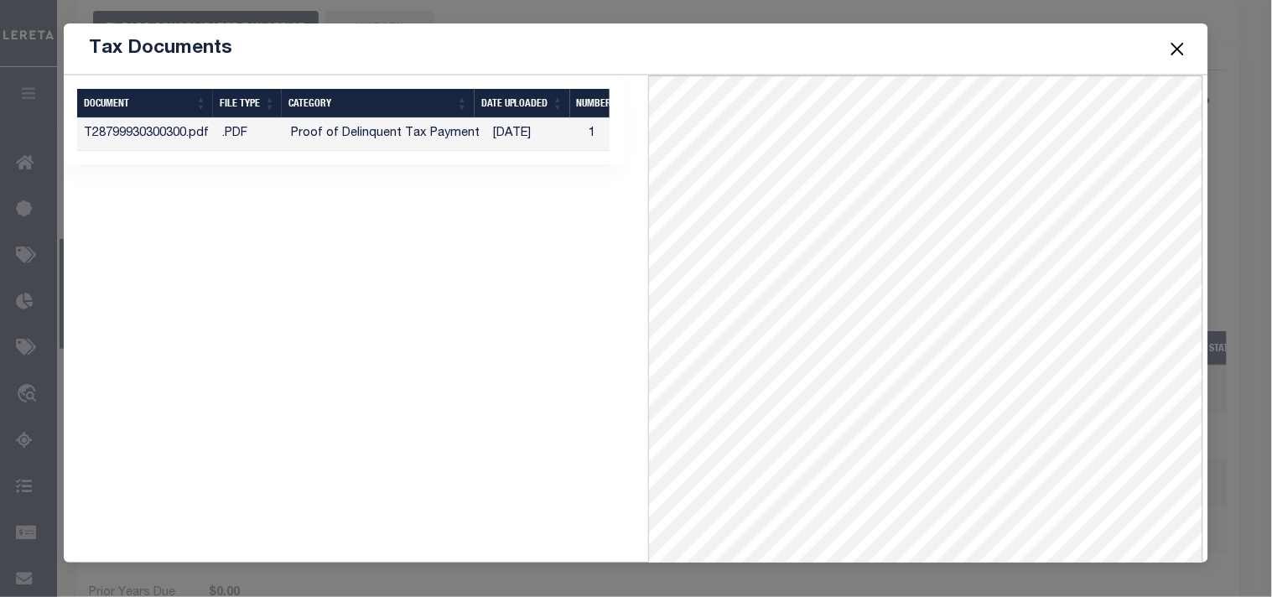
click at [1172, 50] on button "Close" at bounding box center [1177, 49] width 22 height 22
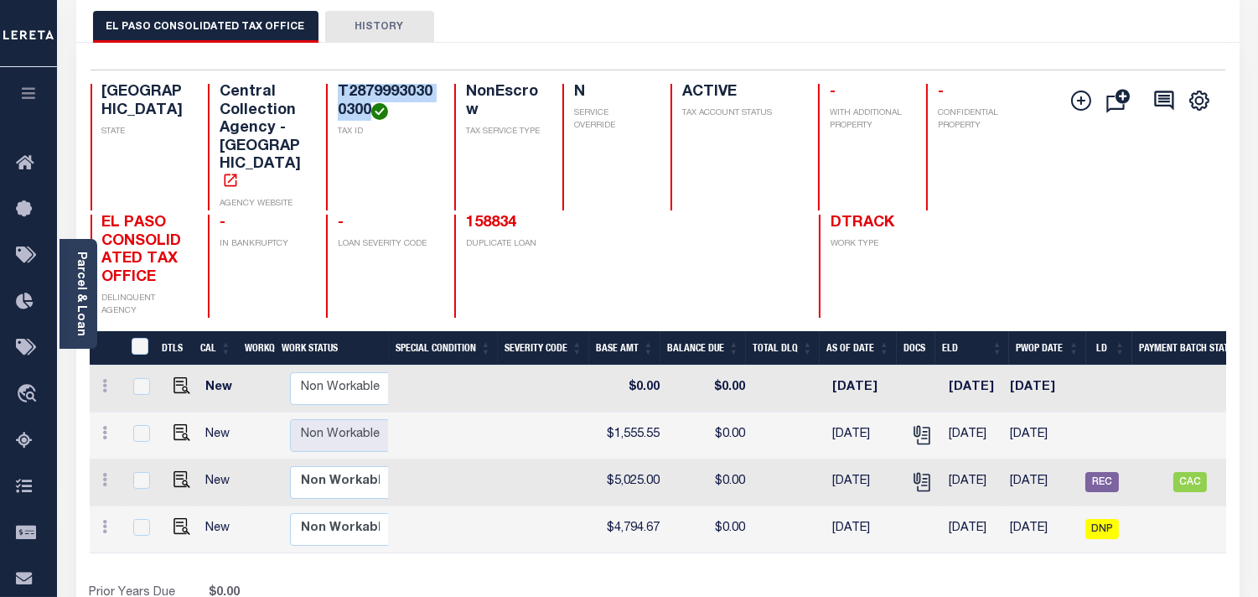
drag, startPoint x: 350, startPoint y: 106, endPoint x: 293, endPoint y: 95, distance: 58.2
click at [338, 95] on h4 "T28799930300300" at bounding box center [386, 102] width 96 height 36
copy h4 "T28799930300300"
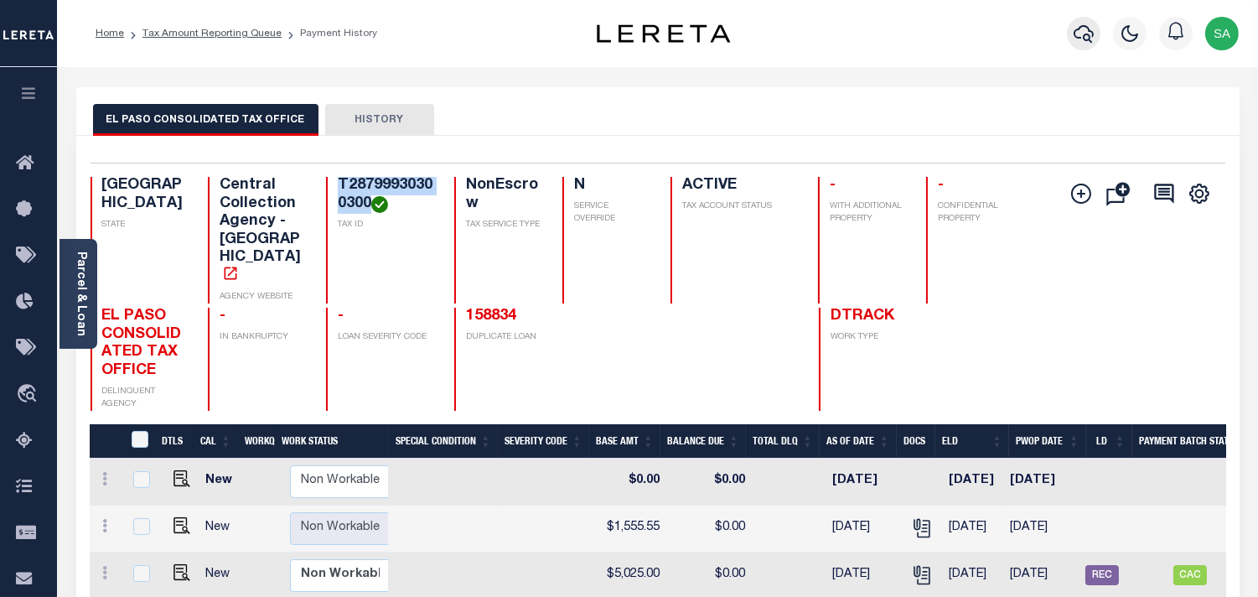
click at [1085, 34] on icon "button" at bounding box center [1084, 33] width 20 height 20
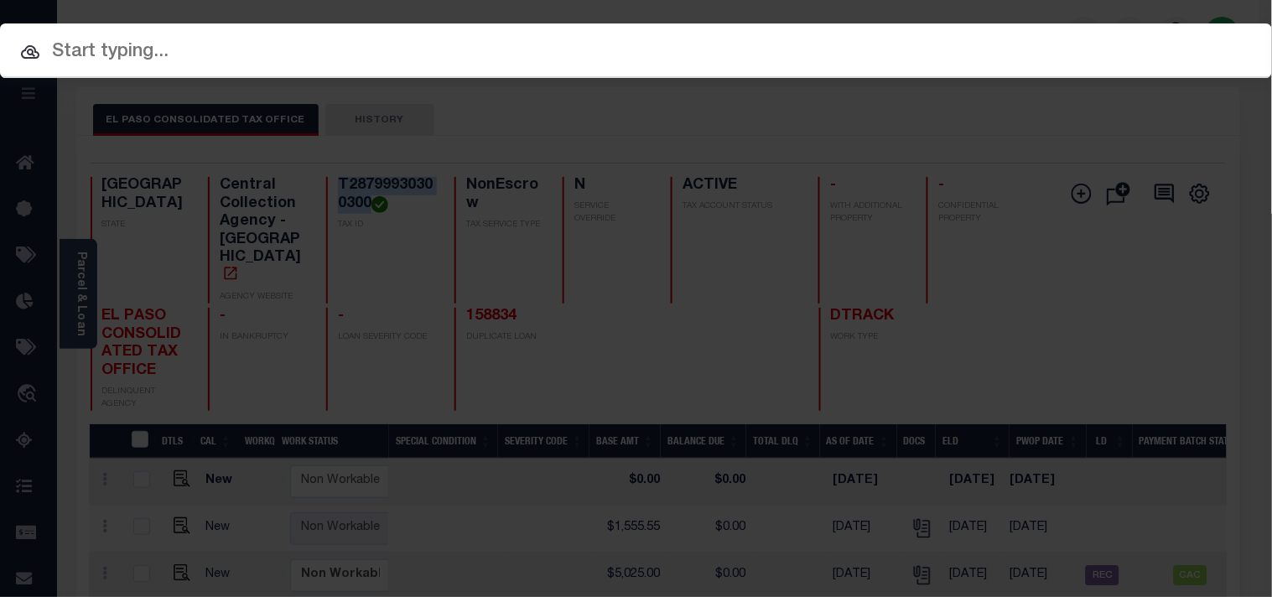
click at [951, 38] on input "text" at bounding box center [636, 52] width 1272 height 29
paste input "202655"
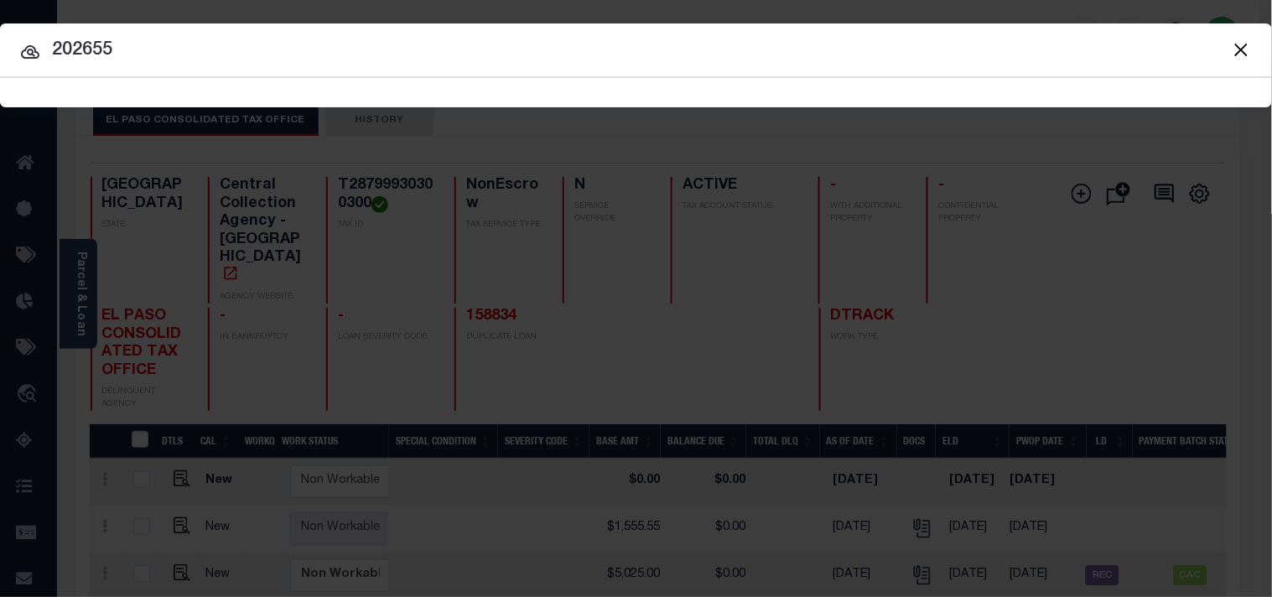
type input "202655"
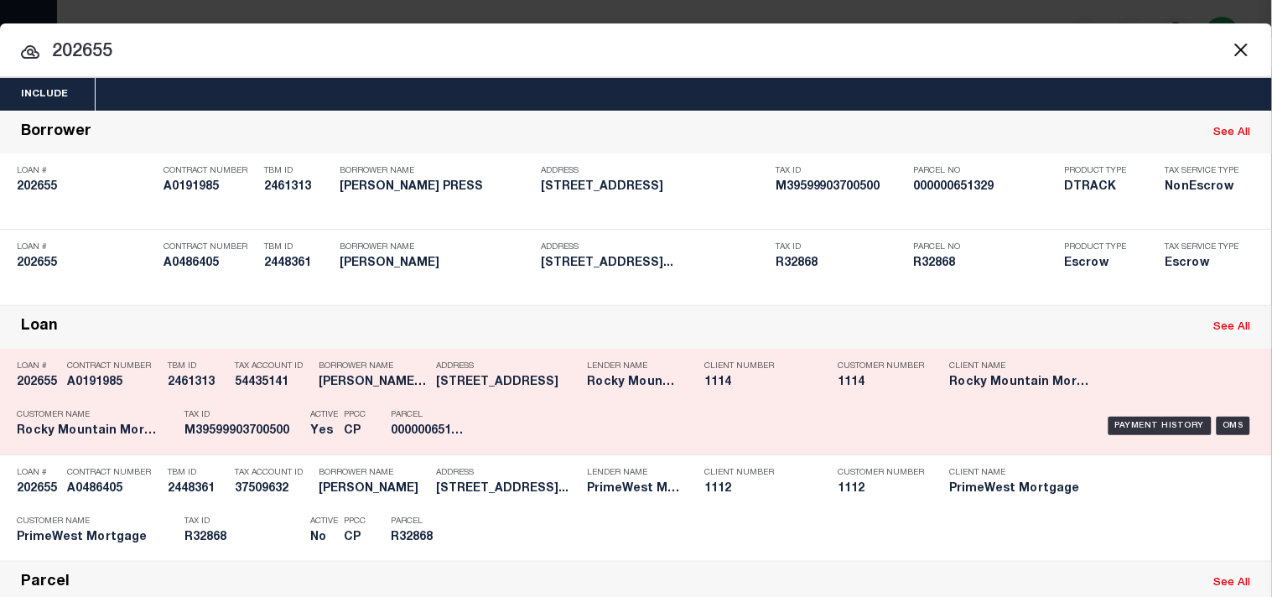
click at [480, 450] on div "Payment History OMS" at bounding box center [873, 425] width 789 height 49
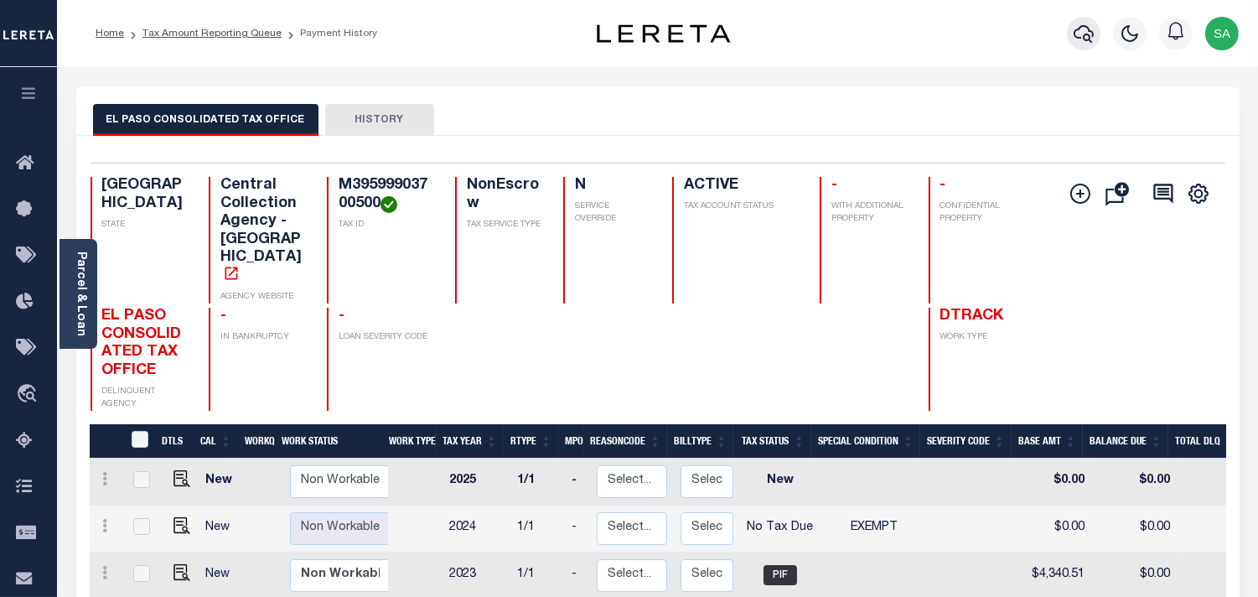
click at [1090, 30] on icon "button" at bounding box center [1084, 33] width 20 height 20
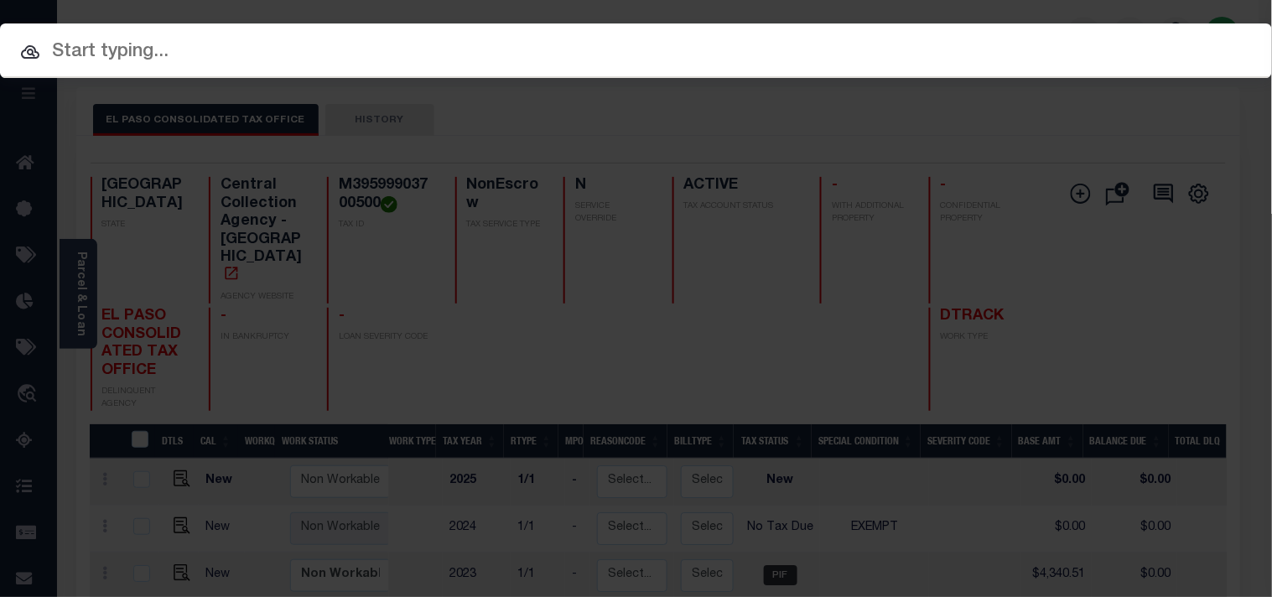
click at [978, 38] on input "text" at bounding box center [636, 52] width 1272 height 29
paste input "317357"
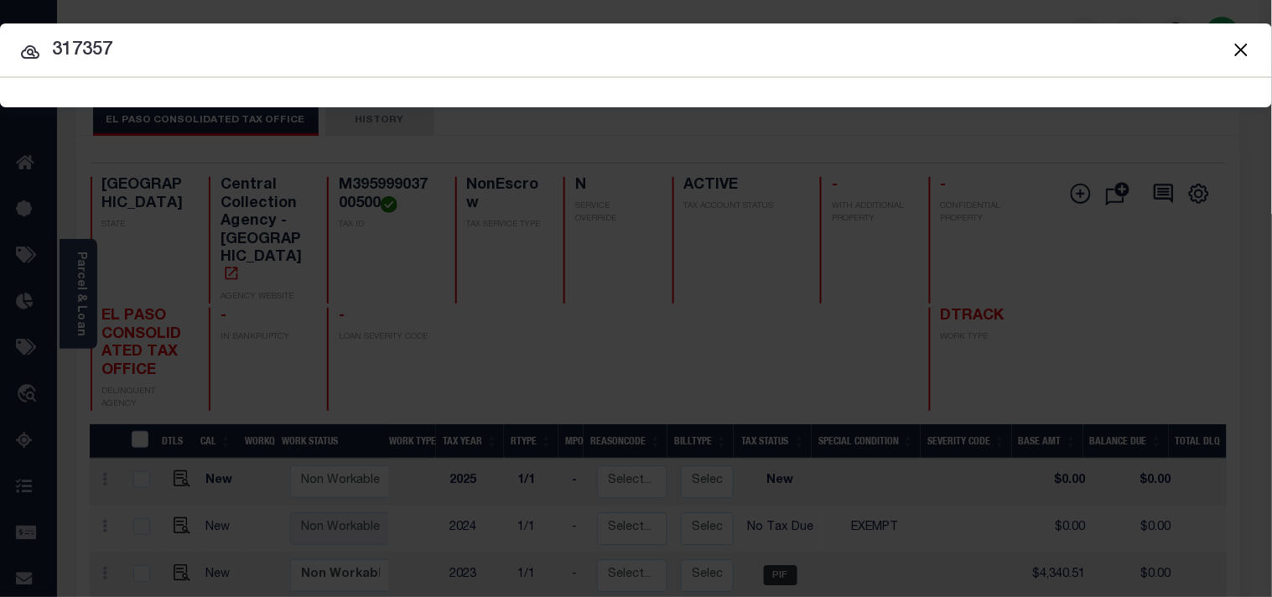
type input "317357"
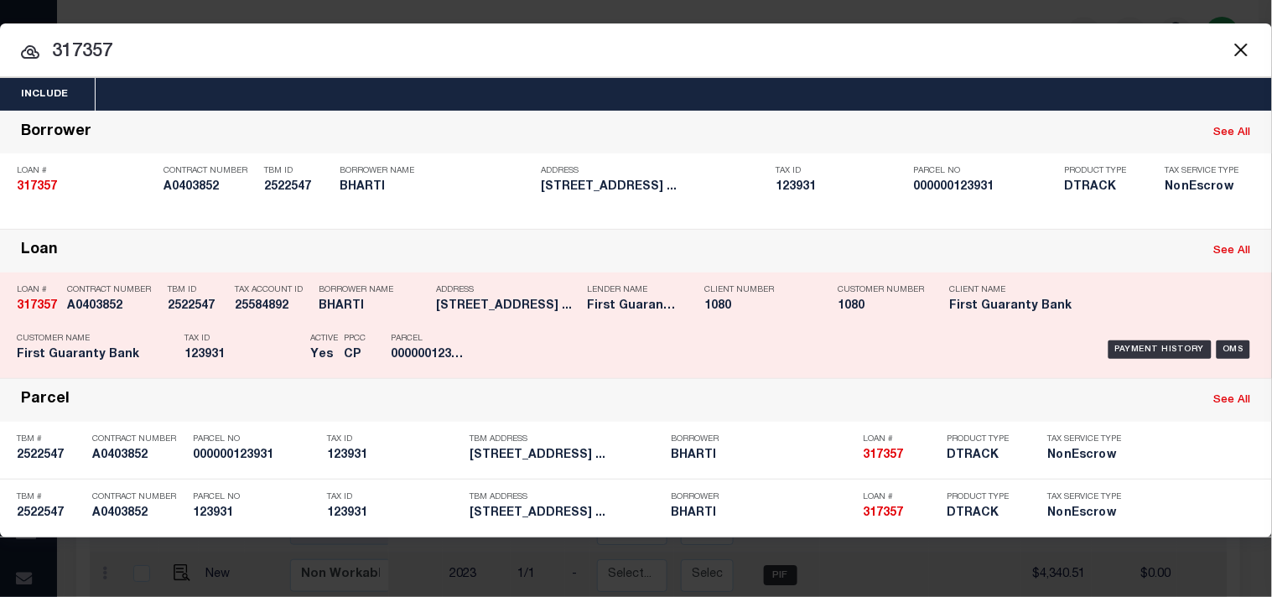
click at [236, 336] on p "Tax ID" at bounding box center [242, 339] width 117 height 10
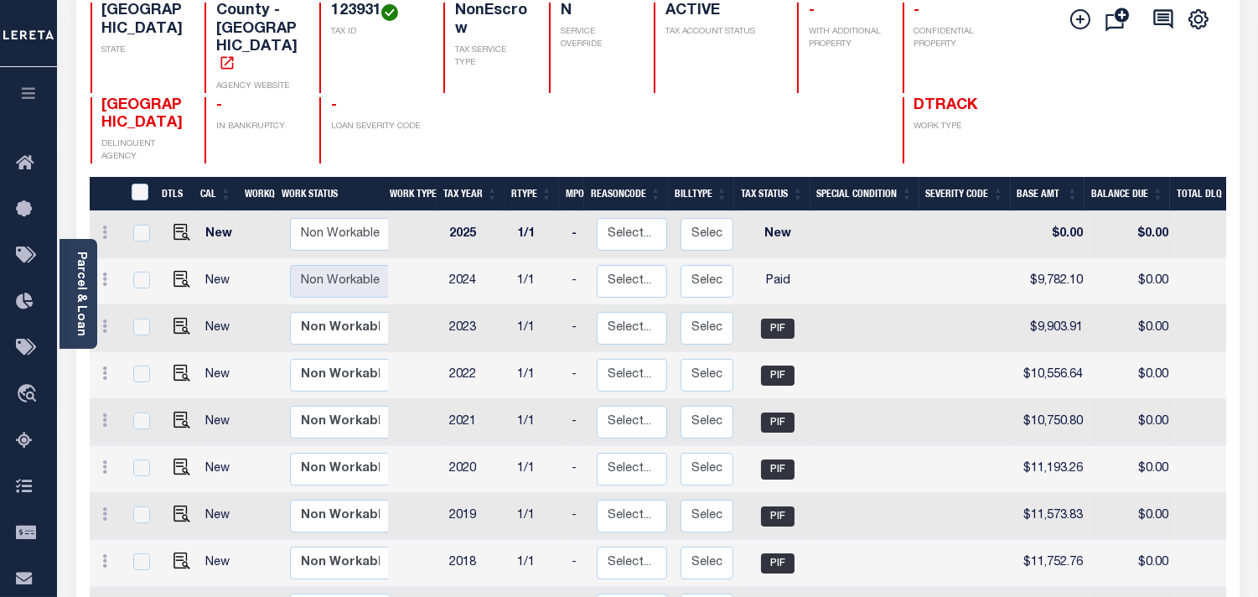
scroll to position [186, 0]
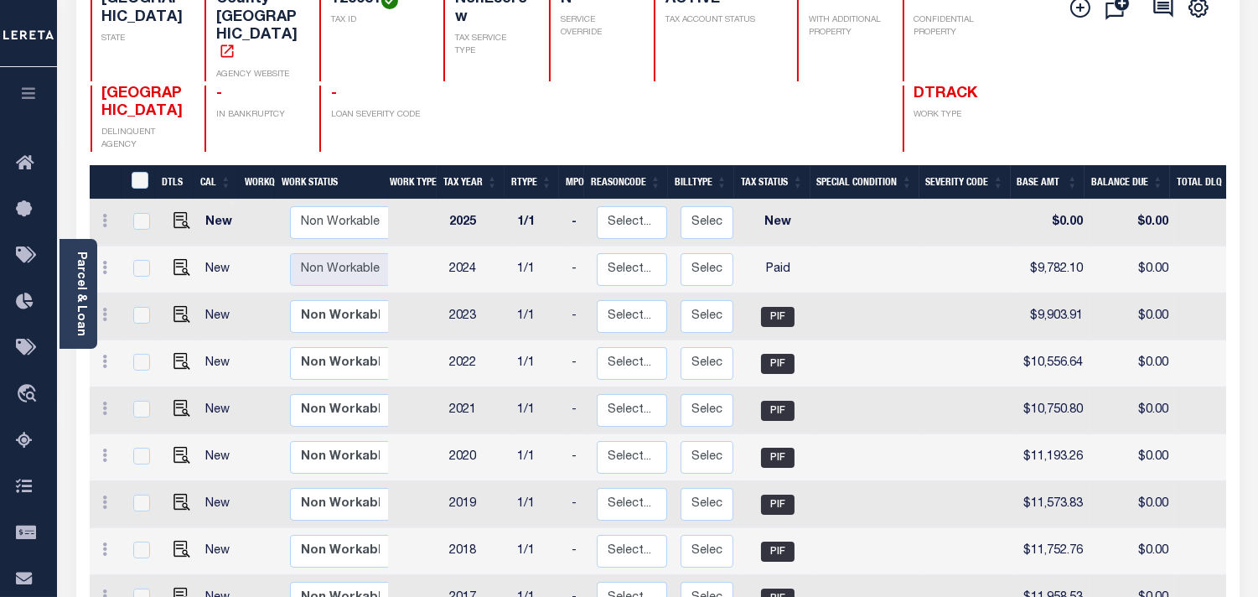
drag, startPoint x: 1100, startPoint y: 142, endPoint x: 1321, endPoint y: 146, distance: 221.3
click at [1257, 146] on html "Home Tax Amount Reporting Queue Payment History" at bounding box center [629, 339] width 1258 height 1050
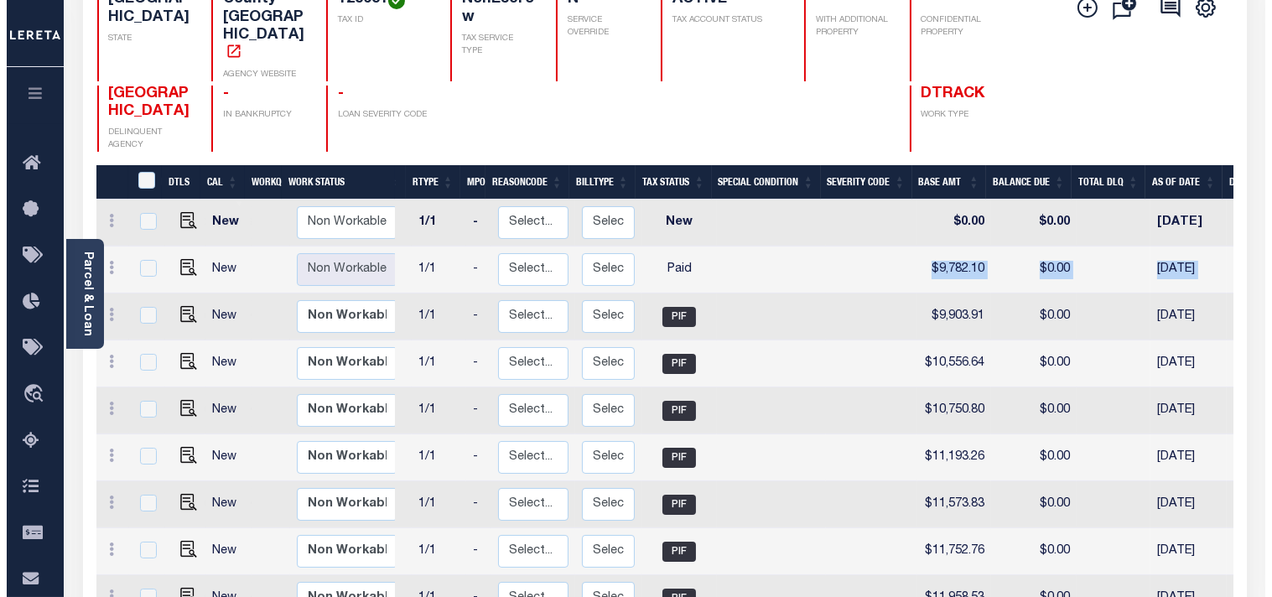
scroll to position [0, 501]
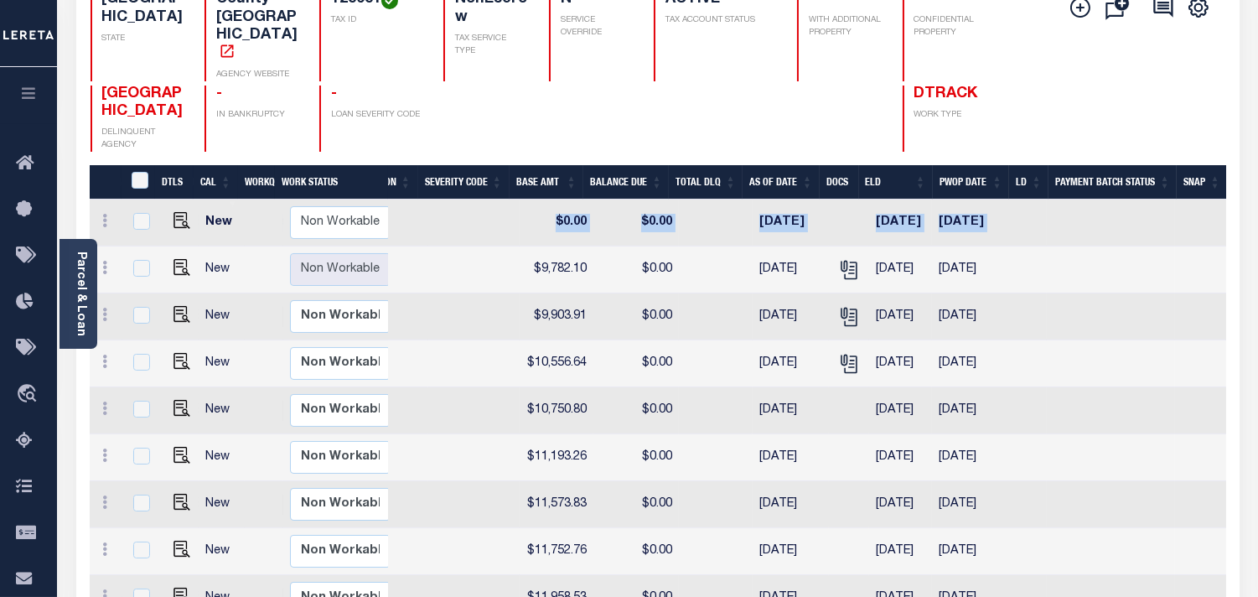
drag, startPoint x: 1003, startPoint y: 236, endPoint x: 1286, endPoint y: 261, distance: 283.6
click at [1257, 261] on html "Home Tax Amount Reporting Queue Payment History" at bounding box center [629, 339] width 1258 height 1050
click at [841, 260] on icon "" at bounding box center [847, 266] width 13 height 13
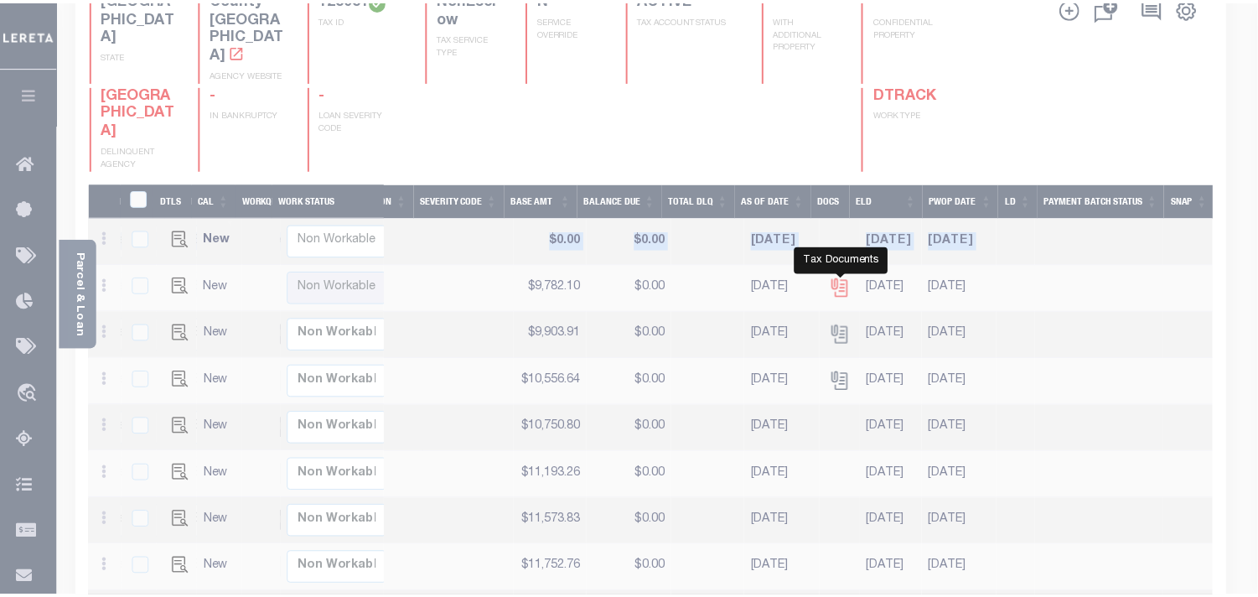
scroll to position [0, 488]
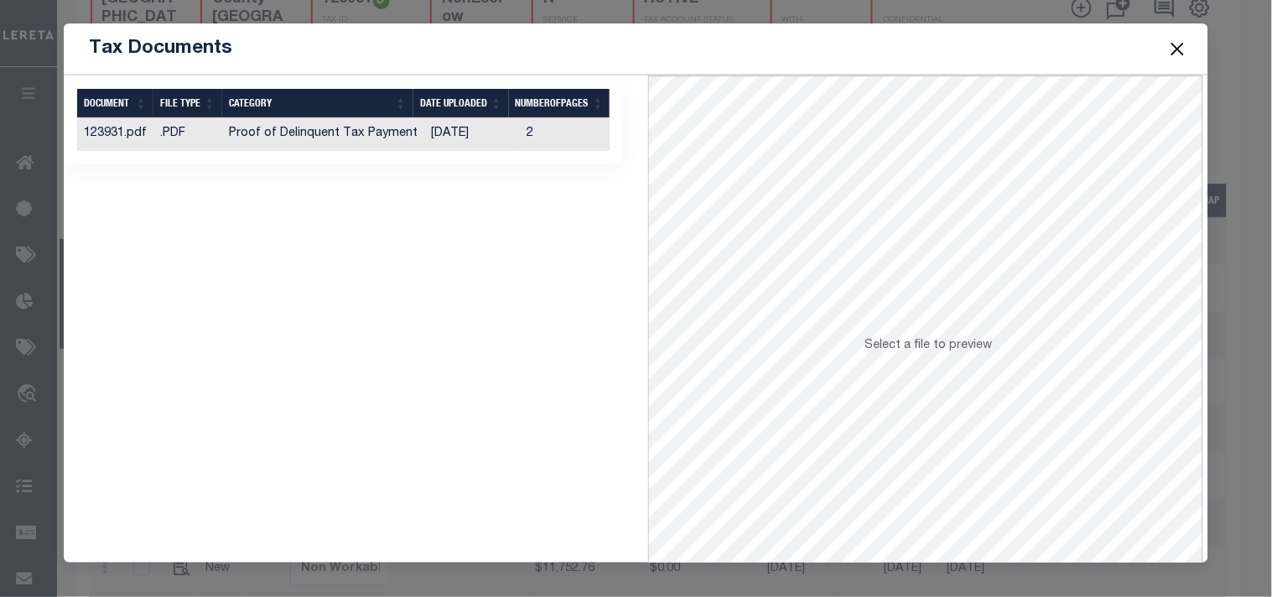
click at [520, 137] on td "2" at bounding box center [570, 134] width 101 height 33
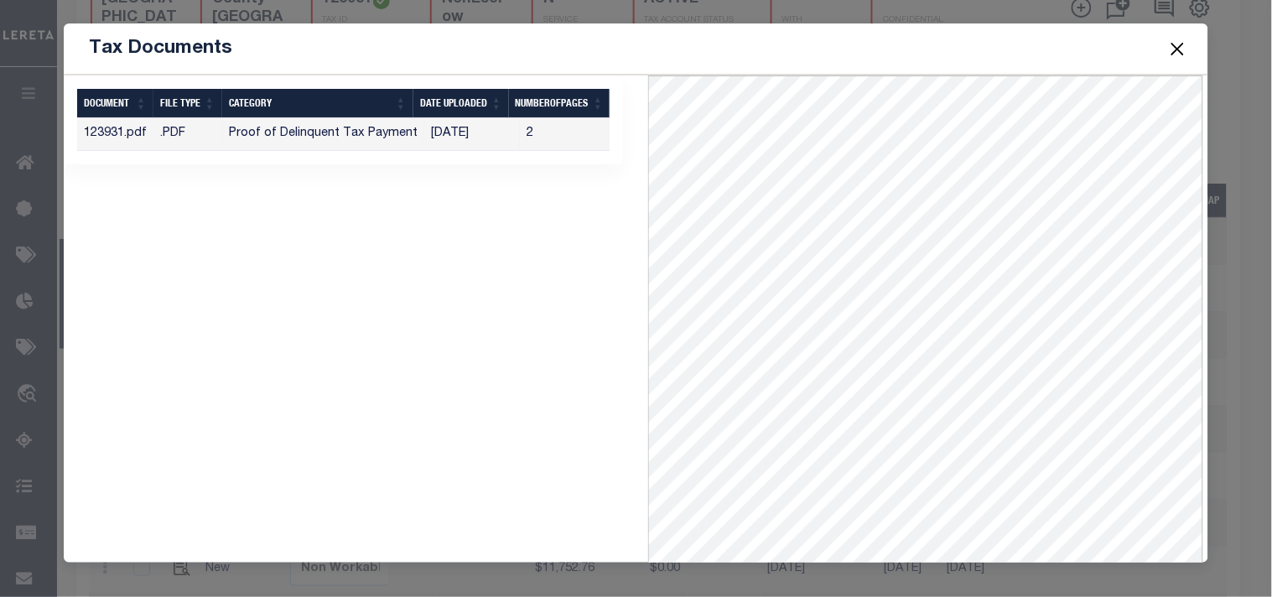
click at [1176, 48] on button "Close" at bounding box center [1177, 49] width 22 height 22
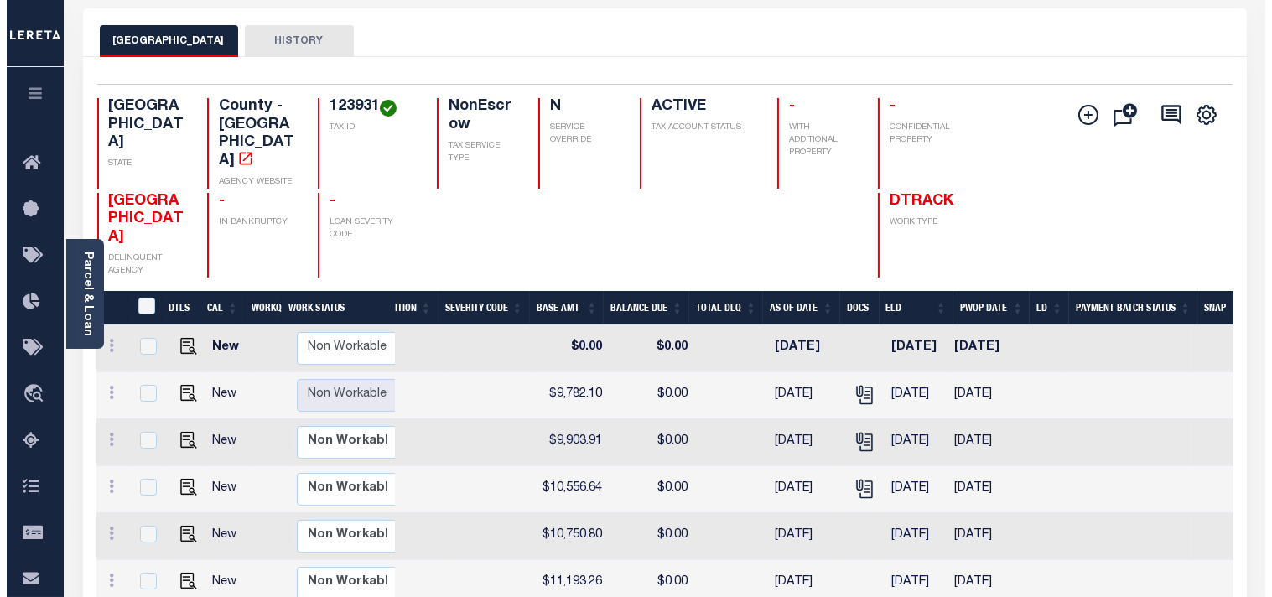
scroll to position [0, 0]
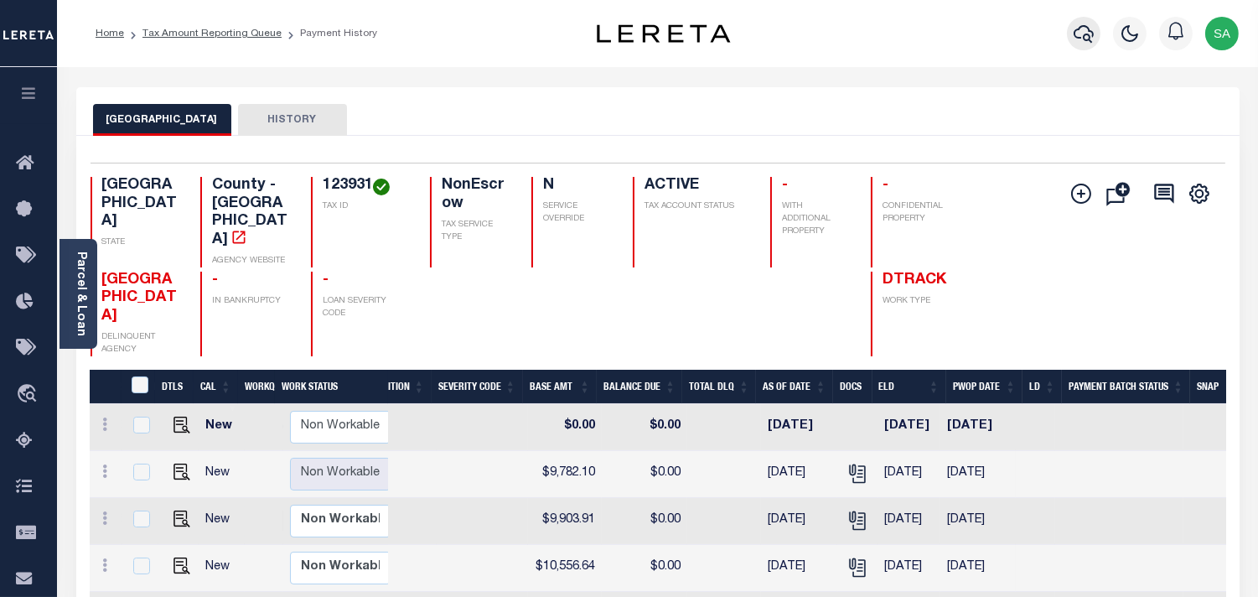
click at [1088, 34] on icon "button" at bounding box center [1084, 33] width 20 height 20
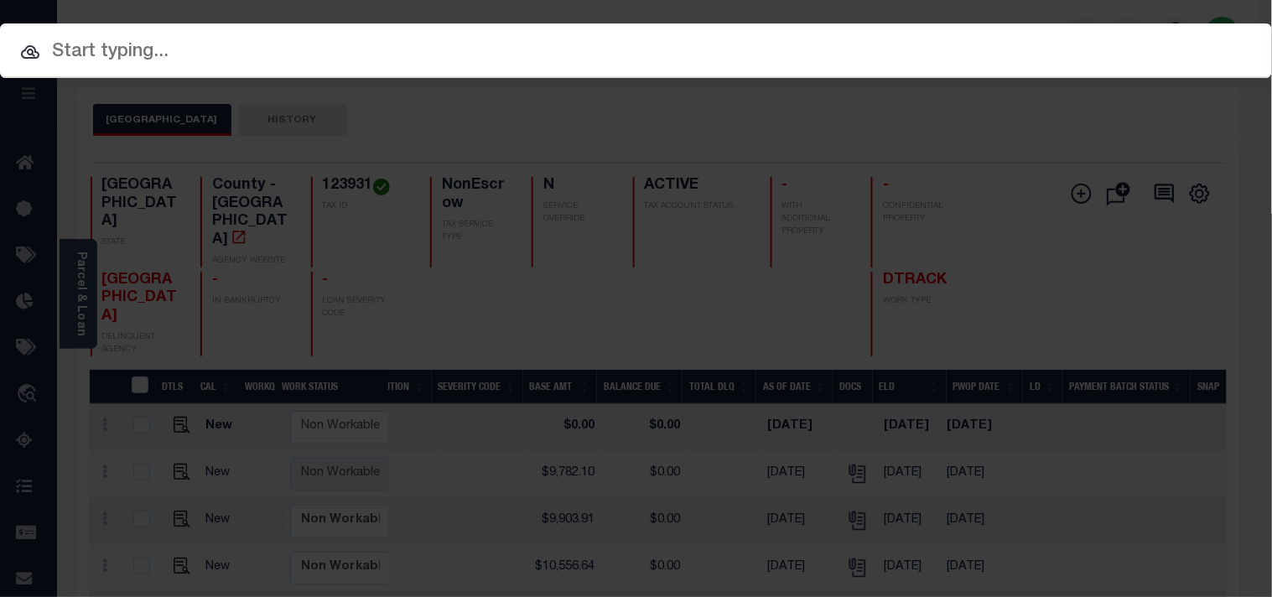
click at [966, 48] on input "text" at bounding box center [636, 52] width 1272 height 29
paste input "81077"
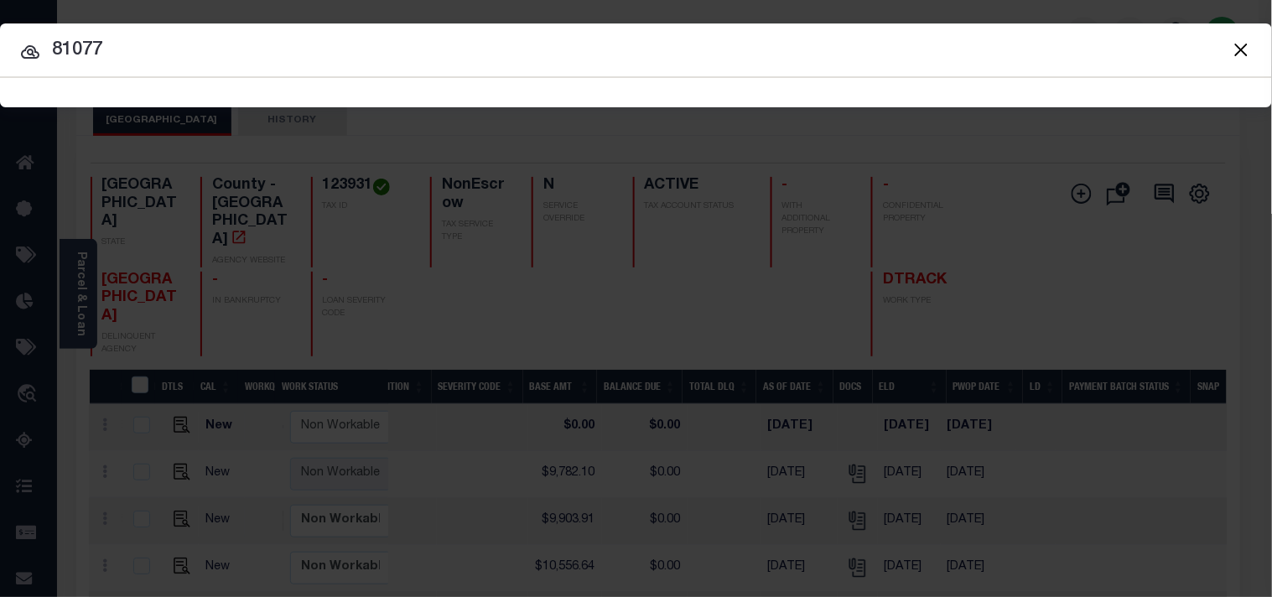
type input "81077"
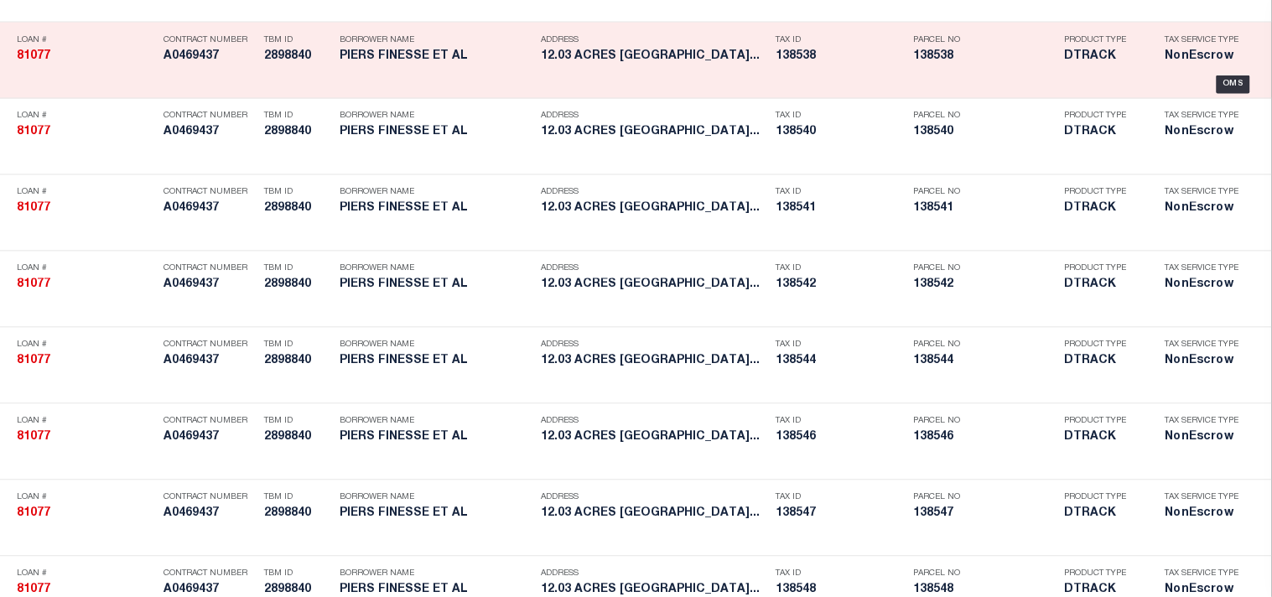
scroll to position [5199, 0]
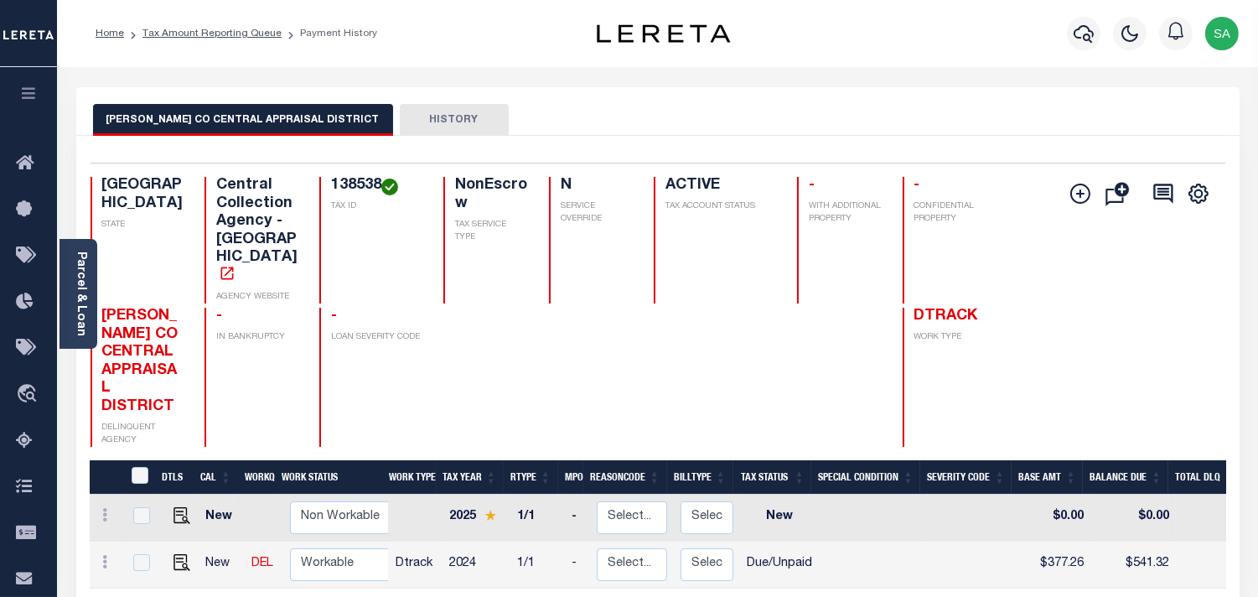
scroll to position [0, 244]
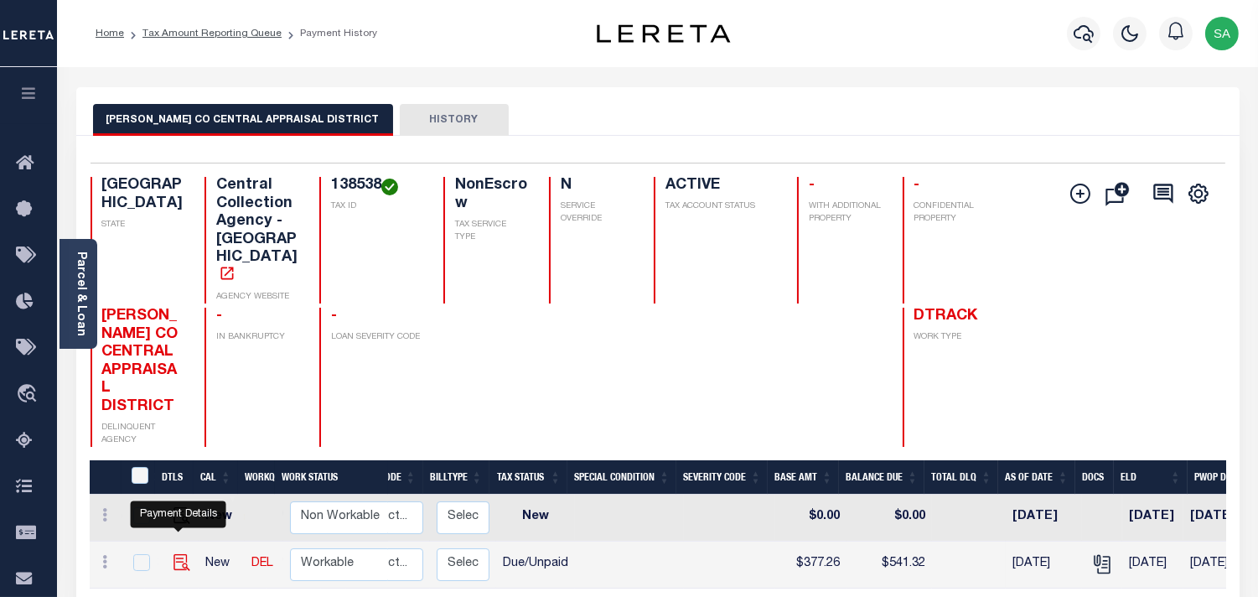
click at [178, 554] on img "" at bounding box center [182, 562] width 17 height 17
checkbox input "true"
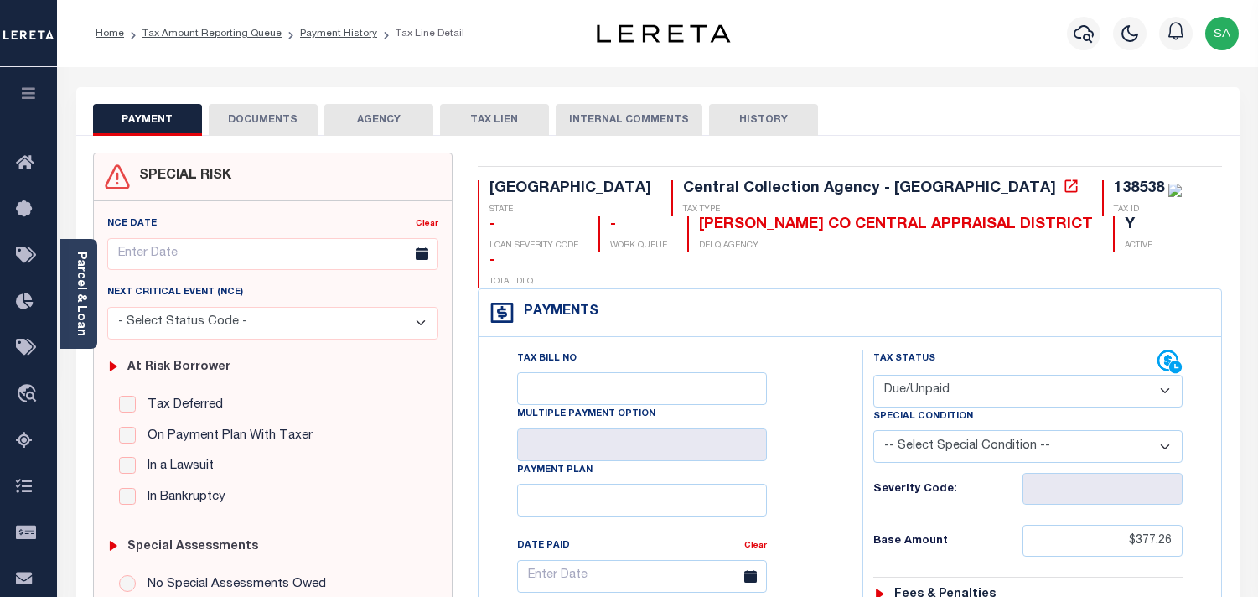
select select "DUE"
click at [85, 296] on link "Parcel & Loan" at bounding box center [81, 293] width 12 height 85
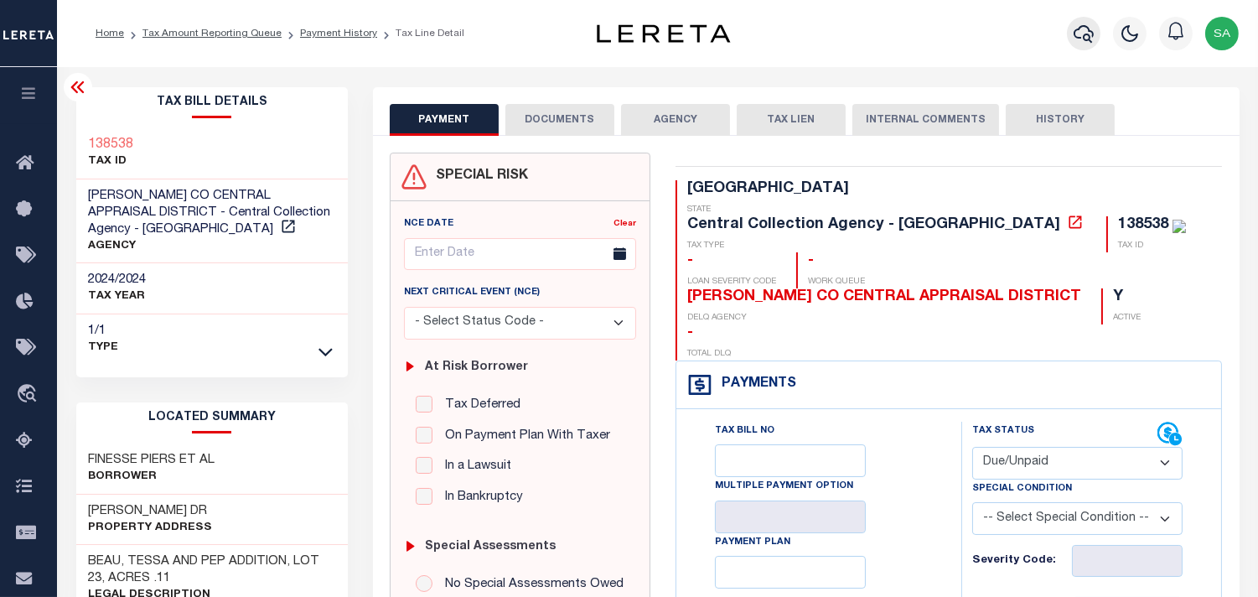
click at [1084, 39] on icon "button" at bounding box center [1084, 34] width 20 height 18
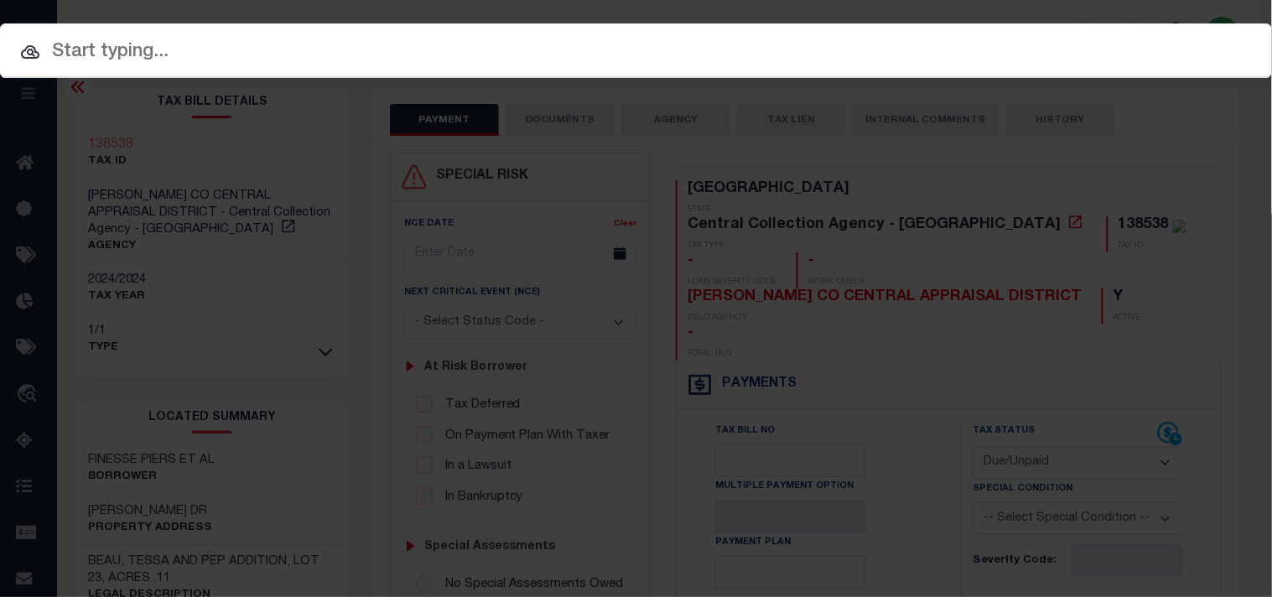
click at [969, 49] on input "text" at bounding box center [636, 52] width 1272 height 29
paste input "81077"
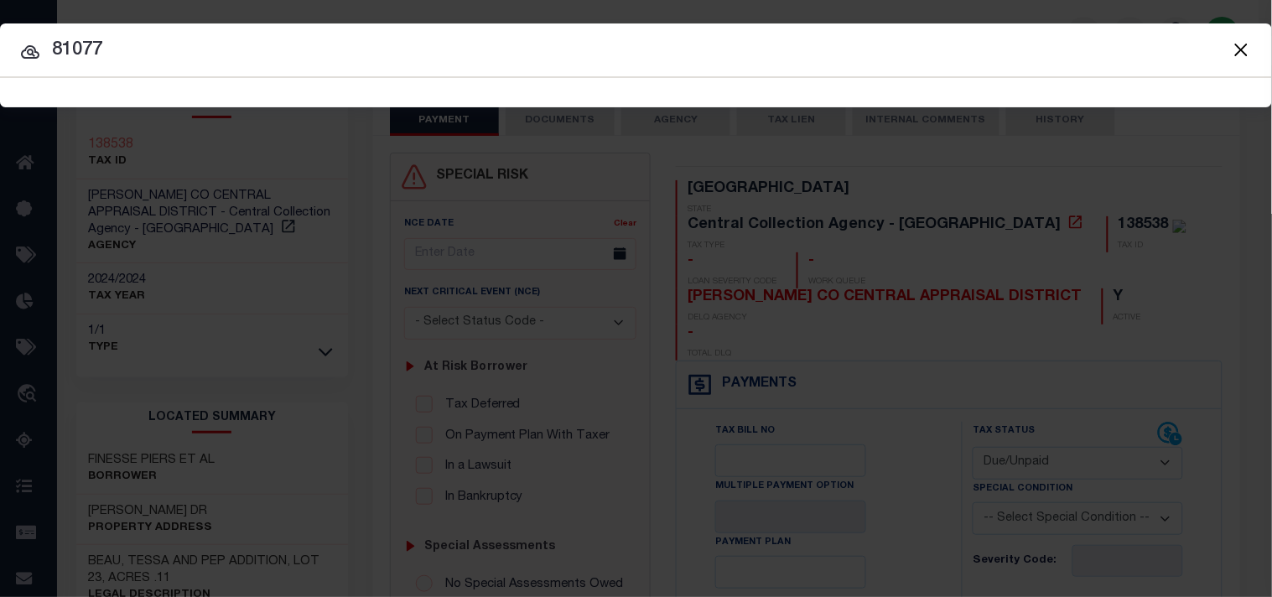
type input "81077"
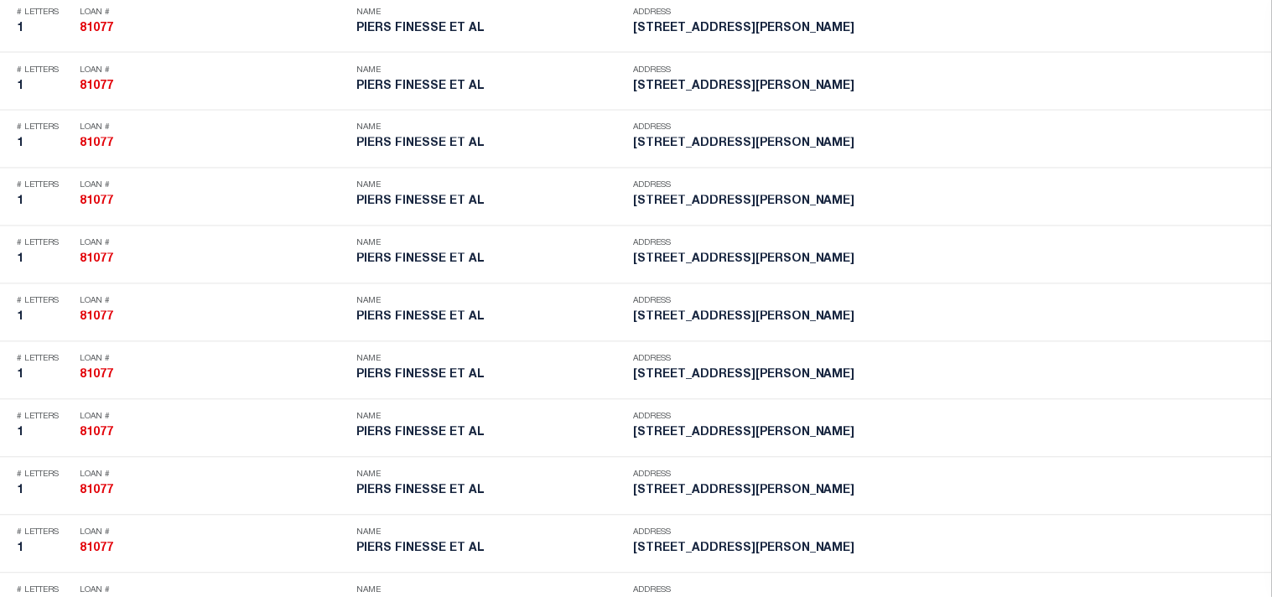
scroll to position [5626, 0]
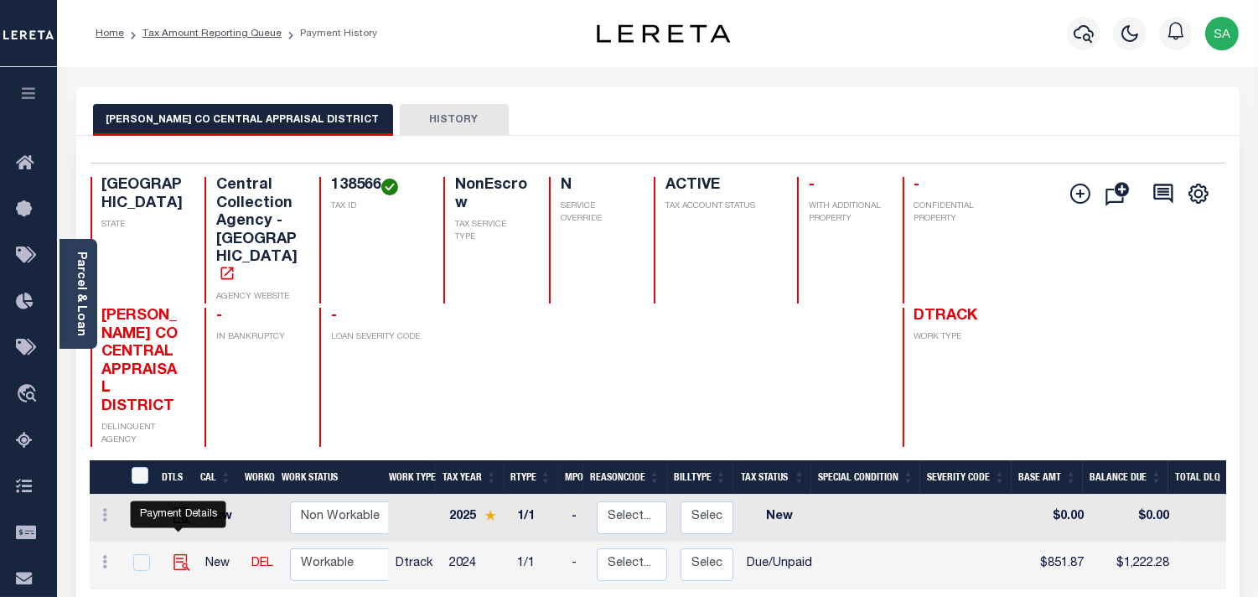
click at [174, 554] on img "" at bounding box center [182, 562] width 17 height 17
checkbox input "true"
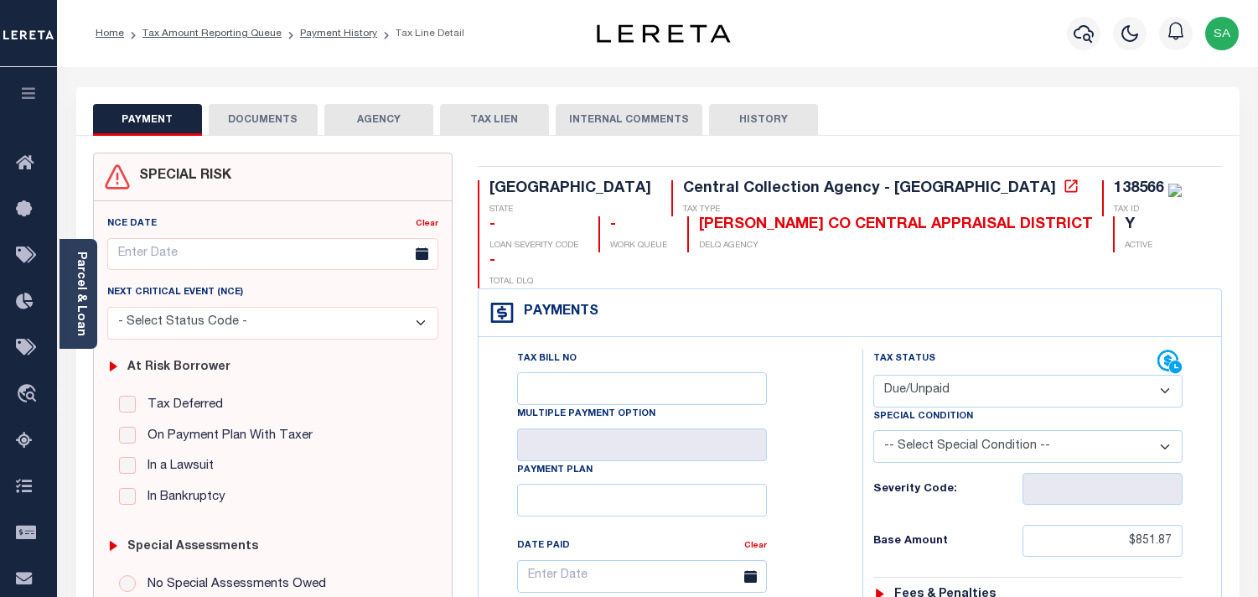
select select "DUE"
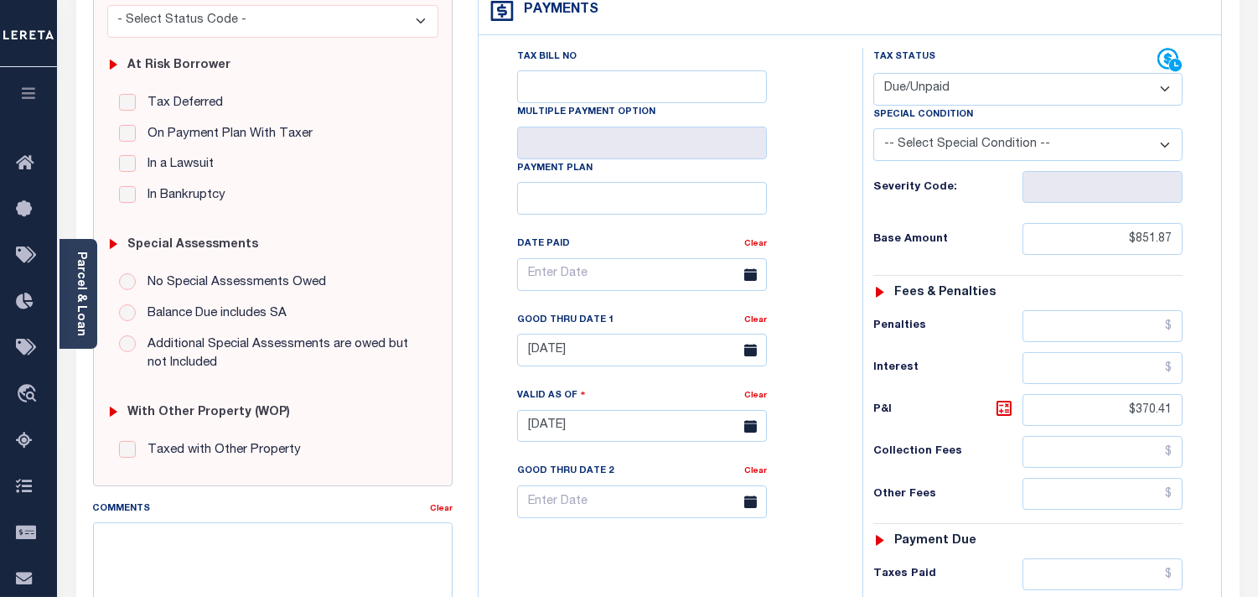
scroll to position [372, 0]
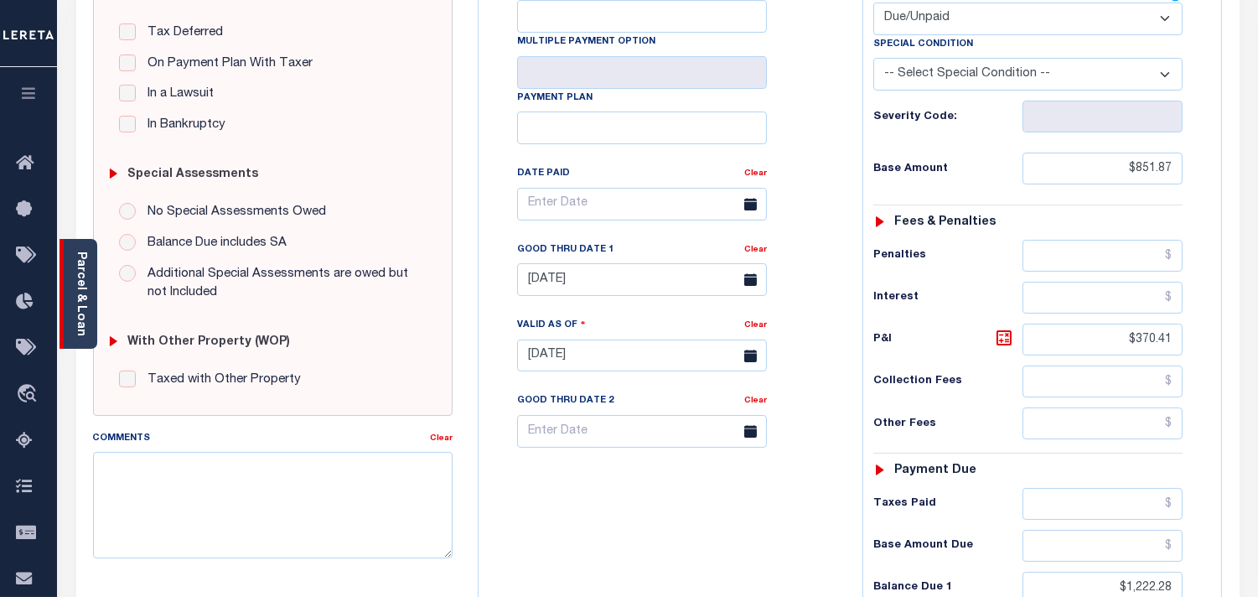
click at [80, 295] on link "Parcel & Loan" at bounding box center [81, 293] width 12 height 85
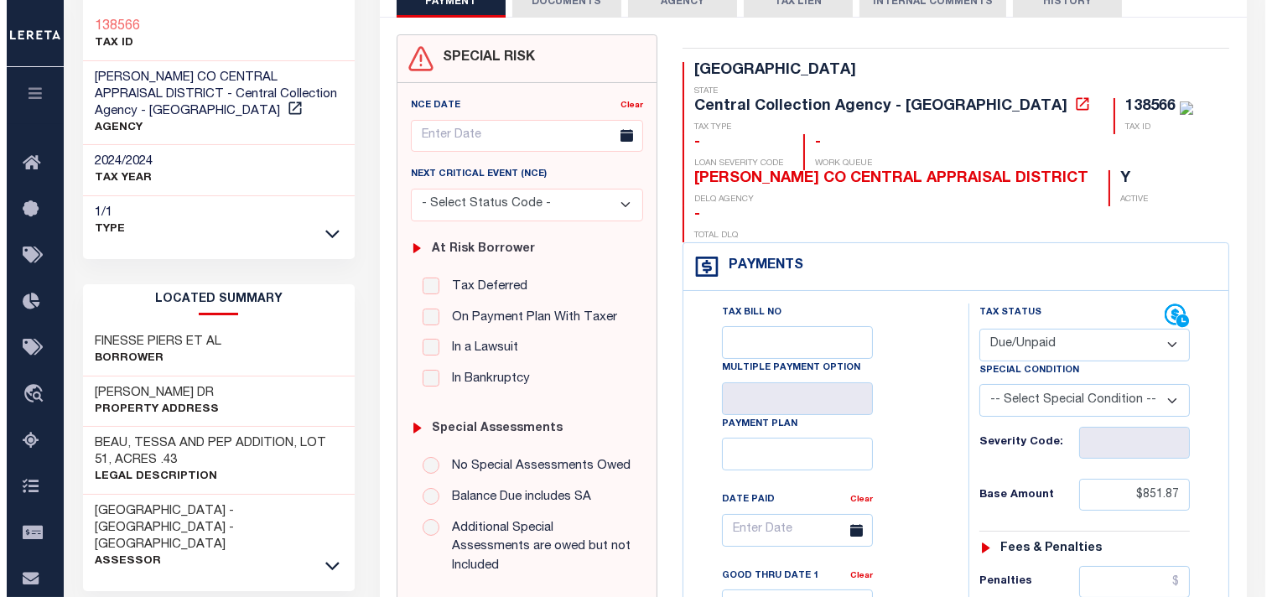
scroll to position [0, 0]
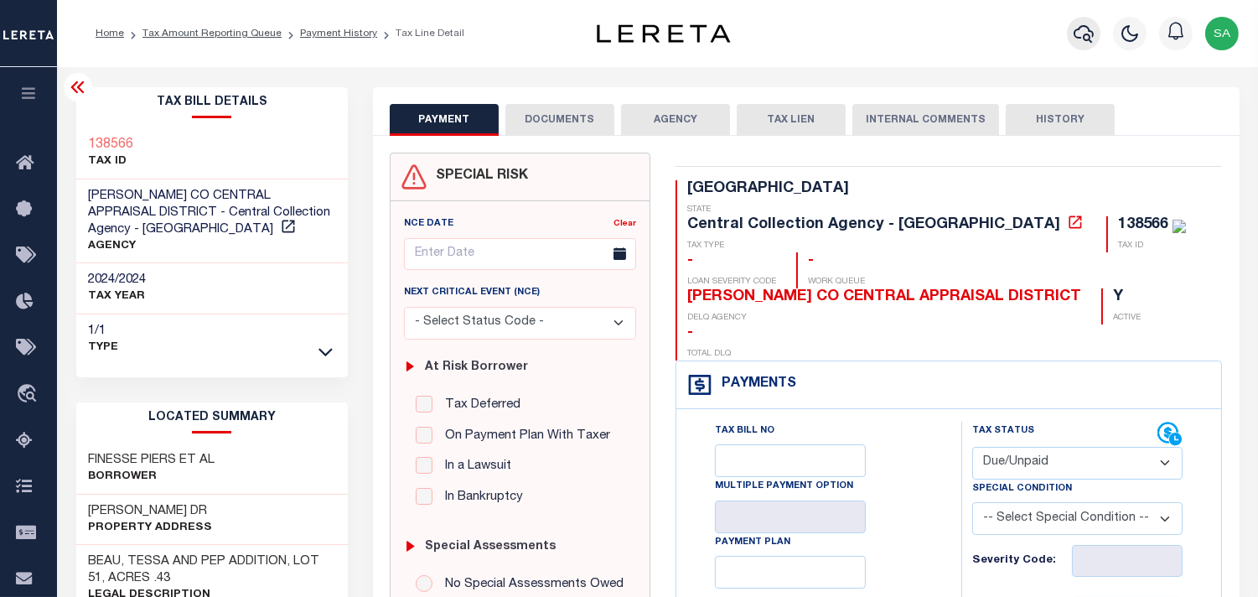
click at [1080, 42] on icon "button" at bounding box center [1084, 33] width 20 height 20
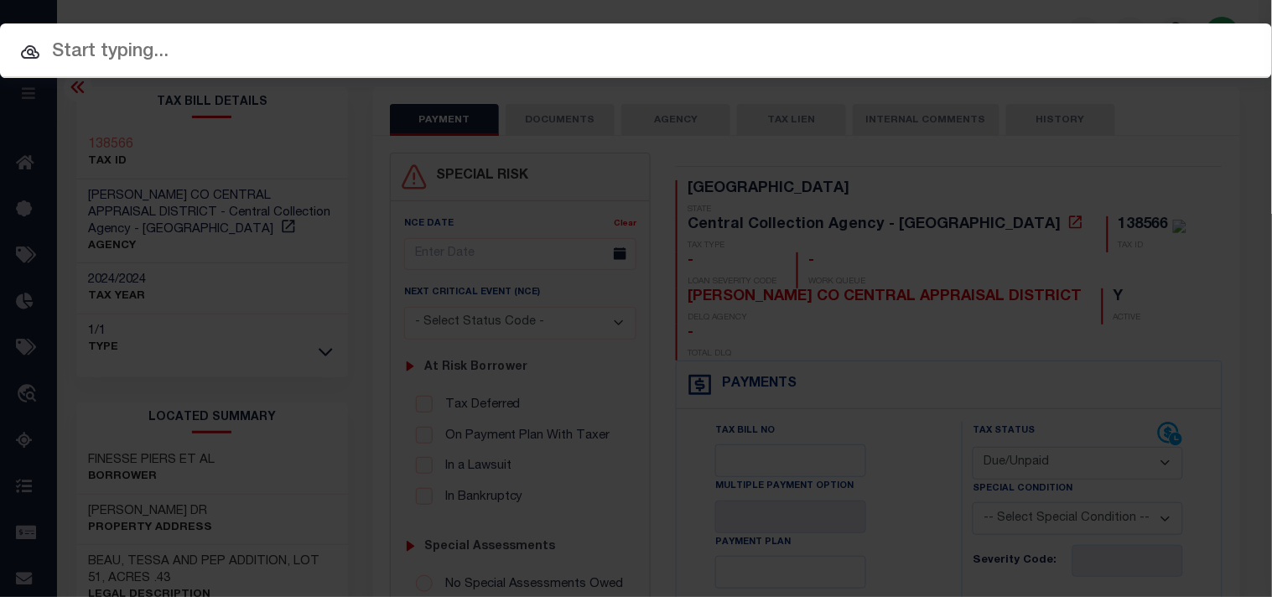
click at [998, 38] on input "text" at bounding box center [636, 52] width 1272 height 29
paste input "203819"
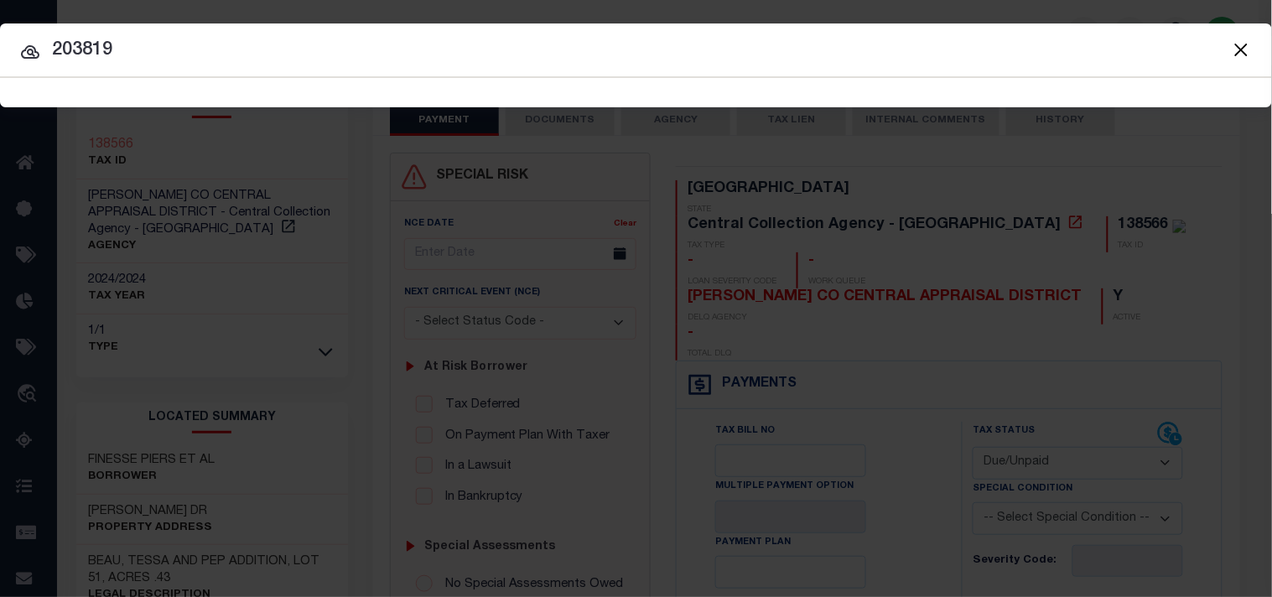
type input "203819"
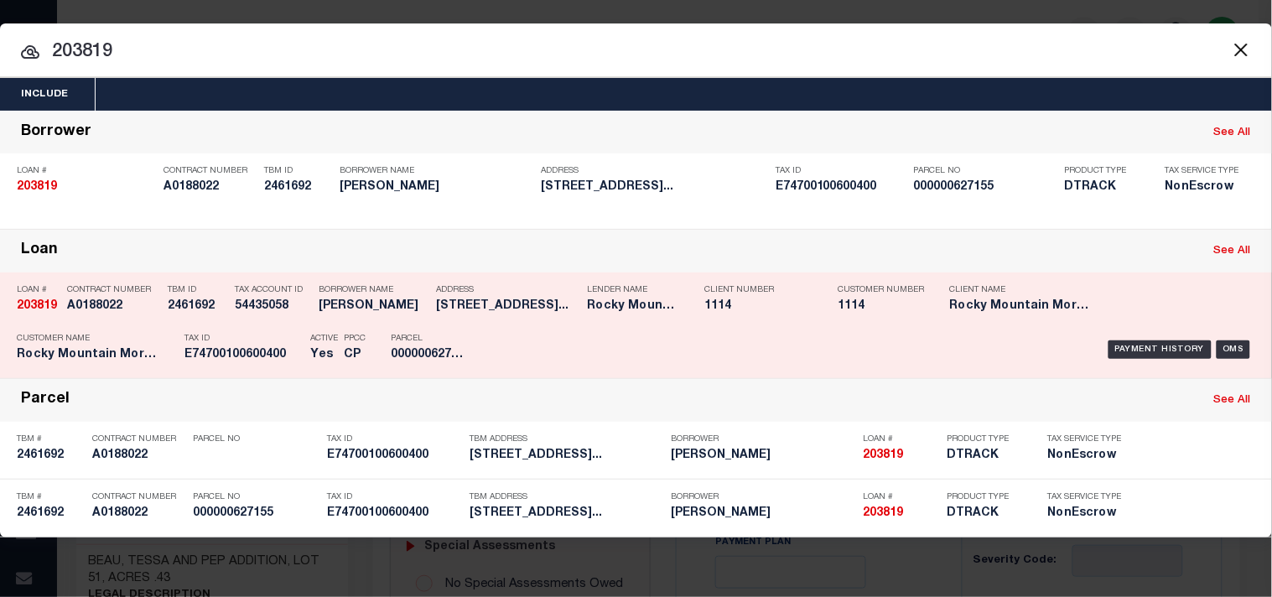
click at [223, 346] on div "Tax ID E74700100600400" at bounding box center [242, 349] width 117 height 49
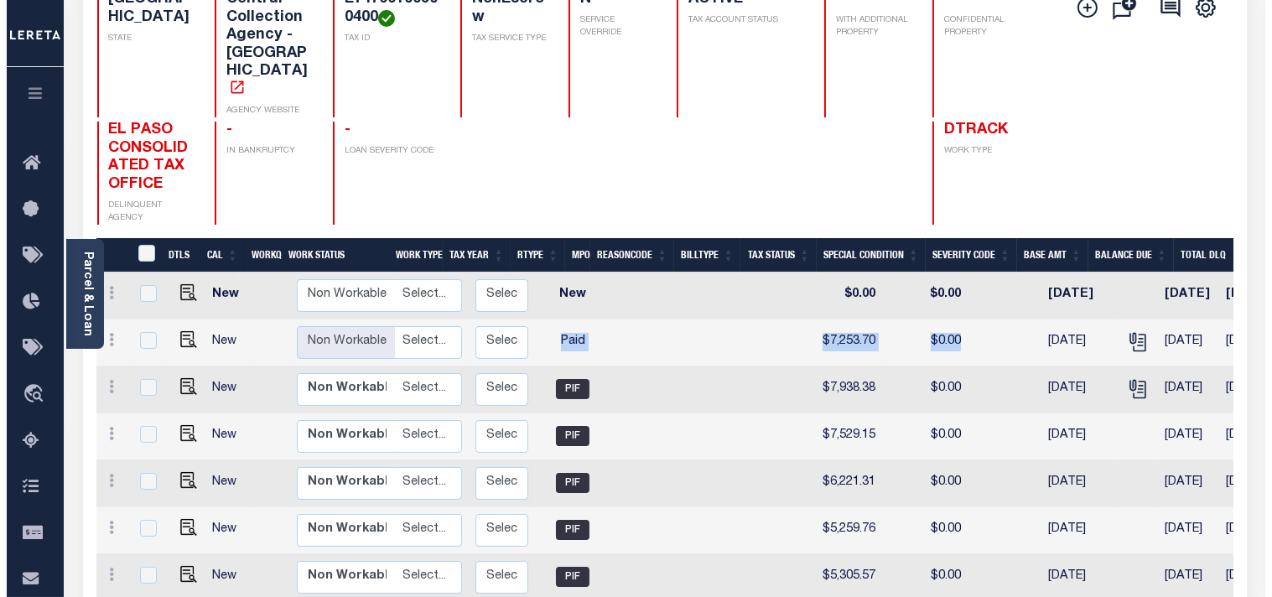
scroll to position [0, 505]
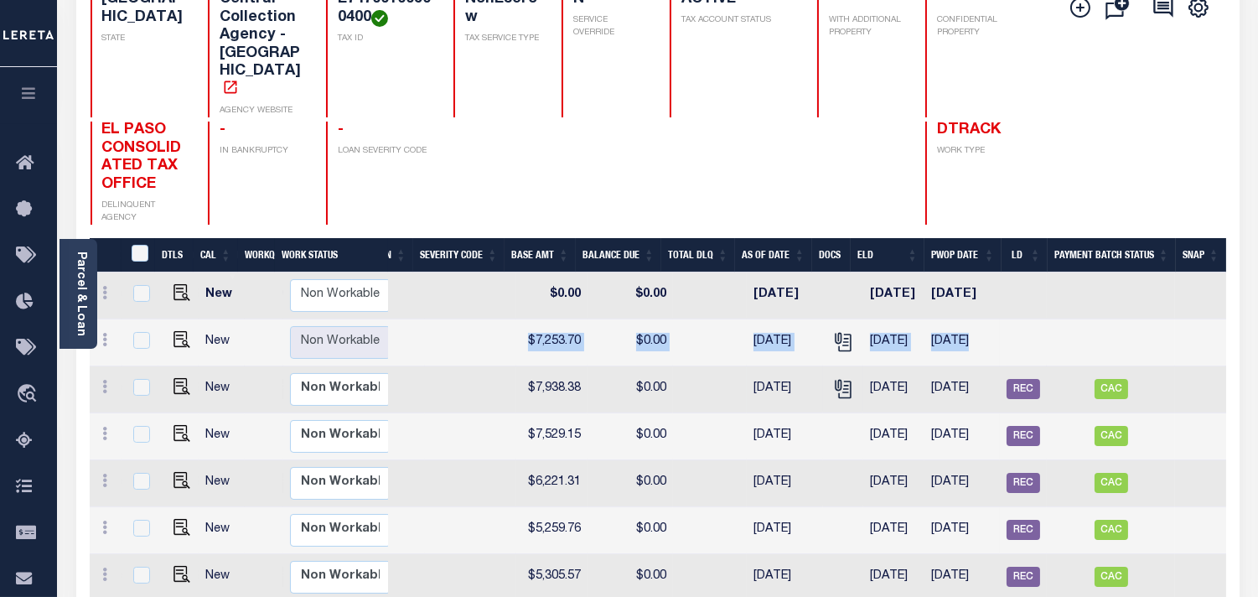
drag, startPoint x: 785, startPoint y: 304, endPoint x: 907, endPoint y: 330, distance: 124.3
click at [951, 330] on tbody "New Non Workable Workable 2025 1/1 - Select... Payment Reversal Taxable Value C…" at bounding box center [408, 553] width 1636 height 563
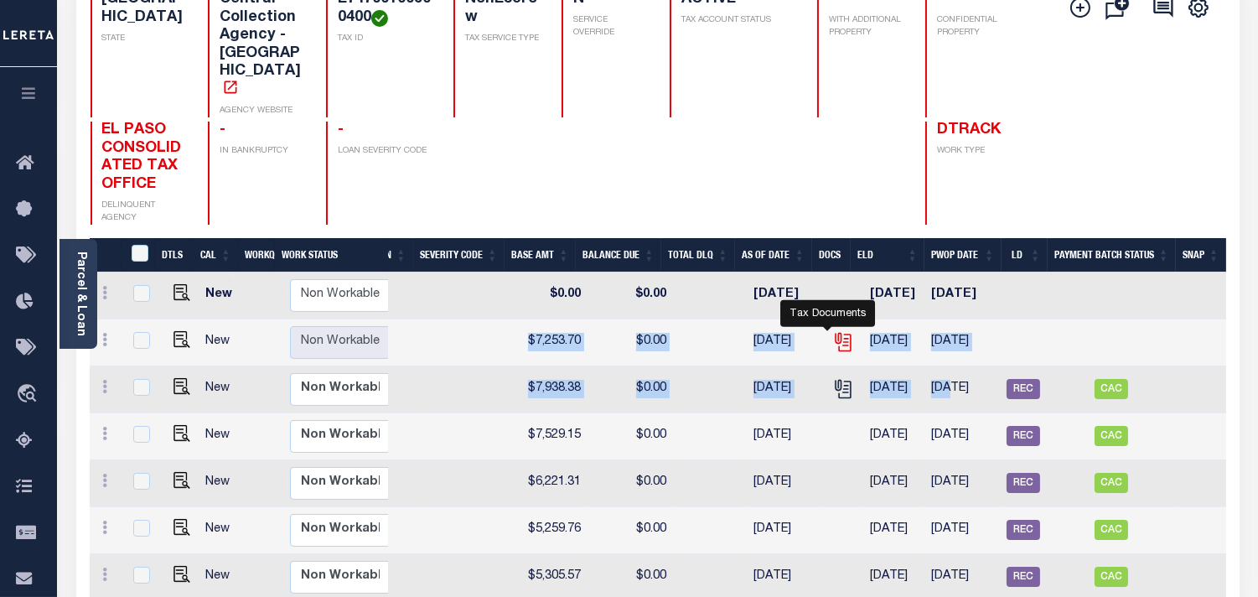
click at [832, 331] on icon "" at bounding box center [843, 342] width 22 height 22
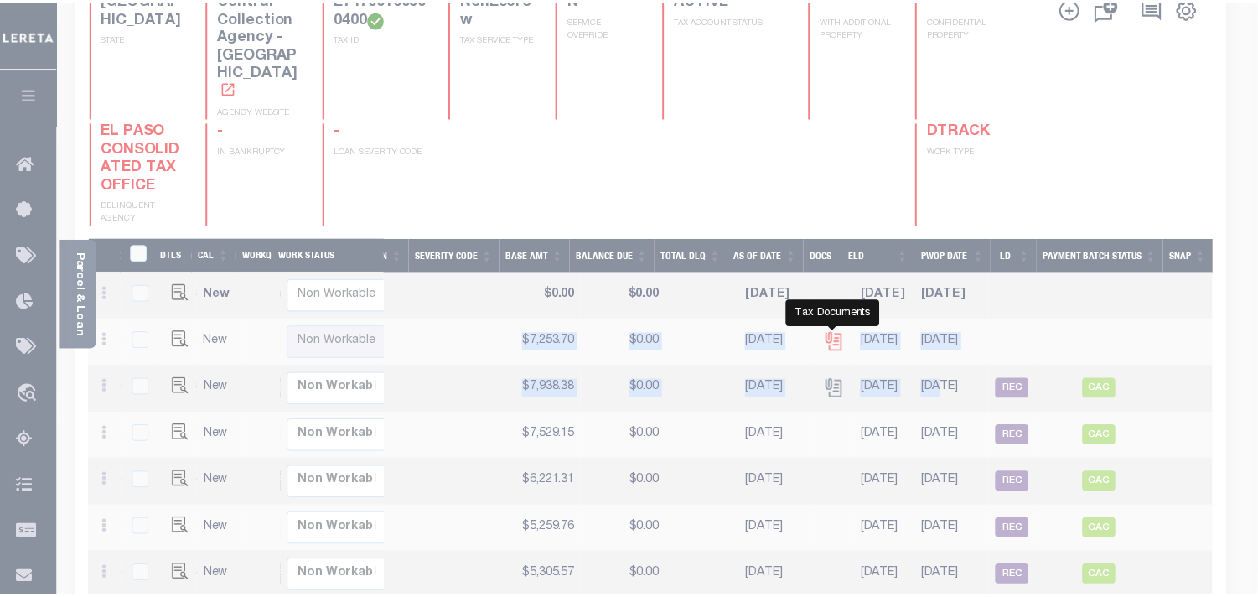
scroll to position [0, 491]
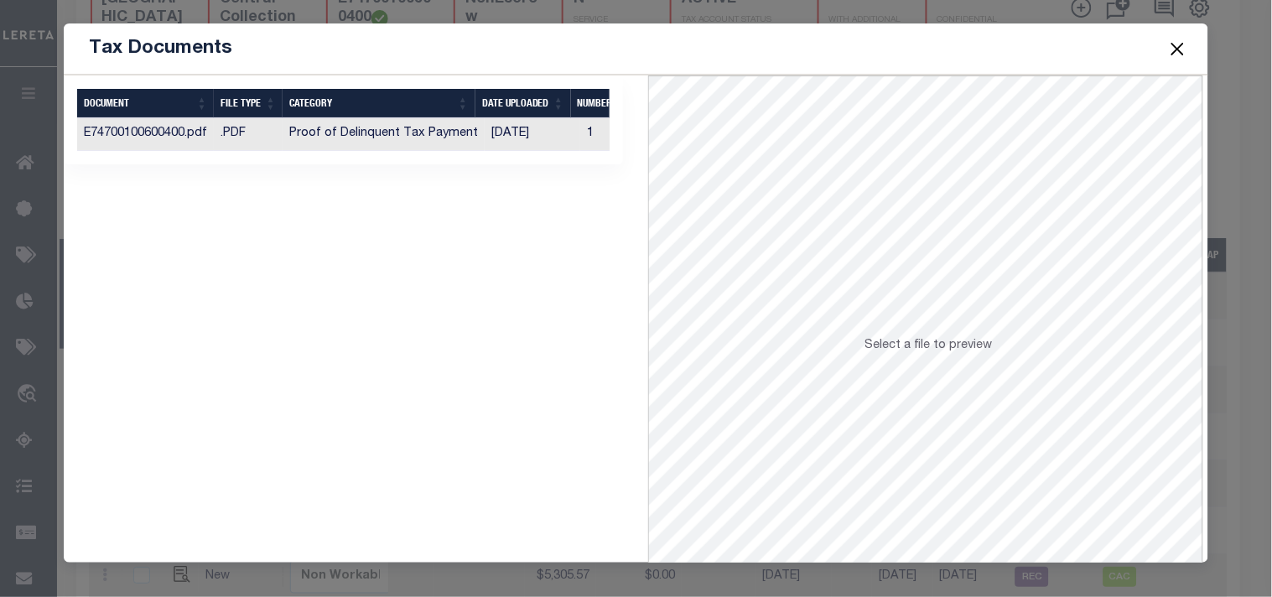
click at [535, 132] on td "[DATE]" at bounding box center [532, 134] width 96 height 33
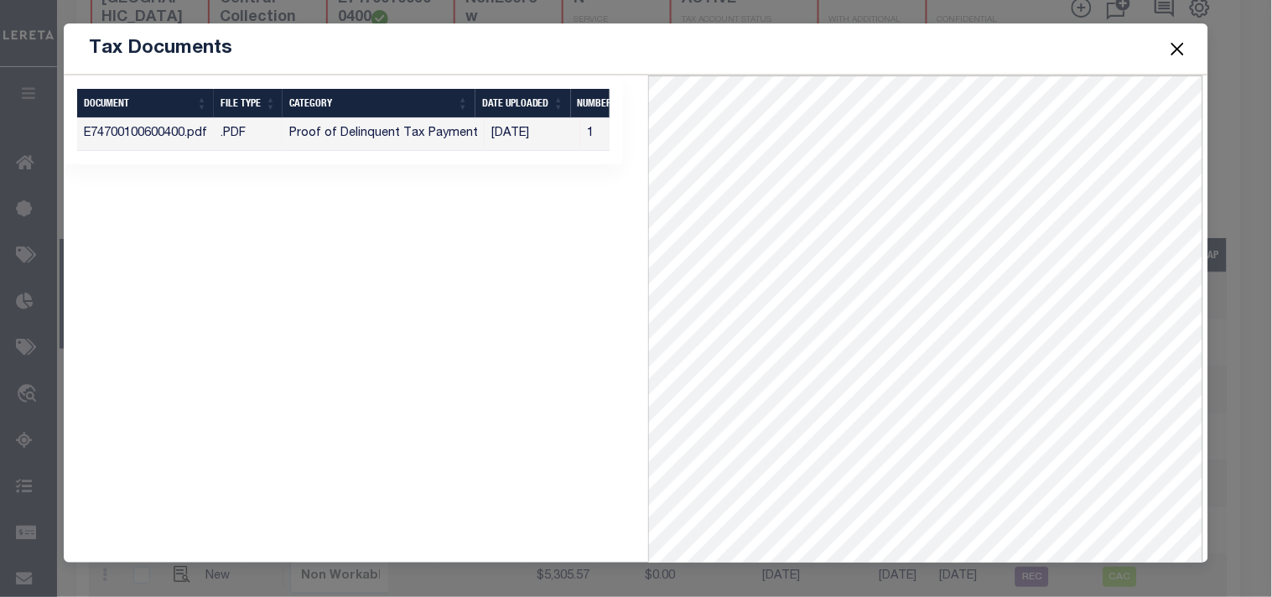
click at [1171, 56] on button "Close" at bounding box center [1177, 49] width 22 height 22
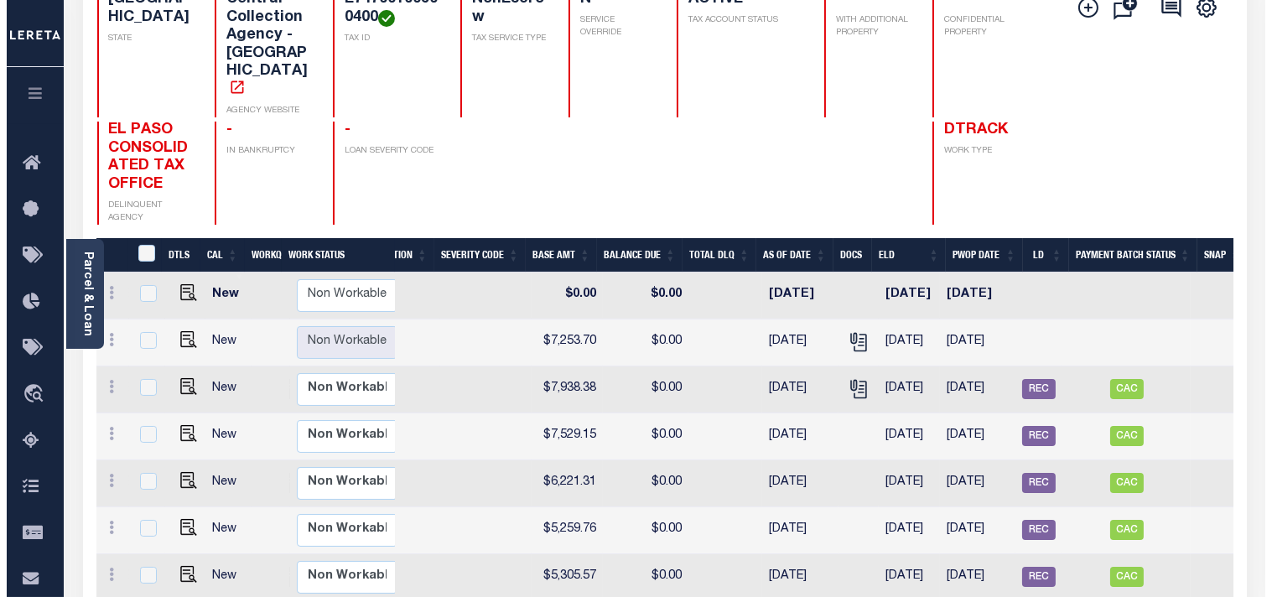
scroll to position [0, 0]
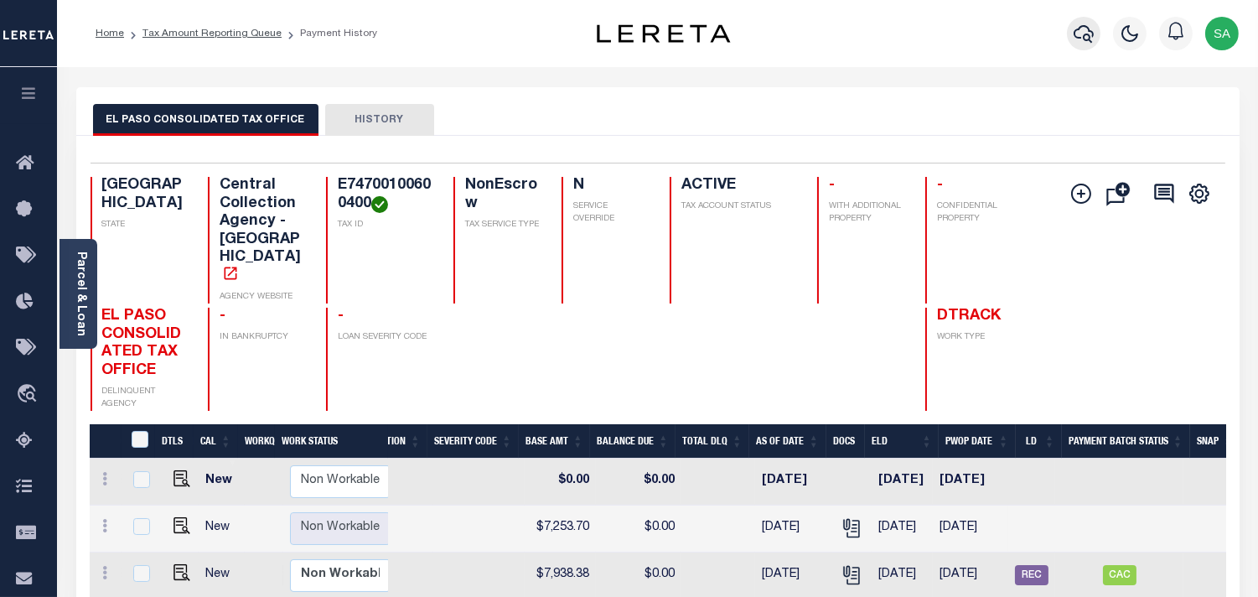
click at [1099, 34] on button "button" at bounding box center [1084, 34] width 34 height 34
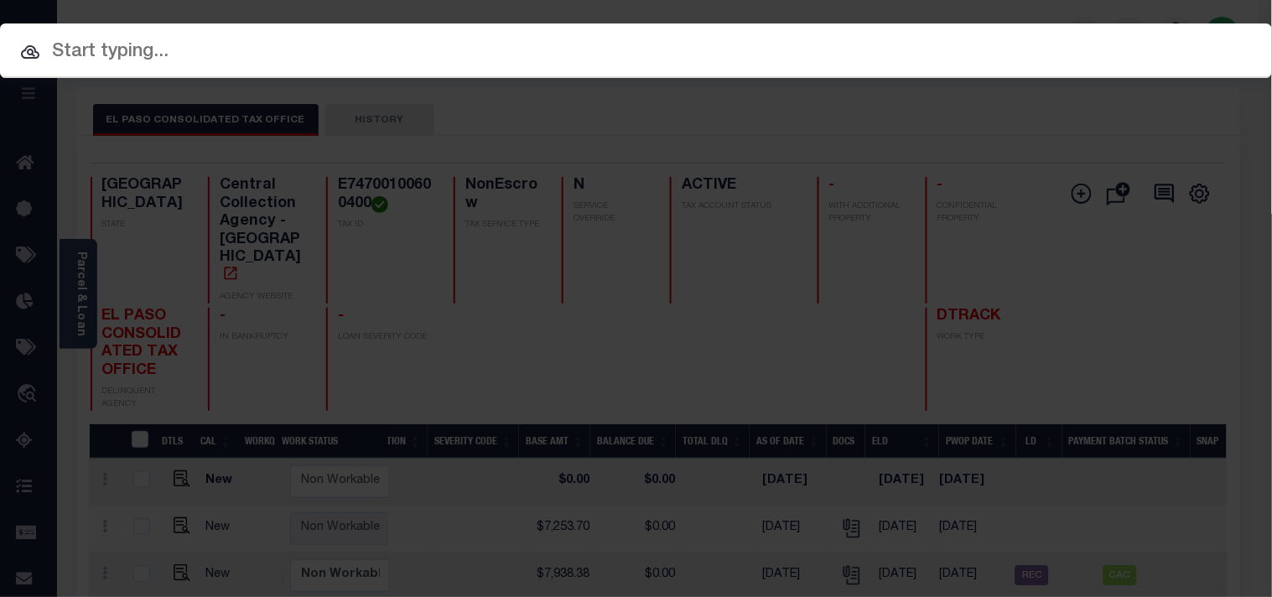
click at [979, 59] on input "text" at bounding box center [636, 52] width 1272 height 29
paste input "164138"
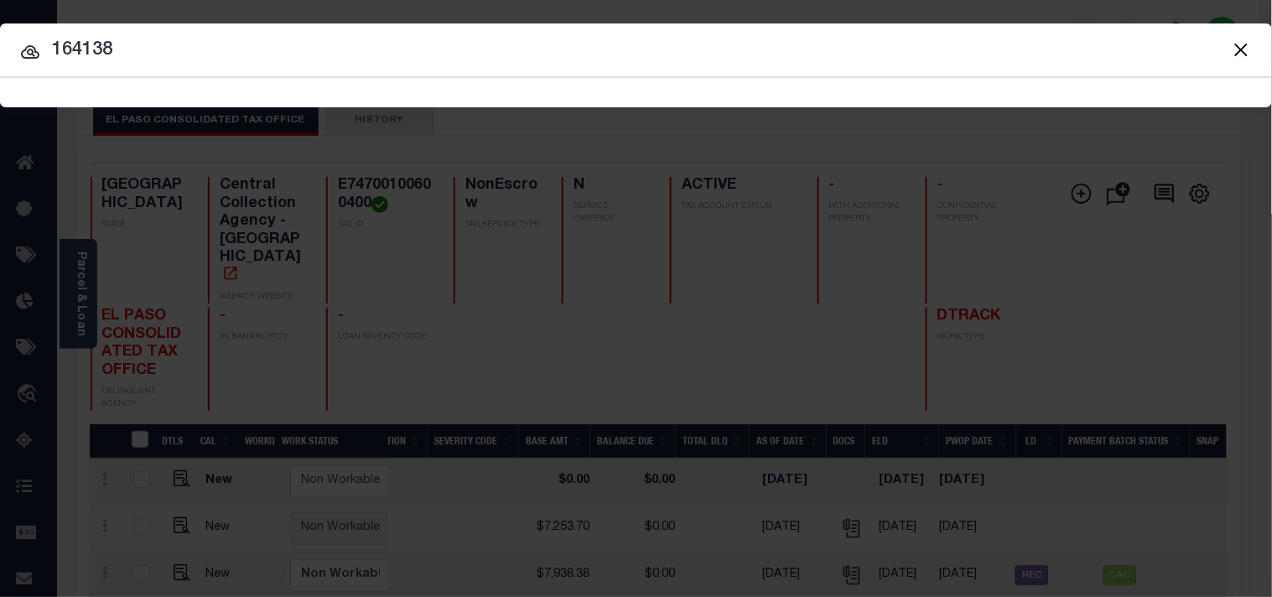
type input "164138"
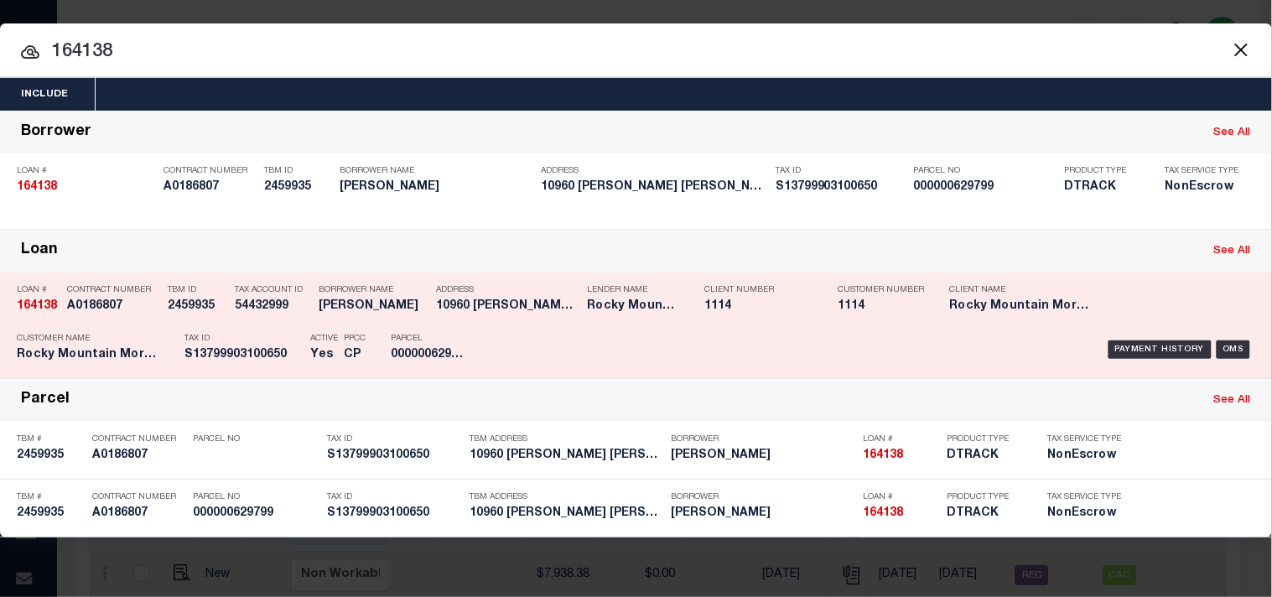
click at [437, 319] on div "Address 10960 RAY MENA LANE EL PASO , T..." at bounding box center [507, 301] width 142 height 49
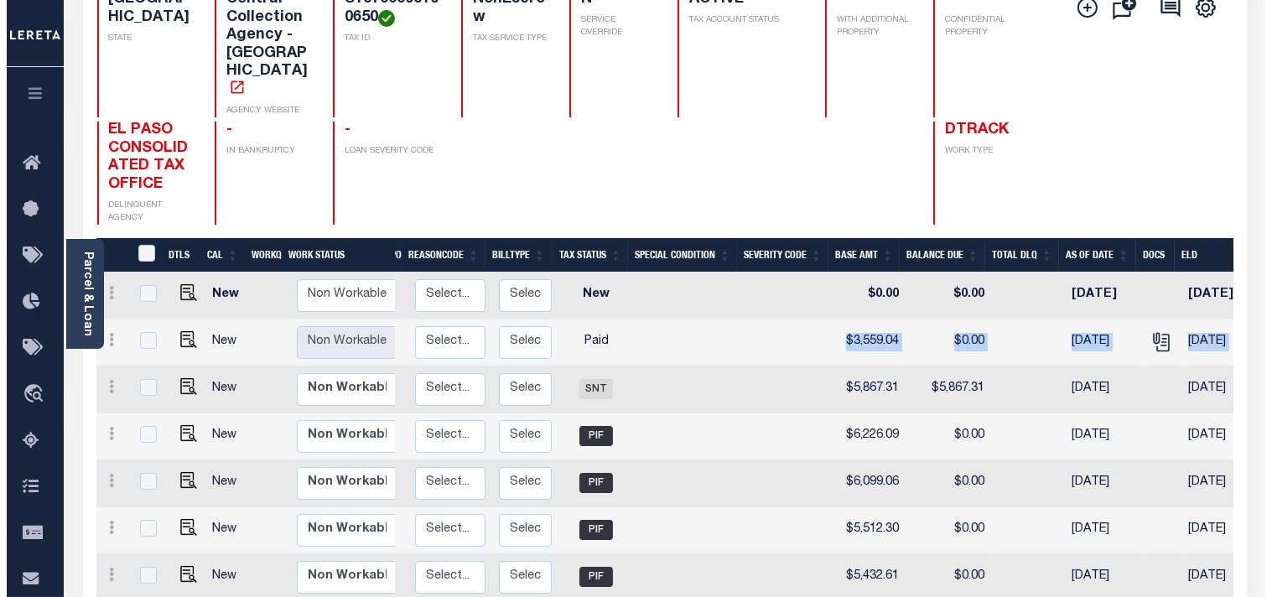
scroll to position [0, 505]
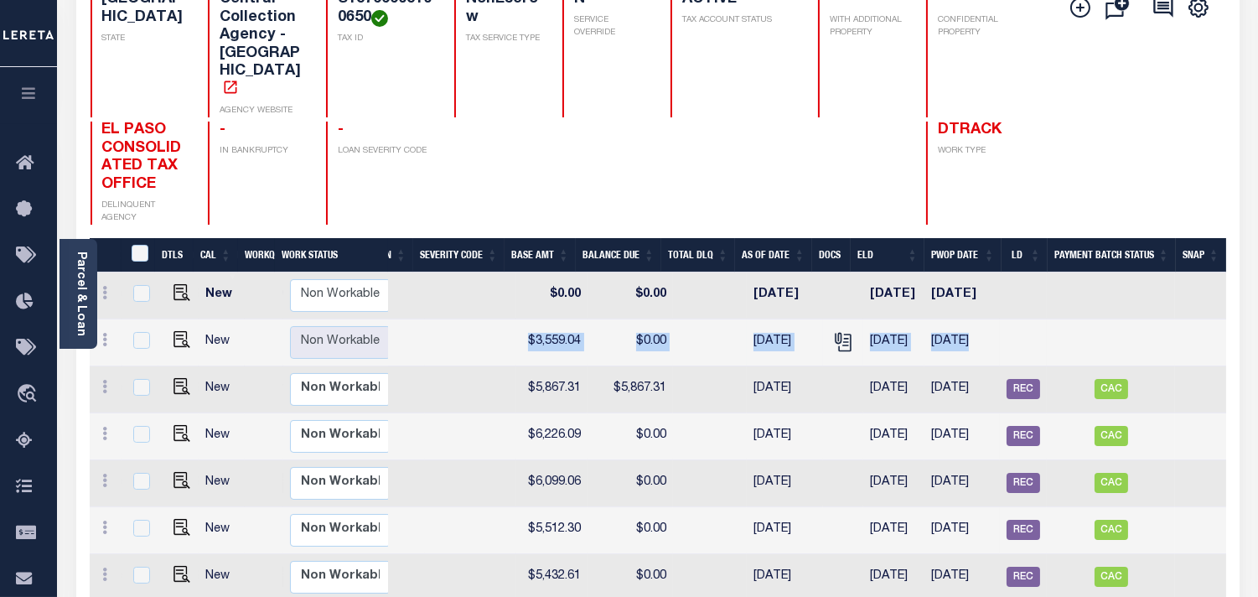
drag, startPoint x: 1008, startPoint y: 305, endPoint x: 778, endPoint y: 305, distance: 229.7
click at [778, 319] on tr "New Non Workable Workable 2024 1/1 - Select... Payment Reversal Taxable Value C…" at bounding box center [408, 342] width 1636 height 47
click at [836, 333] on icon "" at bounding box center [842, 339] width 13 height 13
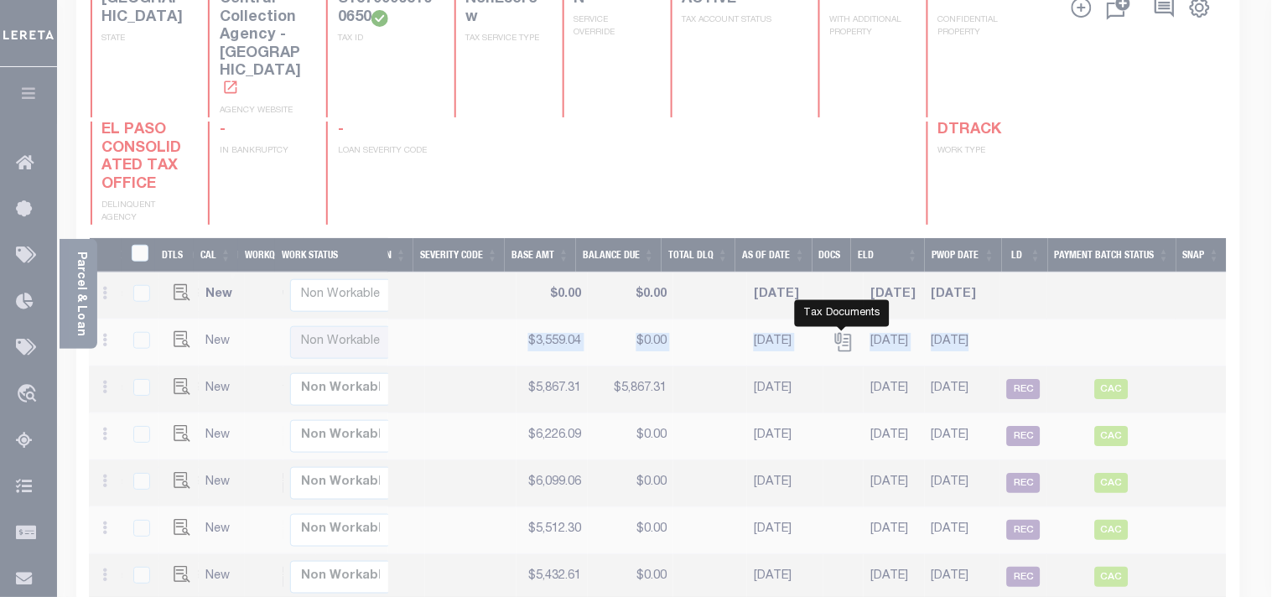
scroll to position [0, 491]
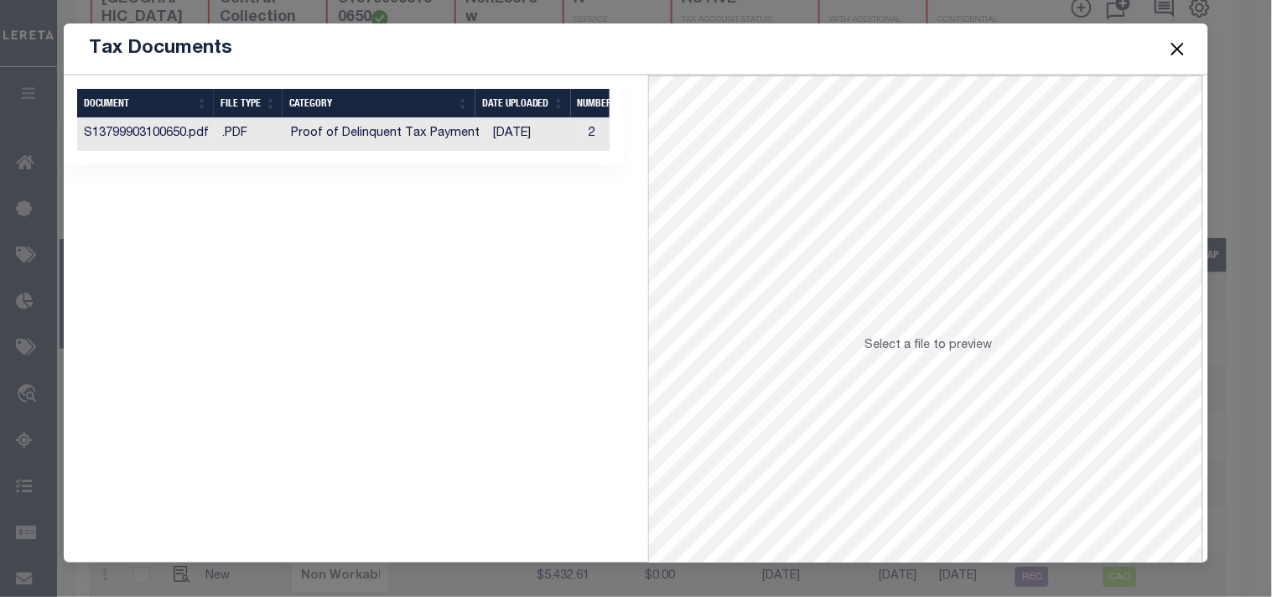
click at [539, 138] on td "[DATE]" at bounding box center [534, 134] width 96 height 33
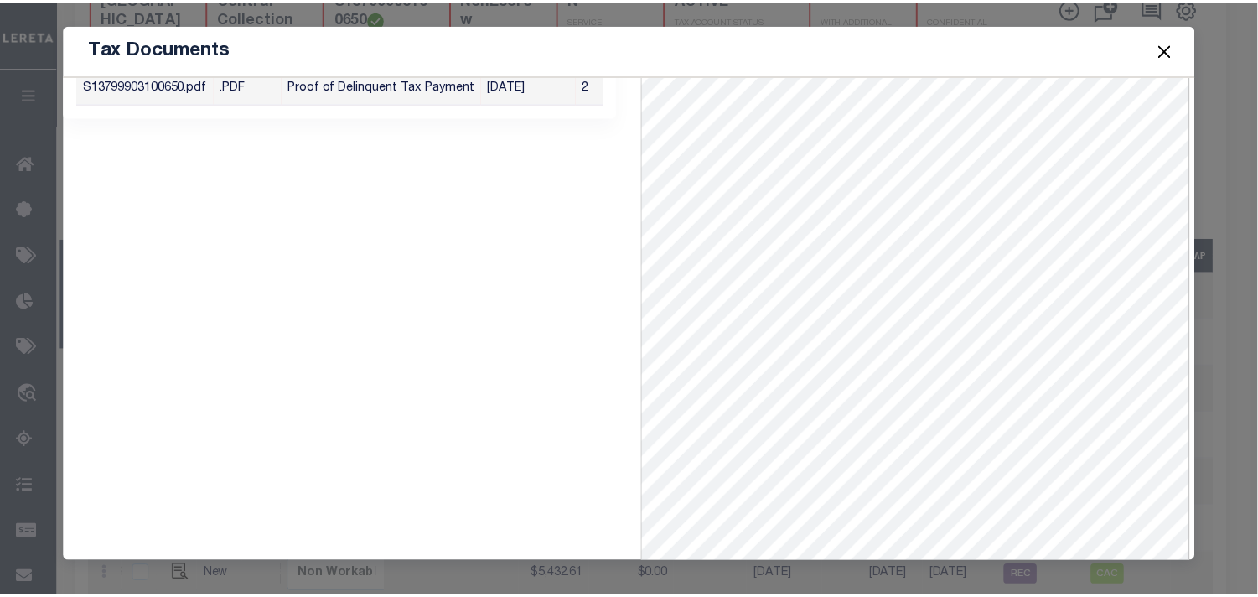
scroll to position [73, 0]
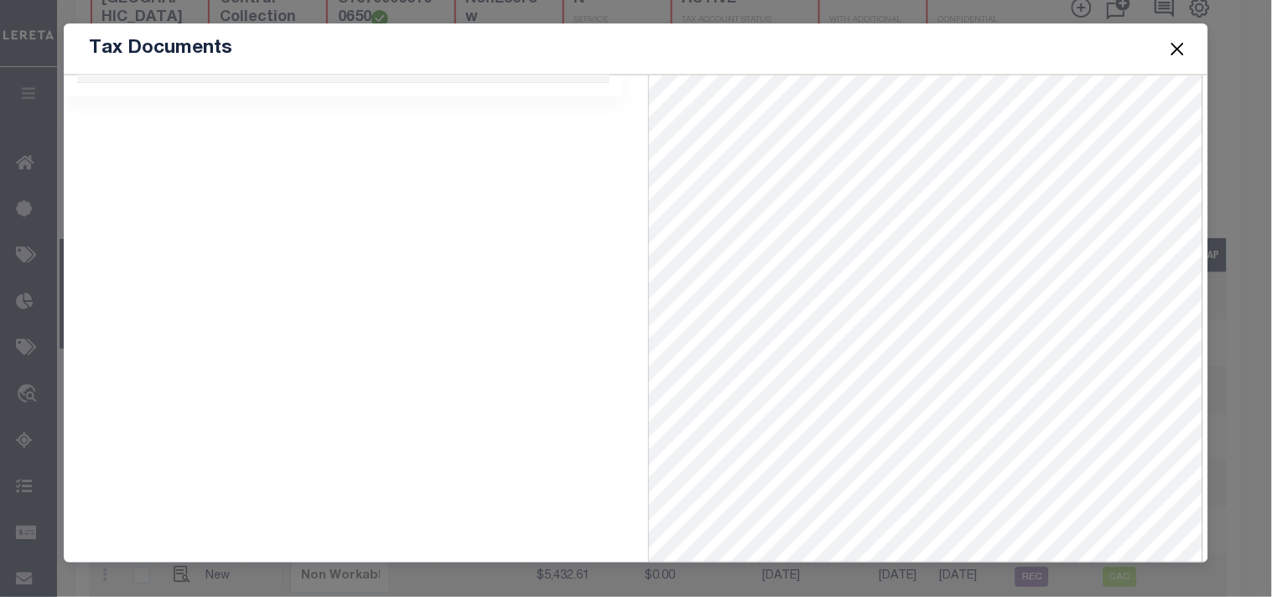
click at [1177, 51] on button "Close" at bounding box center [1177, 49] width 22 height 22
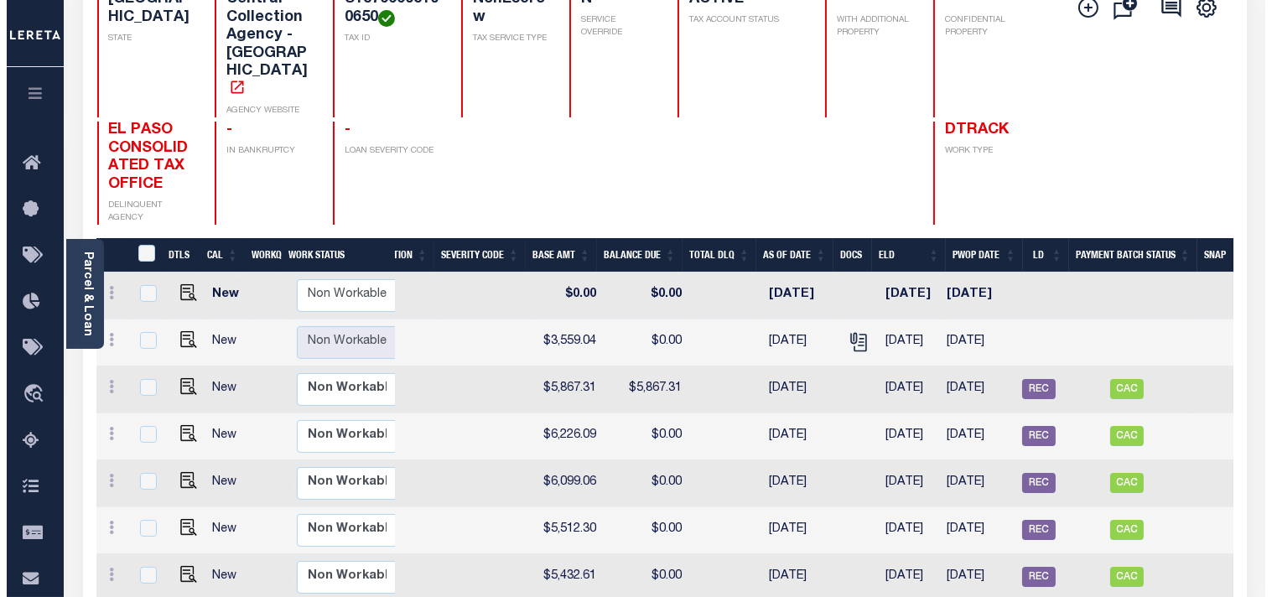
scroll to position [0, 0]
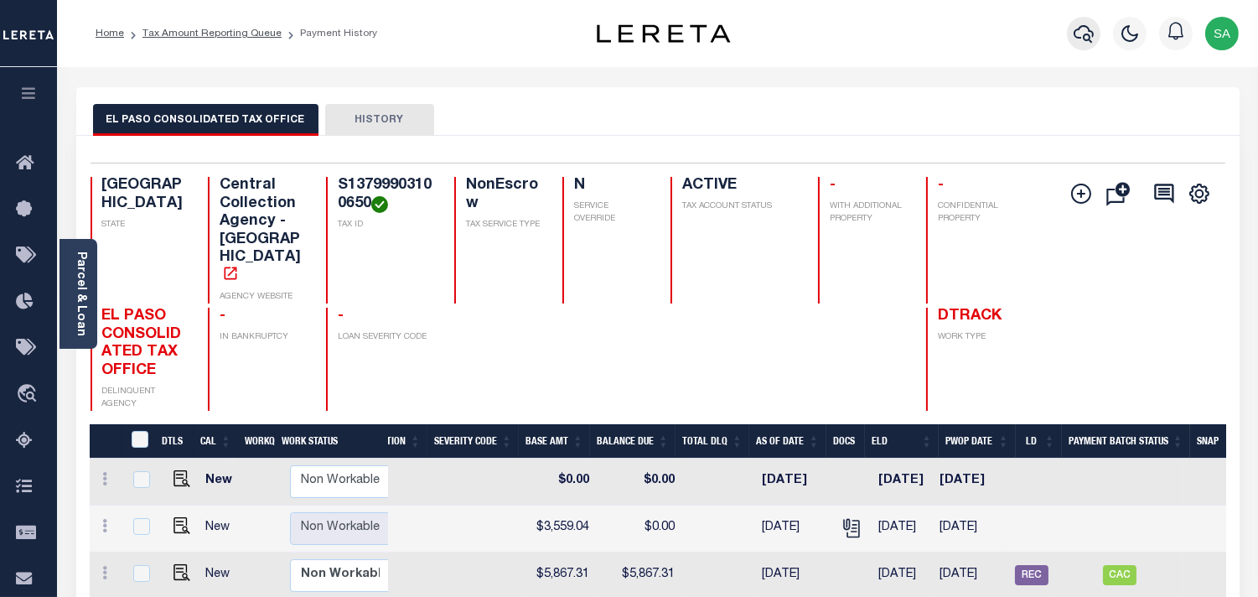
click at [1085, 34] on icon "button" at bounding box center [1084, 33] width 20 height 20
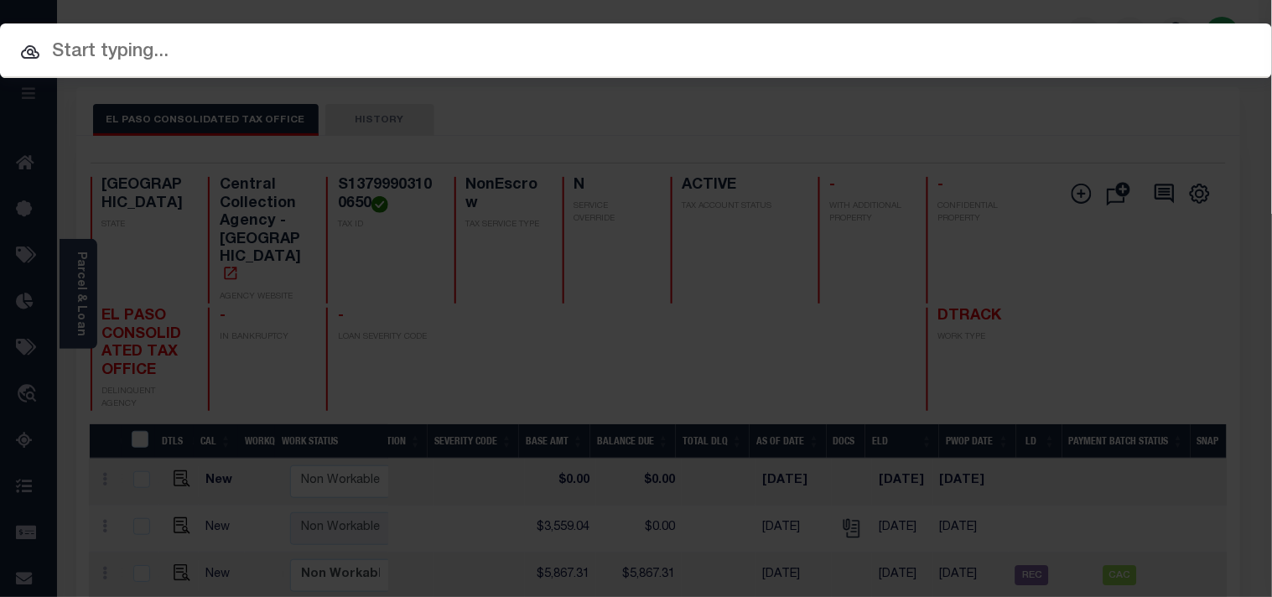
click at [1004, 45] on input "text" at bounding box center [636, 52] width 1272 height 29
paste input "92607363"
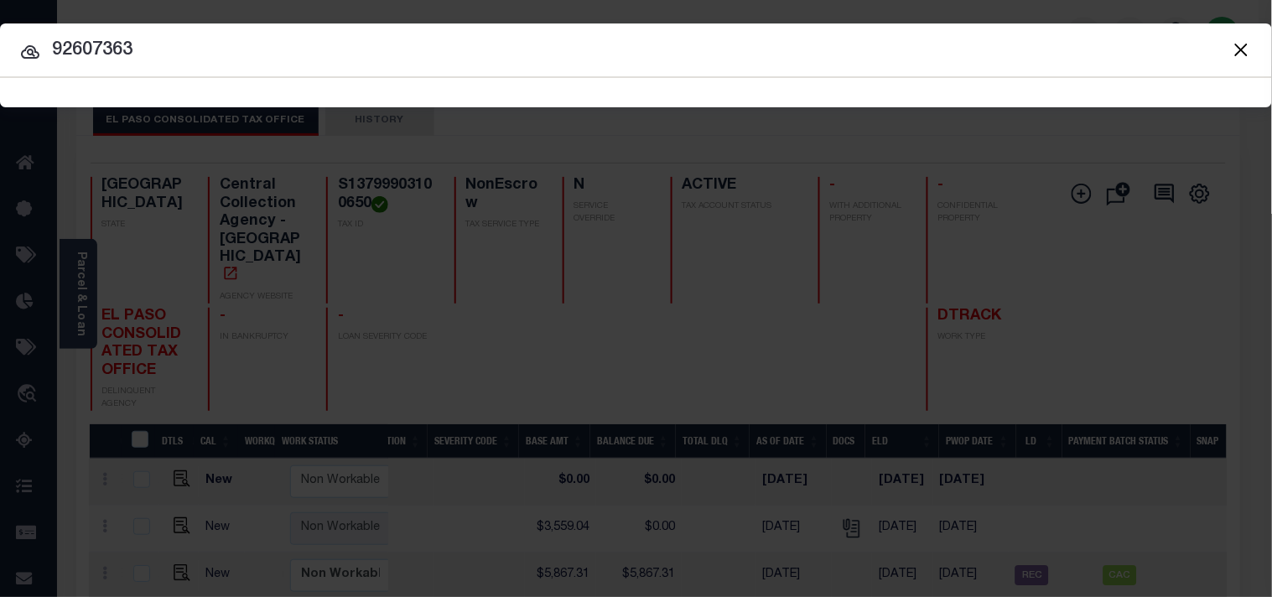
type input "92607363"
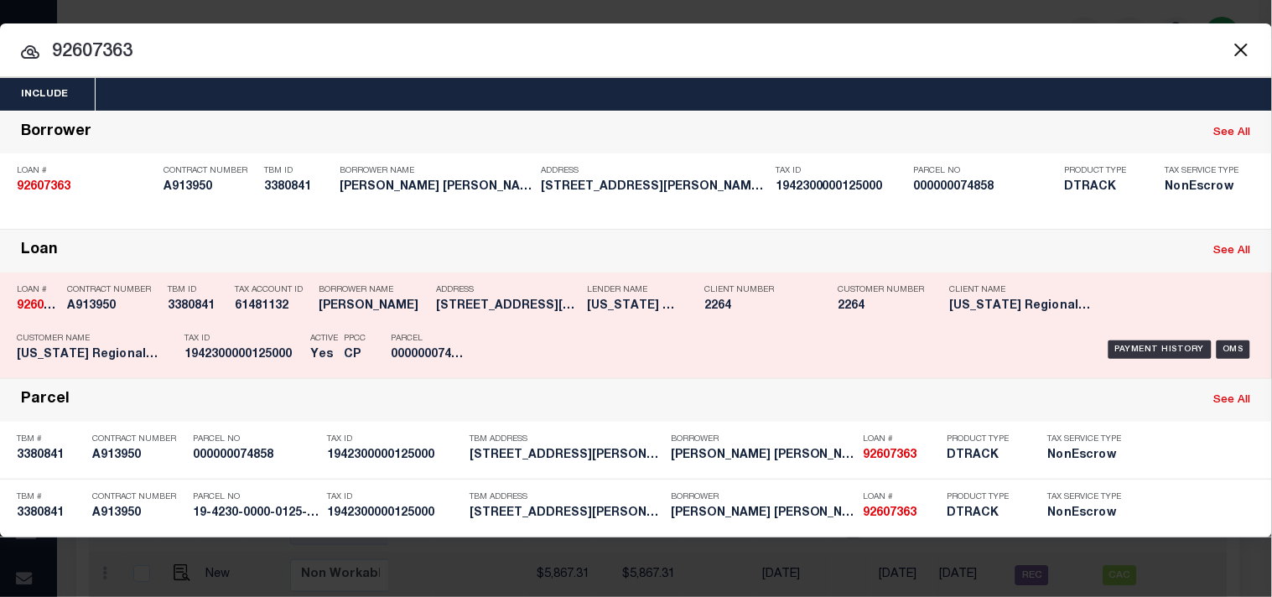
click at [458, 331] on div "Parcel 000000074858" at bounding box center [428, 349] width 75 height 49
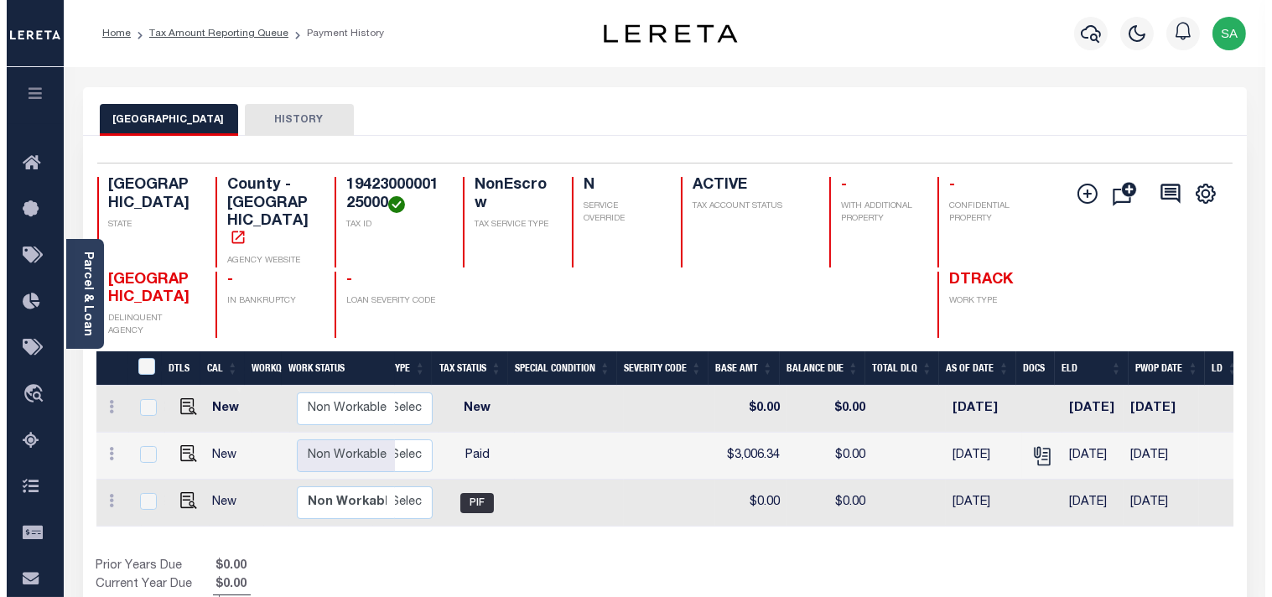
scroll to position [0, 329]
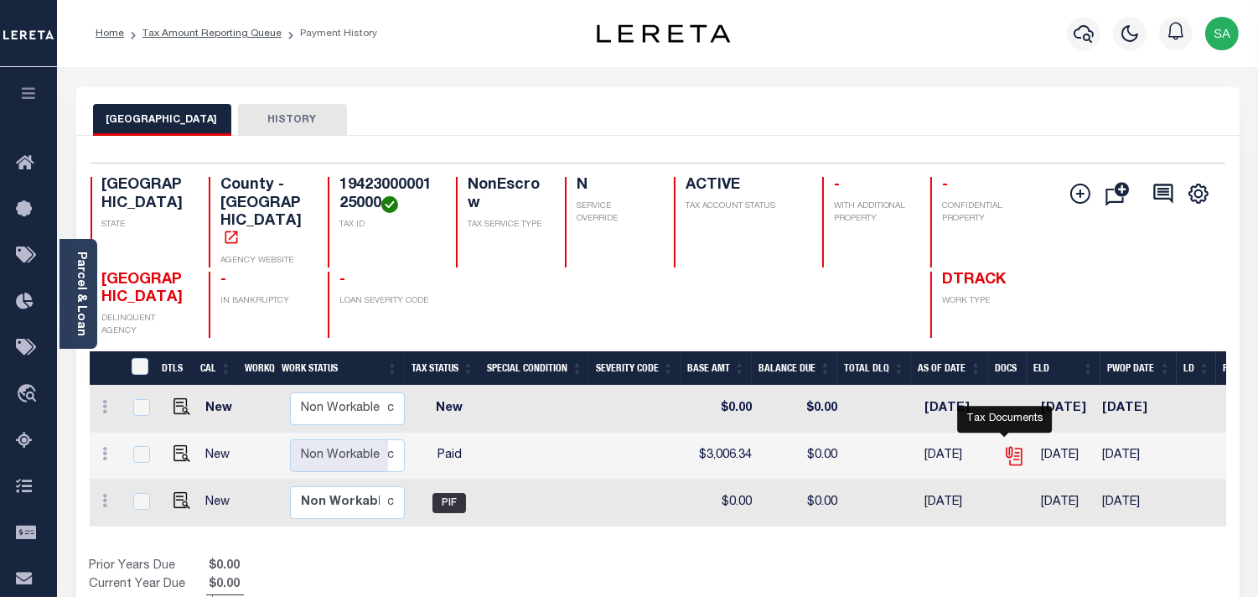
click at [1008, 445] on icon "" at bounding box center [1014, 456] width 22 height 22
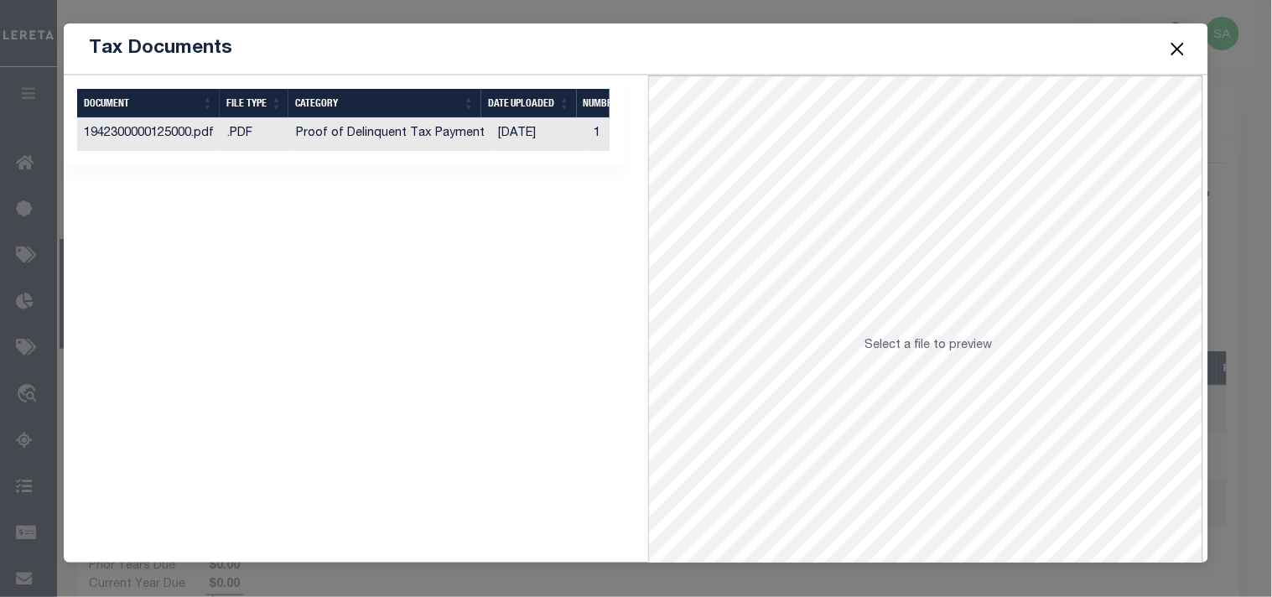
click at [540, 139] on td "[DATE]" at bounding box center [539, 134] width 96 height 33
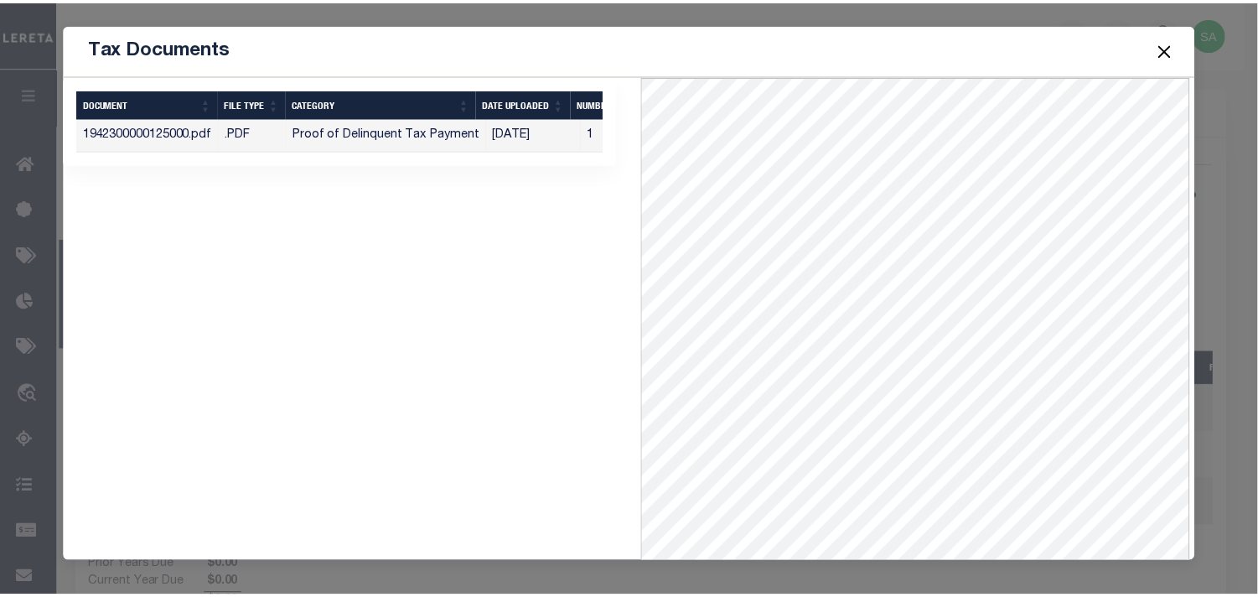
scroll to position [73, 0]
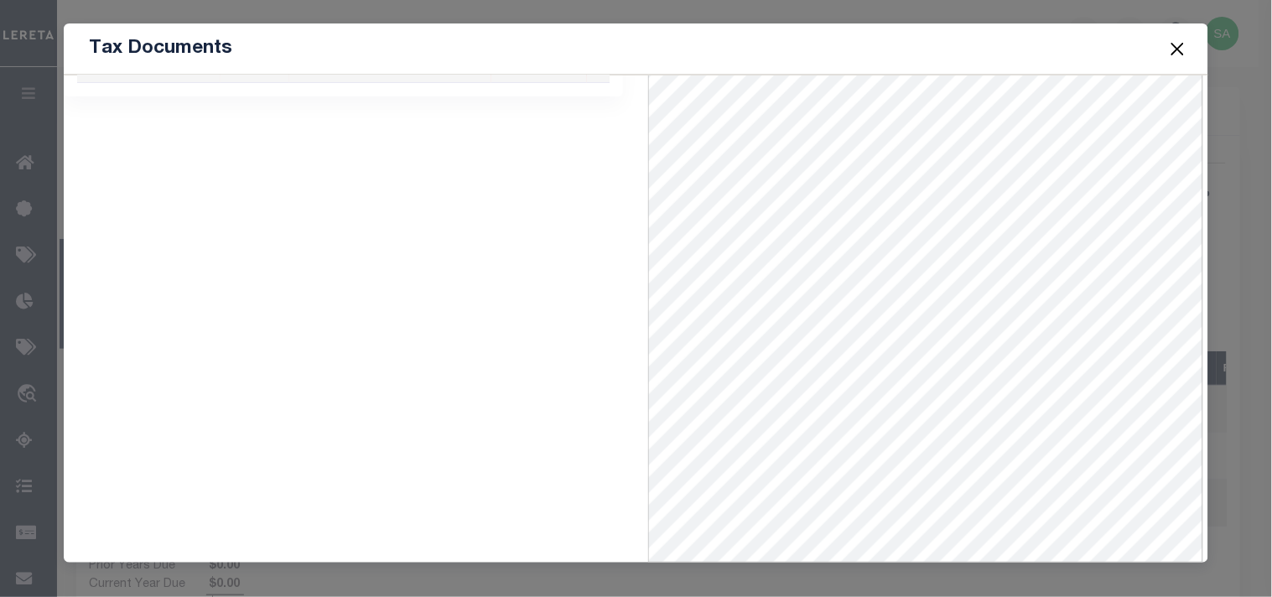
click at [1175, 54] on button "Close" at bounding box center [1177, 49] width 22 height 22
